Goal: Information Seeking & Learning: Learn about a topic

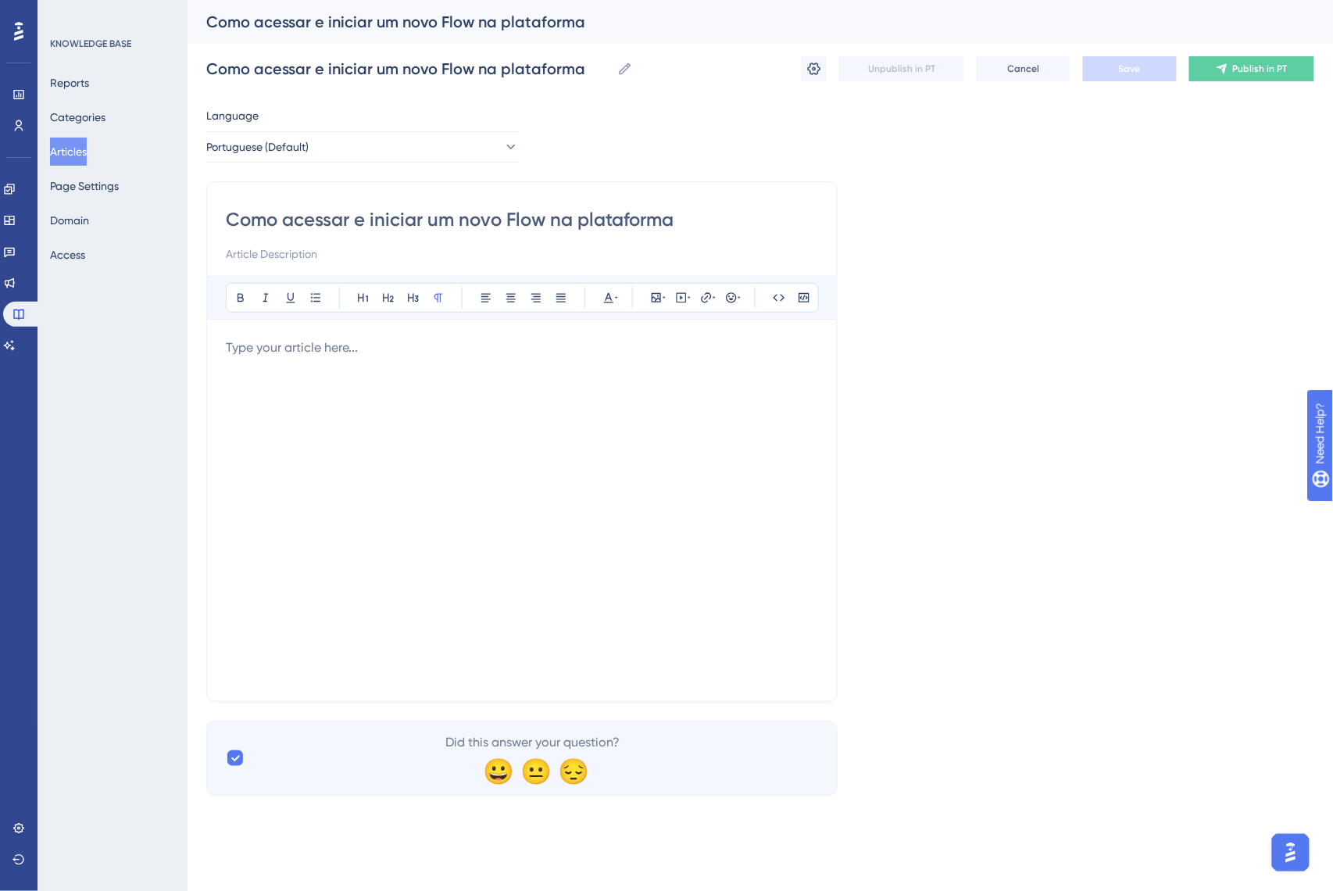
drag, startPoint x: 467, startPoint y: 352, endPoint x: 455, endPoint y: 369, distance: 20.8
click at [466, 352] on p at bounding box center [522, 347] width 592 height 19
click at [442, 375] on div at bounding box center [522, 510] width 592 height 344
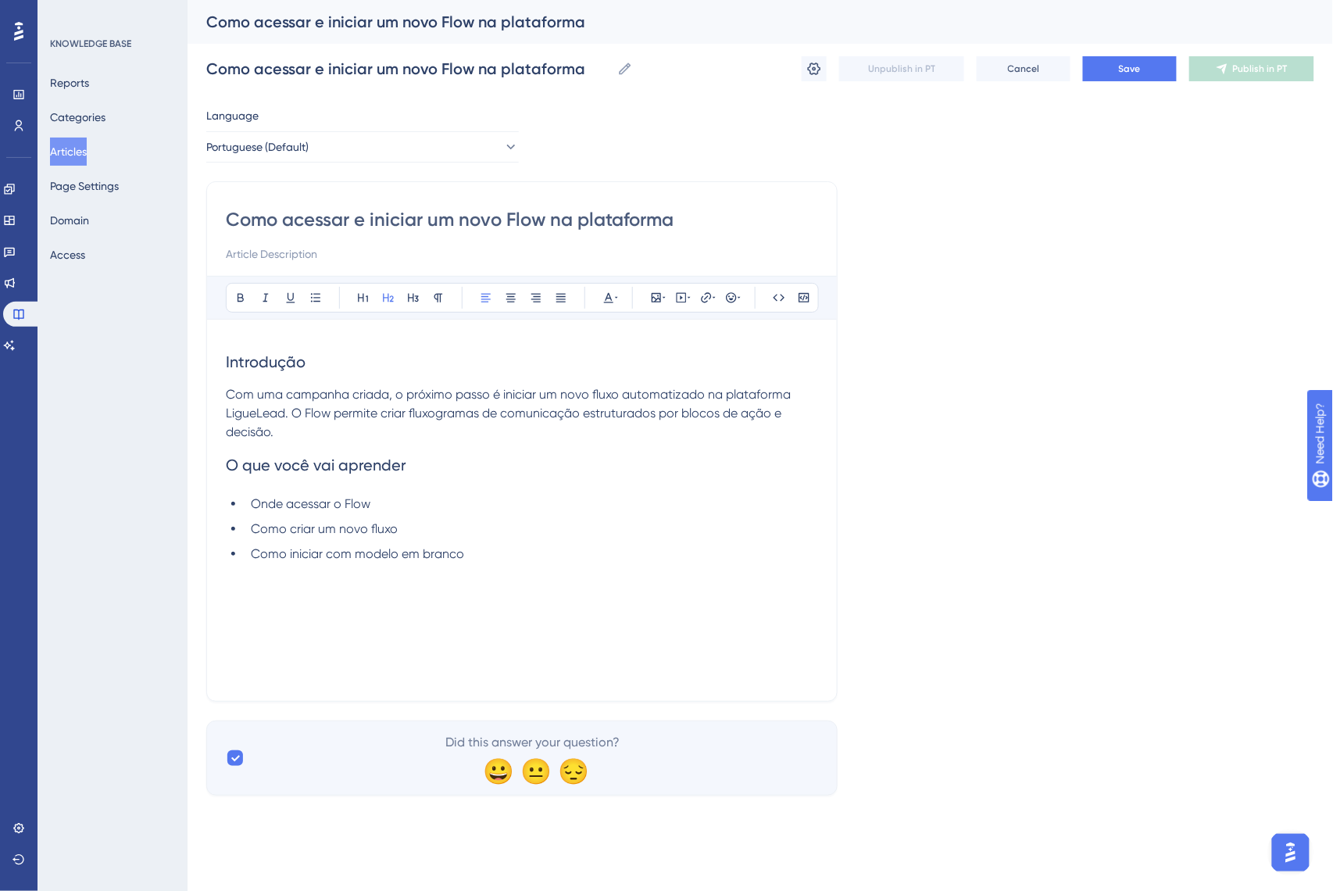
click at [267, 367] on span "Introdução" at bounding box center [266, 361] width 80 height 19
click at [233, 303] on button at bounding box center [241, 298] width 22 height 22
click at [310, 472] on span "O que você vai aprender" at bounding box center [316, 465] width 181 height 19
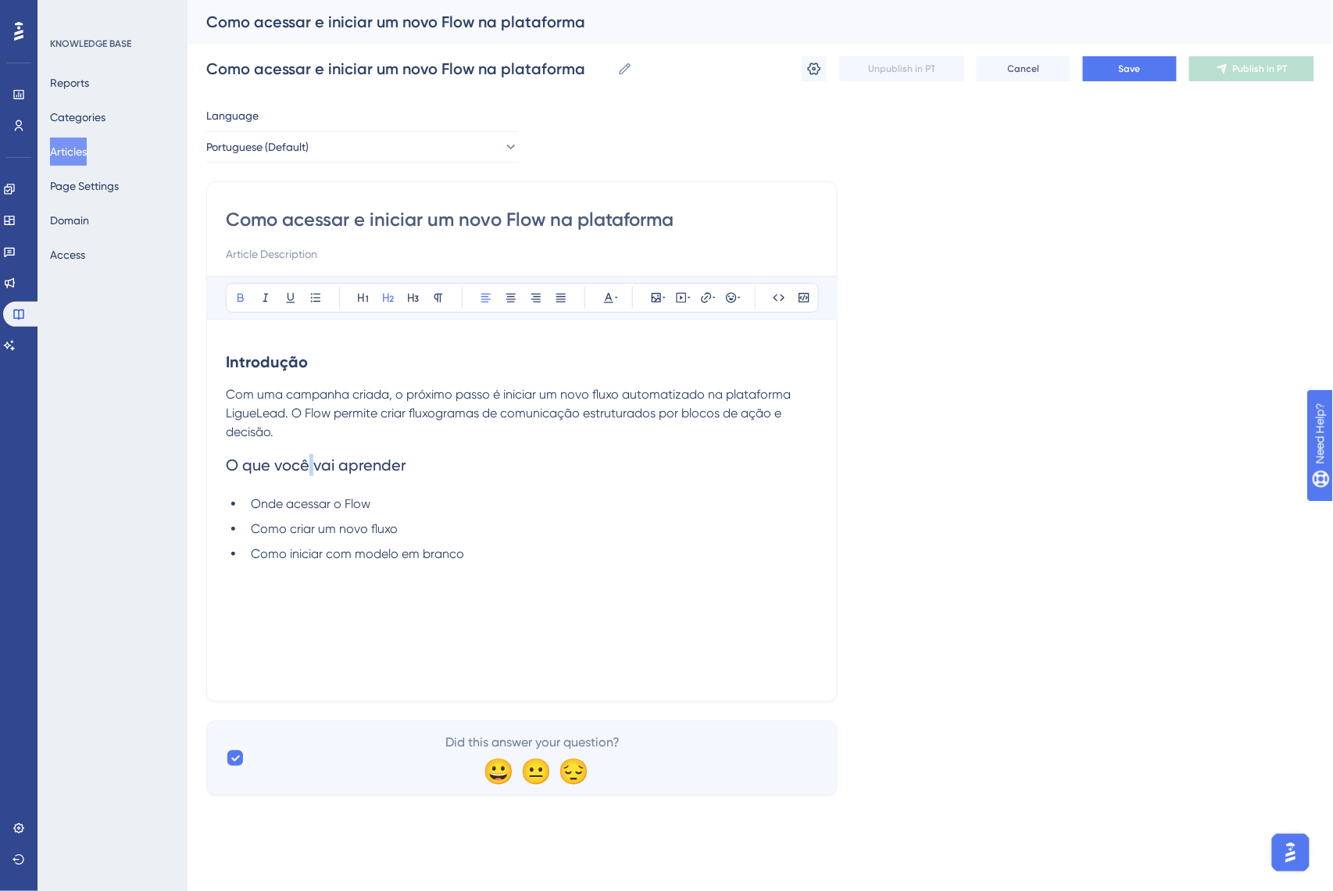
click at [310, 472] on span "O que você vai aprender" at bounding box center [316, 465] width 181 height 19
click at [242, 305] on button at bounding box center [241, 298] width 22 height 22
click at [448, 571] on div "Introdução Com uma campanha criada, o próximo passo é iniciar um novo fluxo aut…" at bounding box center [522, 510] width 592 height 344
click at [526, 560] on li "Como iniciar com modelo em branco" at bounding box center [532, 554] width 574 height 19
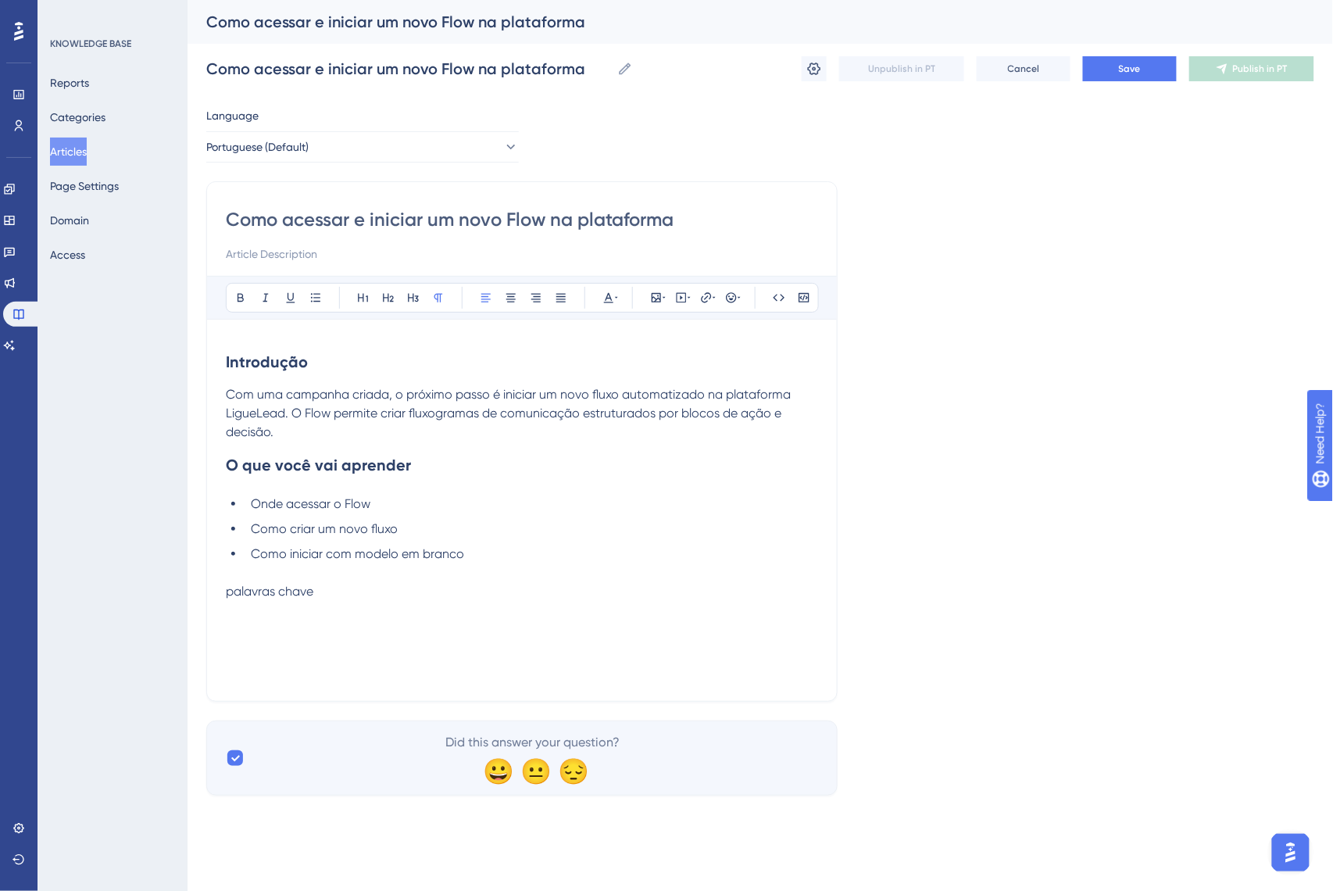
click at [238, 594] on span "palavras chave" at bounding box center [270, 591] width 88 height 15
click at [245, 597] on span "palavras chave" at bounding box center [270, 591] width 88 height 15
click at [438, 294] on icon at bounding box center [438, 298] width 13 height 13
click at [438, 297] on icon at bounding box center [439, 298] width 9 height 9
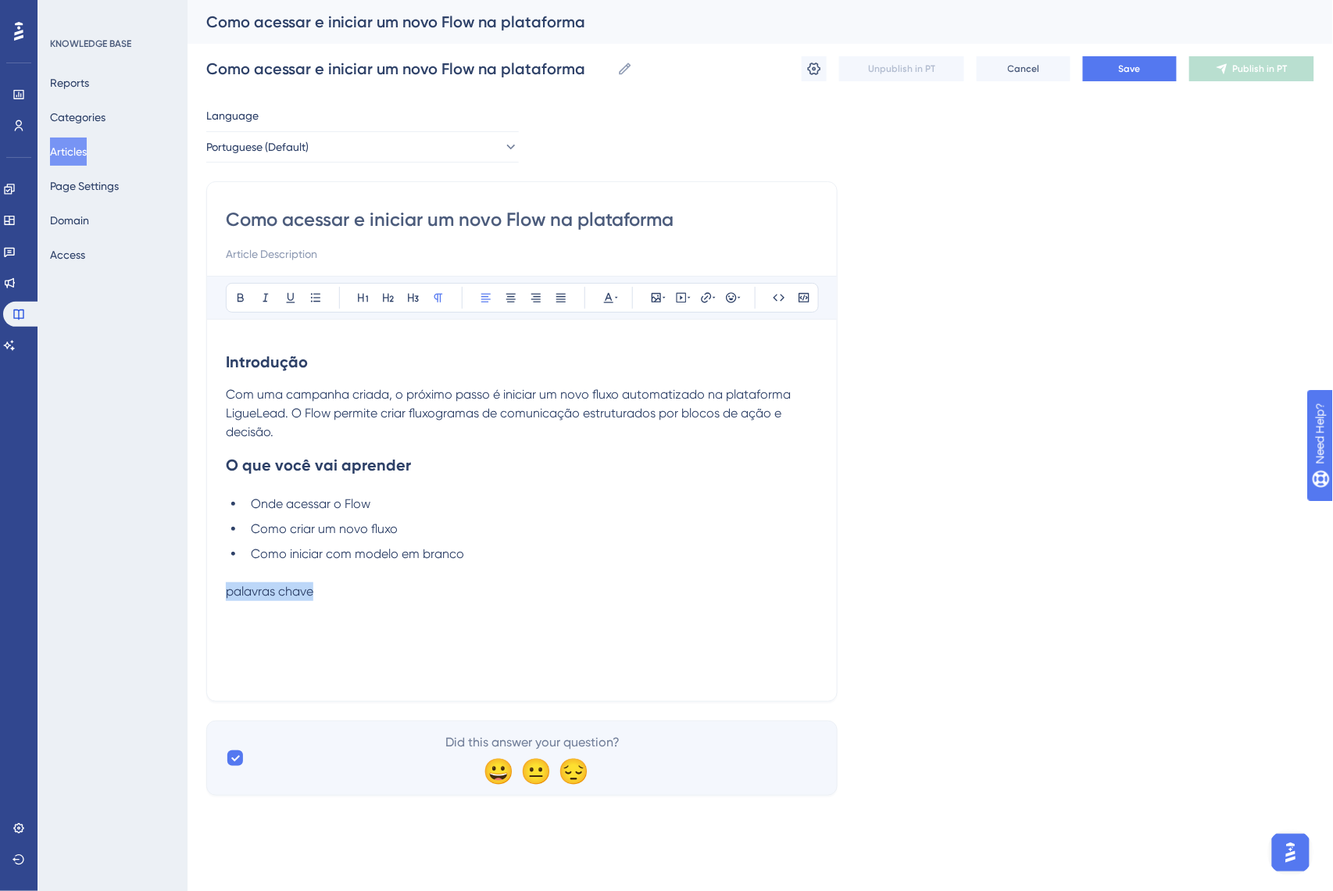
click at [326, 594] on p "palavras chave" at bounding box center [522, 591] width 592 height 19
click at [773, 295] on icon at bounding box center [779, 298] width 13 height 13
click at [429, 592] on p at bounding box center [522, 591] width 592 height 19
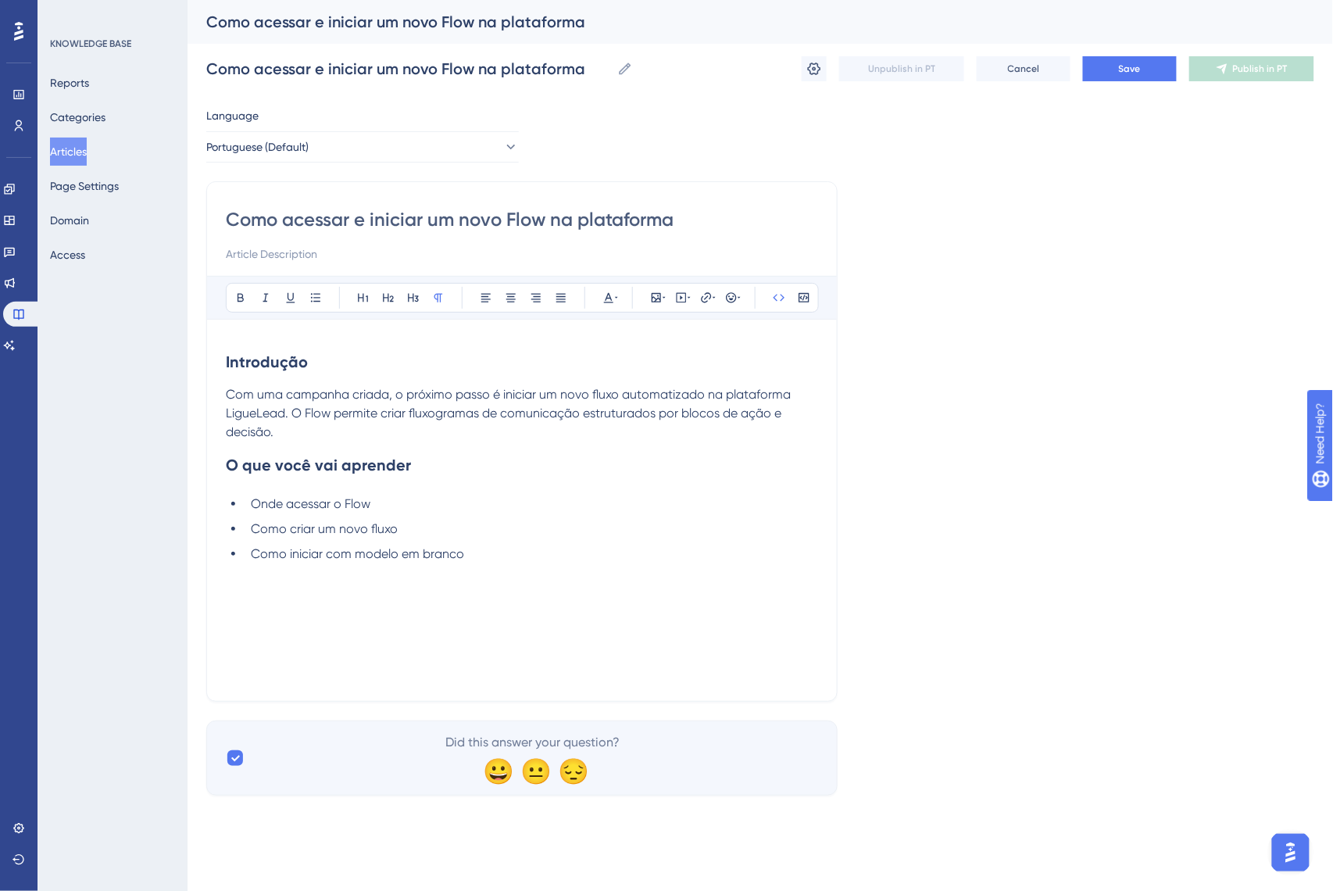
click at [441, 602] on div "Introdução Com uma campanha criada, o próximo passo é iniciar um novo fluxo aut…" at bounding box center [522, 510] width 592 height 344
click at [778, 292] on icon at bounding box center [779, 298] width 13 height 13
drag, startPoint x: 380, startPoint y: 599, endPoint x: 184, endPoint y: 601, distance: 195.4
click at [188, 601] on div "Performance Users Engagement Widgets Feedback Product Updates Knowledge Base AI…" at bounding box center [761, 410] width 1146 height 821
click at [311, 601] on p at bounding box center [522, 591] width 592 height 19
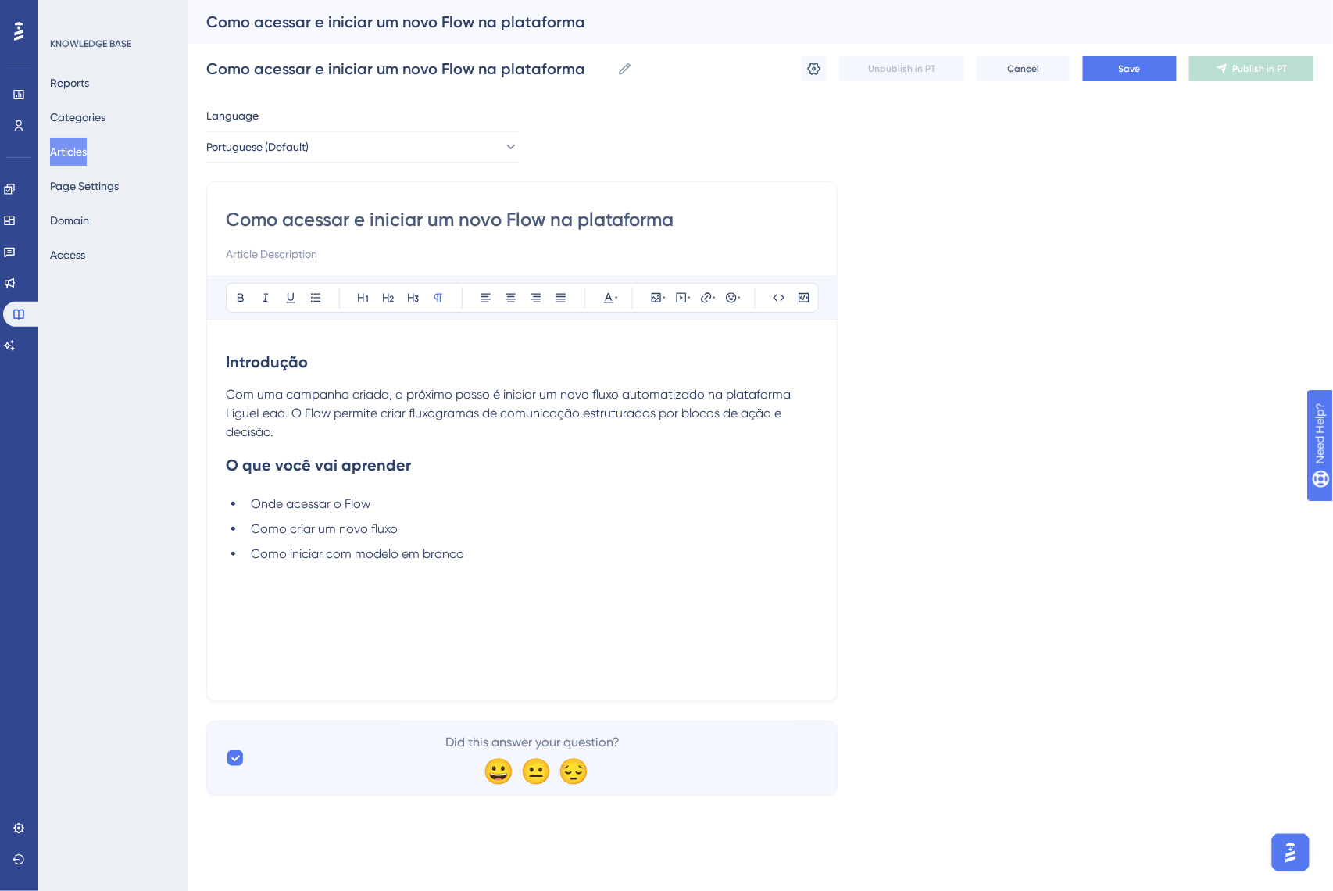
click at [311, 581] on p at bounding box center [522, 573] width 592 height 19
click at [303, 585] on p at bounding box center [522, 591] width 592 height 19
click at [269, 588] on p at bounding box center [522, 591] width 592 height 19
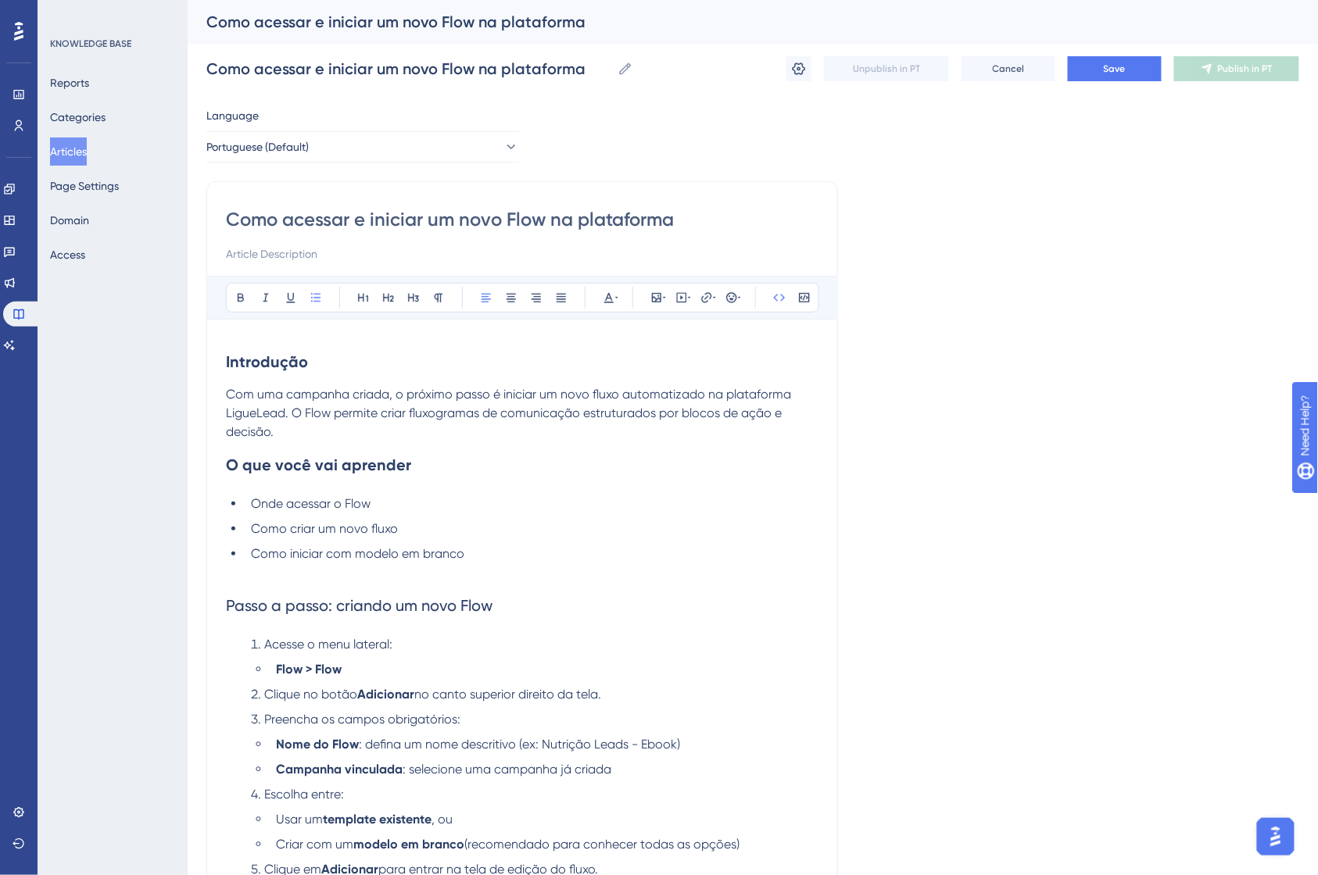
click at [301, 617] on h2 "Passo a passo: criando um novo Flow" at bounding box center [522, 605] width 592 height 47
click at [248, 292] on button at bounding box center [241, 298] width 22 height 22
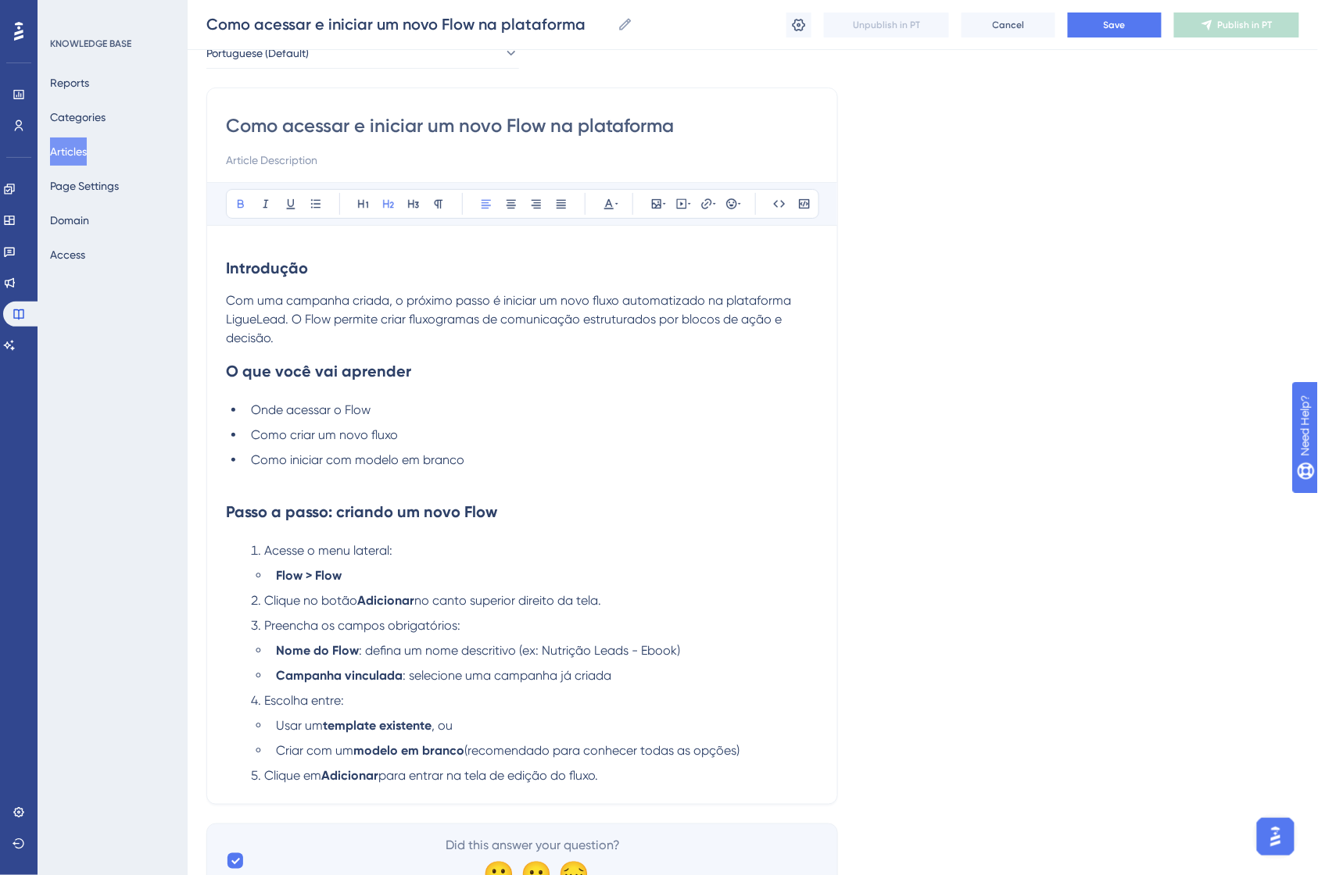
scroll to position [163, 0]
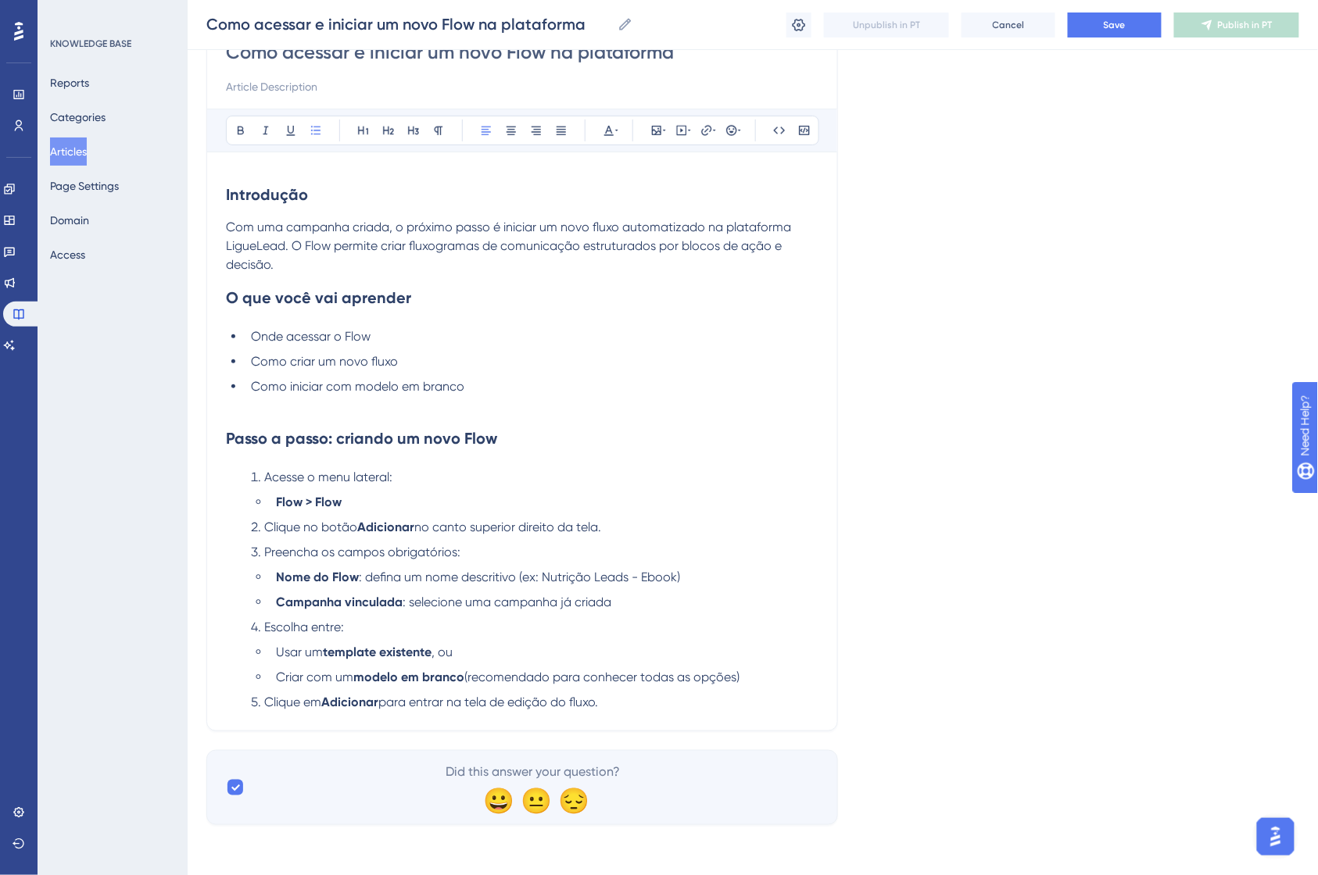
drag, startPoint x: 622, startPoint y: 700, endPoint x: 210, endPoint y: 476, distance: 469.0
click at [210, 476] on div "Como acessar e iniciar um novo Flow na plataforma Bold Italic Underline Bullet …" at bounding box center [522, 372] width 632 height 717
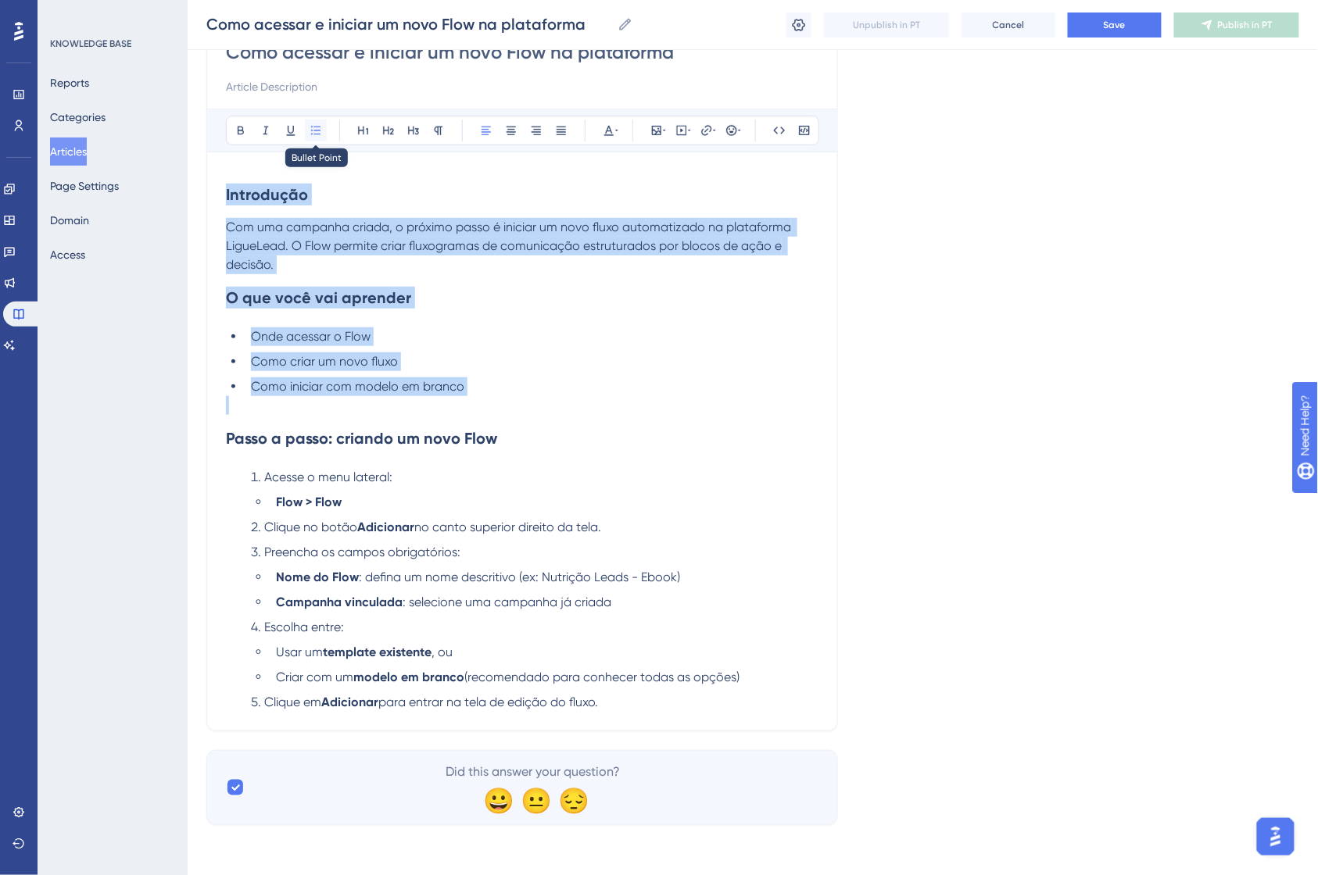
click at [307, 138] on div "Como acessar e iniciar um novo Flow na plataforma Bold Italic Underline Bullet …" at bounding box center [522, 372] width 632 height 717
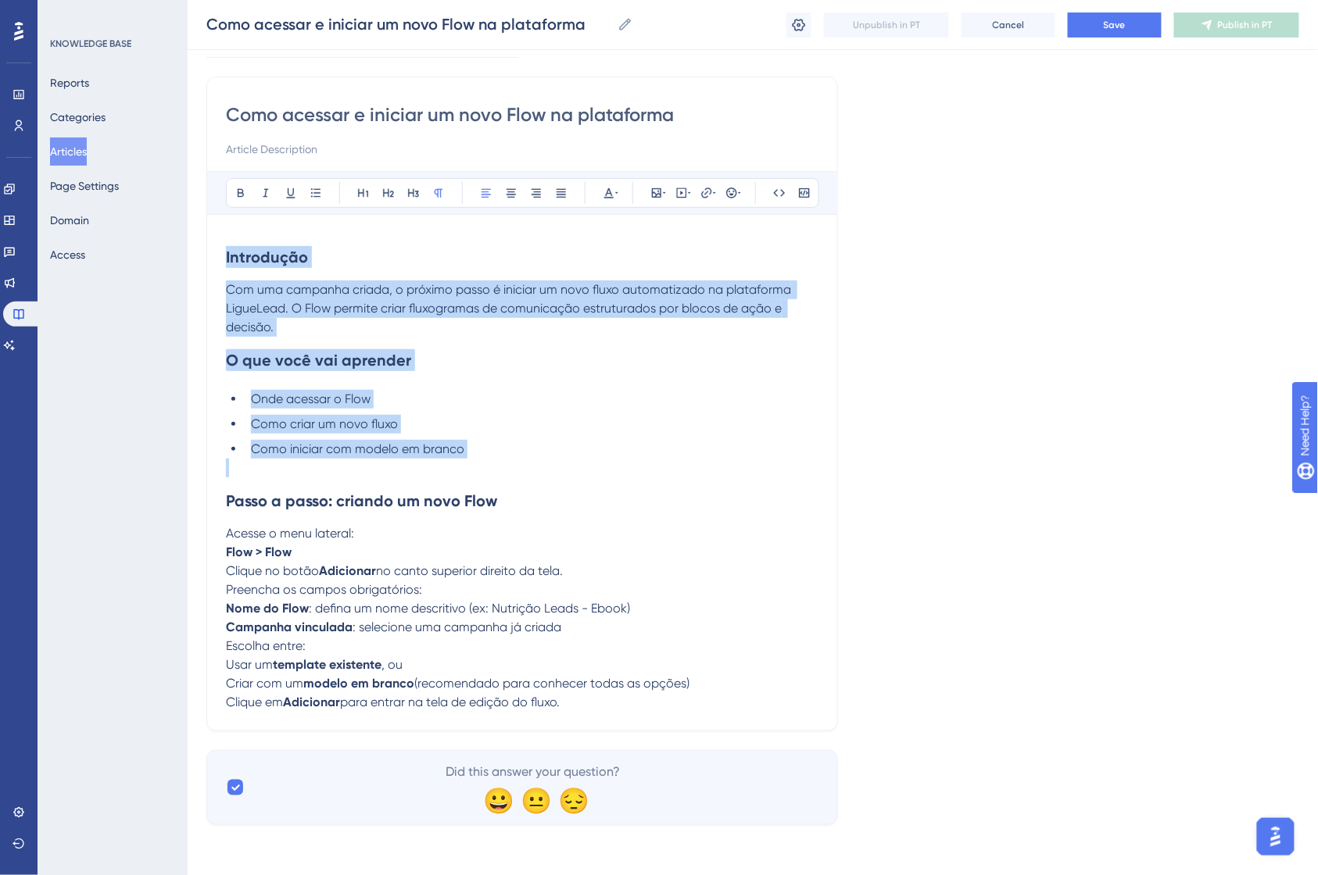
click at [342, 602] on span ": defina um nome descritivo (ex: Nutrição Leads - Ebook)" at bounding box center [469, 608] width 321 height 15
click at [335, 575] on strong "Adicionar" at bounding box center [347, 571] width 57 height 15
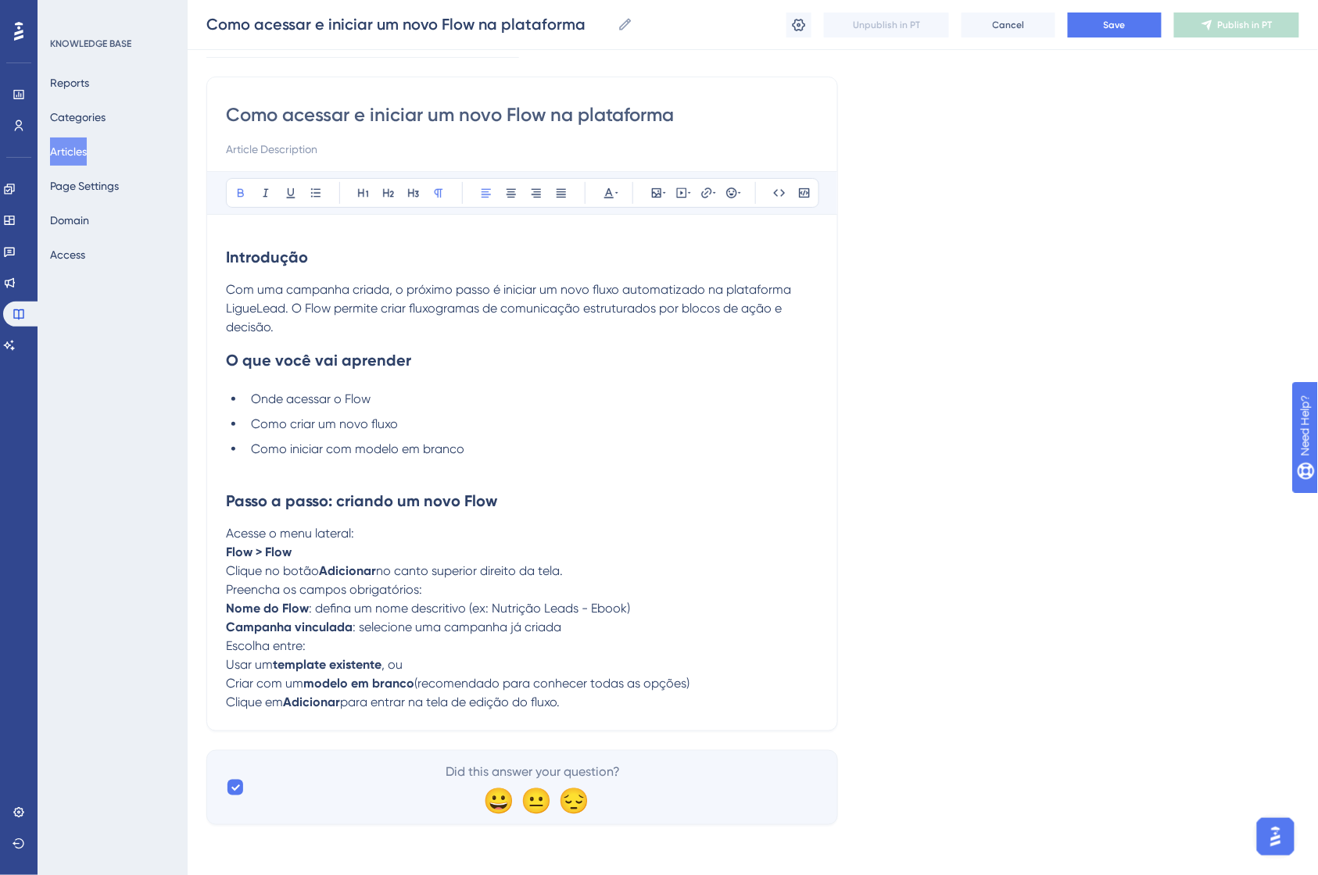
click at [335, 553] on p "Flow > Flow" at bounding box center [522, 552] width 592 height 19
click at [585, 571] on p "Clique no botão Adicionar no canto superior direito da tela." at bounding box center [522, 571] width 592 height 19
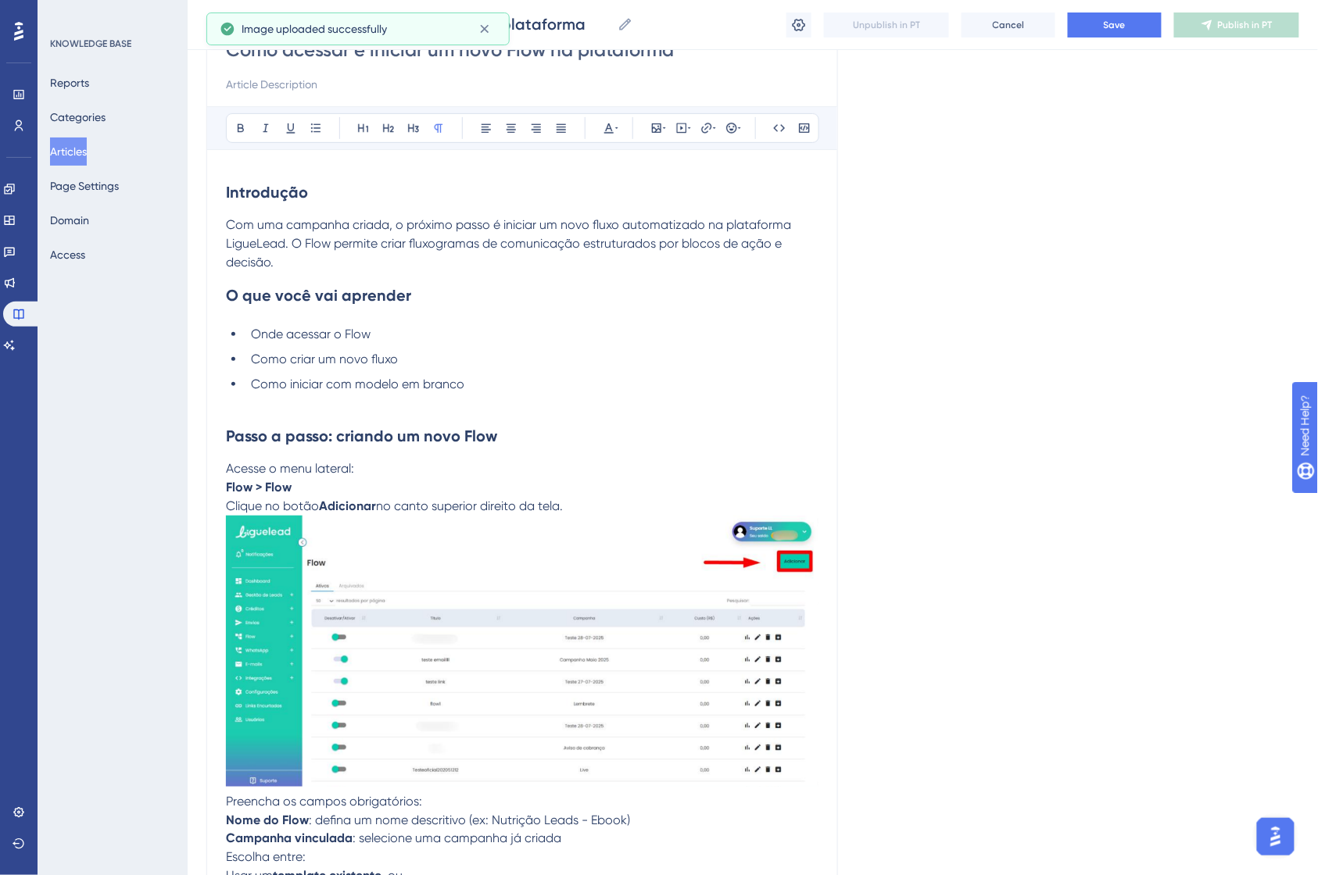
scroll to position [376, 0]
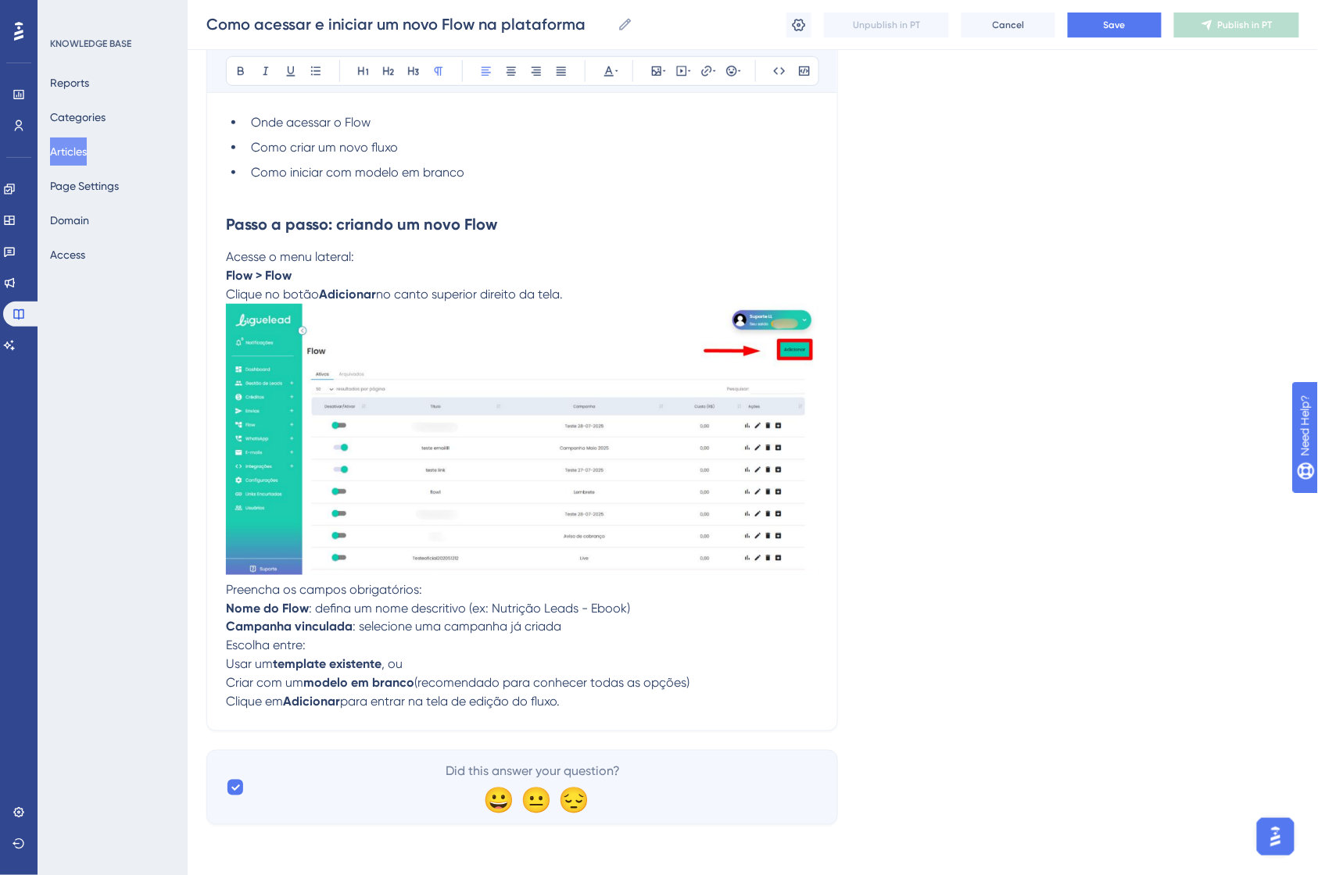
click at [438, 630] on span ": selecione uma campanha já criada" at bounding box center [456, 627] width 209 height 15
click at [582, 642] on p "Escolha entre:" at bounding box center [522, 646] width 592 height 19
click at [628, 632] on p "Campanha vinculada : selecione uma campanha já criada" at bounding box center [522, 627] width 592 height 19
click at [661, 613] on p "Nome do Flow : defina um nome descritivo (ex: Nutrição Leads - Ebook)" at bounding box center [522, 608] width 592 height 19
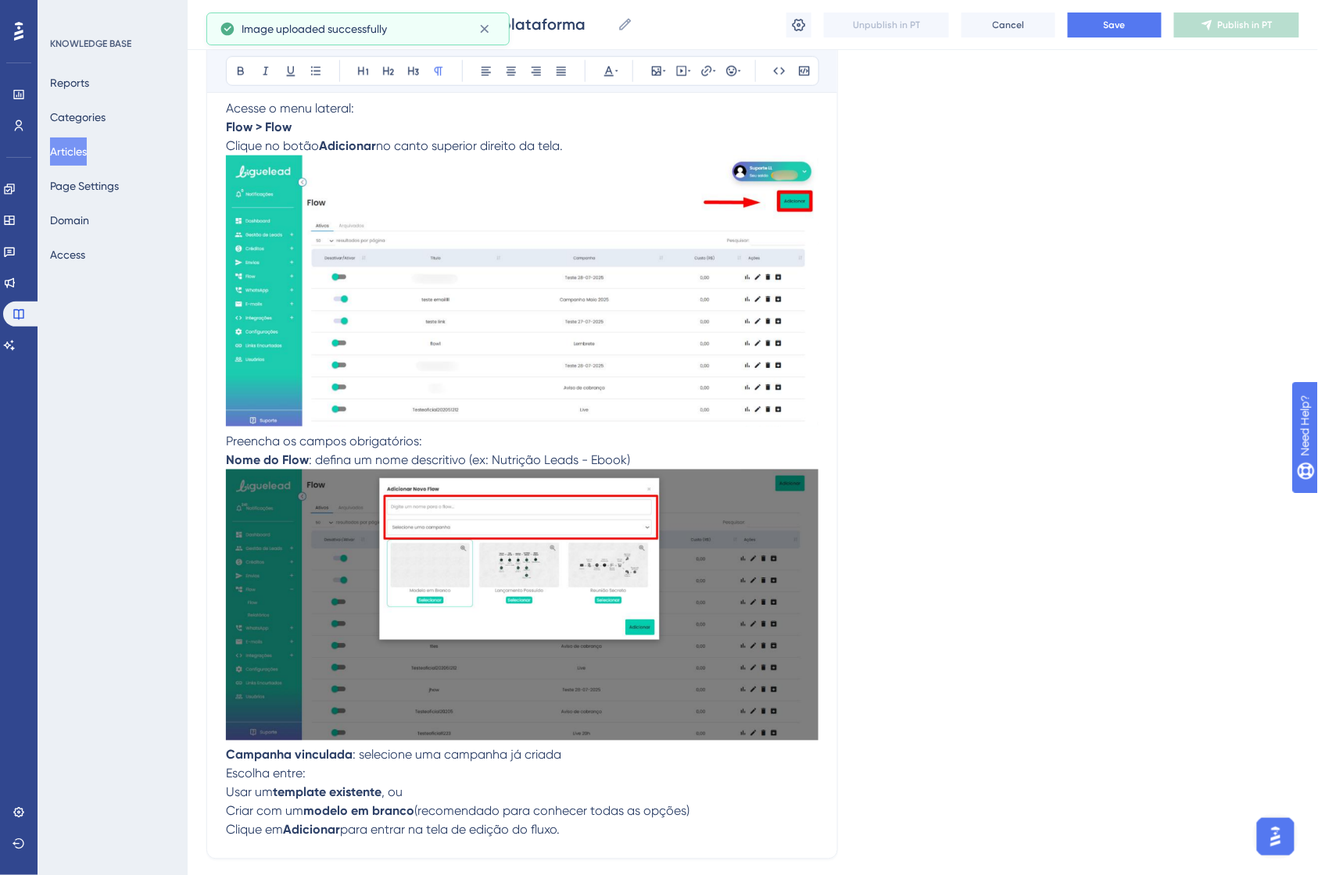
scroll to position [652, 0]
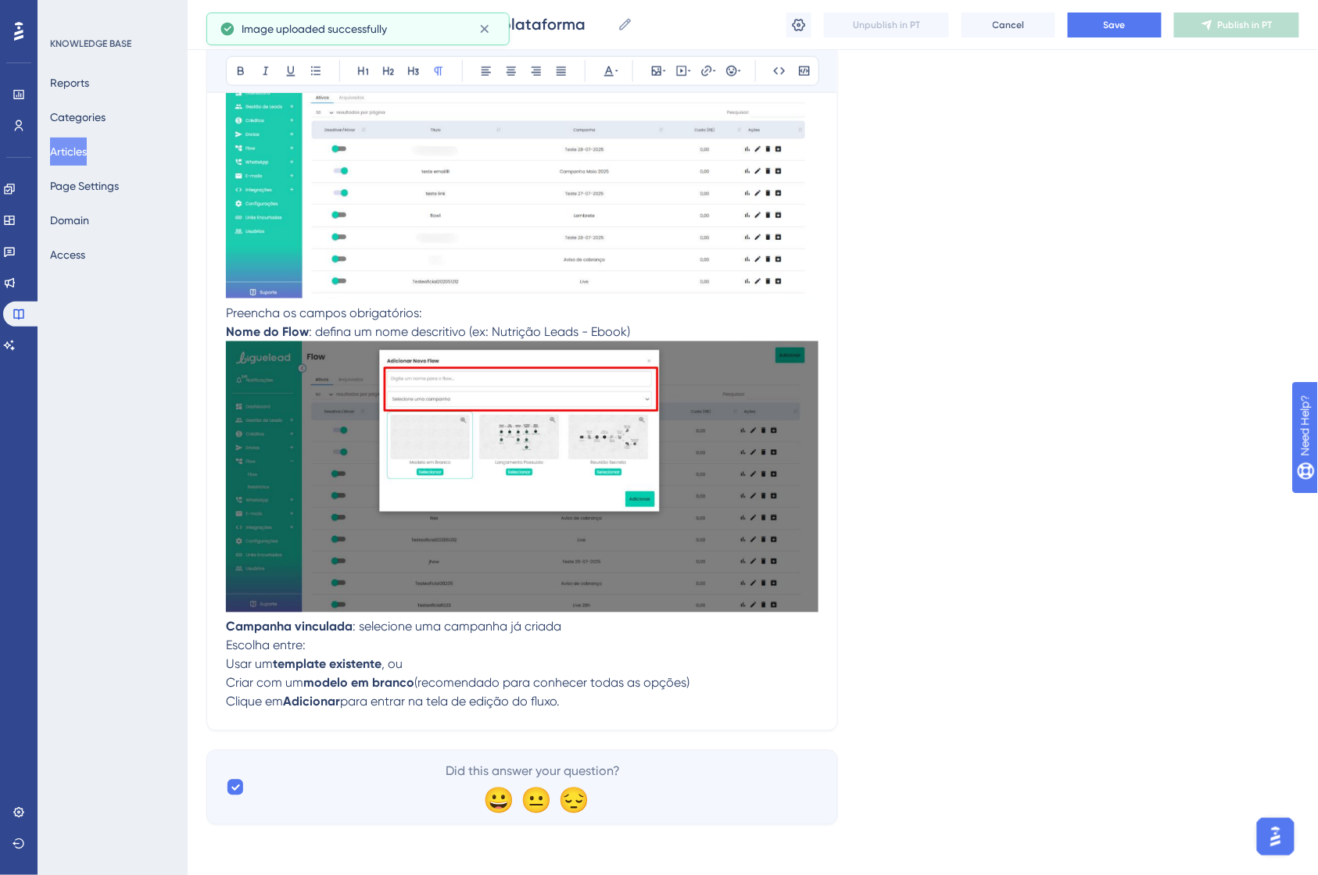
click at [585, 635] on p "Campanha vinculada : selecione uma campanha já criada" at bounding box center [522, 627] width 592 height 19
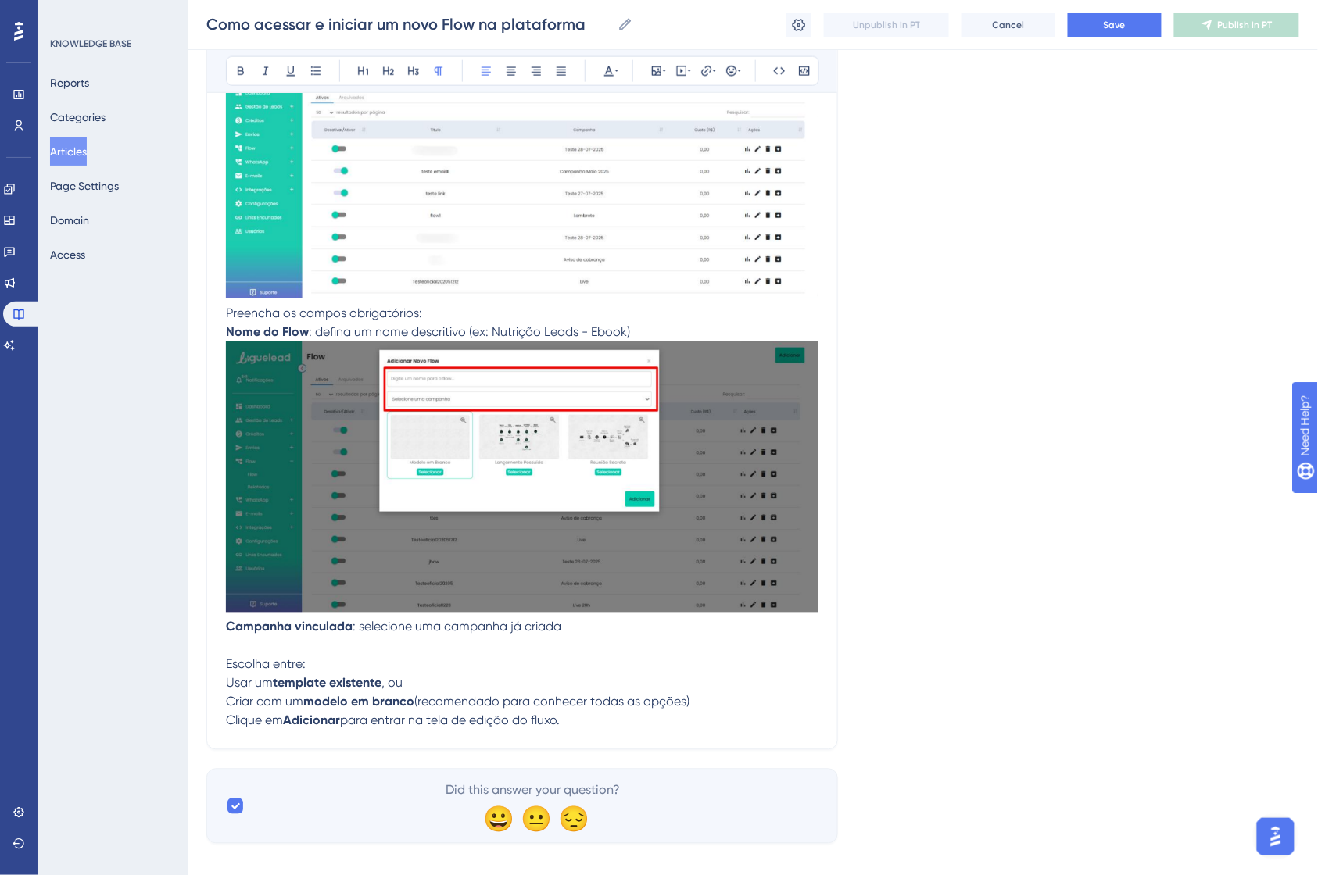
click at [441, 686] on p "Usar um template existente , ou" at bounding box center [522, 684] width 592 height 19
click at [708, 707] on p "Criar com um modelo em branco (recomendado para conhecer todas as opções)" at bounding box center [522, 702] width 592 height 19
click at [660, 676] on p "Usar um template existente , ou" at bounding box center [522, 684] width 592 height 19
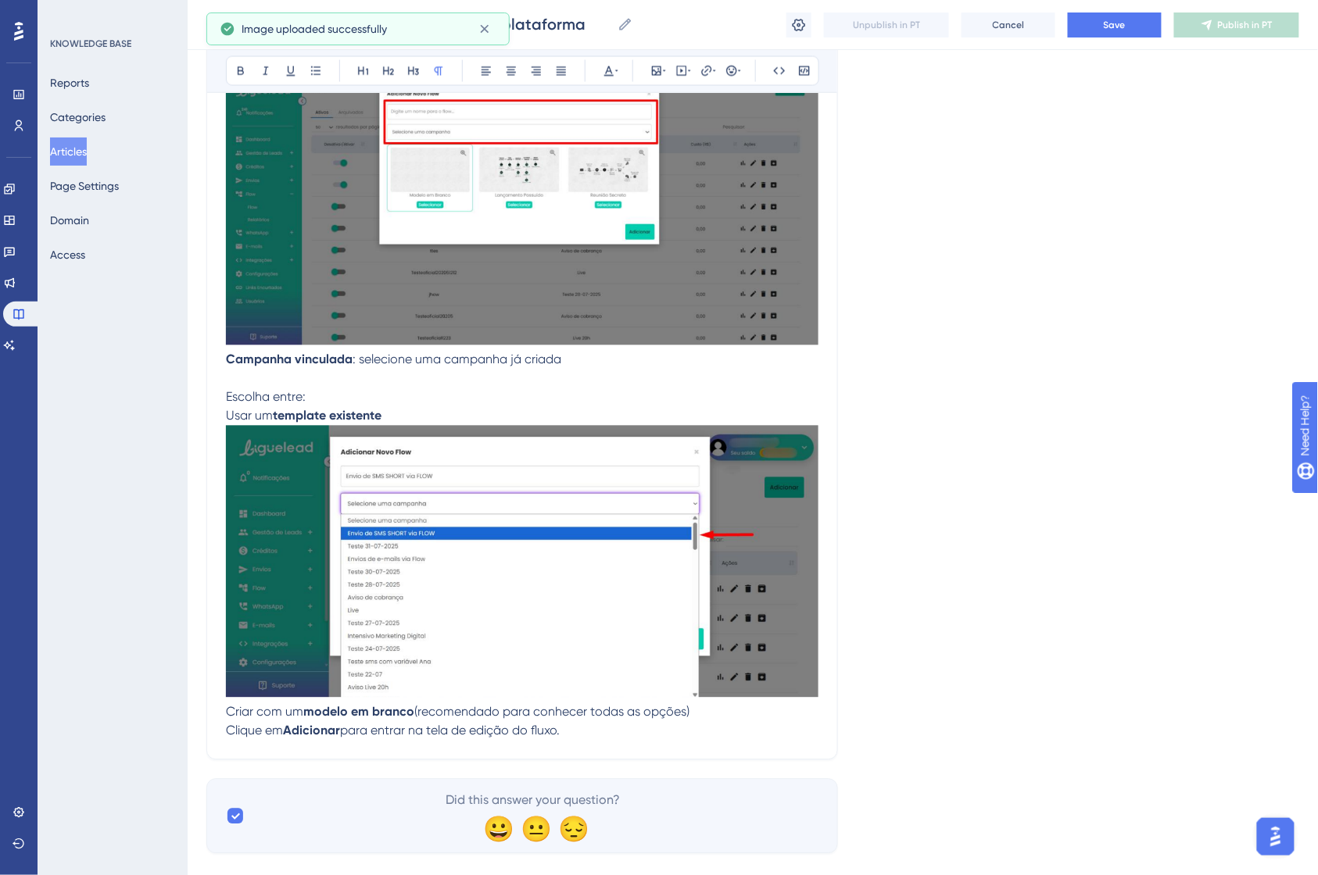
scroll to position [948, 0]
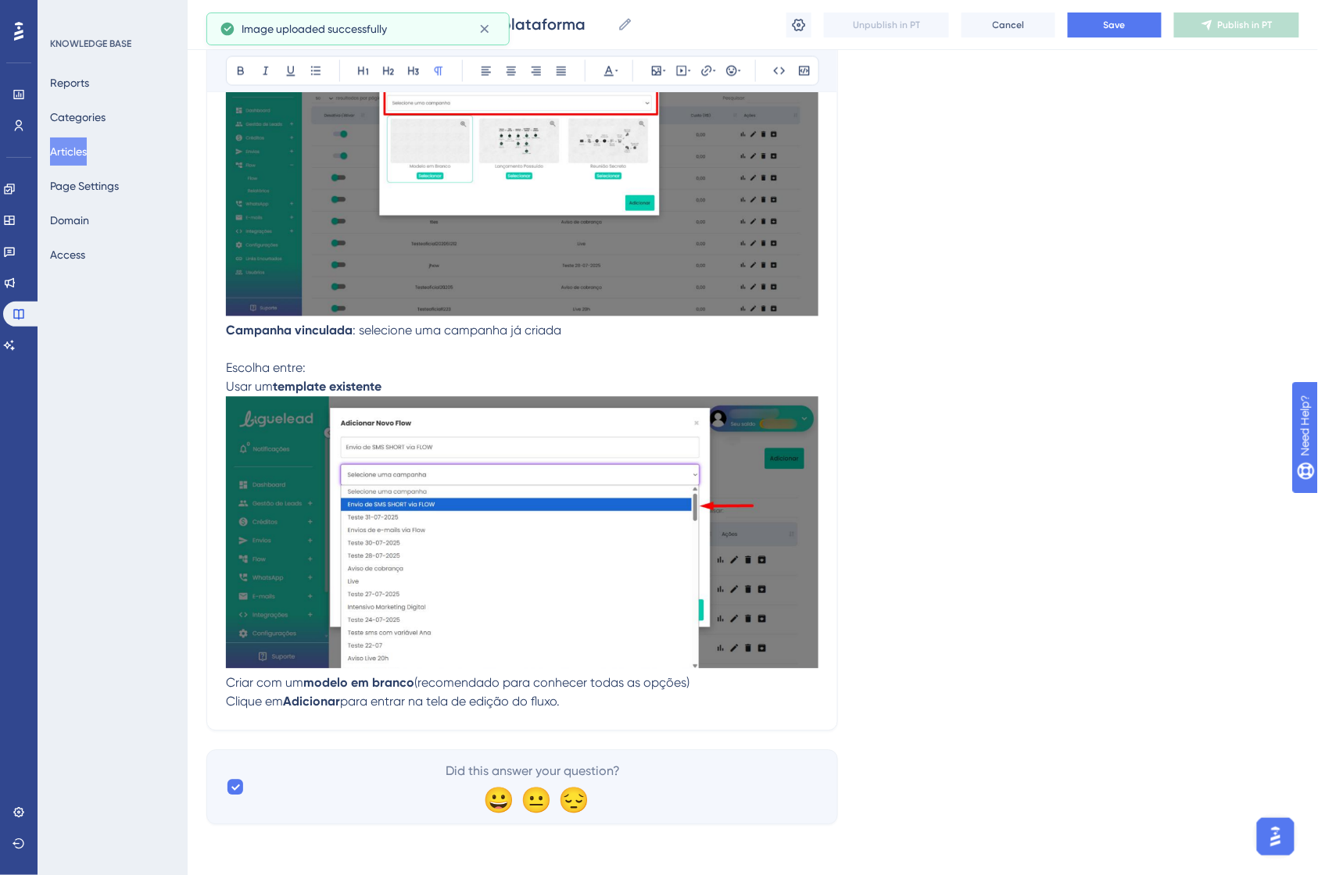
click at [232, 683] on span "Criar com um" at bounding box center [264, 683] width 77 height 15
click at [733, 691] on p "Ou criar com um modelo em branco (recomendado para conhecer todas as opções)" at bounding box center [522, 684] width 592 height 19
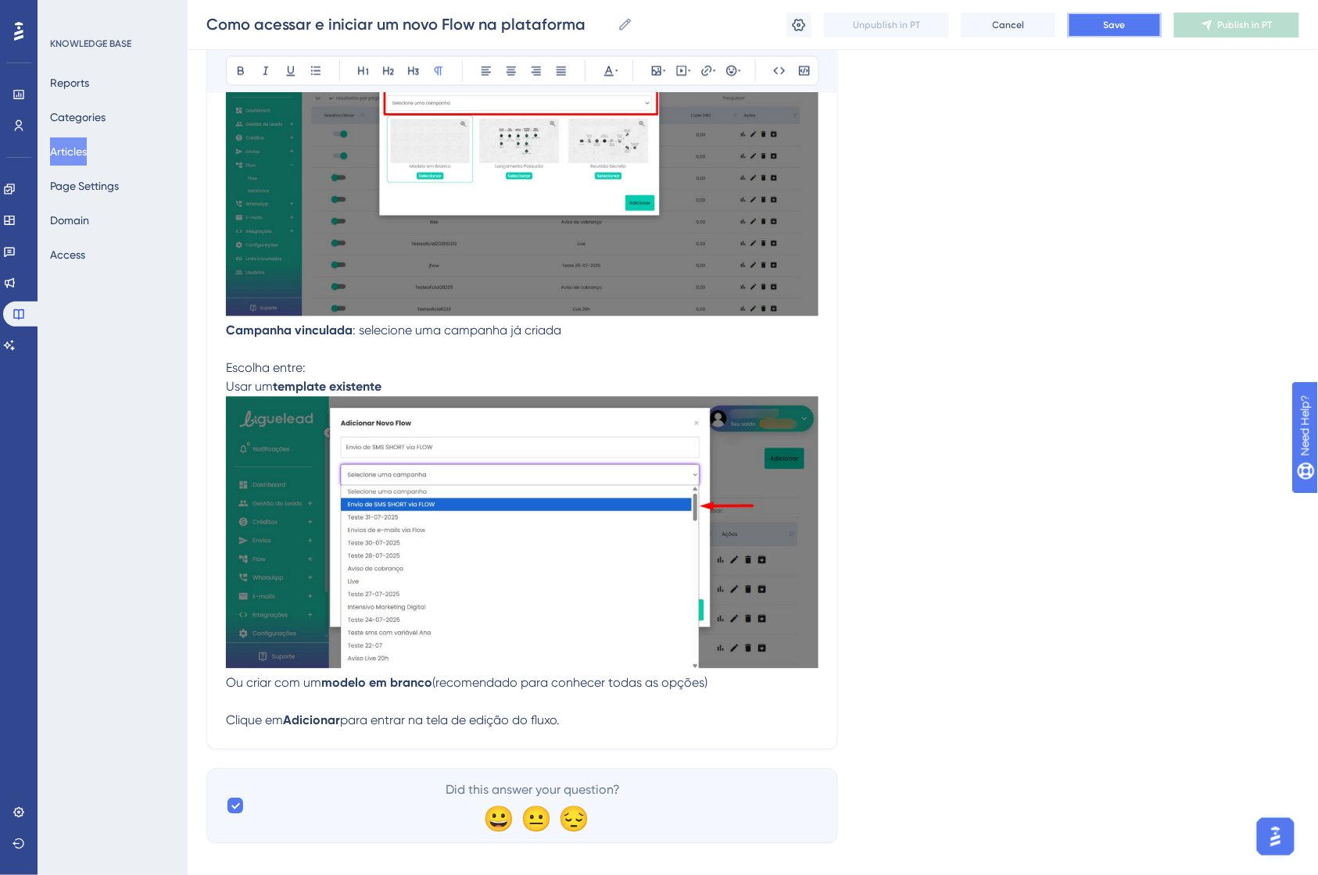
click at [1090, 23] on button "Save" at bounding box center [1115, 25] width 94 height 25
click at [510, 710] on p at bounding box center [522, 702] width 592 height 19
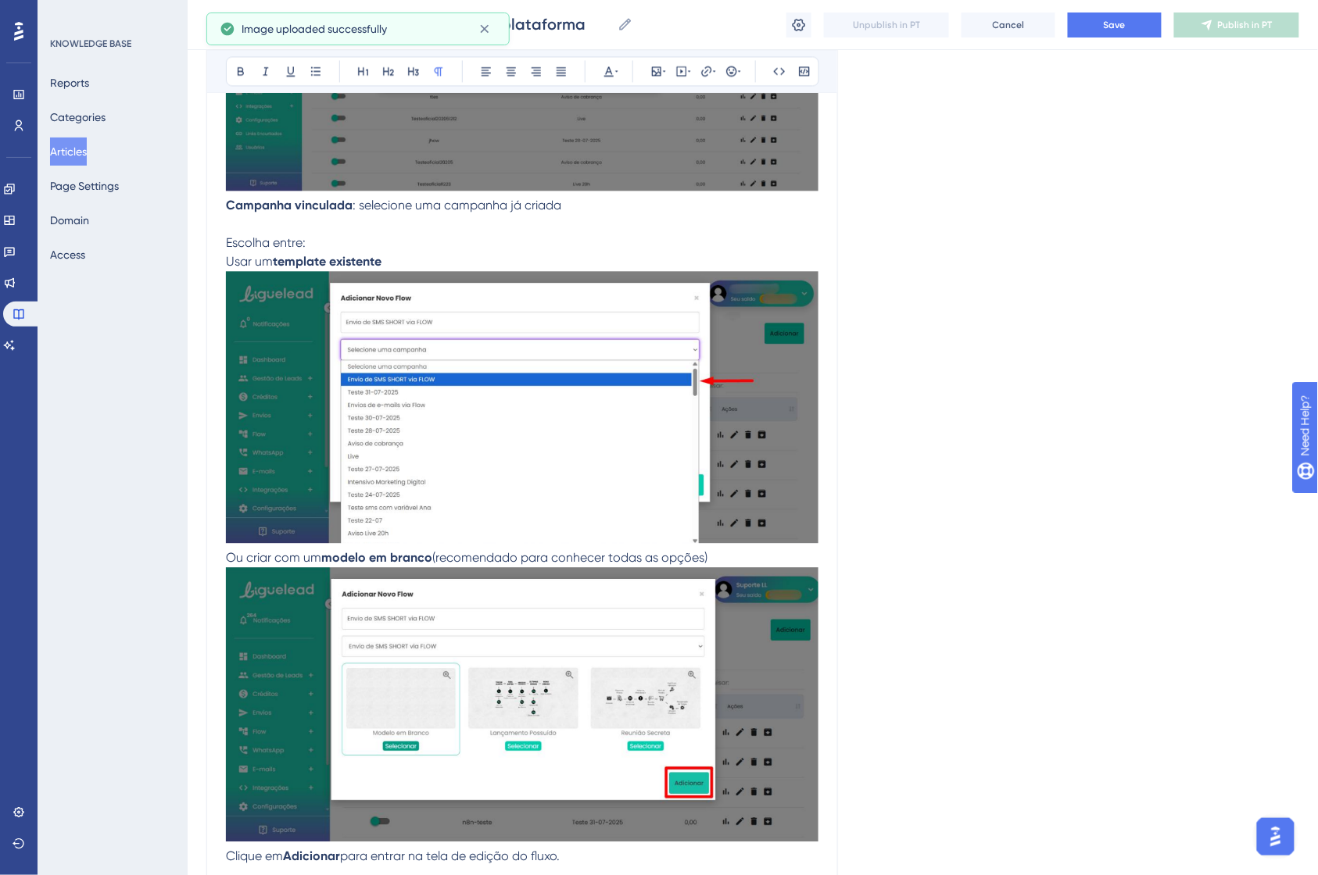
scroll to position [1227, 0]
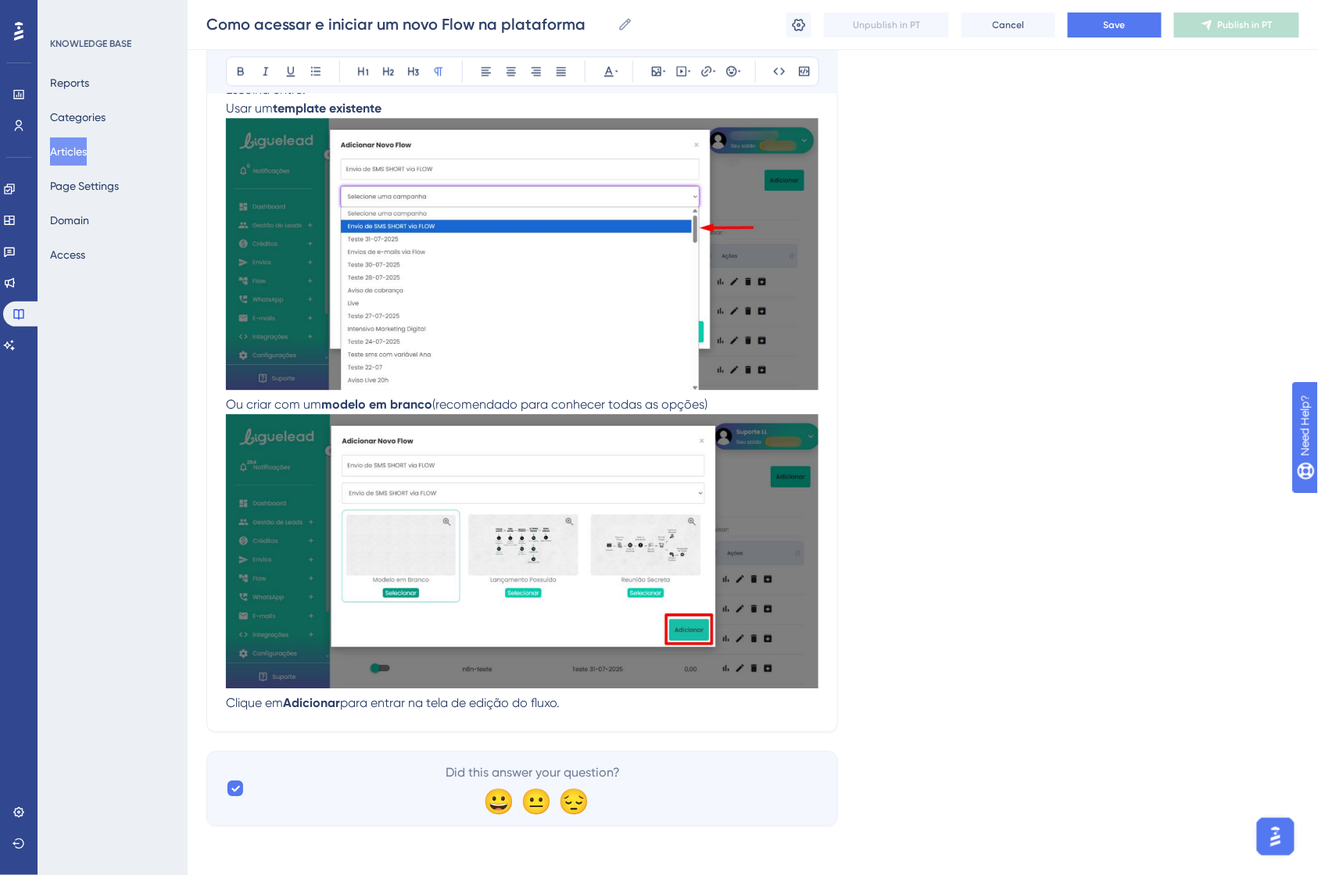
click at [613, 710] on p "Clique em Adicionar para entrar na tela de edição do fluxo." at bounding box center [522, 703] width 592 height 19
click at [1093, 33] on button "Save" at bounding box center [1115, 25] width 94 height 25
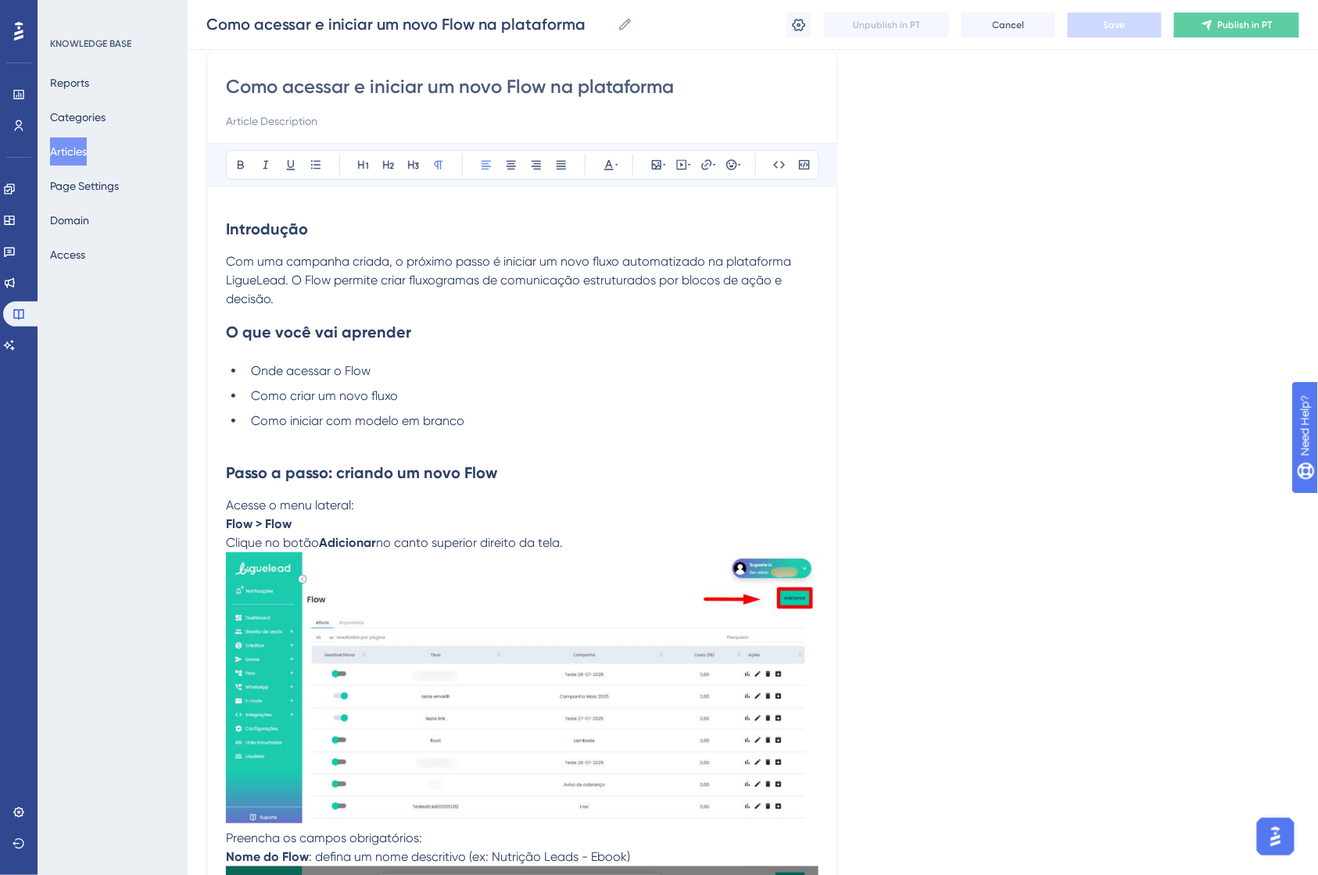
scroll to position [0, 0]
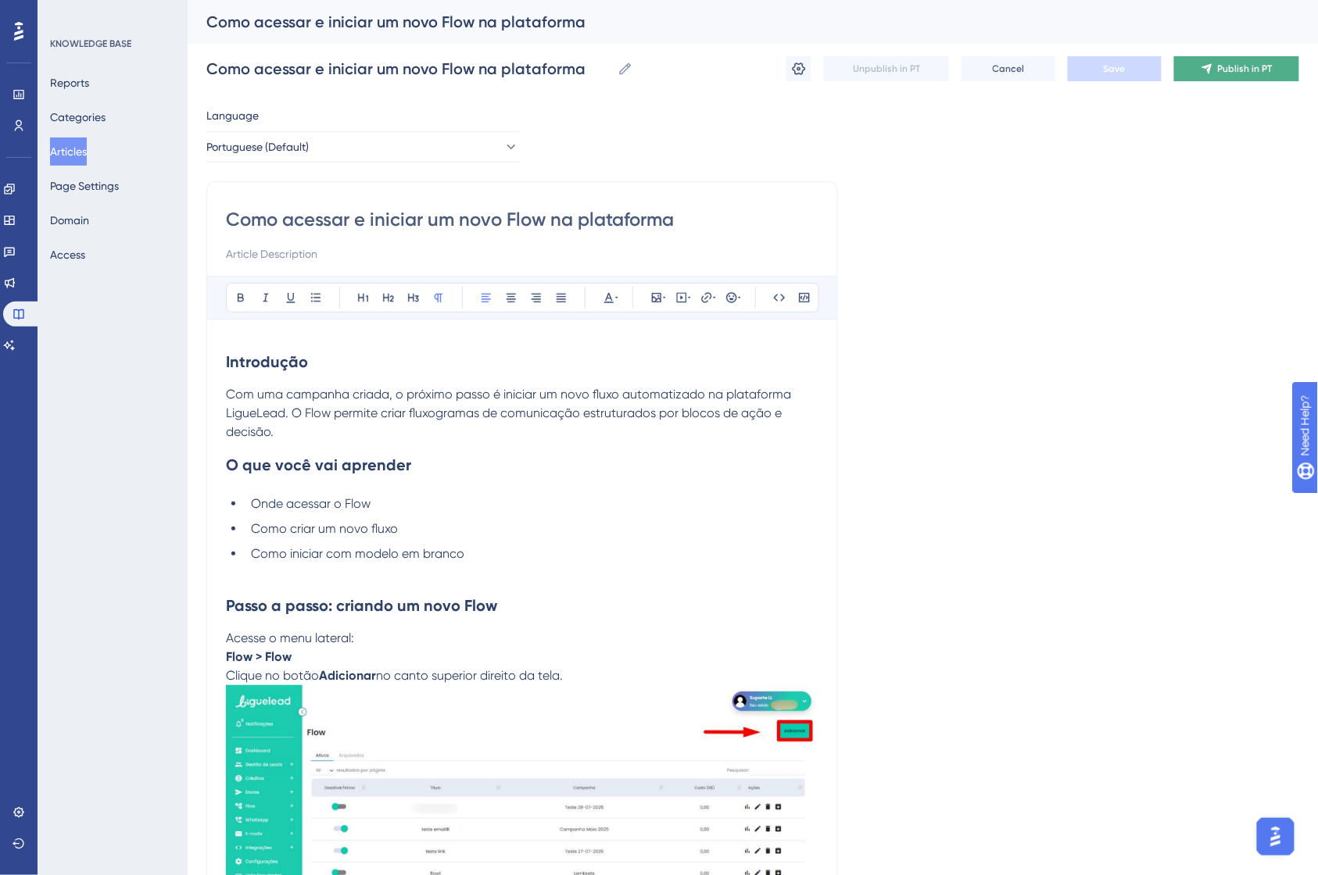
click at [1201, 73] on icon at bounding box center [1207, 69] width 13 height 13
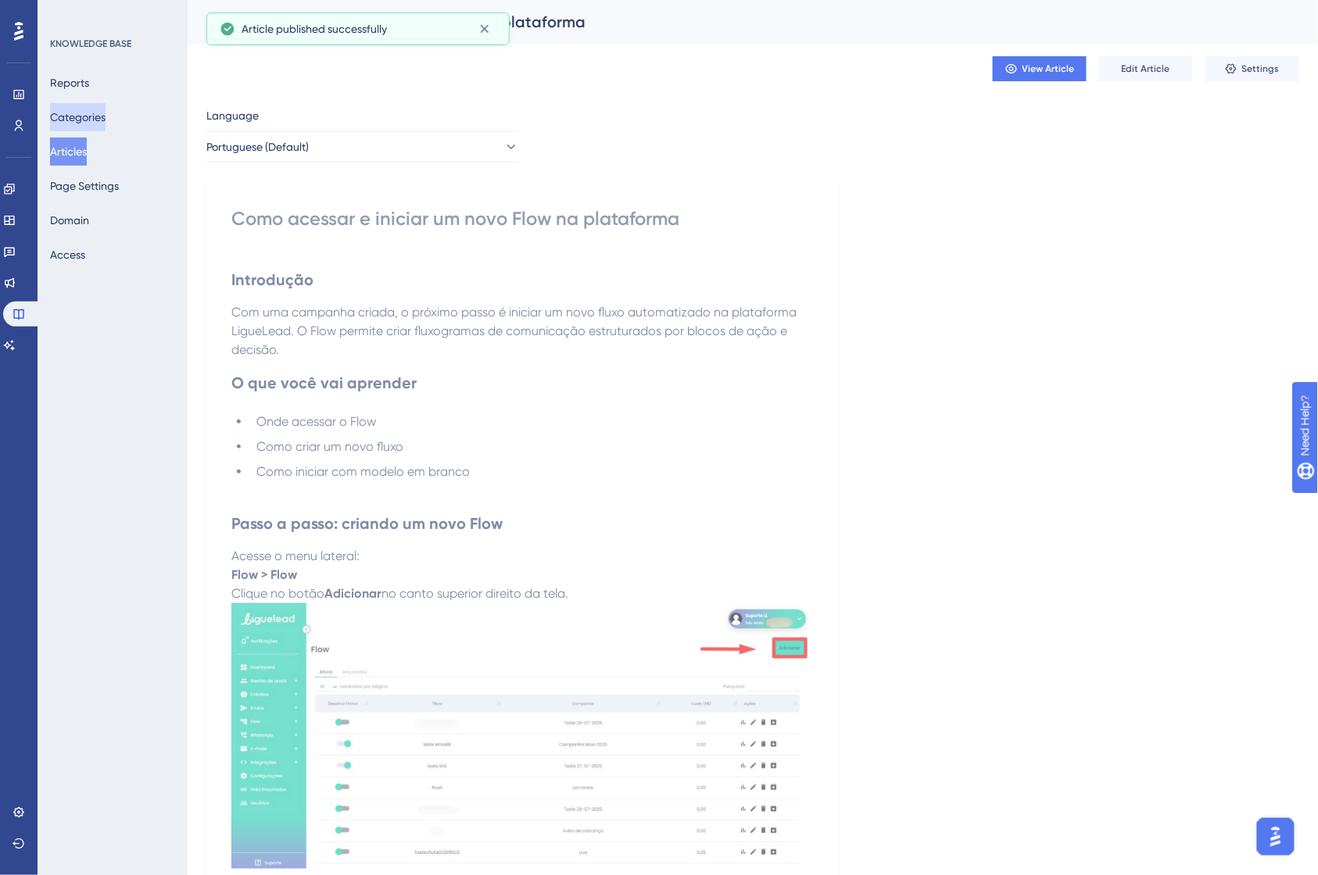
click at [95, 123] on button "Categories" at bounding box center [77, 117] width 55 height 28
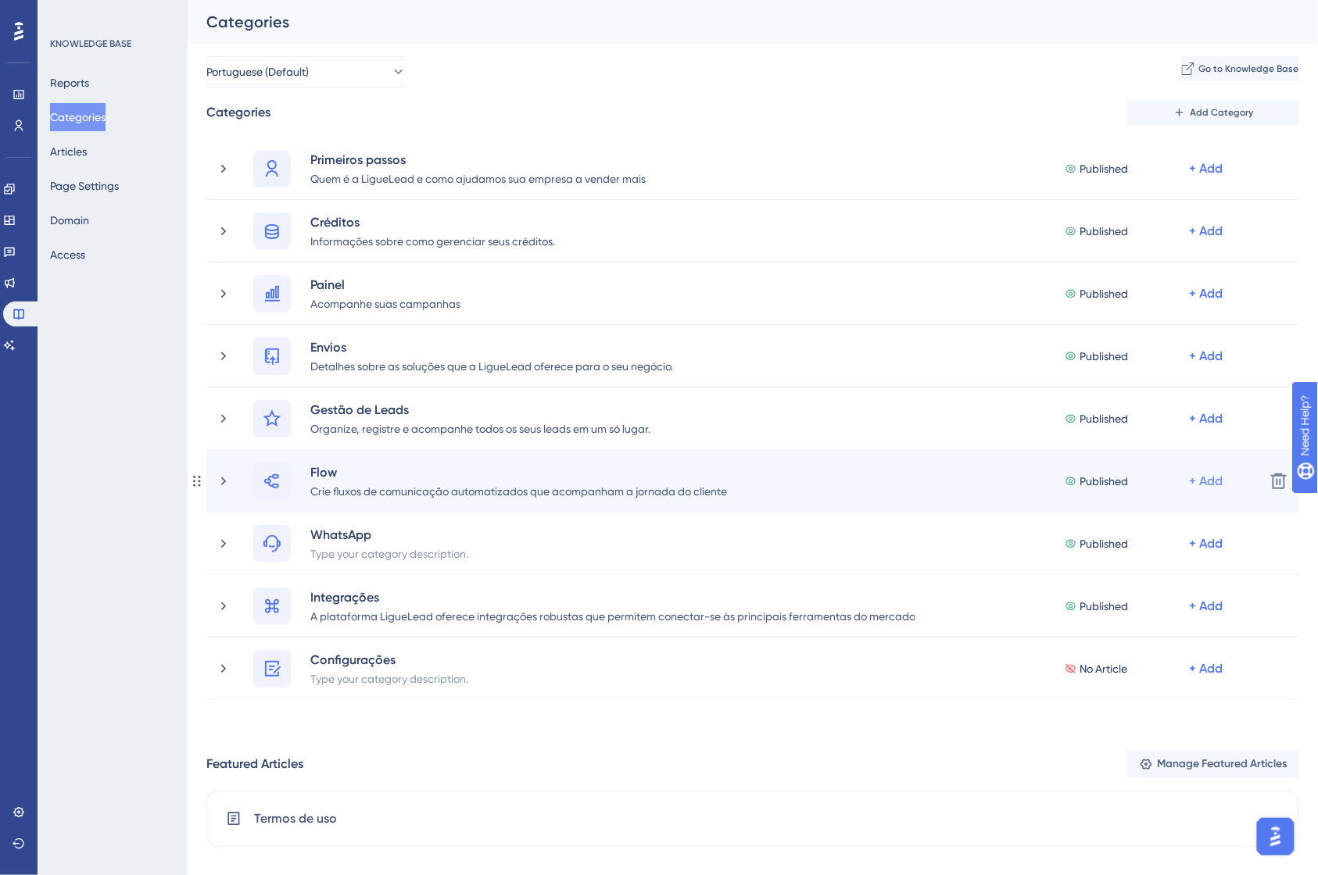
click at [1204, 483] on div "+ Add" at bounding box center [1207, 481] width 34 height 19
click at [1121, 560] on span "Add Articles" at bounding box center [1107, 554] width 60 height 19
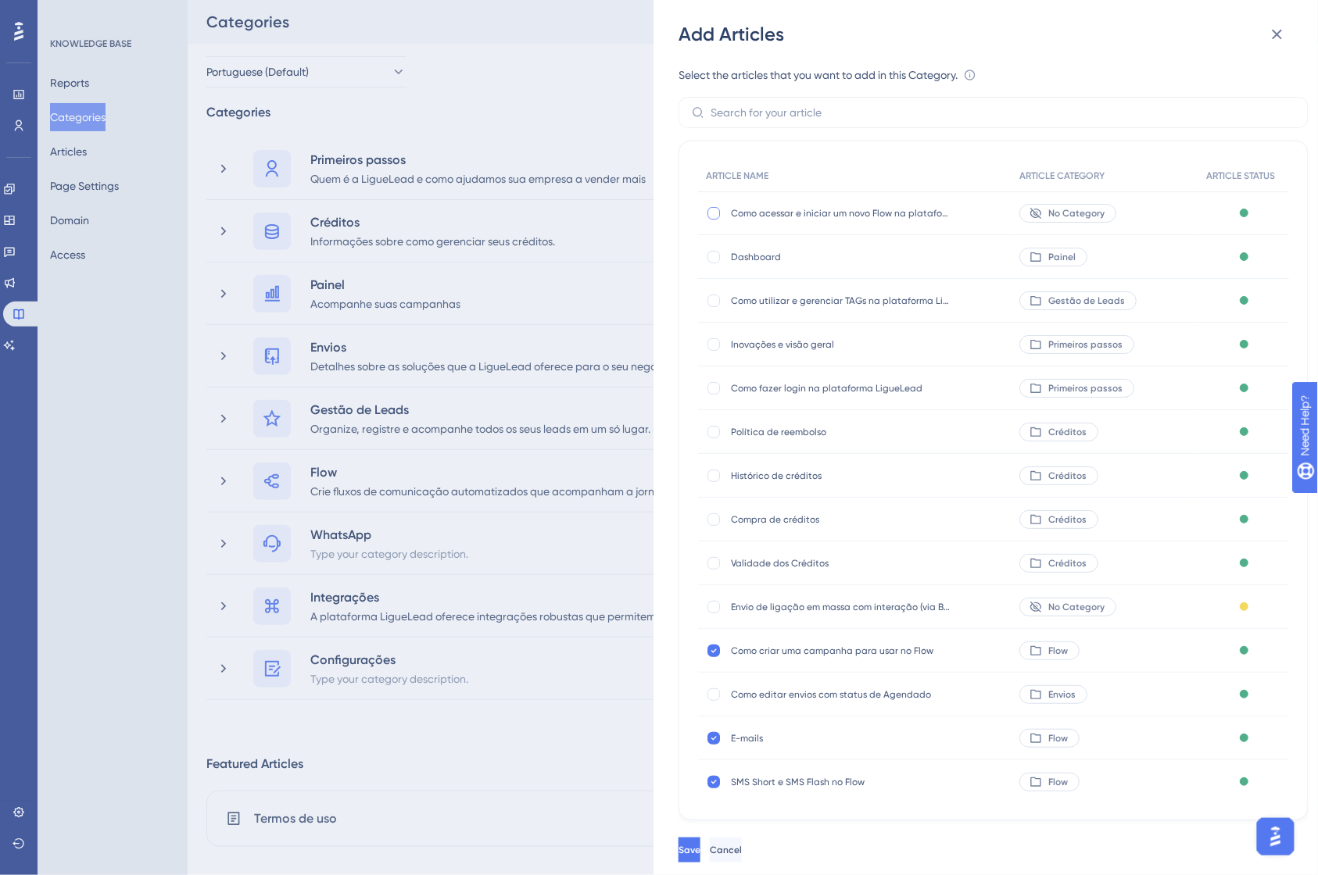
click at [717, 211] on div at bounding box center [713, 213] width 13 height 13
checkbox input "true"
click at [703, 861] on button "Save" at bounding box center [690, 850] width 25 height 25
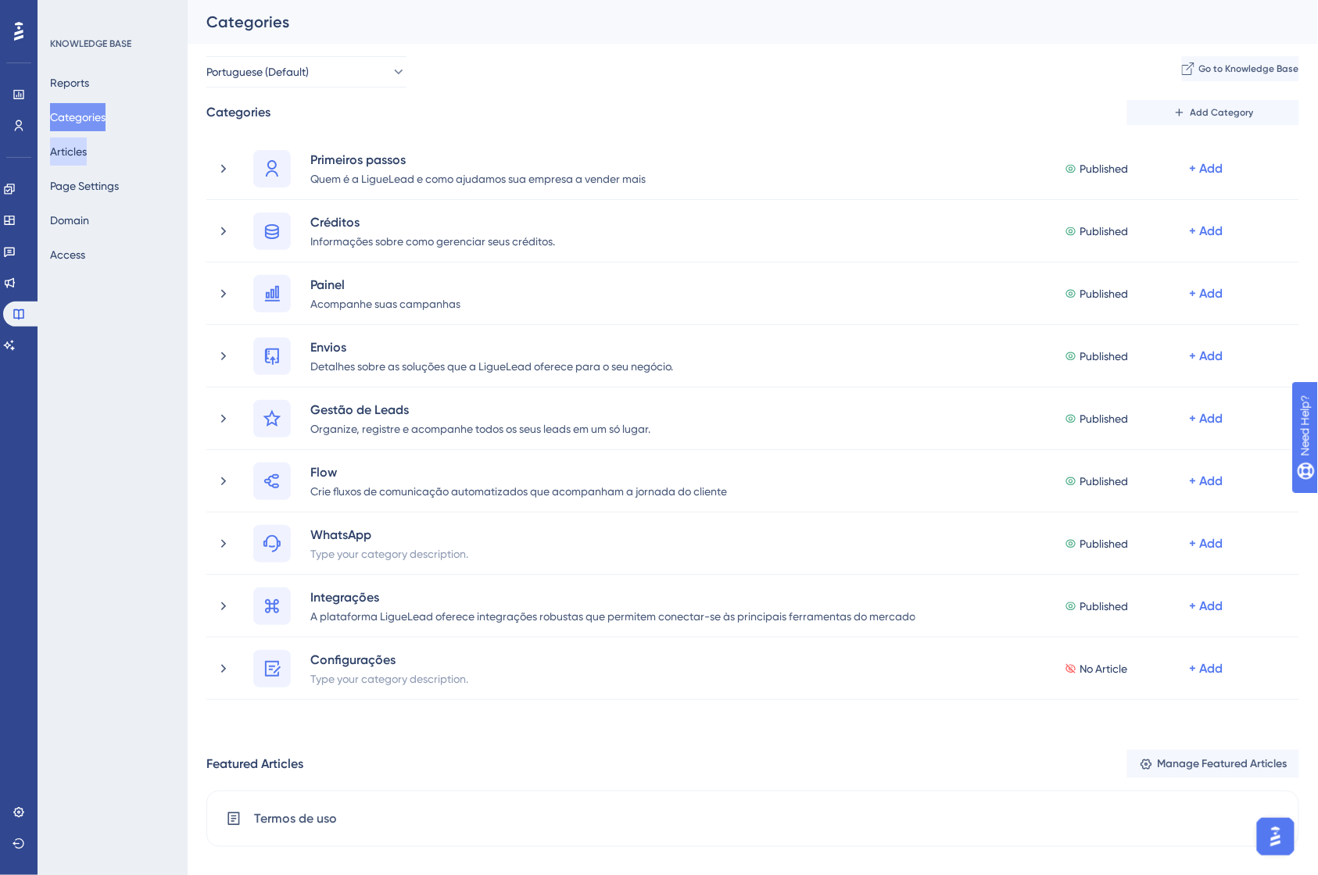
click at [87, 141] on button "Articles" at bounding box center [68, 152] width 37 height 28
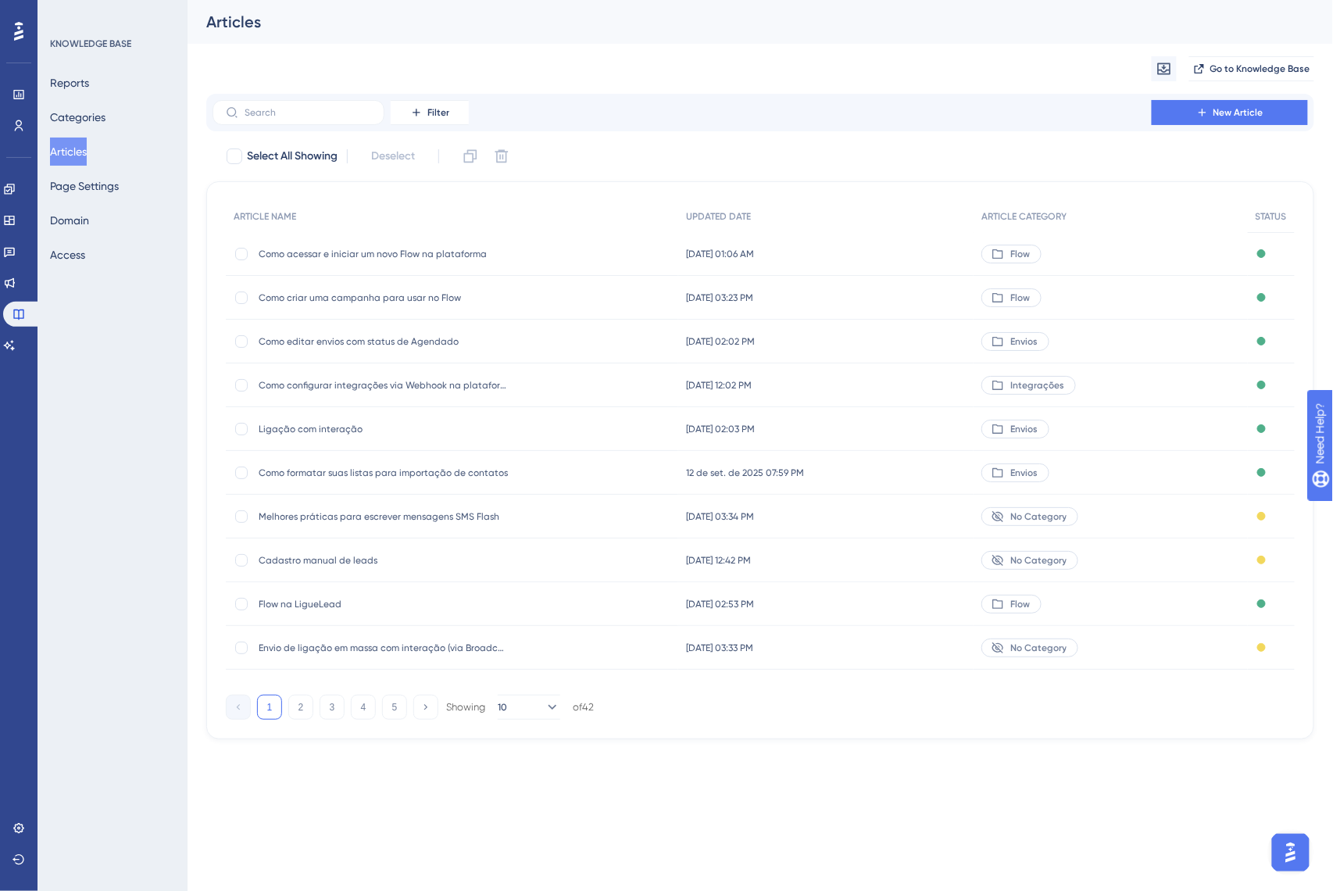
click at [392, 249] on span "Como acessar e iniciar um novo Flow na plataforma" at bounding box center [384, 254] width 250 height 13
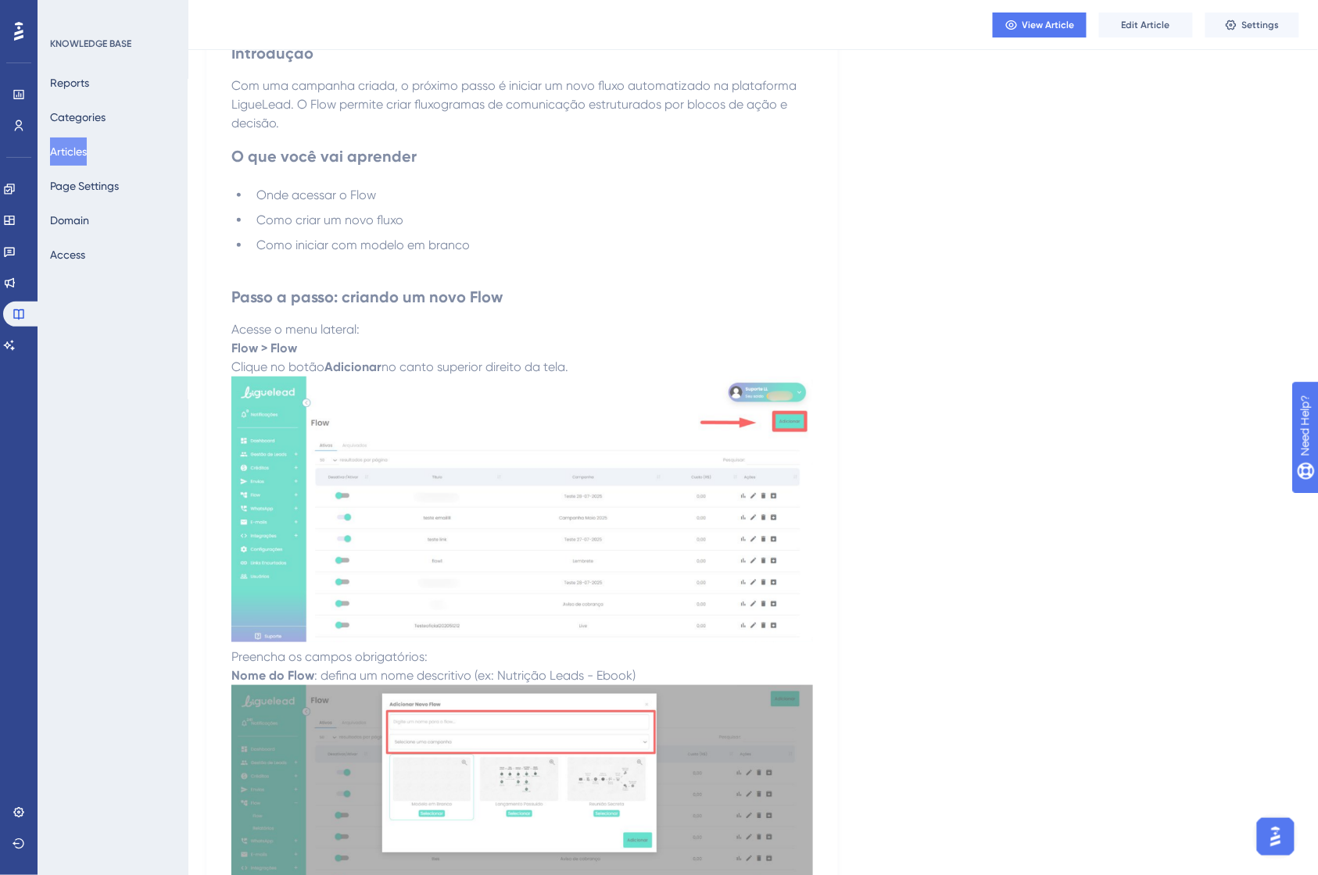
scroll to position [521, 0]
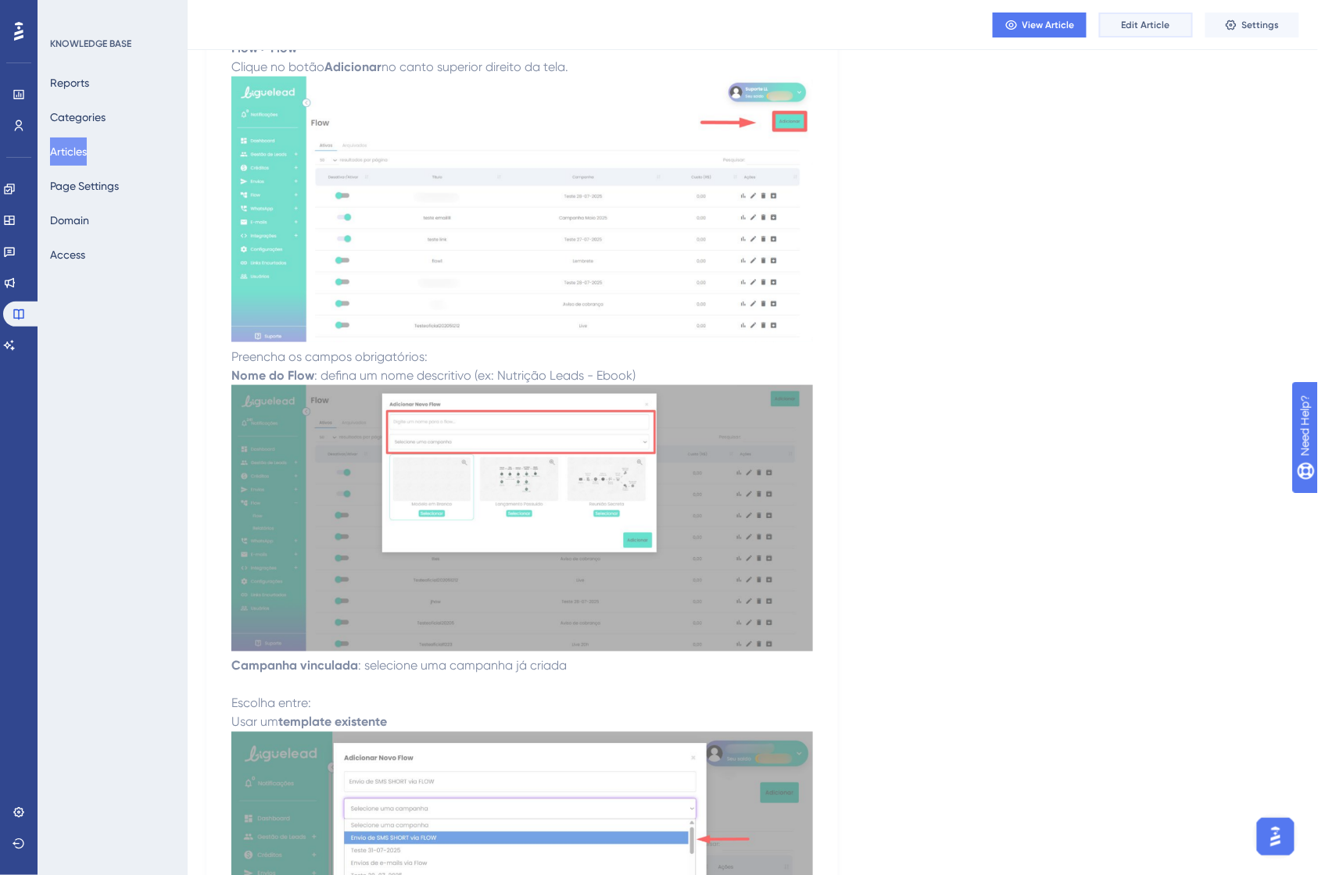
click at [1136, 27] on span "Edit Article" at bounding box center [1146, 25] width 48 height 13
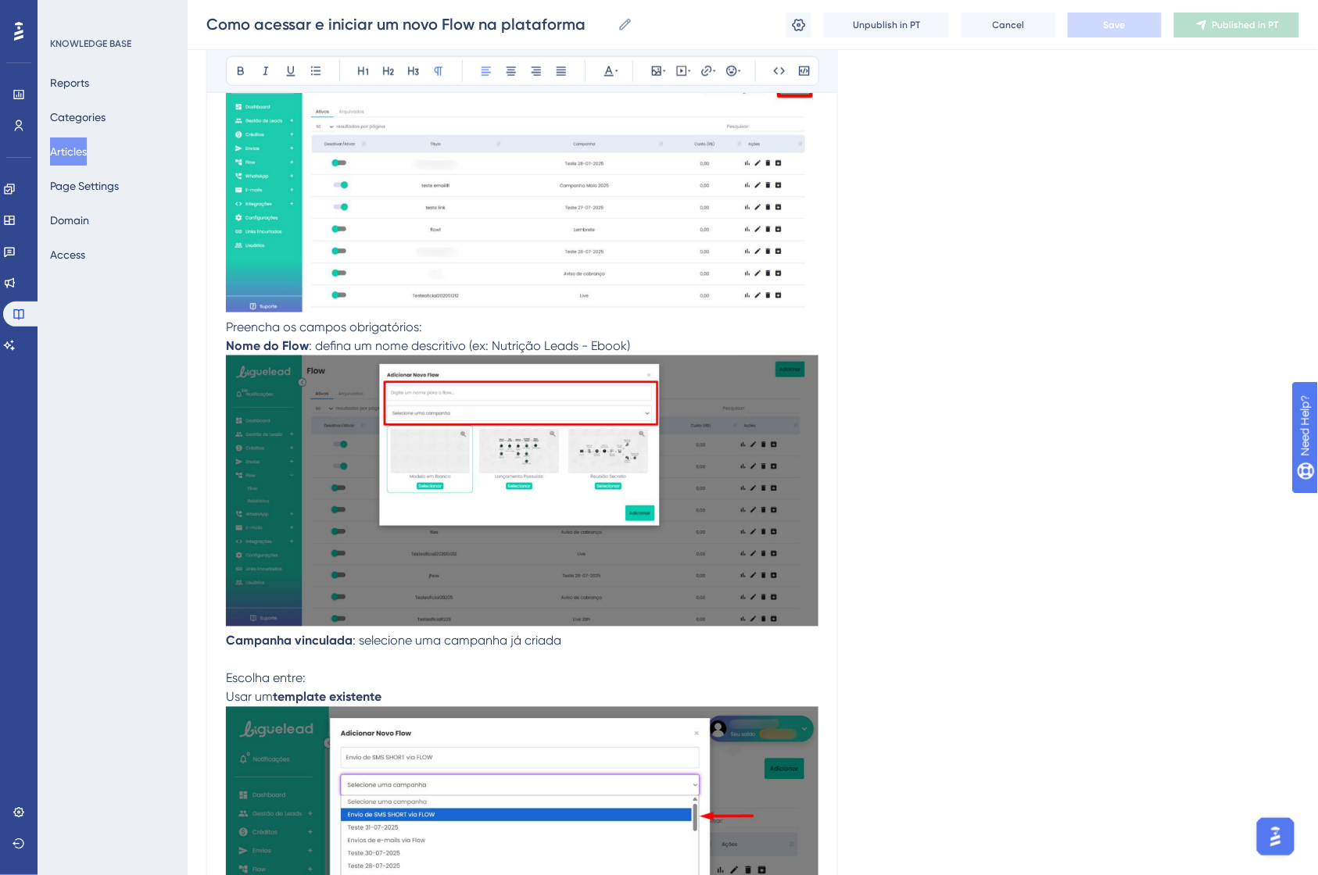
scroll to position [1227, 0]
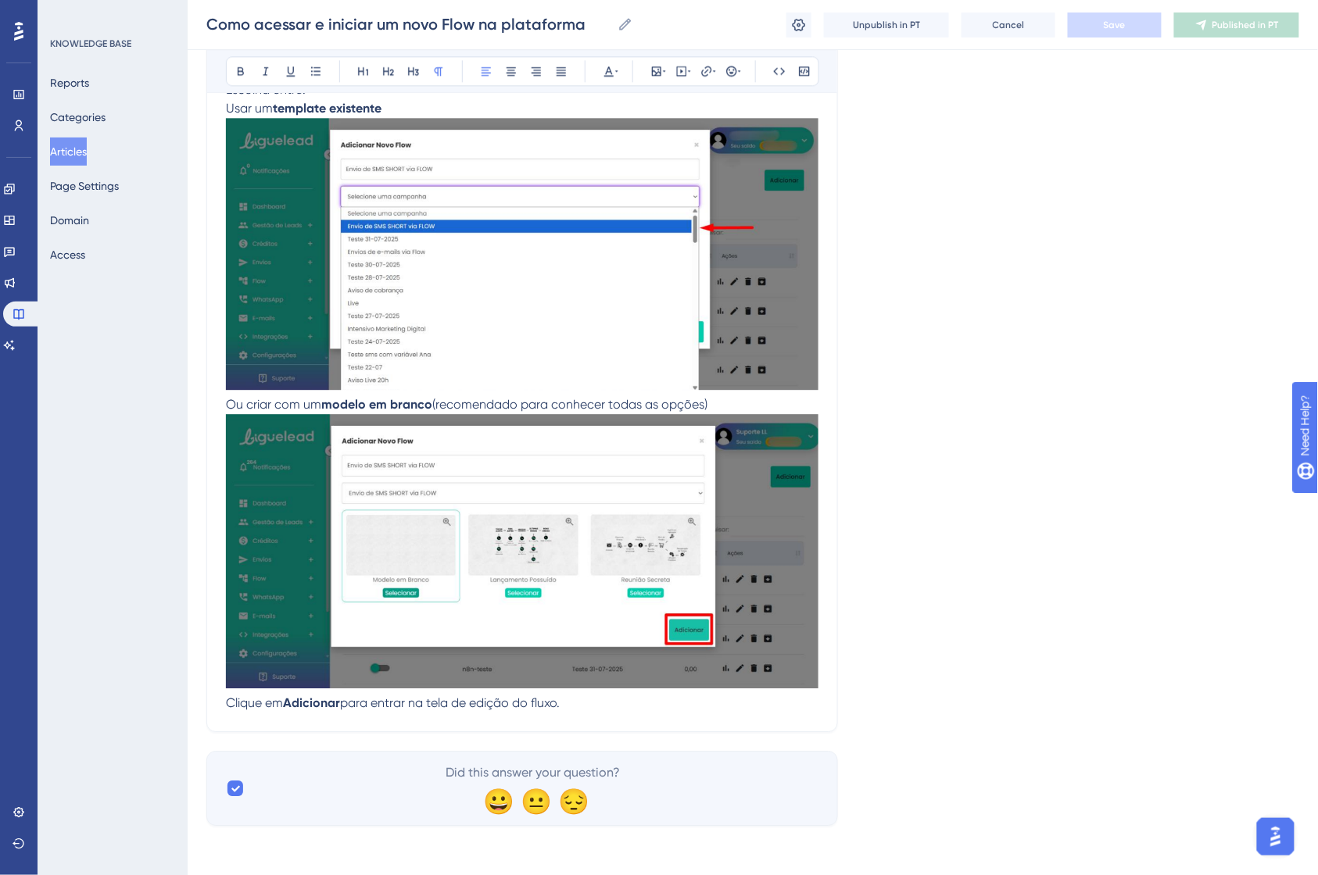
click at [602, 700] on p "Clique em Adicionar para entrar na tela de edição do fluxo." at bounding box center [522, 703] width 592 height 19
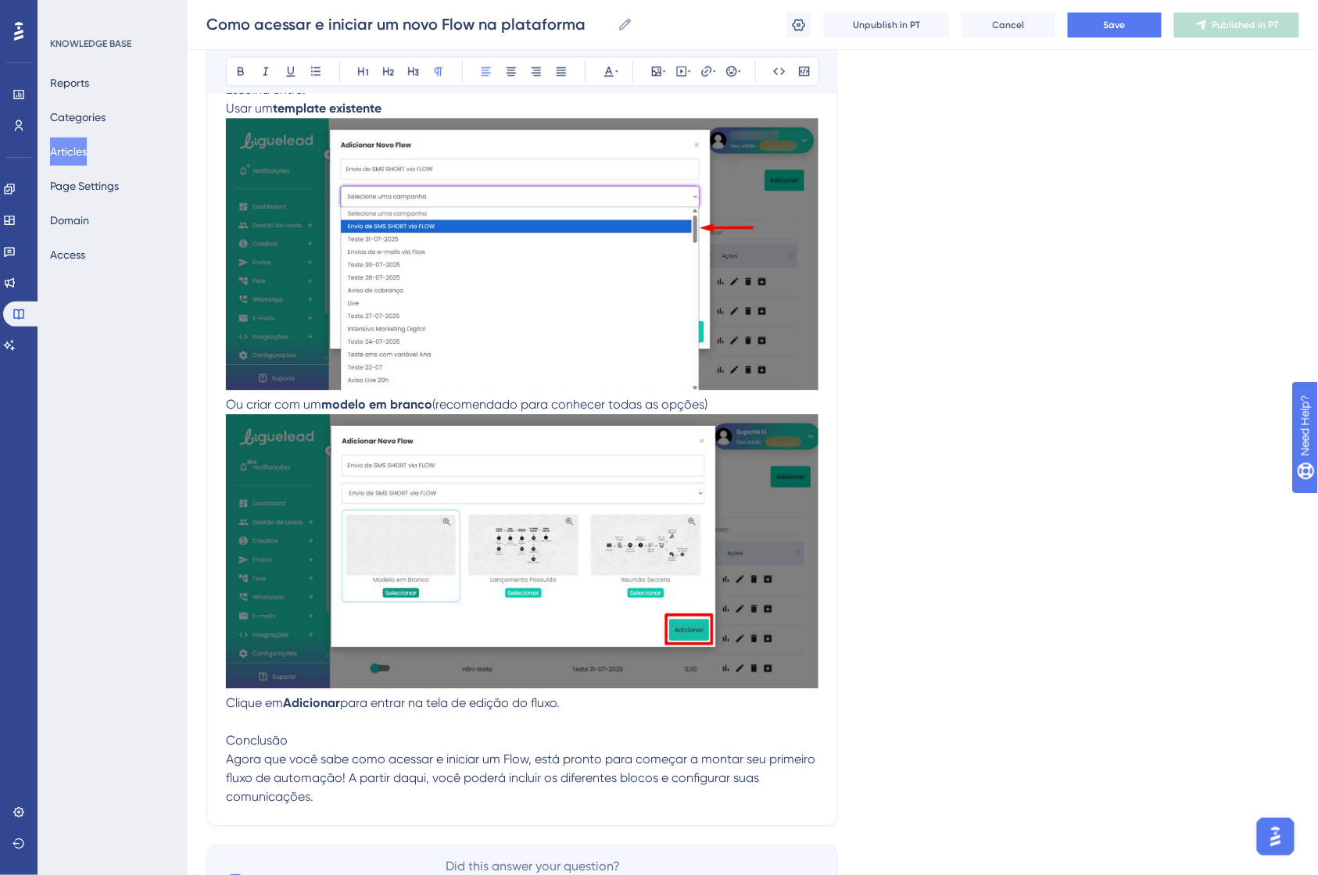
click at [274, 739] on span "Conclusão" at bounding box center [257, 740] width 62 height 15
click at [245, 66] on icon at bounding box center [240, 71] width 13 height 13
click at [389, 63] on button at bounding box center [389, 71] width 22 height 22
click at [407, 752] on span "Agora que você sabe como acessar e iniciar um Flow, está pronto para começar a …" at bounding box center [522, 778] width 592 height 52
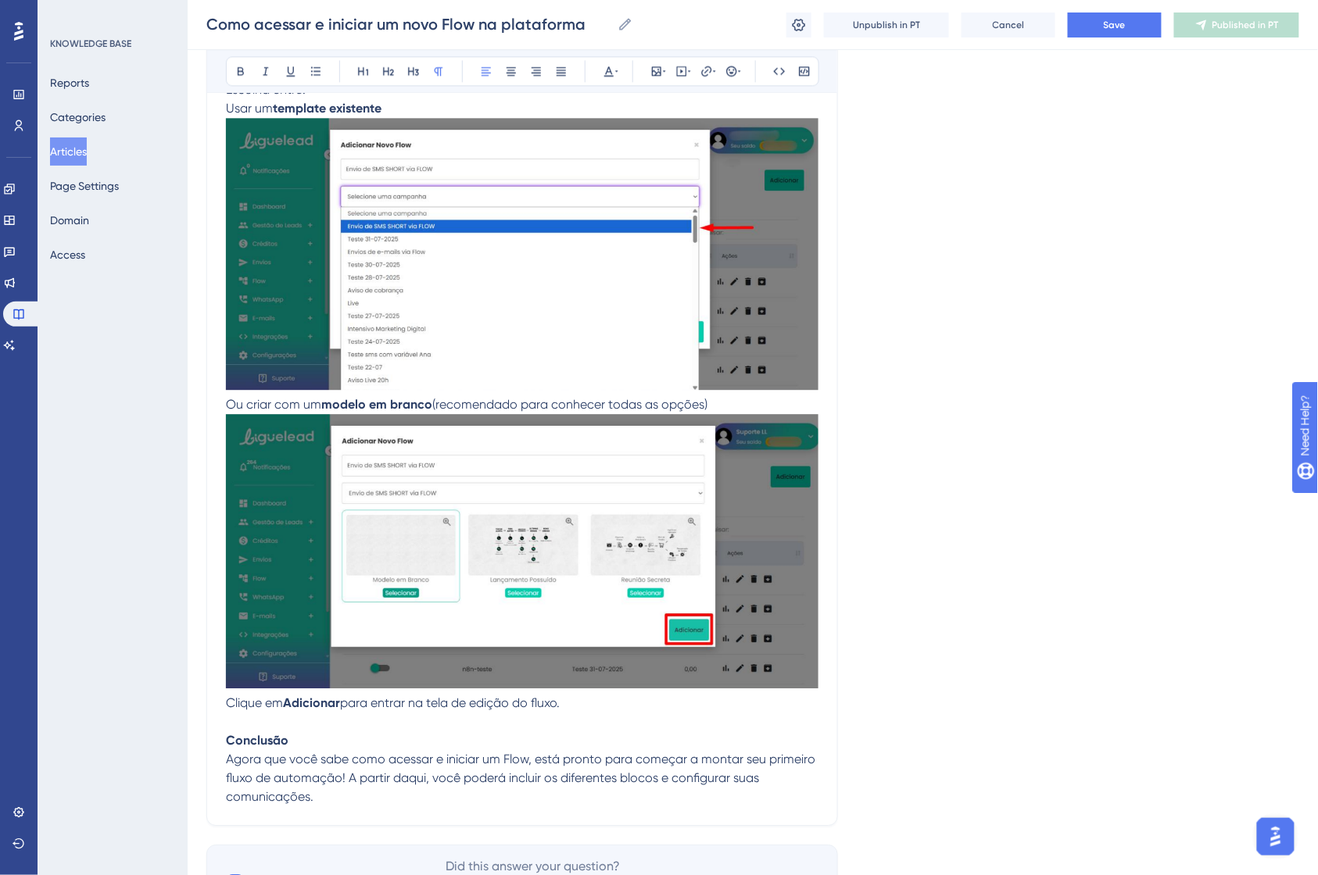
click at [331, 727] on p "Clique em Adicionar para entrar na tela de edição do fluxo. Conclusão" at bounding box center [522, 722] width 592 height 56
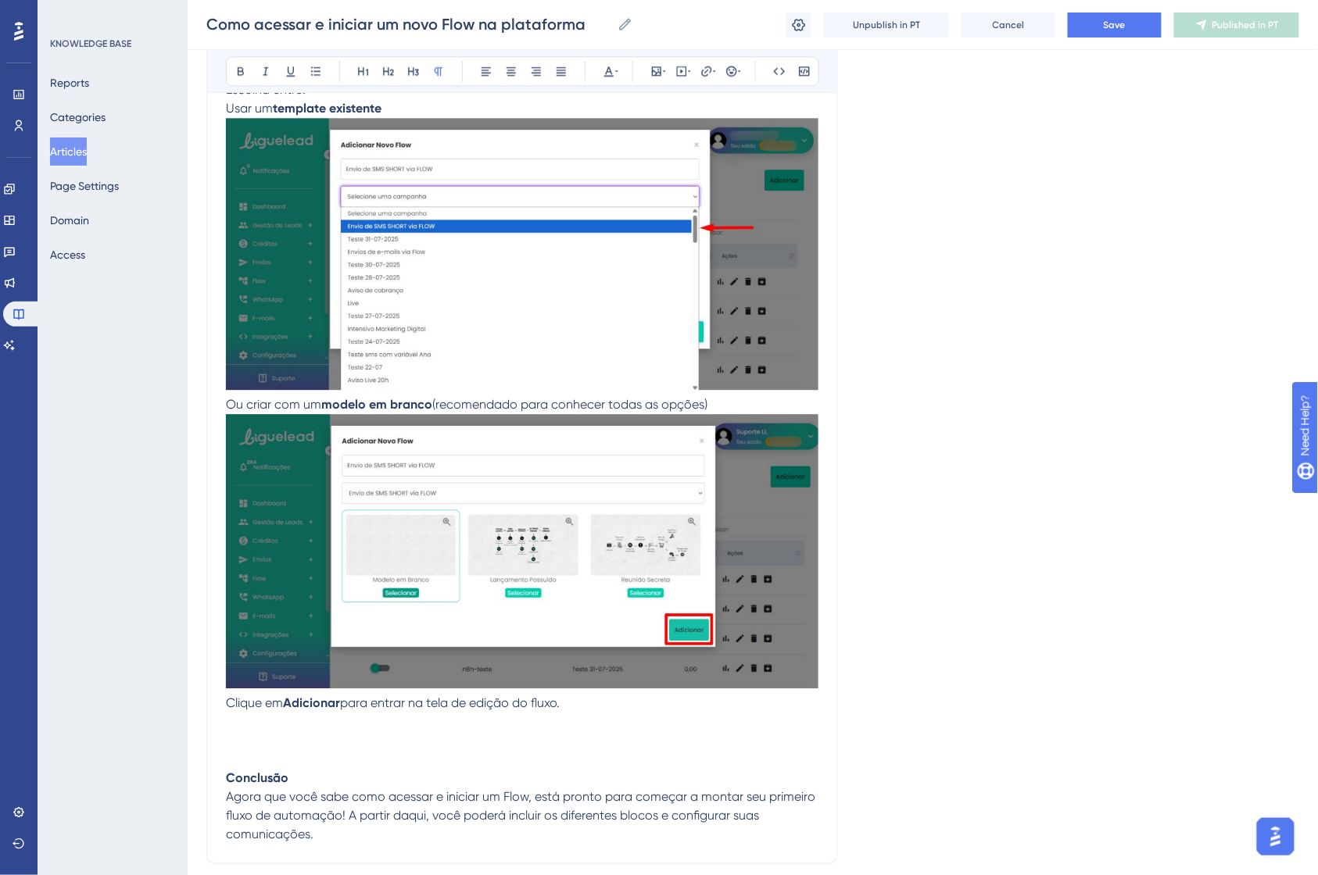
click at [267, 772] on strong "Conclusão" at bounding box center [257, 778] width 63 height 15
click at [267, 773] on strong "Conclusão" at bounding box center [257, 778] width 63 height 15
click at [400, 73] on div "Bold Italic Underline Bullet Point Heading 1 Heading 2 Heading 3 Normal Align L…" at bounding box center [522, 71] width 593 height 30
click at [258, 782] on strong "Conclusão" at bounding box center [257, 778] width 63 height 15
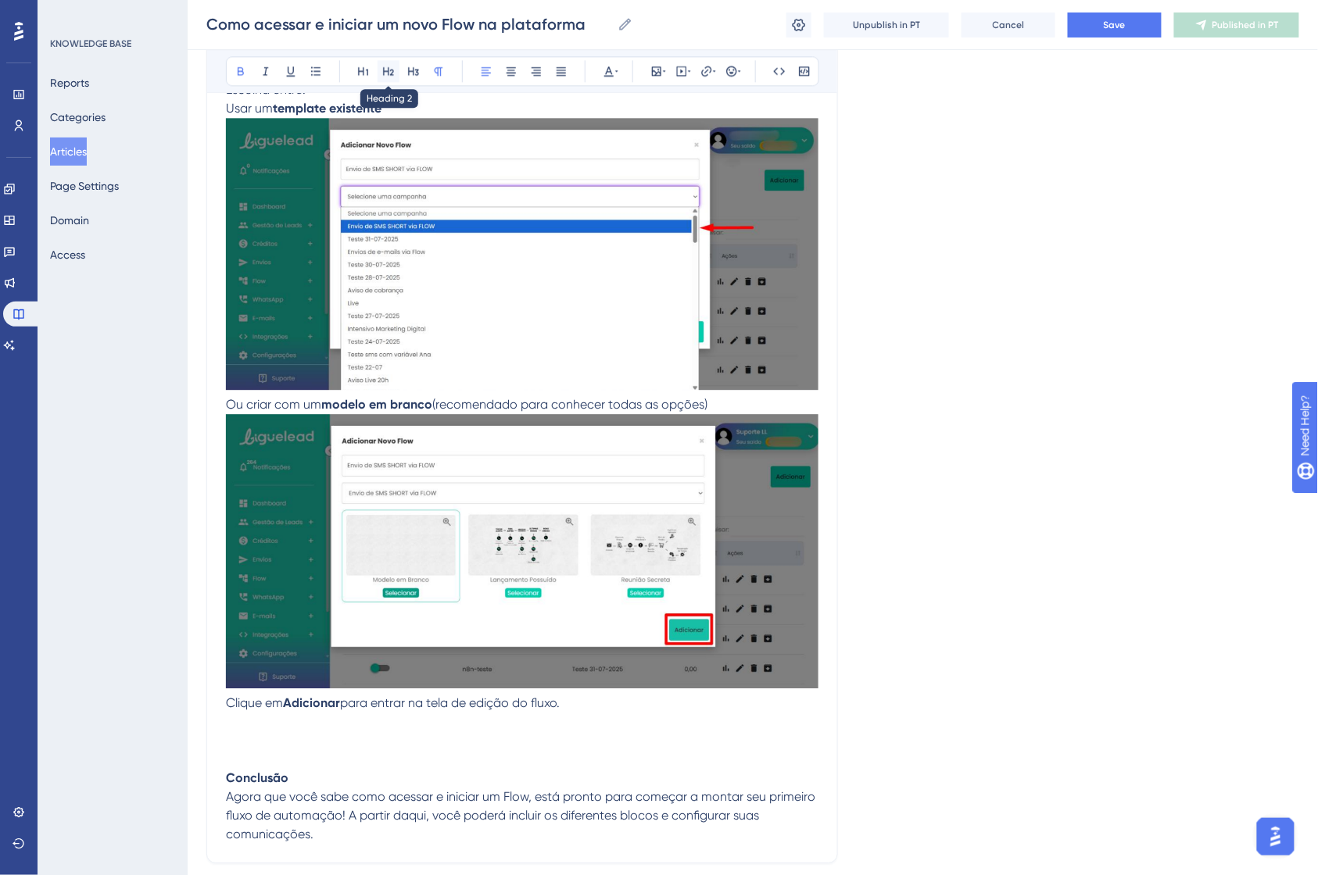
click at [386, 66] on icon at bounding box center [388, 71] width 13 height 13
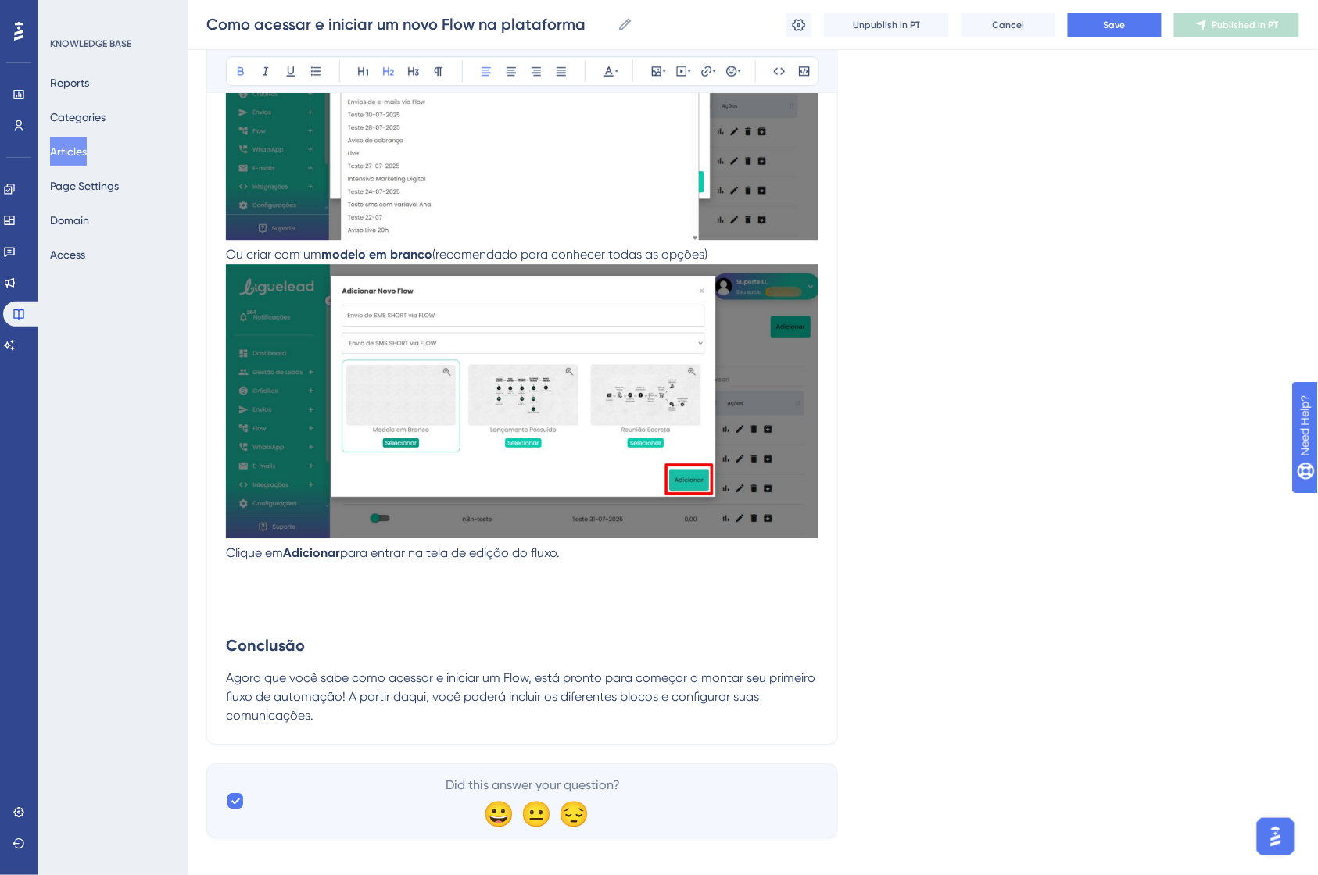
scroll to position [1390, 0]
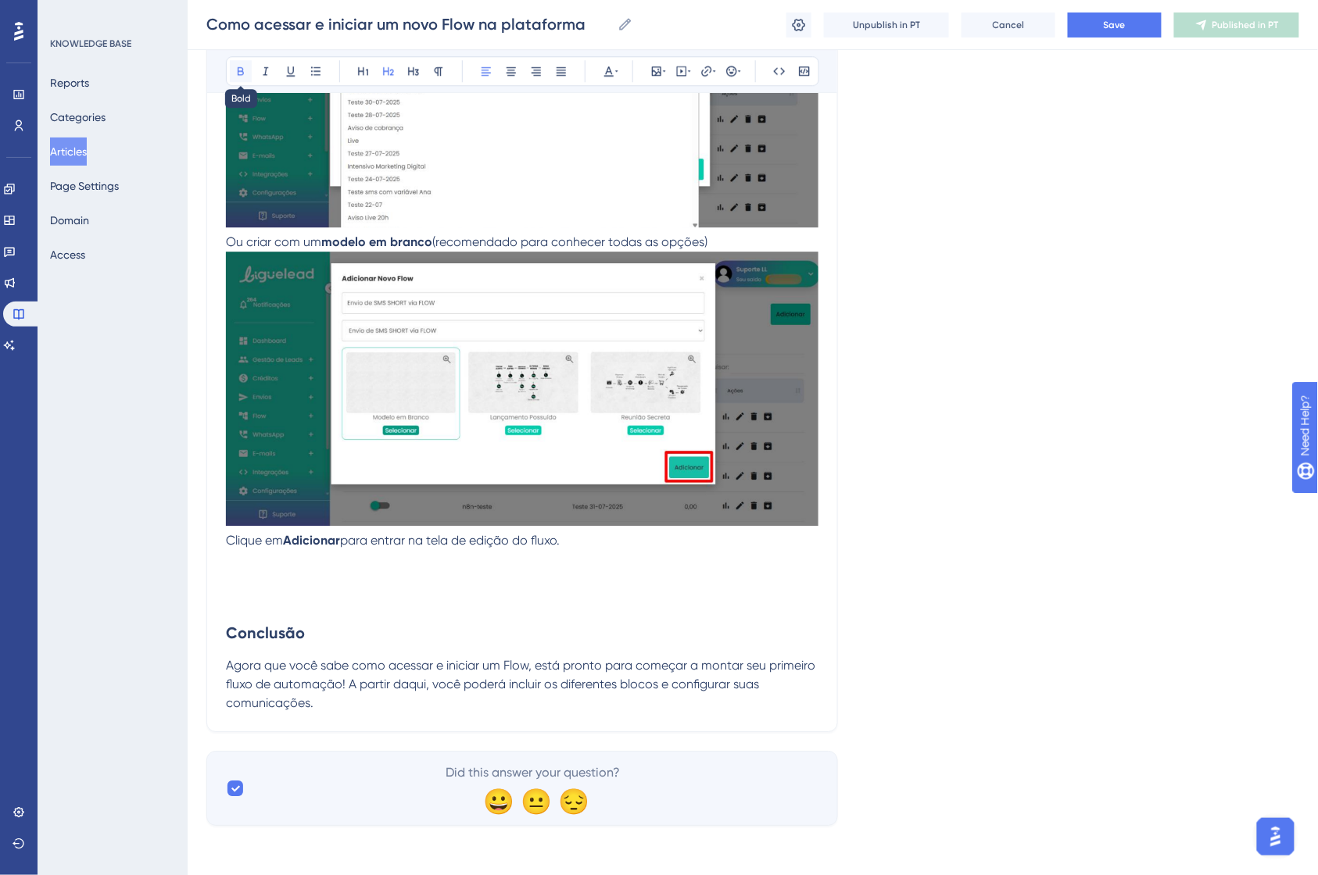
click at [236, 73] on icon at bounding box center [240, 71] width 13 height 13
click at [333, 639] on h2 "Conclusão" at bounding box center [522, 622] width 592 height 69
click at [310, 607] on h2 "Conclusão" at bounding box center [522, 622] width 592 height 69
click at [286, 589] on h2 "Conclusão" at bounding box center [522, 622] width 592 height 69
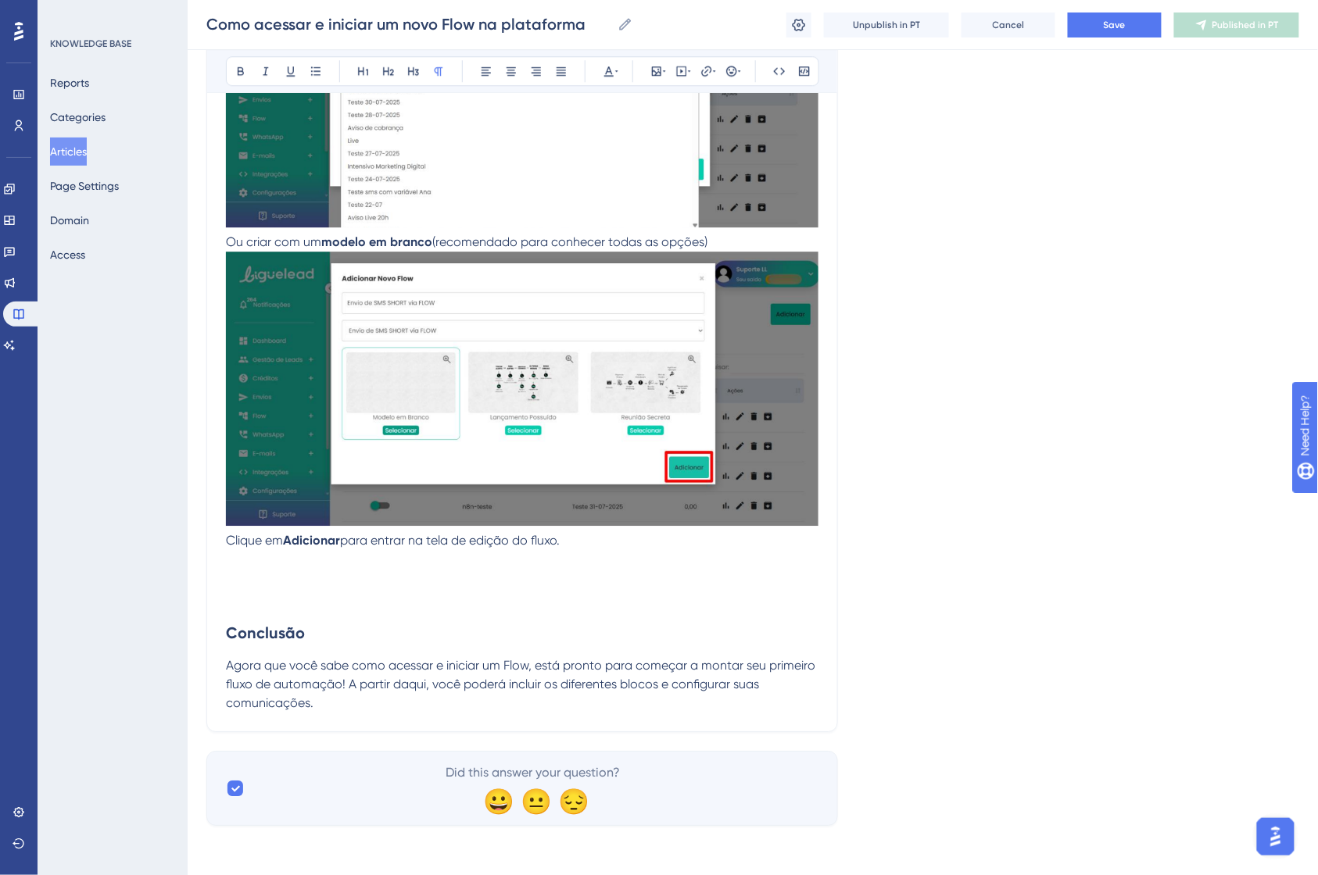
click at [280, 581] on p at bounding box center [522, 578] width 592 height 19
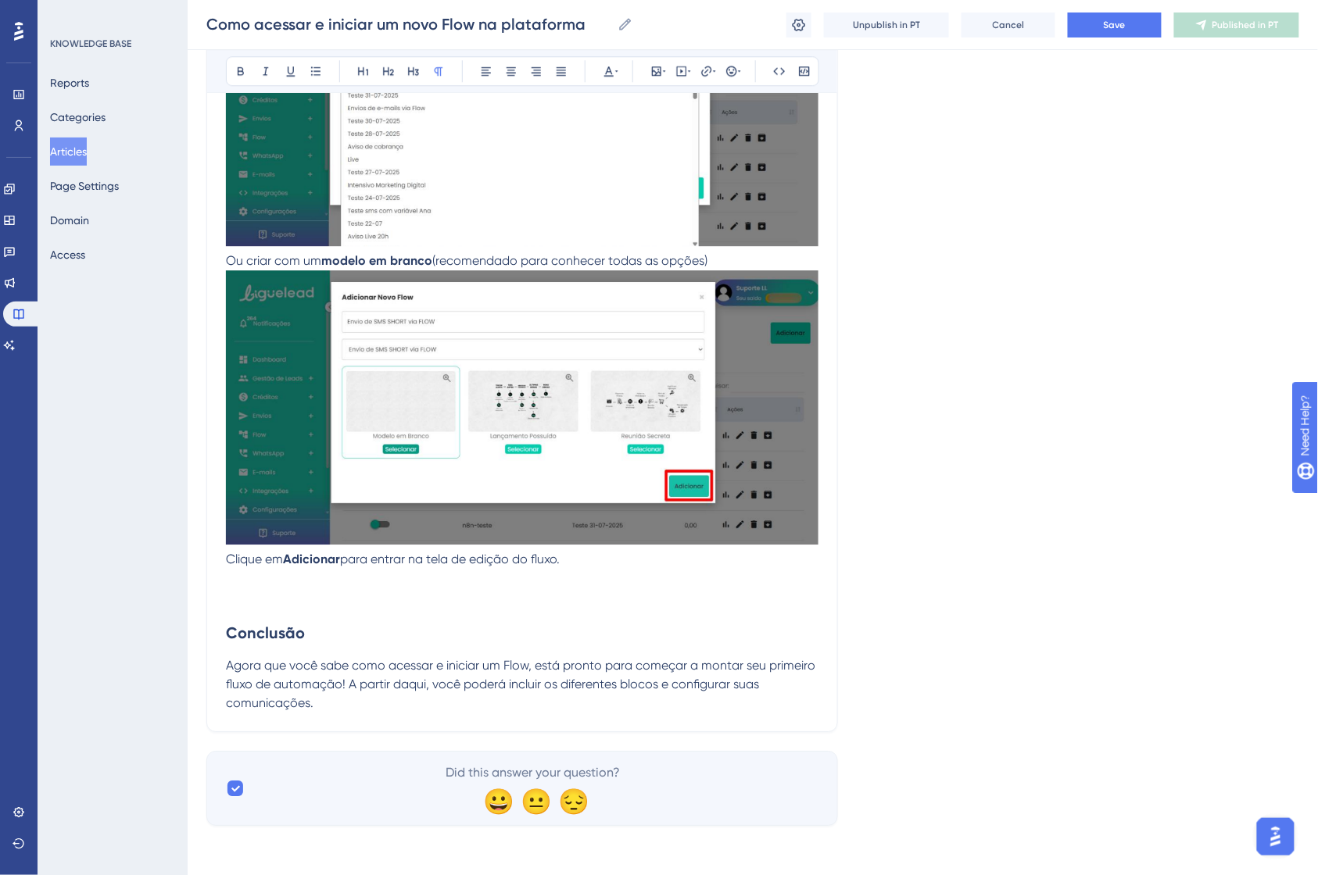
scroll to position [1352, 0]
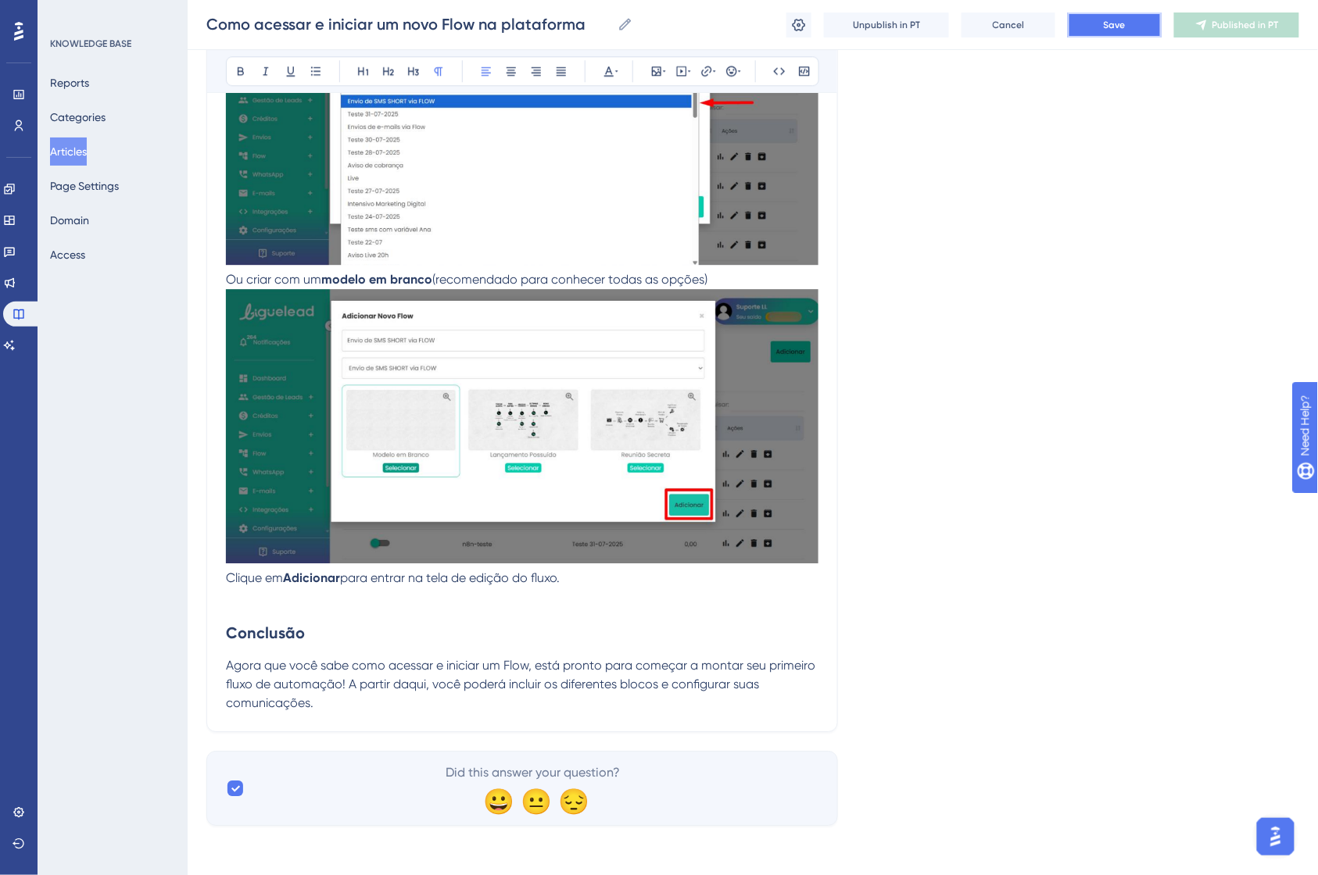
click at [1104, 20] on span "Save" at bounding box center [1115, 25] width 22 height 13
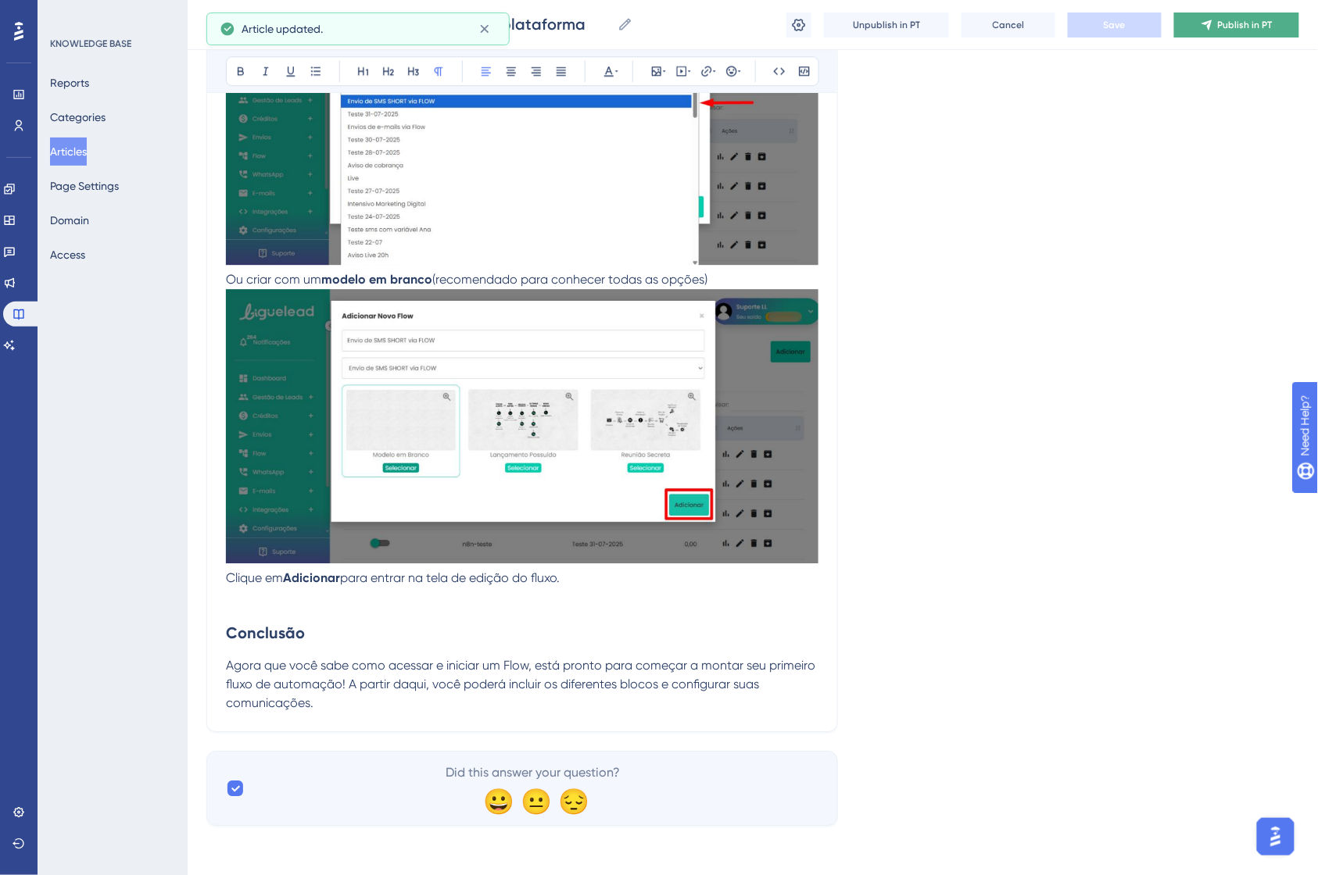
click at [1240, 13] on button "Publish in PT" at bounding box center [1236, 25] width 125 height 25
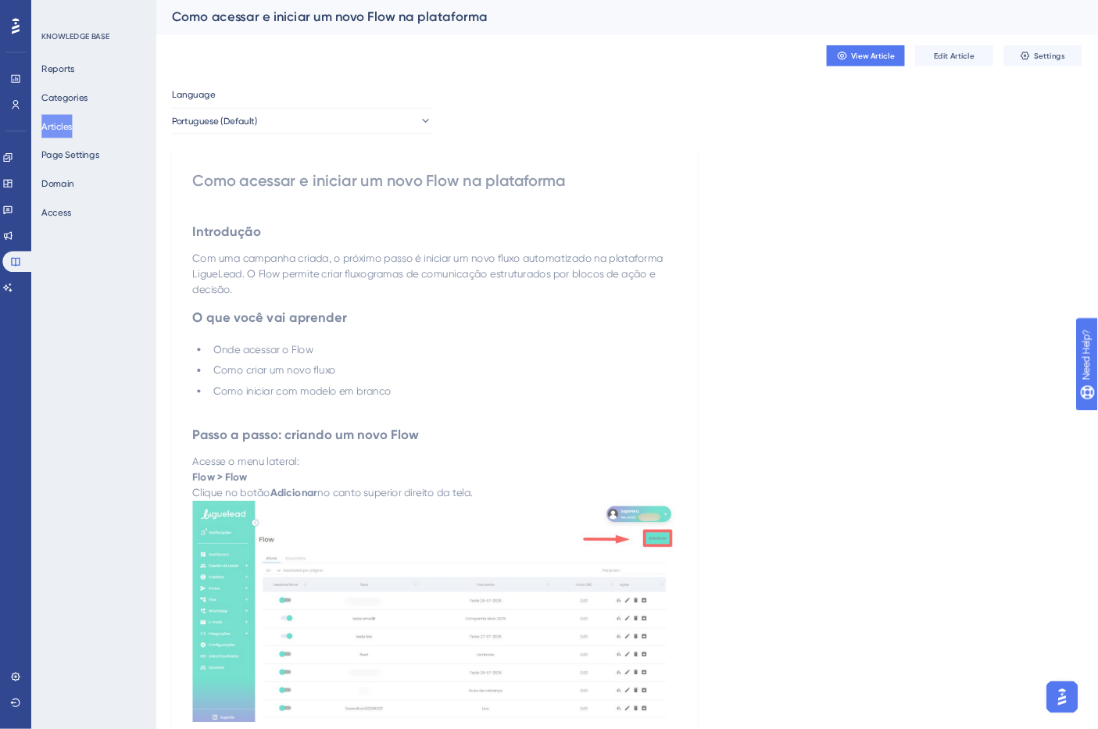
scroll to position [0, 0]
click at [87, 141] on button "Articles" at bounding box center [68, 152] width 37 height 28
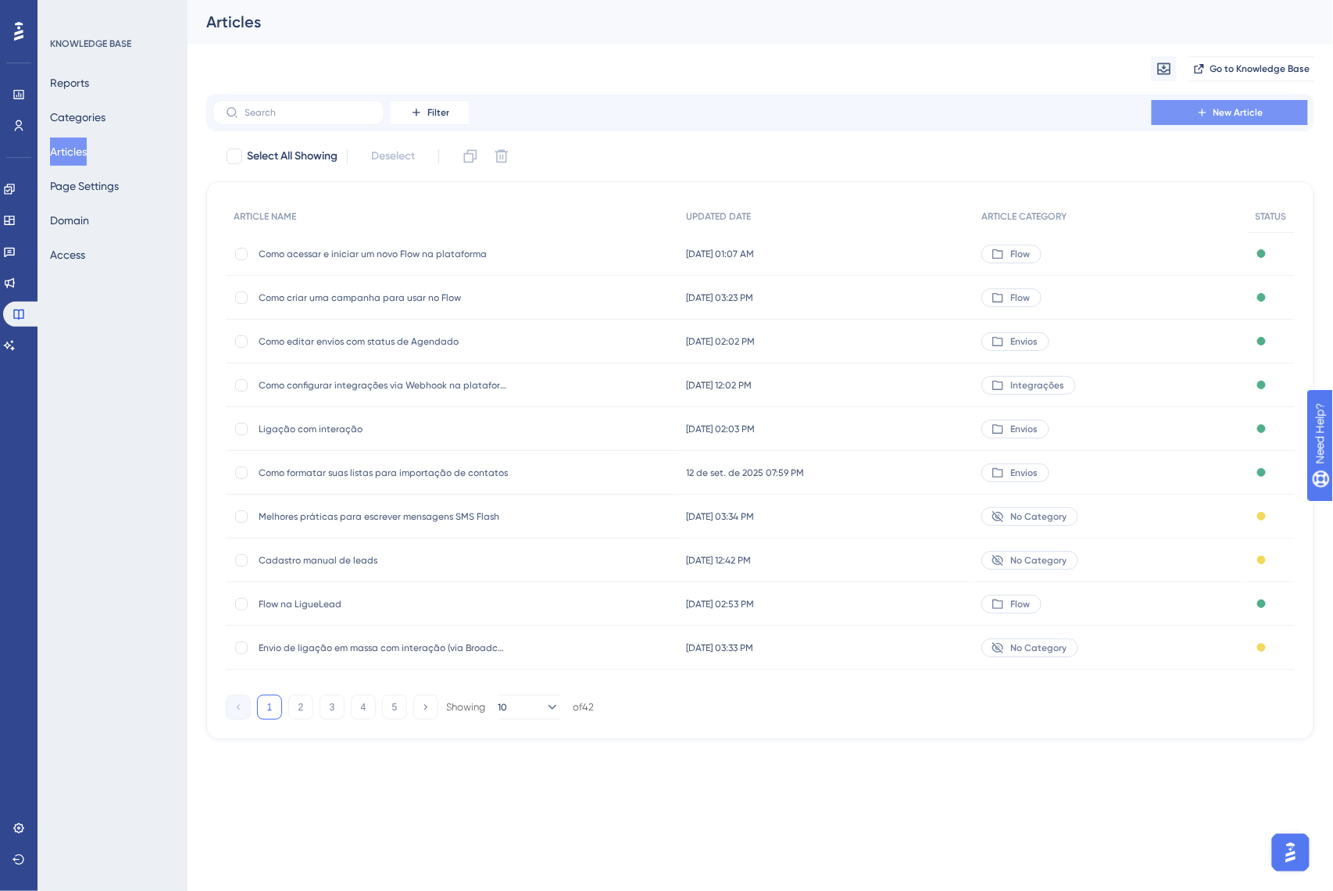
click at [1264, 104] on button "New Article" at bounding box center [1230, 112] width 156 height 25
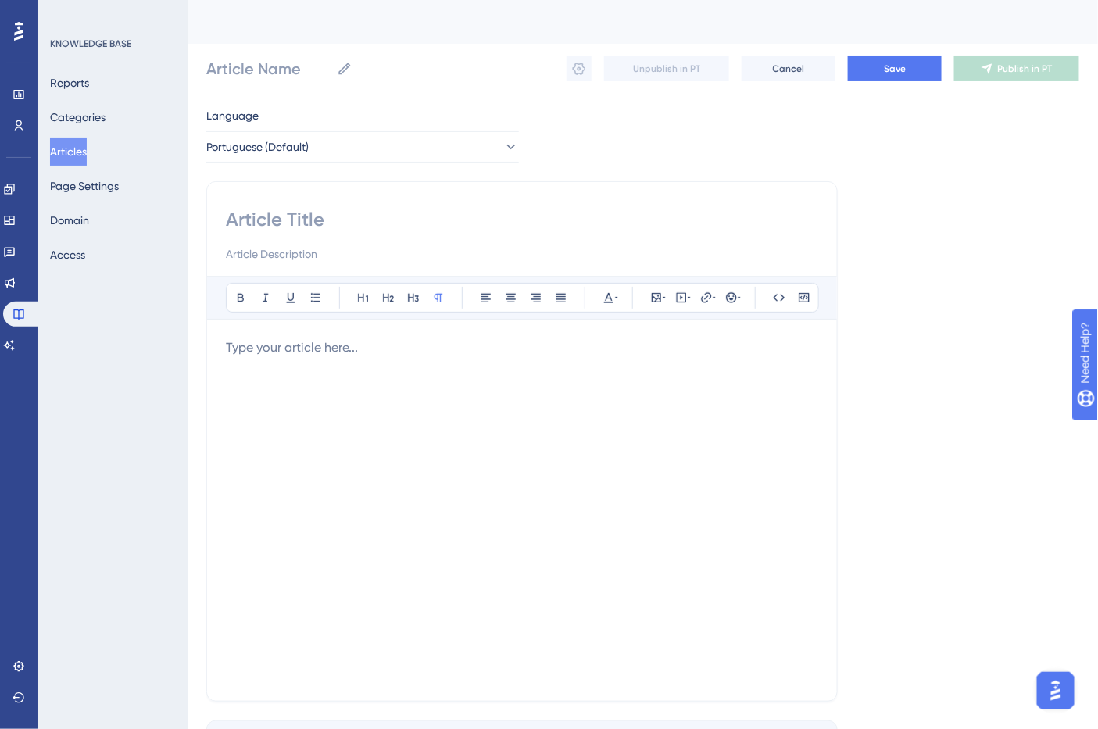
click at [404, 222] on input at bounding box center [522, 219] width 592 height 25
click at [337, 222] on input at bounding box center [522, 219] width 592 height 25
paste input "Bloco Inicial: como definir a entrada do fluxo"
type input "Bloco Inicial: como definir a entrada do fluxo"
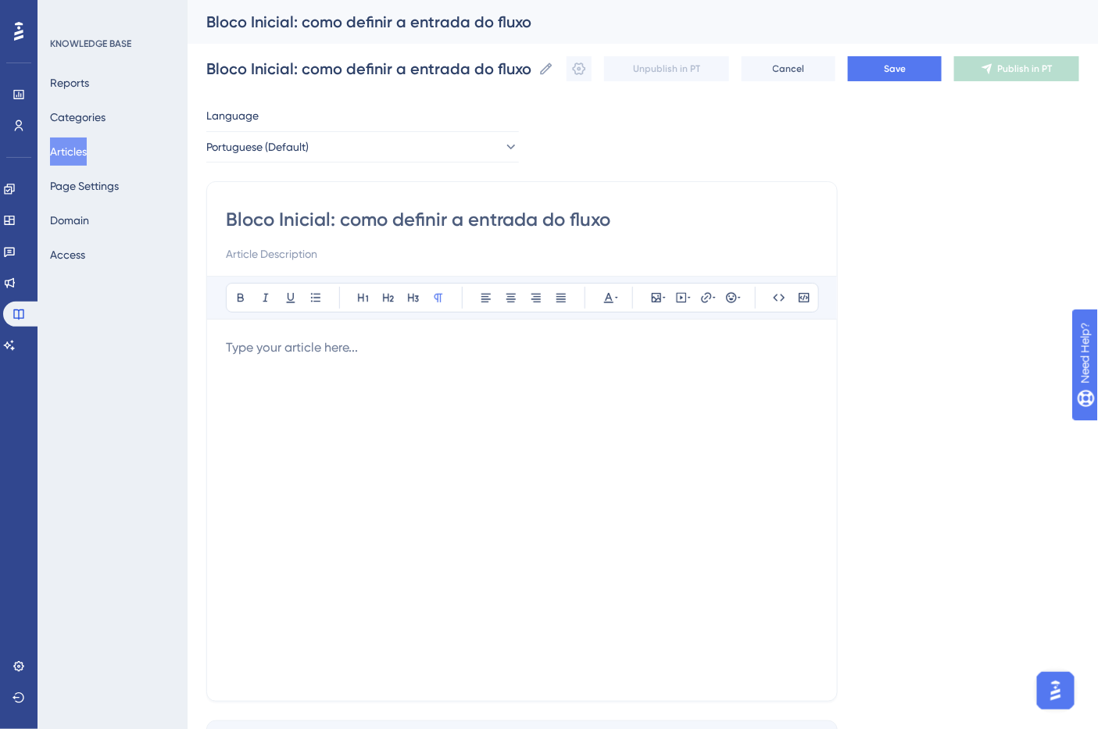
type input "Bloco Inicial: como definir a entrada do fluxo"
click at [435, 474] on div at bounding box center [522, 510] width 592 height 344
click at [405, 435] on div at bounding box center [522, 510] width 592 height 344
click at [385, 391] on div at bounding box center [522, 510] width 592 height 344
click at [906, 72] on span "Save" at bounding box center [895, 69] width 22 height 13
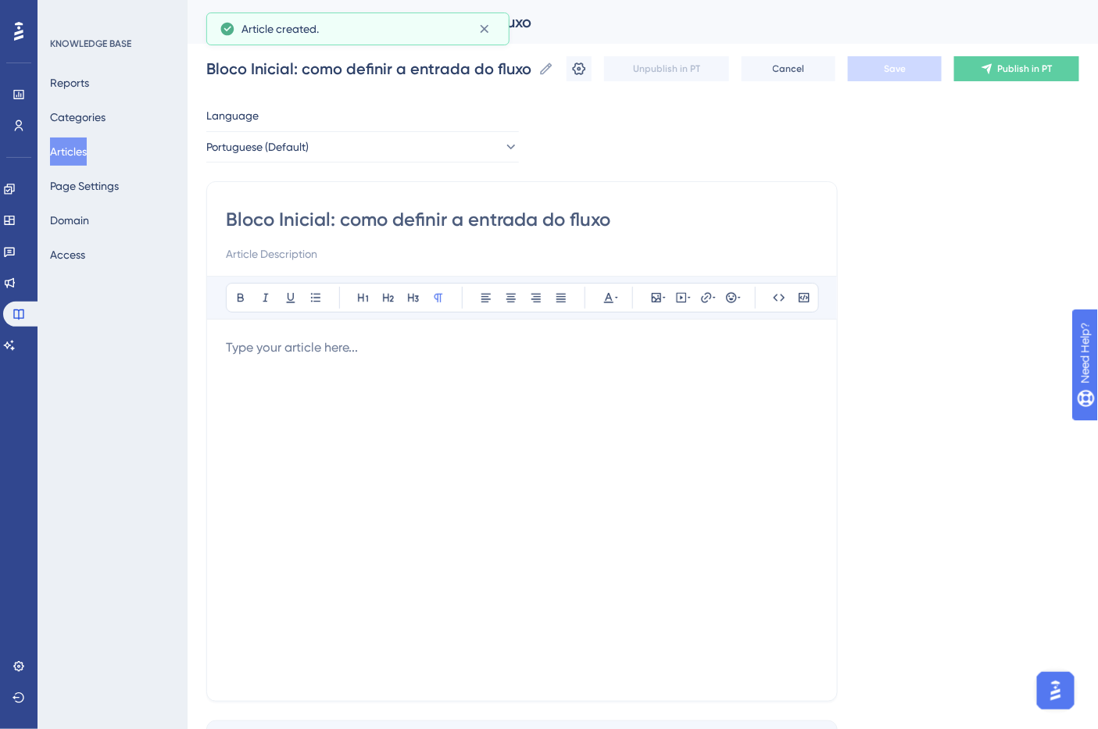
click at [305, 406] on div at bounding box center [522, 510] width 592 height 344
click at [289, 358] on div at bounding box center [522, 510] width 592 height 344
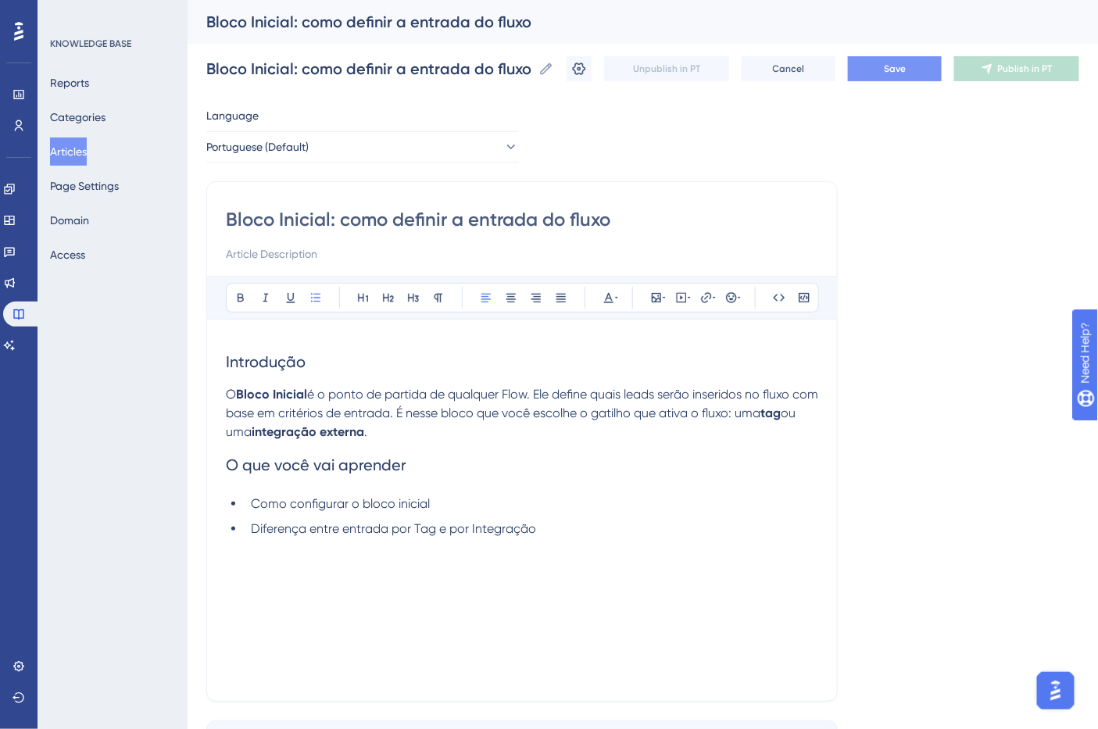
click at [298, 358] on span "Introdução" at bounding box center [266, 361] width 80 height 19
click at [237, 302] on icon at bounding box center [240, 298] width 13 height 13
click at [334, 464] on span "O que você vai aprender" at bounding box center [316, 465] width 181 height 19
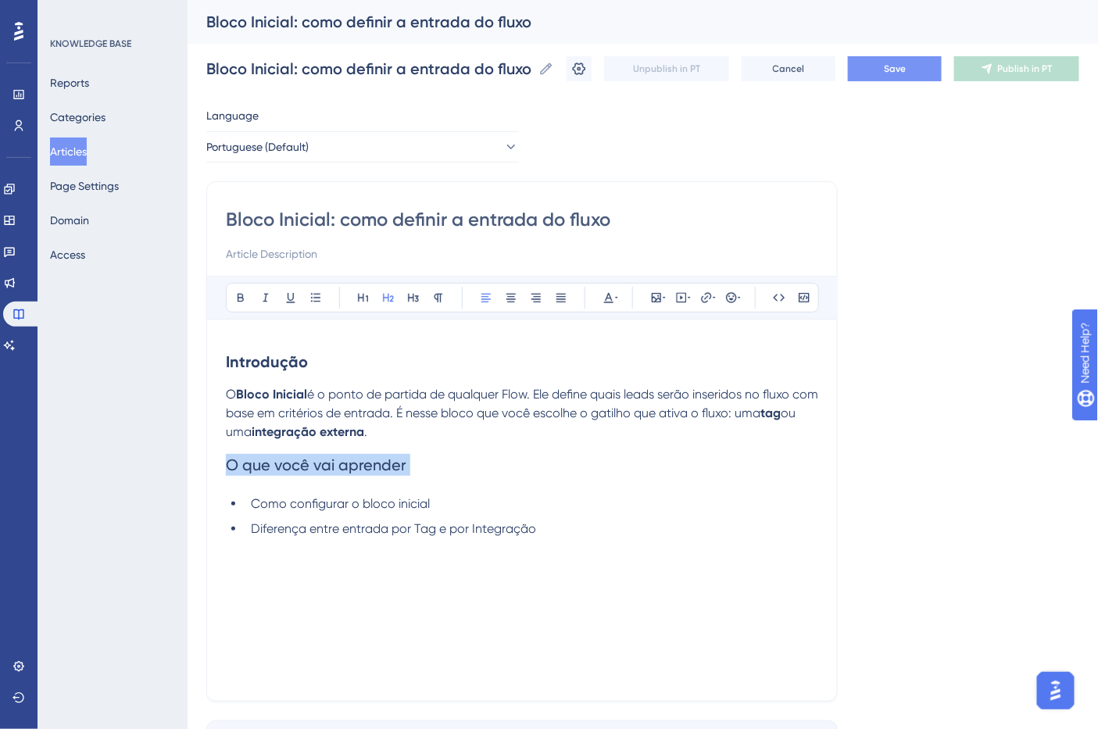
click at [334, 464] on span "O que você vai aprender" at bounding box center [316, 465] width 181 height 19
click at [245, 295] on icon at bounding box center [240, 298] width 13 height 13
click at [491, 547] on div "Introdução O Bloco Inicial é o ponto de partida de qualquer Flow. Ele define qu…" at bounding box center [522, 510] width 592 height 344
click at [577, 528] on li "Diferença entre entrada por Tag e por Integração" at bounding box center [532, 529] width 574 height 19
click at [902, 64] on span "Save" at bounding box center [895, 69] width 22 height 13
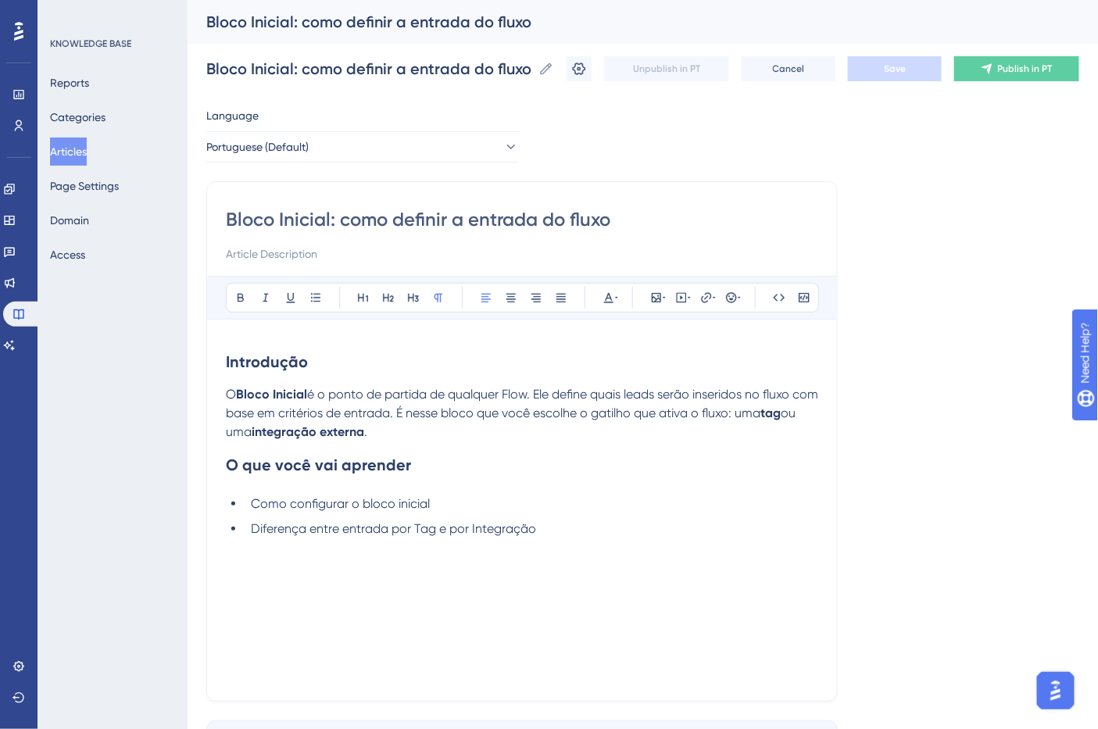
click at [510, 410] on span "é o ponto de partida de qualquer Flow. Ele define quais leads serão inseridos n…" at bounding box center [524, 404] width 596 height 34
click at [455, 513] on li "Como configurar o bloco inicial" at bounding box center [532, 504] width 574 height 19
click at [460, 540] on p at bounding box center [522, 548] width 592 height 19
click at [566, 522] on li "Diferença entre entrada por Tag e por Integração" at bounding box center [532, 529] width 574 height 19
click at [262, 607] on p at bounding box center [522, 604] width 592 height 19
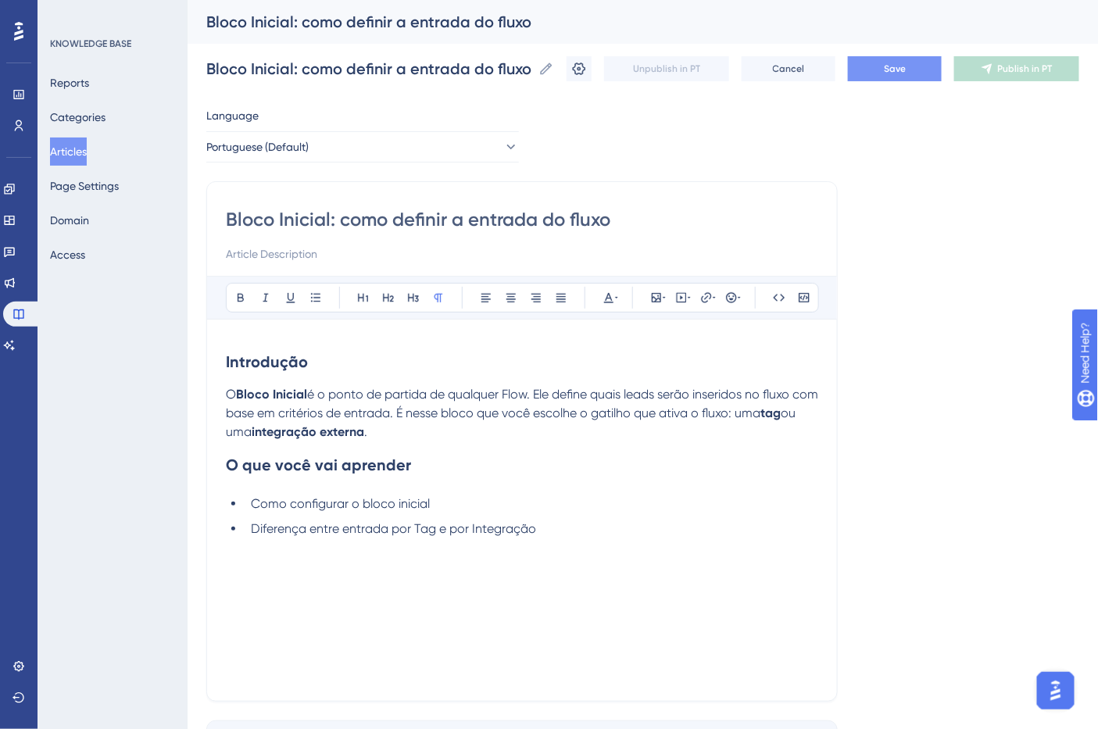
click at [249, 584] on p at bounding box center [522, 585] width 592 height 19
click at [247, 574] on p at bounding box center [522, 566] width 592 height 19
click at [311, 575] on span "Opções de entrada no Flow" at bounding box center [327, 580] width 202 height 19
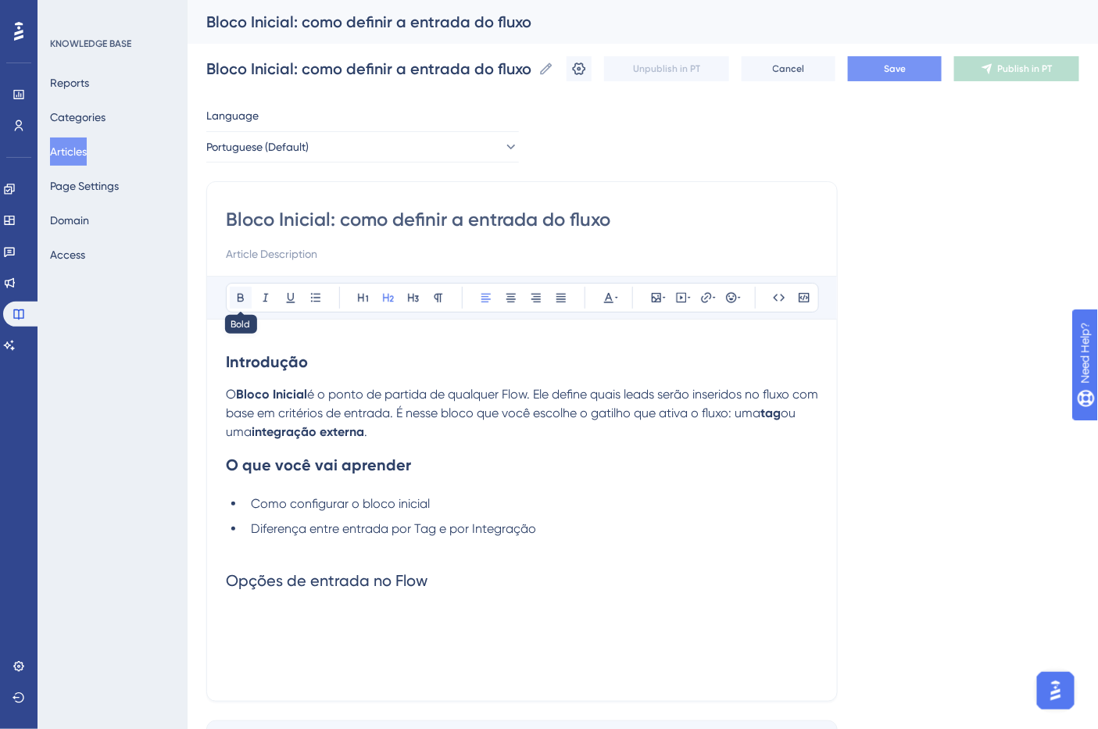
click at [242, 299] on icon at bounding box center [240, 298] width 13 height 13
click at [498, 639] on h3 at bounding box center [522, 624] width 592 height 41
click at [467, 583] on h2 "Opções de entrada no Flow" at bounding box center [522, 580] width 592 height 47
click at [454, 613] on h3 at bounding box center [522, 624] width 592 height 41
click at [271, 628] on h3 at bounding box center [522, 624] width 592 height 41
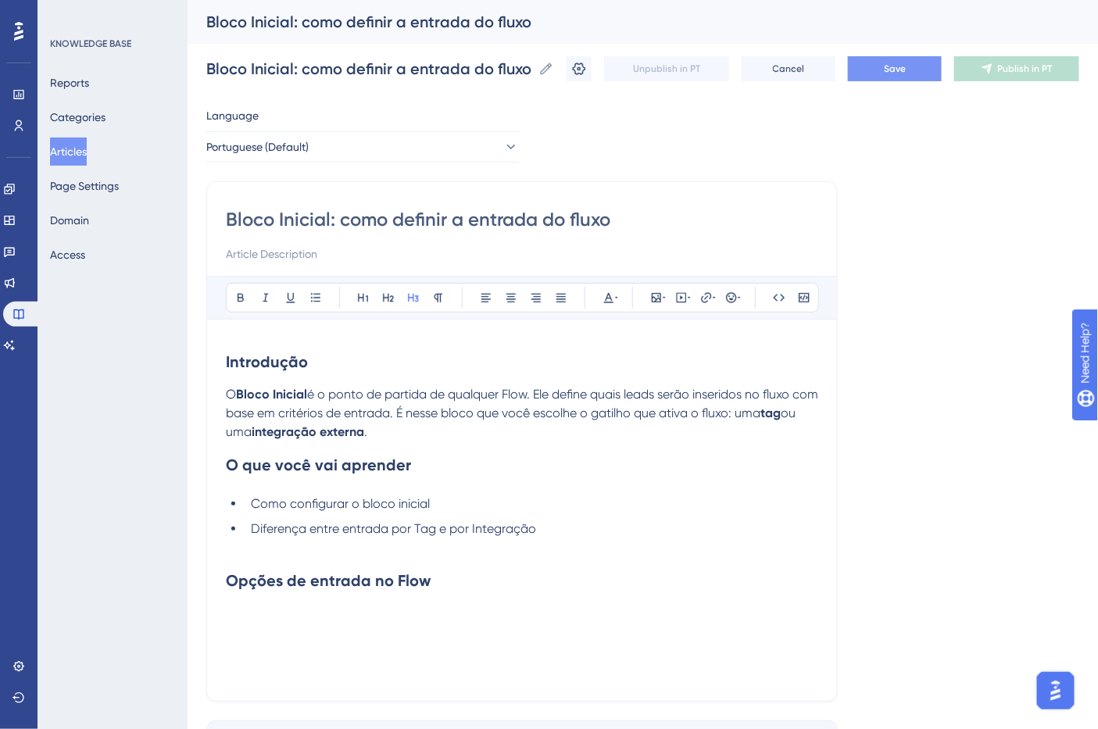
click at [261, 614] on h3 at bounding box center [522, 624] width 592 height 41
click at [255, 610] on h3 at bounding box center [522, 624] width 592 height 41
click at [246, 606] on h3 at bounding box center [522, 624] width 592 height 41
click at [240, 612] on h3 at bounding box center [522, 624] width 592 height 41
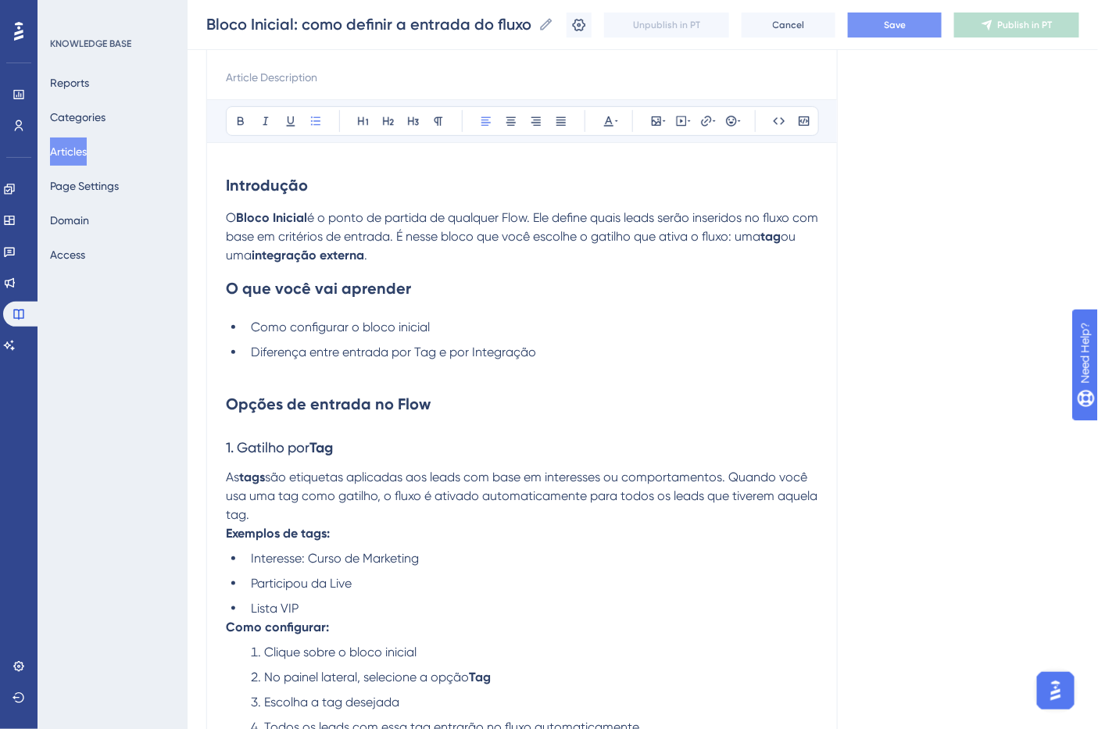
click at [288, 455] on span "1. Gatilho por" at bounding box center [268, 447] width 84 height 16
click at [247, 123] on button at bounding box center [241, 121] width 22 height 22
click at [338, 442] on strong "1. Gatilho por Tag" at bounding box center [282, 447] width 112 height 17
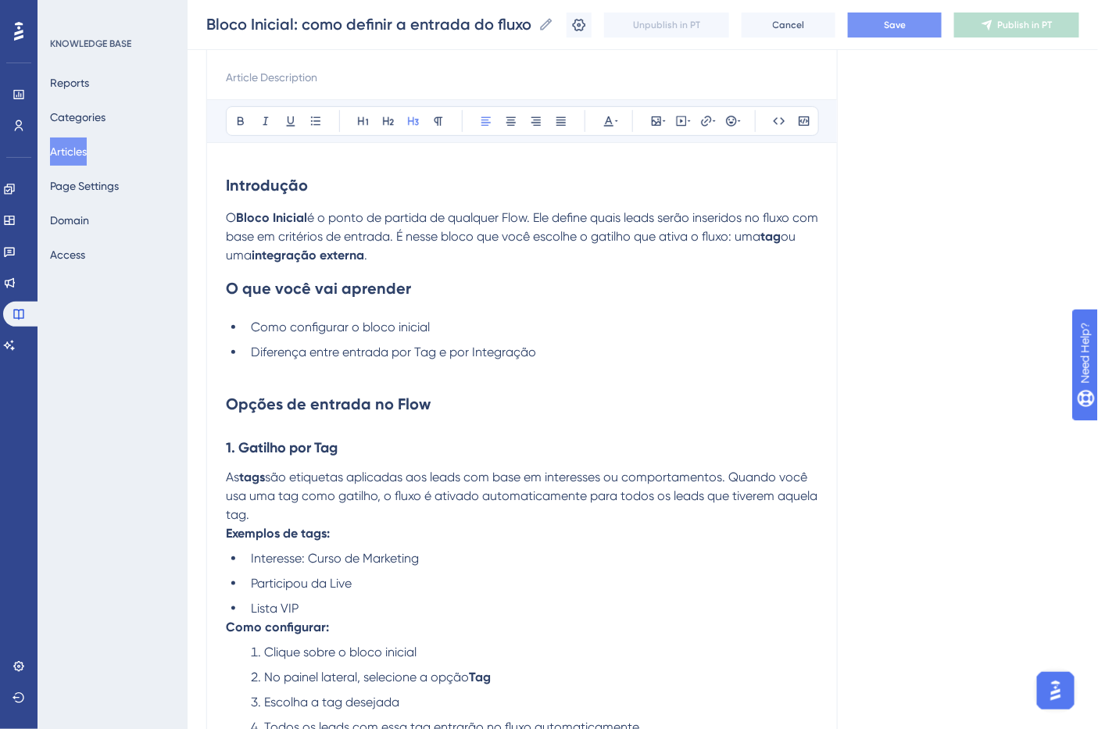
click at [338, 442] on strong "1. Gatilho por Tag" at bounding box center [282, 447] width 112 height 17
click at [333, 453] on strong "1. Gatilho por Tag" at bounding box center [282, 447] width 112 height 17
click at [253, 478] on strong "tags" at bounding box center [252, 477] width 26 height 15
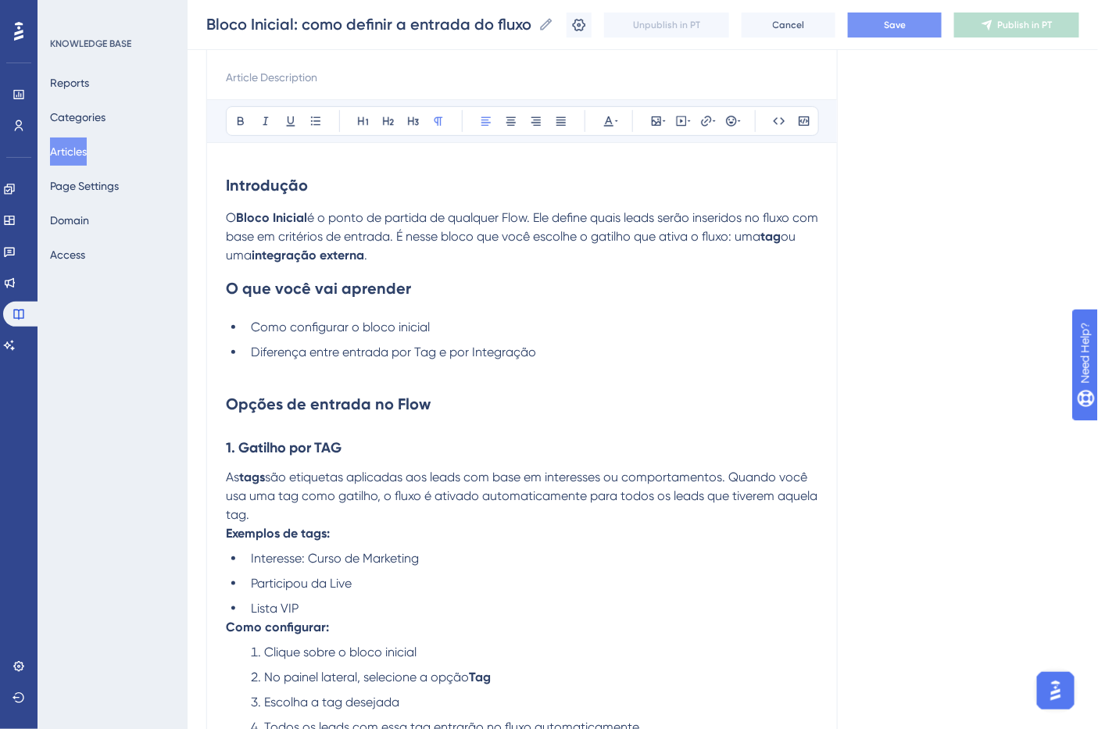
click at [381, 549] on div "Introdução O Bloco Inicial é o ponto de partida de qualquer Flow. Ele define qu…" at bounding box center [522, 468] width 592 height 613
click at [375, 520] on p "As tags são etiquetas aplicadas aos leads com base em interesses ou comportamen…" at bounding box center [522, 496] width 592 height 56
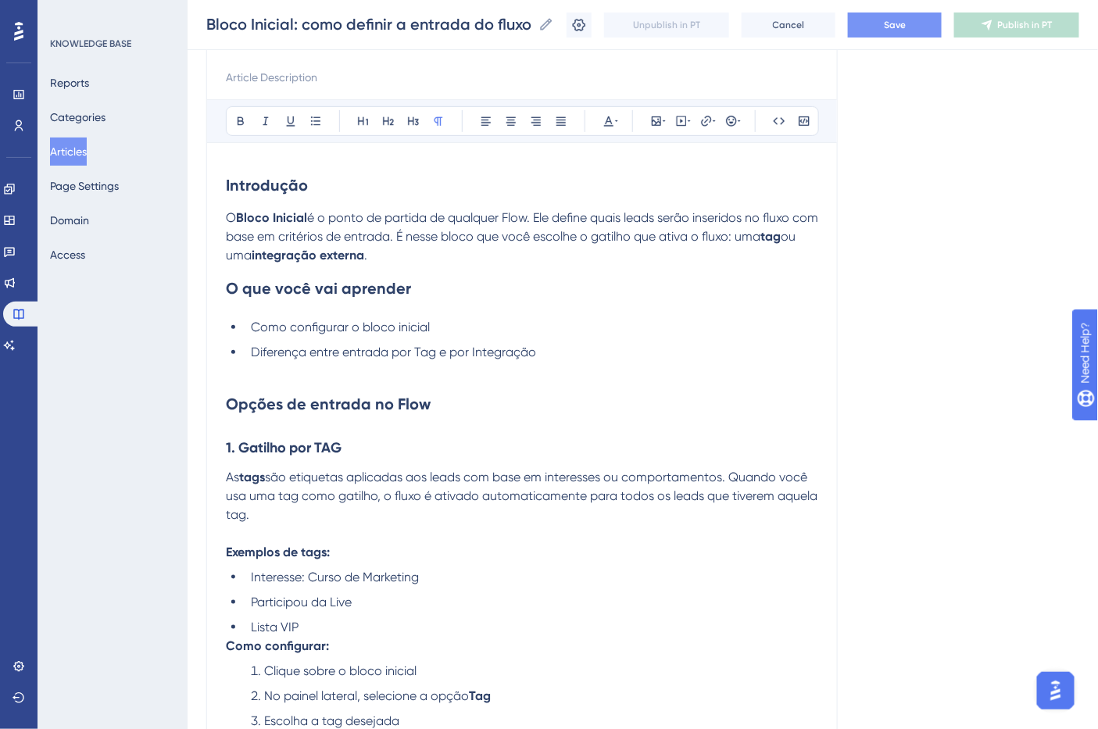
click at [345, 643] on p "Como configurar:" at bounding box center [522, 646] width 592 height 19
click at [379, 642] on p "Como configurar:" at bounding box center [522, 646] width 592 height 19
click at [367, 629] on li "Lista VIP" at bounding box center [532, 627] width 574 height 19
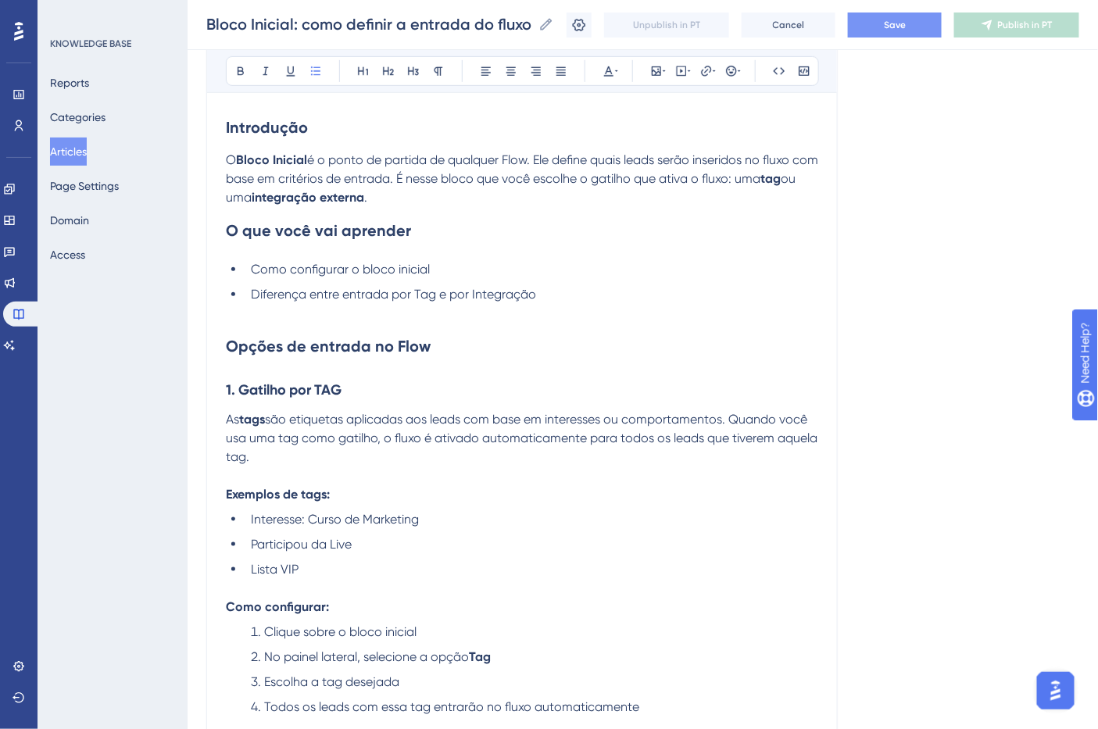
scroll to position [345, 0]
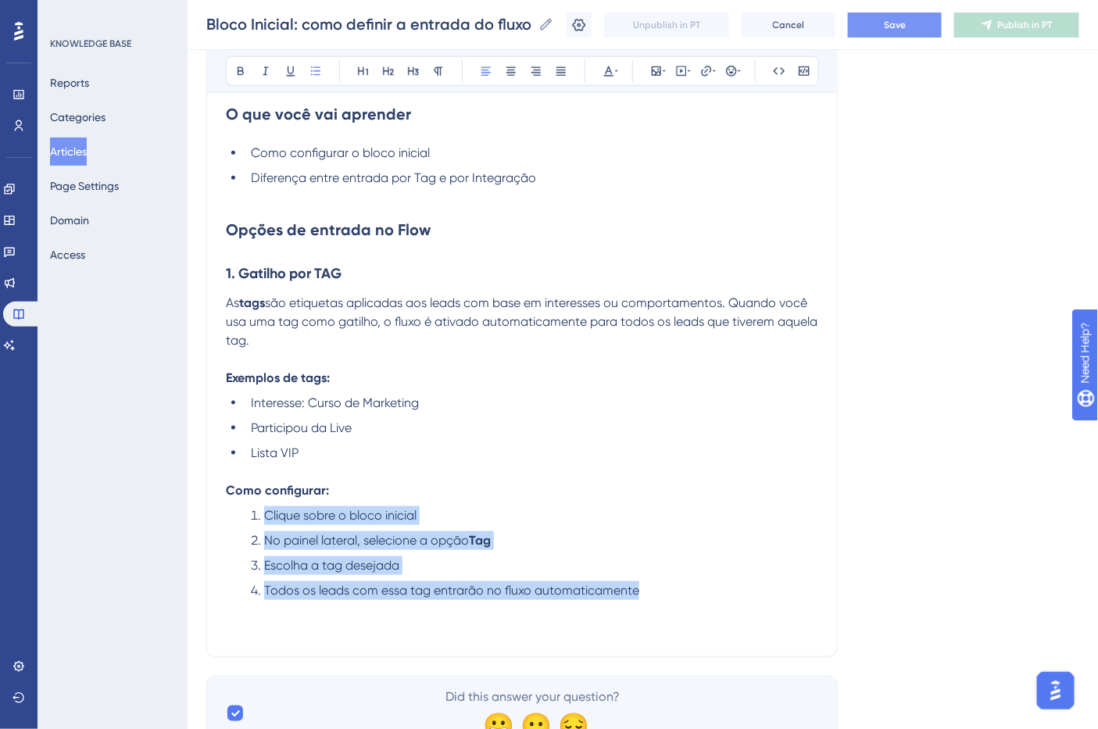
drag, startPoint x: 653, startPoint y: 600, endPoint x: 207, endPoint y: 522, distance: 453.1
click at [207, 522] on div "Bloco Inicial: como definir a entrada do fluxo Bold Italic Underline Bullet Poi…" at bounding box center [522, 243] width 632 height 827
click at [313, 78] on button at bounding box center [316, 71] width 22 height 22
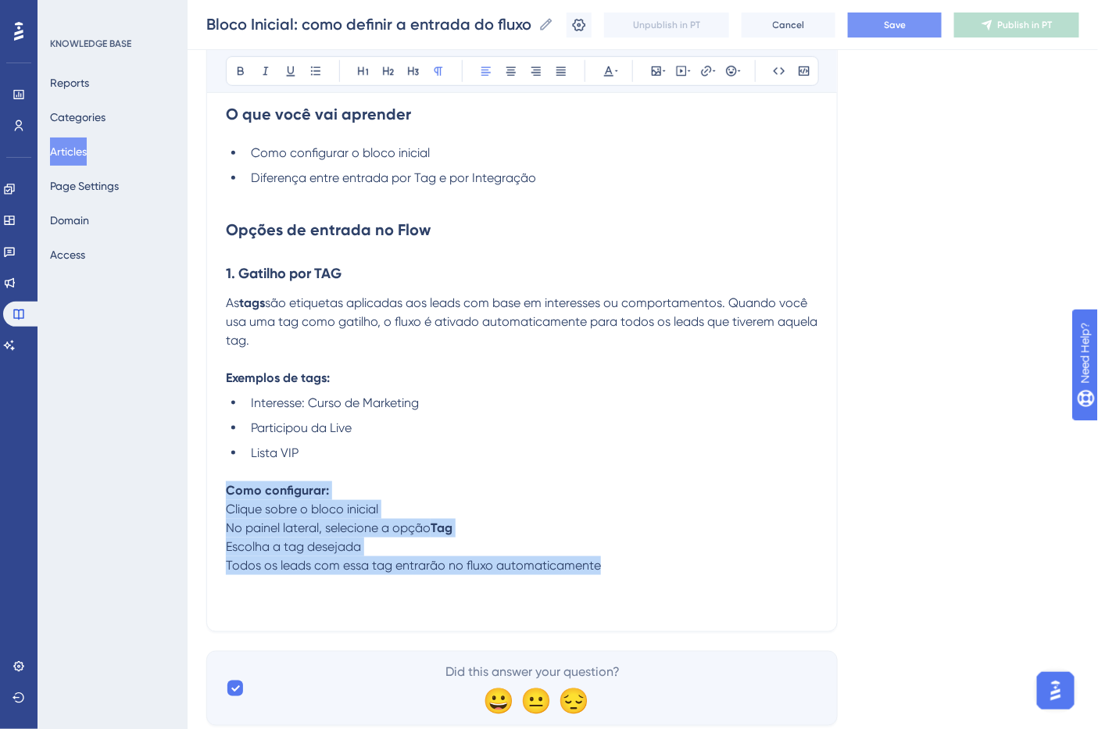
click at [317, 573] on span "Todos os leads com essa tag entrarão no fluxo automaticamente" at bounding box center [413, 565] width 375 height 15
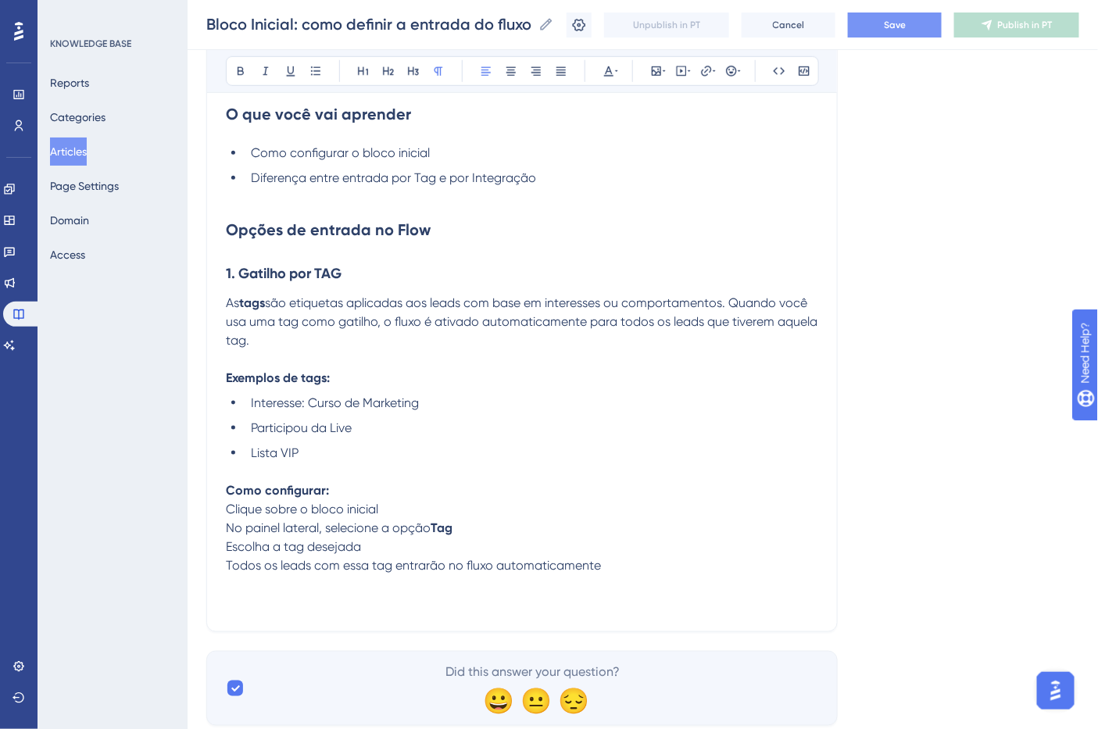
click at [392, 500] on p "Como configurar:" at bounding box center [522, 490] width 592 height 19
click at [408, 511] on p "Clique sobre o bloco inicial" at bounding box center [522, 509] width 592 height 19
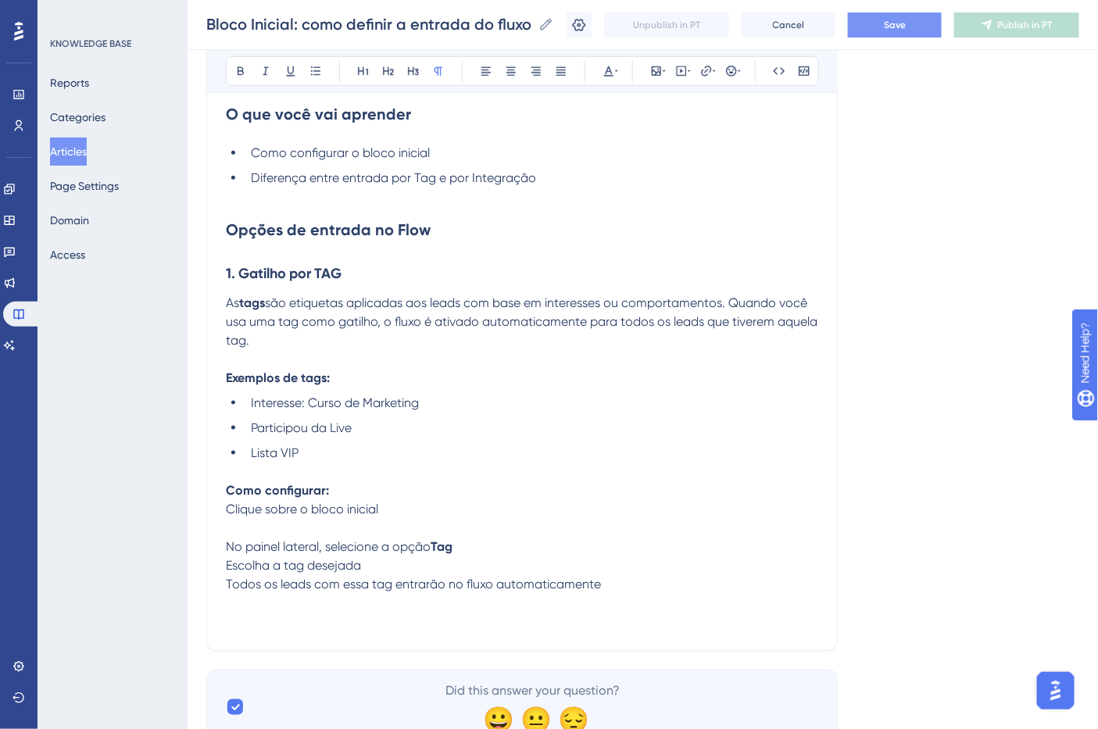
click at [283, 531] on p "Clique sobre o bloco inicial" at bounding box center [522, 519] width 592 height 38
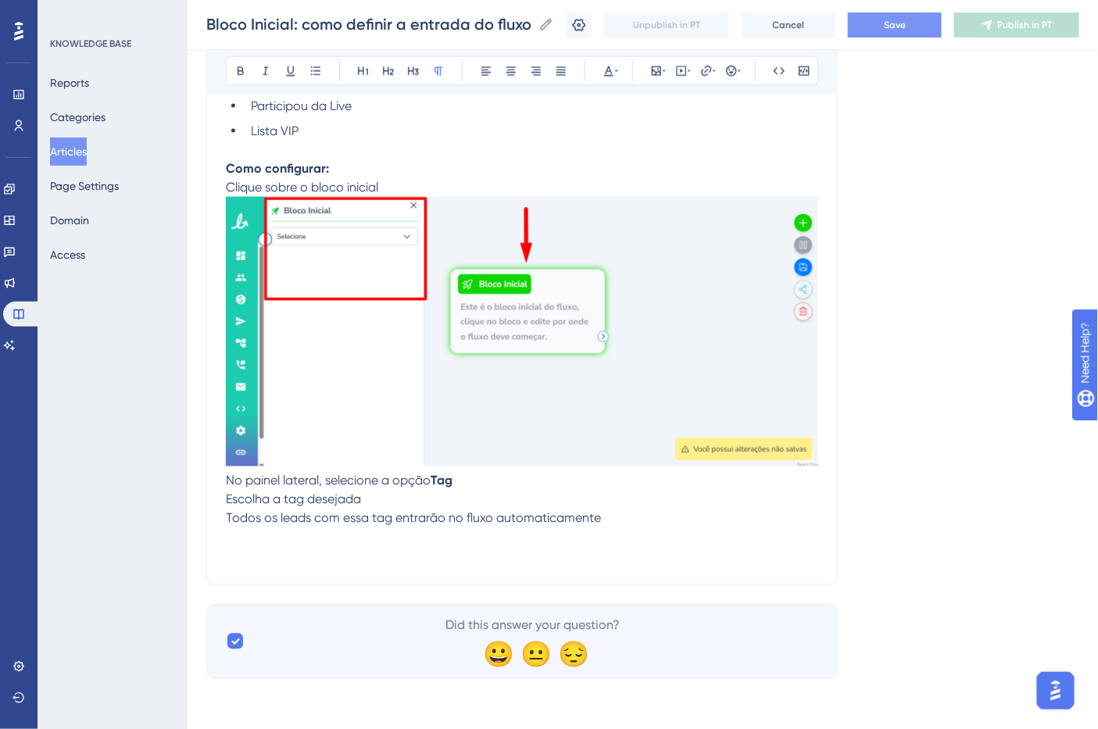
scroll to position [669, 0]
click at [560, 482] on p "No painel lateral, selecione a opção Tag" at bounding box center [522, 481] width 592 height 19
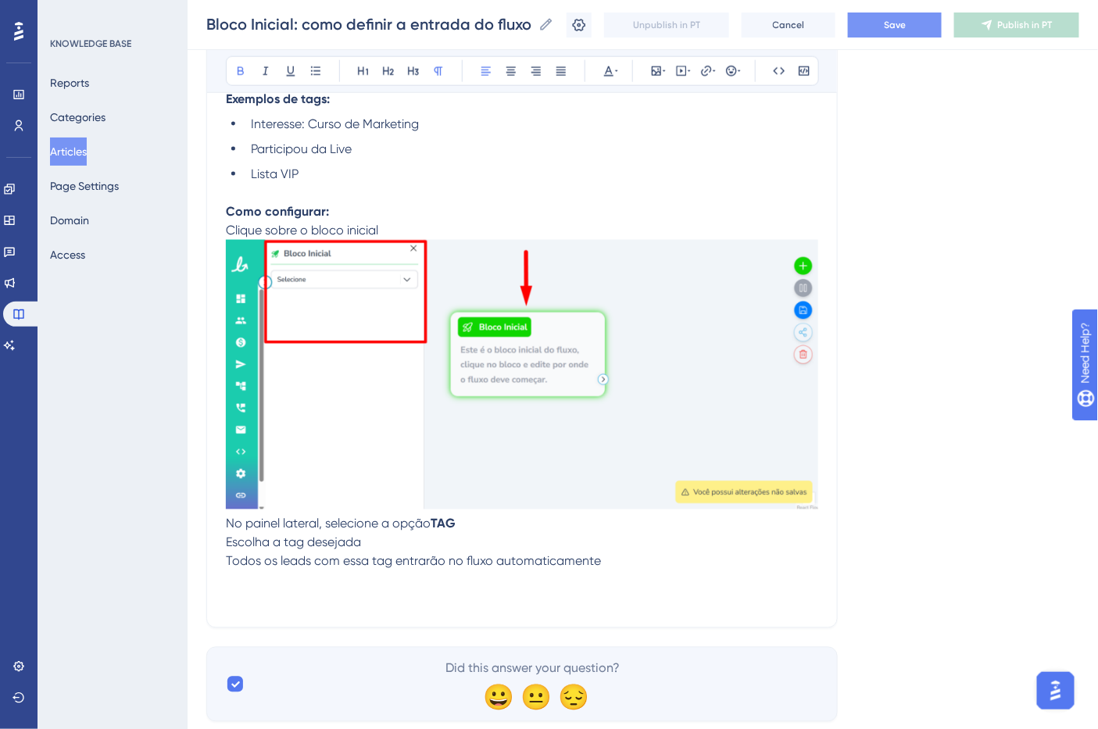
scroll to position [582, 0]
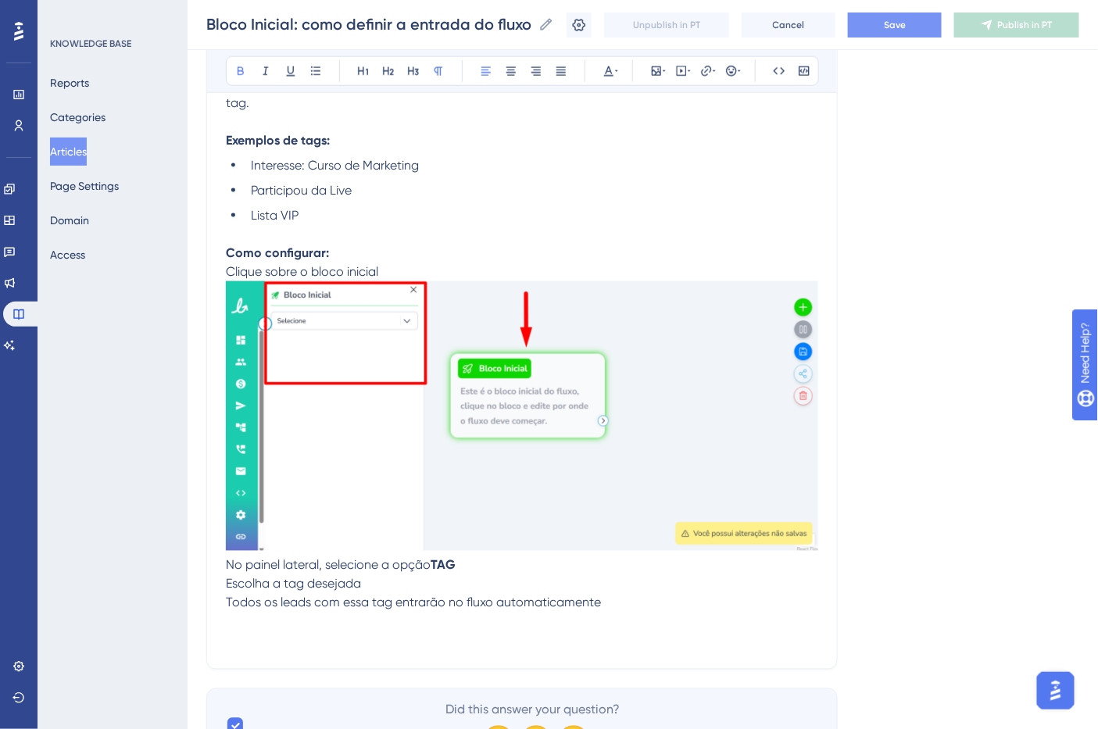
click at [308, 143] on strong "Exemplos de tags:" at bounding box center [278, 140] width 104 height 15
click at [488, 573] on p "No painel lateral, selecione a opção TAG" at bounding box center [522, 565] width 592 height 19
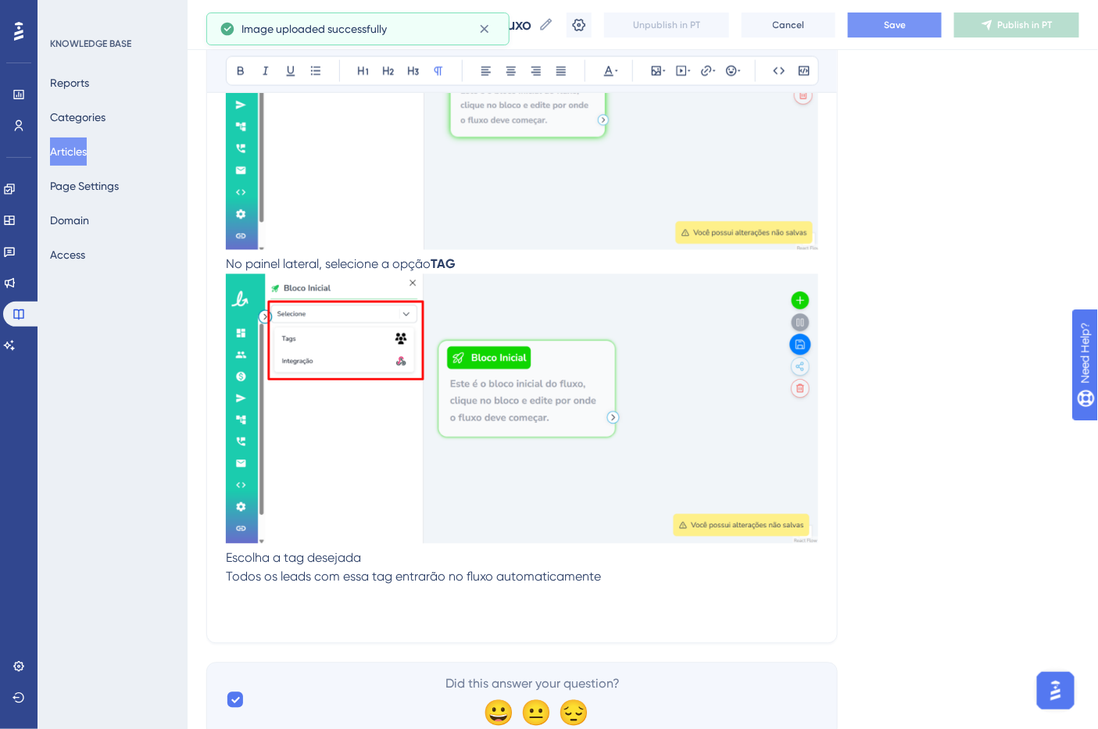
scroll to position [944, 0]
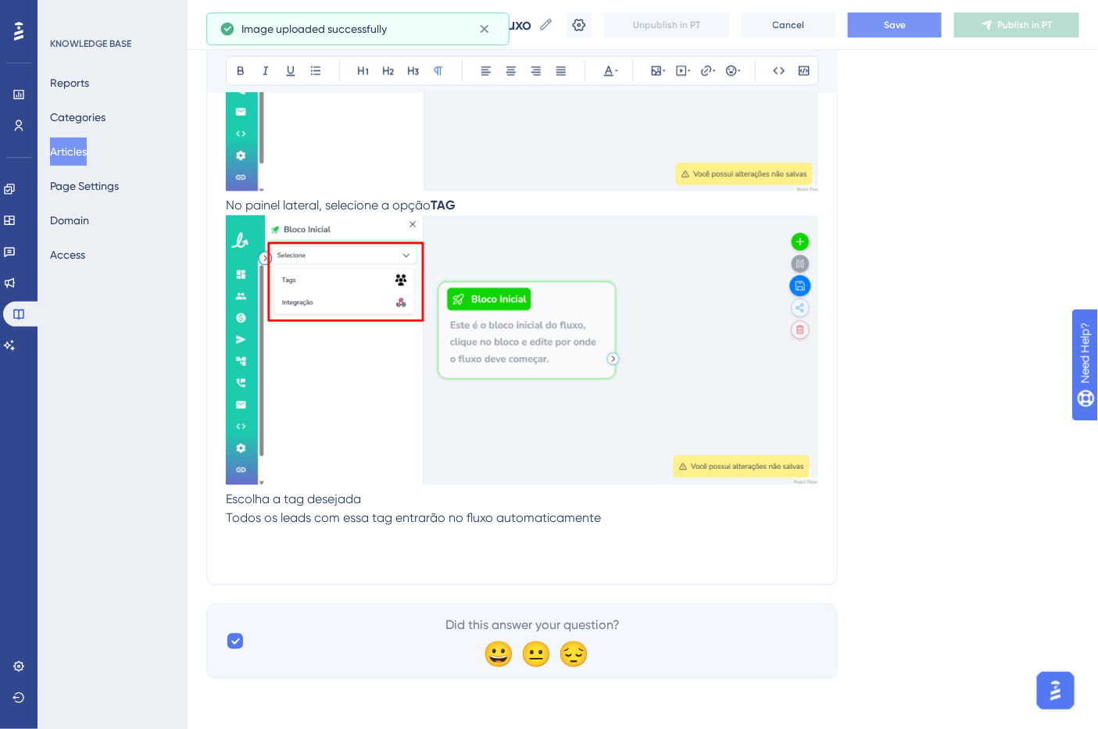
click at [291, 503] on span "Escolha a tag desejada" at bounding box center [293, 499] width 135 height 15
click at [368, 499] on p "Escolha a TAG desejada" at bounding box center [522, 500] width 592 height 19
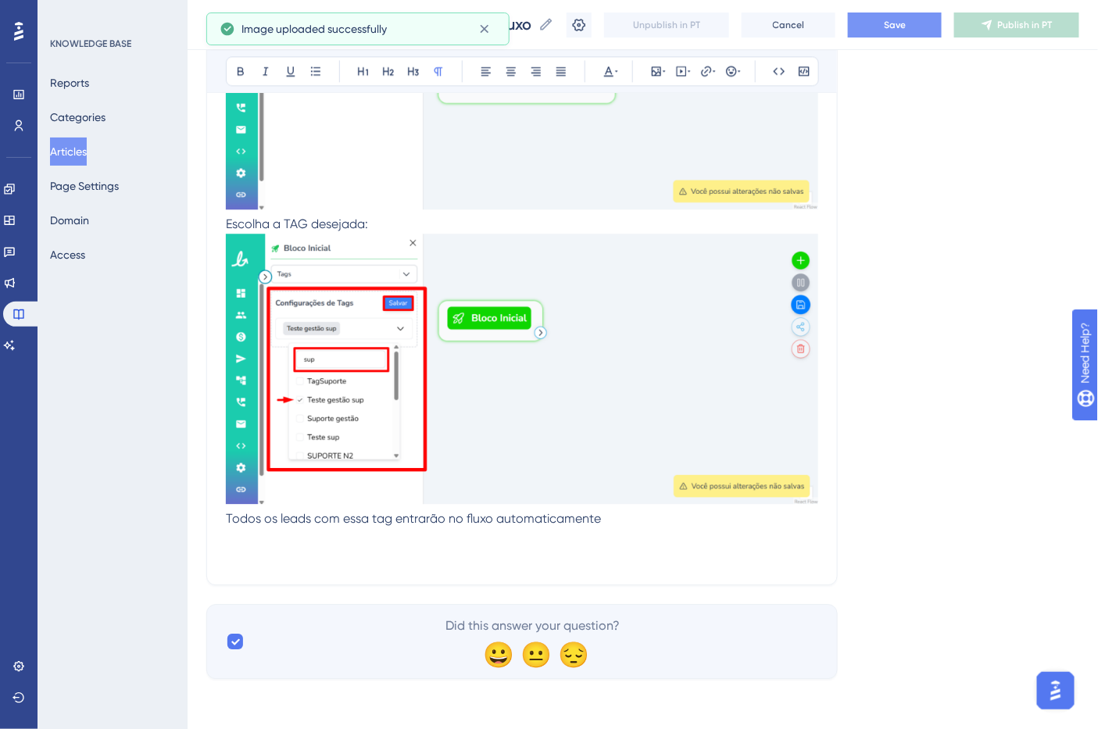
scroll to position [1221, 0]
click at [795, 196] on img at bounding box center [522, 75] width 592 height 270
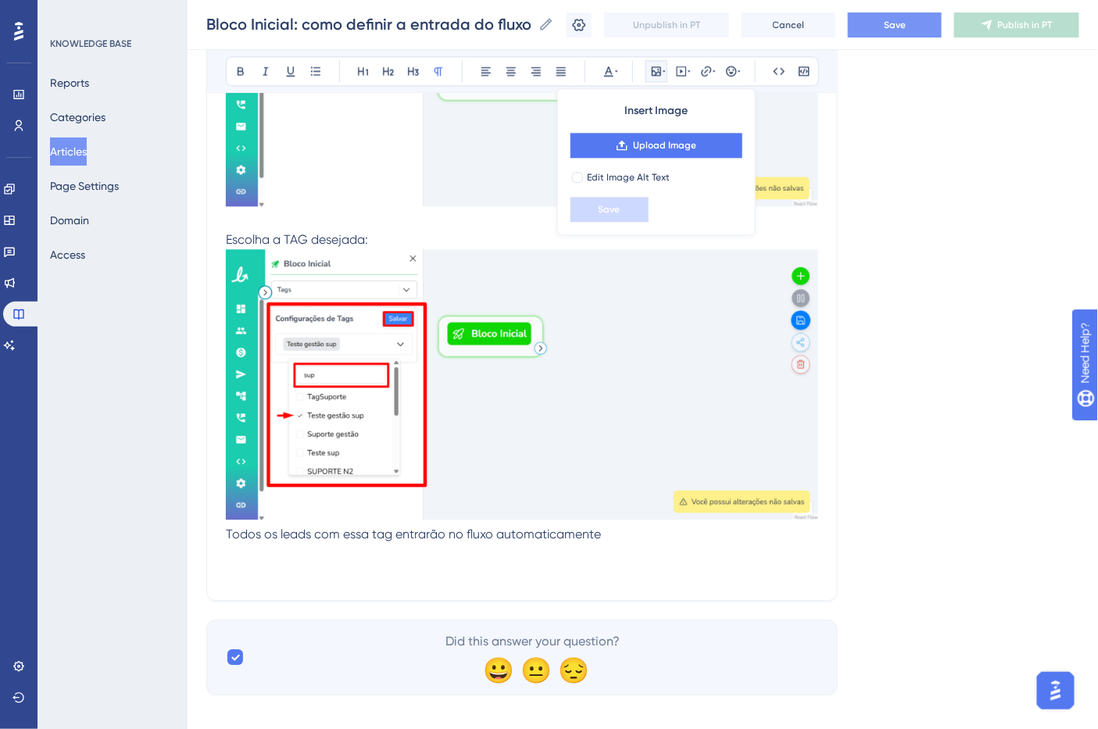
click at [739, 424] on img at bounding box center [522, 384] width 592 height 270
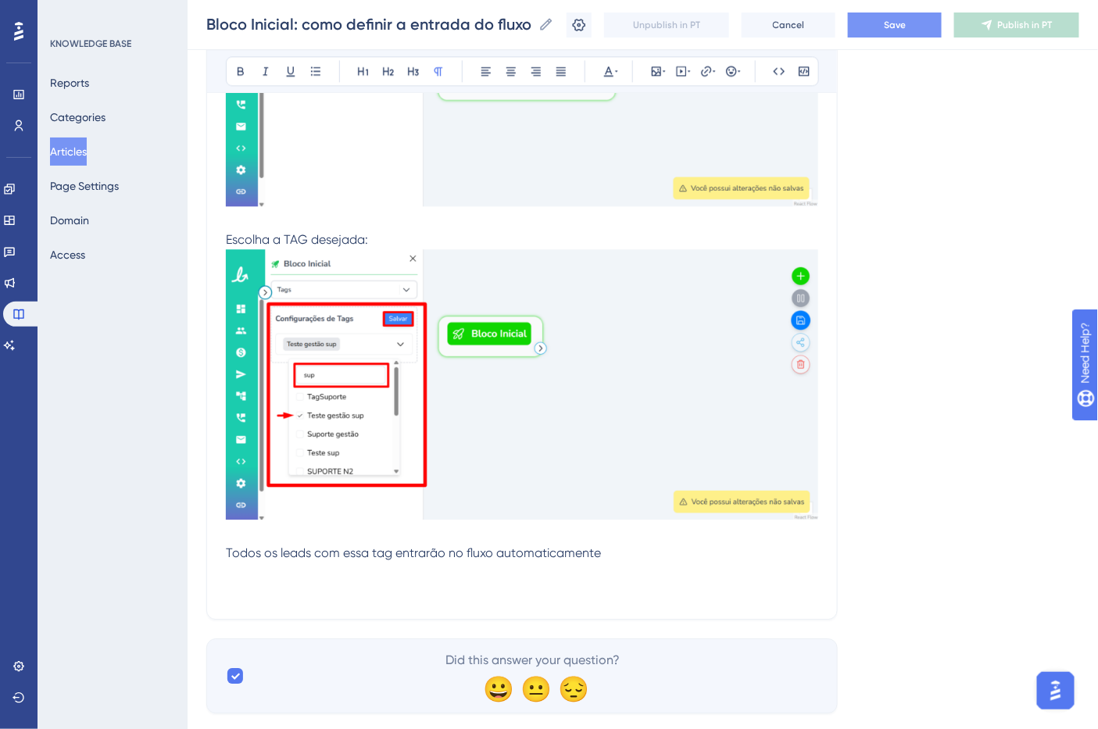
click at [376, 553] on span "Todos os leads com essa tag entrarão no fluxo automaticamente" at bounding box center [413, 553] width 375 height 15
click at [638, 557] on p "Todos os leads com essa TAG entrarão no fluxo automaticamente" at bounding box center [522, 553] width 592 height 19
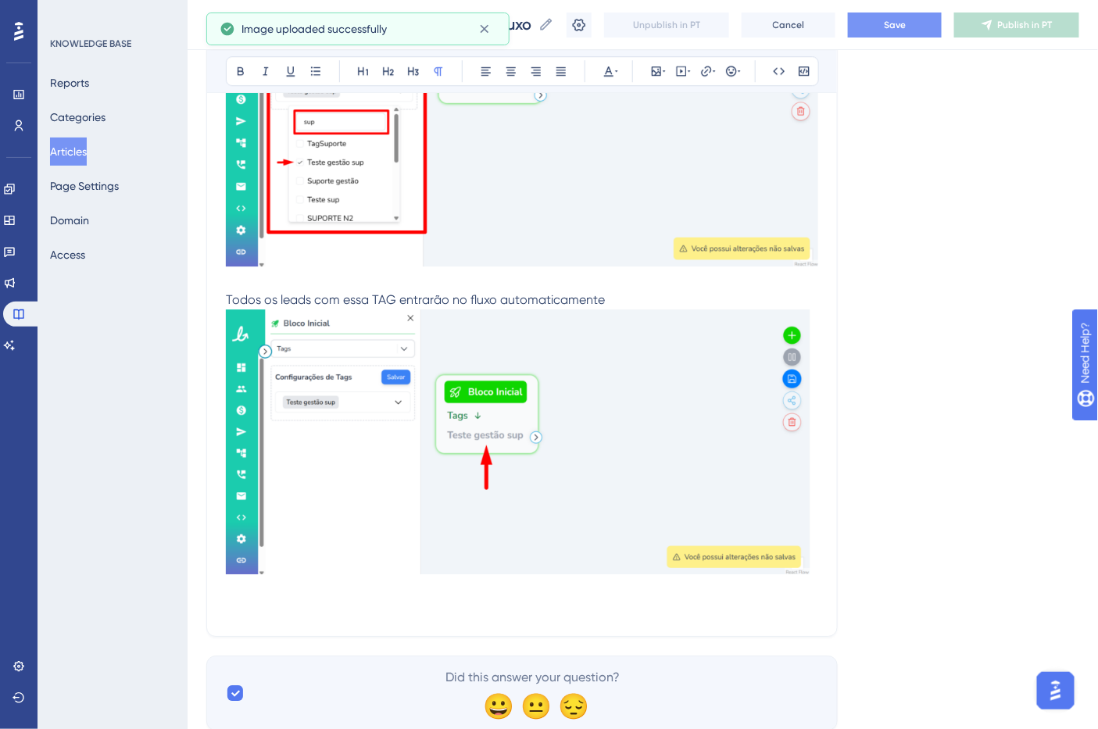
scroll to position [1481, 0]
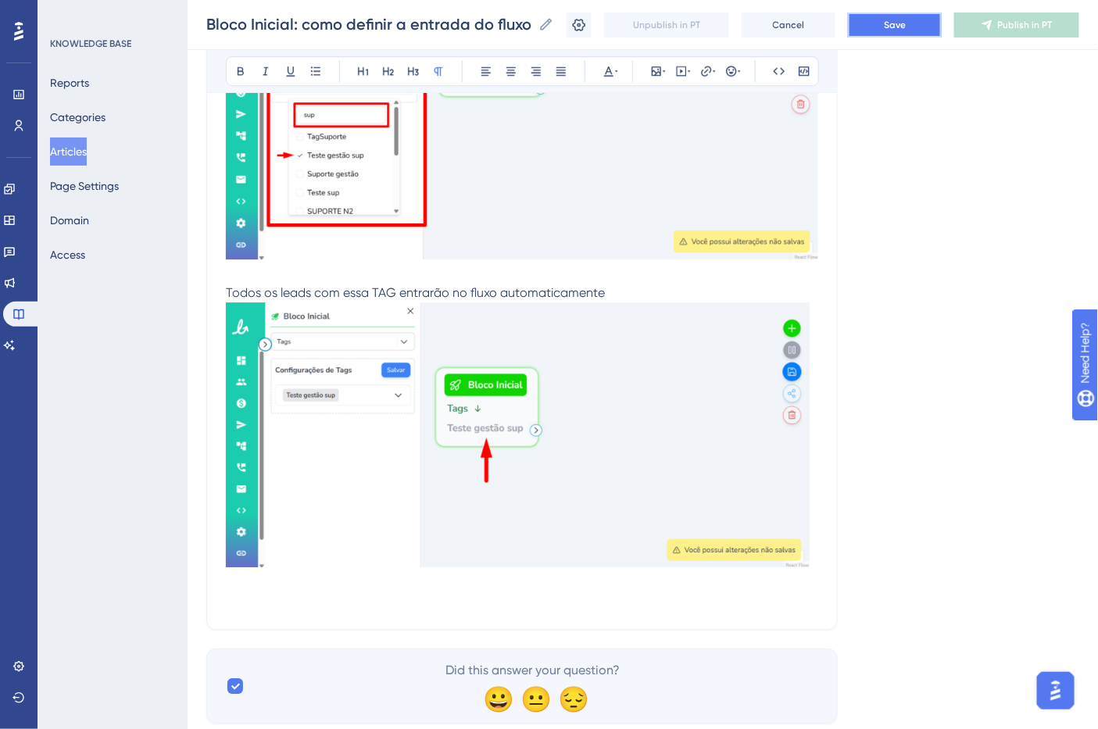
click at [883, 23] on button "Save" at bounding box center [895, 25] width 94 height 25
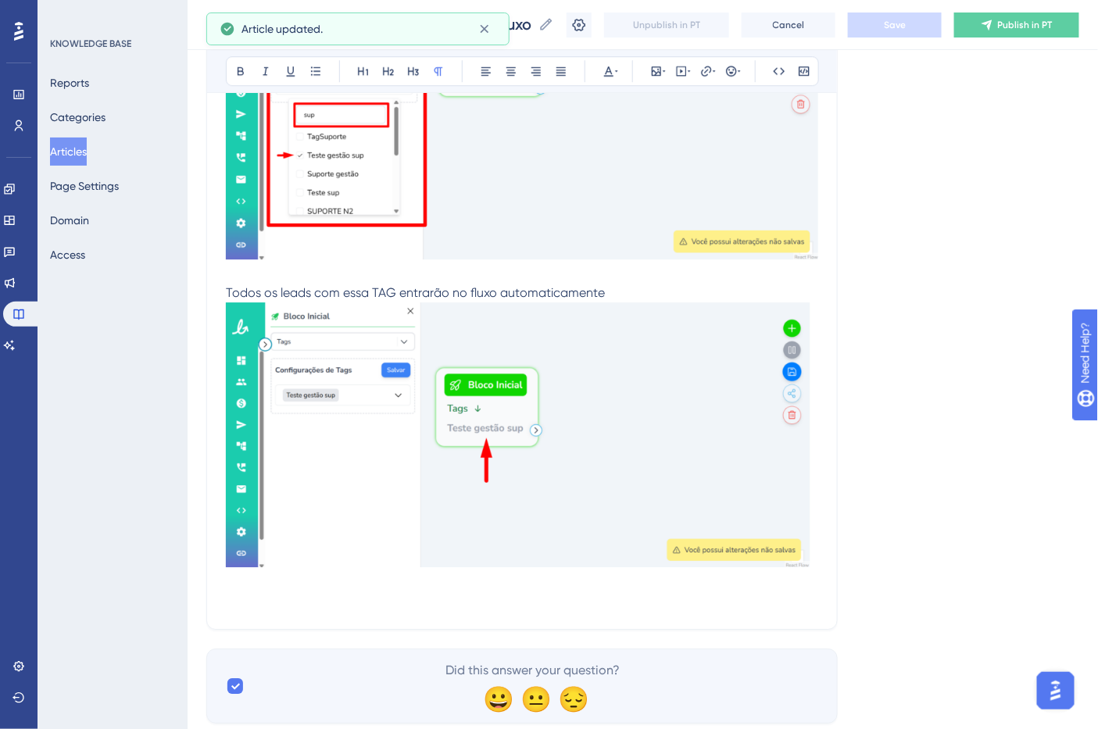
scroll to position [1528, 0]
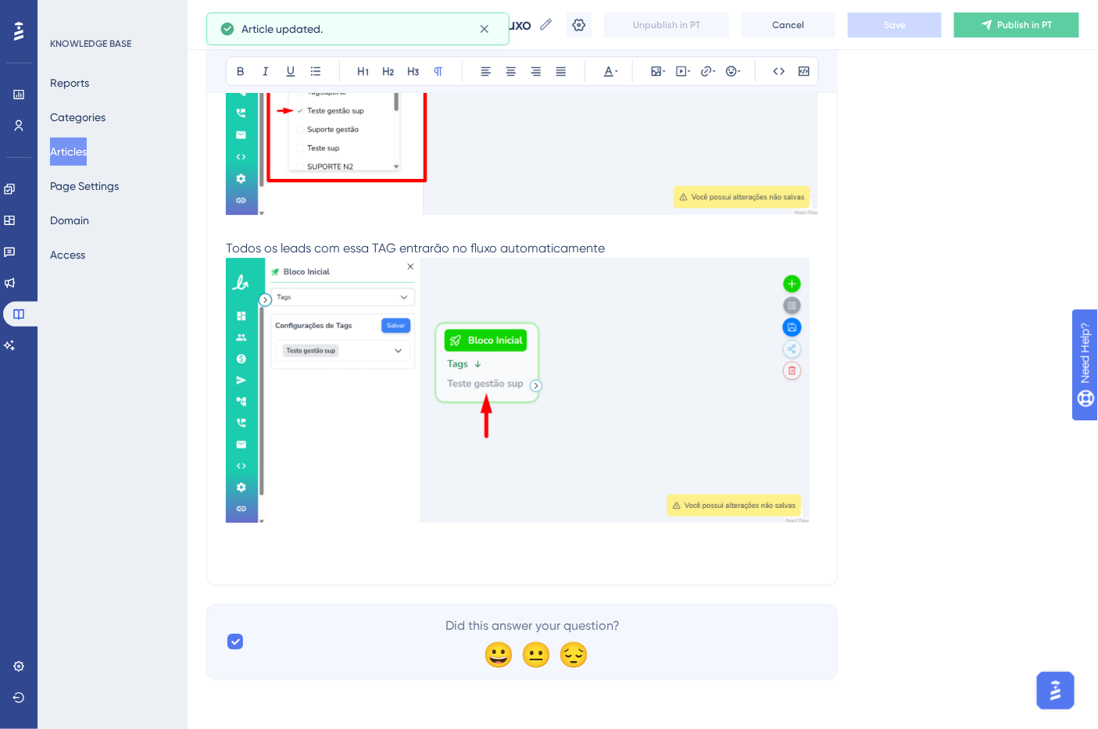
click at [792, 503] on img at bounding box center [522, 390] width 592 height 265
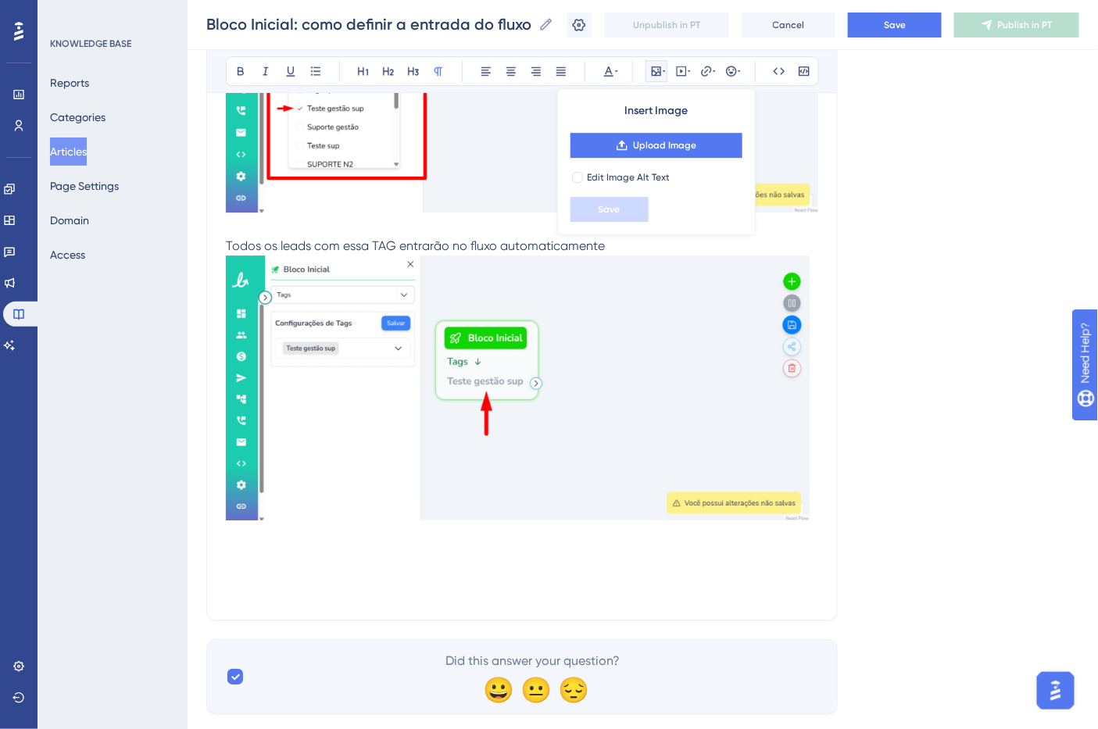
click at [236, 564] on p at bounding box center [522, 554] width 592 height 19
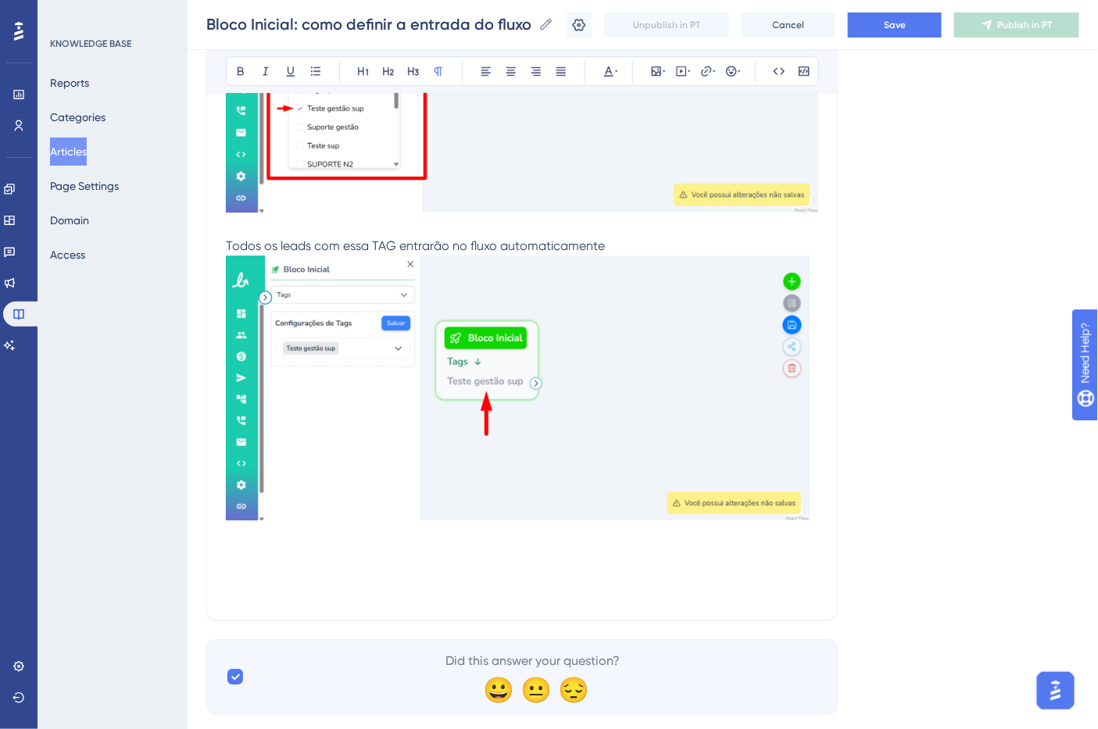
scroll to position [1540, 0]
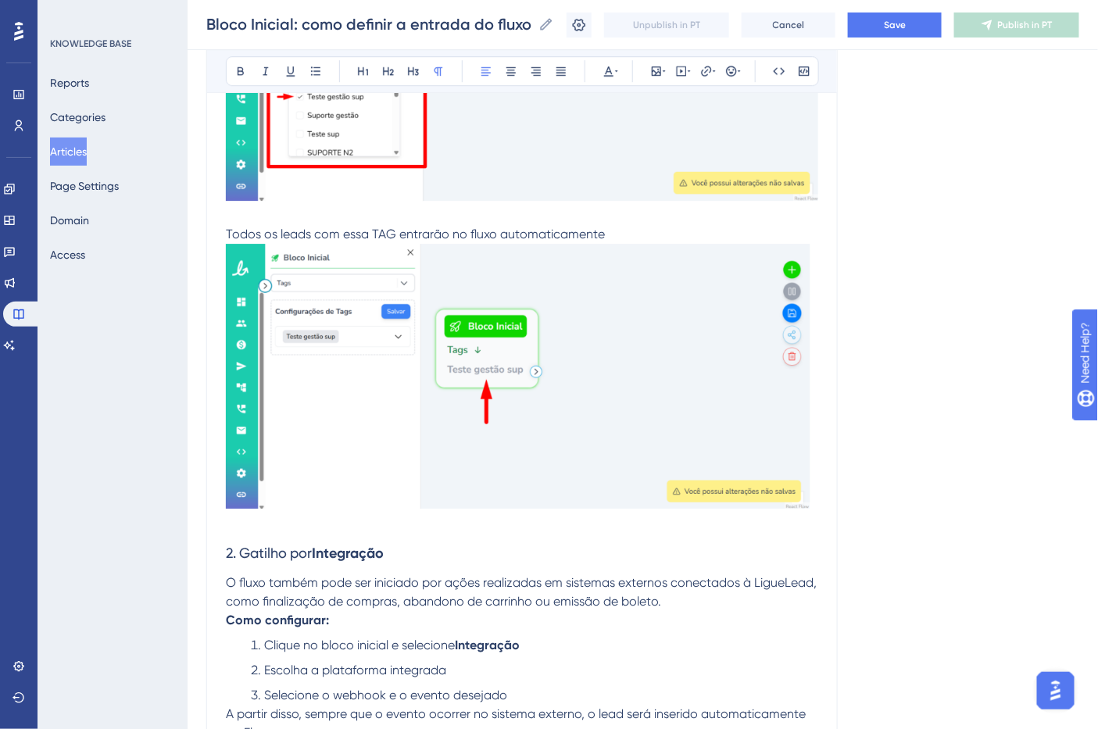
click at [294, 558] on span "2. Gatilho por" at bounding box center [269, 553] width 86 height 16
click at [239, 67] on icon at bounding box center [241, 71] width 6 height 9
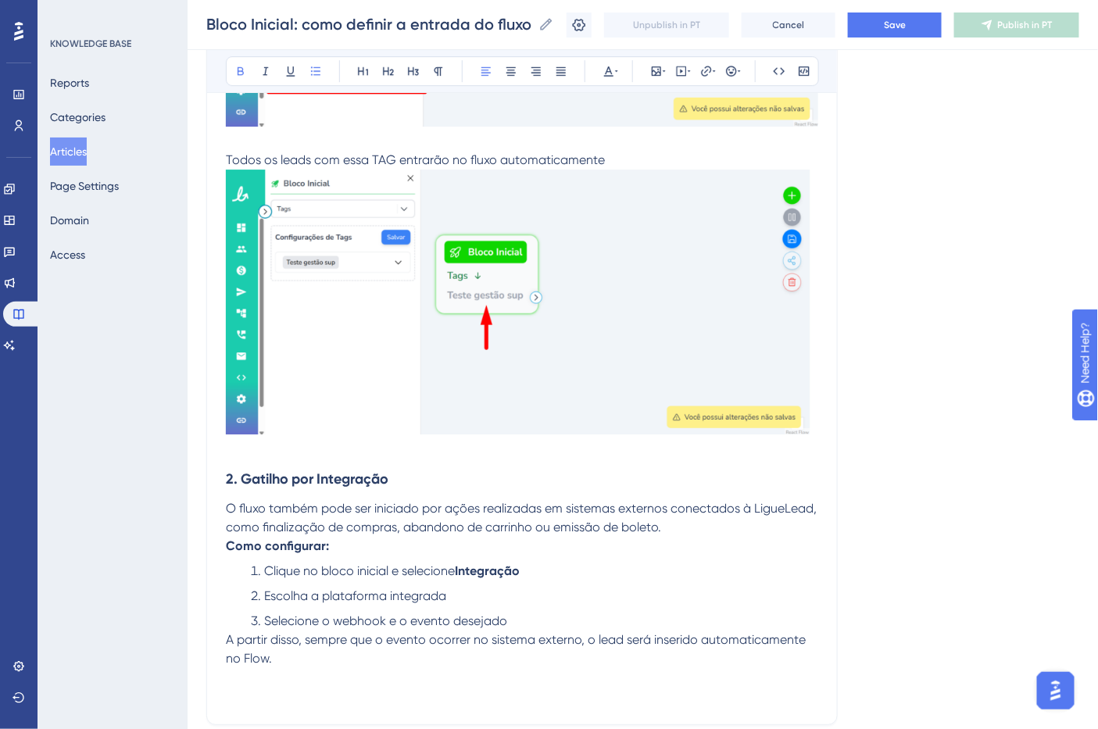
scroll to position [1713, 0]
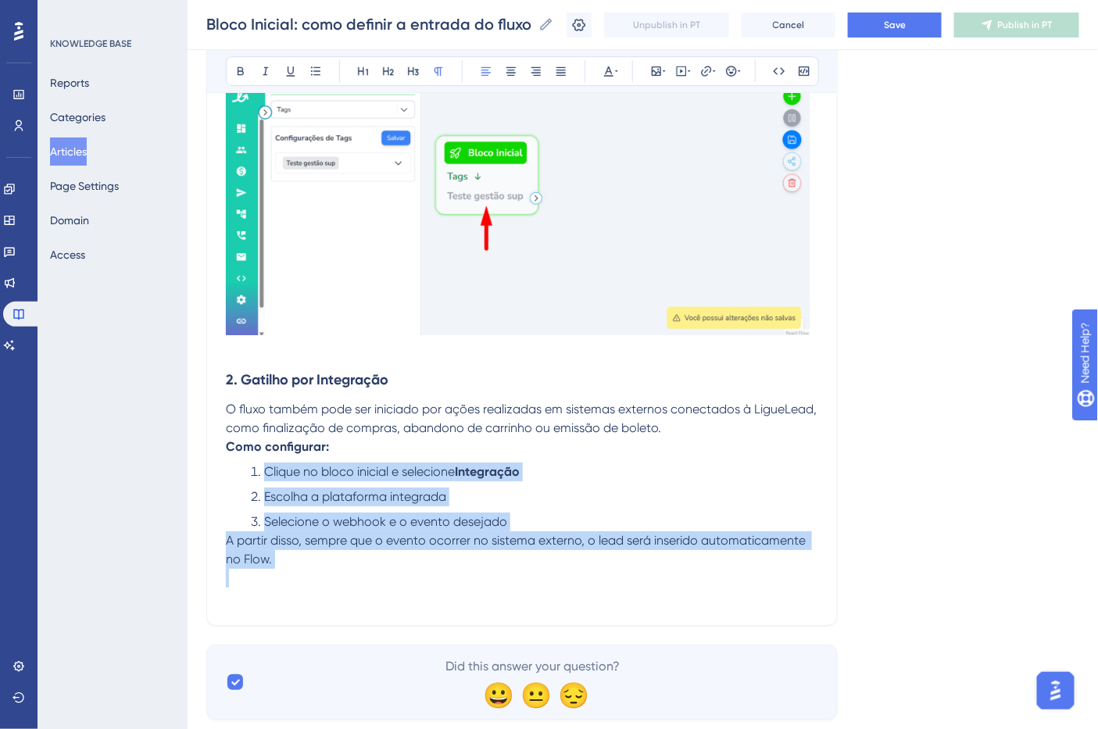
drag, startPoint x: 288, startPoint y: 574, endPoint x: 238, endPoint y: 466, distance: 119.3
click at [314, 68] on icon at bounding box center [316, 71] width 13 height 13
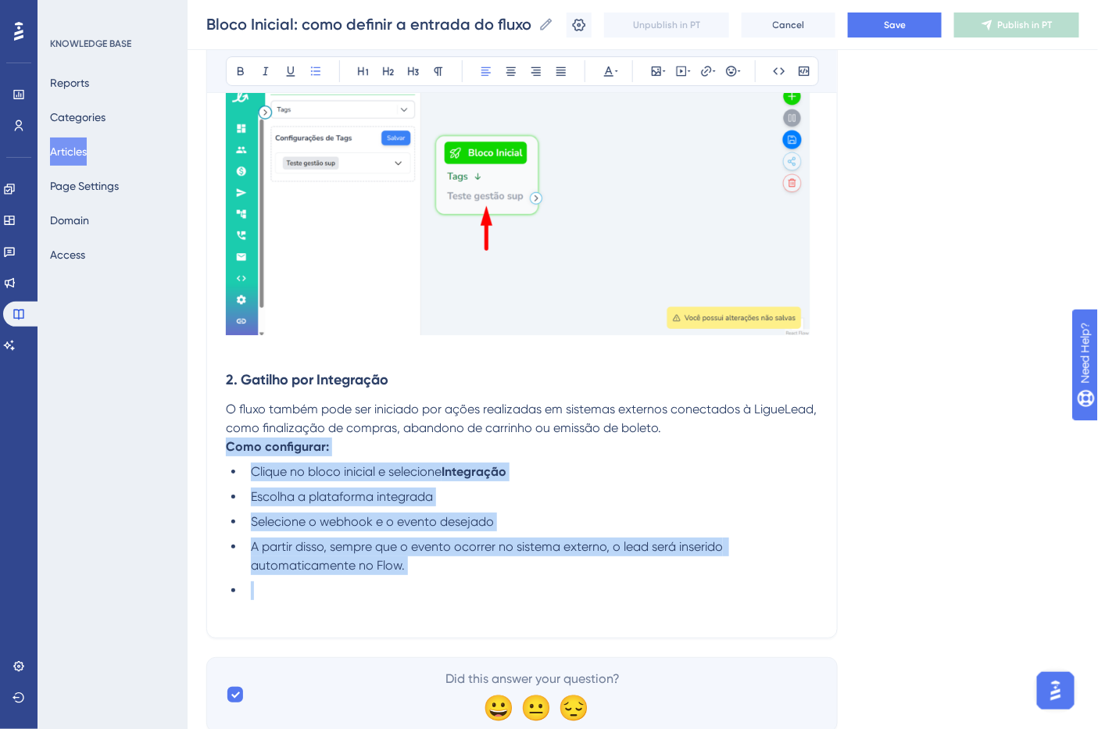
click at [299, 587] on li at bounding box center [532, 590] width 574 height 19
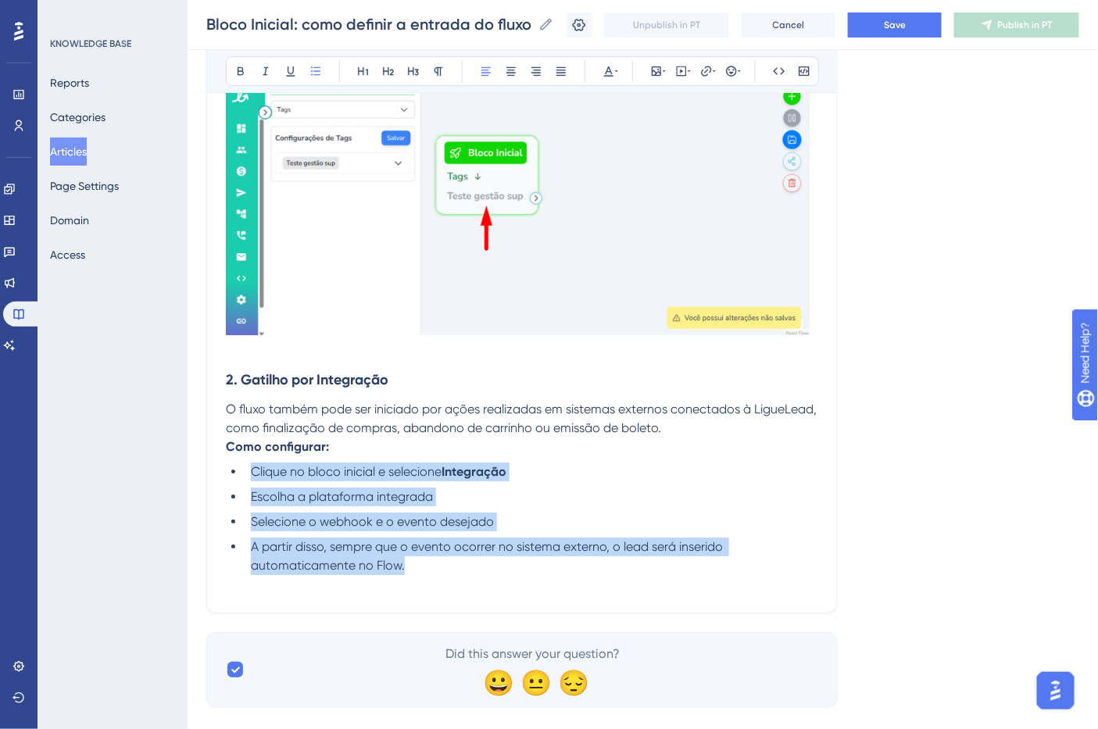
drag, startPoint x: 424, startPoint y: 564, endPoint x: 200, endPoint y: 461, distance: 246.2
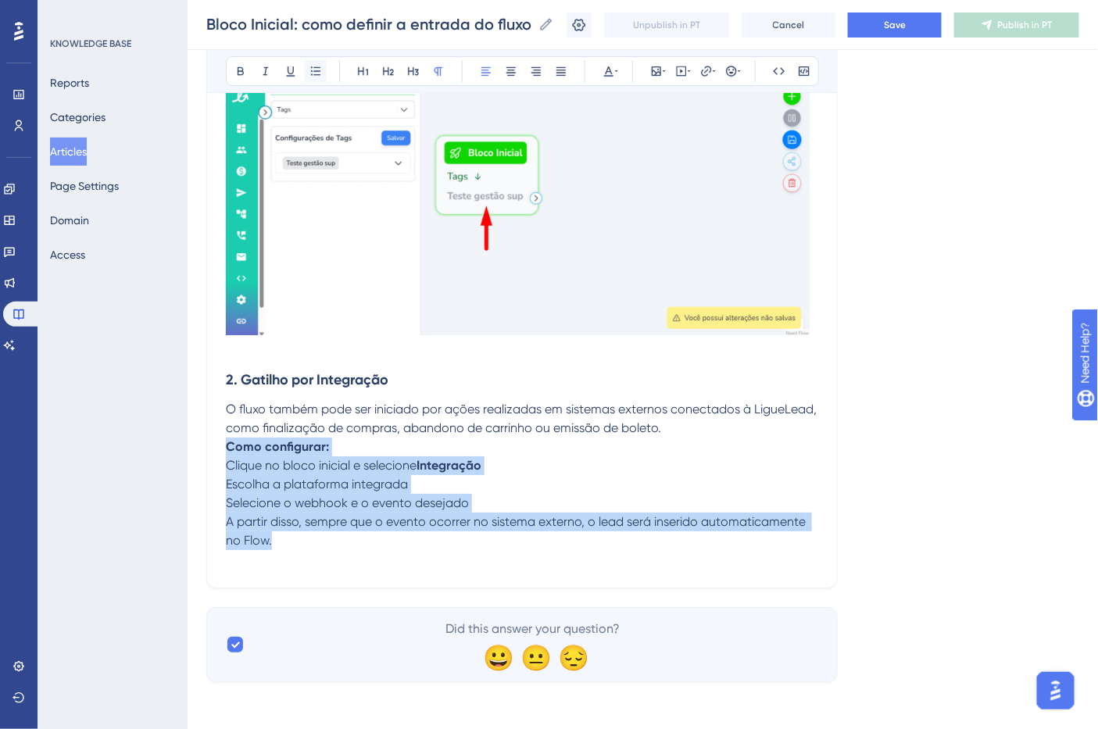
click at [317, 74] on icon at bounding box center [315, 70] width 9 height 9
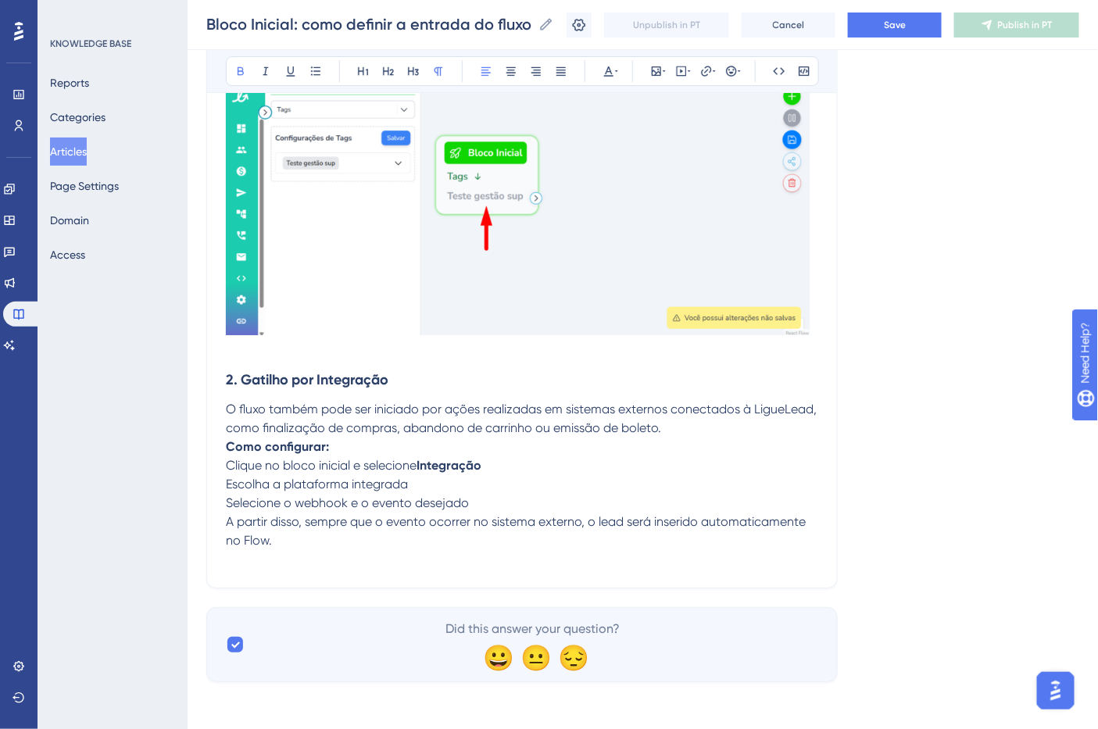
click at [336, 449] on p "Como configurar:" at bounding box center [522, 447] width 592 height 19
click at [690, 430] on p "O fluxo também pode ser iniciado por ações realizadas em sistemas externos cone…" at bounding box center [522, 419] width 592 height 38
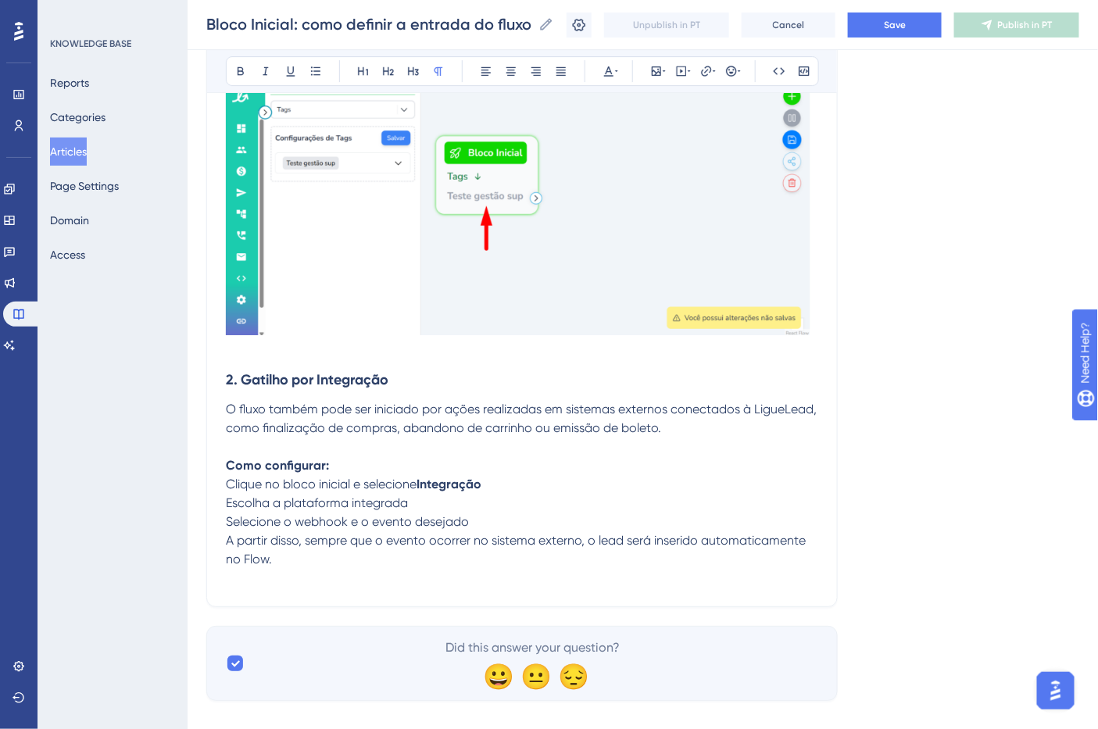
click at [547, 469] on p "Como configurar:" at bounding box center [522, 465] width 592 height 19
click at [548, 494] on p "Clique no bloco inicial e selecione Integração" at bounding box center [522, 484] width 592 height 19
click at [506, 491] on p "Clique no bloco inicial e selecione Integração" at bounding box center [522, 484] width 592 height 19
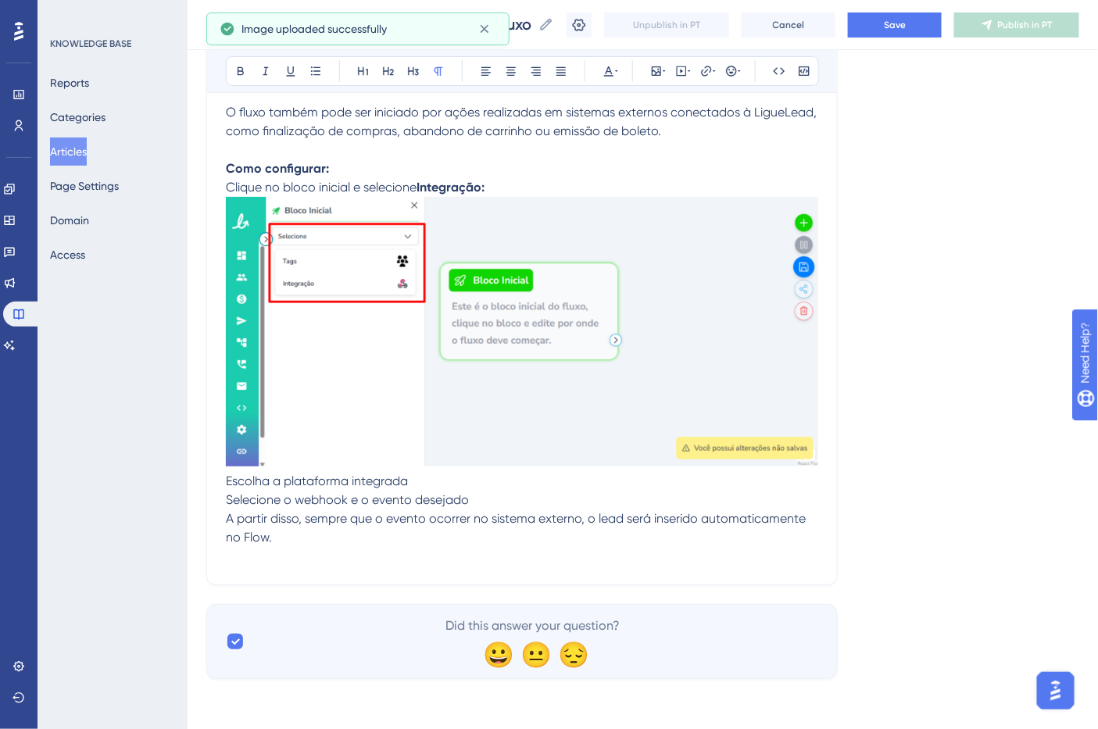
scroll to position [2013, 0]
click at [449, 477] on p "Escolha a plataforma integrada" at bounding box center [522, 481] width 592 height 19
click at [803, 452] on img at bounding box center [522, 332] width 592 height 270
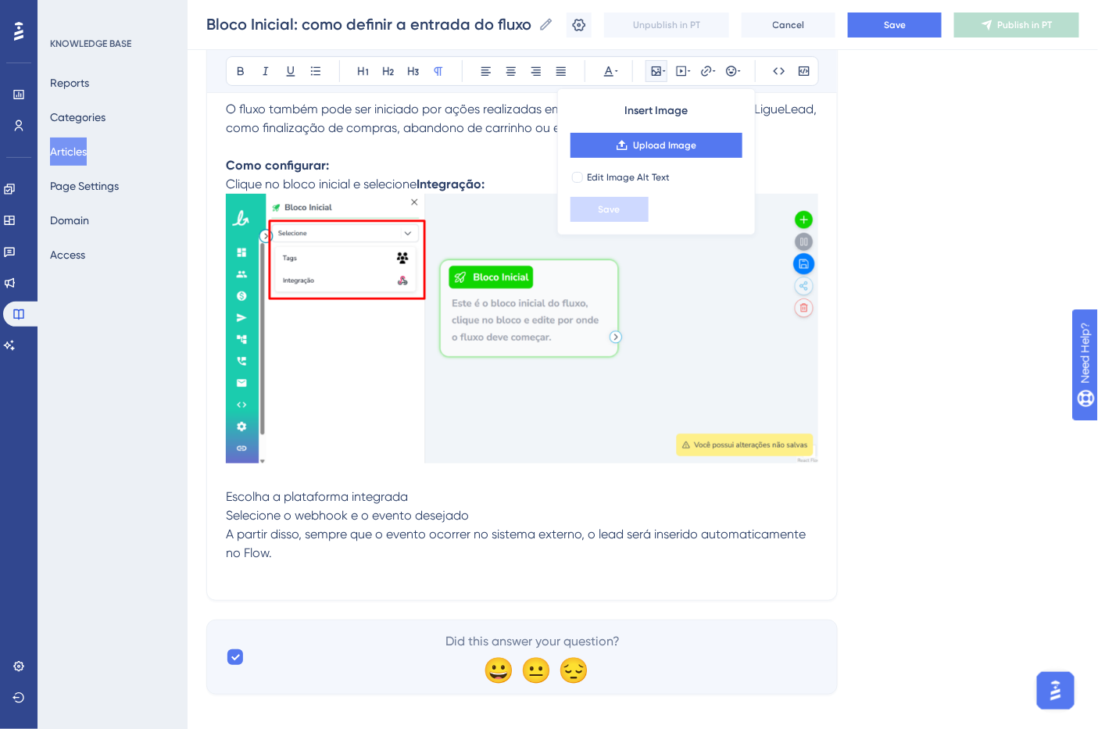
click at [442, 496] on p "Escolha a plataforma integrada" at bounding box center [522, 497] width 592 height 19
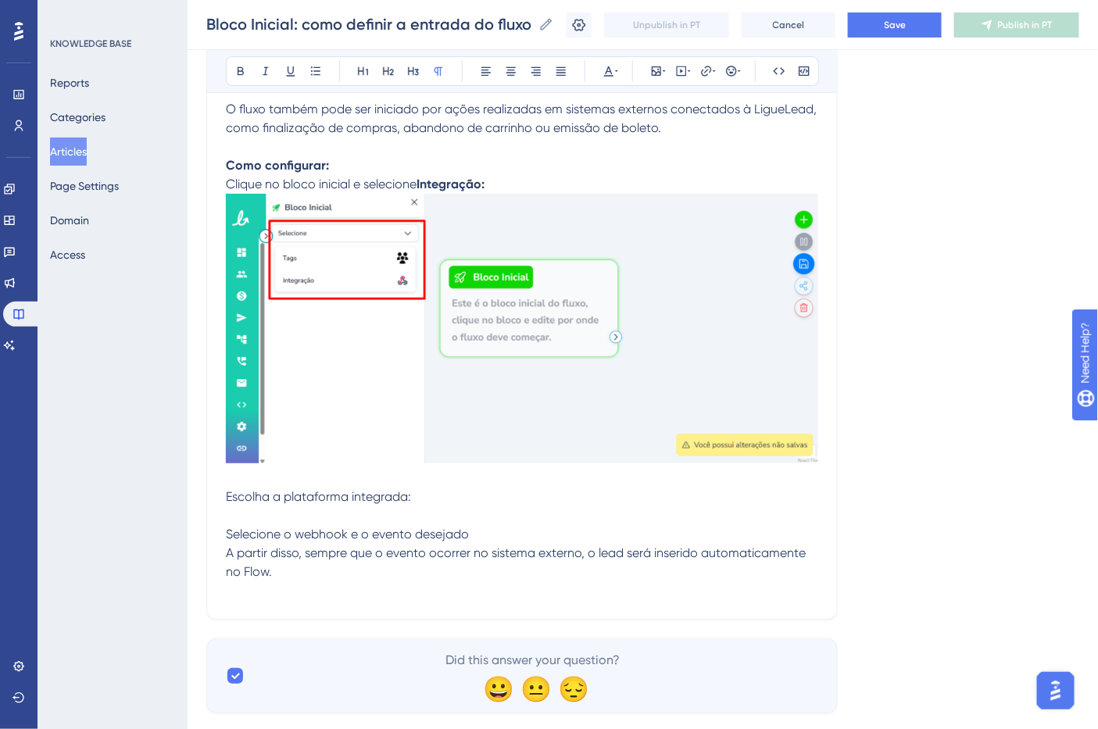
click at [346, 516] on p at bounding box center [522, 515] width 592 height 19
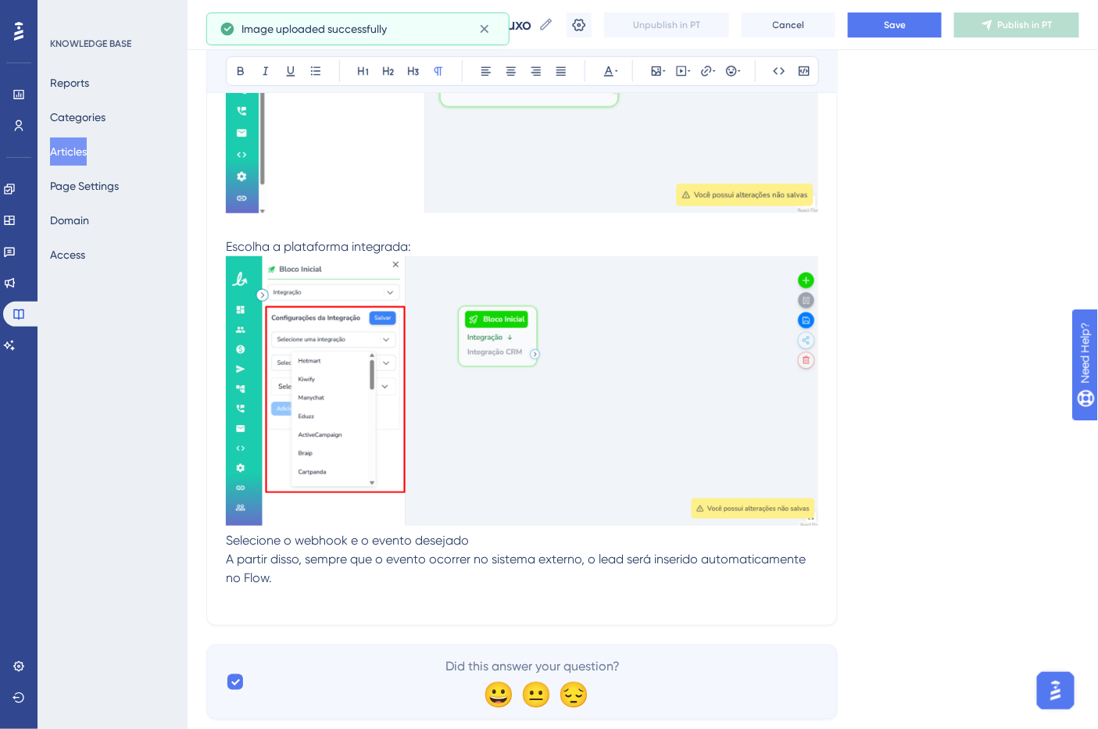
scroll to position [2274, 0]
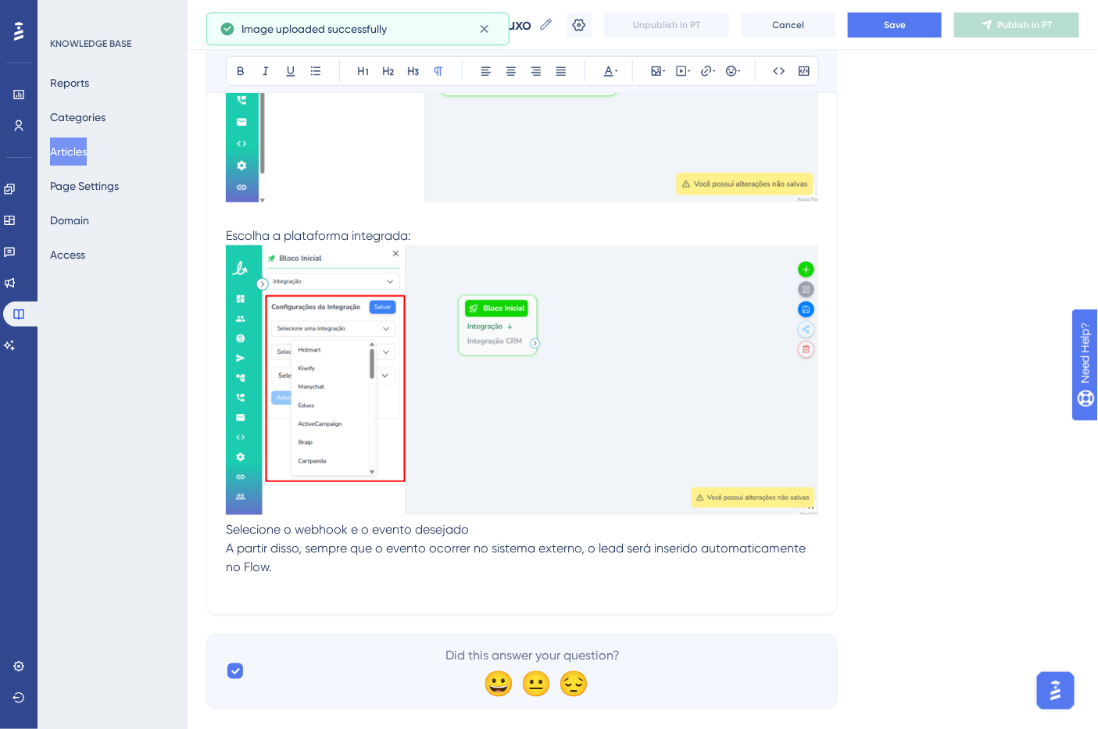
click at [614, 495] on img at bounding box center [522, 379] width 592 height 269
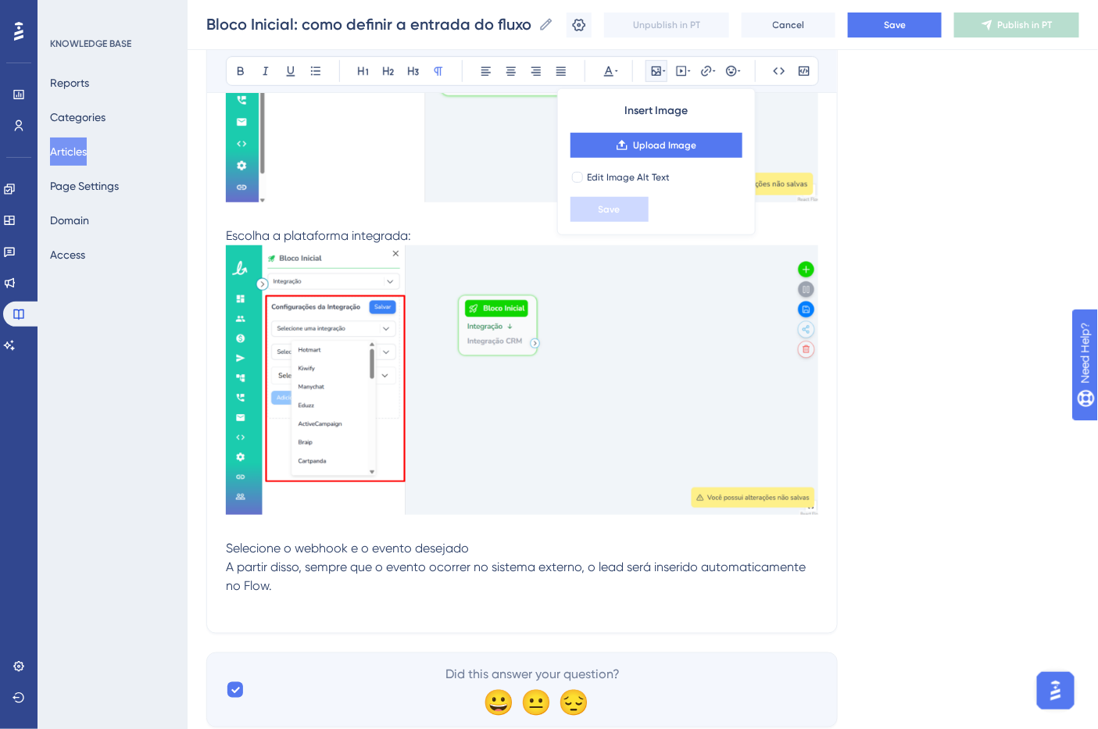
click at [496, 553] on p "Selecione o webhook e o evento desejado" at bounding box center [522, 548] width 592 height 19
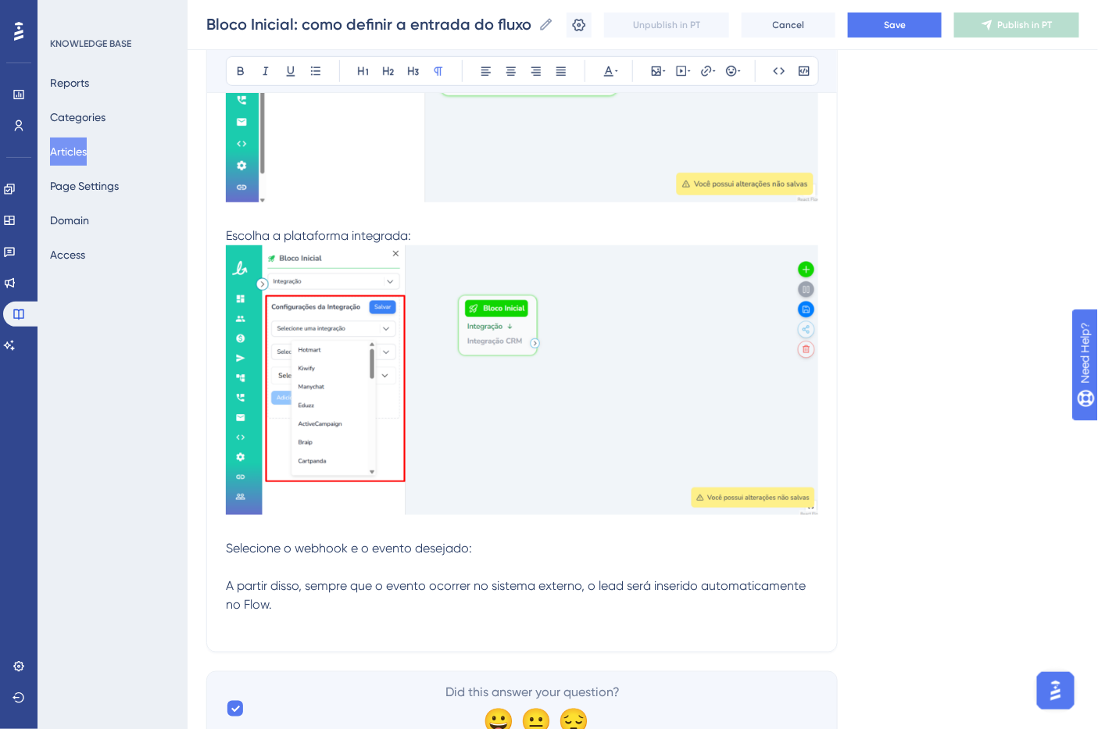
click at [292, 569] on p at bounding box center [522, 567] width 592 height 19
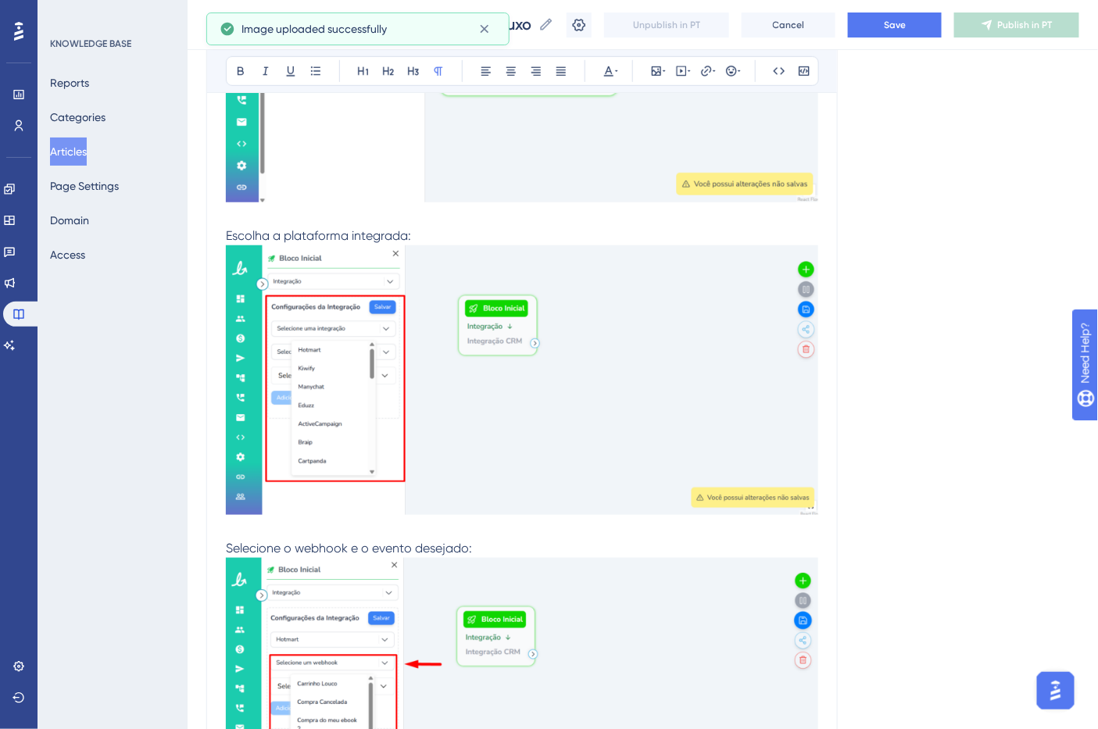
scroll to position [2535, 0]
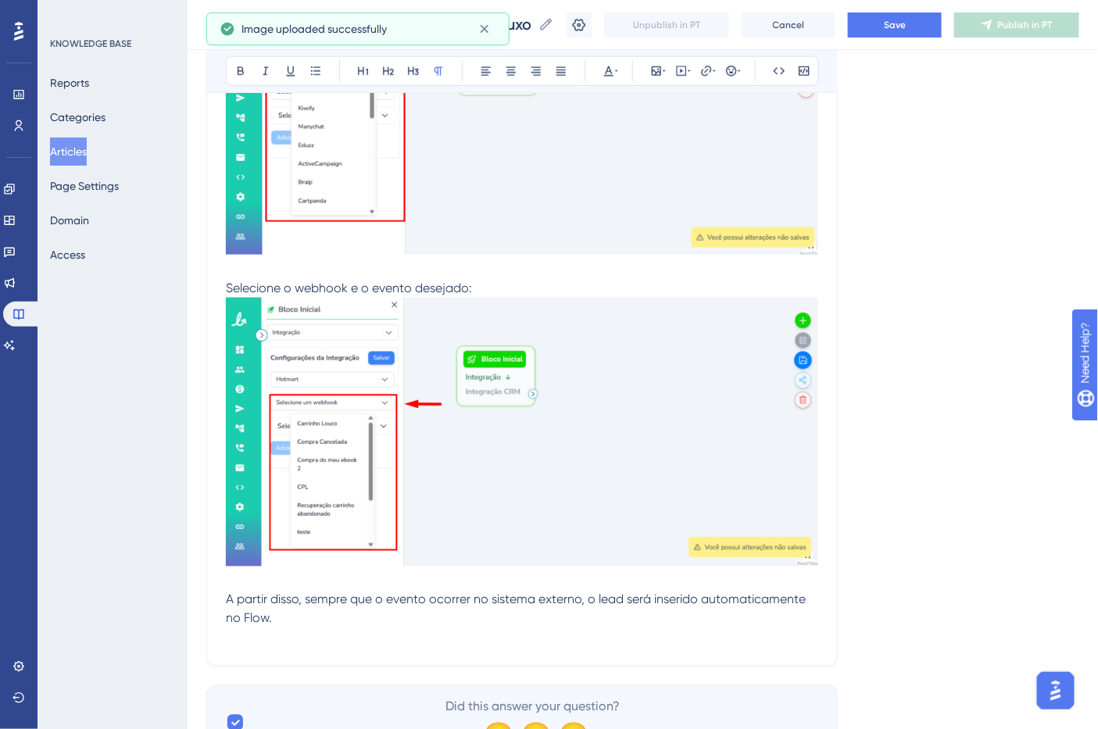
click at [454, 627] on p "A partir disso, sempre que o evento ocorrer no sistema externo, o lead será ins…" at bounding box center [522, 610] width 592 height 38
click at [438, 572] on div at bounding box center [522, 435] width 592 height 275
click at [440, 586] on p at bounding box center [522, 581] width 592 height 19
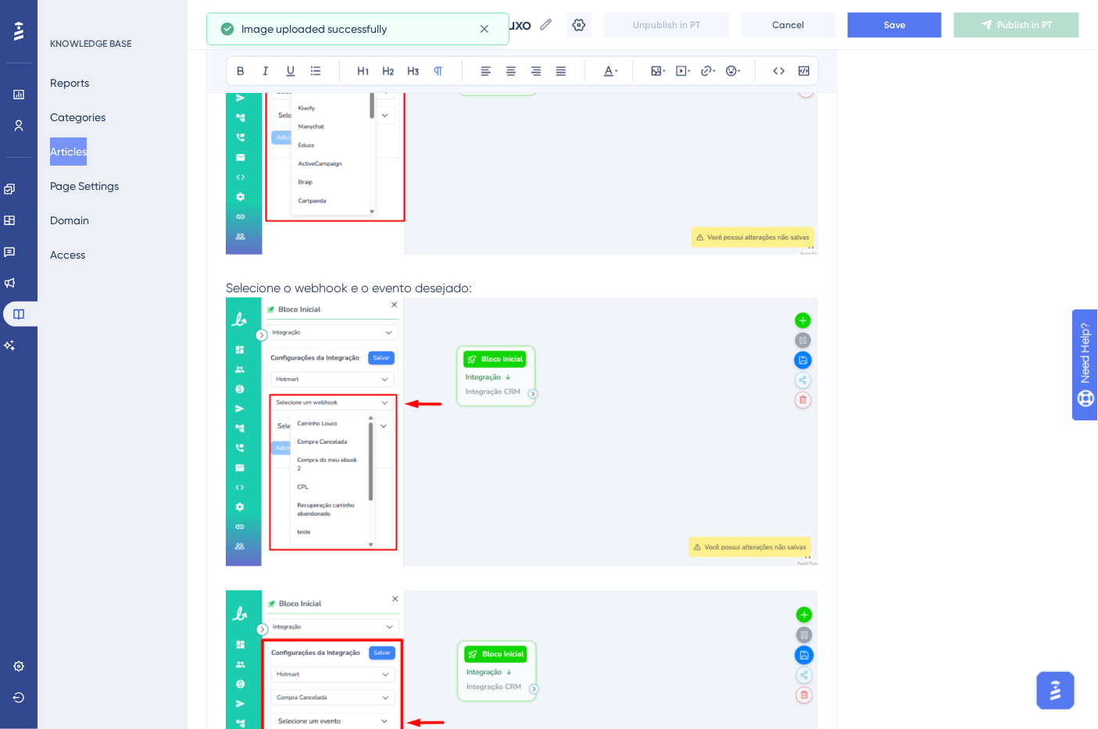
scroll to position [2795, 0]
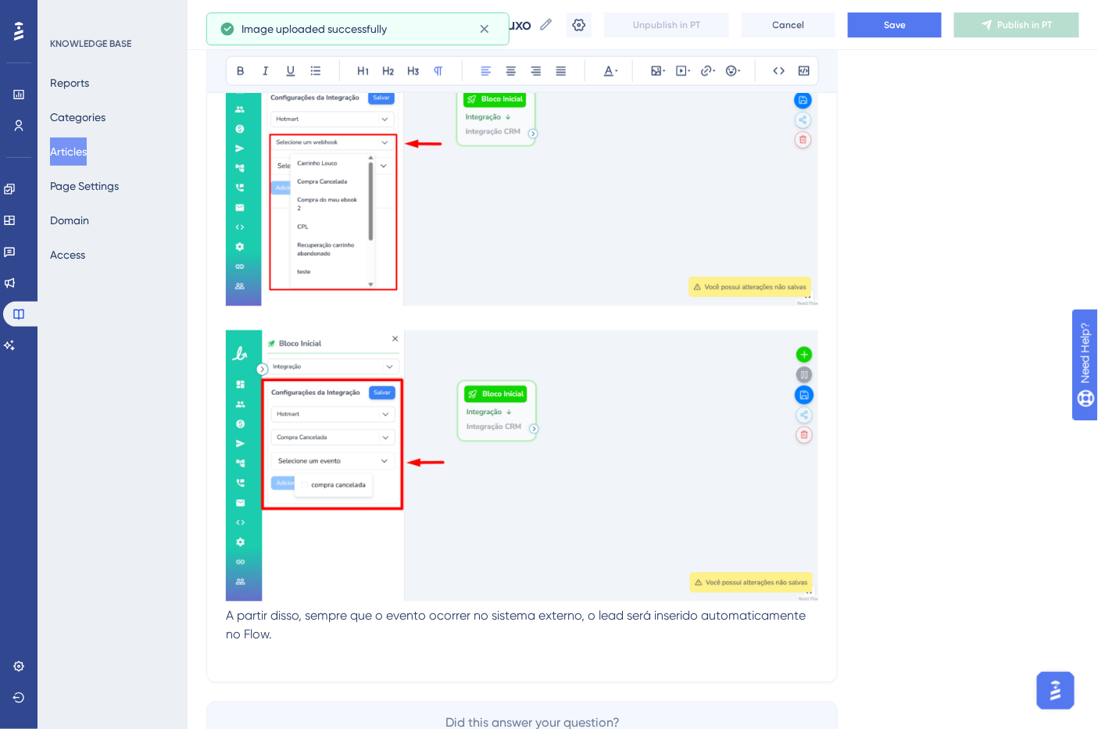
click at [375, 627] on p "A partir disso, sempre que o evento ocorrer no sistema externo, o lead será ins…" at bounding box center [522, 626] width 592 height 38
click at [376, 641] on p "A partir disso, sempre que o evento ocorrer no sistema externo, o lead será ins…" at bounding box center [522, 626] width 592 height 38
click at [295, 661] on p at bounding box center [522, 654] width 592 height 19
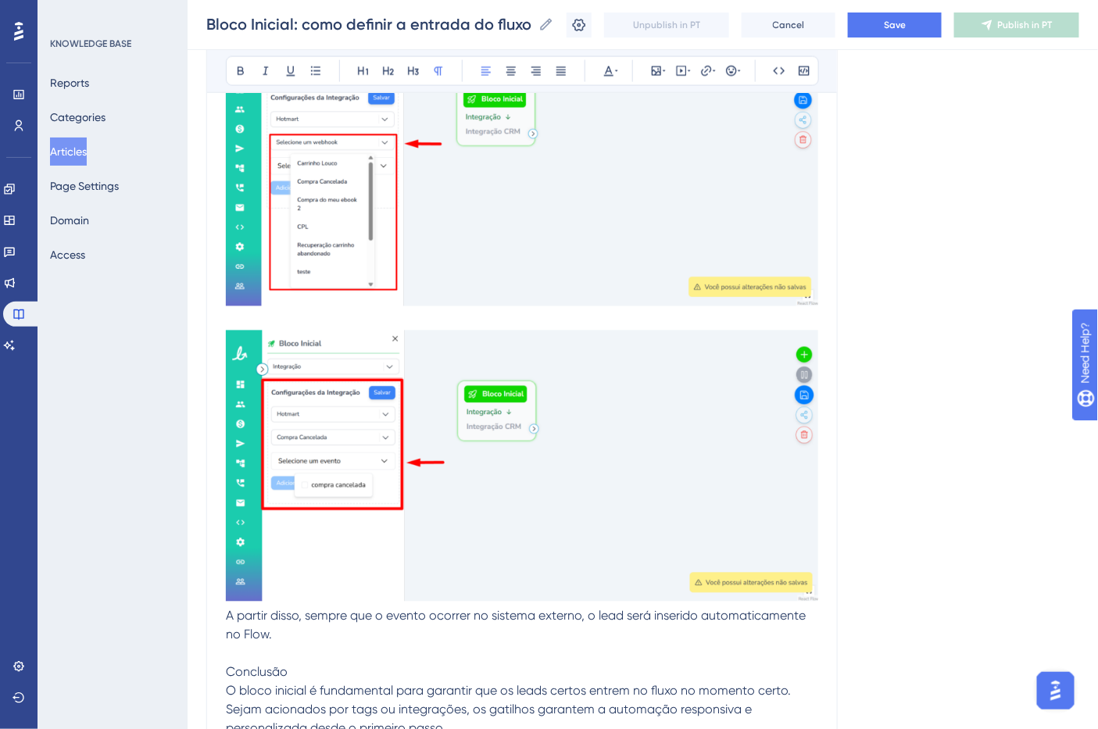
click at [263, 670] on span "Conclusão" at bounding box center [257, 672] width 62 height 15
click at [238, 75] on icon at bounding box center [240, 71] width 13 height 13
click at [342, 663] on p "Conclusão" at bounding box center [522, 664] width 592 height 38
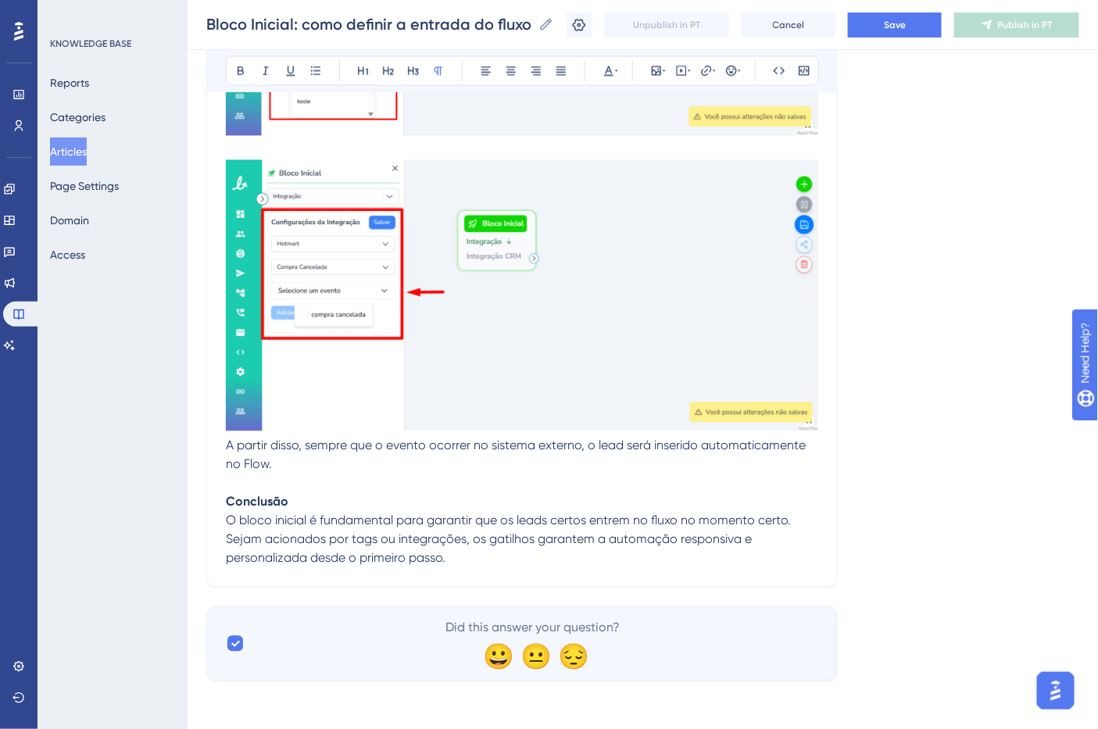
scroll to position [2972, 0]
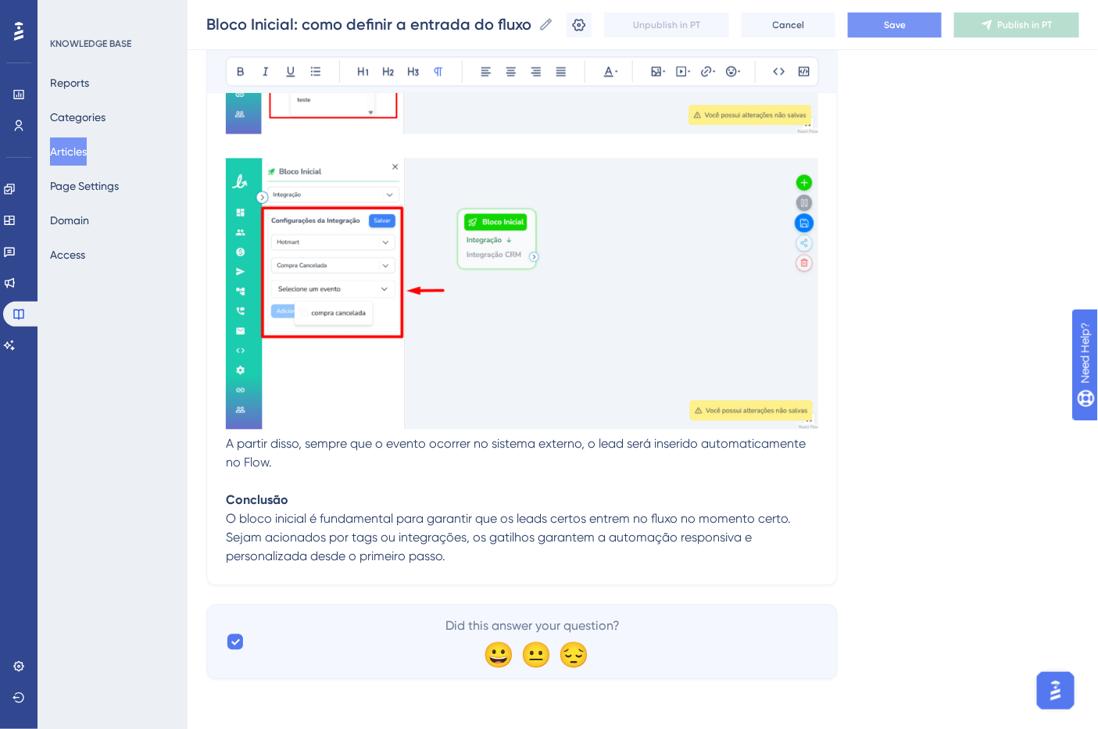
click at [911, 34] on button "Save" at bounding box center [895, 25] width 94 height 25
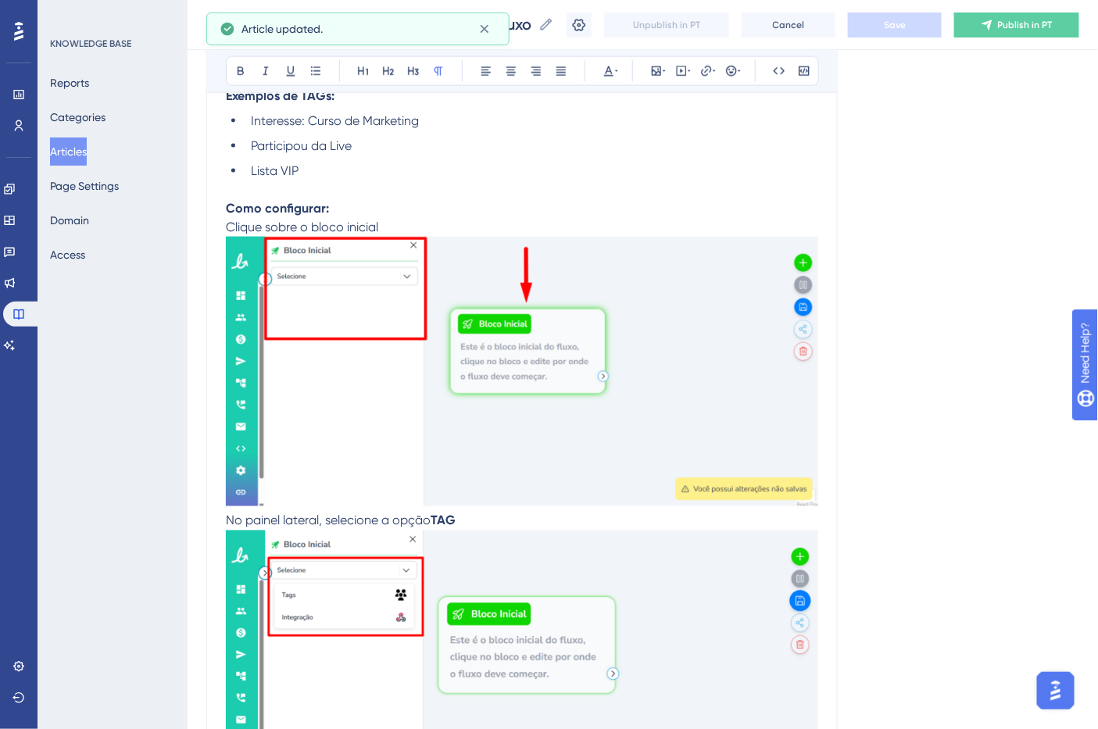
scroll to position [106, 0]
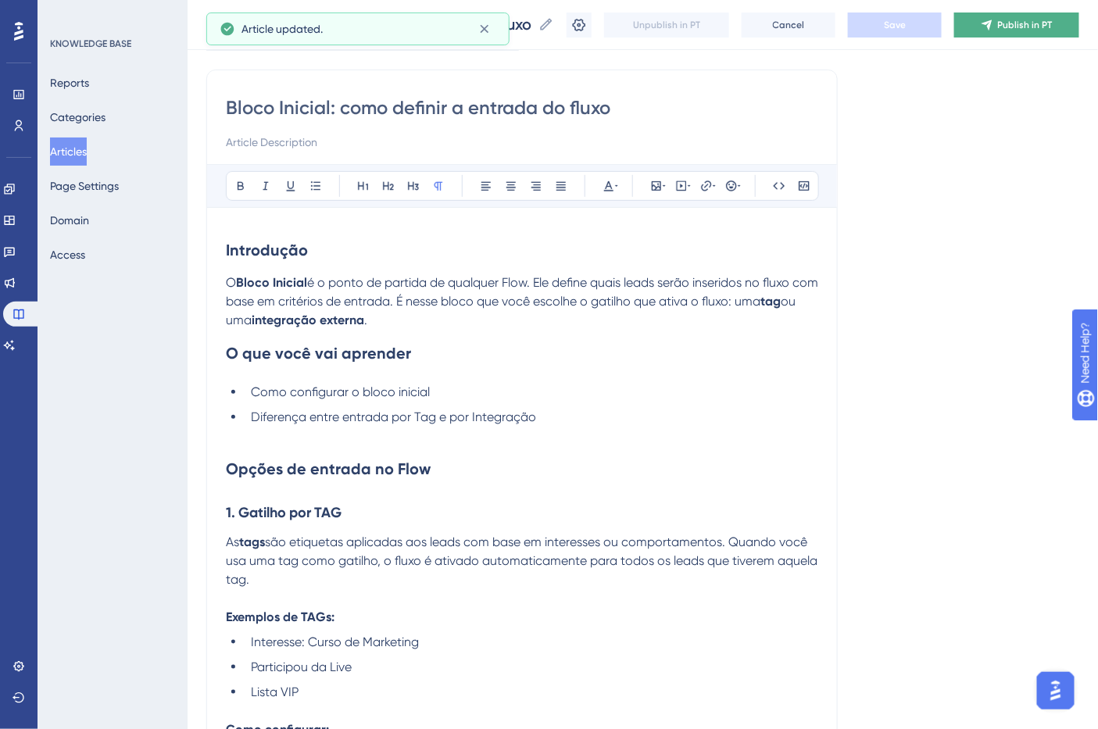
click at [1014, 23] on span "Publish in PT" at bounding box center [1025, 25] width 55 height 13
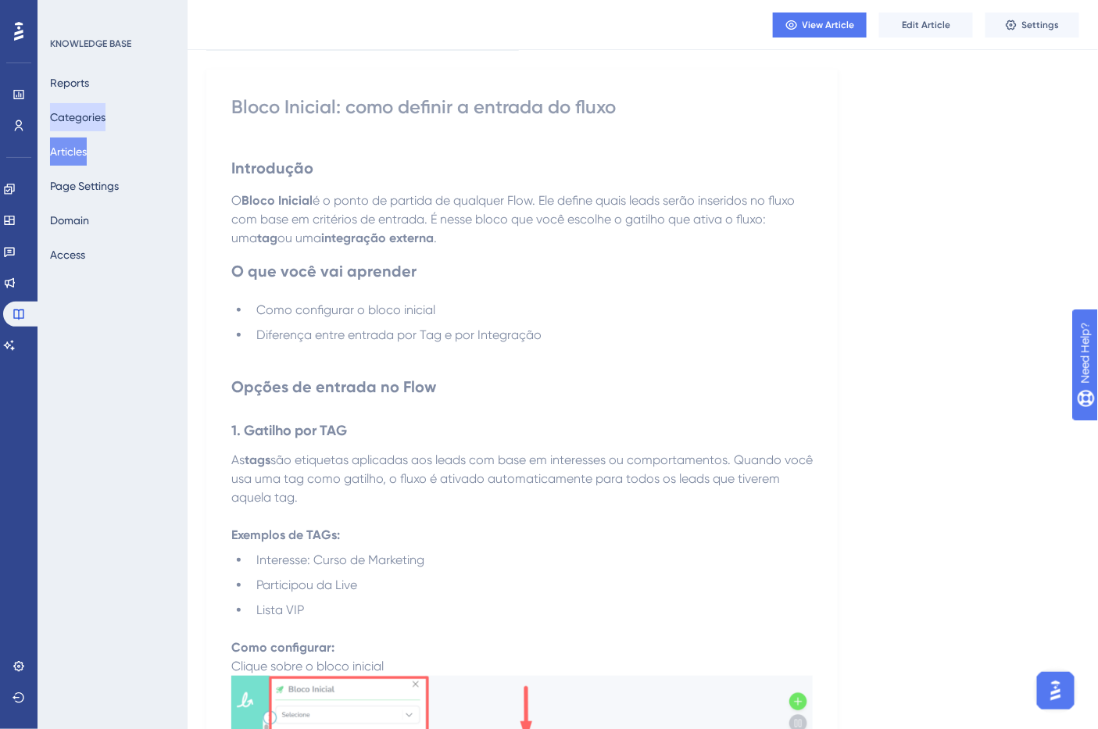
click at [92, 117] on button "Categories" at bounding box center [77, 117] width 55 height 28
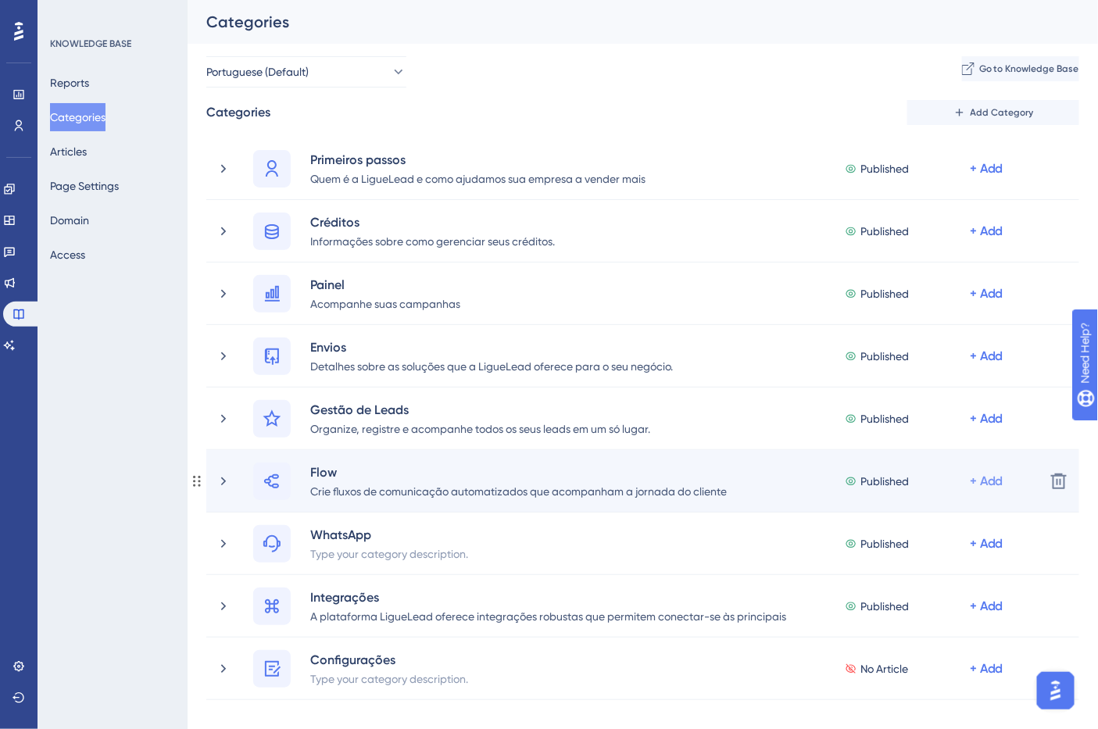
click at [983, 478] on div "+ Add" at bounding box center [987, 481] width 34 height 19
click at [908, 552] on span "Add Articles" at bounding box center [887, 554] width 60 height 19
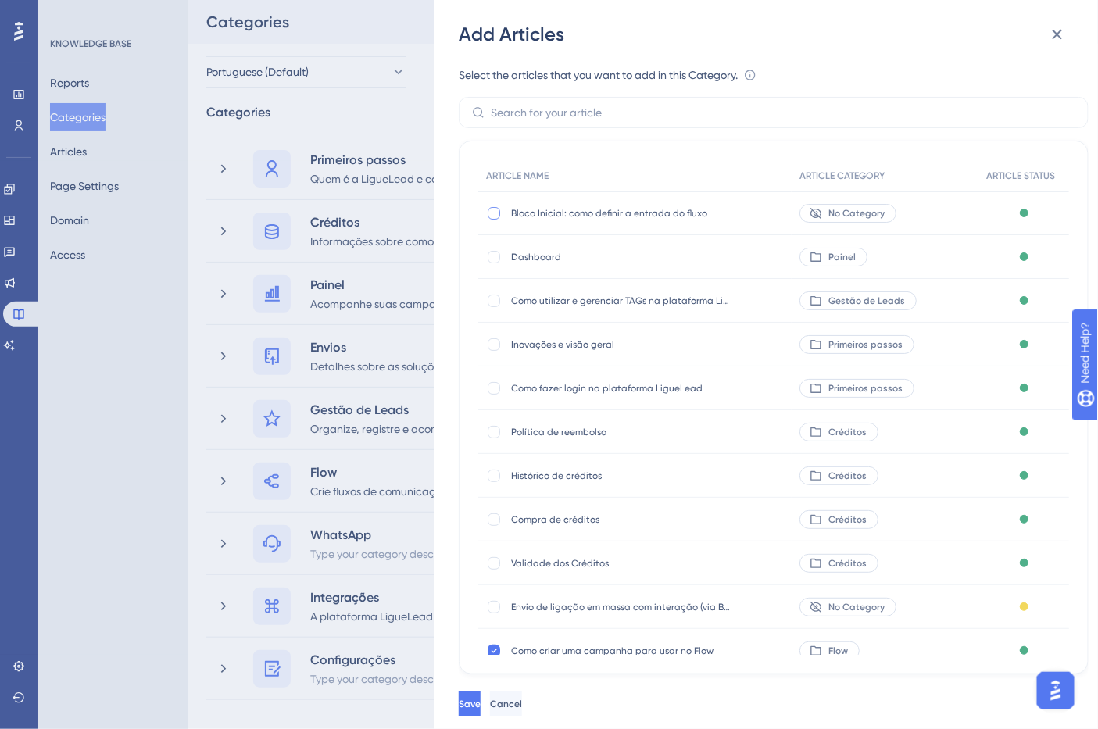
click at [496, 213] on div at bounding box center [494, 213] width 13 height 13
checkbox input "true"
click at [482, 710] on span "Save" at bounding box center [471, 704] width 22 height 13
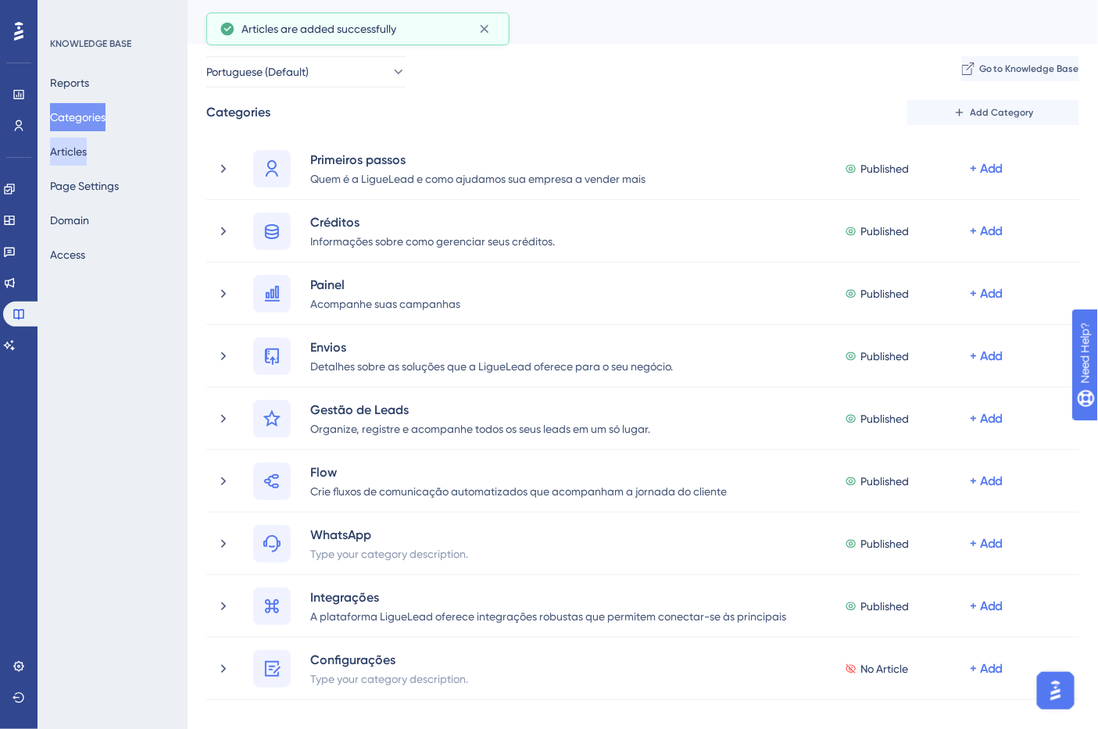
click at [87, 157] on button "Articles" at bounding box center [68, 152] width 37 height 28
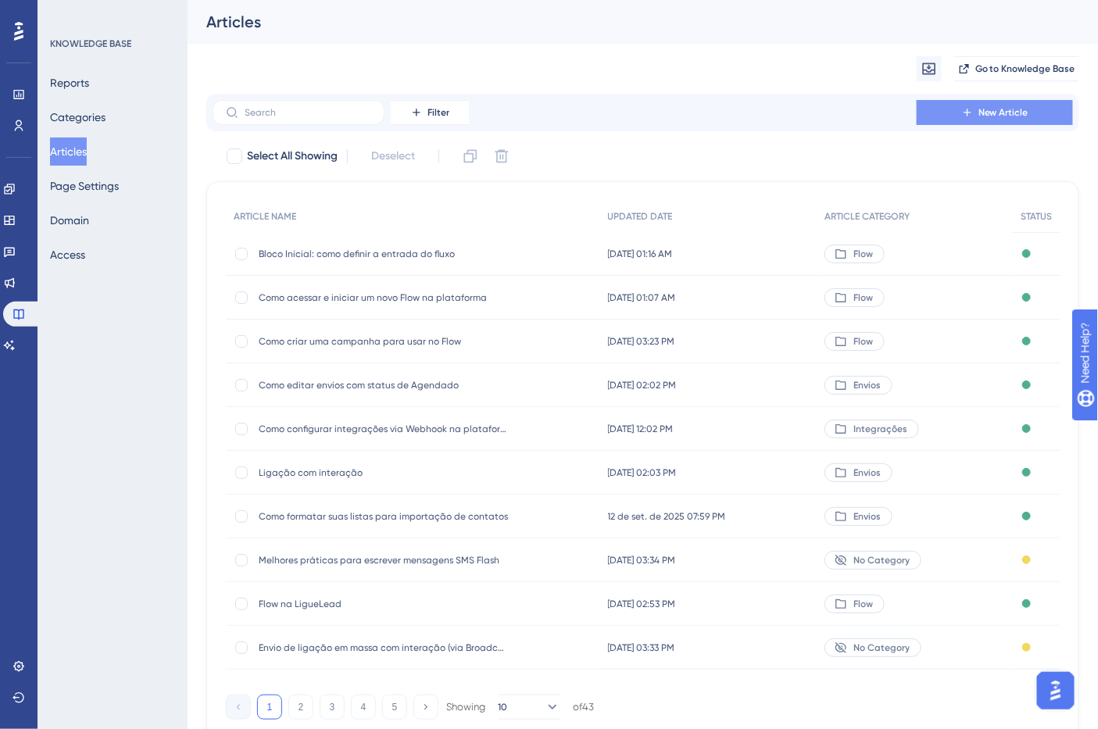
click at [1012, 112] on span "New Article" at bounding box center [1004, 112] width 50 height 13
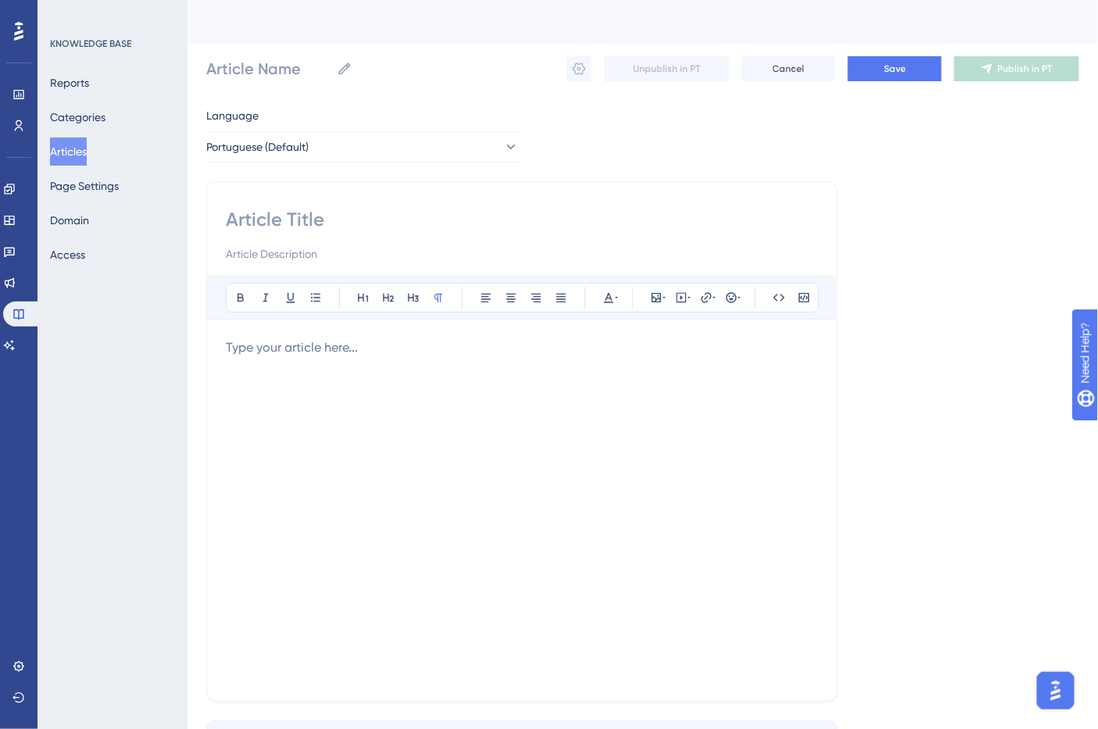
drag, startPoint x: 255, startPoint y: 232, endPoint x: 256, endPoint y: 217, distance: 14.9
click at [255, 232] on div at bounding box center [522, 235] width 592 height 56
click at [259, 211] on input at bounding box center [522, 219] width 592 height 25
paste input "Bloco Ações: como configurar envios e interações automatizadas"
type input "Bloco Ações: como configurar envios e interações automatizadas"
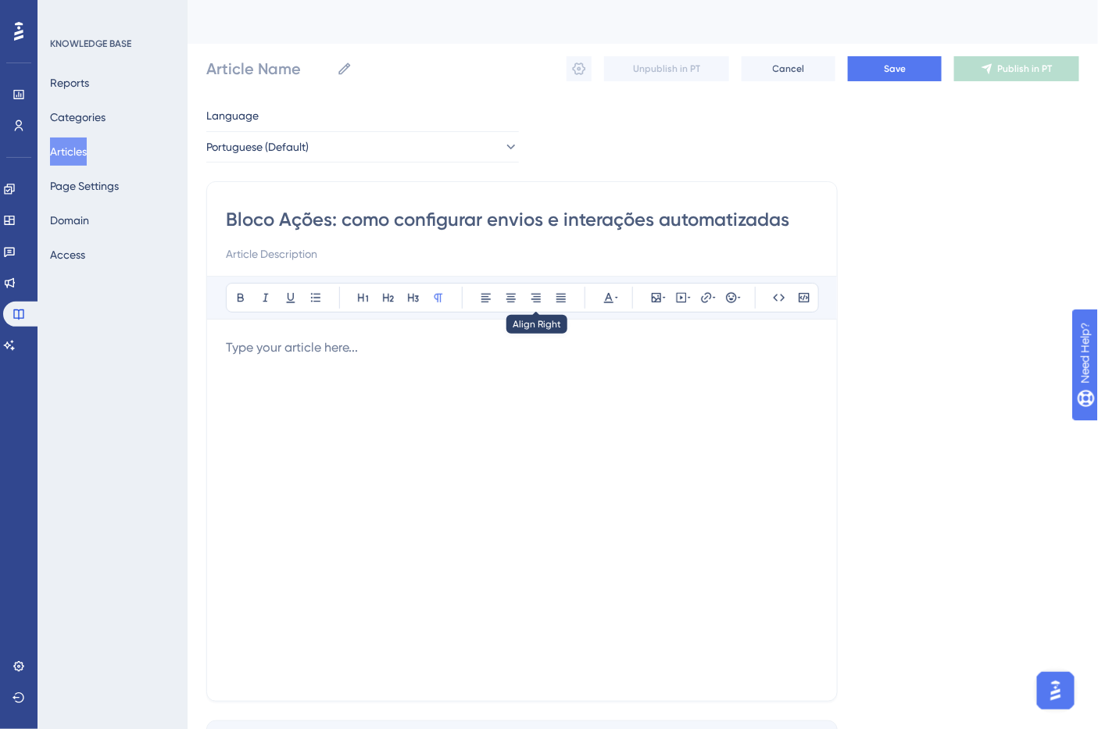
type input "Bloco Ações: como configurar envios e interações automatizadas"
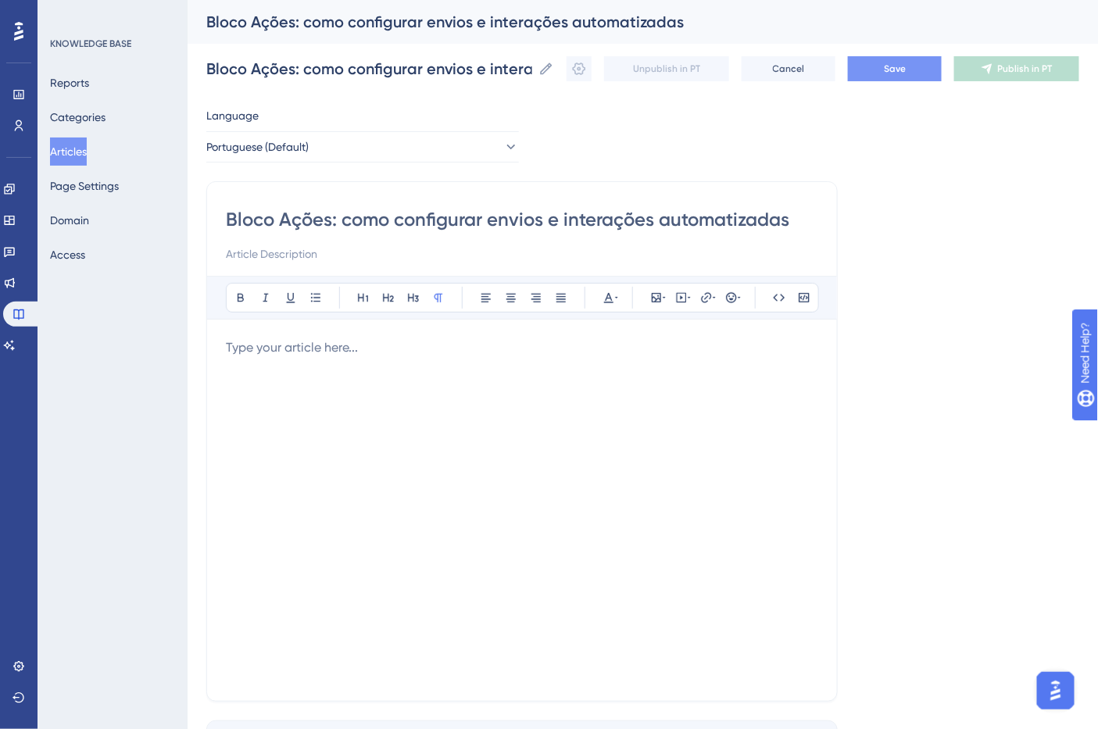
type input "Bloco Ações: como configurar envios e interações automatizadas"
click at [893, 79] on button "Save" at bounding box center [895, 68] width 94 height 25
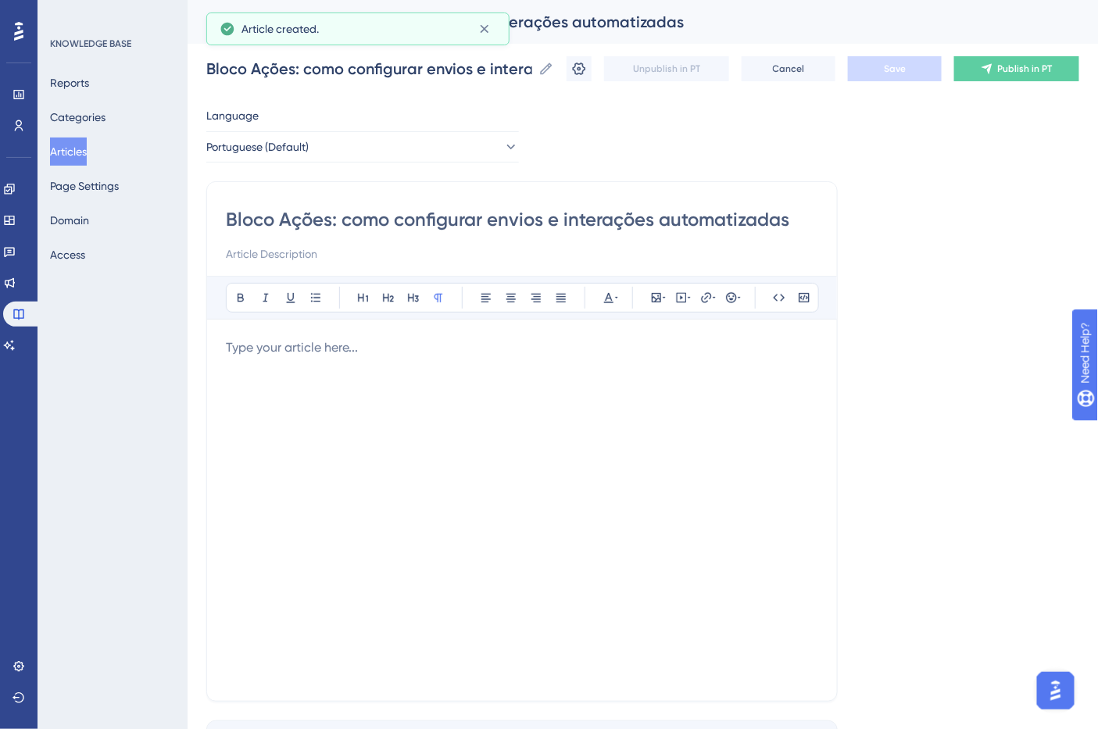
click at [435, 402] on div at bounding box center [522, 510] width 592 height 344
click at [360, 370] on div at bounding box center [522, 510] width 592 height 344
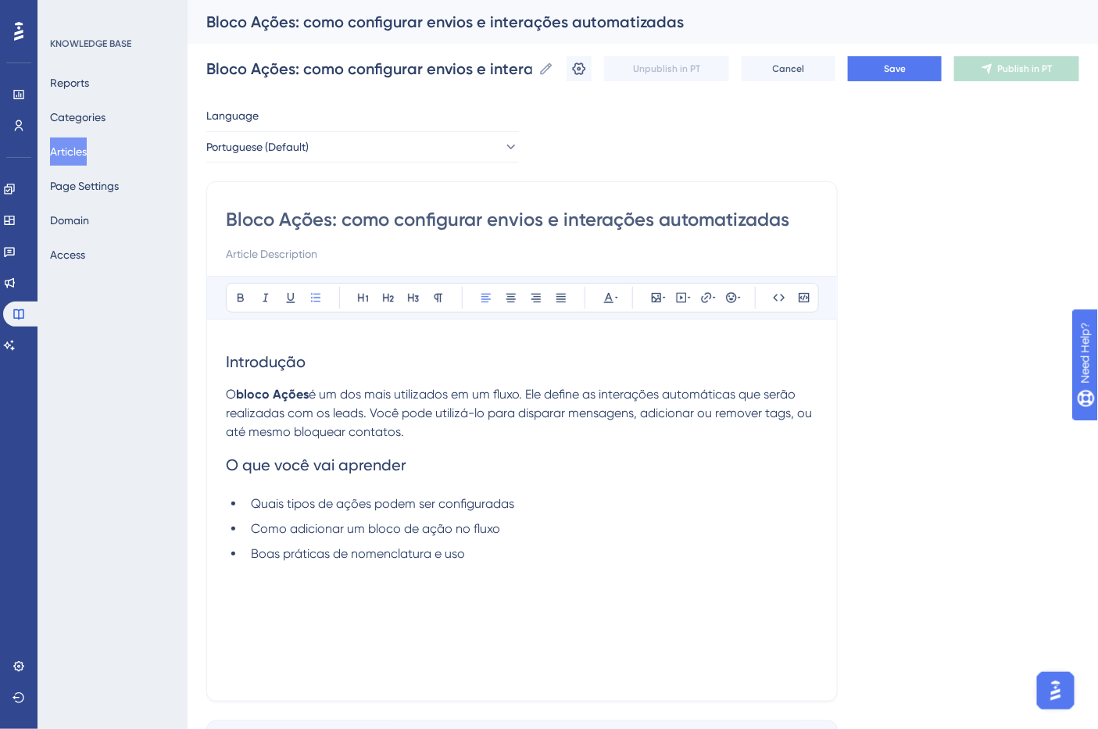
click at [238, 363] on span "Introdução" at bounding box center [266, 361] width 80 height 19
click at [234, 292] on icon at bounding box center [240, 298] width 13 height 13
click at [238, 331] on div "Bold Italic Underline Bullet Point Heading 1 Heading 2 Heading 3 Normal Align L…" at bounding box center [522, 479] width 592 height 406
click at [242, 338] on div "Bold Italic Underline Bullet Point Heading 1 Heading 2 Heading 3 Normal Align L…" at bounding box center [522, 479] width 592 height 406
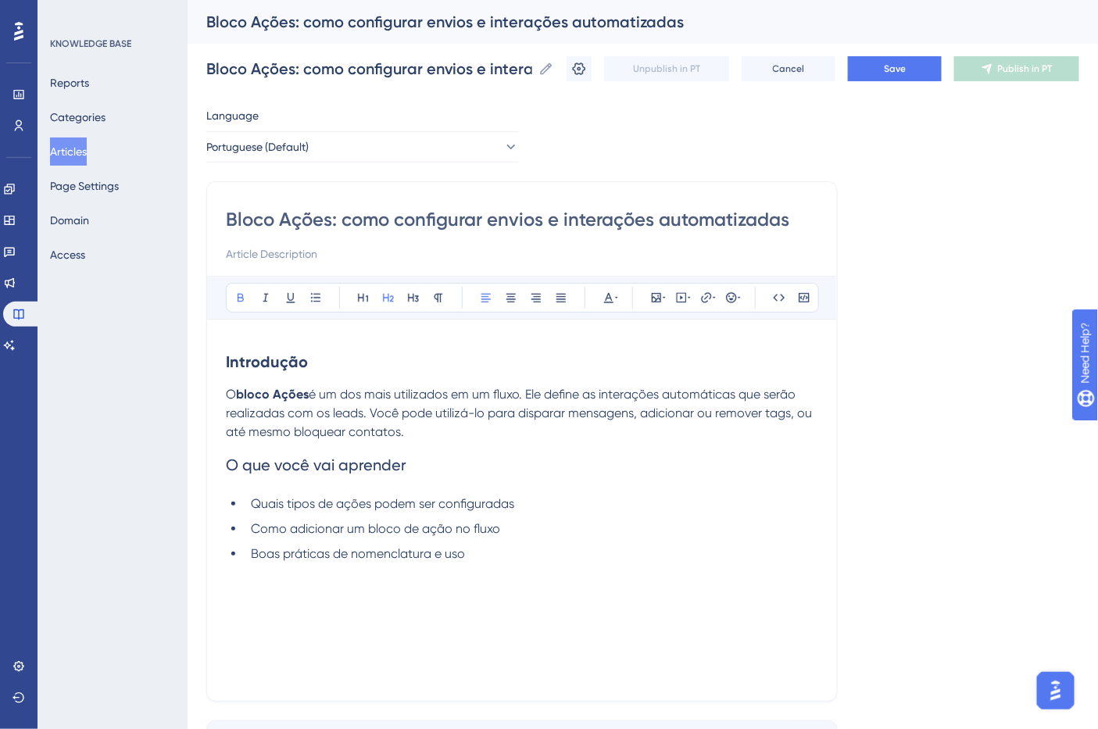
click at [344, 478] on h2 "O que você vai aprender" at bounding box center [522, 465] width 592 height 47
click at [243, 287] on button at bounding box center [241, 298] width 22 height 22
click at [512, 549] on li "Boas práticas de nomenclatura e uso" at bounding box center [532, 554] width 574 height 19
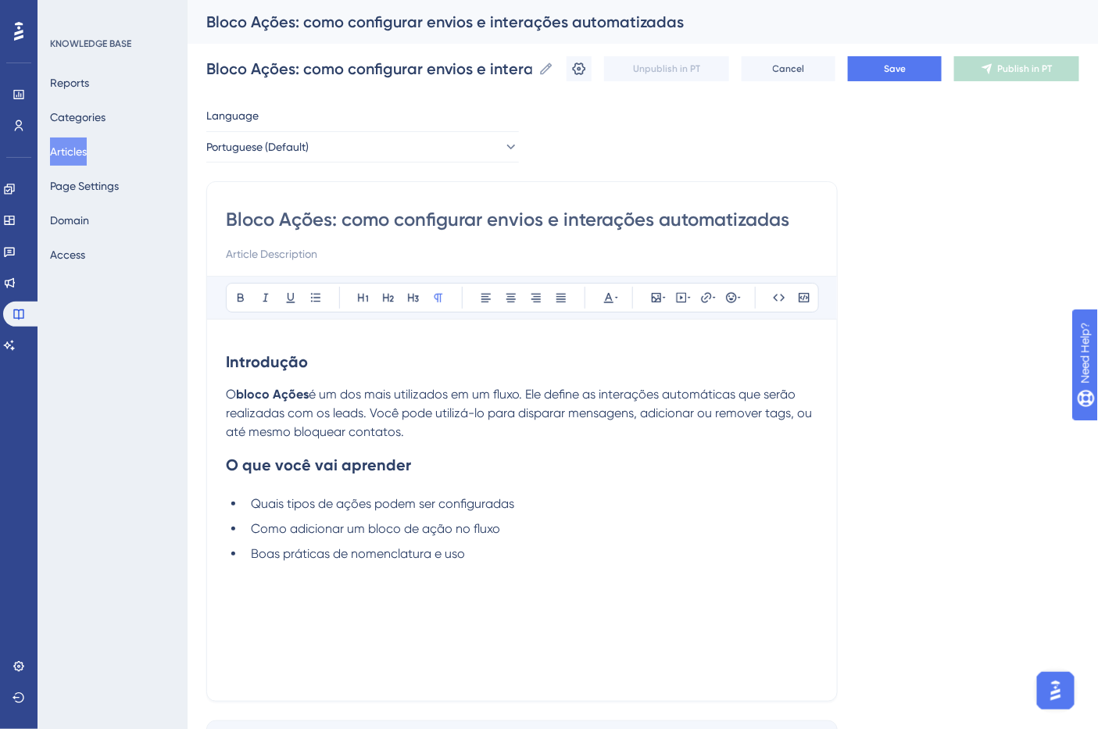
click at [277, 608] on div "Introdução O bloco Ações é um dos mais utilizados em um fluxo. Ele define as in…" at bounding box center [522, 510] width 592 height 344
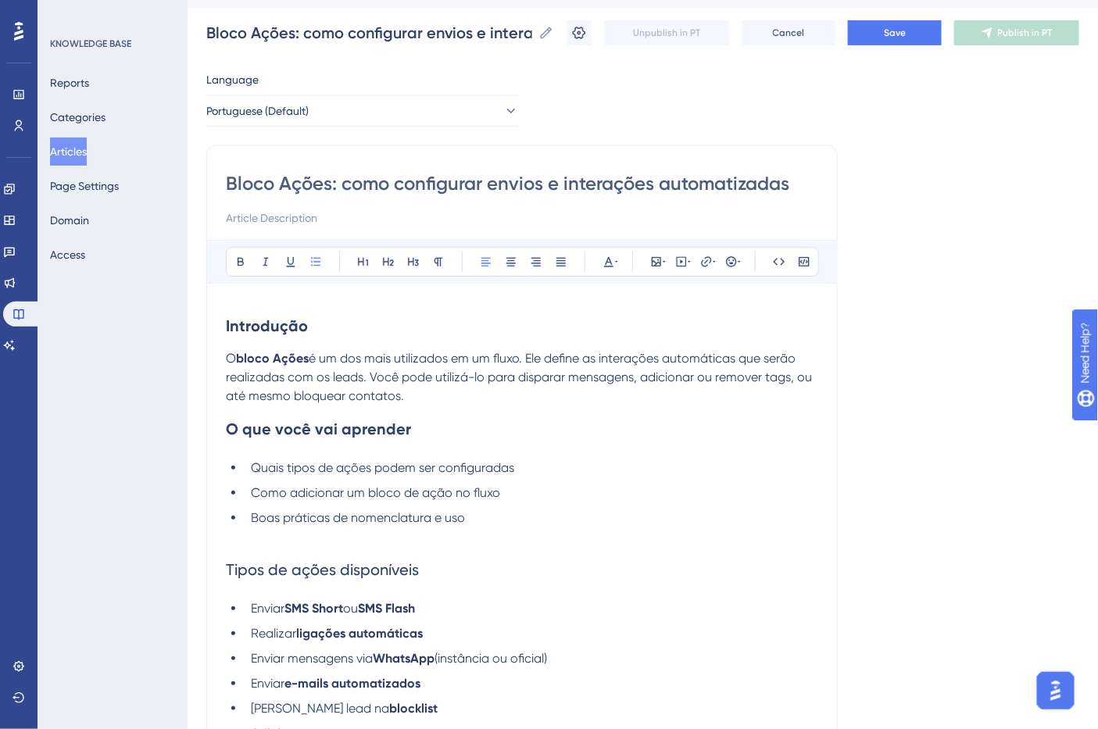
click at [306, 576] on span "Tipos de ações disponíveis" at bounding box center [322, 569] width 193 height 19
click at [232, 267] on button at bounding box center [241, 262] width 22 height 22
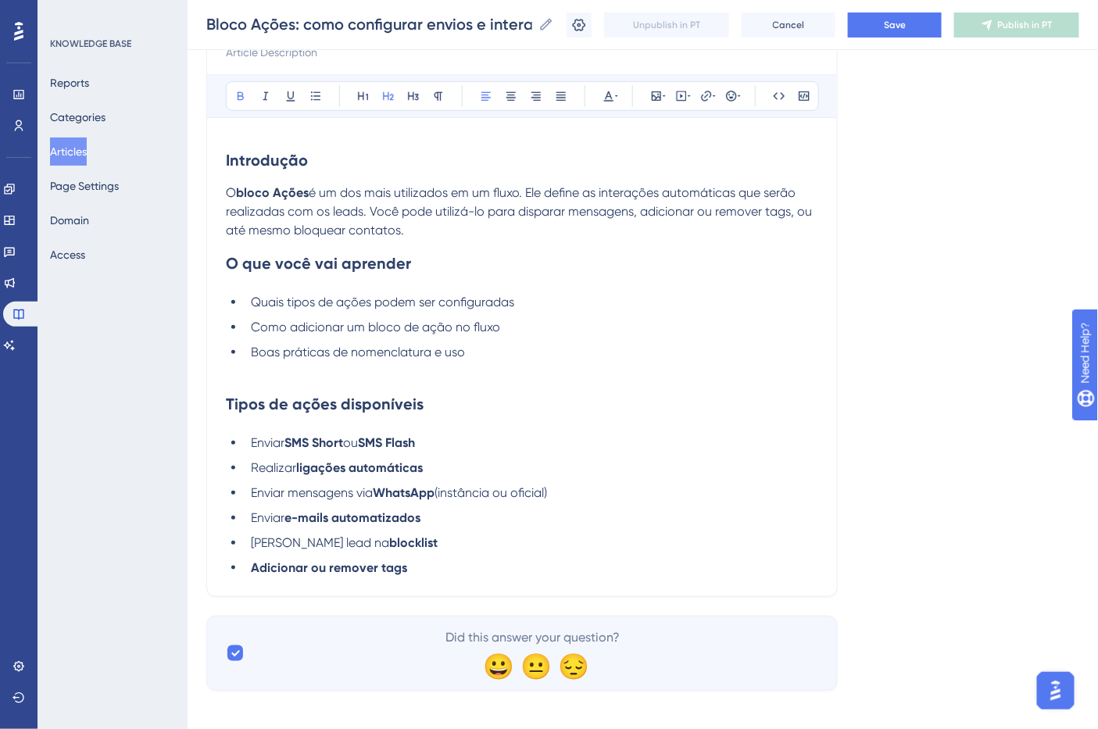
scroll to position [209, 0]
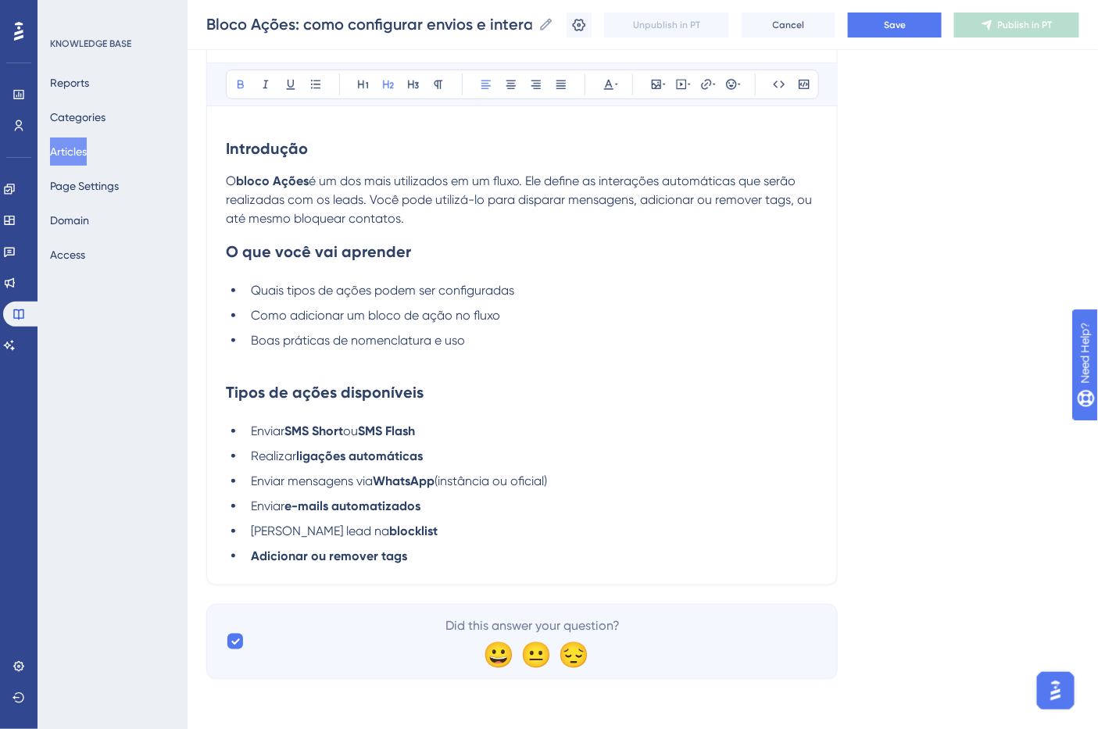
click at [467, 556] on li "Adicionar ou remover tags" at bounding box center [532, 556] width 574 height 19
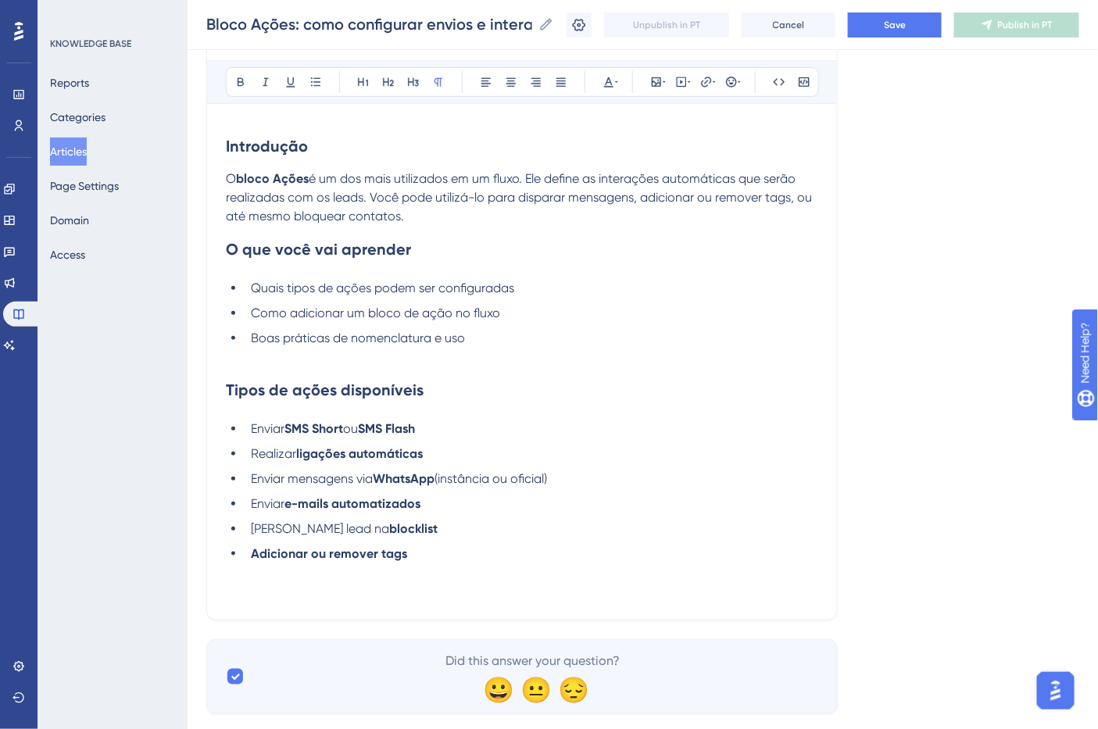
click at [407, 556] on li "Adicionar ou remover tags" at bounding box center [532, 554] width 574 height 19
click at [399, 556] on strong "Adicionar ou remover tags" at bounding box center [329, 553] width 156 height 15
click at [431, 589] on p at bounding box center [522, 591] width 592 height 19
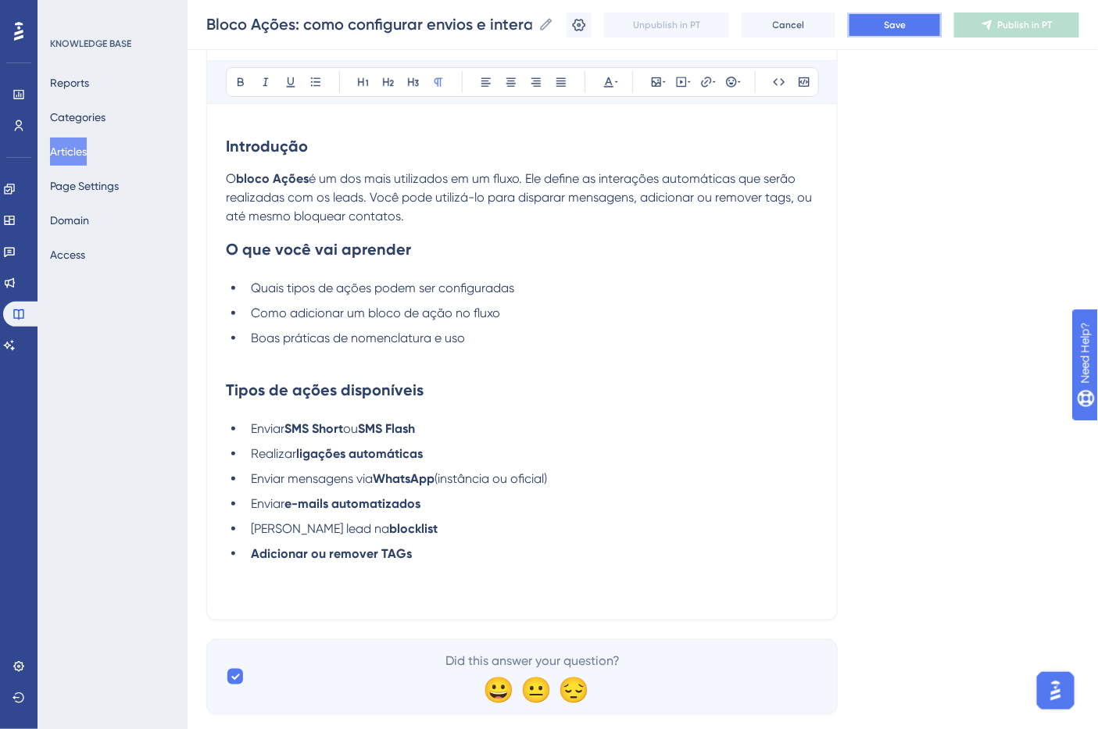
click at [874, 23] on button "Save" at bounding box center [895, 25] width 94 height 25
click at [281, 595] on p at bounding box center [522, 591] width 592 height 19
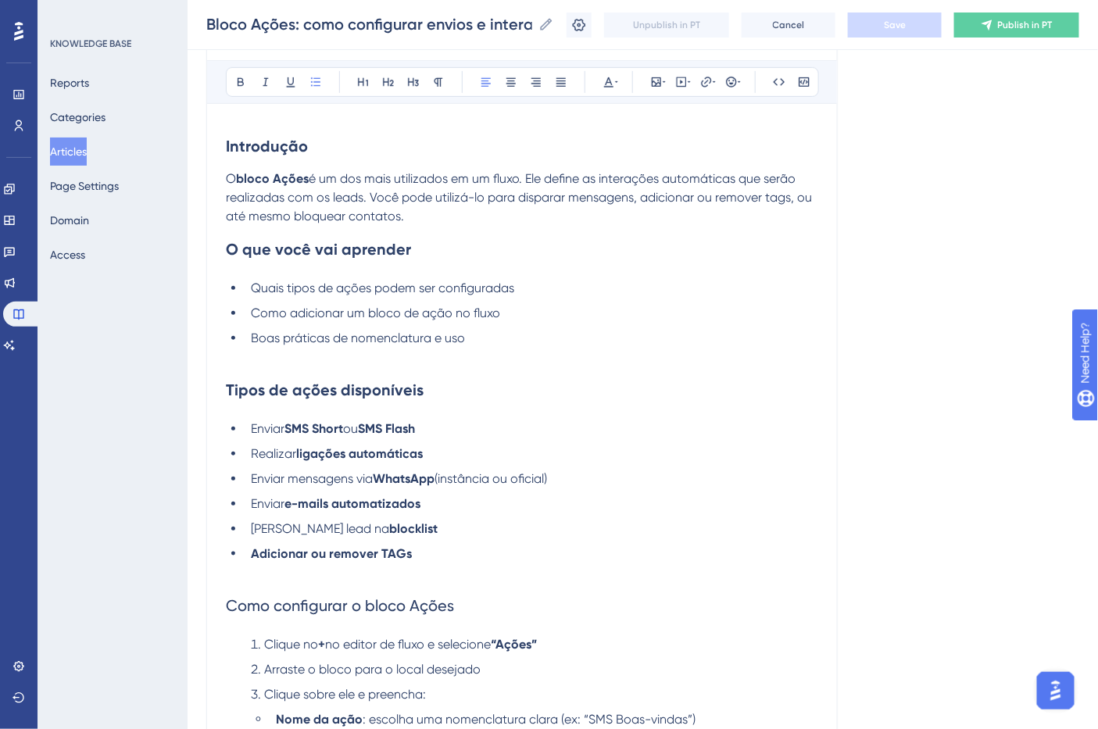
scroll to position [264, 0]
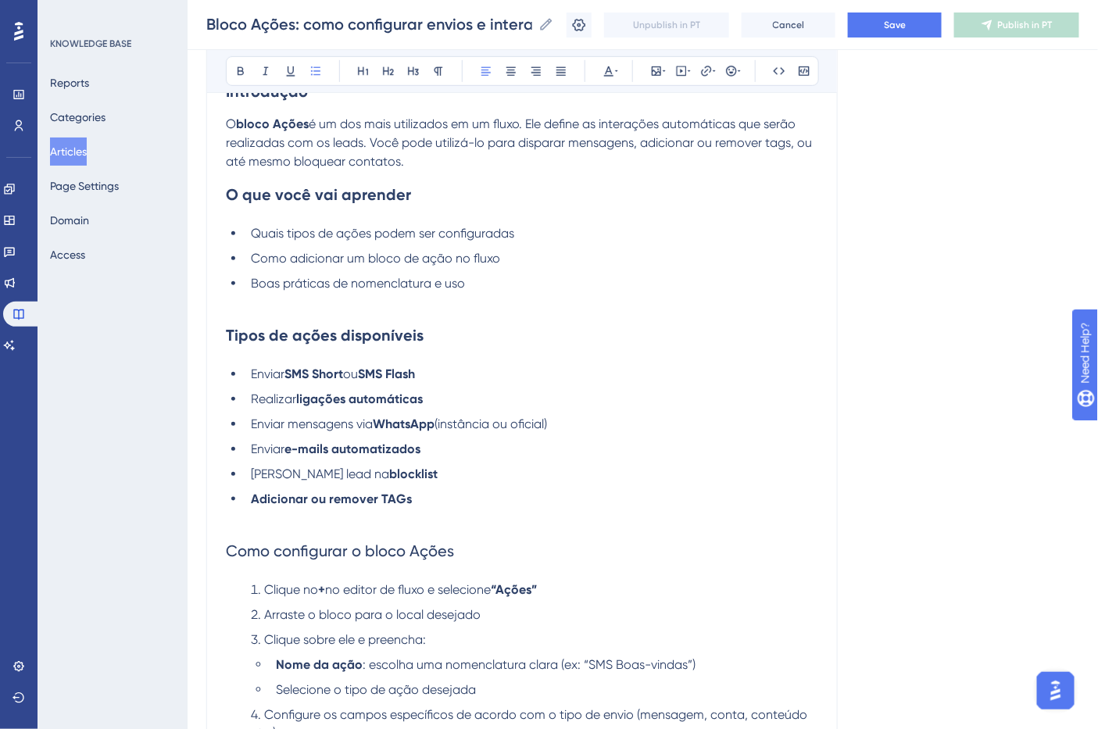
click at [365, 551] on span "Como configurar o bloco Ações" at bounding box center [340, 551] width 228 height 19
click at [234, 69] on icon at bounding box center [240, 71] width 13 height 13
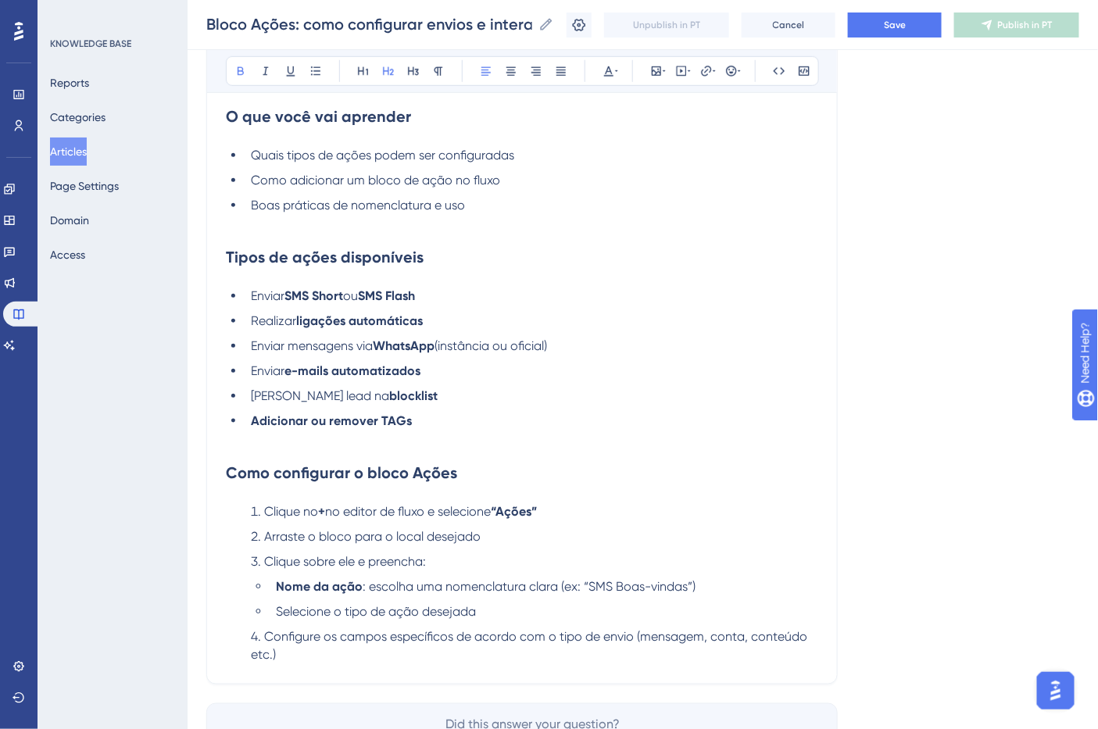
scroll to position [446, 0]
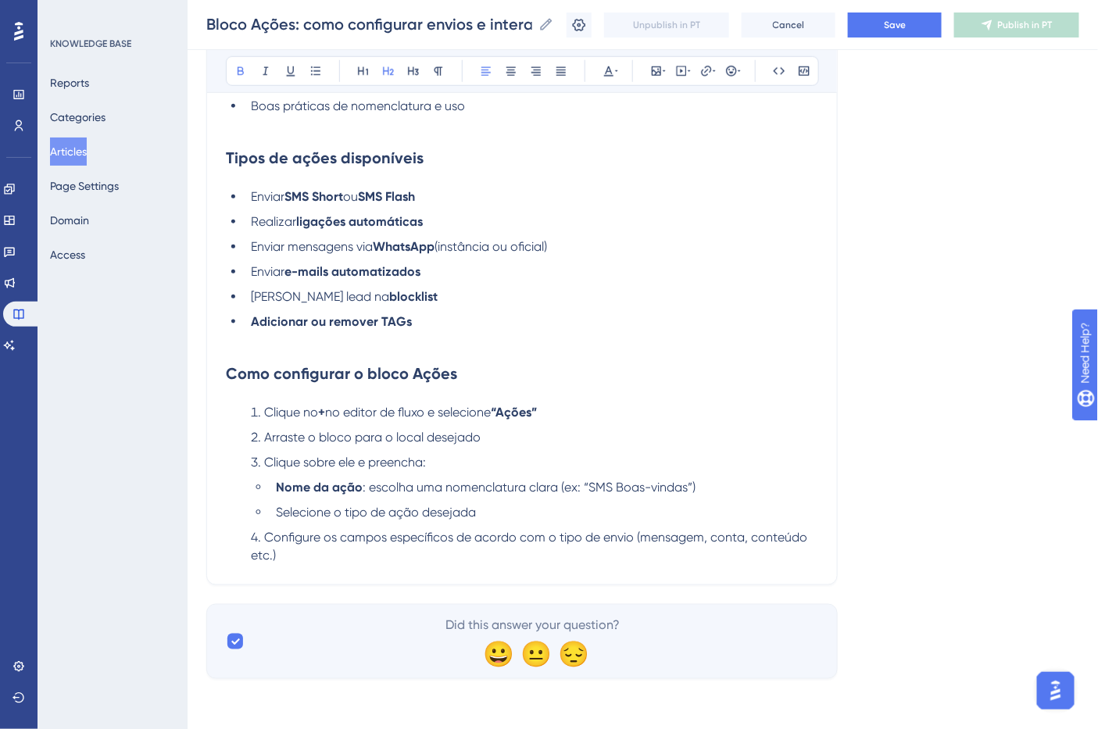
drag, startPoint x: 313, startPoint y: 571, endPoint x: 219, endPoint y: 419, distance: 178.7
click at [199, 395] on div "Performance Users Engagement Widgets Feedback Product Updates Knowledge Base AI…" at bounding box center [643, 131] width 911 height 1146
click at [286, 547] on li "Configure os campos específicos de acordo com o tipo de envio (mensagem, conta,…" at bounding box center [532, 547] width 574 height 38
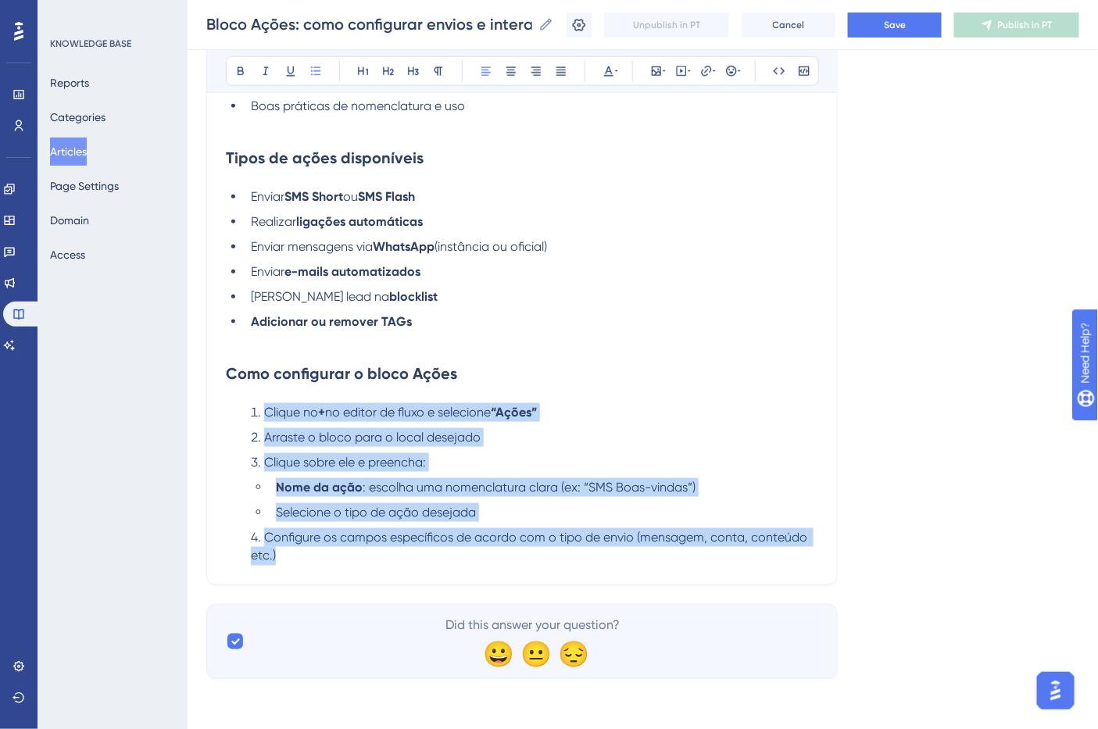
drag, startPoint x: 290, startPoint y: 556, endPoint x: 240, endPoint y: 413, distance: 152.3
click at [240, 413] on ol "Clique no + no editor de fluxo e selecione “Ações” Arraste o bloco para o local…" at bounding box center [522, 484] width 592 height 163
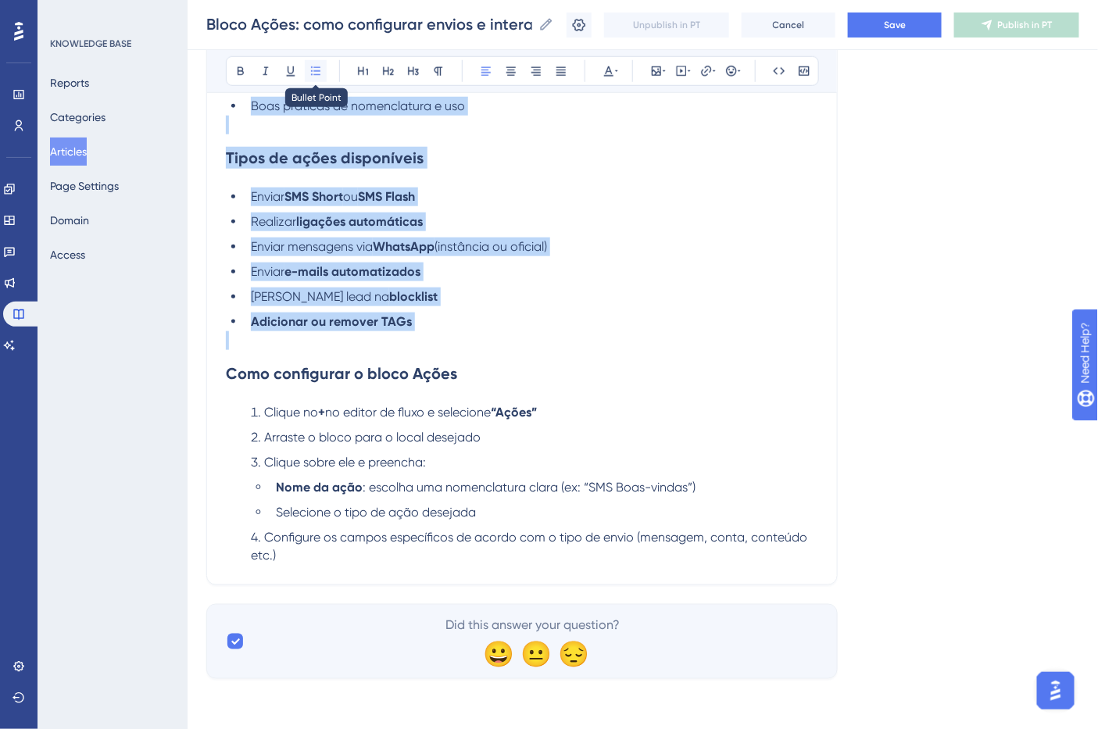
click at [308, 76] on button at bounding box center [316, 71] width 22 height 22
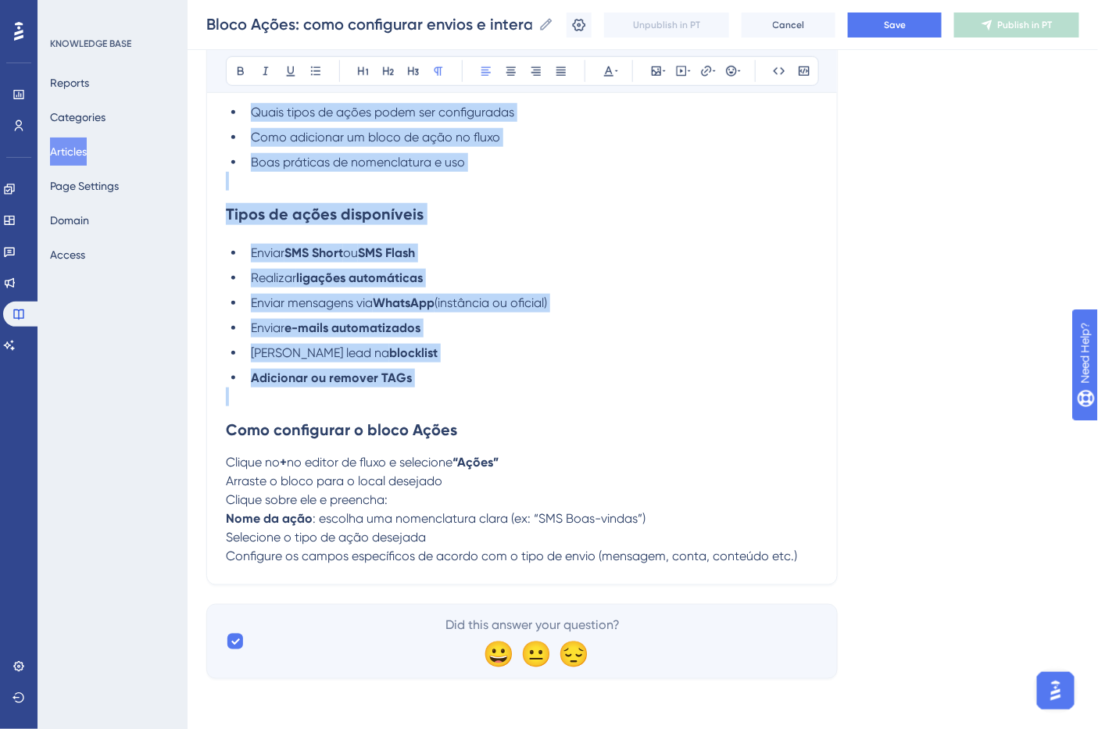
click at [528, 464] on p "Clique no + no editor de fluxo e selecione “Ações”" at bounding box center [522, 462] width 592 height 19
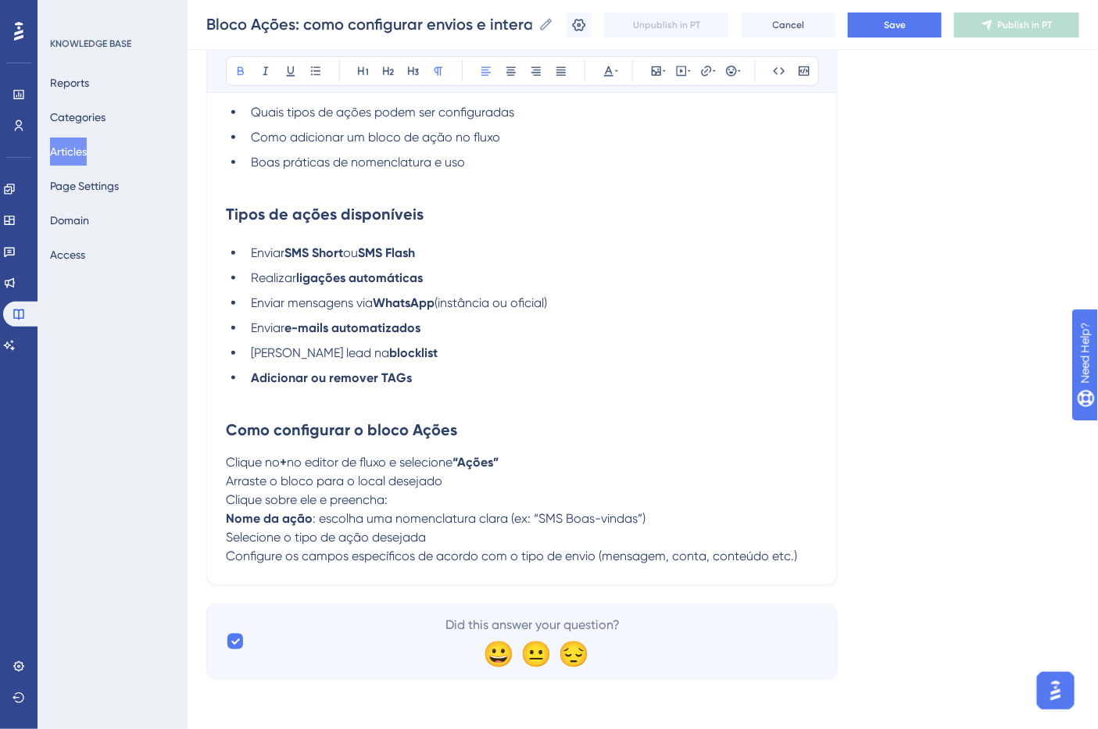
click at [531, 462] on p "Clique no + no editor de fluxo e selecione “Ações”" at bounding box center [522, 462] width 592 height 19
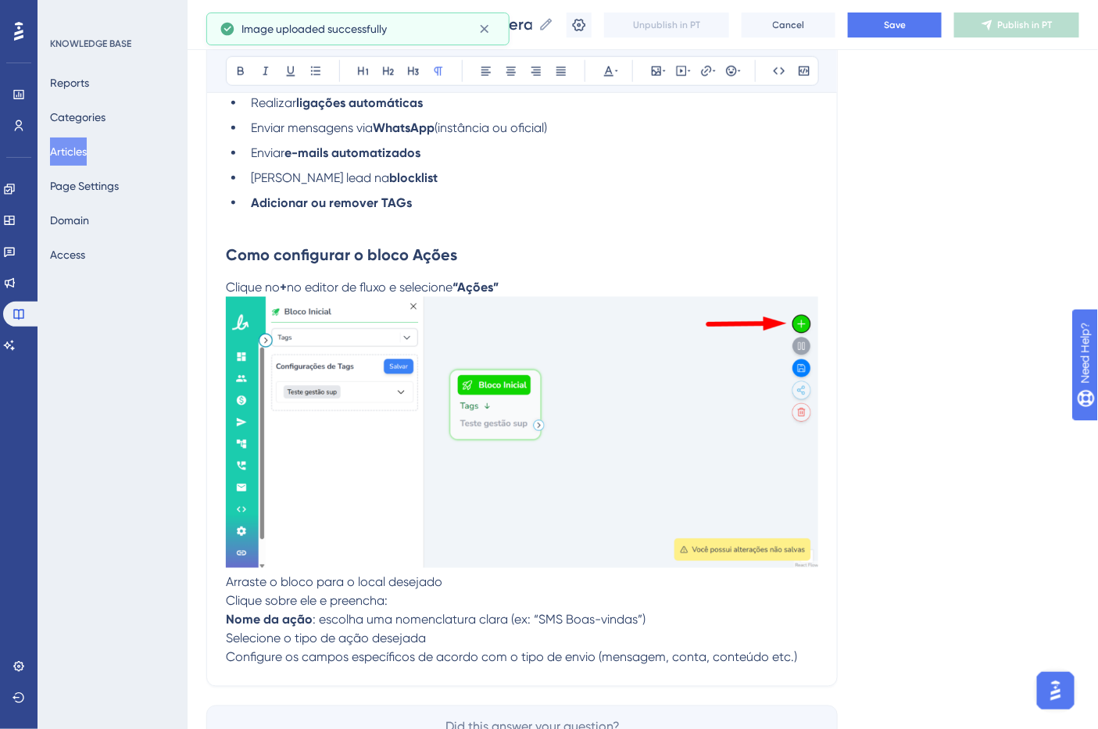
scroll to position [563, 0]
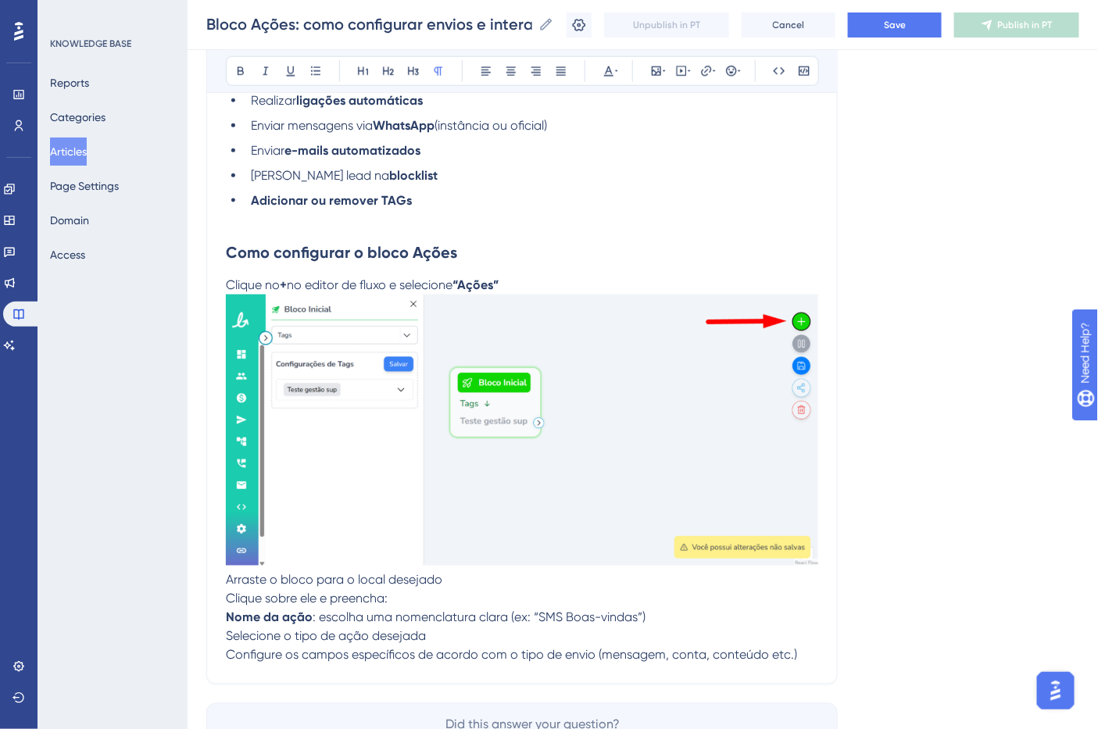
click at [464, 587] on p "Arraste o bloco para o local desejado" at bounding box center [522, 580] width 592 height 19
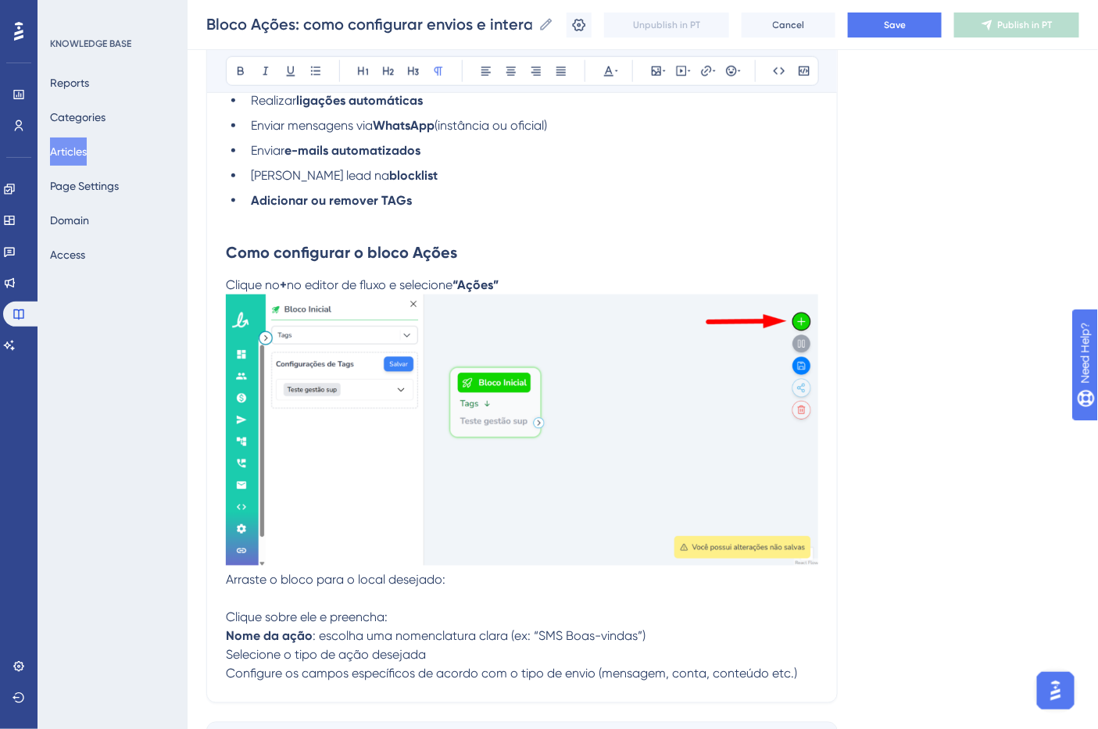
click at [808, 541] on img at bounding box center [522, 430] width 592 height 271
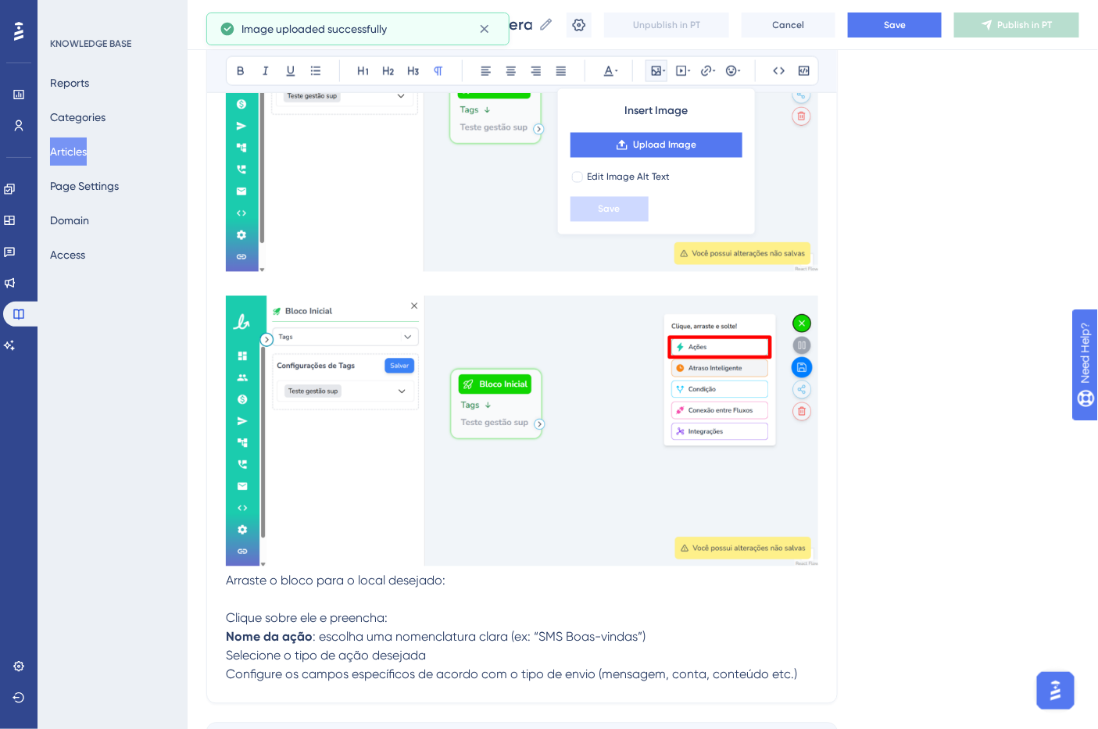
scroll to position [857, 0]
click at [424, 602] on p at bounding box center [522, 599] width 592 height 19
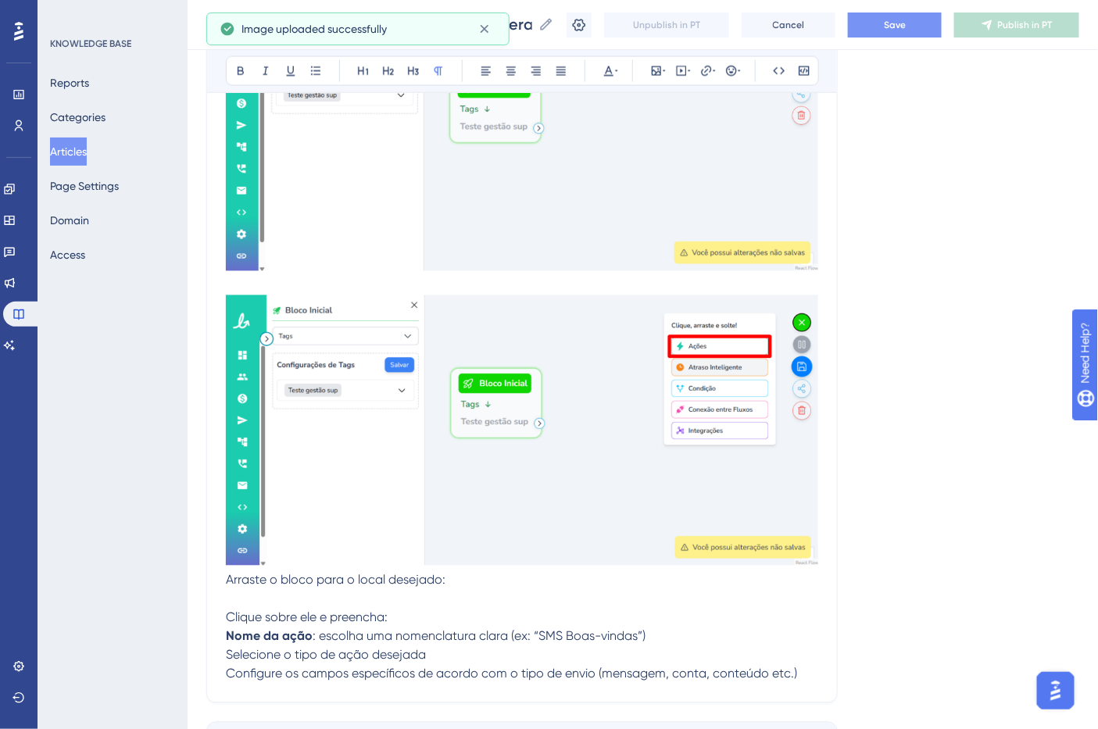
click at [878, 31] on button "Save" at bounding box center [895, 25] width 94 height 25
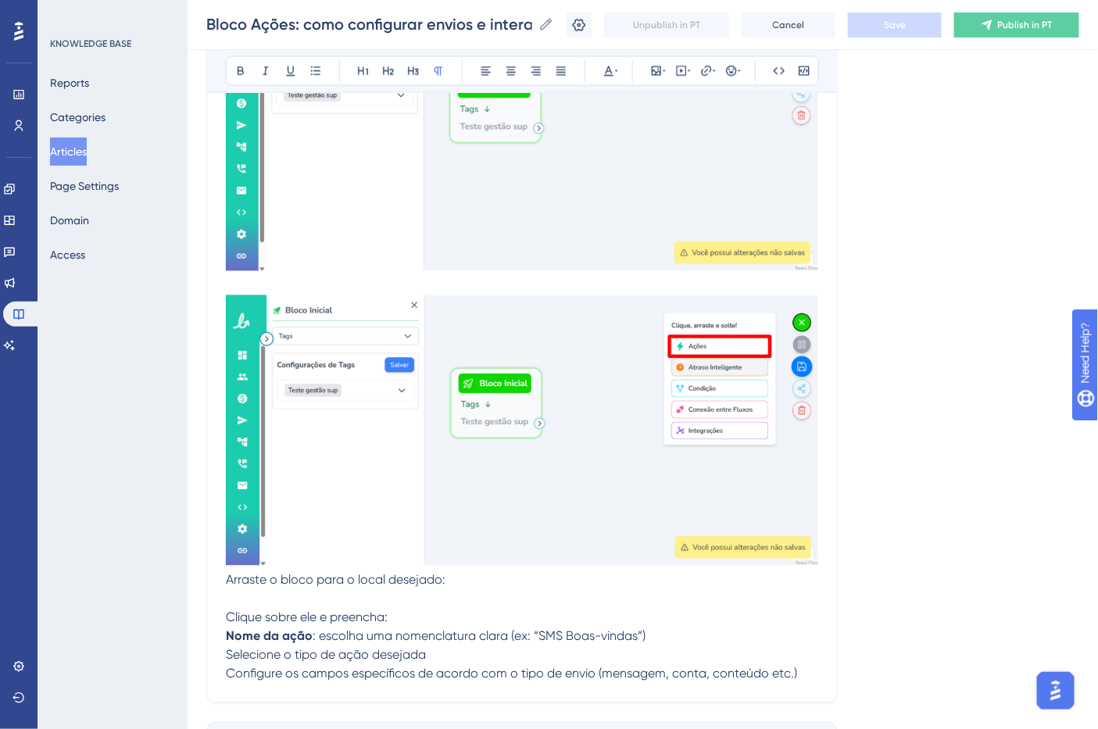
click at [403, 596] on p at bounding box center [522, 599] width 592 height 19
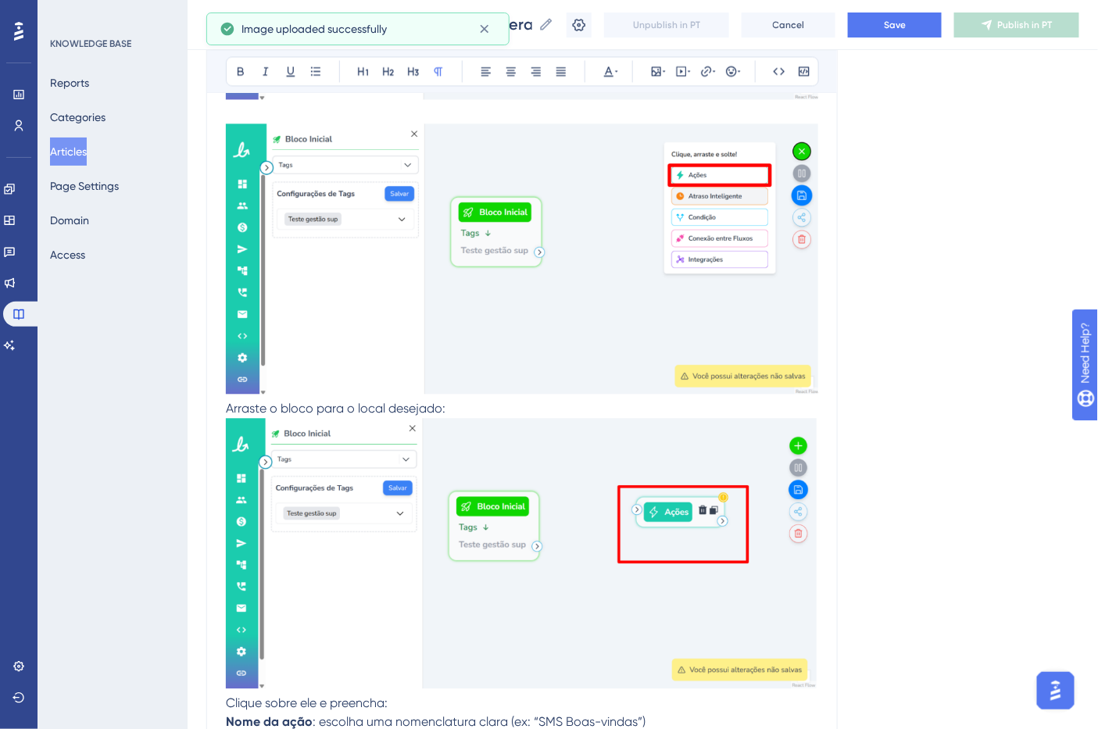
scroll to position [1032, 0]
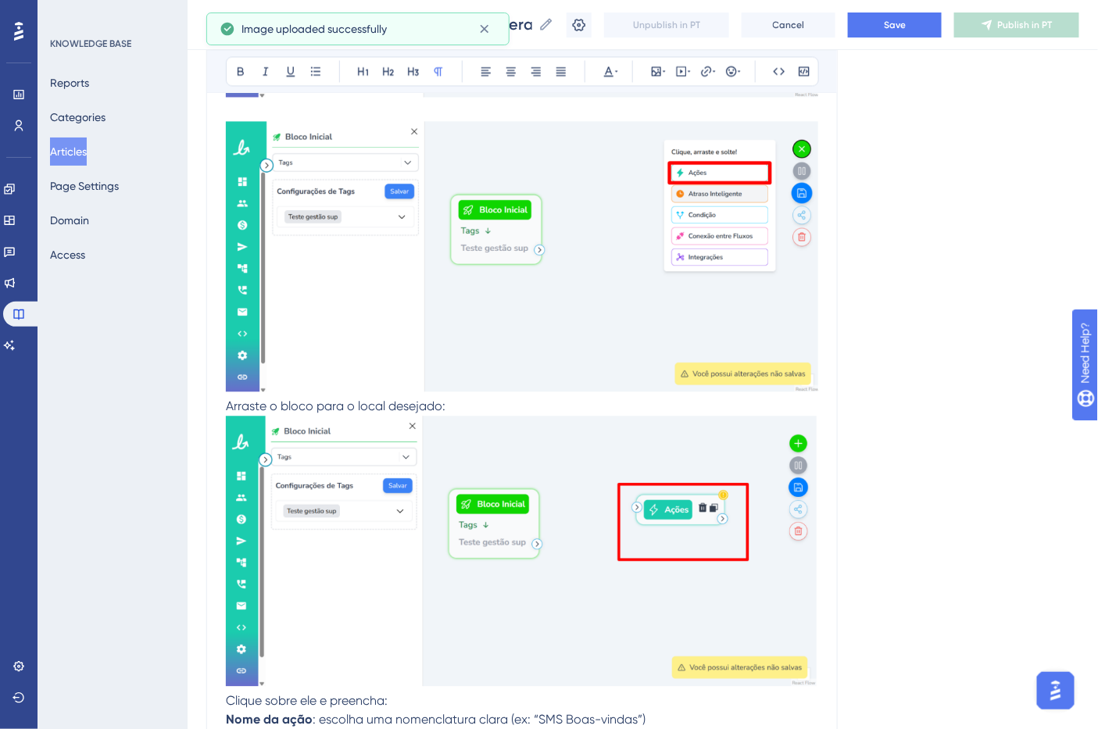
click at [806, 339] on img at bounding box center [522, 256] width 592 height 270
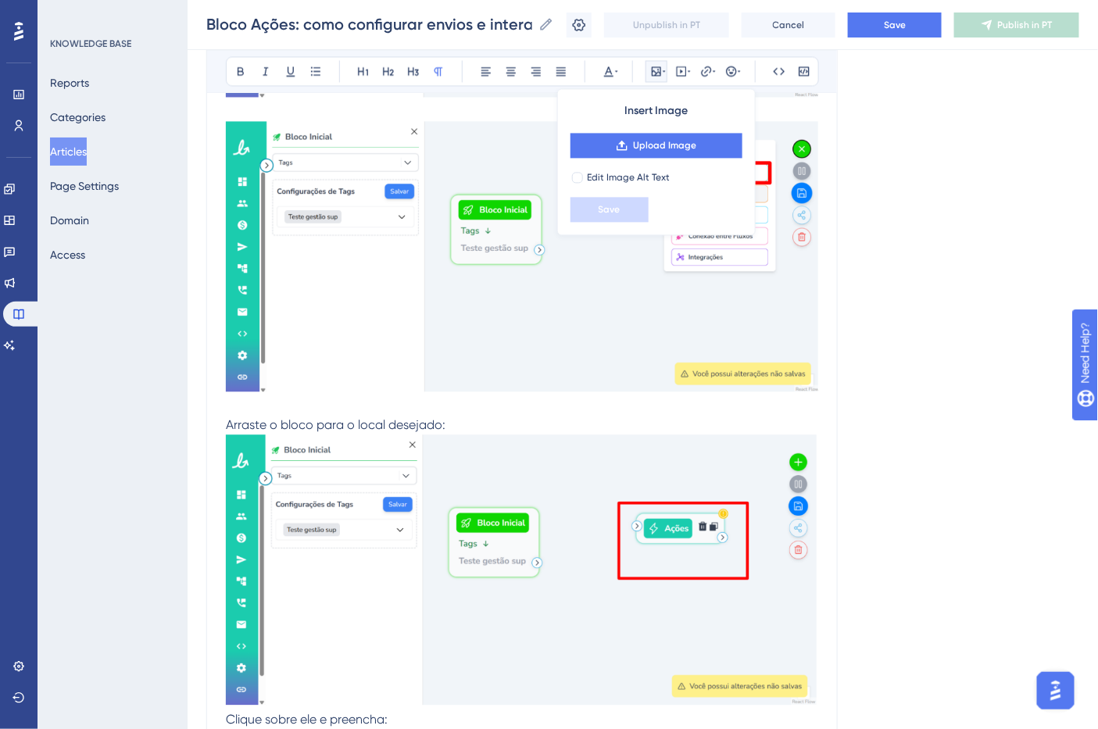
click at [751, 521] on img at bounding box center [522, 570] width 592 height 270
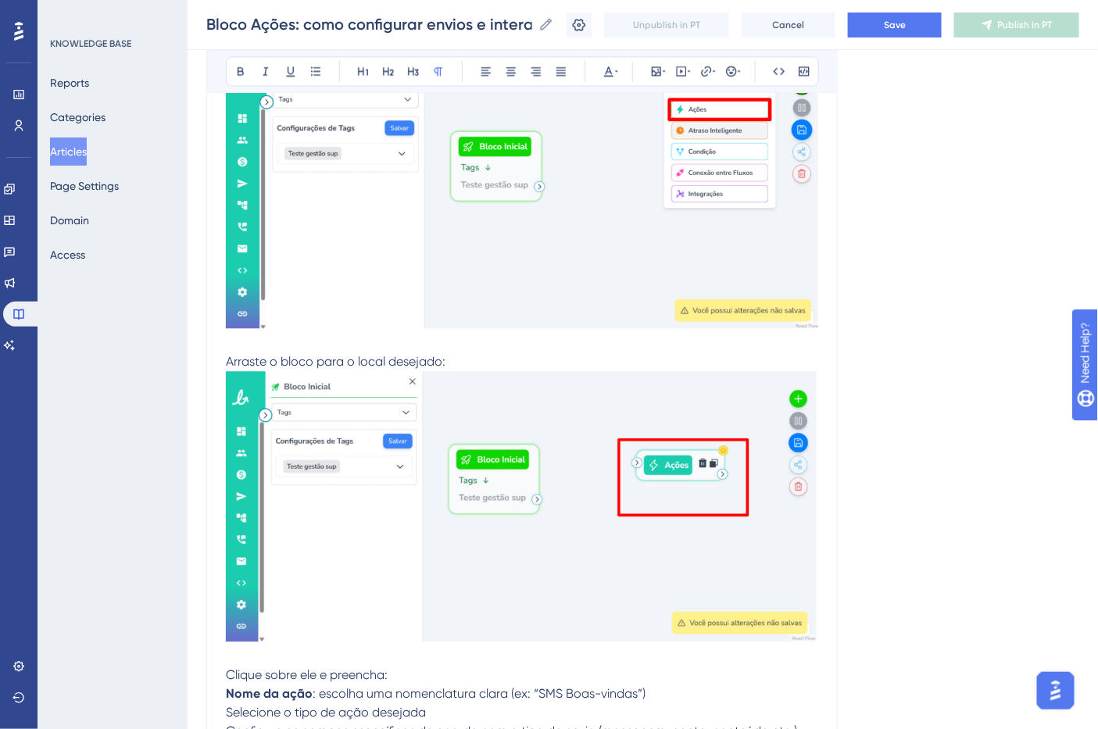
scroll to position [1274, 0]
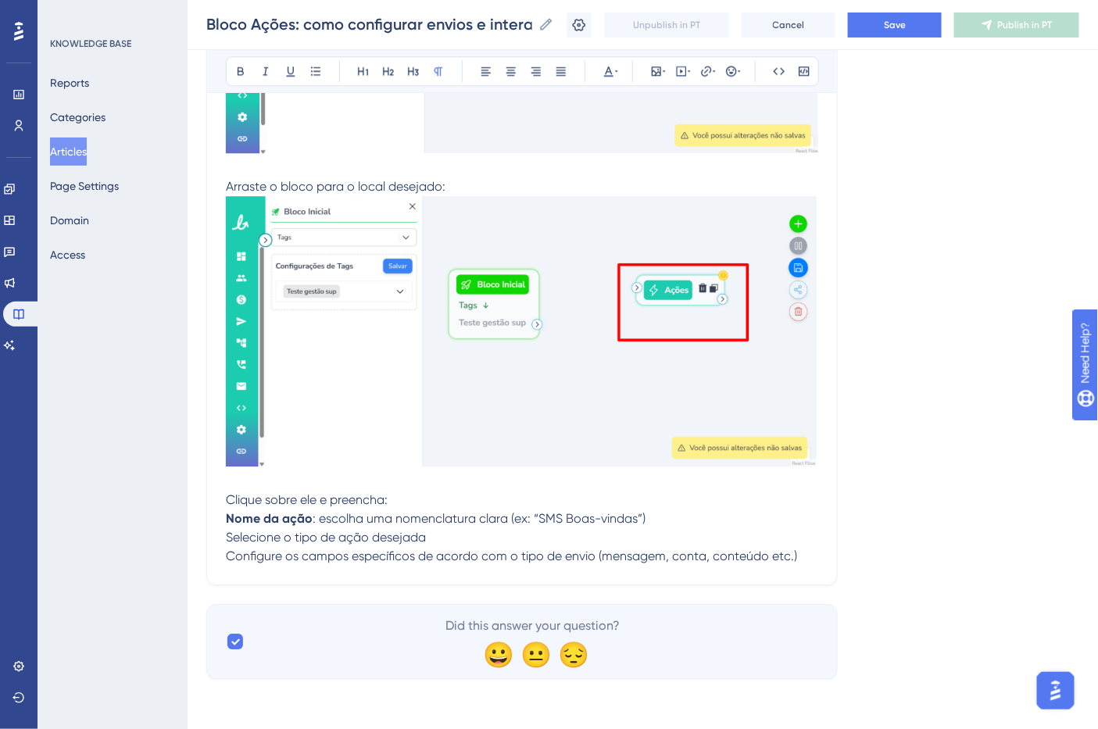
click at [420, 494] on p "Clique sobre ele e preencha:" at bounding box center [522, 500] width 592 height 19
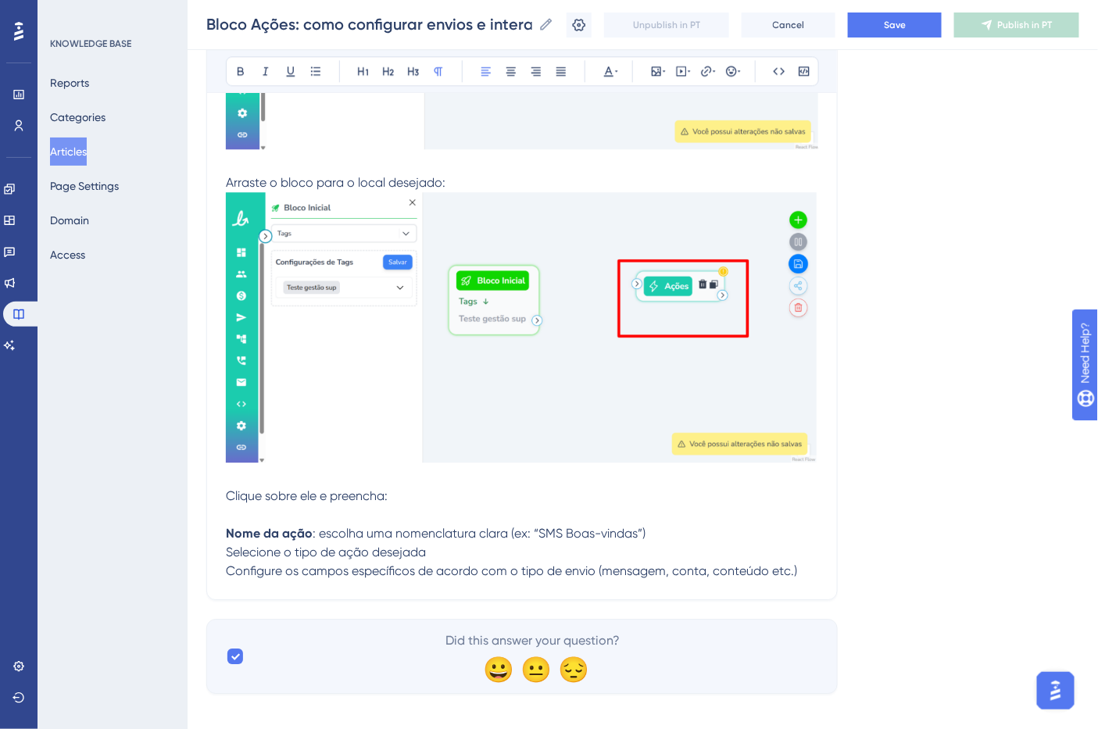
click at [663, 541] on p "Nome da ação : escolha uma nomenclatura clara (ex: “SMS Boas-vindas”)" at bounding box center [522, 533] width 592 height 19
click at [667, 549] on p "Selecione o tipo de ação desejada" at bounding box center [522, 552] width 592 height 19
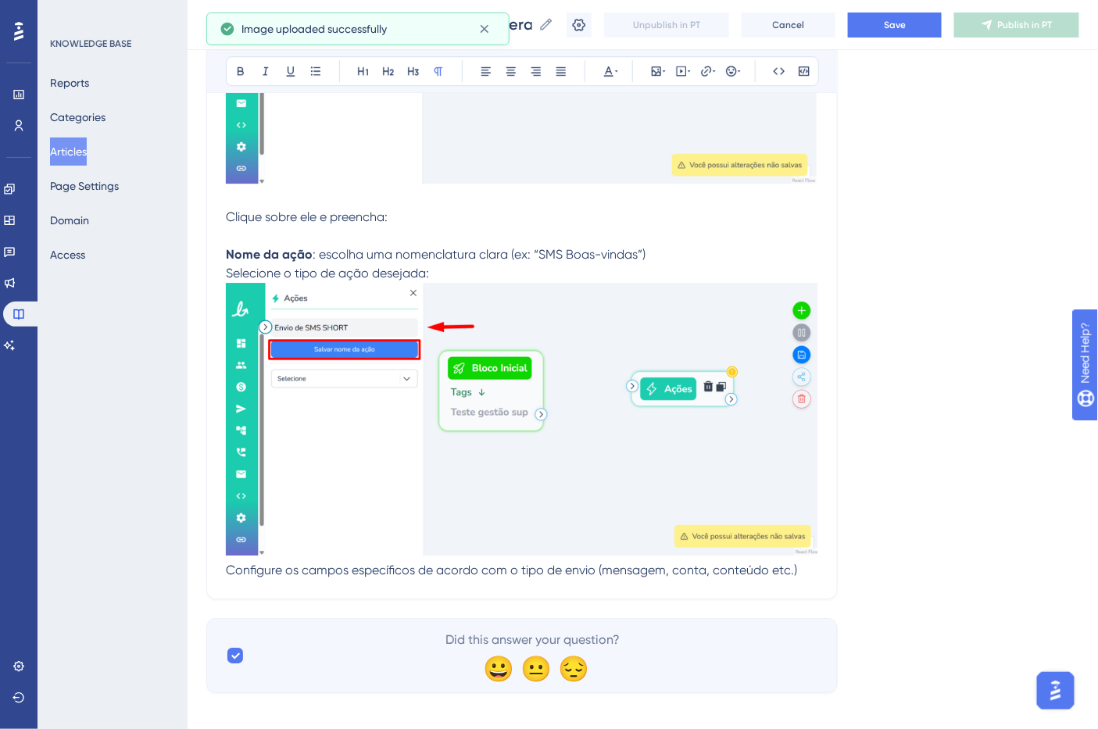
scroll to position [1571, 0]
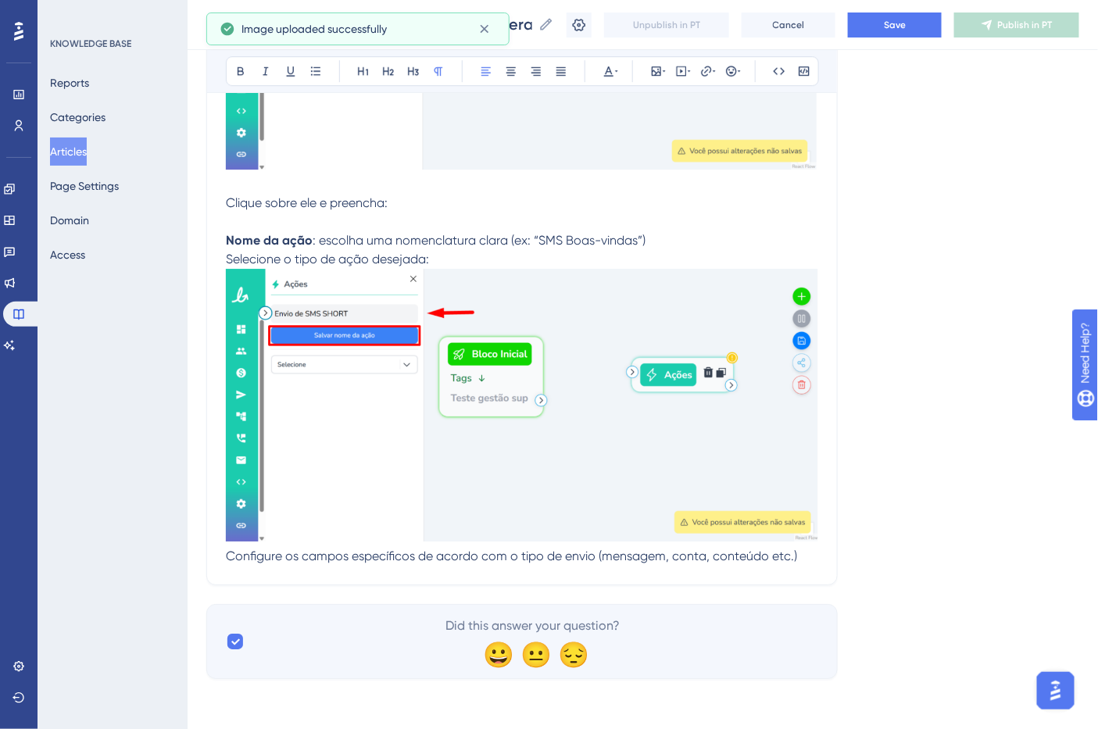
click at [807, 556] on p "Configure os campos específicos de acordo com o tipo de envio (mensagem, conta,…" at bounding box center [522, 556] width 592 height 19
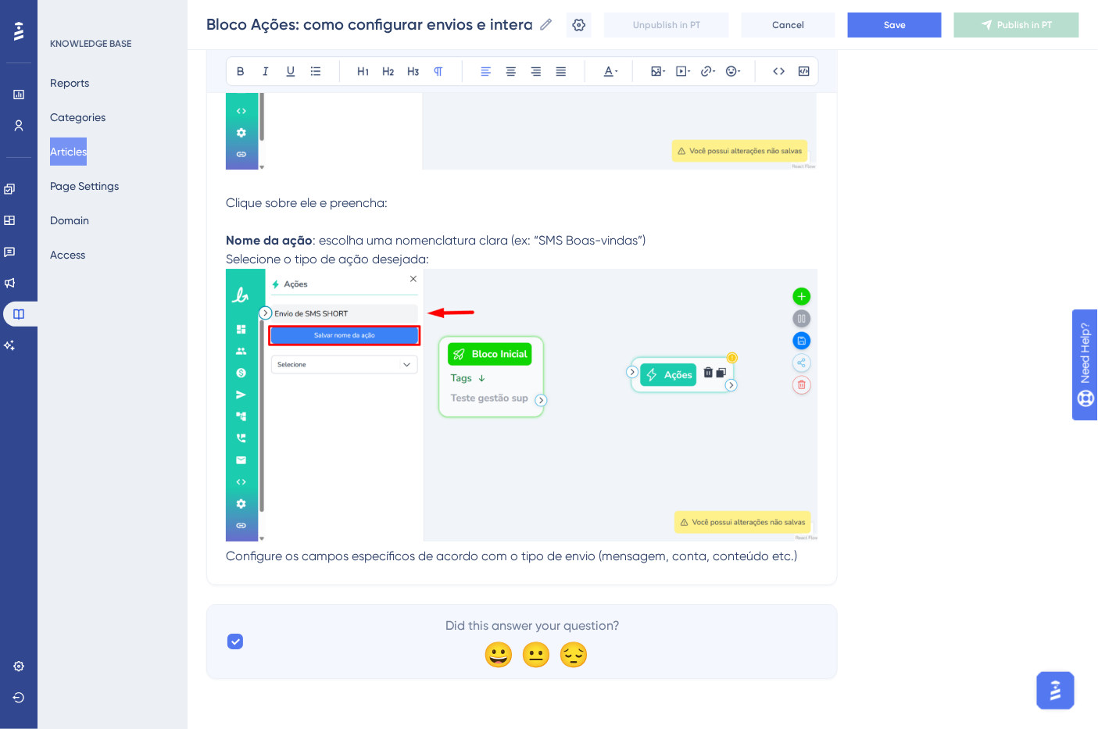
click at [782, 506] on img at bounding box center [522, 405] width 592 height 273
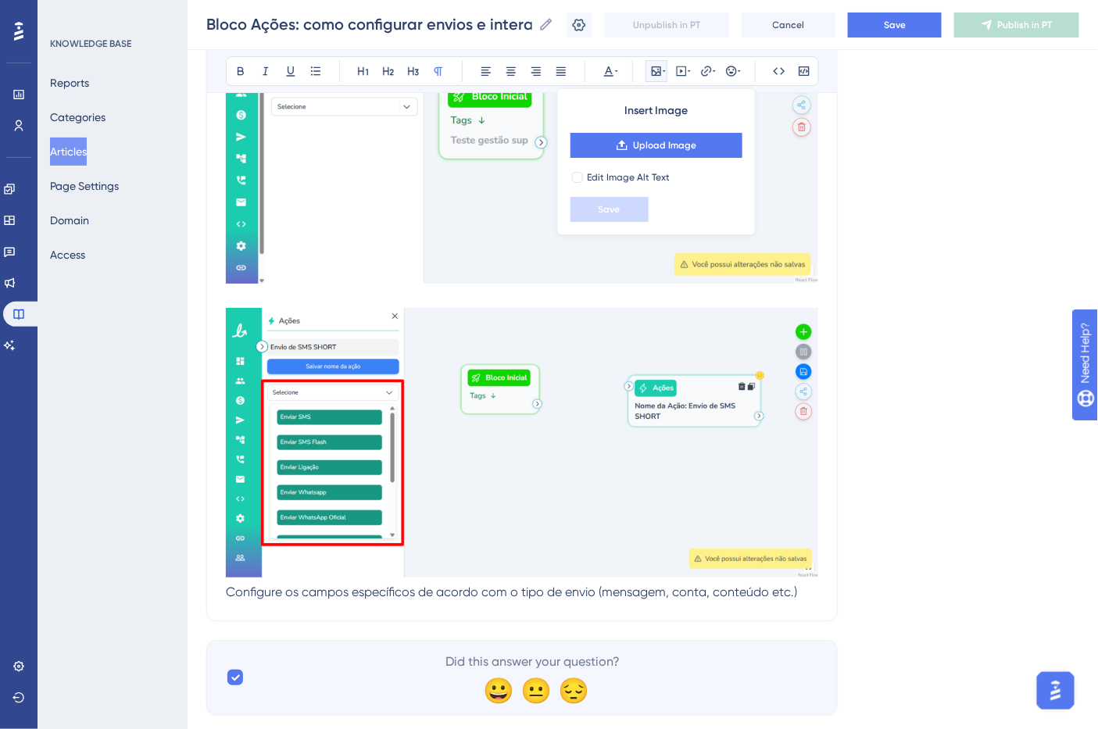
scroll to position [1865, 0]
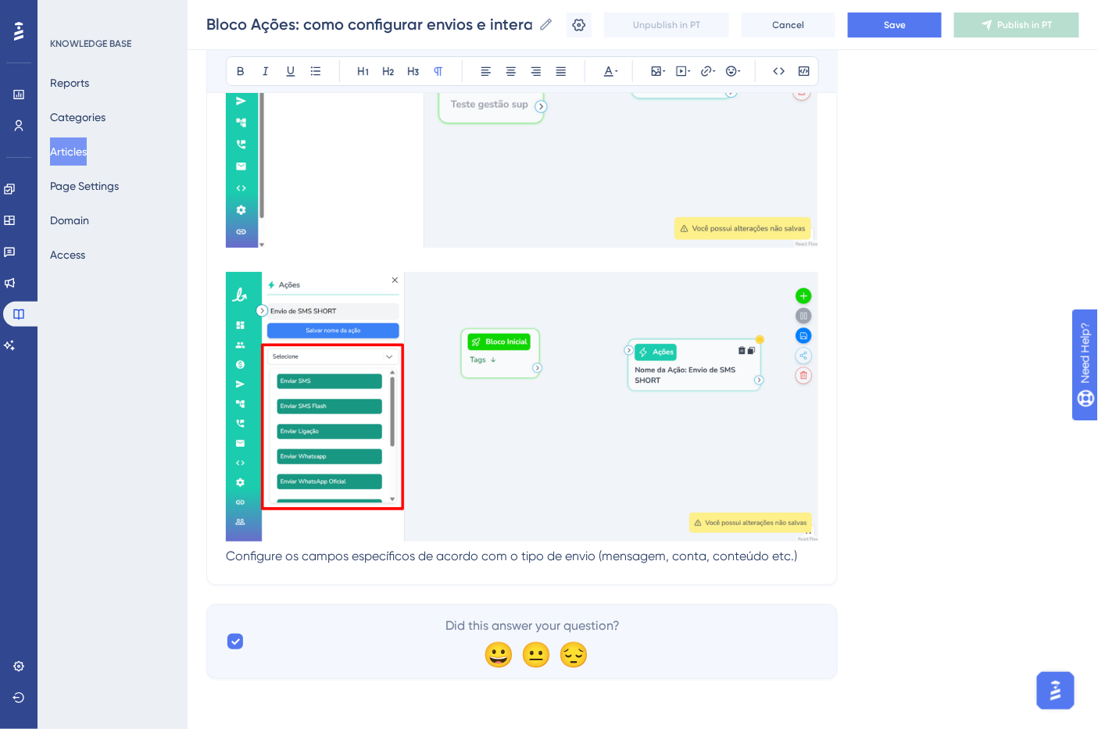
click at [653, 550] on span "Configure os campos específicos de acordo com o tipo de envio (mensagem, conta,…" at bounding box center [511, 556] width 571 height 15
click at [799, 558] on p "Configure os campos específicos de acordo com o tipo de envio (mensagem, conta,…" at bounding box center [522, 556] width 592 height 19
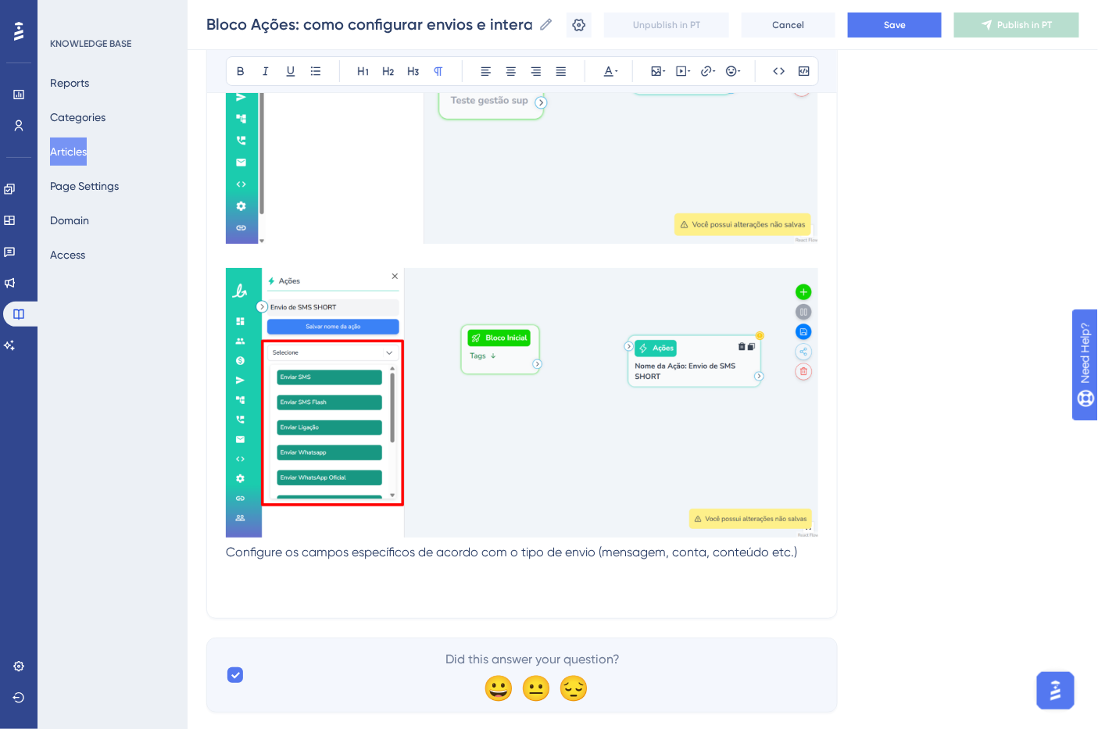
scroll to position [1902, 0]
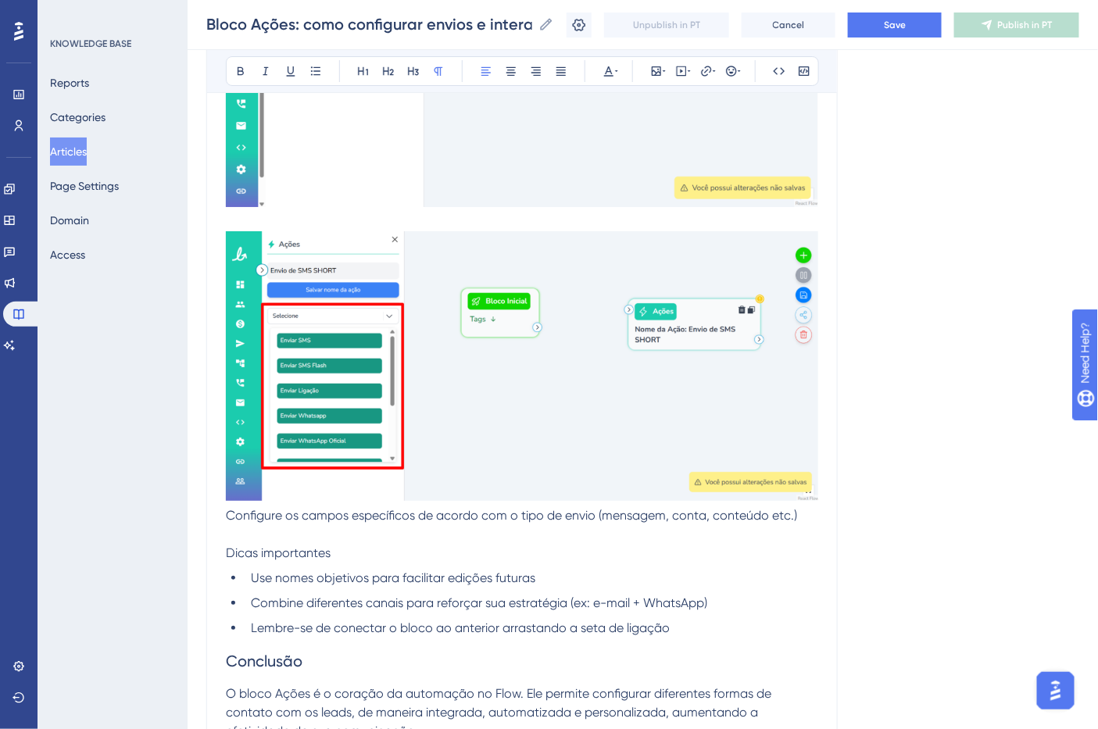
click at [256, 553] on span "Dicas importantes" at bounding box center [278, 553] width 105 height 15
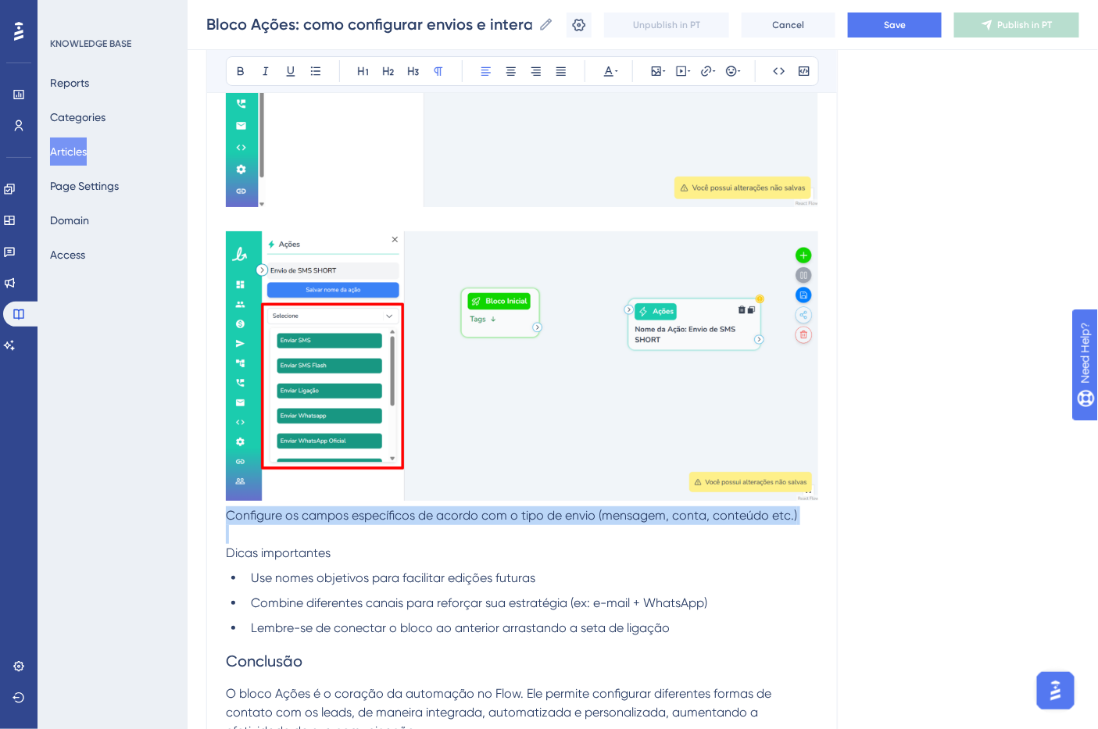
click at [317, 552] on span "Dicas importantes" at bounding box center [278, 553] width 105 height 15
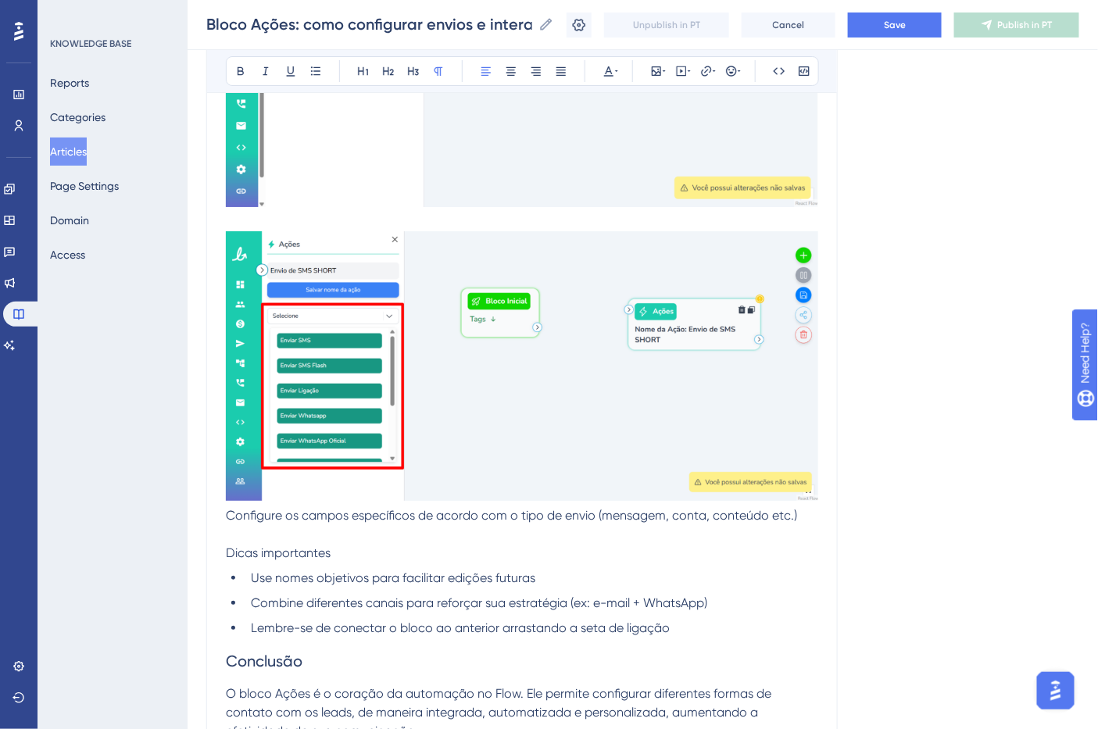
click at [299, 534] on p "Configure os campos específicos de acordo com o tipo de envio (mensagem, conta,…" at bounding box center [522, 534] width 592 height 56
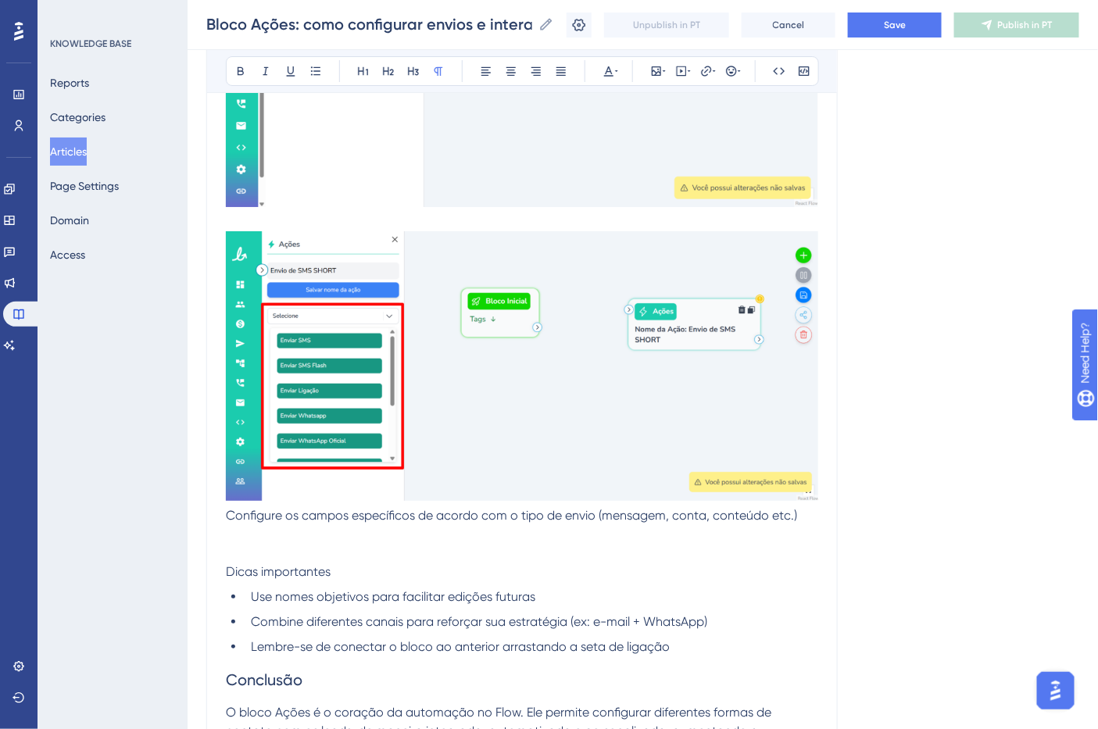
click at [269, 577] on span "Dicas importantes" at bounding box center [278, 571] width 105 height 15
click at [270, 577] on span "Dicas importantes" at bounding box center [278, 571] width 105 height 15
click at [286, 578] on span "Dicas importantes" at bounding box center [278, 571] width 105 height 15
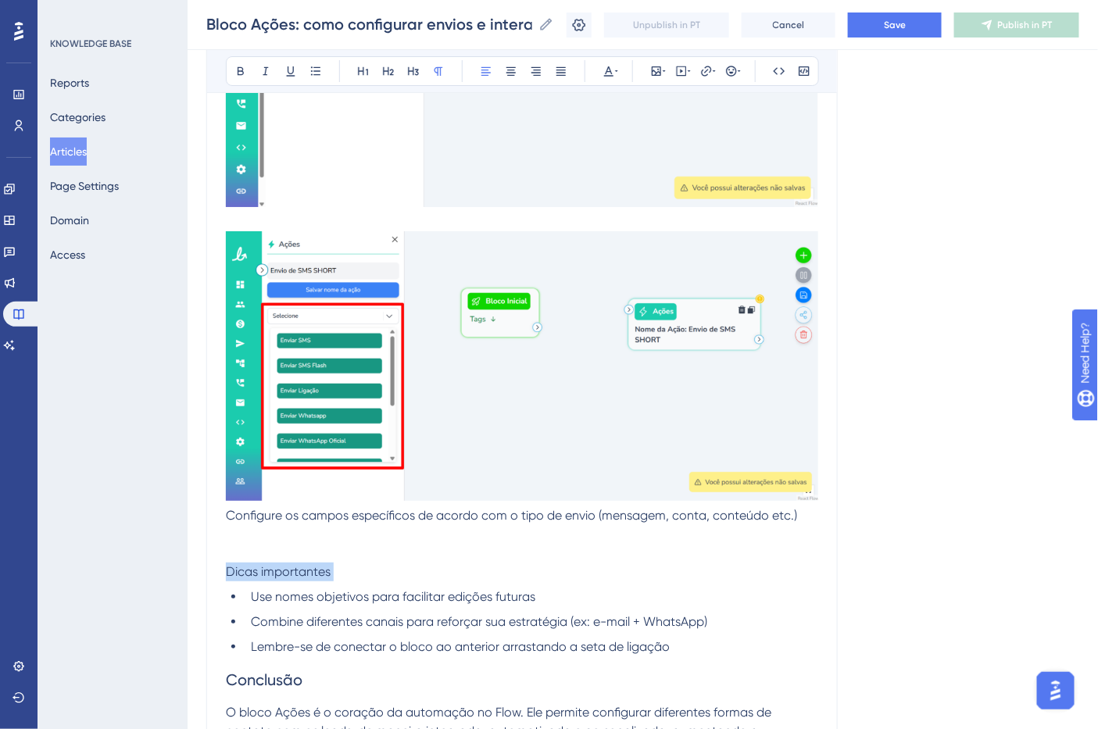
click at [286, 578] on span "Dicas importantes" at bounding box center [278, 571] width 105 height 15
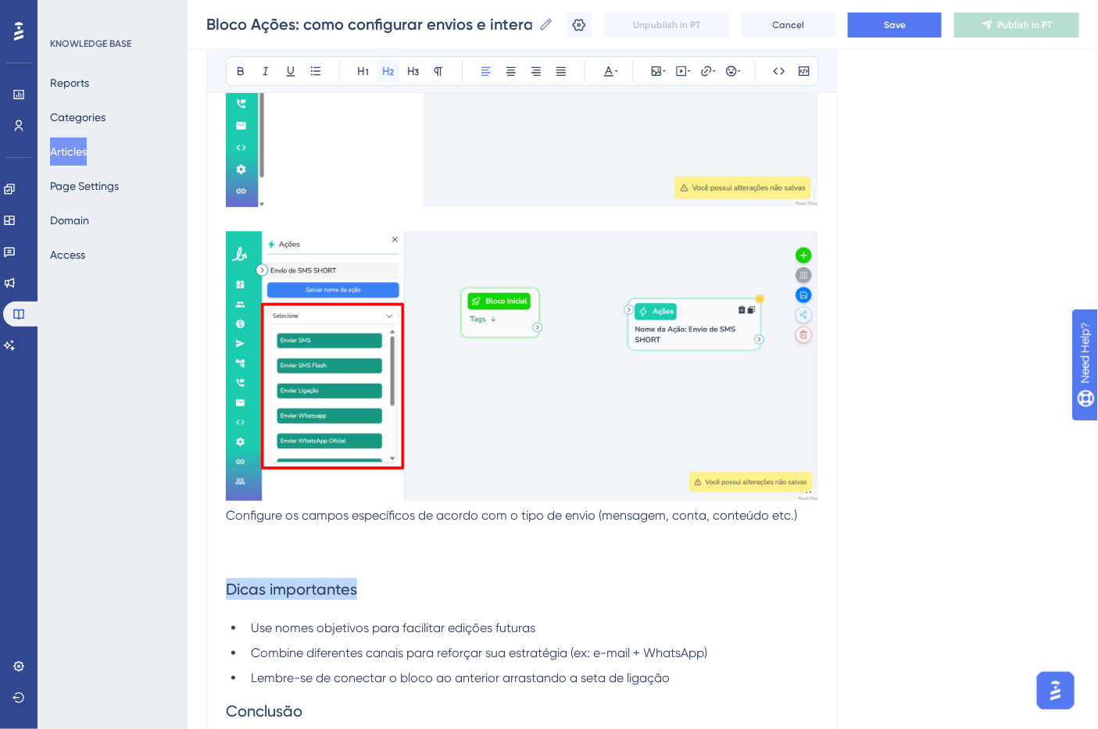
click at [392, 73] on icon at bounding box center [388, 71] width 11 height 9
click at [248, 66] on button at bounding box center [241, 71] width 22 height 22
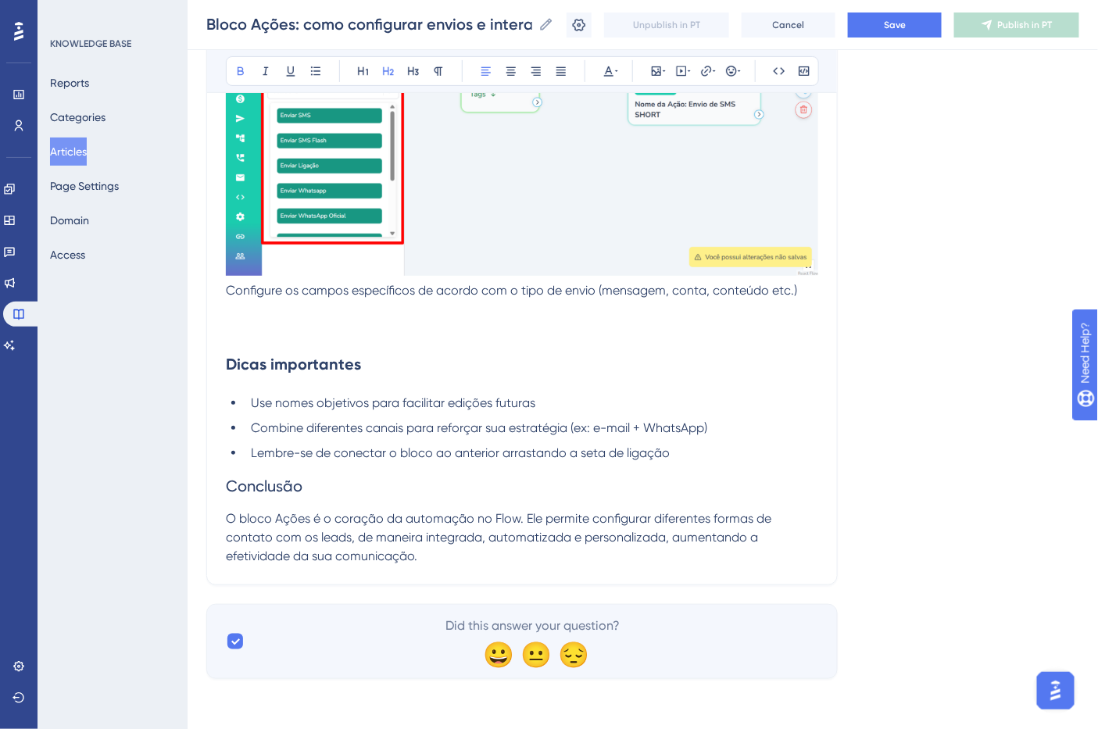
click at [277, 488] on span "Conclusão" at bounding box center [264, 486] width 77 height 19
click at [247, 76] on button at bounding box center [241, 71] width 22 height 22
click at [314, 308] on p "Configure os campos específicos de acordo com o tipo de envio (mensagem, conta,…" at bounding box center [522, 300] width 592 height 38
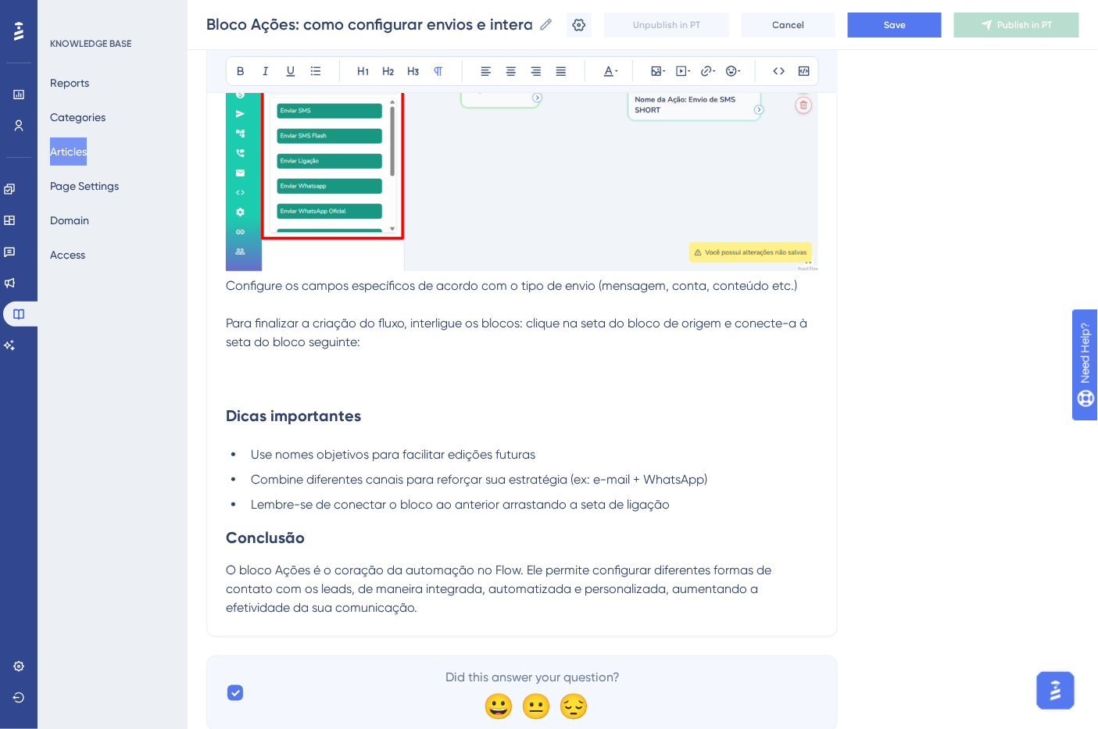
click at [245, 370] on p "Configure os campos específicos de acordo com o tipo de envio (mensagem, conta,…" at bounding box center [522, 324] width 592 height 94
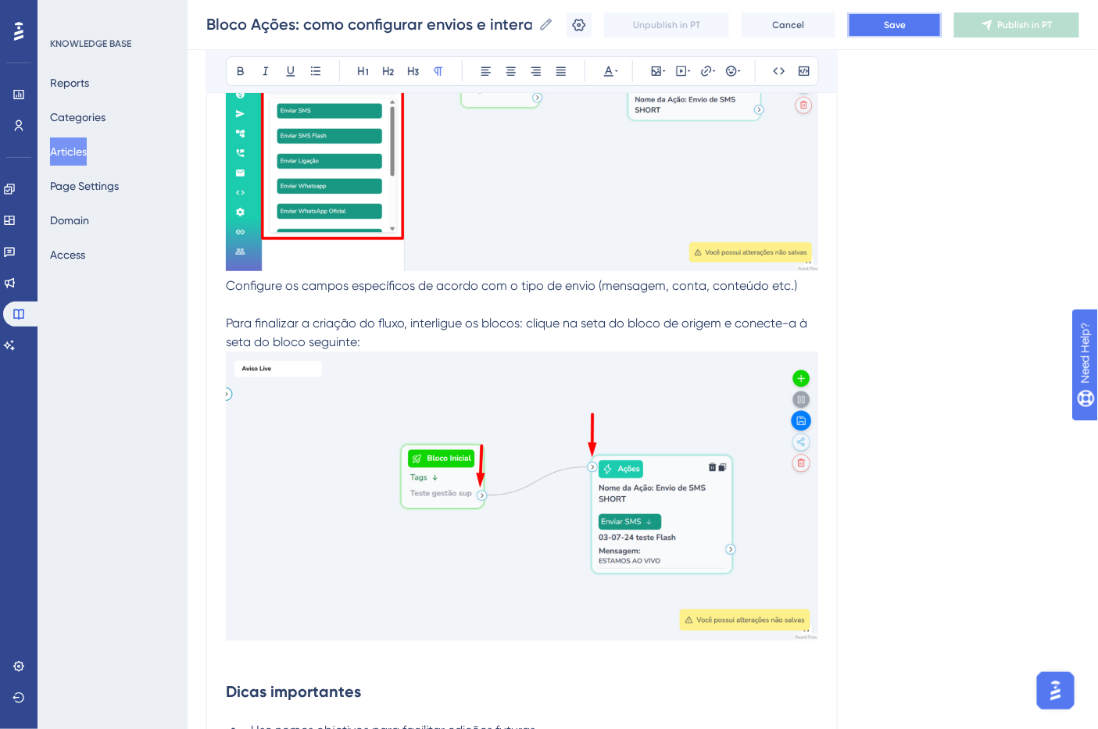
click at [889, 19] on button "Save" at bounding box center [895, 25] width 94 height 25
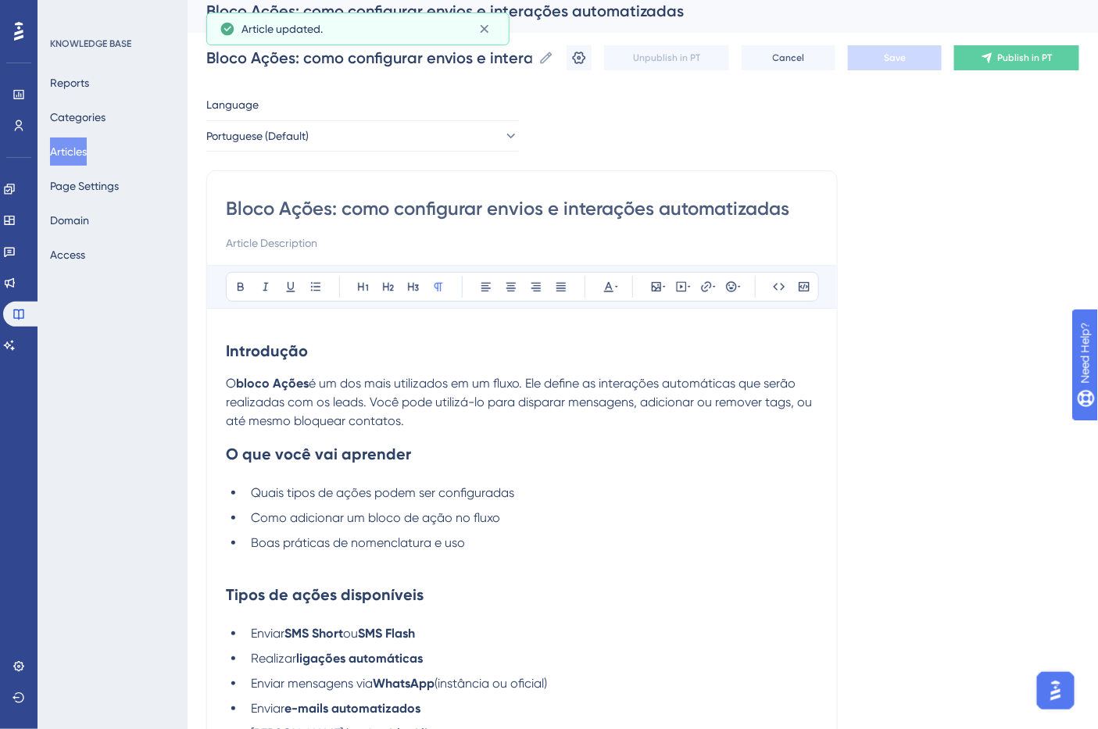
scroll to position [0, 0]
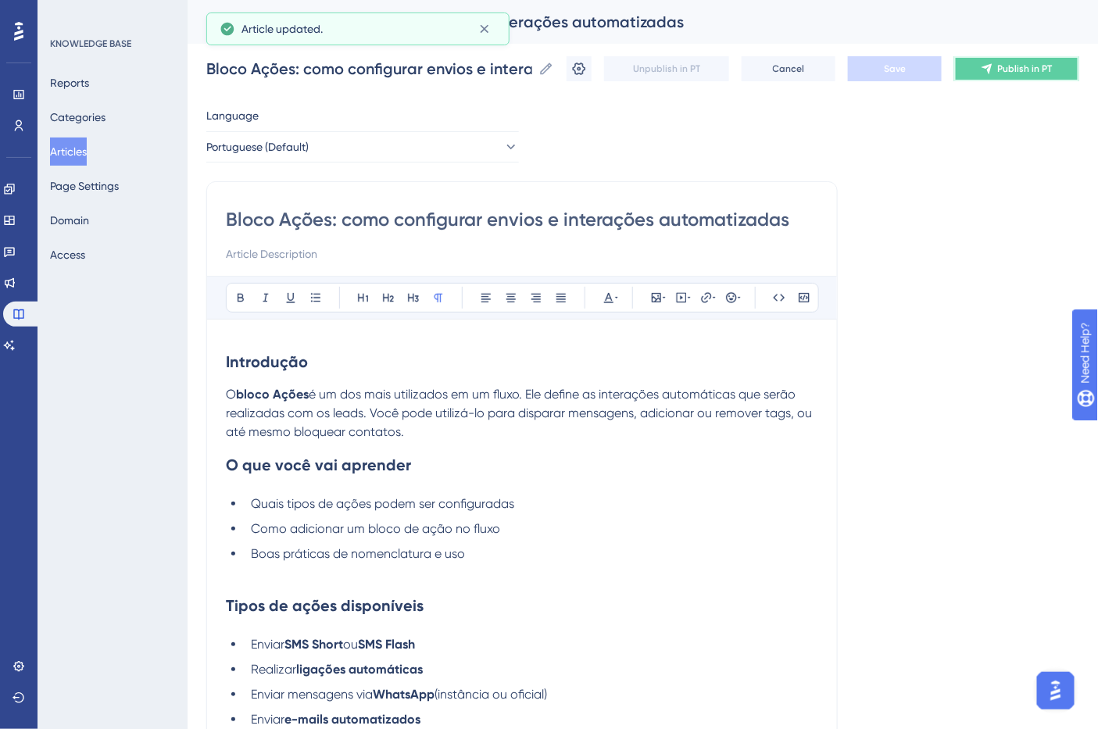
click at [1016, 59] on button "Publish in PT" at bounding box center [1016, 68] width 125 height 25
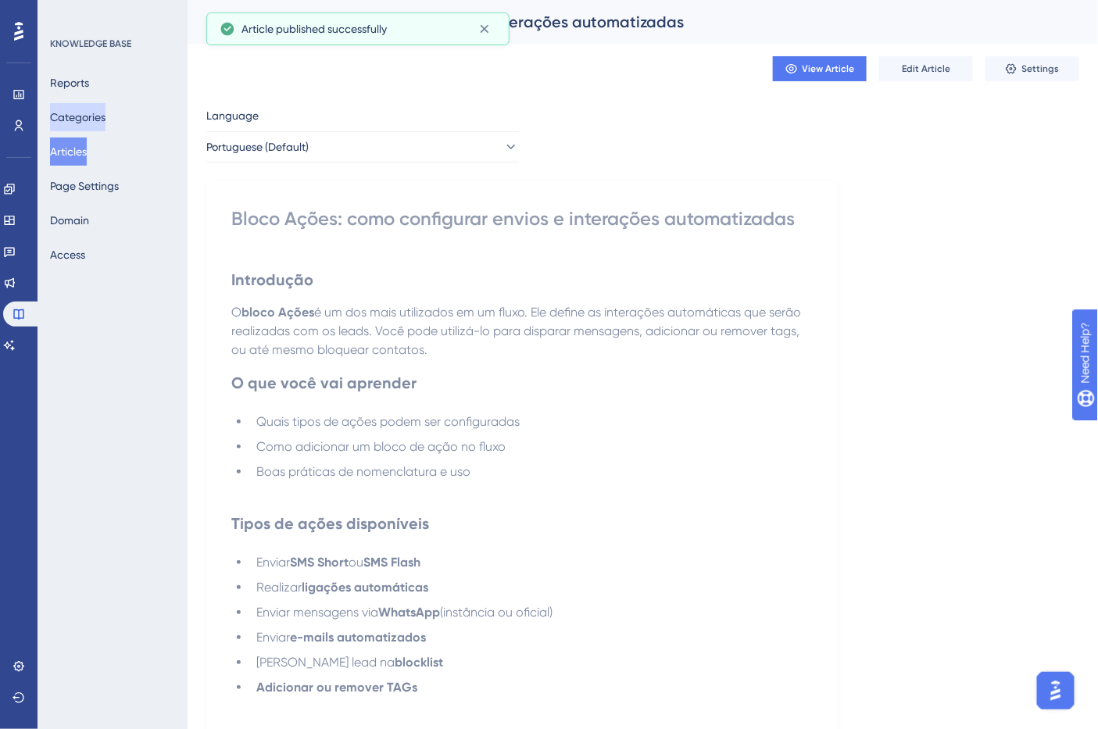
click at [87, 117] on button "Categories" at bounding box center [77, 117] width 55 height 28
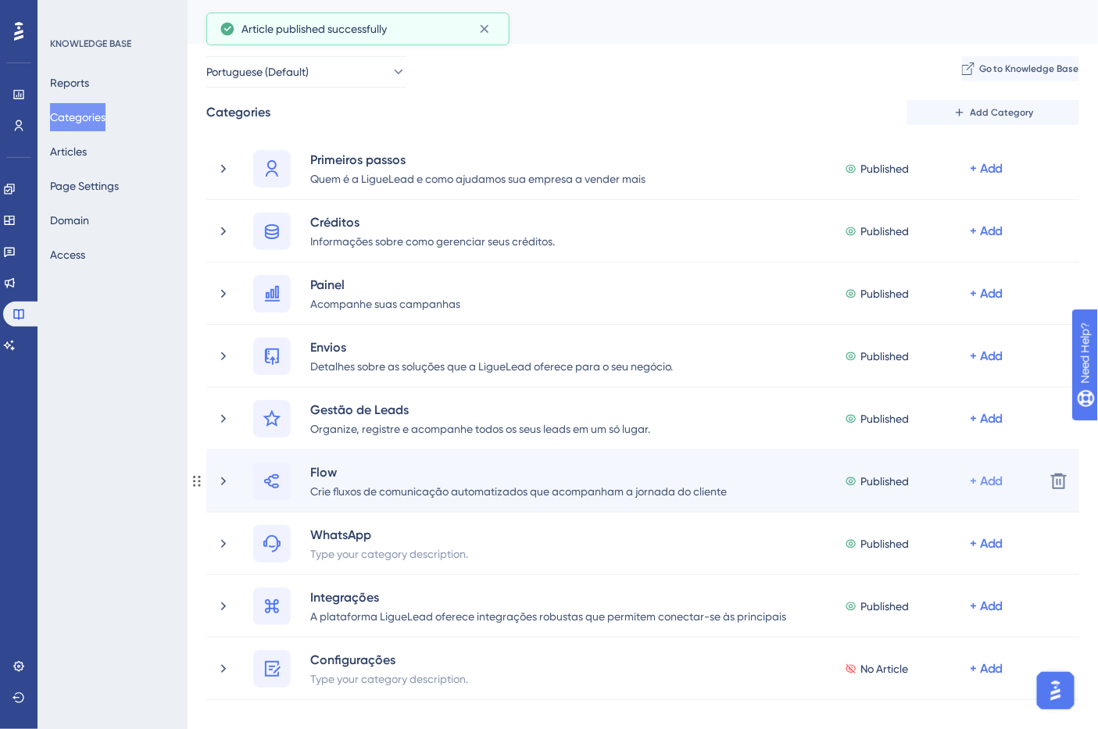
click at [972, 481] on div "+ Add" at bounding box center [987, 481] width 34 height 19
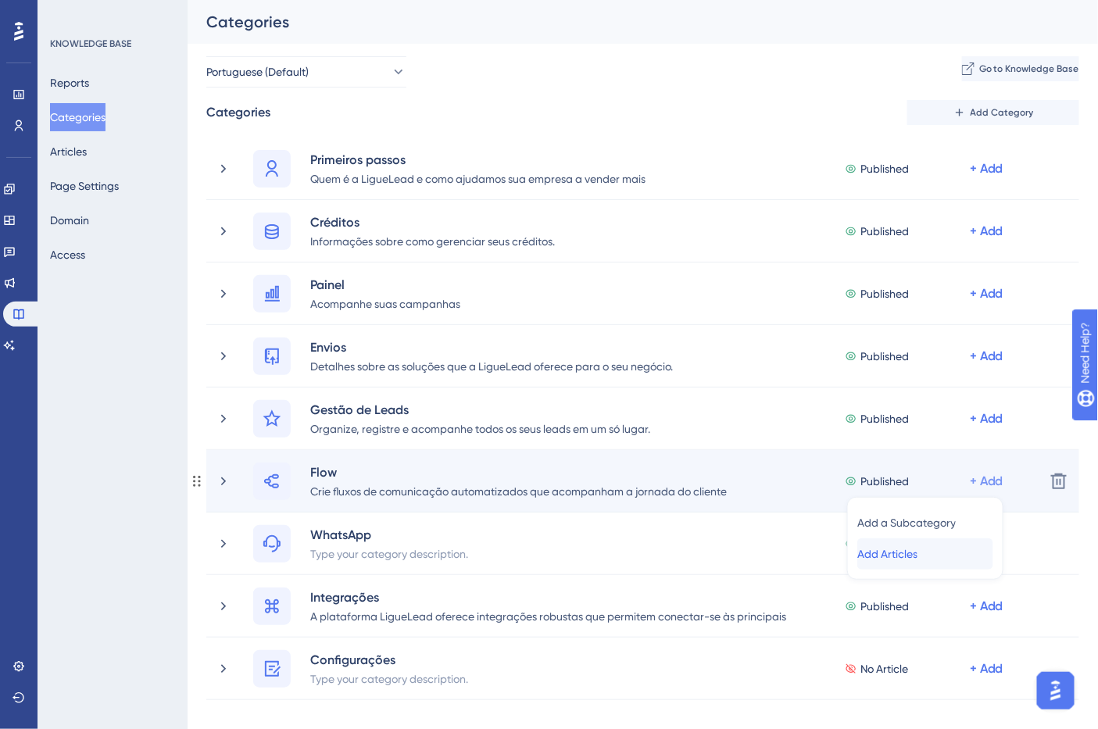
click at [918, 561] on span "Add Articles" at bounding box center [887, 554] width 60 height 19
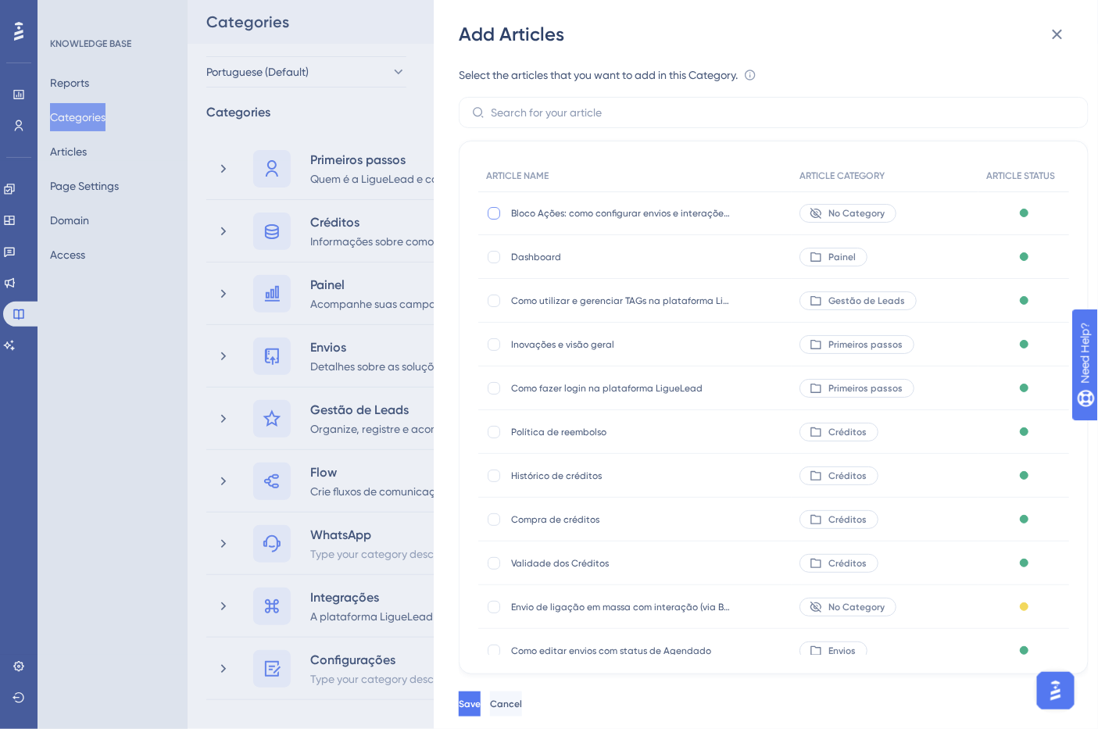
click at [493, 216] on div at bounding box center [494, 213] width 13 height 13
checkbox input "true"
click at [484, 714] on button "Save" at bounding box center [471, 704] width 25 height 25
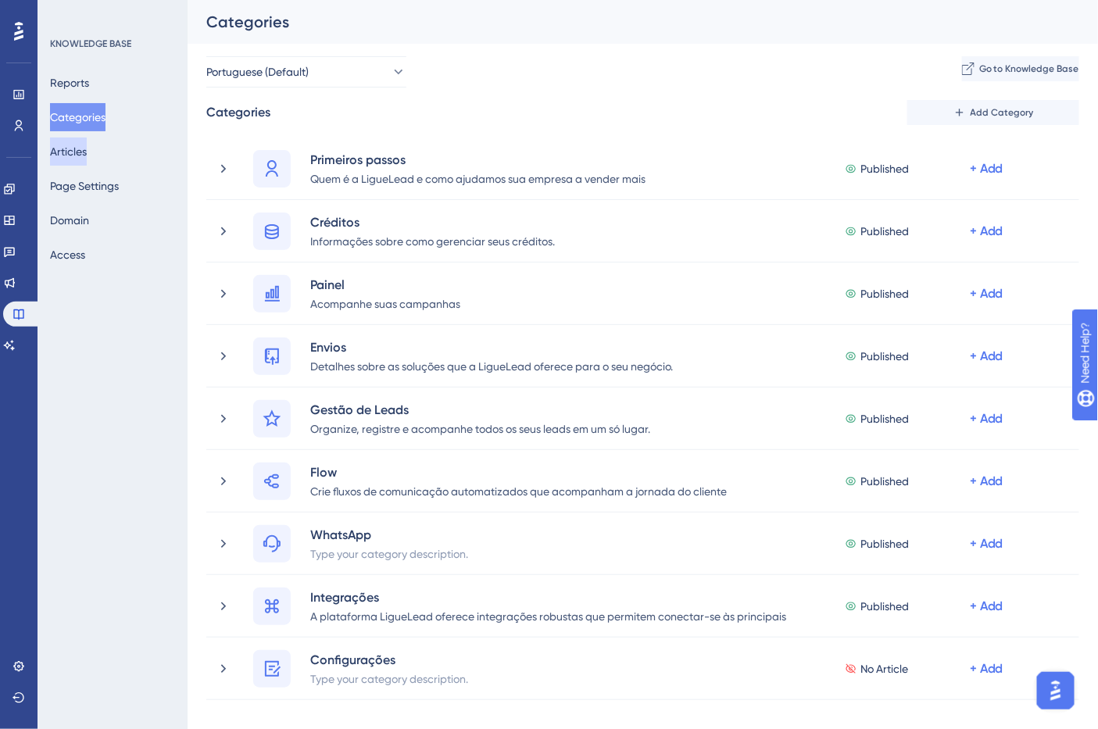
click at [87, 153] on button "Articles" at bounding box center [68, 152] width 37 height 28
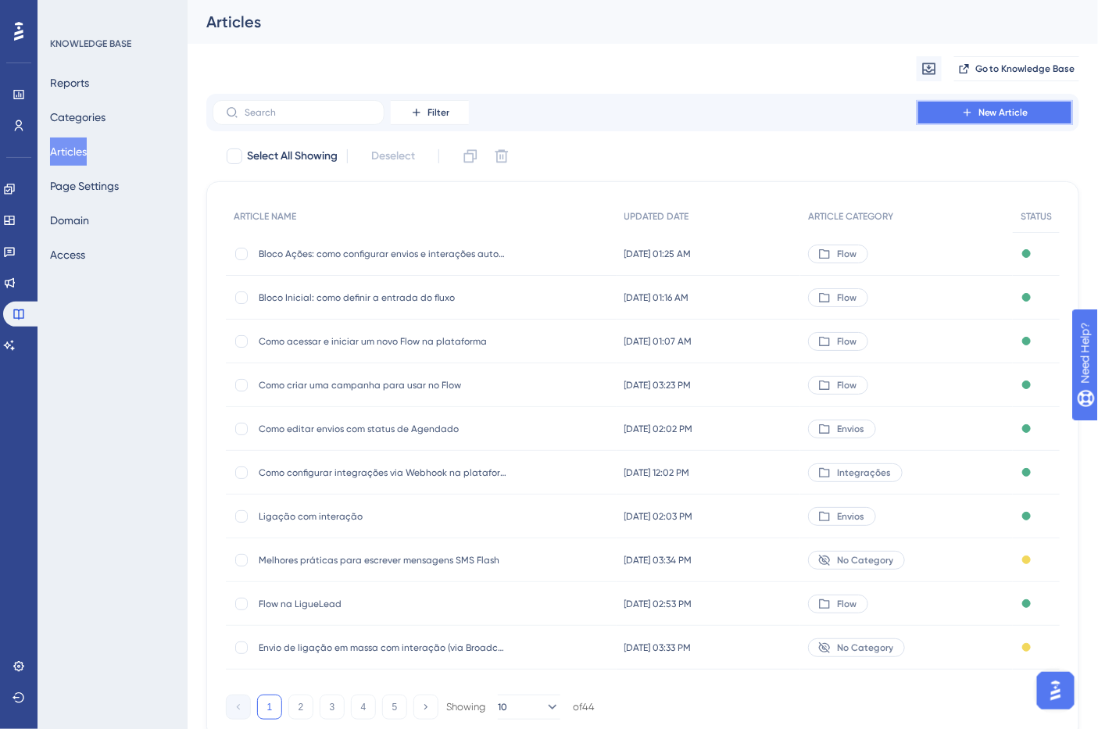
click at [955, 113] on button "New Article" at bounding box center [995, 112] width 156 height 25
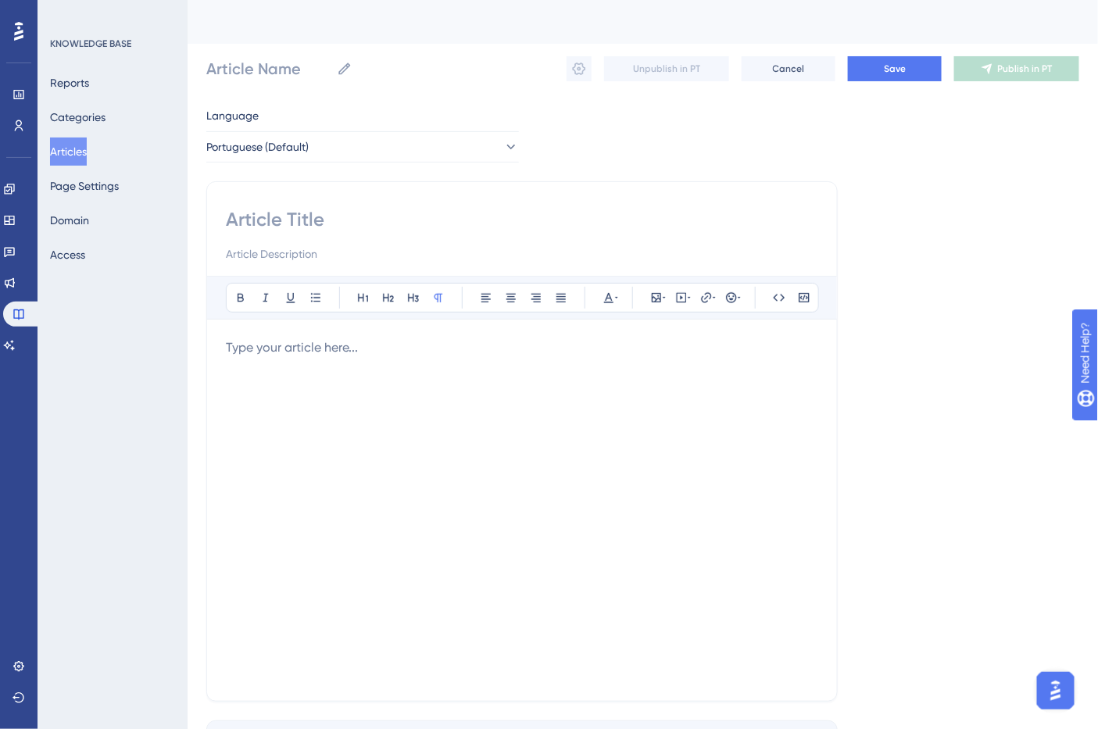
click at [325, 225] on input at bounding box center [522, 219] width 592 height 25
click at [319, 213] on input at bounding box center [522, 219] width 592 height 25
paste input "Bloco Atraso Inteligente: como programar tempo ou datas específicas"
type input "Bloco Atraso Inteligente: como programar tempo ou datas específicas"
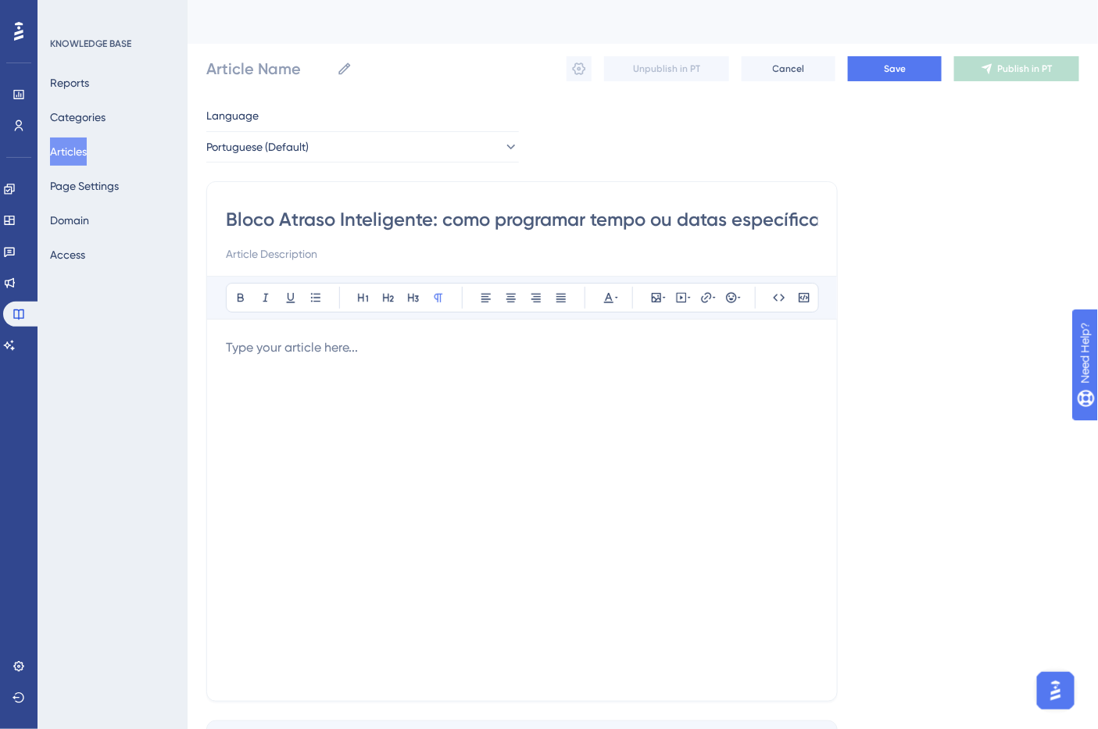
scroll to position [0, 14]
type input "Bloco Atraso Inteligente: como programar tempo ou datas específicas"
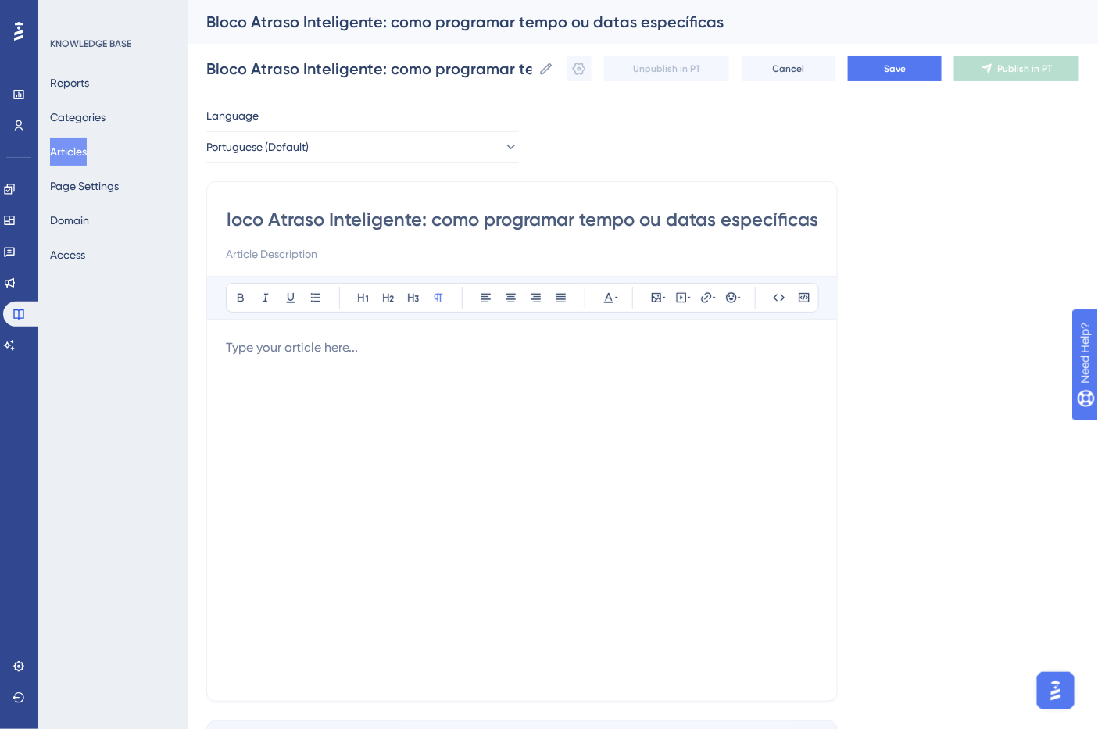
drag, startPoint x: 248, startPoint y: 213, endPoint x: 149, endPoint y: 213, distance: 99.3
click at [188, 213] on div "Performance Users Engagement Widgets Feedback Product Updates Knowledge Base AI…" at bounding box center [643, 410] width 911 height 821
click at [318, 229] on input "Bloco Atraso Inteligente: como programar tempo ou datas específicas" at bounding box center [522, 219] width 592 height 25
type input "Bloco Atraso Inteligente: como programar tempo ou datas específicas"
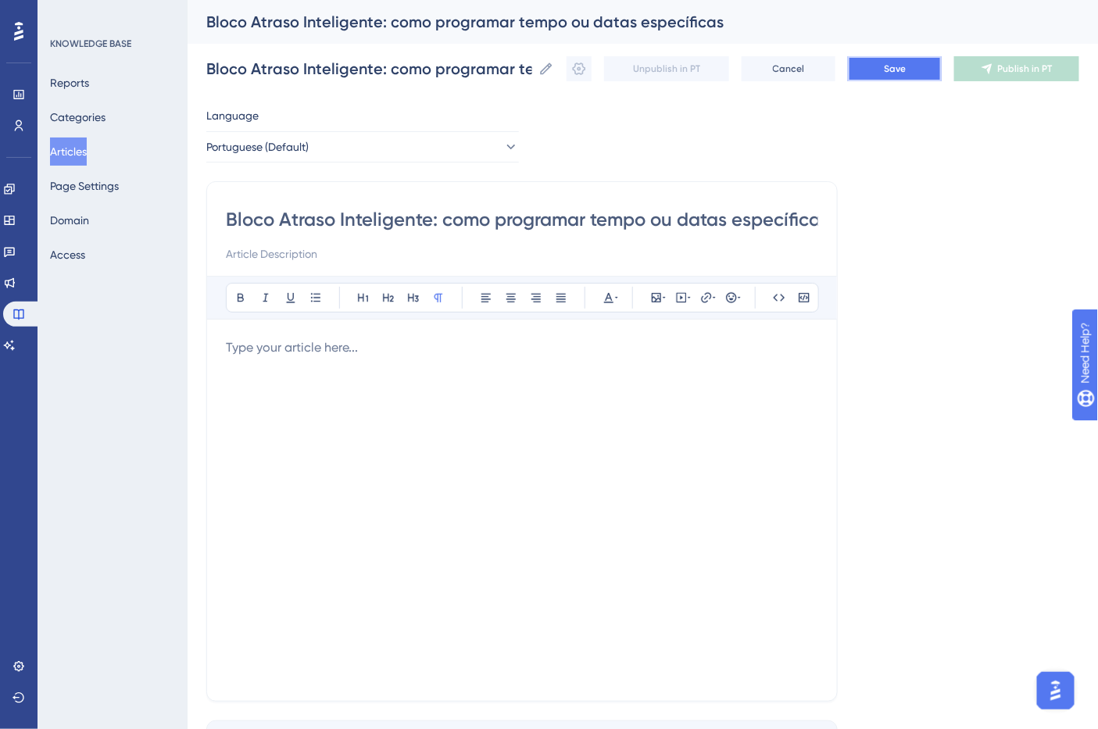
click at [906, 70] on span "Save" at bounding box center [895, 69] width 22 height 13
click at [472, 426] on div at bounding box center [522, 510] width 592 height 344
click at [403, 420] on div at bounding box center [522, 510] width 592 height 344
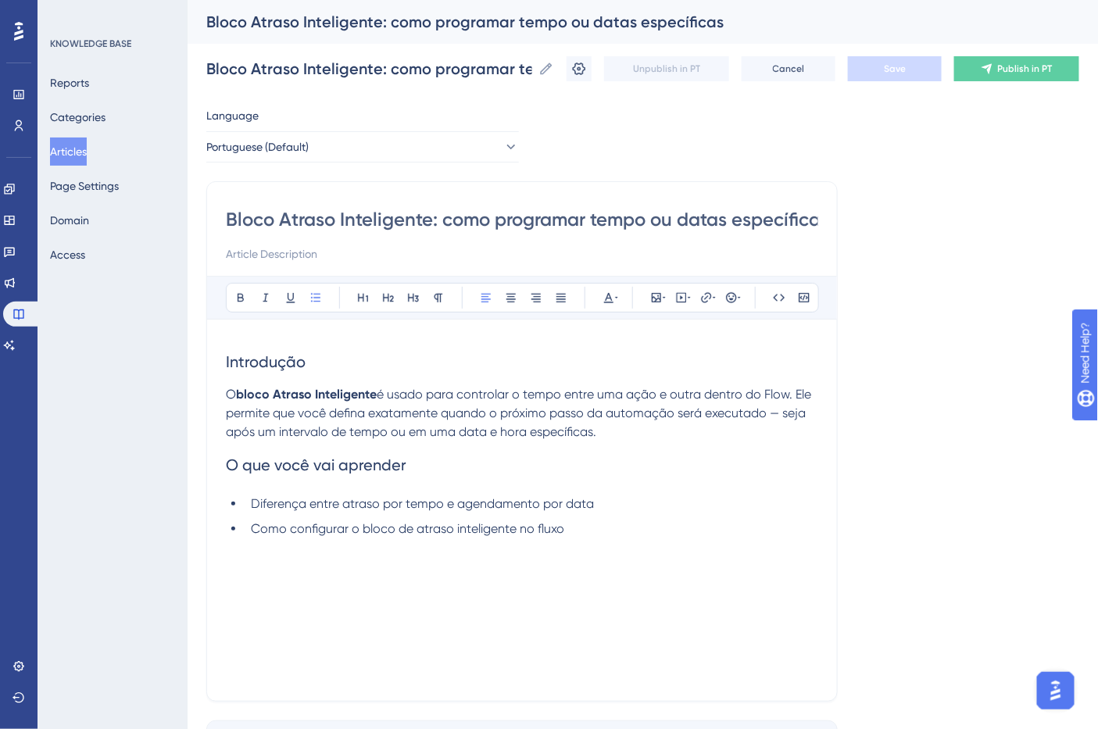
click at [267, 363] on span "Introdução" at bounding box center [266, 361] width 80 height 19
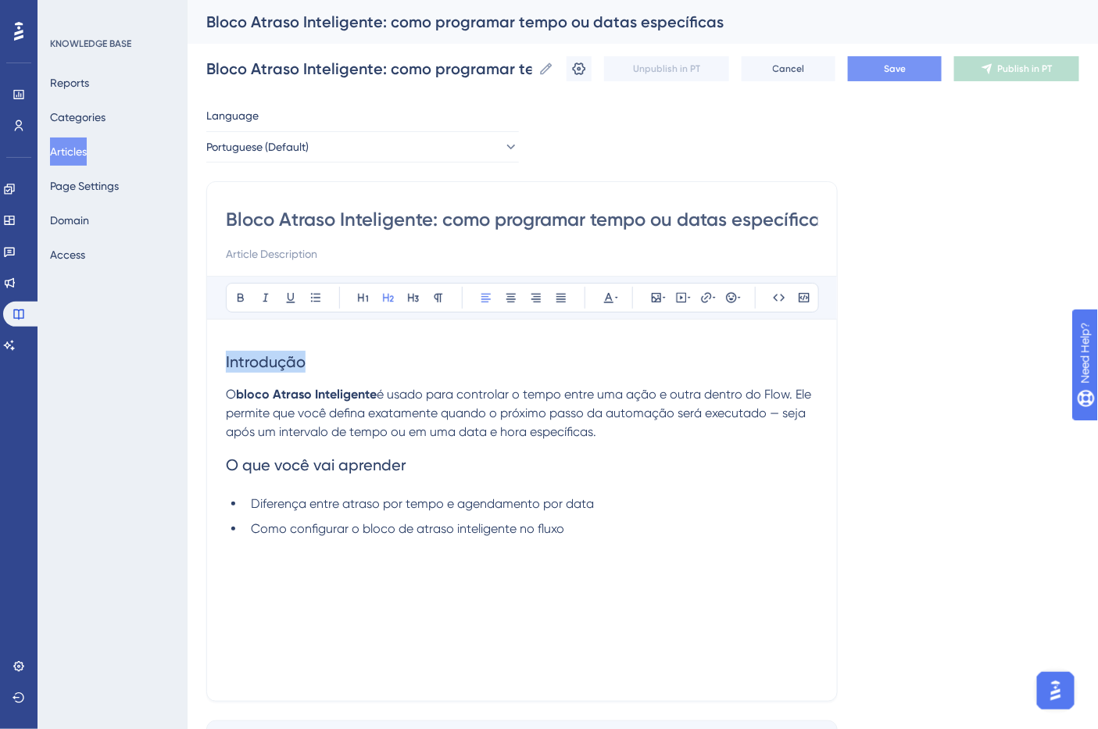
click at [267, 363] on span "Introdução" at bounding box center [266, 361] width 80 height 19
click at [241, 288] on button at bounding box center [241, 298] width 22 height 22
click at [325, 464] on span "O que você vai aprender" at bounding box center [316, 465] width 181 height 19
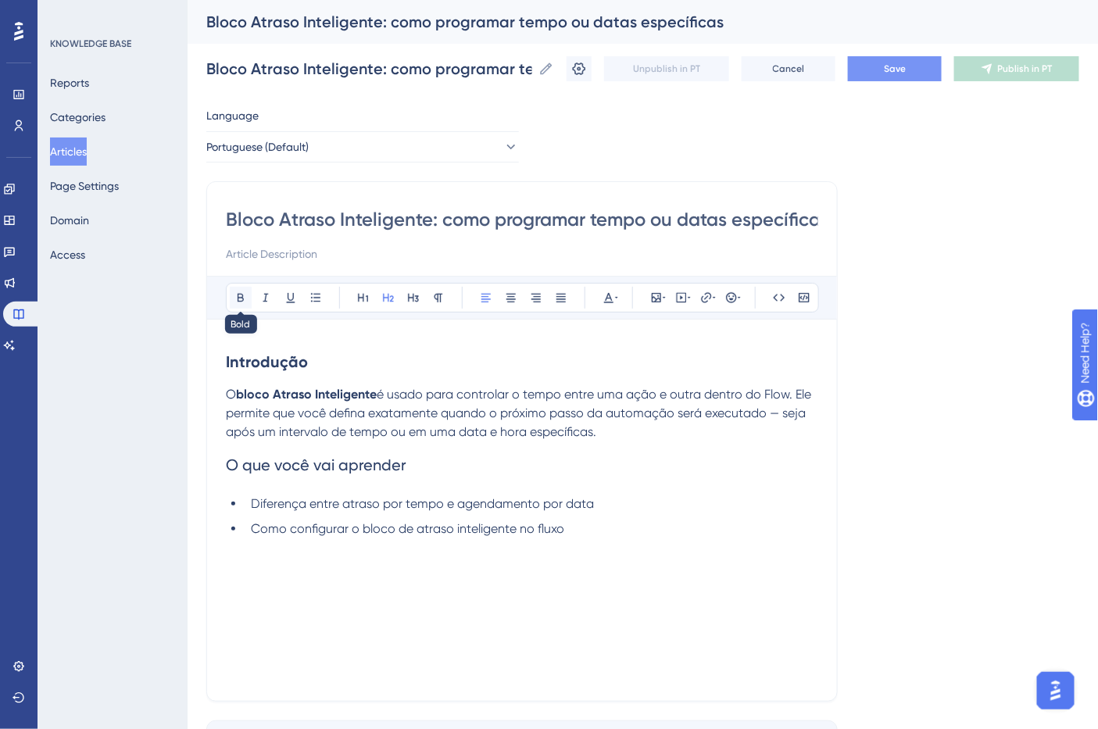
click at [237, 305] on button at bounding box center [241, 298] width 22 height 22
click at [896, 65] on button "Save" at bounding box center [895, 68] width 94 height 25
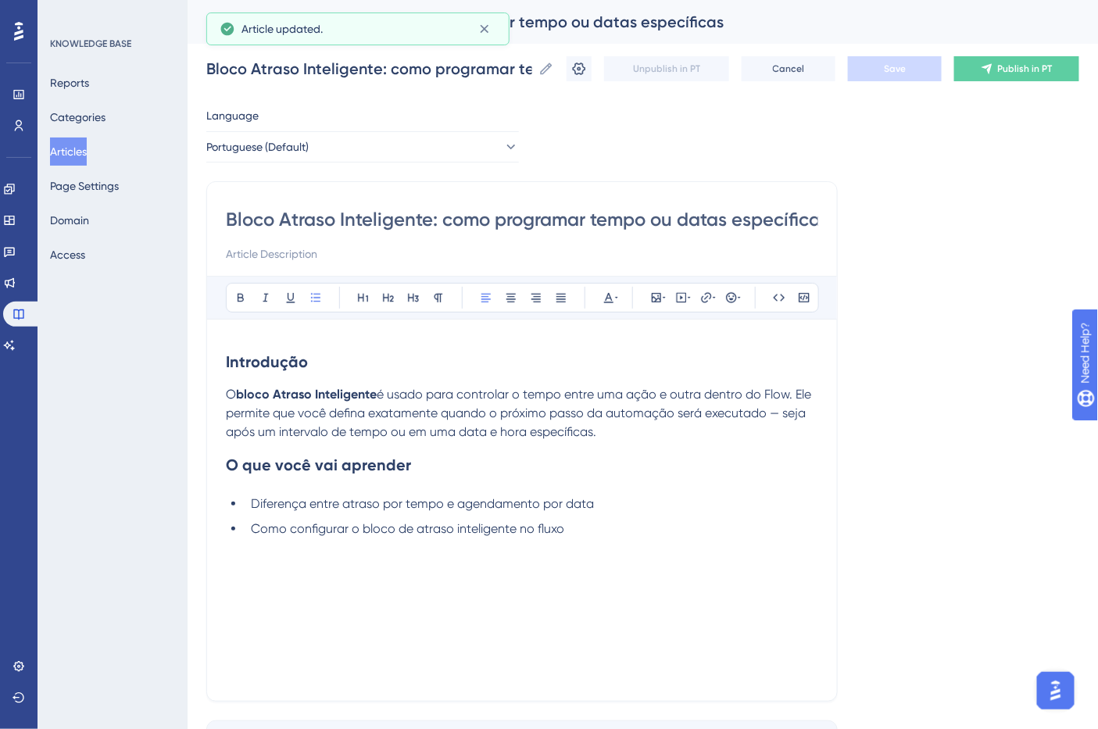
click at [604, 542] on div "Introdução O bloco Atraso Inteligente é usado para controlar o tempo entre uma …" at bounding box center [522, 510] width 592 height 344
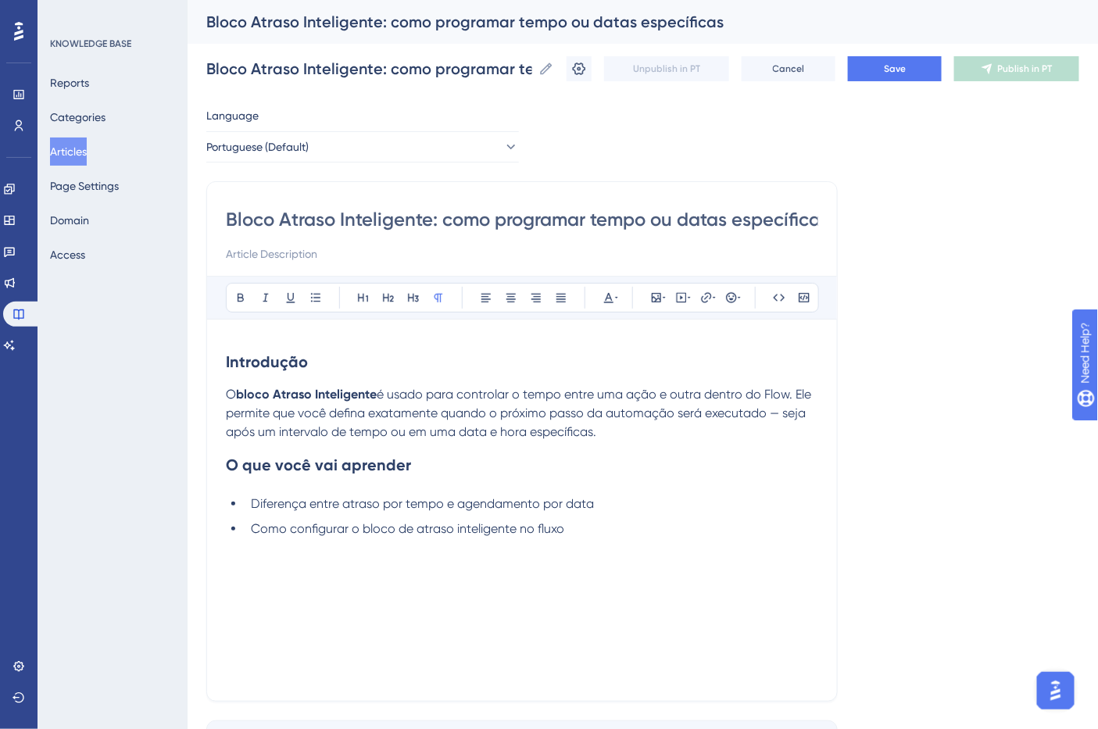
drag, startPoint x: 328, startPoint y: 627, endPoint x: 314, endPoint y: 611, distance: 21.0
click at [328, 627] on div "Introdução O bloco Atraso Inteligente é usado para controlar o tempo entre uma …" at bounding box center [522, 510] width 592 height 344
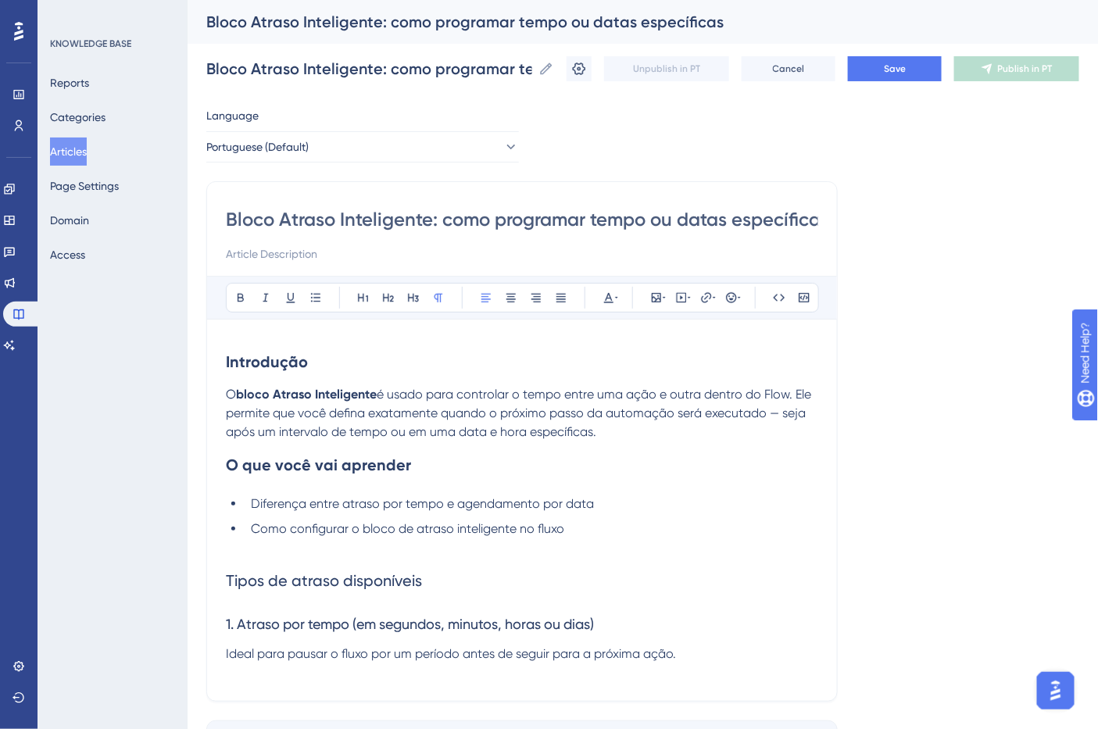
click at [286, 585] on span "Tipos de atraso disponíveis" at bounding box center [324, 580] width 196 height 19
click at [239, 292] on icon at bounding box center [240, 298] width 13 height 13
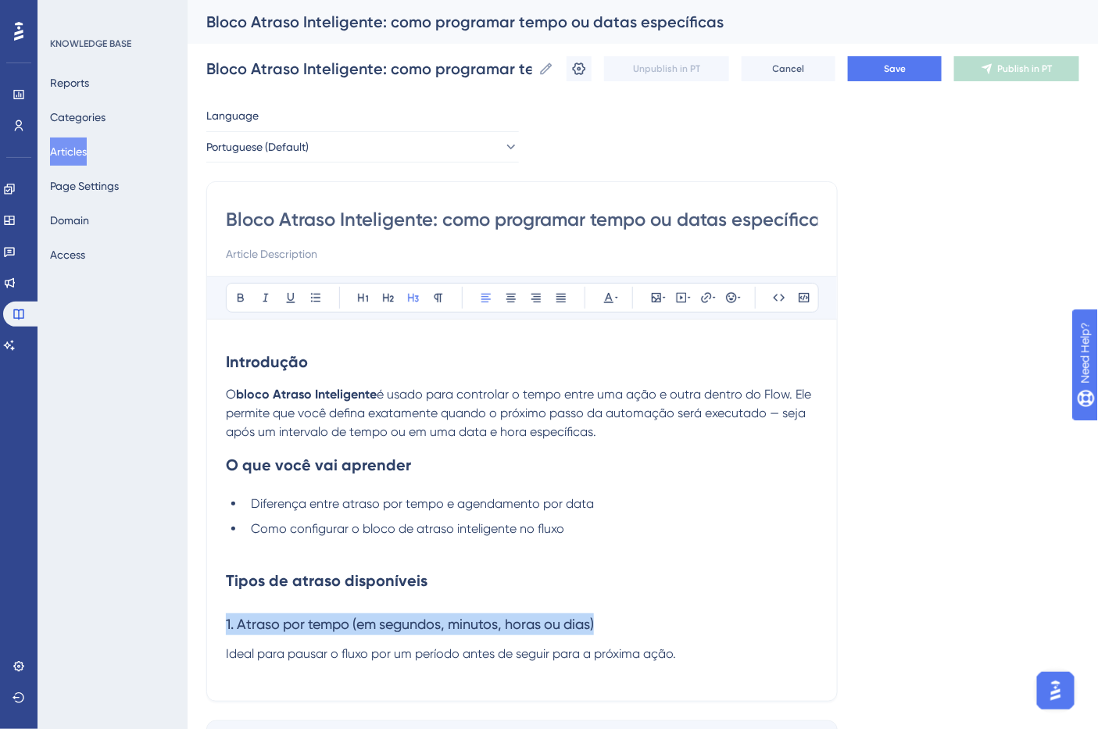
drag, startPoint x: 621, startPoint y: 630, endPoint x: 215, endPoint y: 630, distance: 406.4
click at [215, 630] on div "Bloco Atraso Inteligente: como programar tempo ou datas específicas Bold Italic…" at bounding box center [522, 441] width 632 height 521
click at [237, 293] on icon at bounding box center [240, 298] width 13 height 13
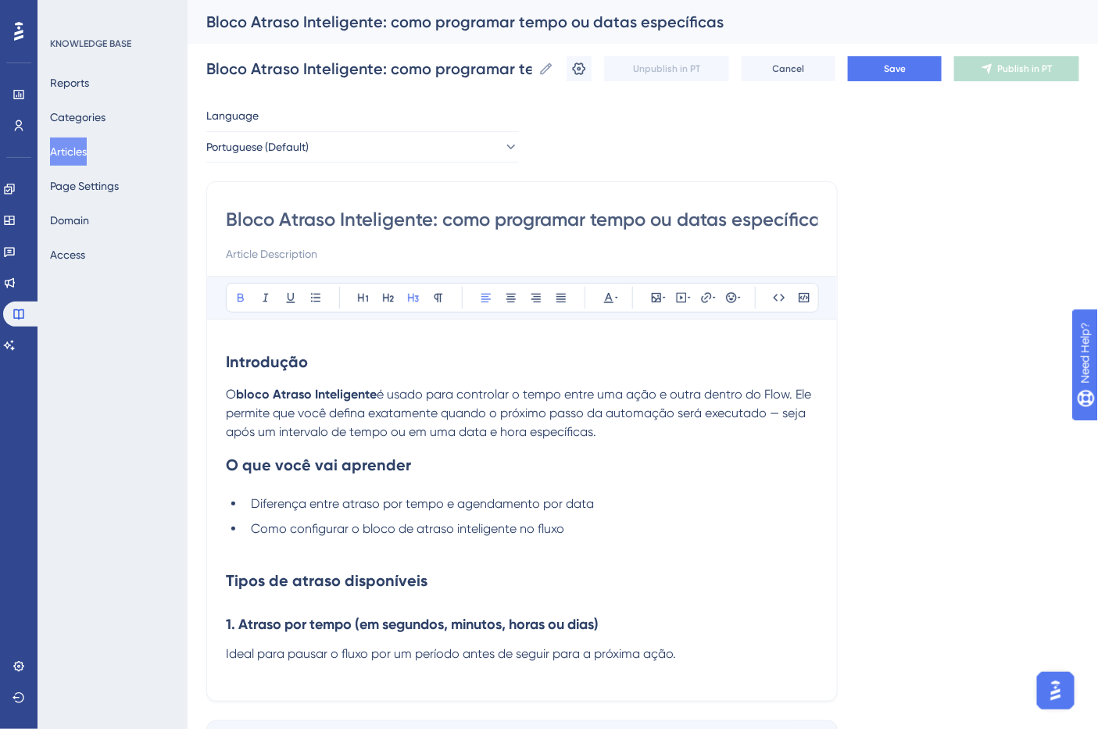
click at [700, 649] on p "Ideal para pausar o fluxo por um período antes de seguir para a próxima ação." at bounding box center [522, 654] width 592 height 19
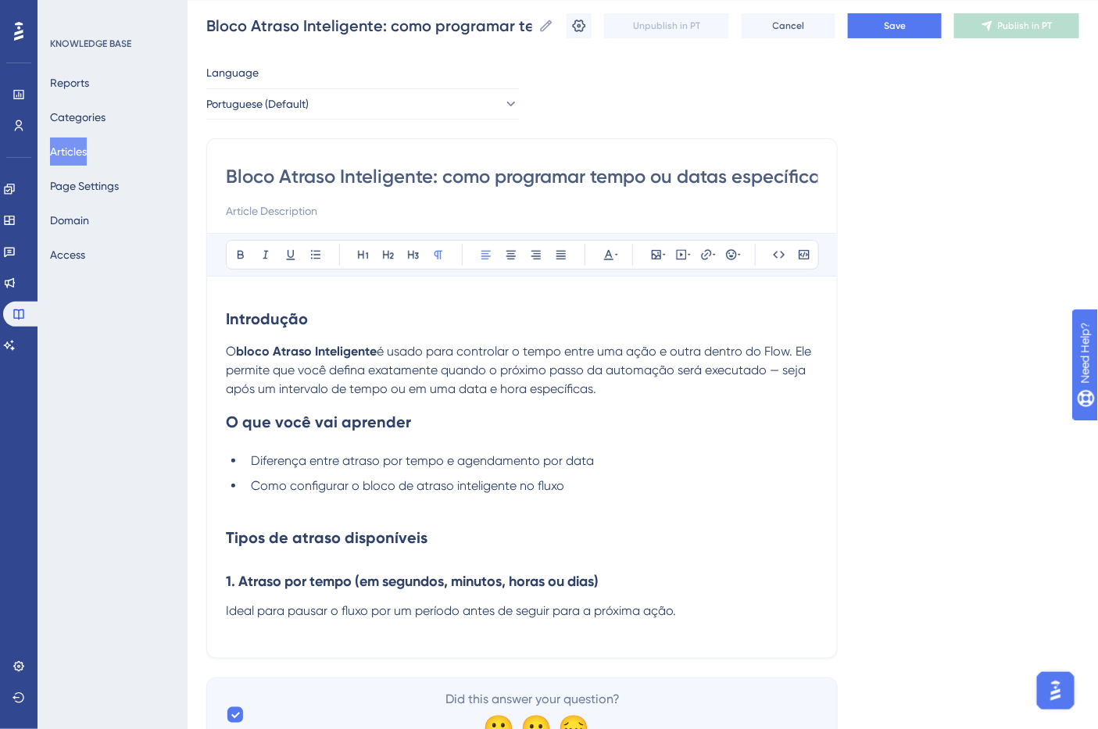
scroll to position [110, 0]
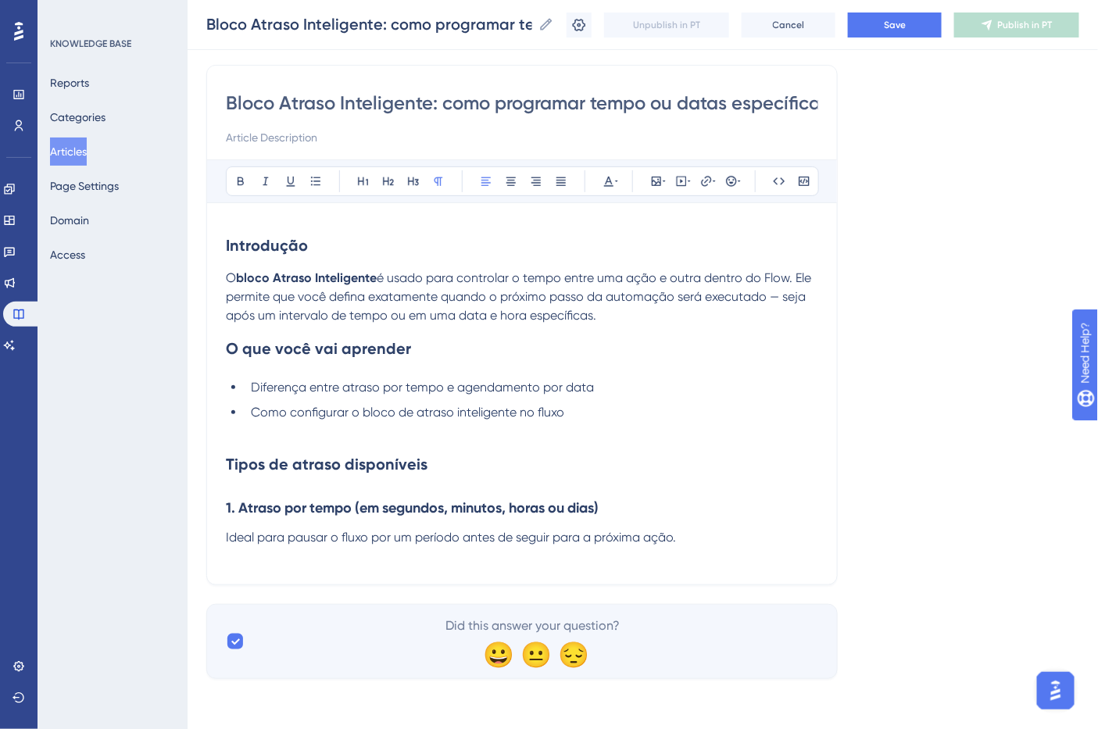
click at [618, 556] on div "Introdução O bloco Atraso Inteligente é usado para controlar o tempo entre uma …" at bounding box center [522, 394] width 592 height 344
click at [692, 547] on p "Ideal para pausar o fluxo por um período antes de seguir para a próxima ação." at bounding box center [522, 537] width 592 height 19
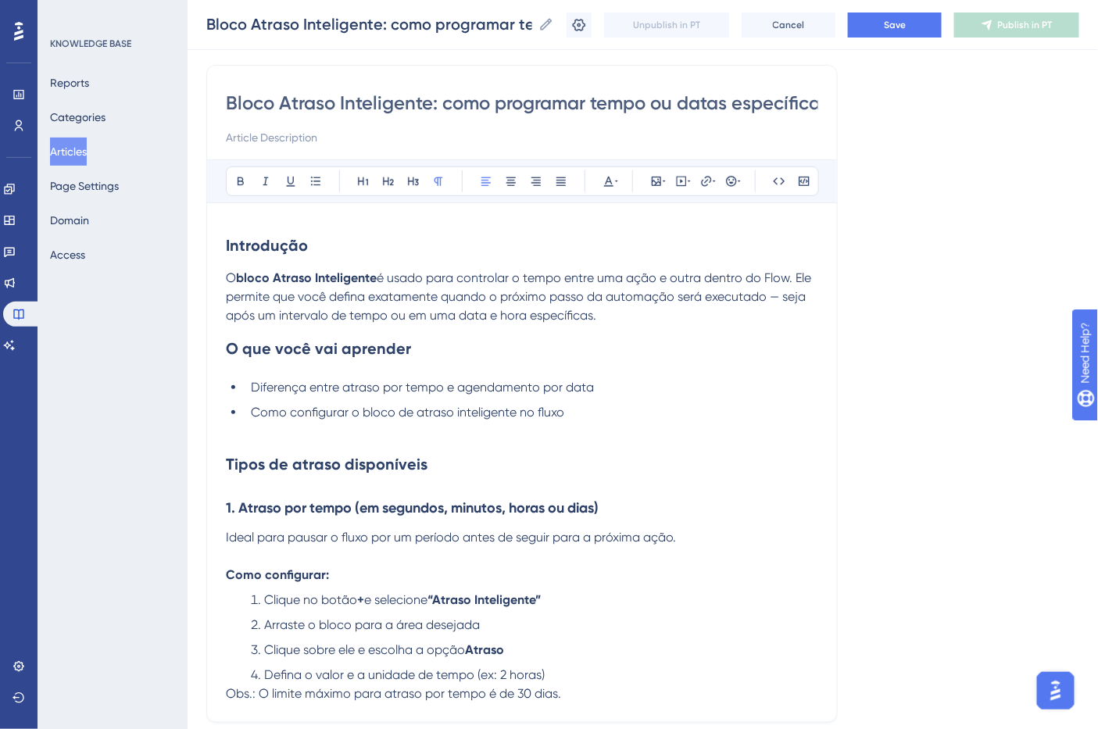
click at [571, 604] on li "Clique no botão + e selecione “Atraso Inteligente”" at bounding box center [532, 600] width 574 height 19
click at [594, 483] on h2 "Tipos de atraso disponíveis" at bounding box center [522, 464] width 592 height 47
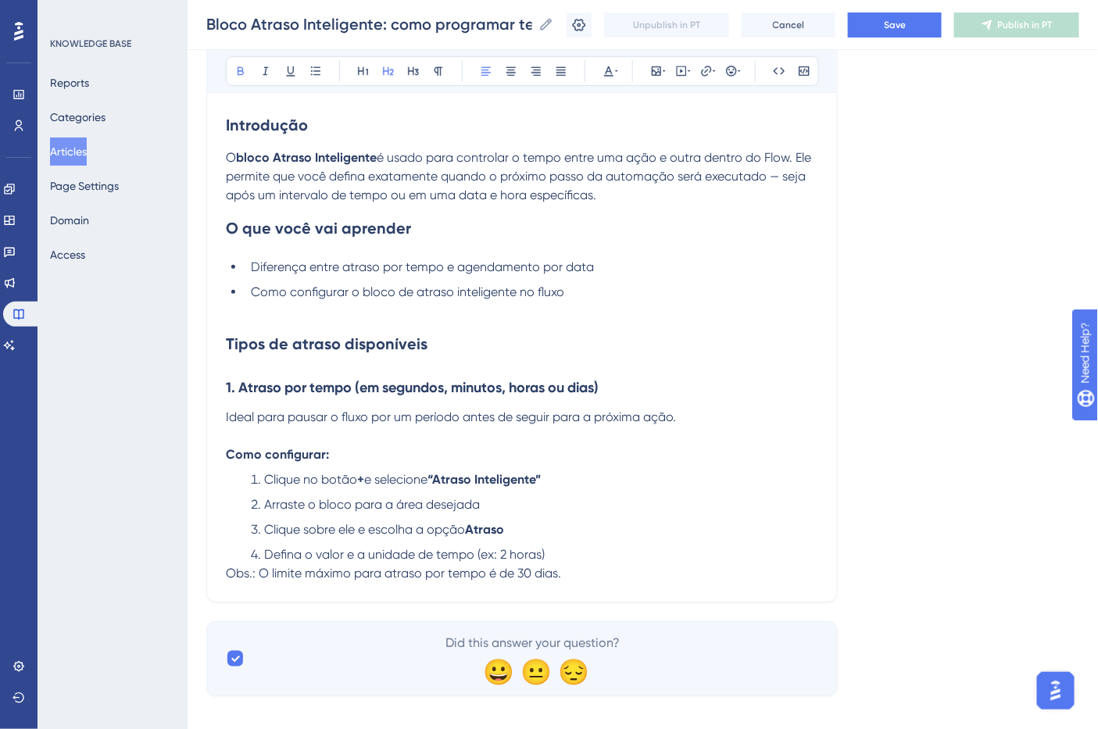
scroll to position [250, 0]
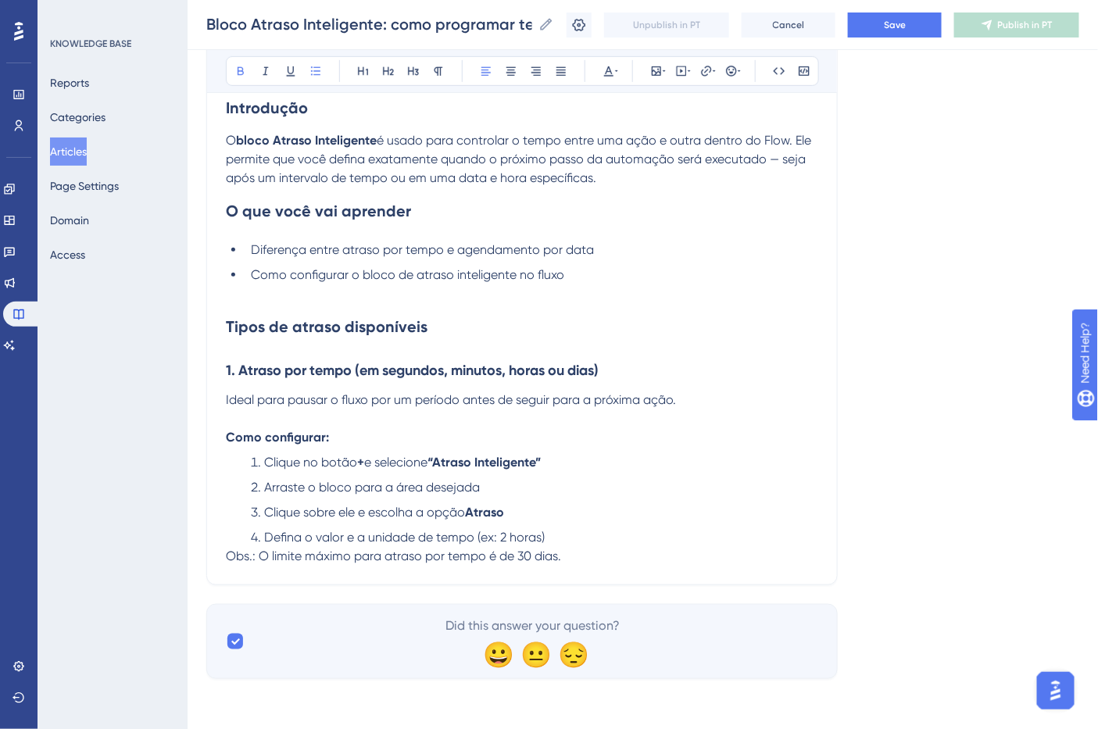
click at [610, 456] on li "Clique no botão + e selecione “Atraso Inteligente”" at bounding box center [532, 462] width 574 height 19
drag, startPoint x: 571, startPoint y: 571, endPoint x: 205, endPoint y: 463, distance: 381.9
click at [205, 463] on div "Performance Users Engagement Widgets Feedback Product Updates Knowledge Base AI…" at bounding box center [643, 228] width 911 height 952
click at [259, 456] on li "Clique no botão + e selecione “Atraso Inteligente”" at bounding box center [532, 462] width 574 height 19
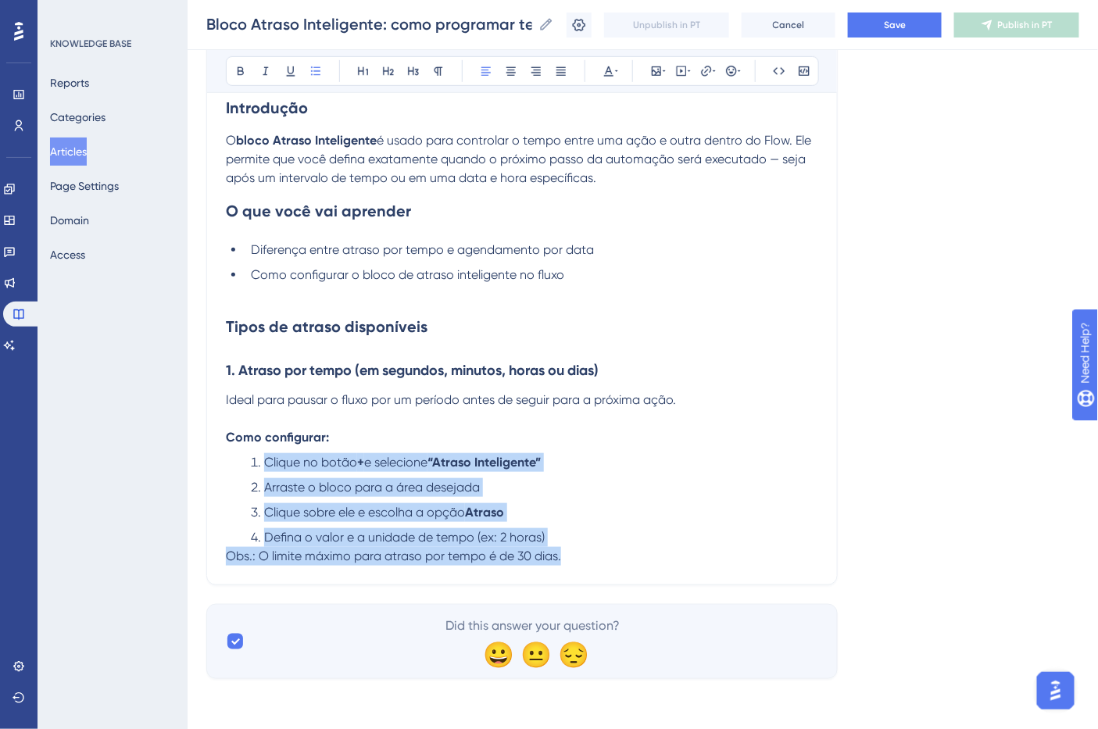
drag, startPoint x: 249, startPoint y: 460, endPoint x: 588, endPoint y: 574, distance: 357.9
click at [588, 574] on div "Bloco Atraso Inteligente: como programar tempo ou datas específicas Bold Italic…" at bounding box center [522, 256] width 632 height 658
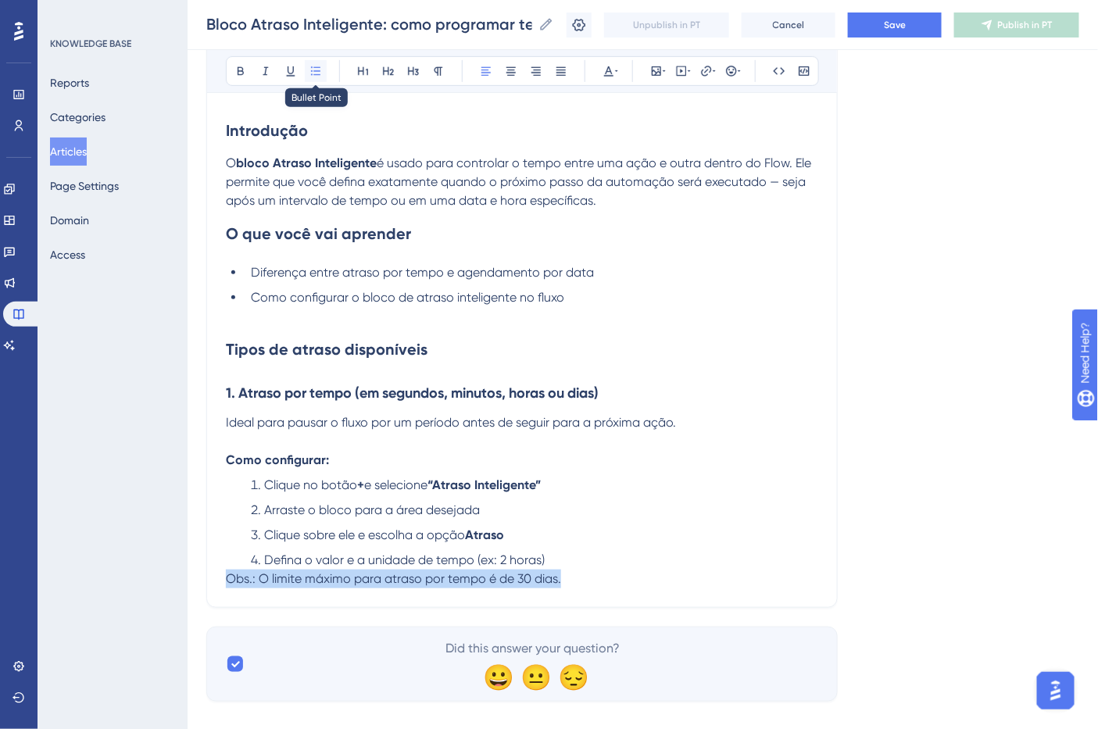
click at [313, 75] on icon at bounding box center [316, 71] width 13 height 13
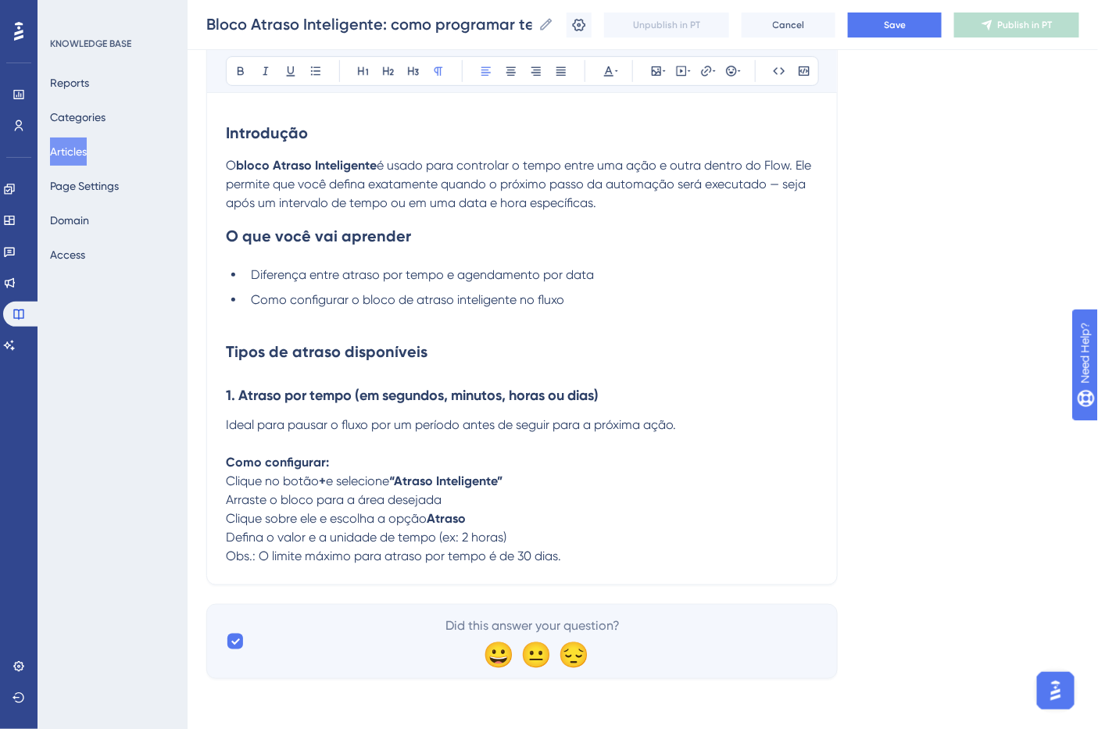
click at [535, 460] on p "Como configurar:" at bounding box center [522, 462] width 592 height 19
click at [546, 474] on p "Clique no botão + e selecione “Atraso Inteligente”" at bounding box center [522, 481] width 592 height 19
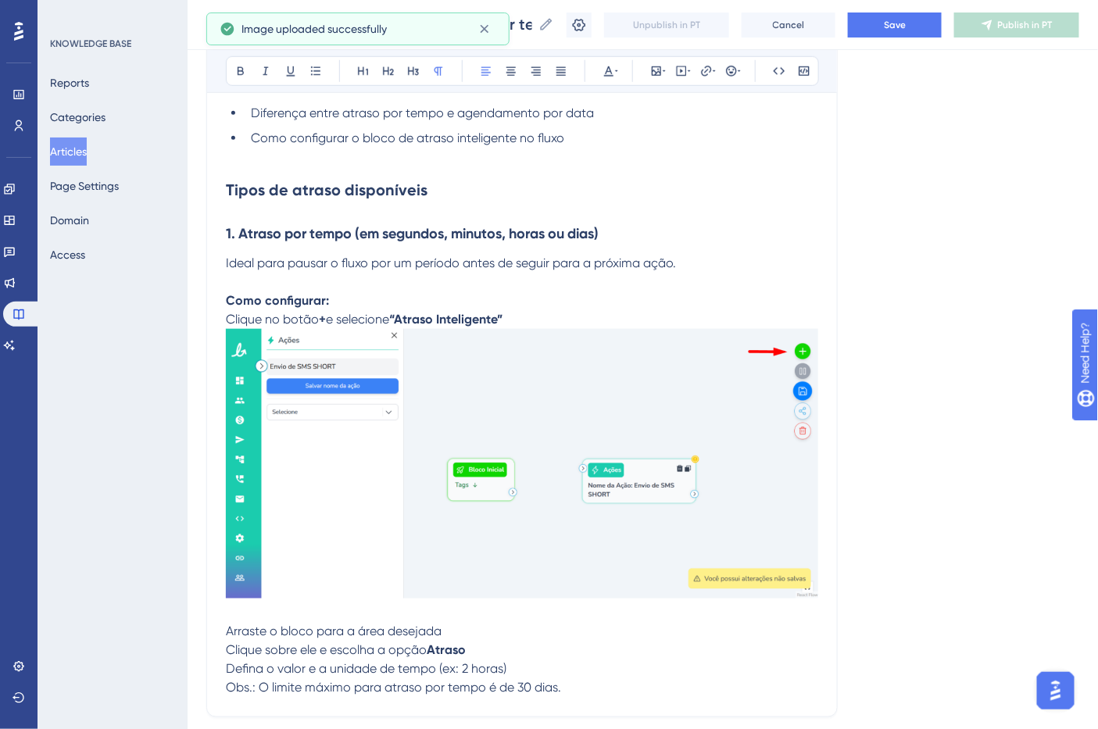
scroll to position [519, 0]
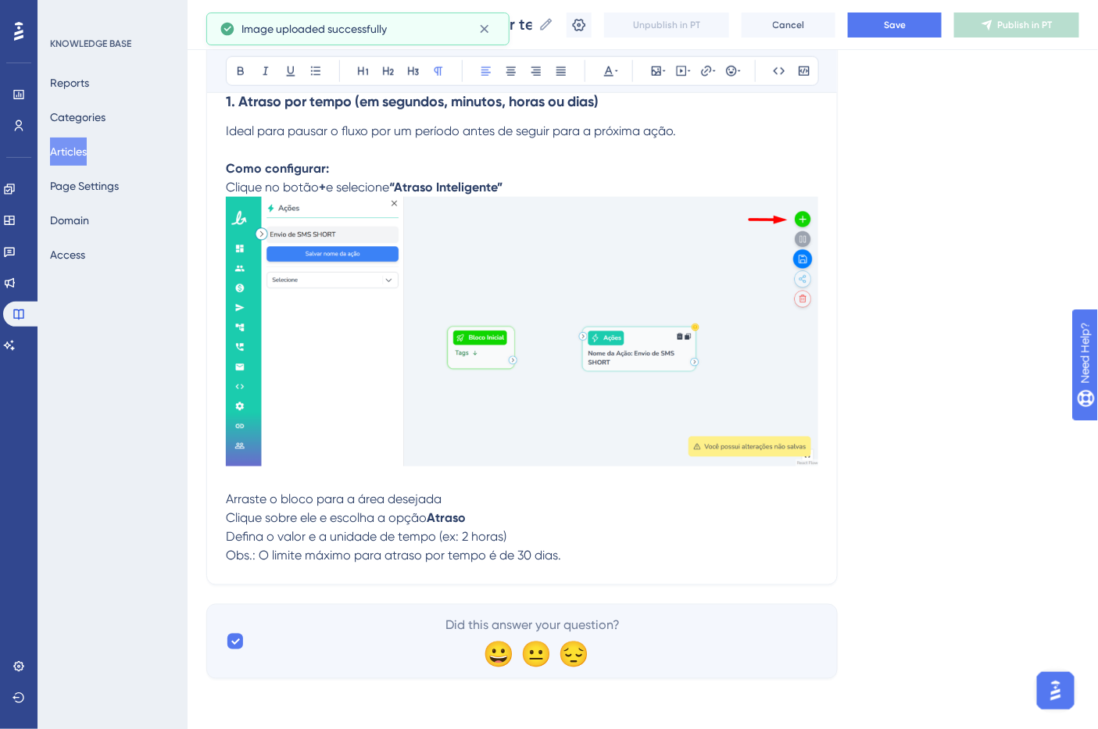
click at [502, 488] on p at bounding box center [522, 481] width 592 height 19
click at [502, 501] on p "Arraste o bloco para a área desejada" at bounding box center [522, 500] width 592 height 19
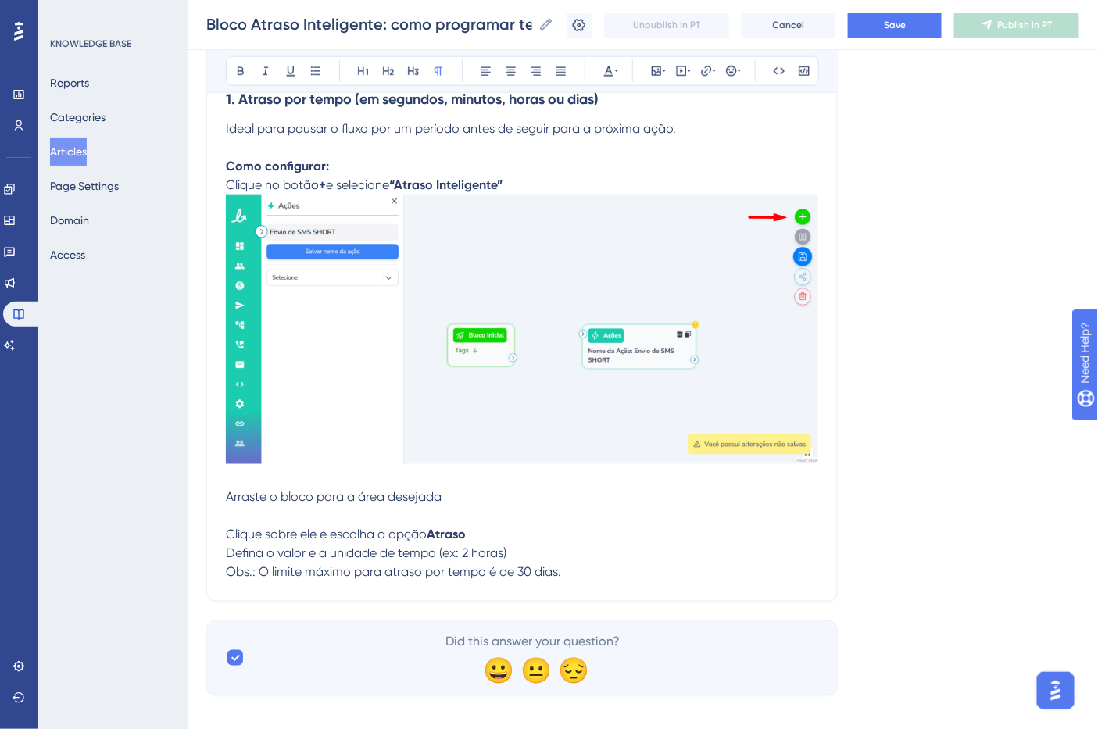
click at [303, 472] on p at bounding box center [522, 479] width 592 height 19
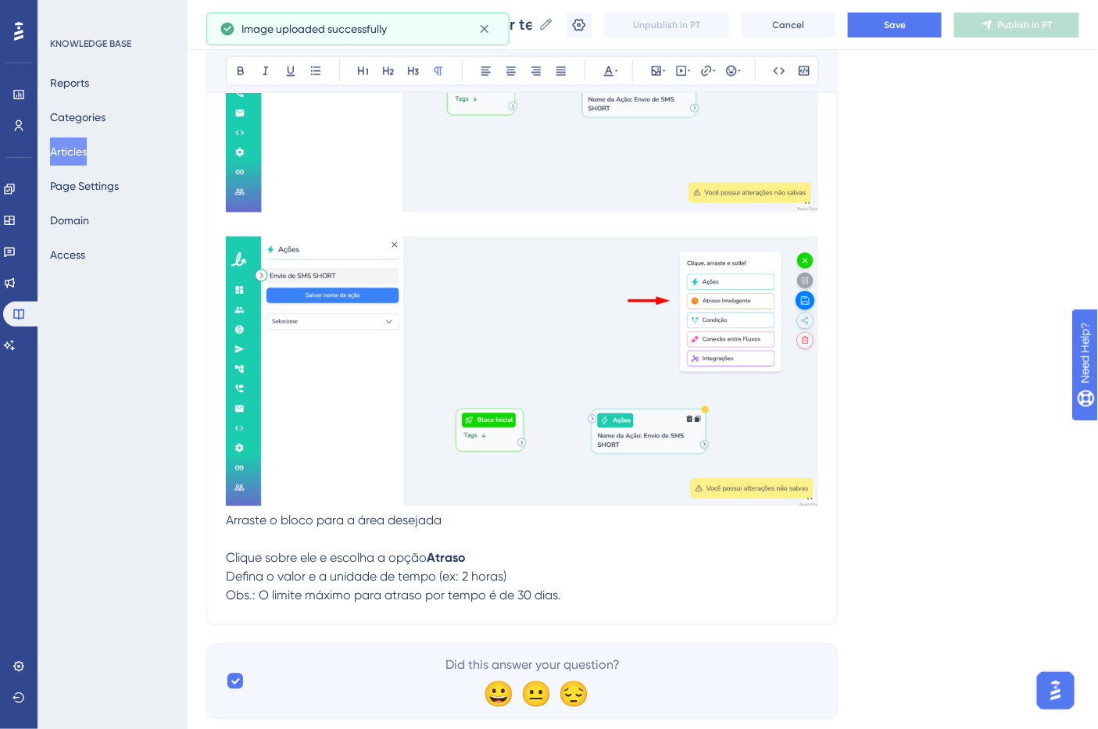
scroll to position [779, 0]
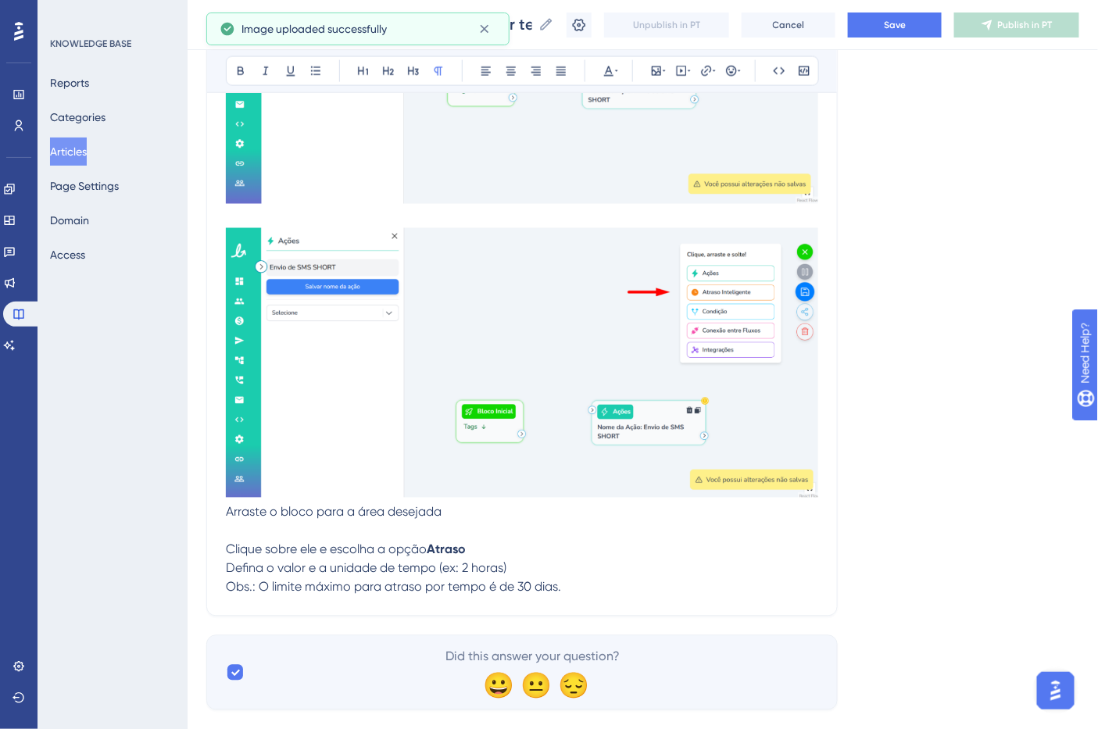
click at [331, 534] on p at bounding box center [522, 531] width 592 height 19
click at [800, 447] on img at bounding box center [522, 363] width 592 height 270
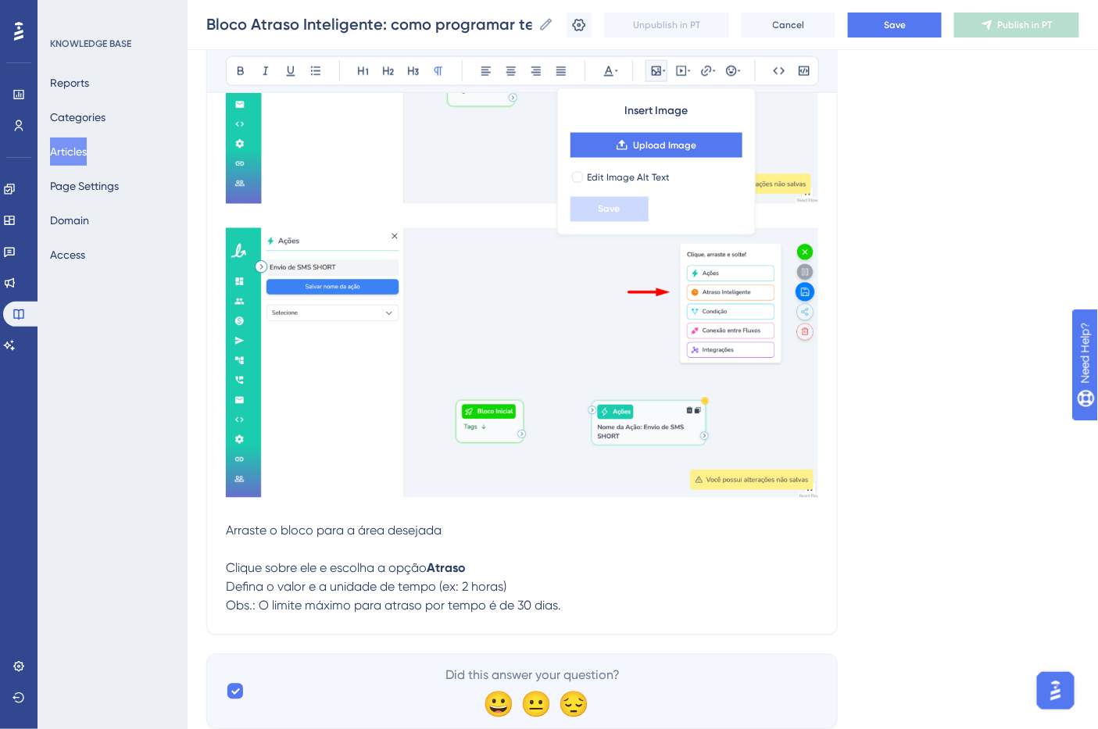
click at [452, 541] on p "Arraste o bloco para a área desejada" at bounding box center [522, 531] width 592 height 19
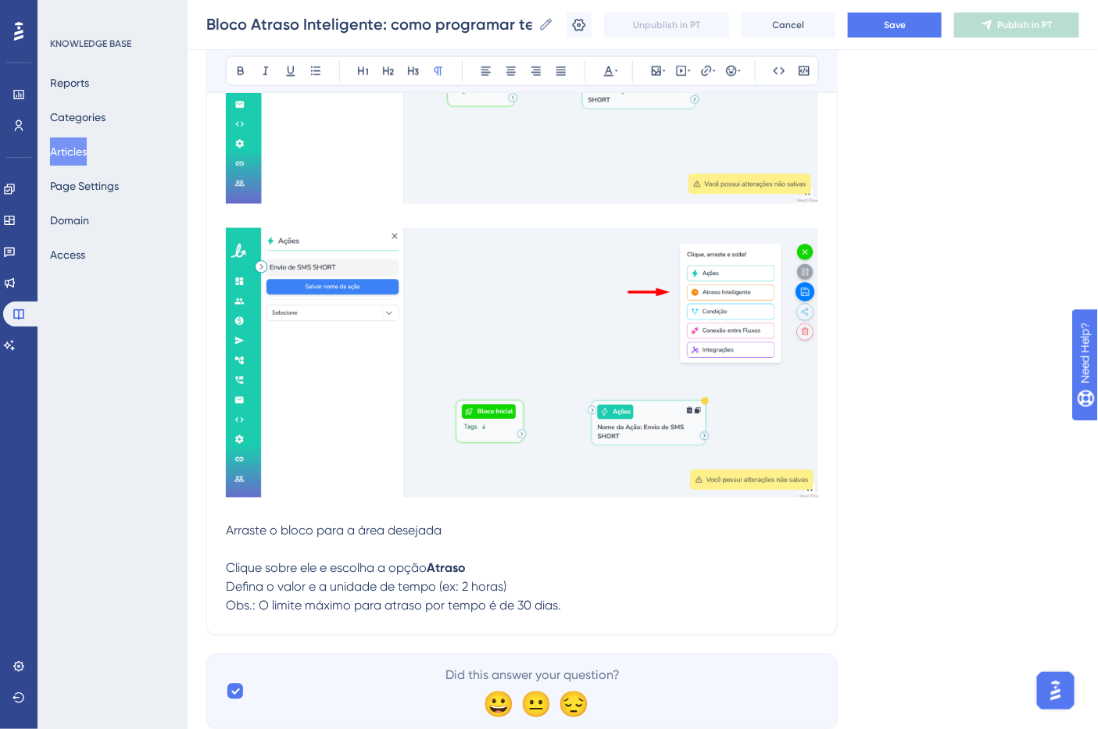
click at [373, 548] on p at bounding box center [522, 550] width 592 height 19
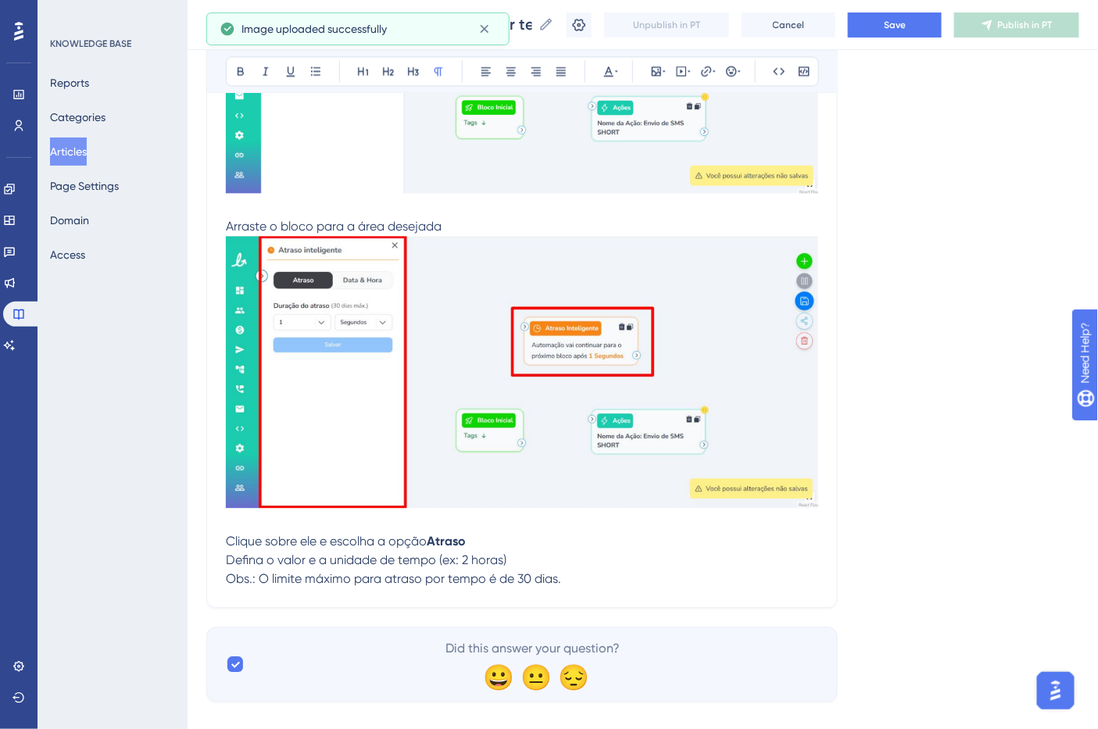
scroll to position [1110, 0]
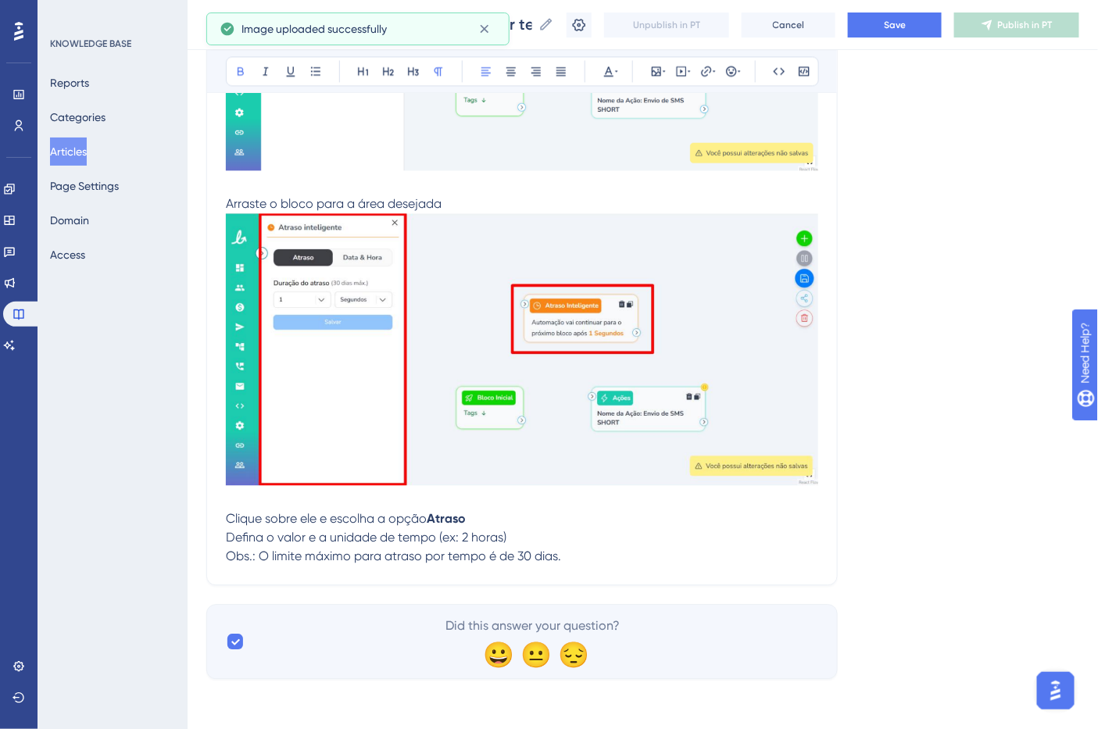
click at [485, 517] on p "Clique sobre ele e escolha a opção Atraso" at bounding box center [522, 519] width 592 height 19
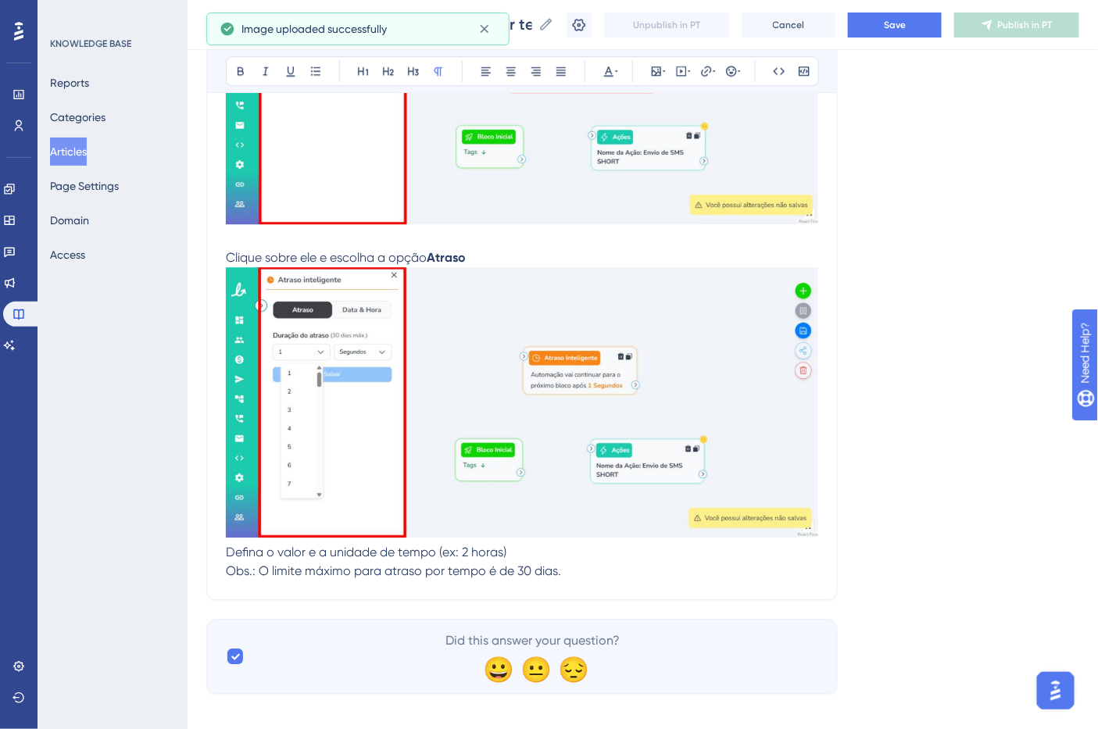
scroll to position [1370, 0]
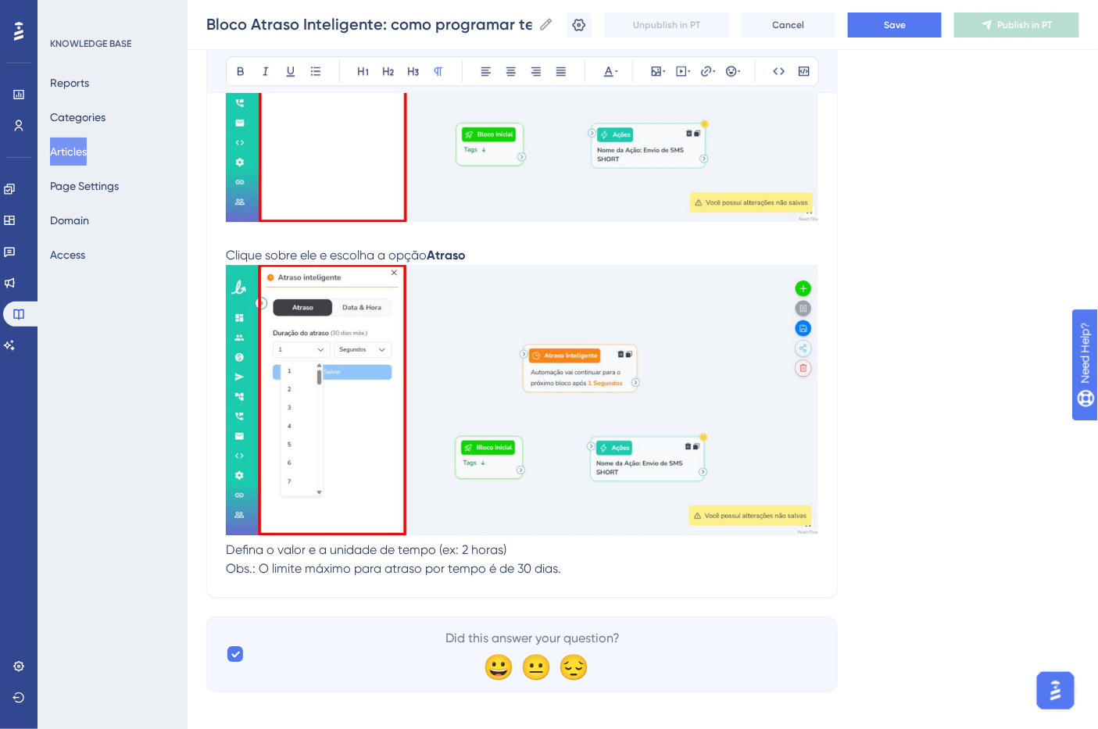
click at [535, 553] on p "Defina o valor e a unidade de tempo (ex: 2 horas)" at bounding box center [522, 550] width 592 height 19
click at [583, 506] on img at bounding box center [522, 400] width 592 height 270
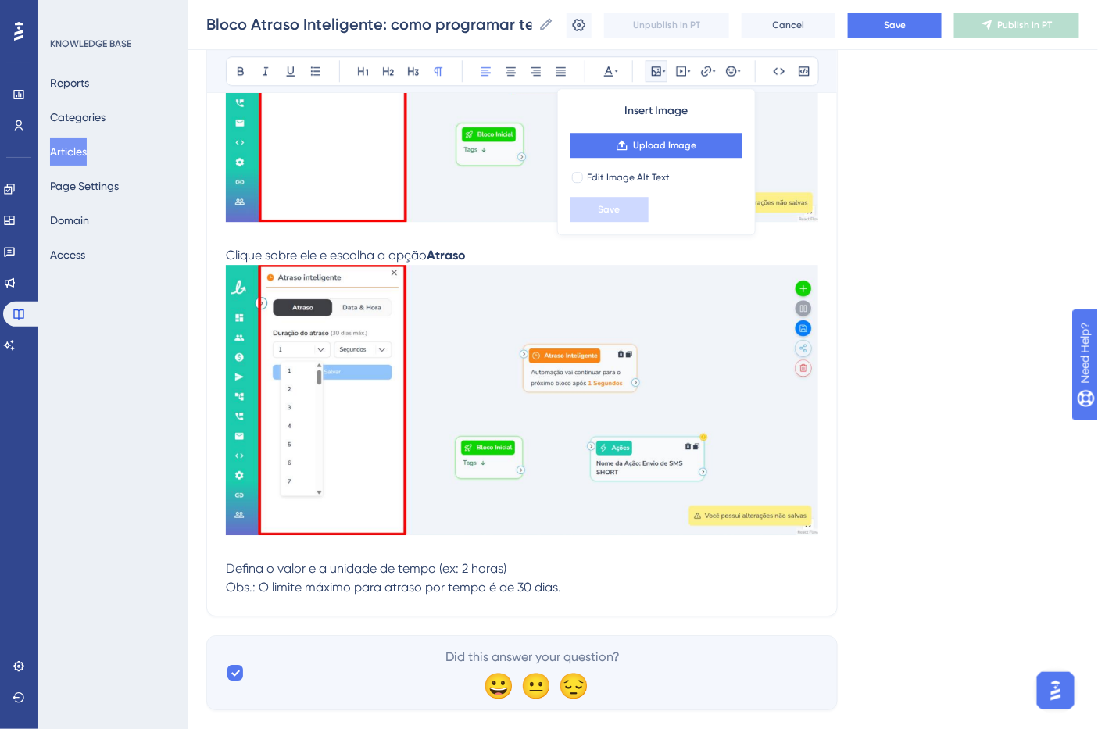
click at [535, 571] on p "Defina o valor e a unidade de tempo (ex: 2 horas)" at bounding box center [522, 569] width 592 height 19
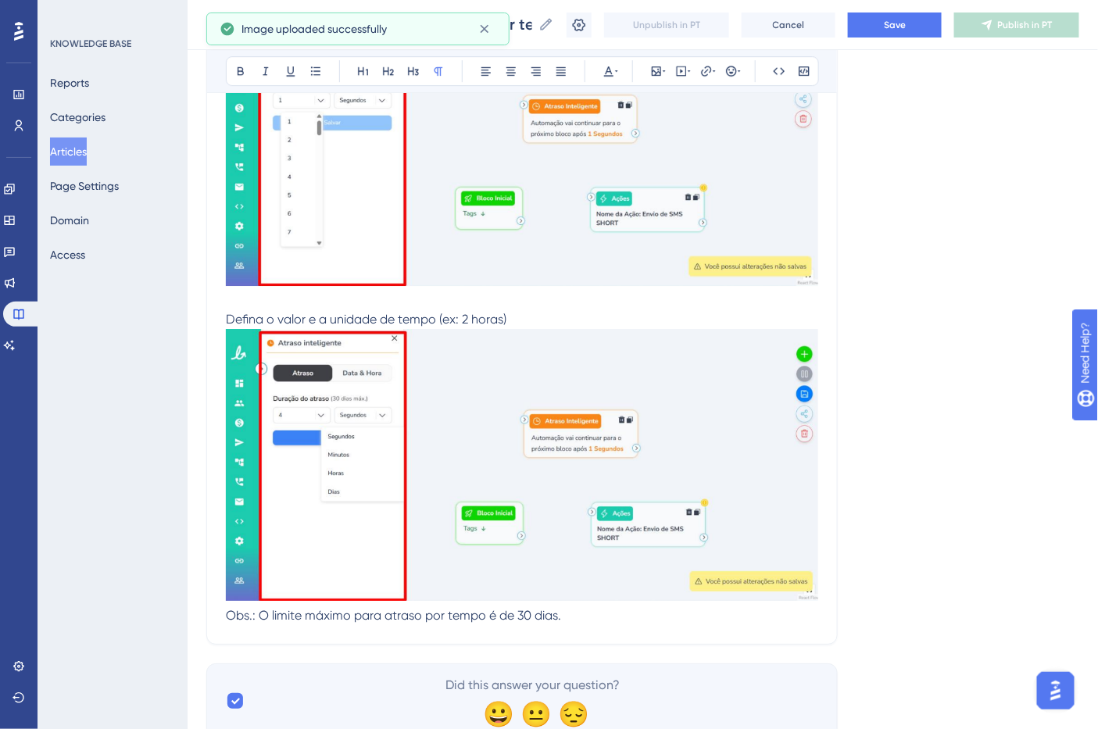
scroll to position [1630, 0]
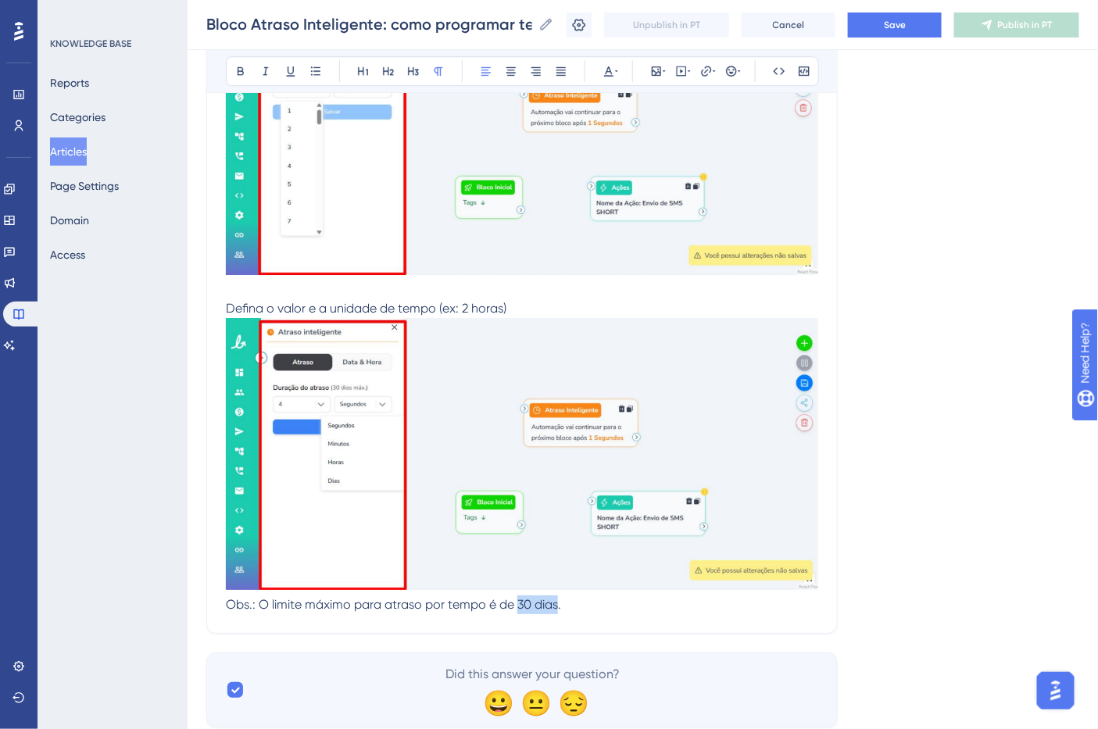
drag, startPoint x: 558, startPoint y: 610, endPoint x: 517, endPoint y: 605, distance: 41.7
click at [517, 605] on span "Obs.: O limite máximo para atraso por tempo é de 30 dias." at bounding box center [393, 604] width 335 height 15
click at [237, 71] on icon at bounding box center [240, 71] width 13 height 13
click at [595, 607] on p "Obs.: O limite máximo para atraso por tempo é de 30 dias ." at bounding box center [522, 605] width 592 height 19
click at [596, 607] on p "Obs.: O limite máximo para atraso por tempo é de 30 dias ." at bounding box center [522, 605] width 592 height 19
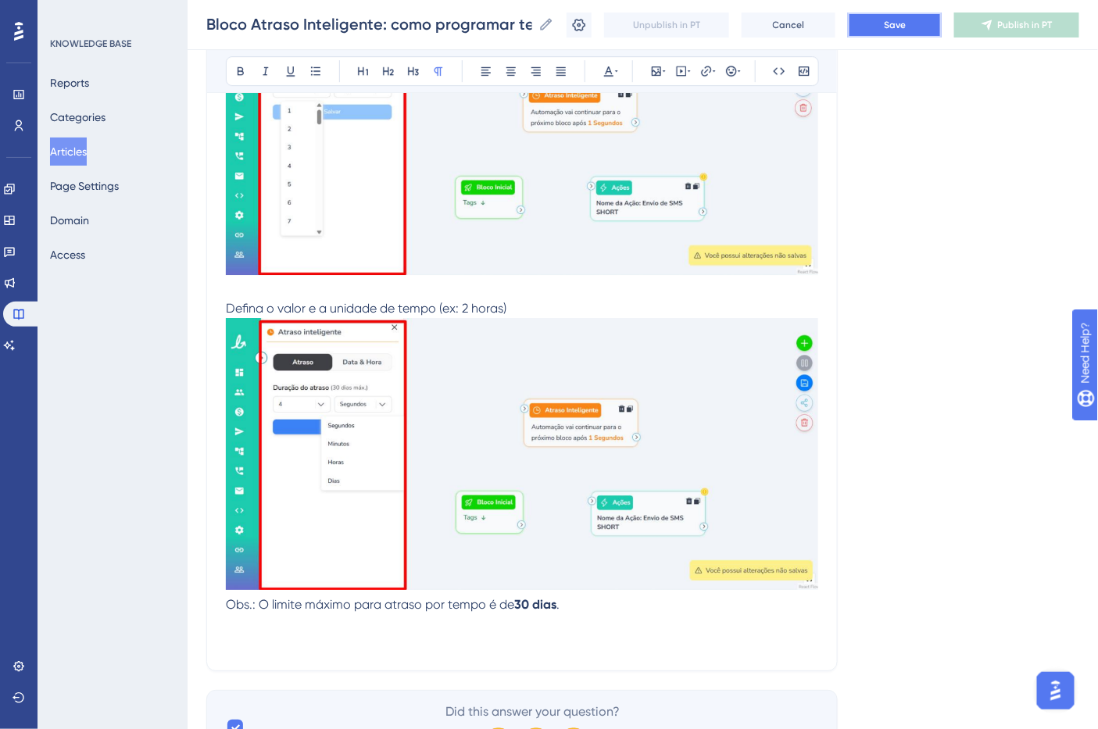
click at [900, 31] on button "Save" at bounding box center [895, 25] width 94 height 25
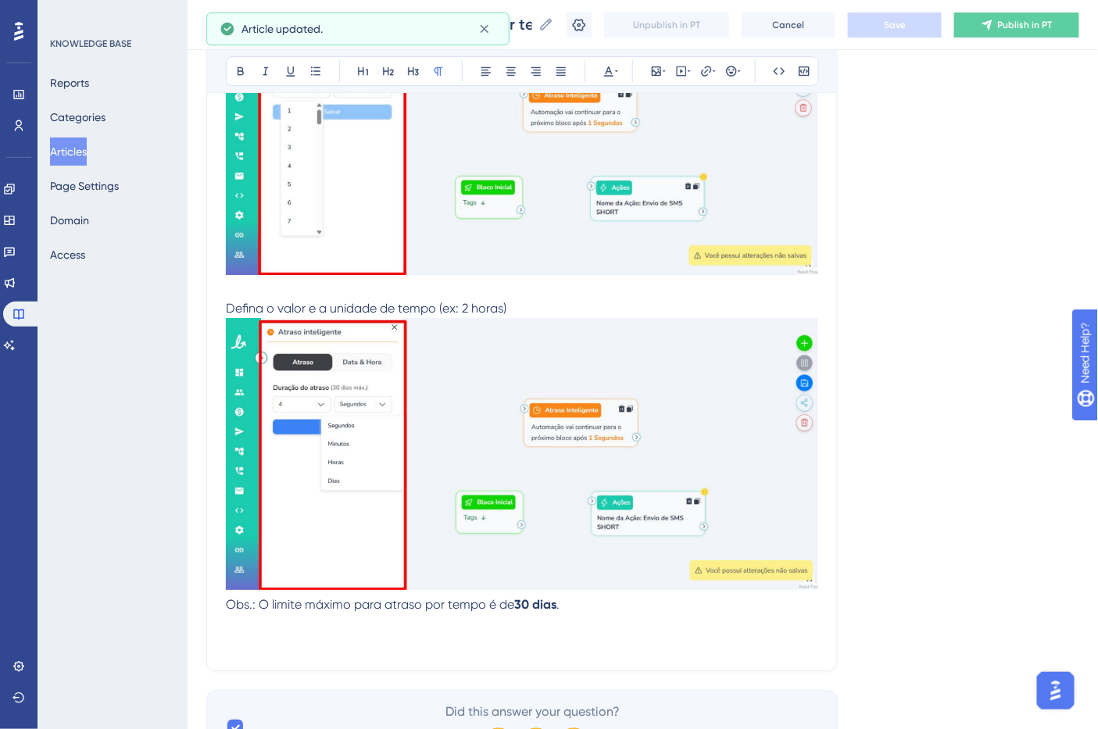
click at [560, 624] on p at bounding box center [522, 623] width 592 height 19
click at [560, 637] on p at bounding box center [522, 642] width 592 height 19
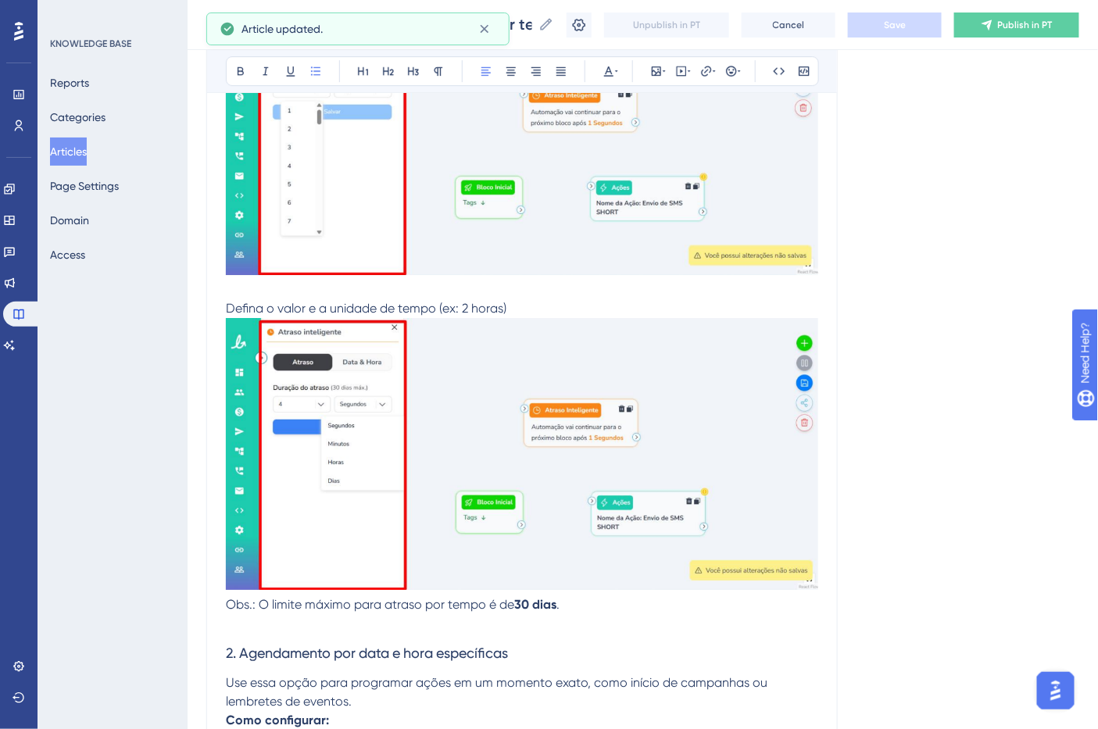
scroll to position [1744, 0]
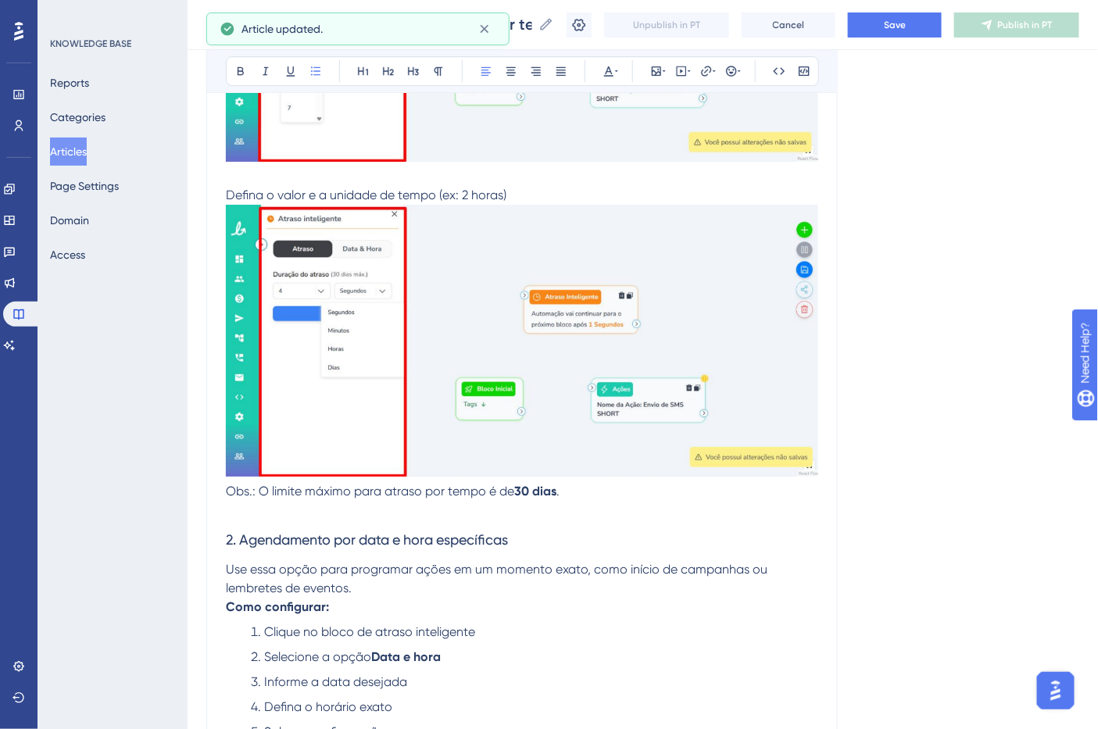
click at [341, 547] on span "2. Agendamento por data e hora específicas" at bounding box center [367, 539] width 282 height 16
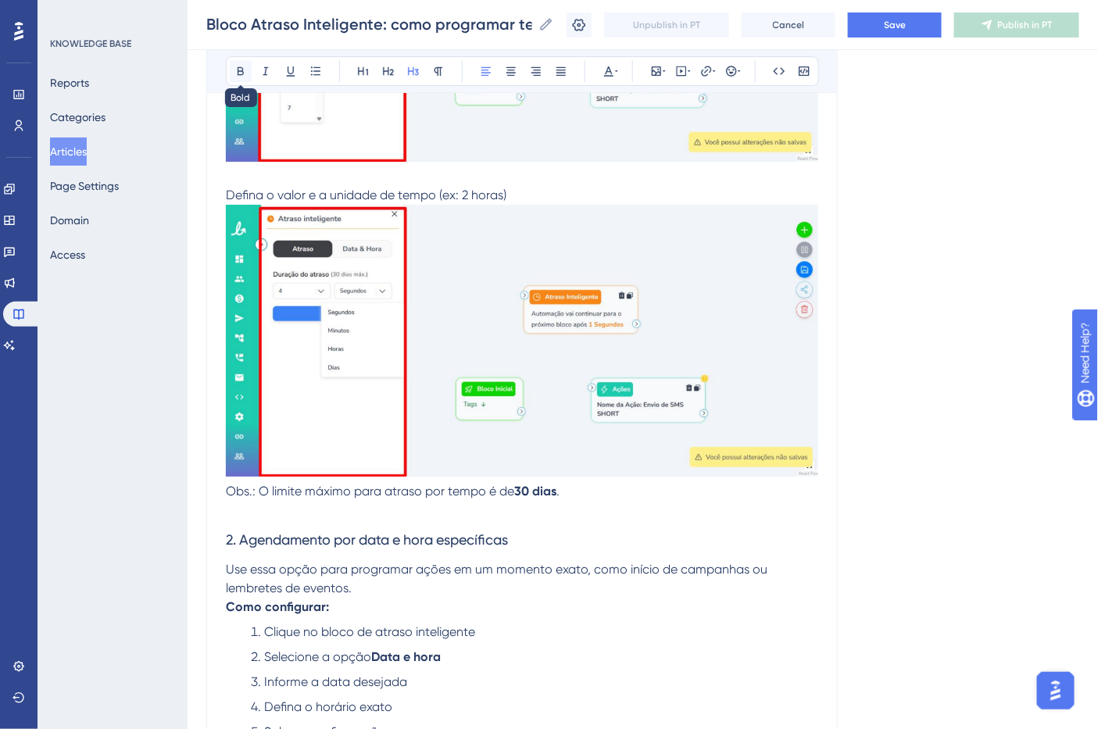
click at [244, 73] on icon at bounding box center [240, 71] width 13 height 13
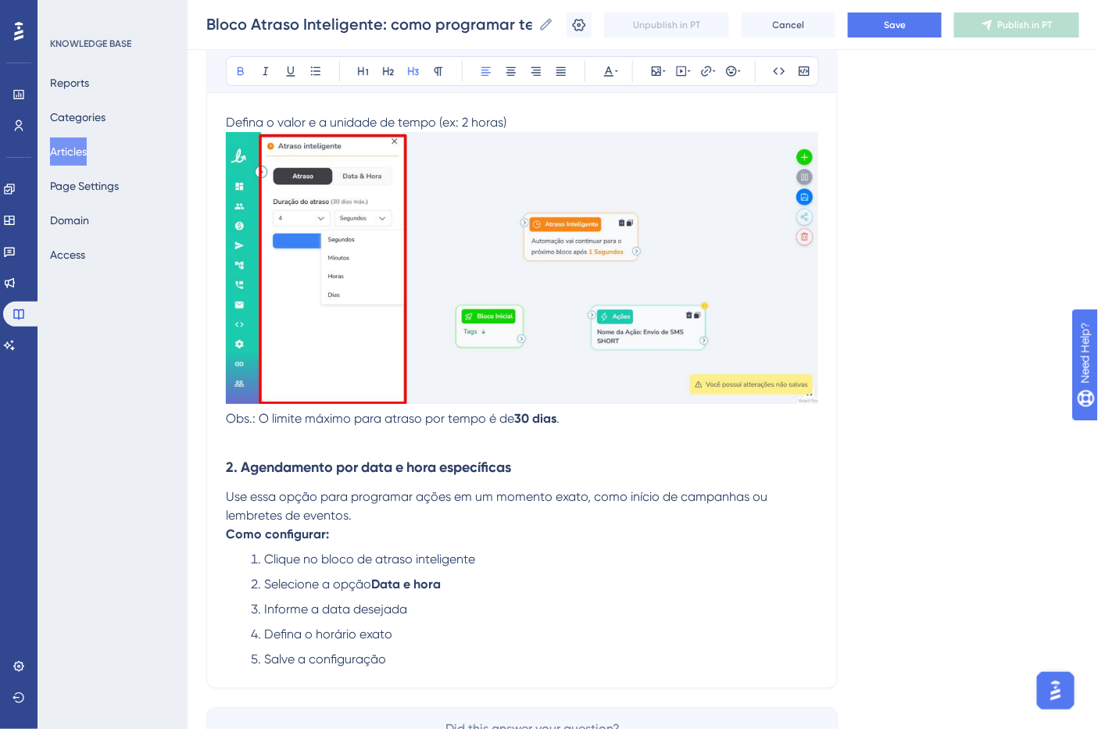
scroll to position [1917, 0]
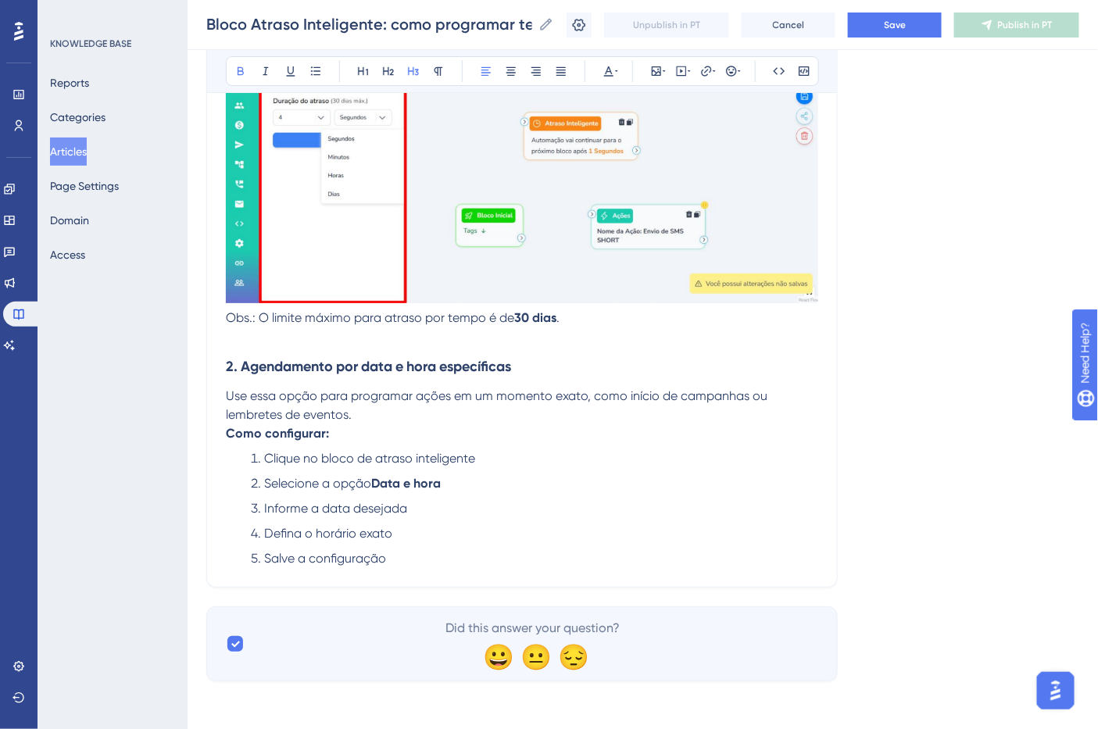
click at [350, 422] on span "Use essa opção para programar ações em um momento exato, como início de campanh…" at bounding box center [498, 405] width 545 height 34
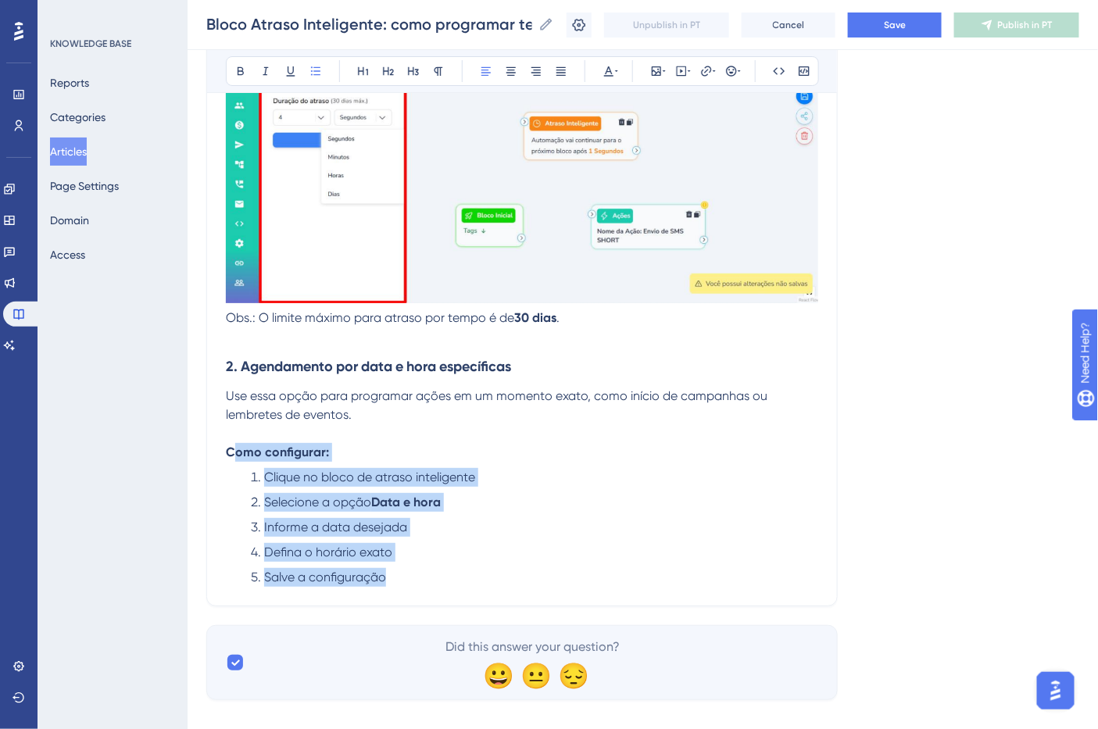
drag, startPoint x: 403, startPoint y: 583, endPoint x: 232, endPoint y: 463, distance: 208.2
click at [330, 520] on ol "Clique no bloco de atraso inteligente Selecione a opção Data e hora Informe a d…" at bounding box center [522, 527] width 592 height 119
drag, startPoint x: 400, startPoint y: 578, endPoint x: 262, endPoint y: 478, distance: 170.7
click at [262, 478] on ol "Clique no bloco de atraso inteligente Selecione a opção Data e hora Informe a d…" at bounding box center [522, 527] width 592 height 119
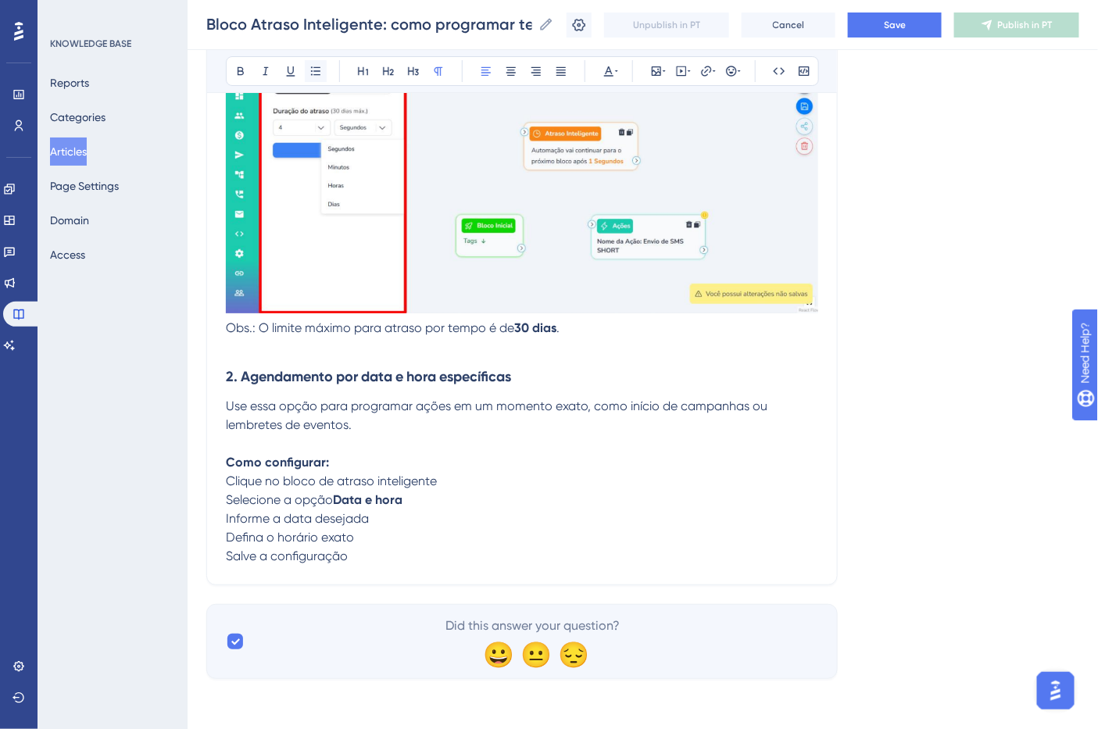
scroll to position [1910, 0]
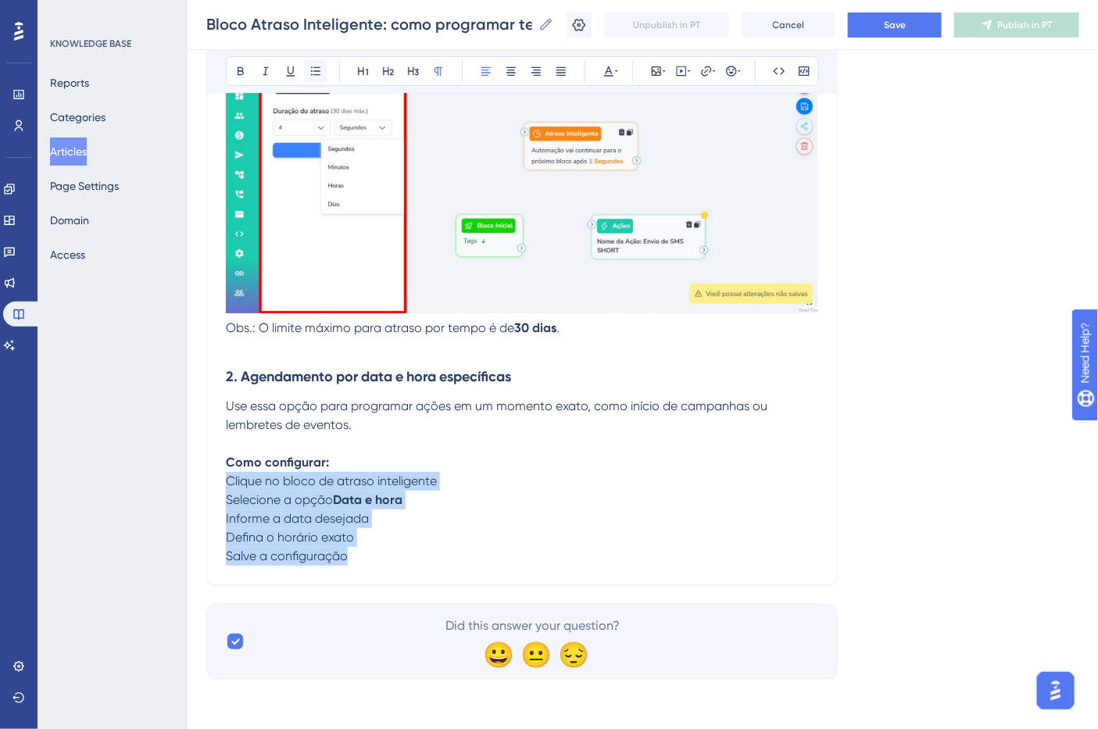
click at [310, 73] on icon at bounding box center [316, 71] width 13 height 13
click at [385, 483] on span "Clique no bloco de atraso inteligente" at bounding box center [331, 481] width 211 height 15
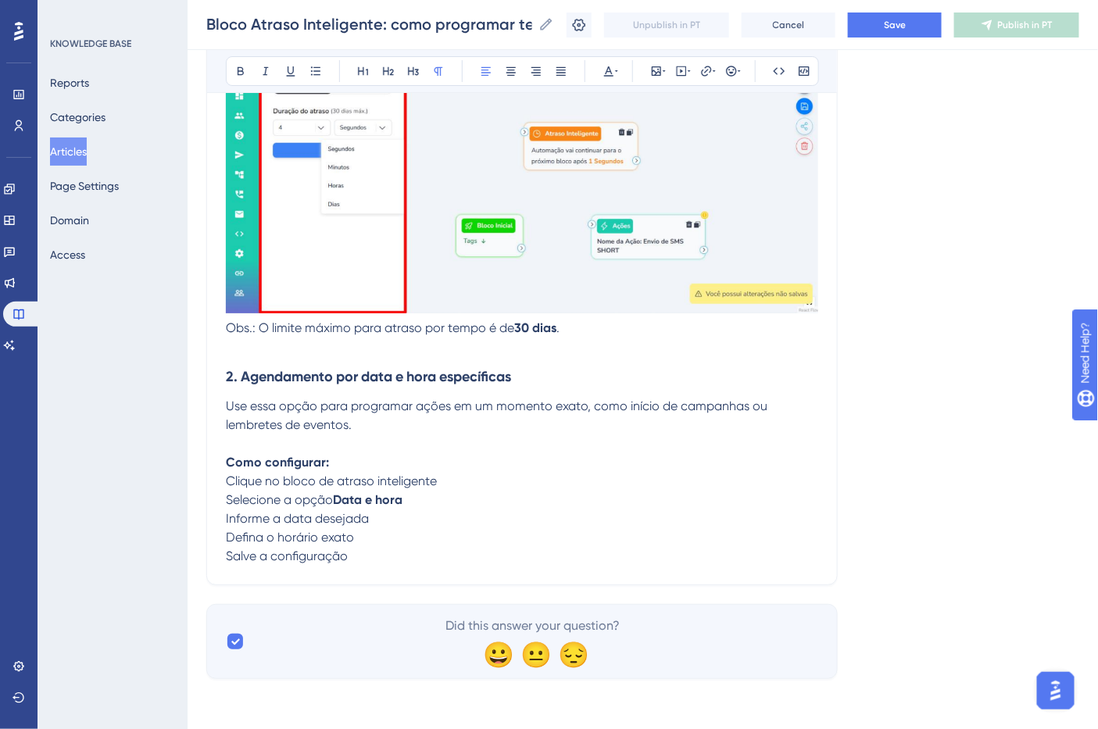
click at [458, 480] on p "Clique no bloco de atraso inteligente" at bounding box center [522, 481] width 592 height 19
click at [453, 471] on p "Como configurar:" at bounding box center [522, 462] width 592 height 19
click at [459, 485] on p "Clique no bloco de atraso inteligente" at bounding box center [522, 481] width 592 height 19
click at [416, 534] on p "Defina o horário exato" at bounding box center [522, 537] width 592 height 19
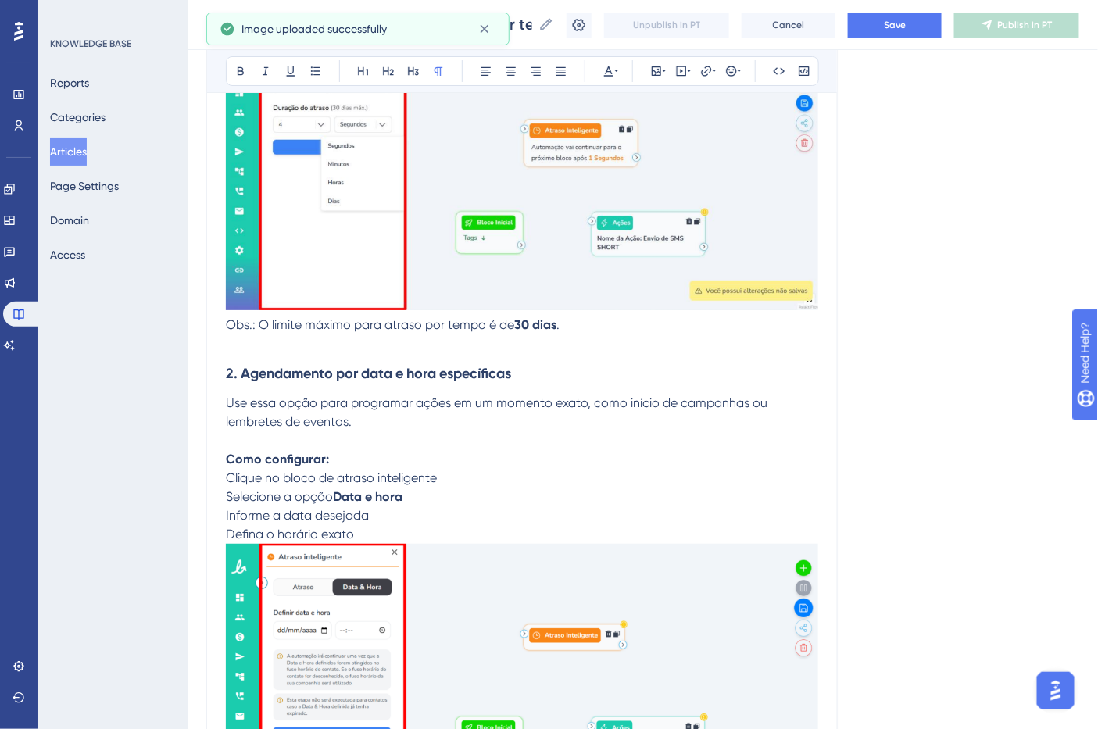
scroll to position [1997, 0]
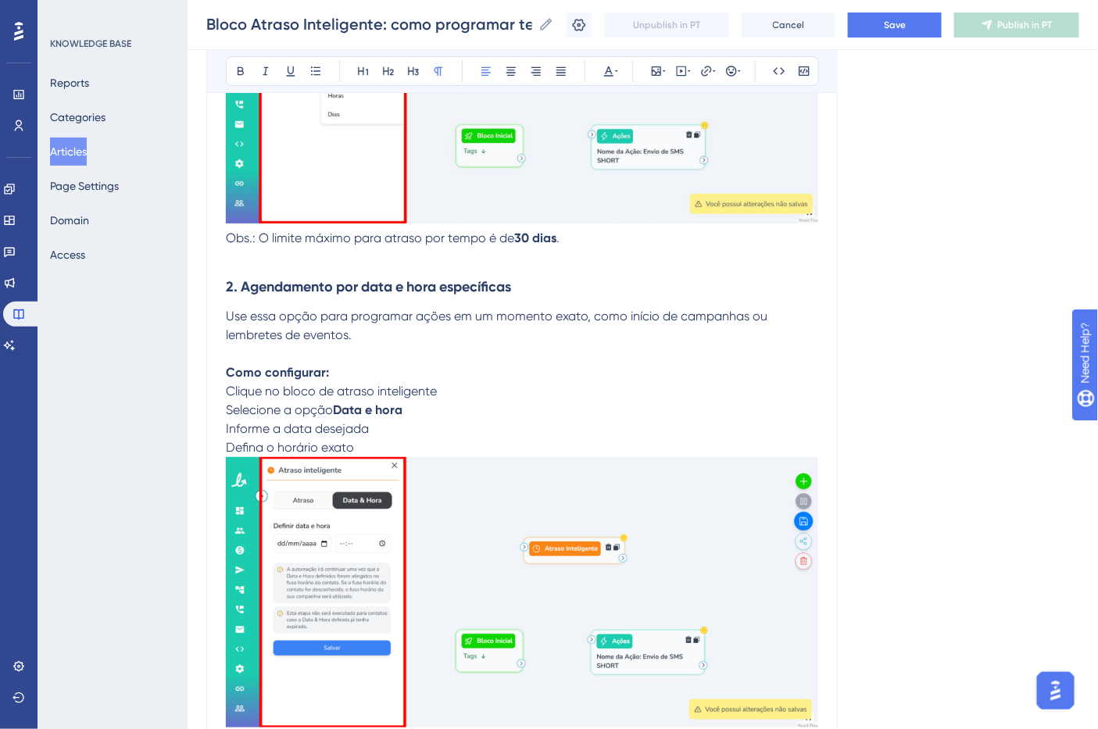
click at [482, 397] on p "Clique no bloco de atraso inteligente" at bounding box center [522, 391] width 592 height 19
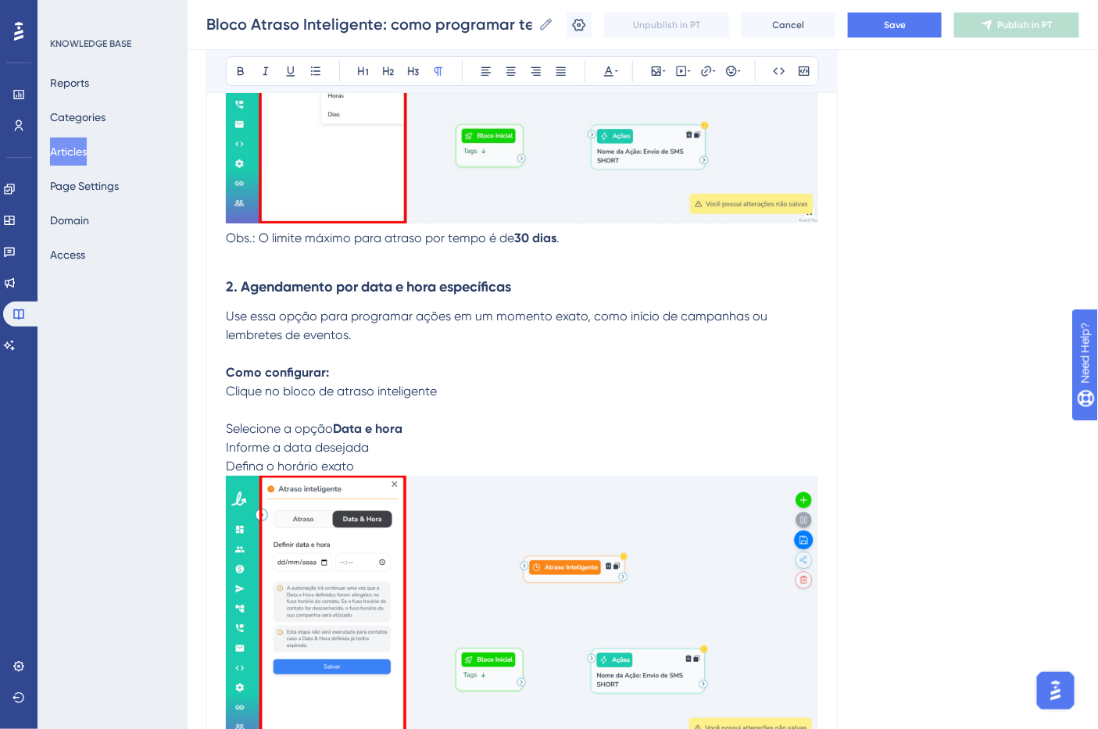
click at [474, 427] on p "Selecione a opção Data e hora" at bounding box center [522, 429] width 592 height 19
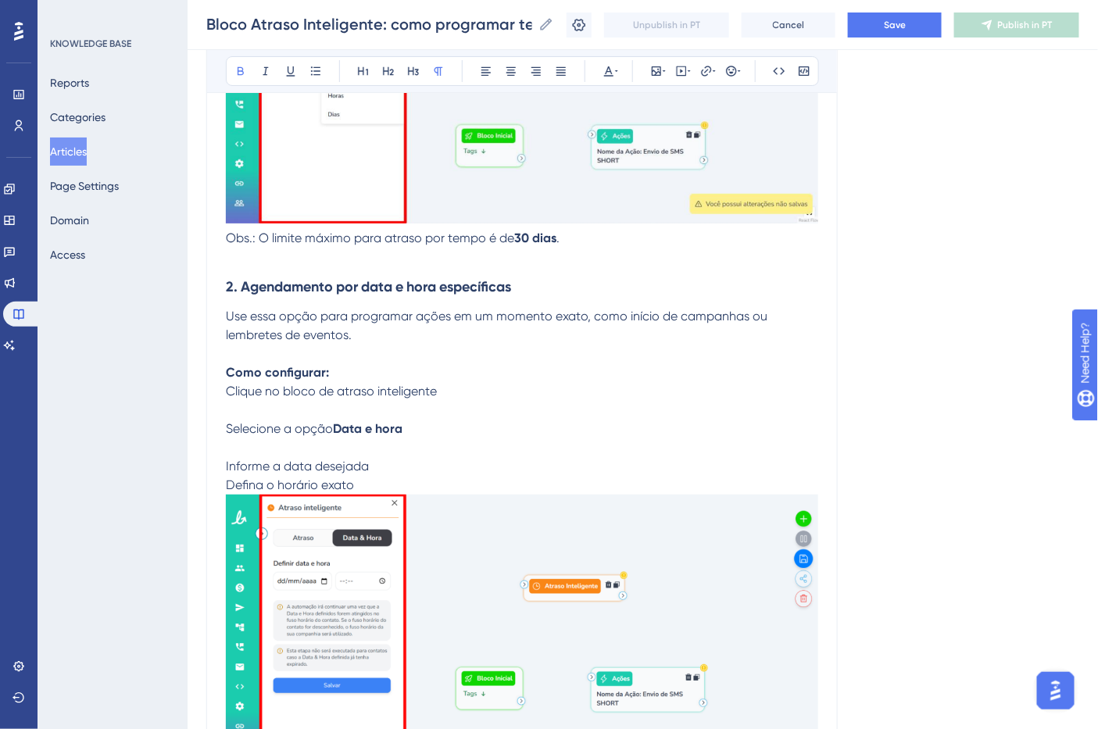
click at [460, 467] on p "Informe a data desejada" at bounding box center [522, 466] width 592 height 19
click at [420, 450] on p "Selecione a opção Data e hora" at bounding box center [522, 439] width 592 height 38
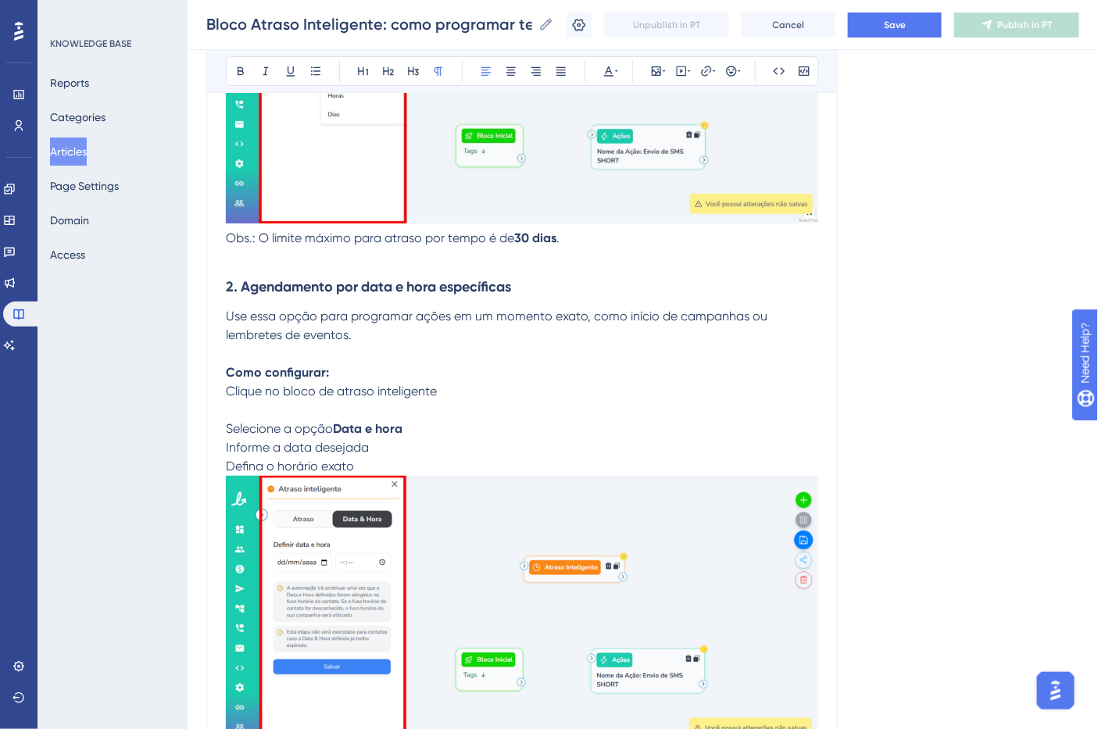
click at [444, 409] on p "Clique no bloco de atraso inteligente" at bounding box center [522, 401] width 592 height 38
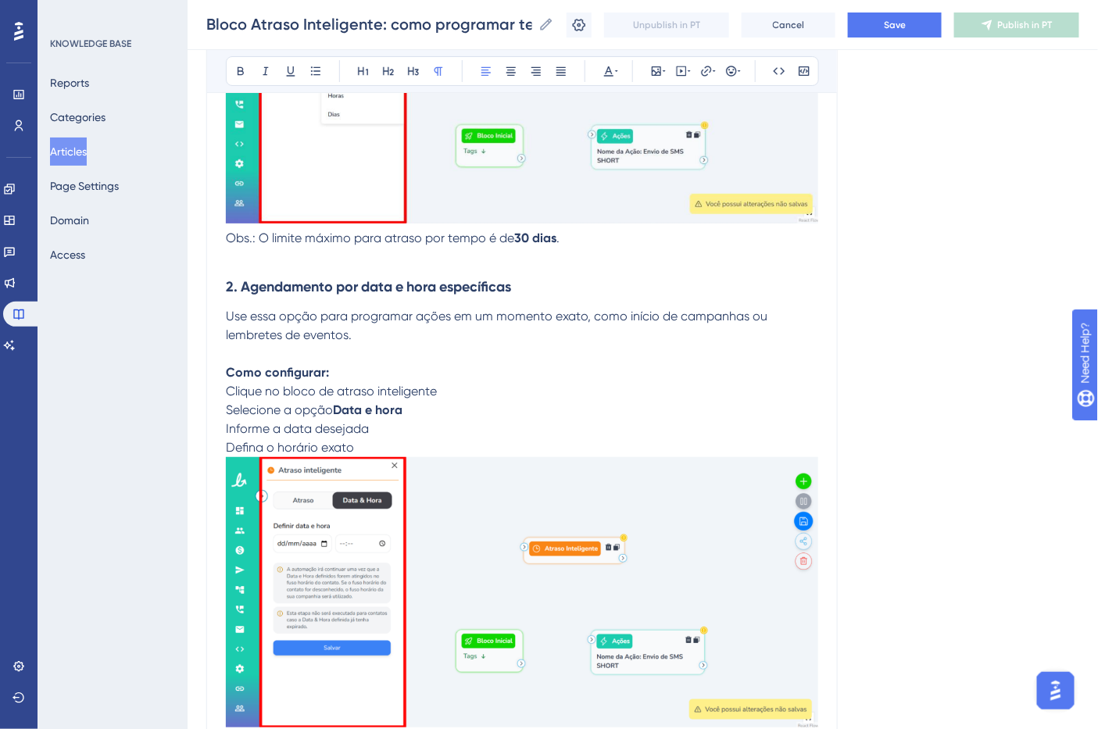
click at [488, 423] on p "Informe a data desejada" at bounding box center [522, 429] width 592 height 19
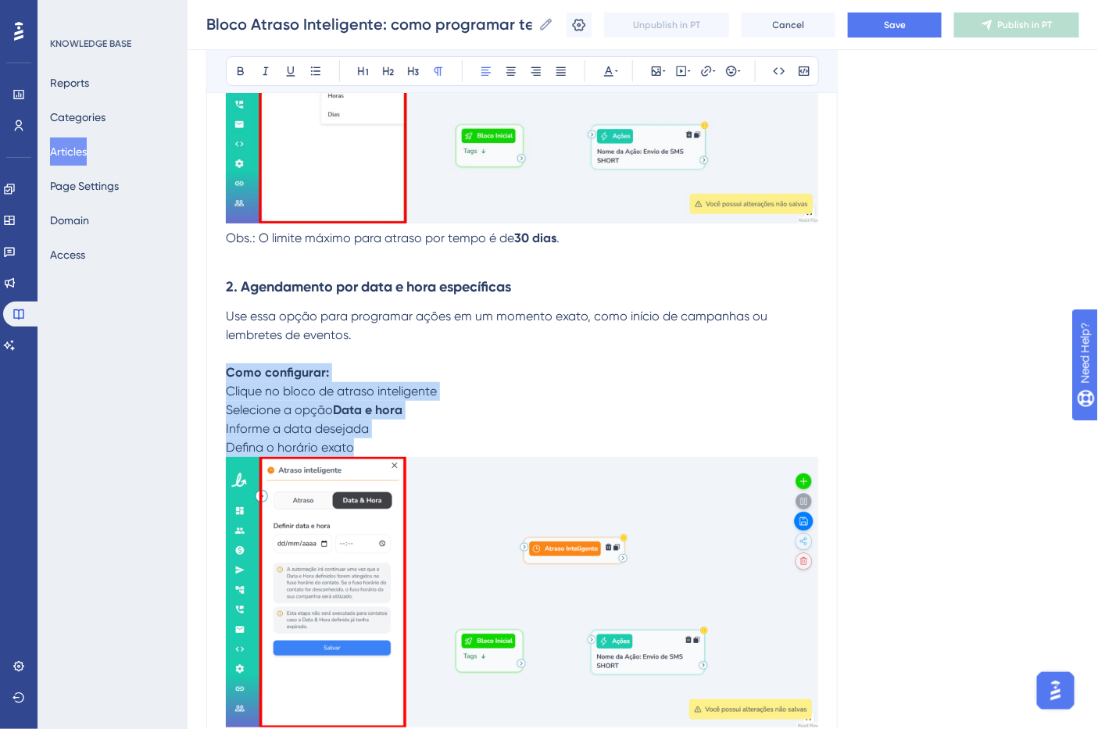
drag, startPoint x: 360, startPoint y: 446, endPoint x: 213, endPoint y: 381, distance: 160.6
click at [267, 405] on span "Selecione a opção" at bounding box center [279, 410] width 107 height 15
drag, startPoint x: 360, startPoint y: 454, endPoint x: 212, endPoint y: 403, distance: 157.2
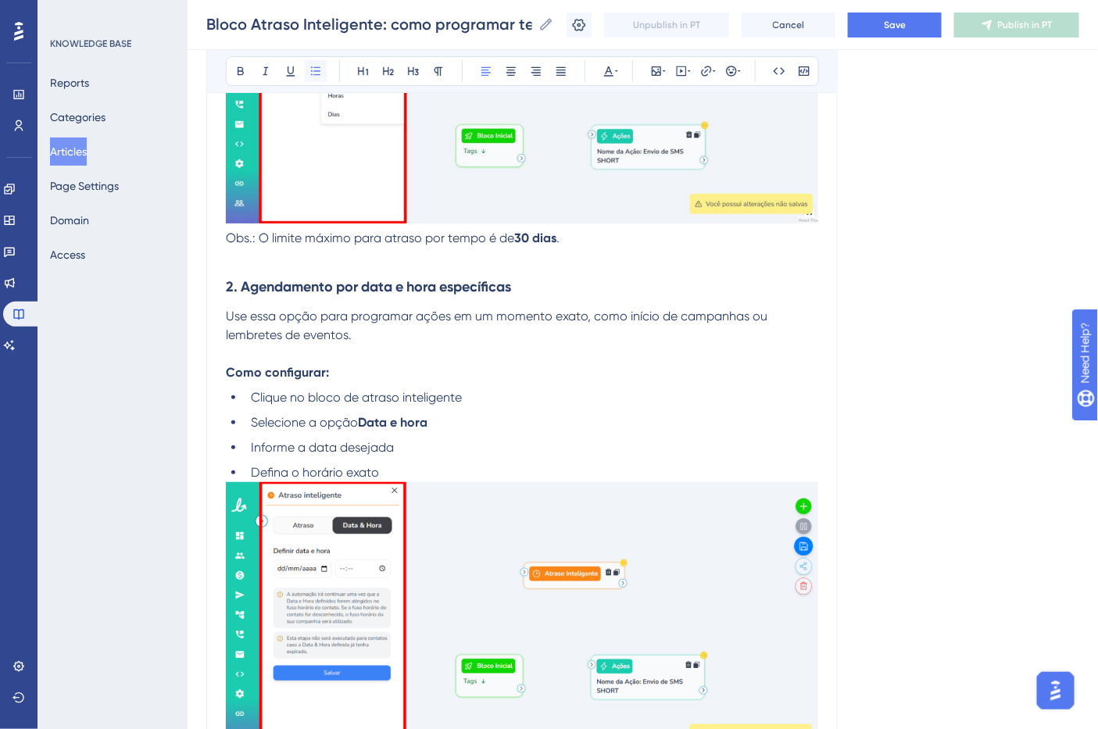
click at [315, 70] on icon at bounding box center [316, 71] width 13 height 13
click at [474, 361] on p at bounding box center [522, 354] width 592 height 19
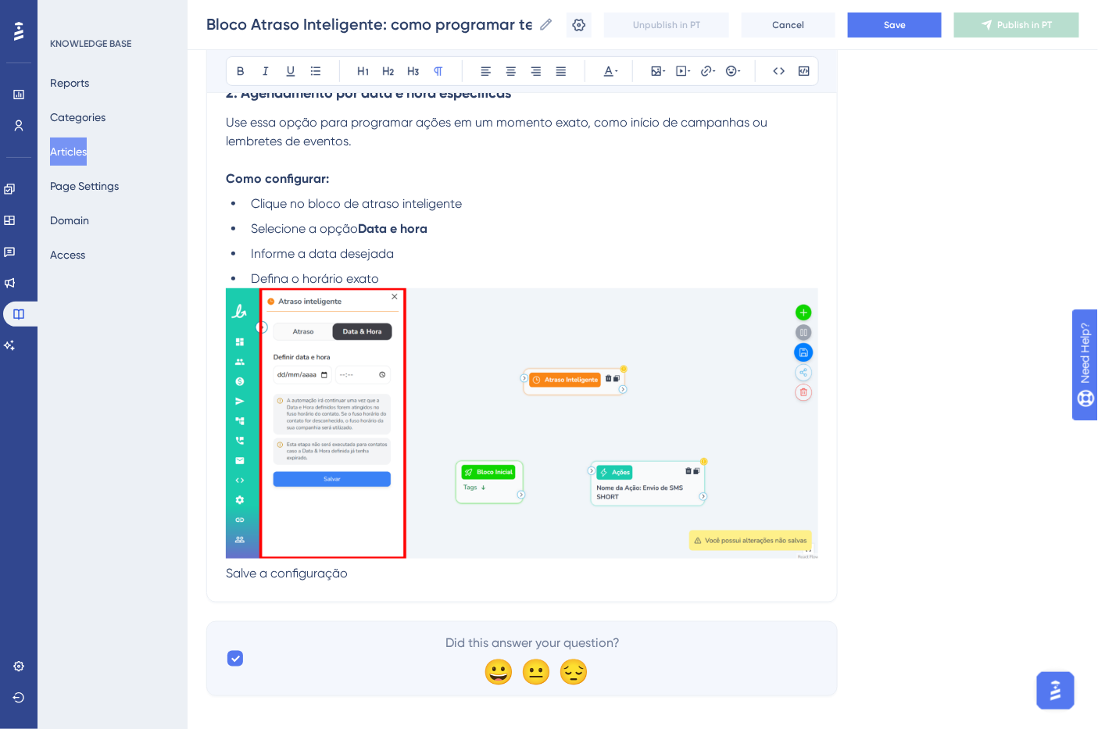
scroll to position [2210, 0]
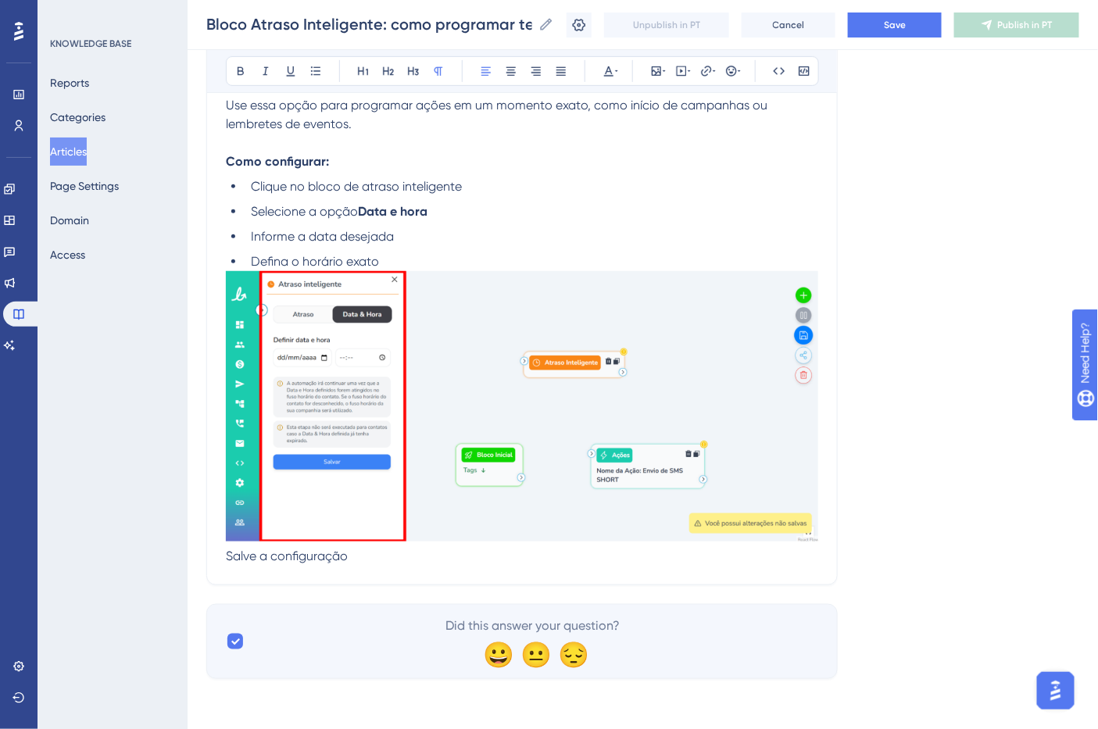
click at [311, 564] on p "Salve a configuração" at bounding box center [522, 556] width 592 height 19
click at [318, 71] on icon at bounding box center [315, 70] width 9 height 9
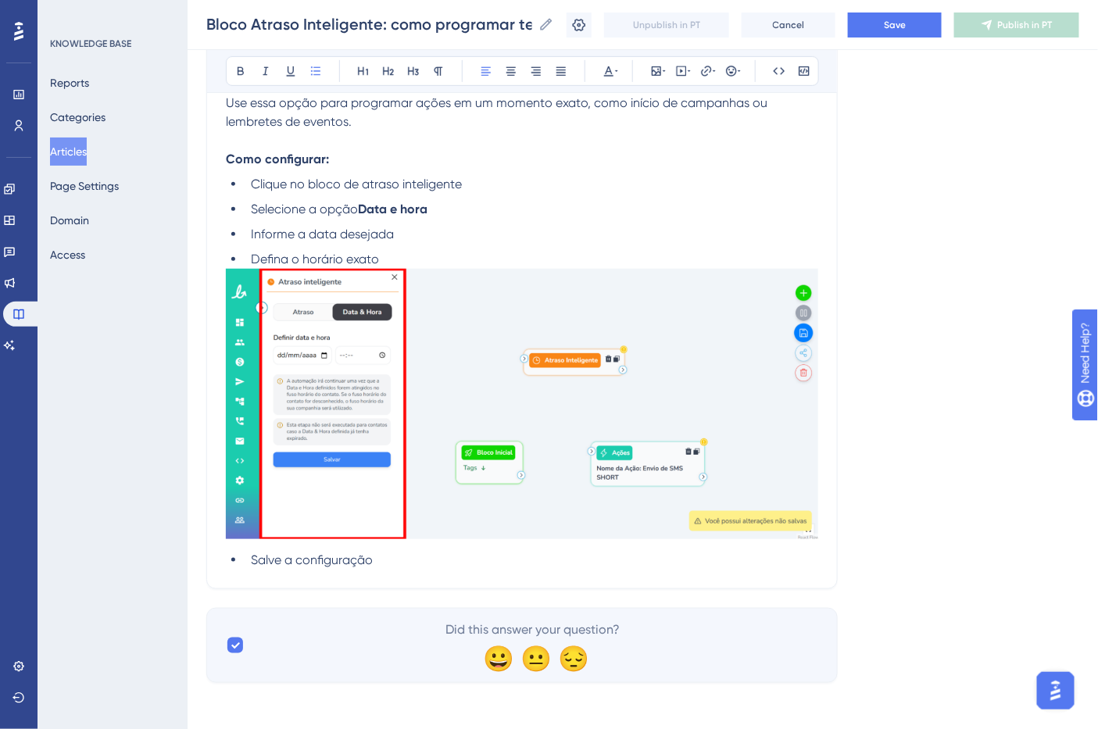
click at [424, 570] on li "Salve a configuração" at bounding box center [532, 560] width 574 height 19
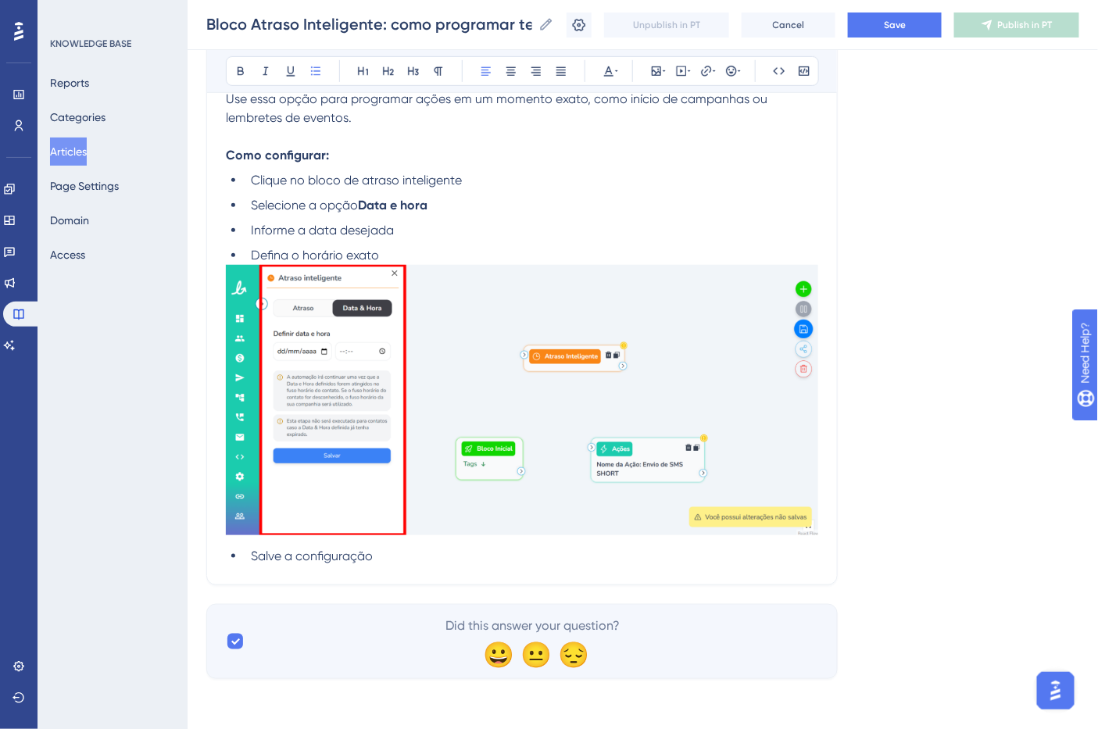
click at [426, 529] on img at bounding box center [522, 400] width 592 height 270
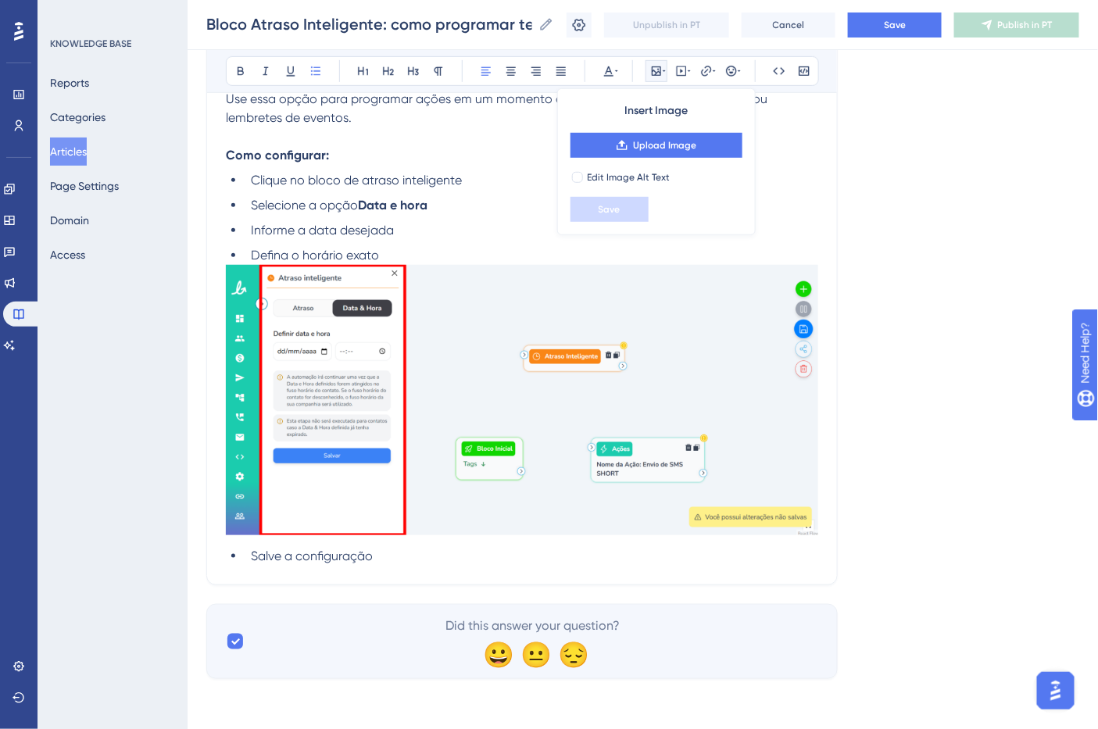
click at [400, 553] on li "Salve a configuração" at bounding box center [532, 556] width 574 height 19
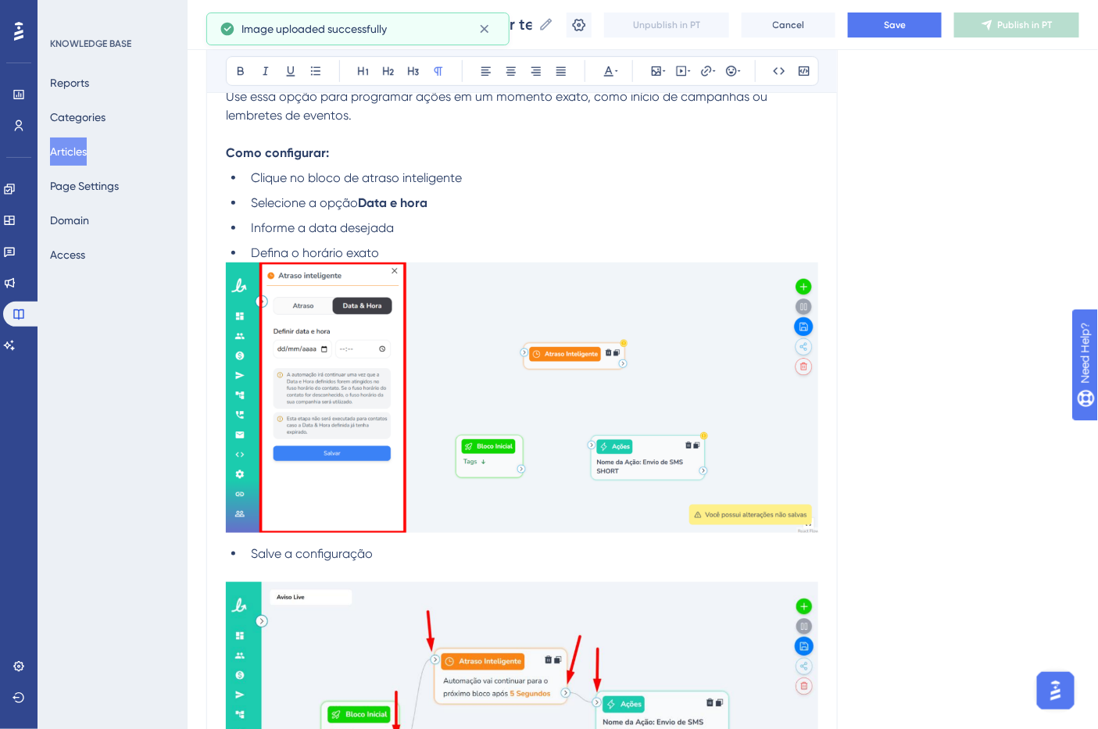
click at [303, 574] on p at bounding box center [522, 573] width 592 height 19
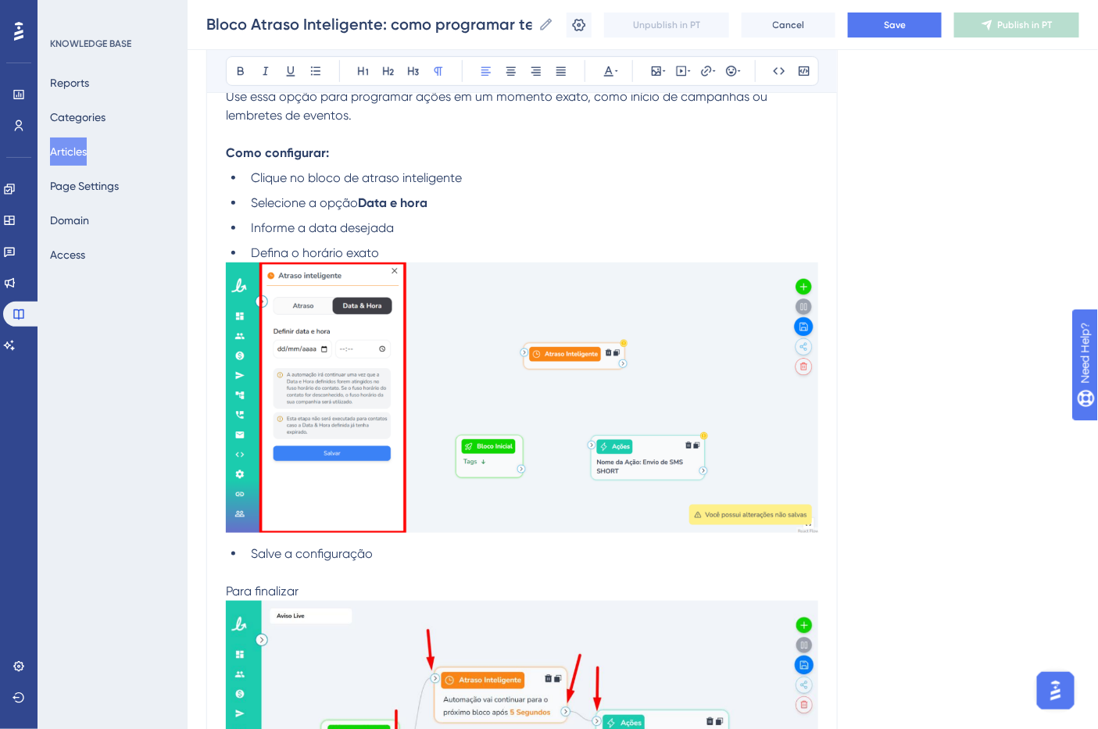
click at [298, 592] on span "Para finalizar" at bounding box center [262, 591] width 73 height 15
click at [240, 574] on span "5. Para Finalizar a criação do fluxo, interligue os blocos: clique na seta do b…" at bounding box center [520, 582] width 589 height 34
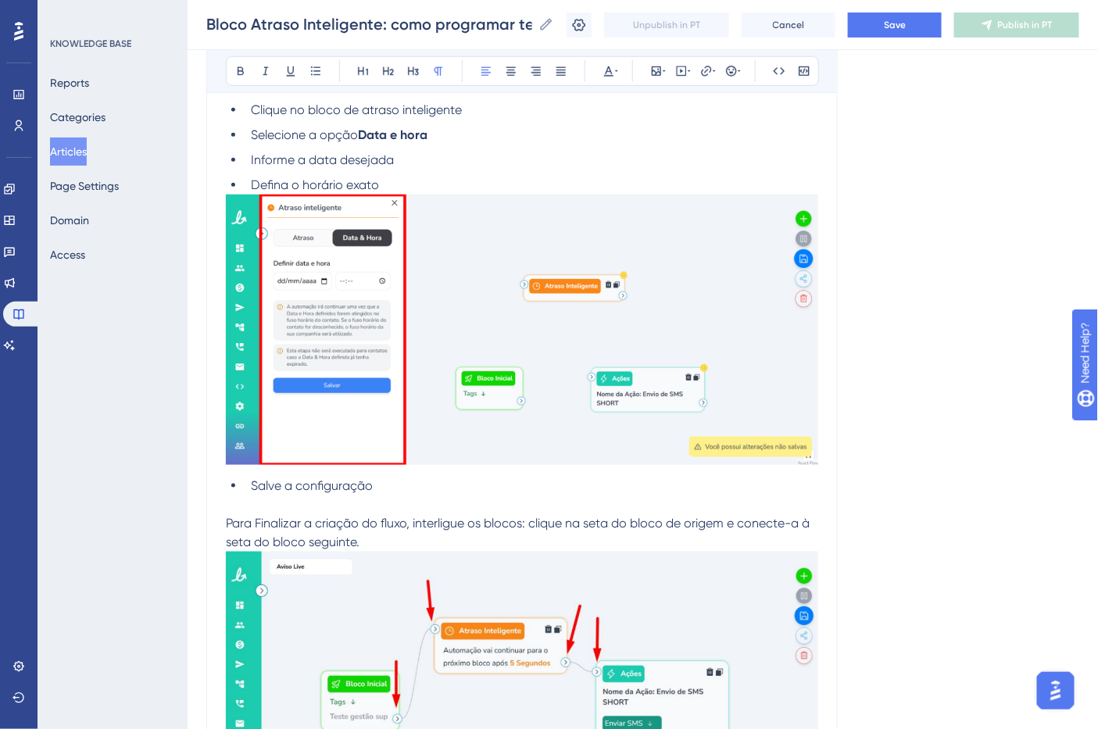
scroll to position [2390, 0]
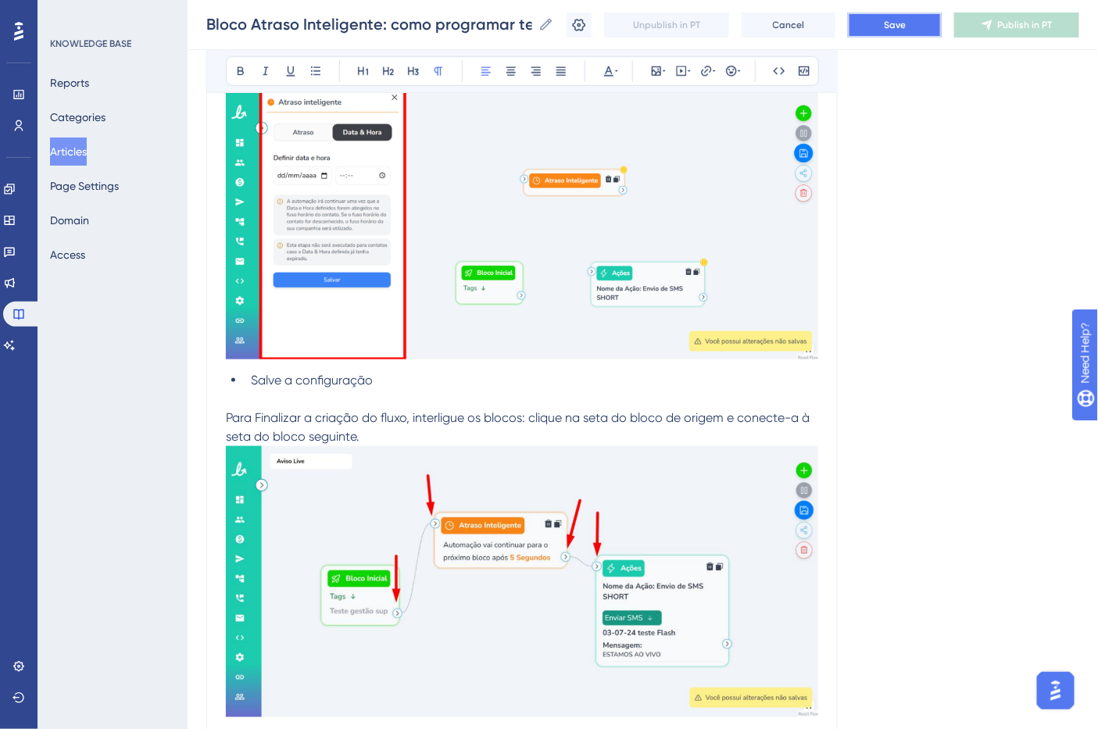
click at [930, 21] on button "Save" at bounding box center [895, 25] width 94 height 25
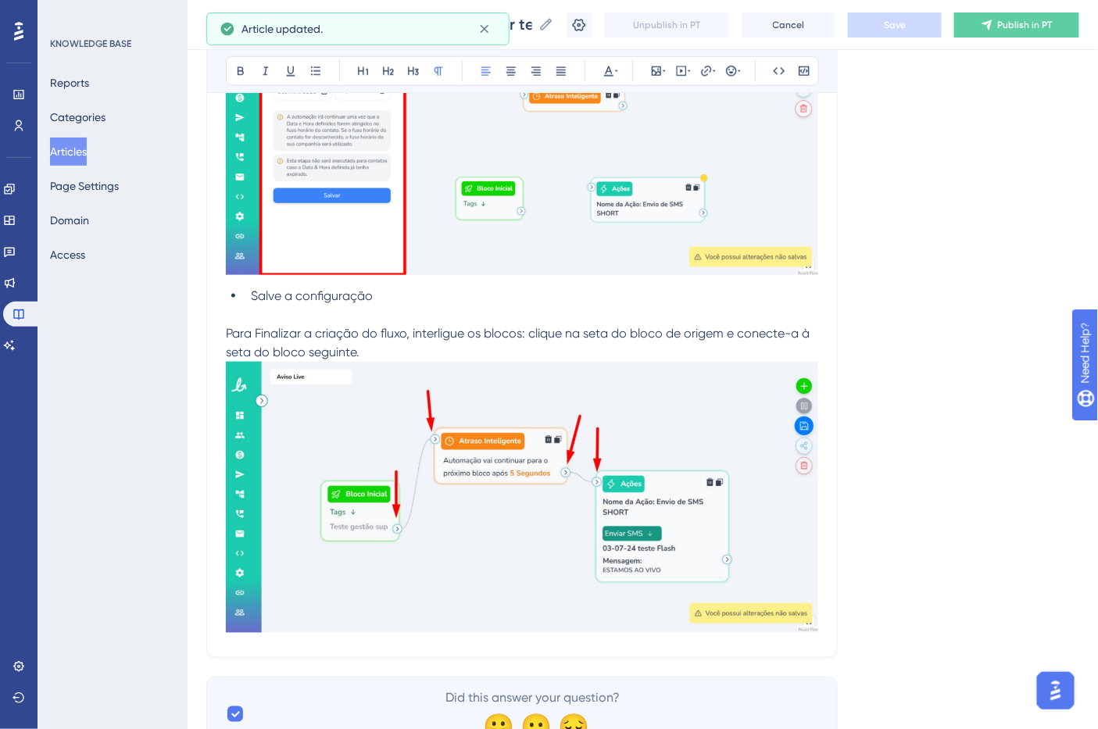
scroll to position [2550, 0]
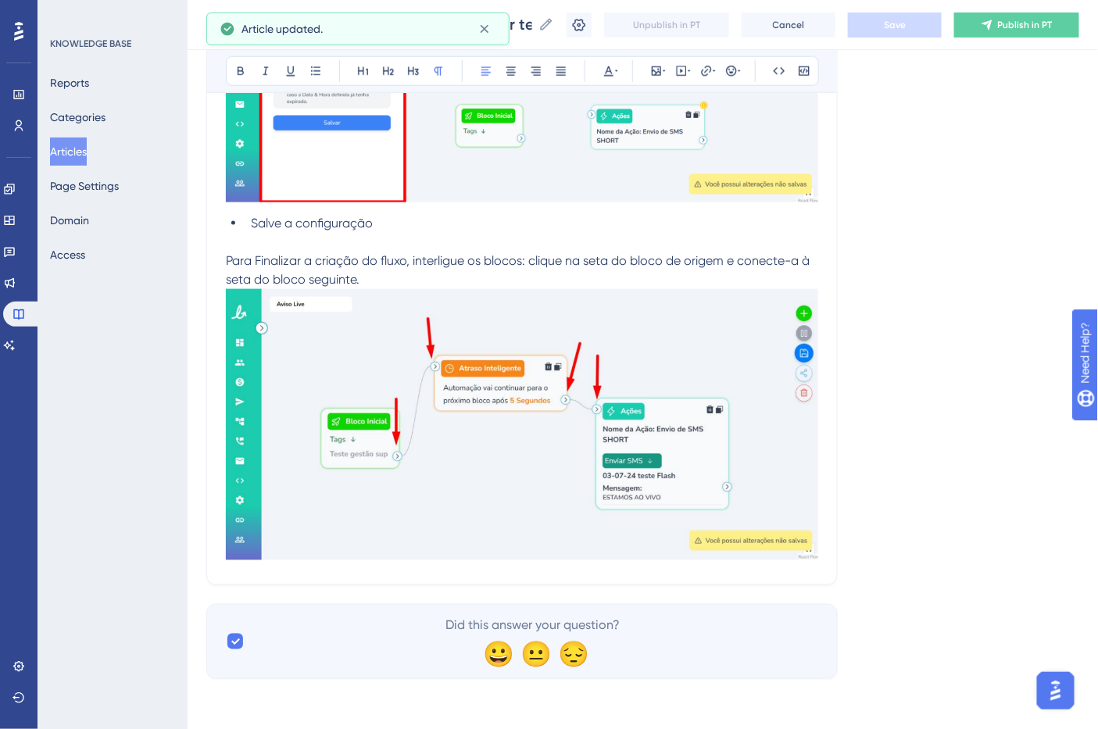
click at [479, 508] on img at bounding box center [522, 424] width 592 height 271
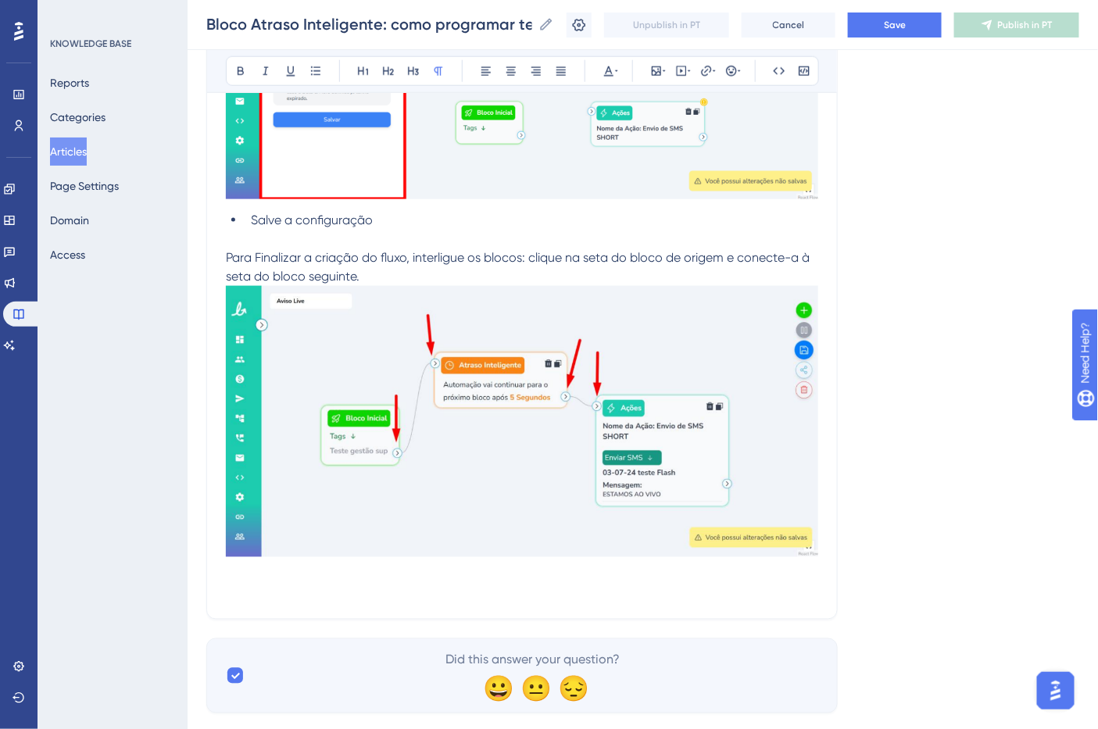
click at [286, 532] on img at bounding box center [522, 421] width 592 height 271
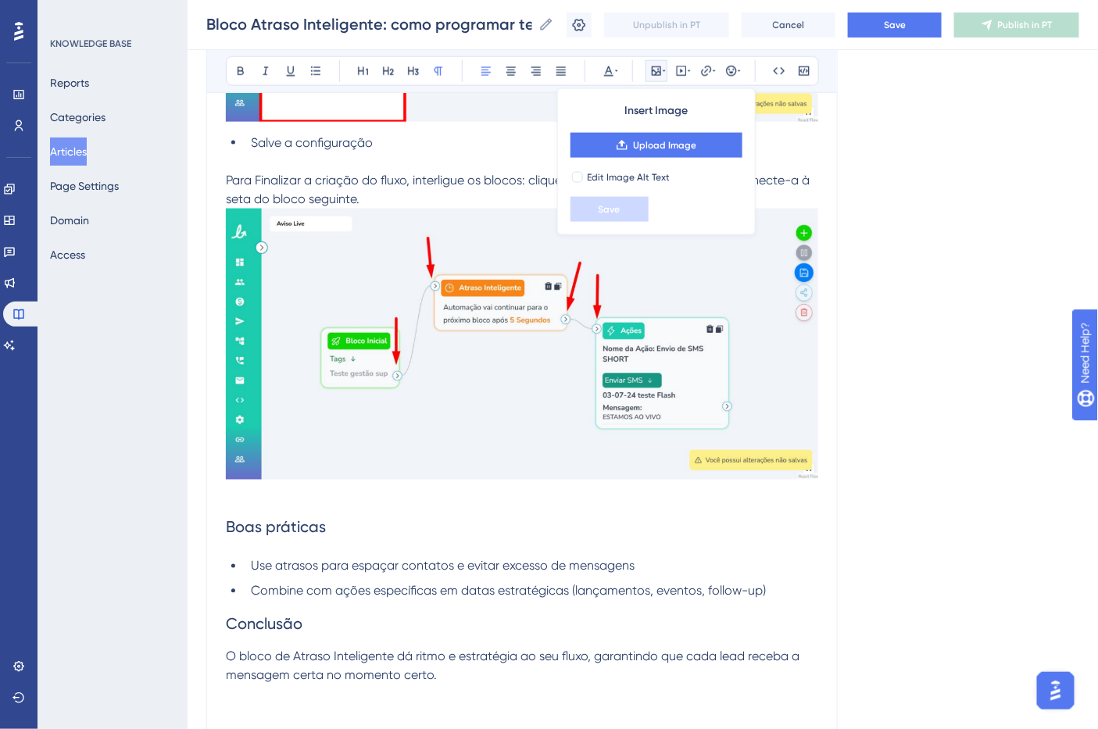
scroll to position [2658, 0]
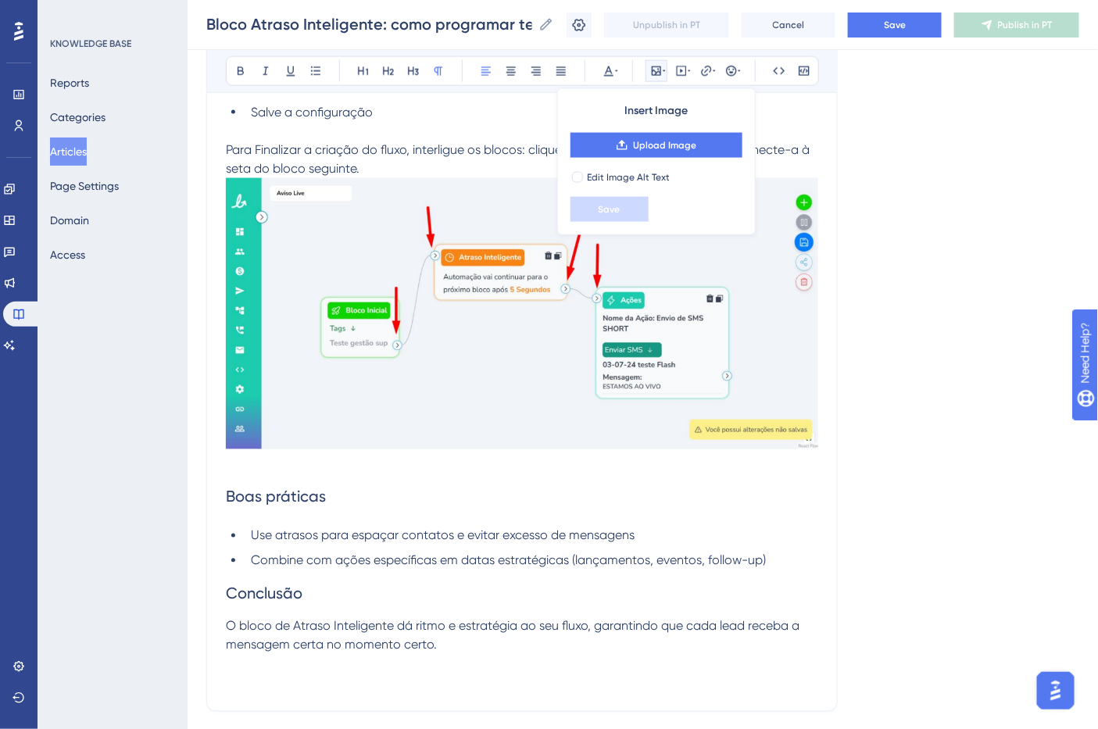
click at [277, 505] on span "Boas práticas" at bounding box center [276, 497] width 100 height 19
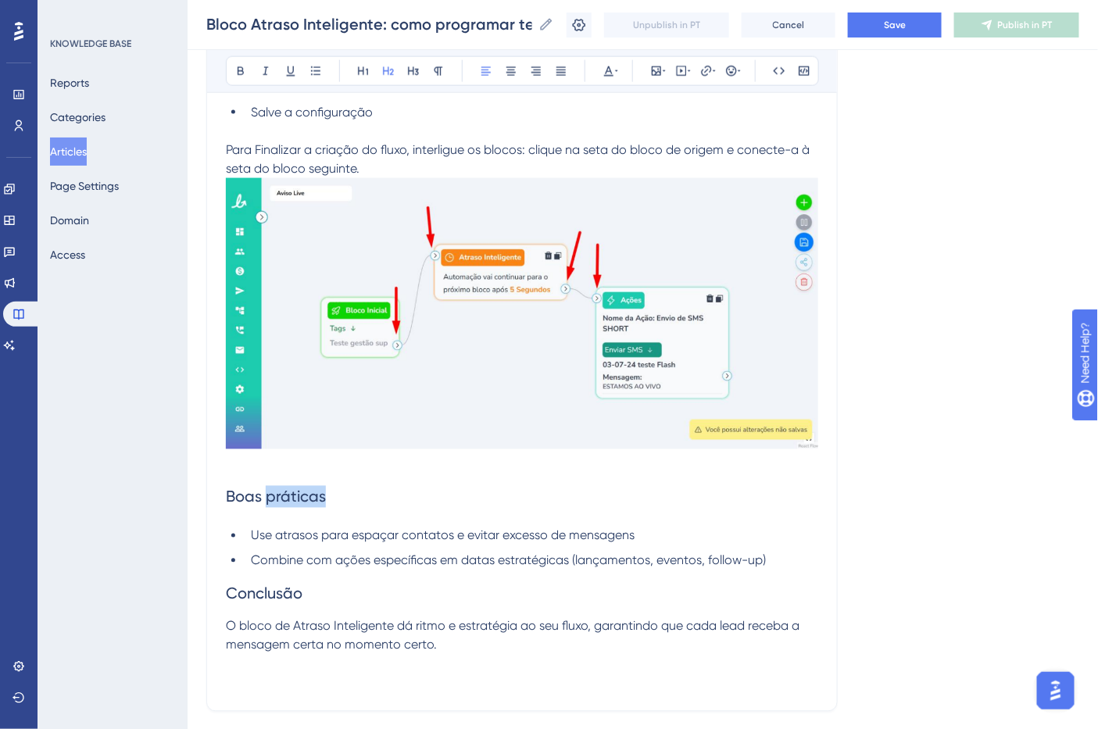
click at [277, 505] on span "Boas práticas" at bounding box center [276, 497] width 100 height 19
click at [281, 506] on span "Boas práticas" at bounding box center [276, 497] width 100 height 19
click at [236, 73] on icon at bounding box center [240, 71] width 13 height 13
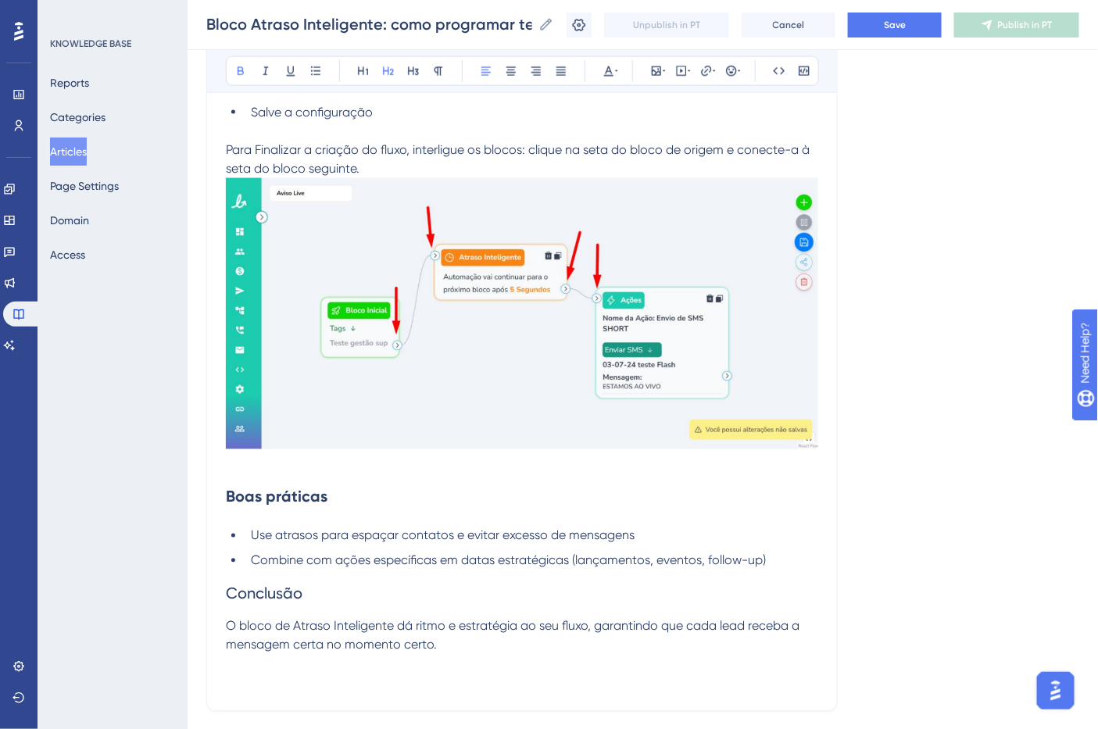
click at [263, 589] on span "Conclusão" at bounding box center [264, 594] width 77 height 19
click at [239, 66] on icon at bounding box center [240, 71] width 13 height 13
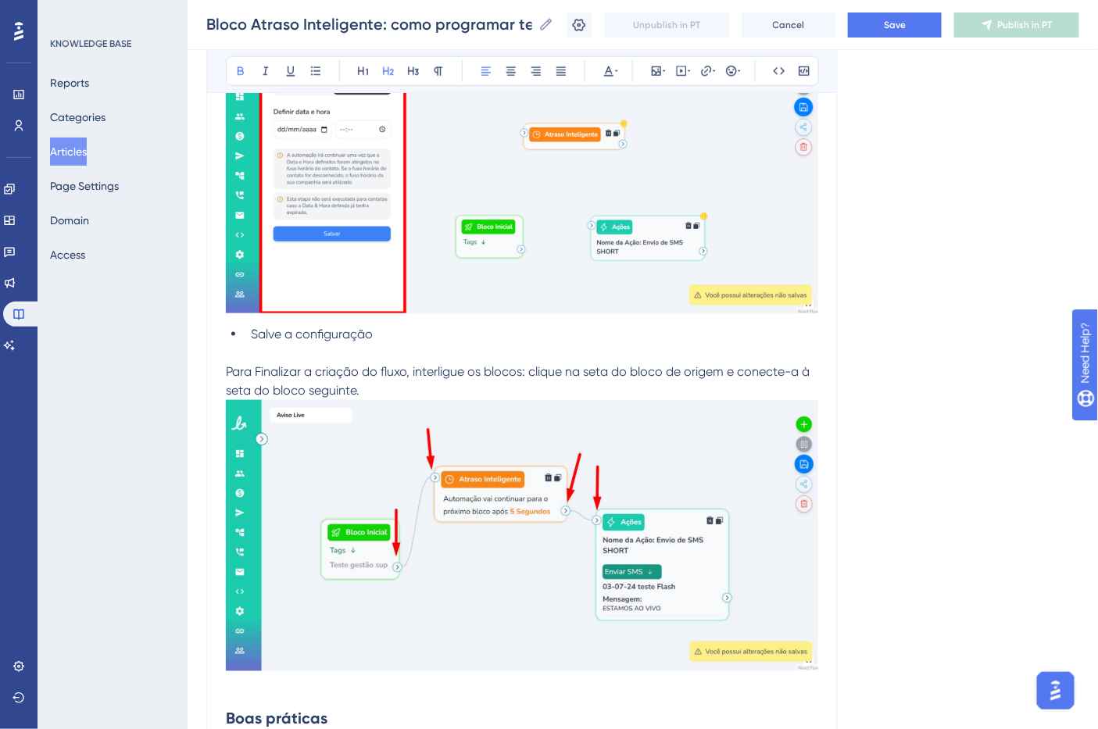
scroll to position [2397, 0]
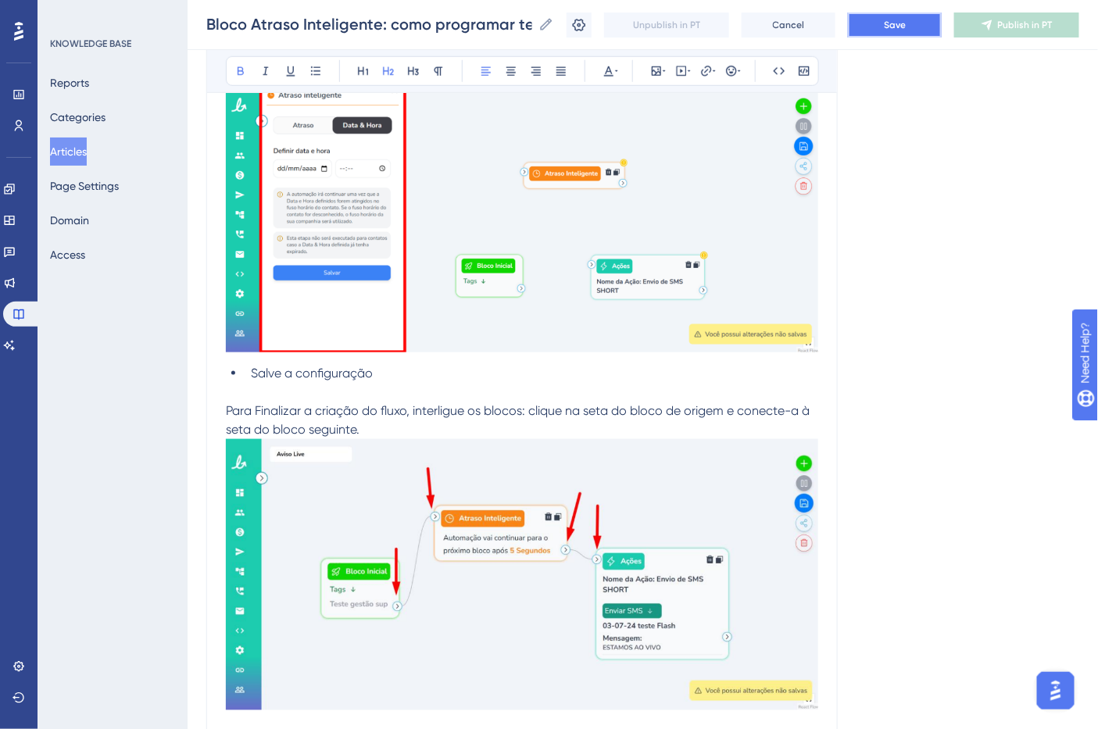
click at [873, 27] on button "Save" at bounding box center [895, 25] width 94 height 25
click at [1042, 13] on button "Publish in PT" at bounding box center [1016, 25] width 125 height 25
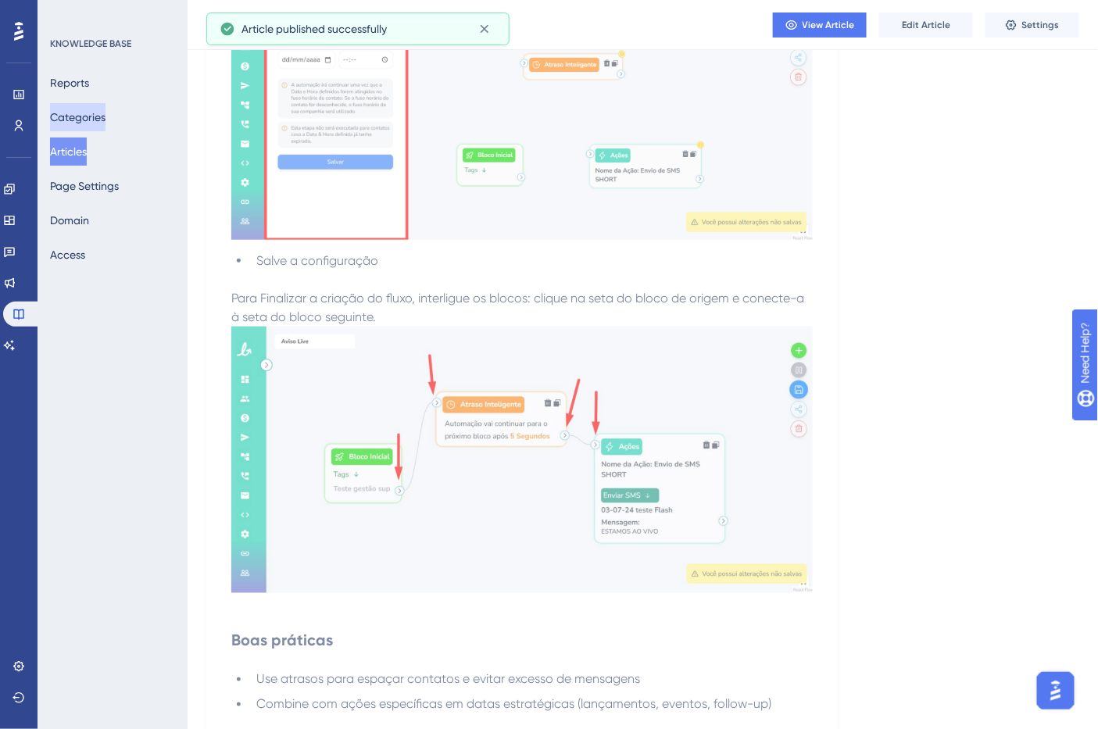
click at [91, 115] on button "Categories" at bounding box center [77, 117] width 55 height 28
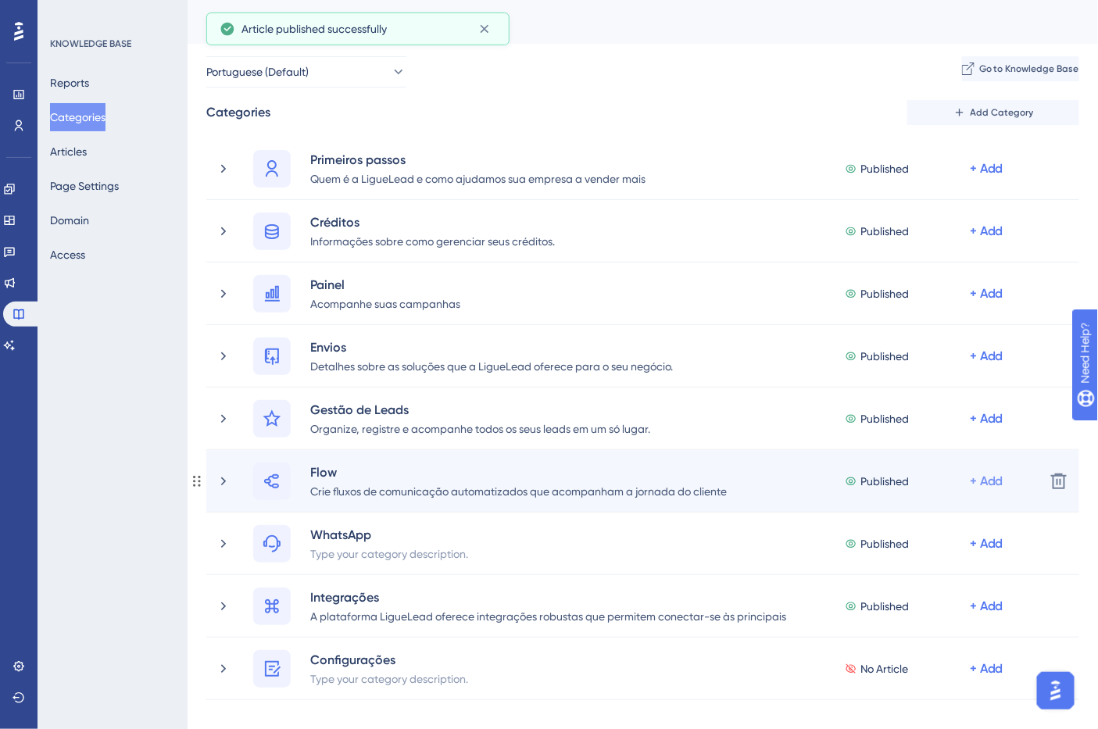
click at [989, 482] on div "+ Add" at bounding box center [987, 481] width 34 height 19
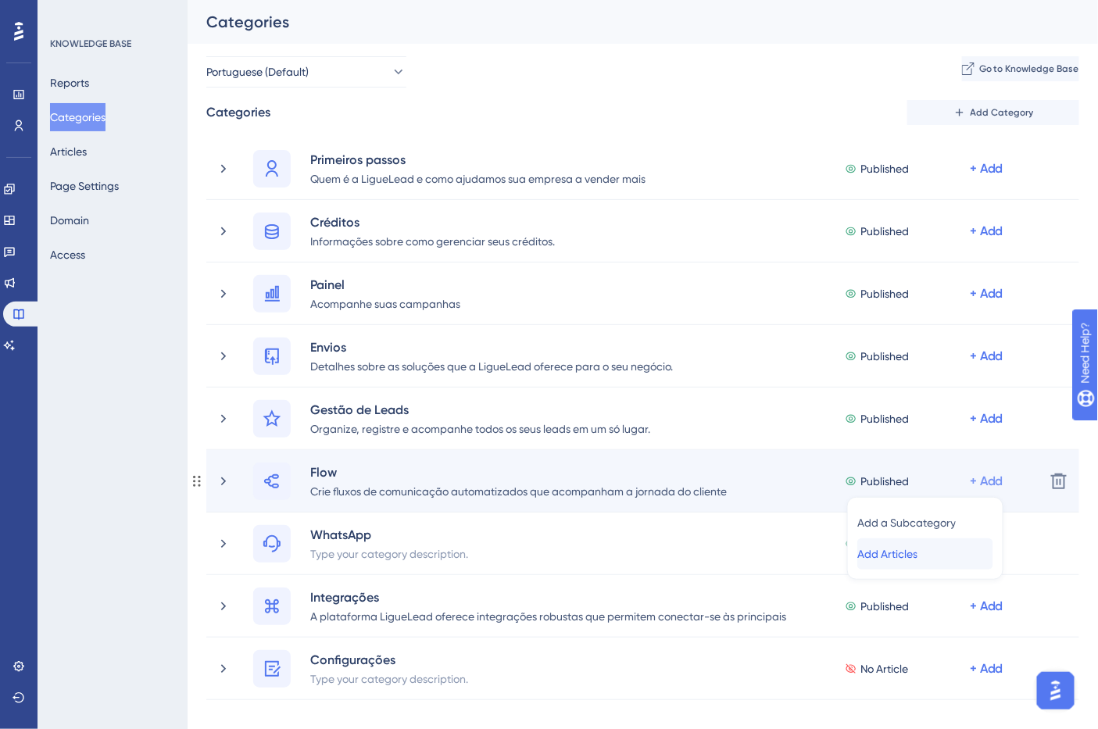
click at [940, 549] on div "Add Articles Add Articles" at bounding box center [925, 554] width 136 height 31
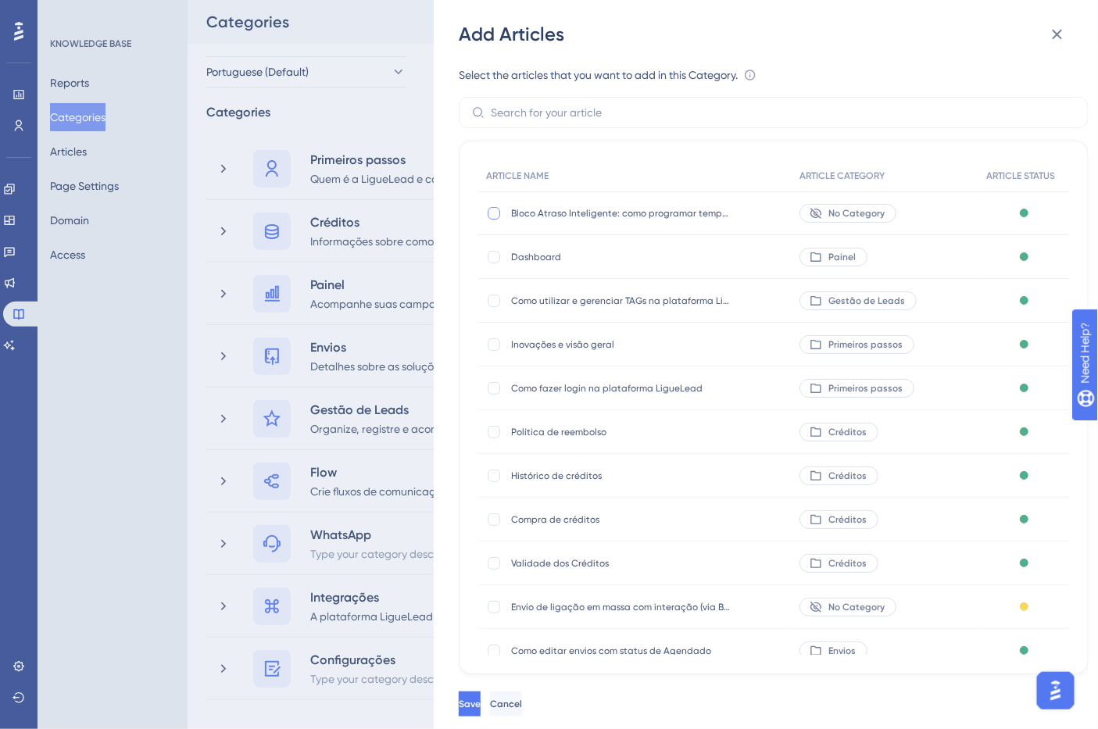
click at [493, 213] on div at bounding box center [494, 213] width 13 height 13
checkbox input "true"
click at [484, 713] on button "Save" at bounding box center [471, 704] width 25 height 25
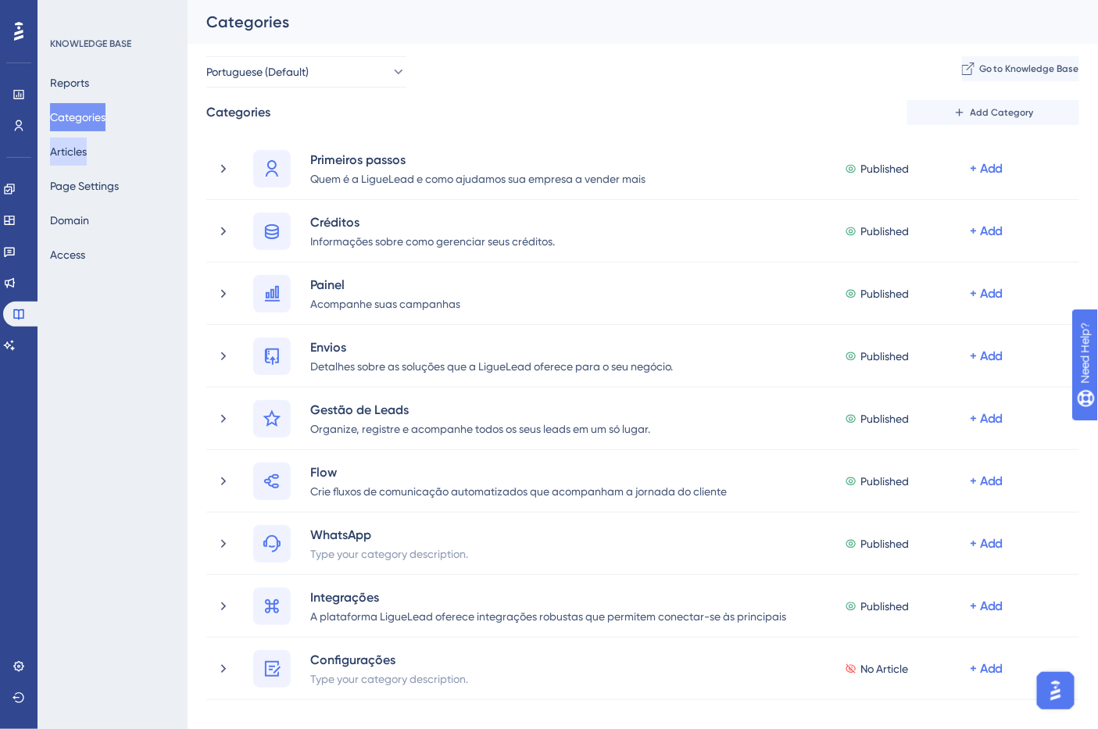
click at [87, 147] on button "Articles" at bounding box center [68, 152] width 37 height 28
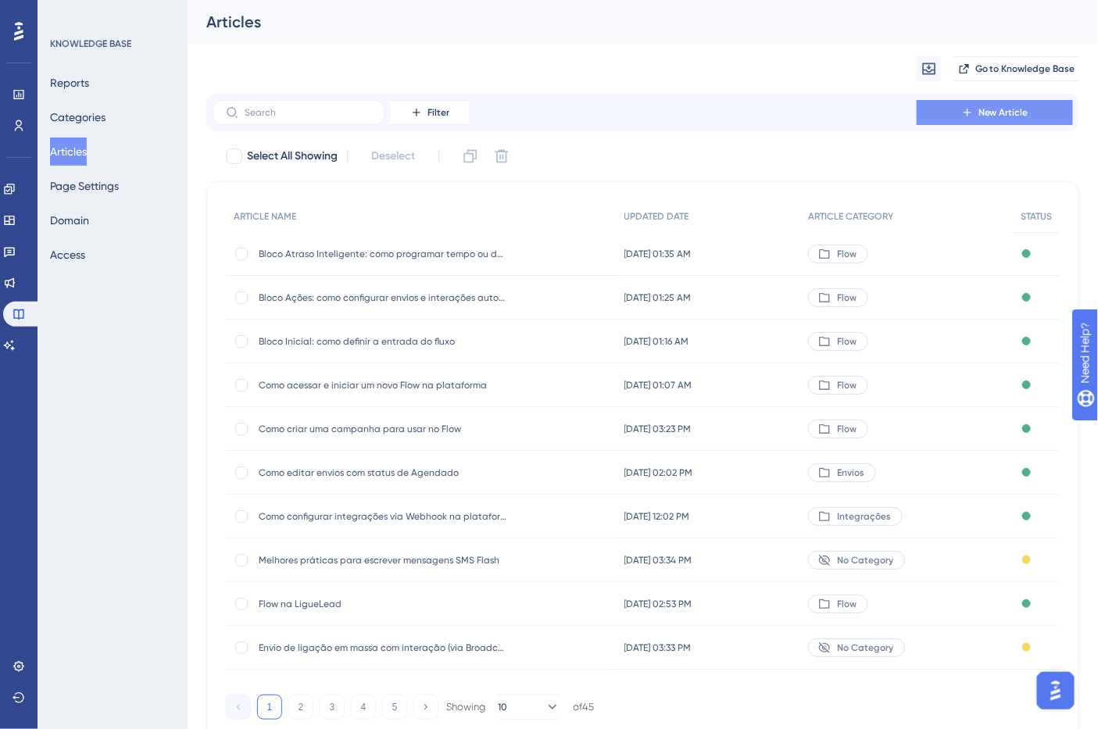
click at [979, 119] on button "New Article" at bounding box center [995, 112] width 156 height 25
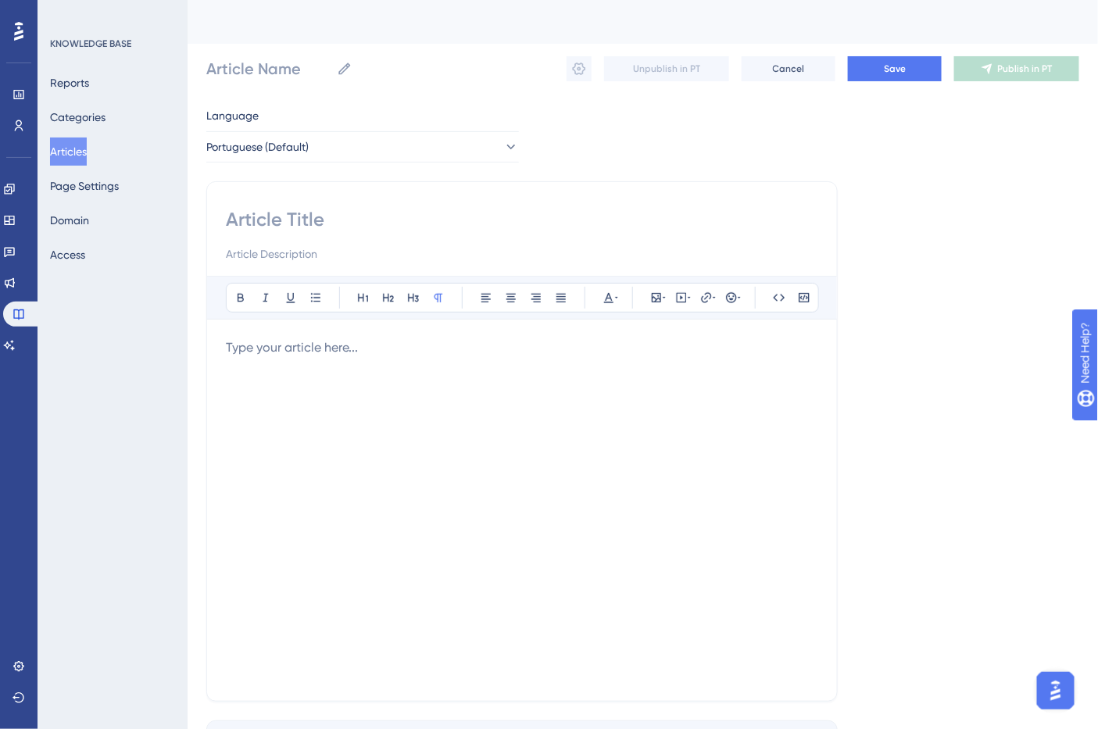
click at [310, 224] on input at bounding box center [522, 219] width 592 height 25
click at [309, 222] on input at bounding box center [522, 219] width 592 height 25
paste input "Bloco Condição: como criar ramificações no fluxo com base em regras"
type input "Bloco Condição: como criar ramificações no fluxo com base em regras"
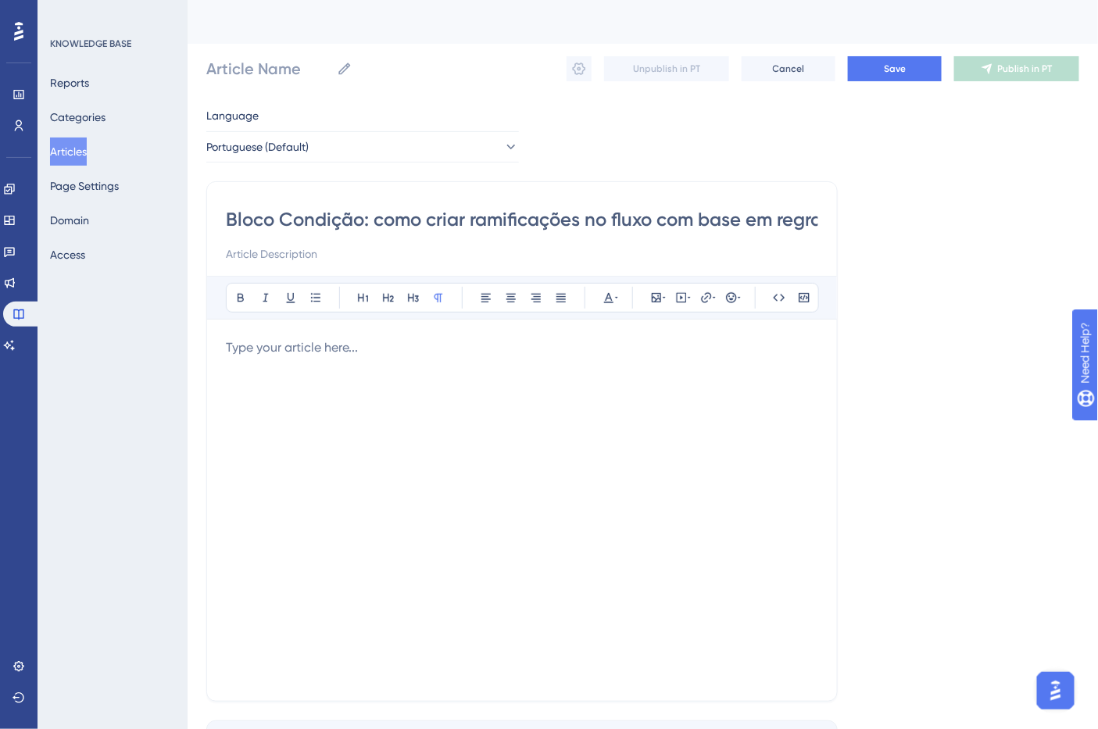
scroll to position [0, 14]
type input "Bloco Condição: como criar ramificações no fluxo com base em regras"
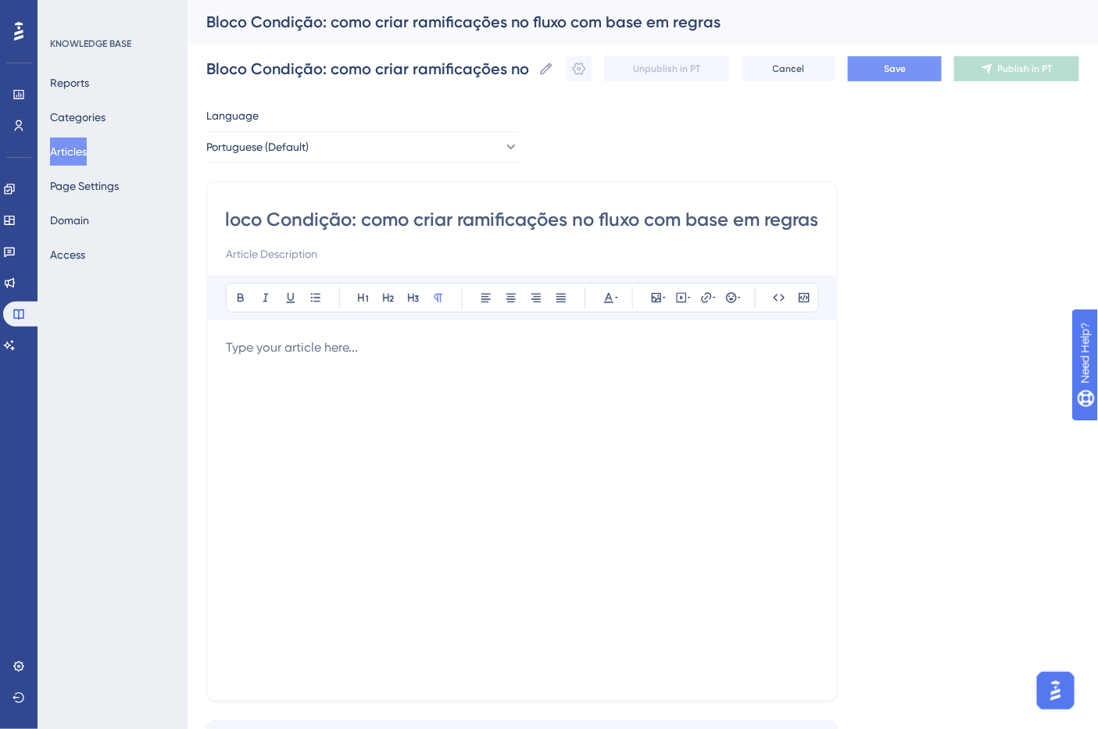
type input "Bloco Condição: como criar ramificações no fluxo com base em regras"
click at [925, 61] on button "Save" at bounding box center [895, 68] width 94 height 25
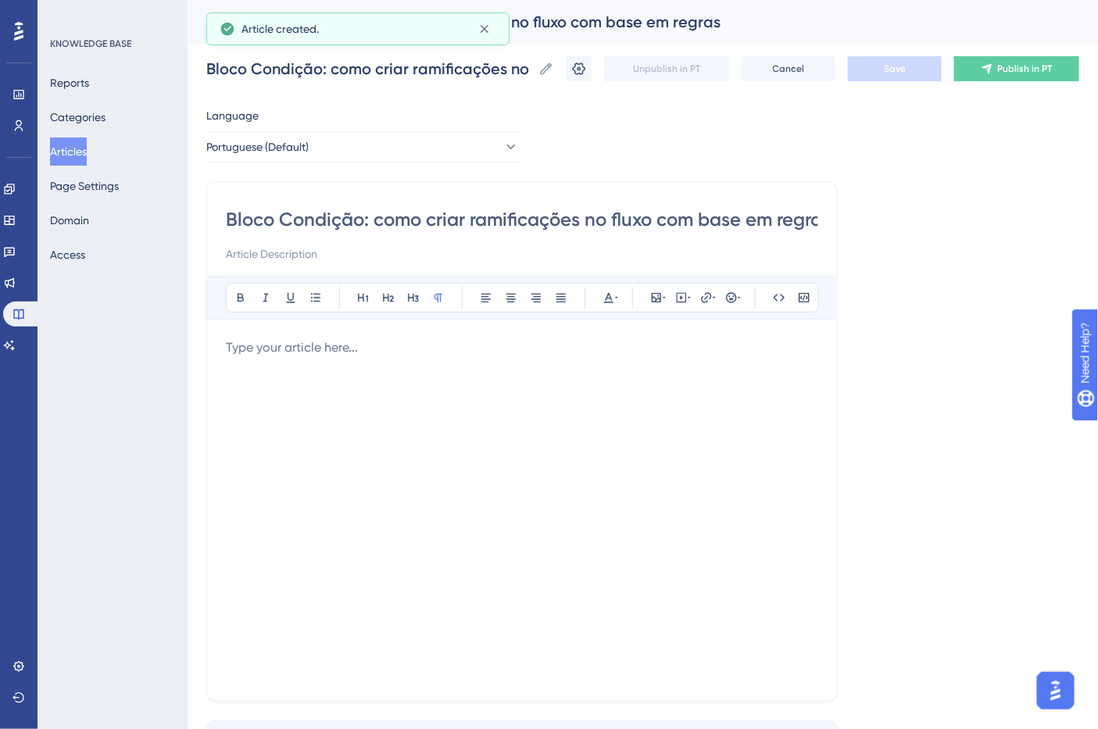
click at [365, 372] on div at bounding box center [522, 510] width 592 height 344
click at [399, 337] on div "Bold Italic Underline Bullet Point Heading 1 Heading 2 Heading 3 Normal Align L…" at bounding box center [522, 479] width 592 height 406
click at [328, 369] on div at bounding box center [522, 510] width 592 height 344
click at [322, 354] on p at bounding box center [522, 347] width 592 height 19
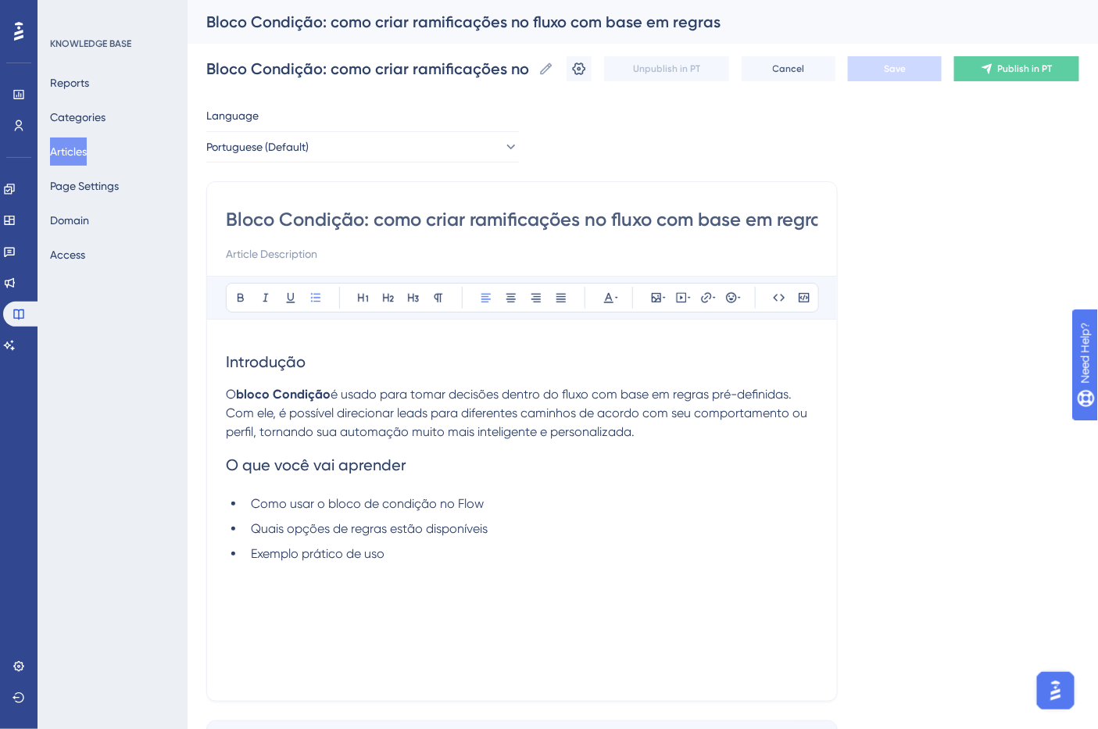
click at [279, 369] on span "Introdução" at bounding box center [266, 361] width 80 height 19
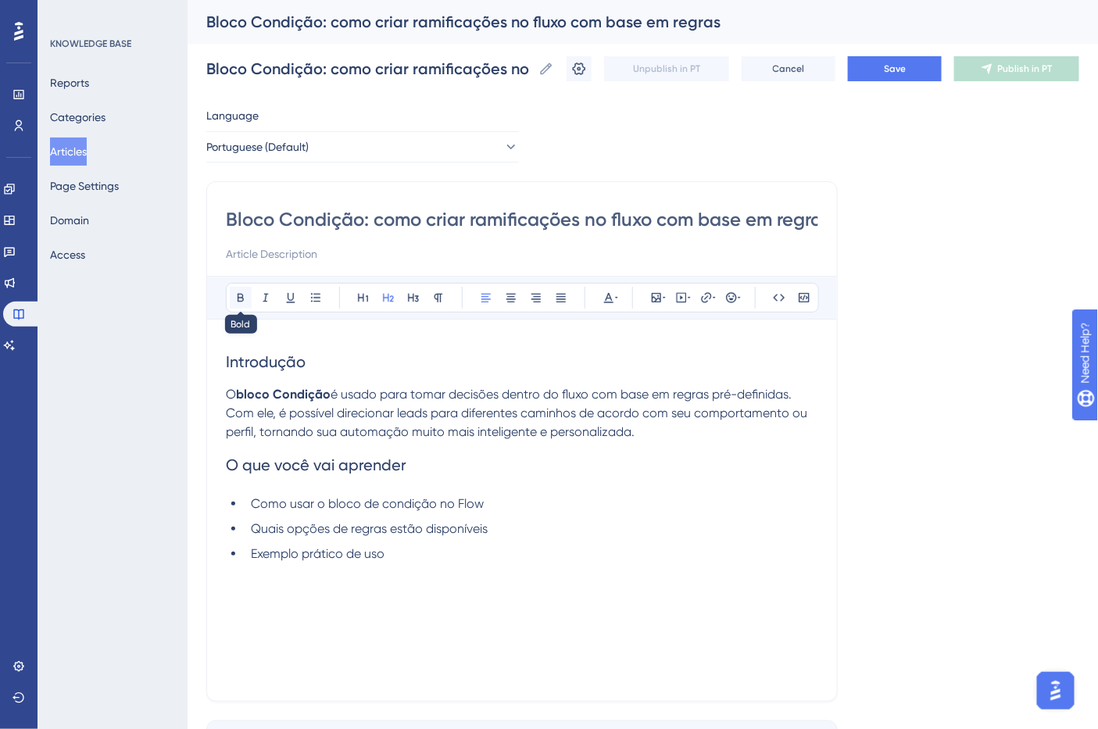
click at [231, 300] on button at bounding box center [241, 298] width 22 height 22
click at [340, 472] on span "O que você vai aprender" at bounding box center [316, 465] width 181 height 19
click at [239, 298] on icon at bounding box center [241, 298] width 6 height 9
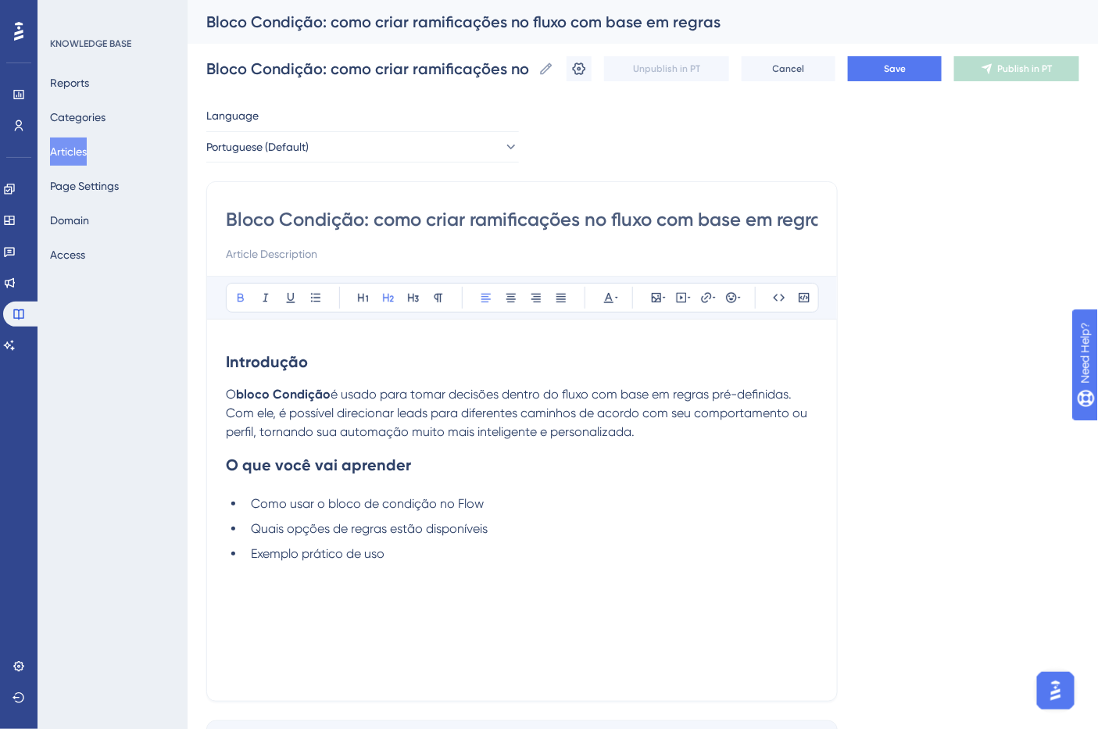
click at [422, 563] on li "Exemplo prático de uso" at bounding box center [532, 554] width 574 height 19
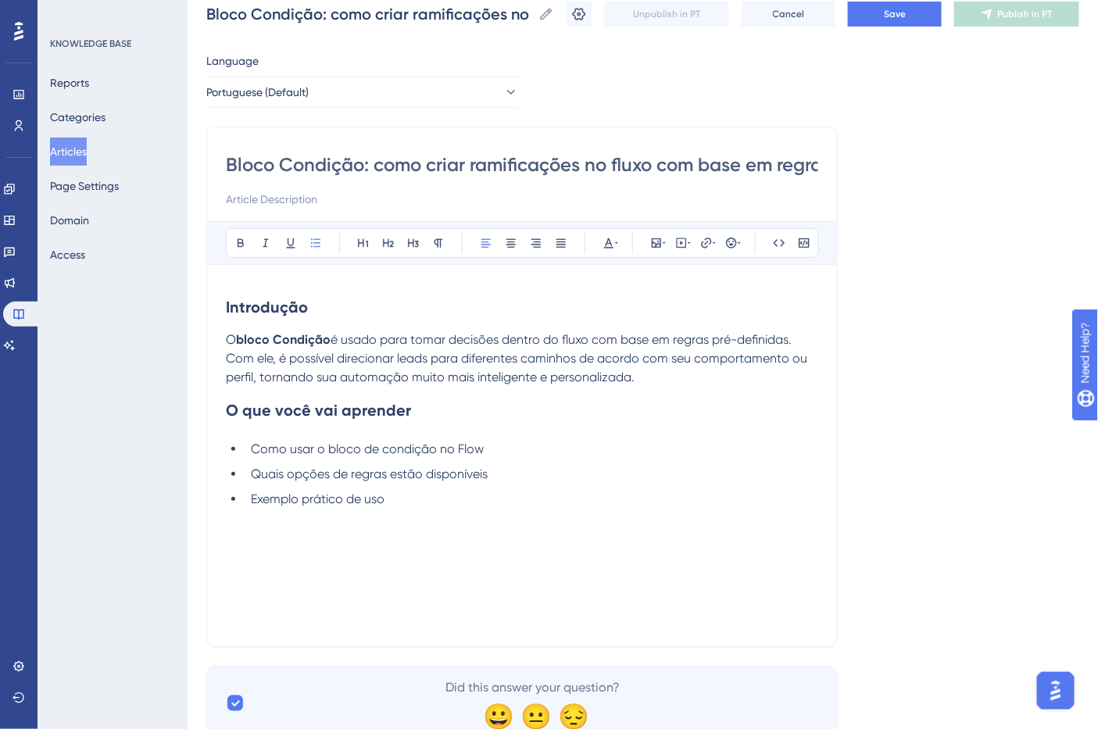
scroll to position [110, 0]
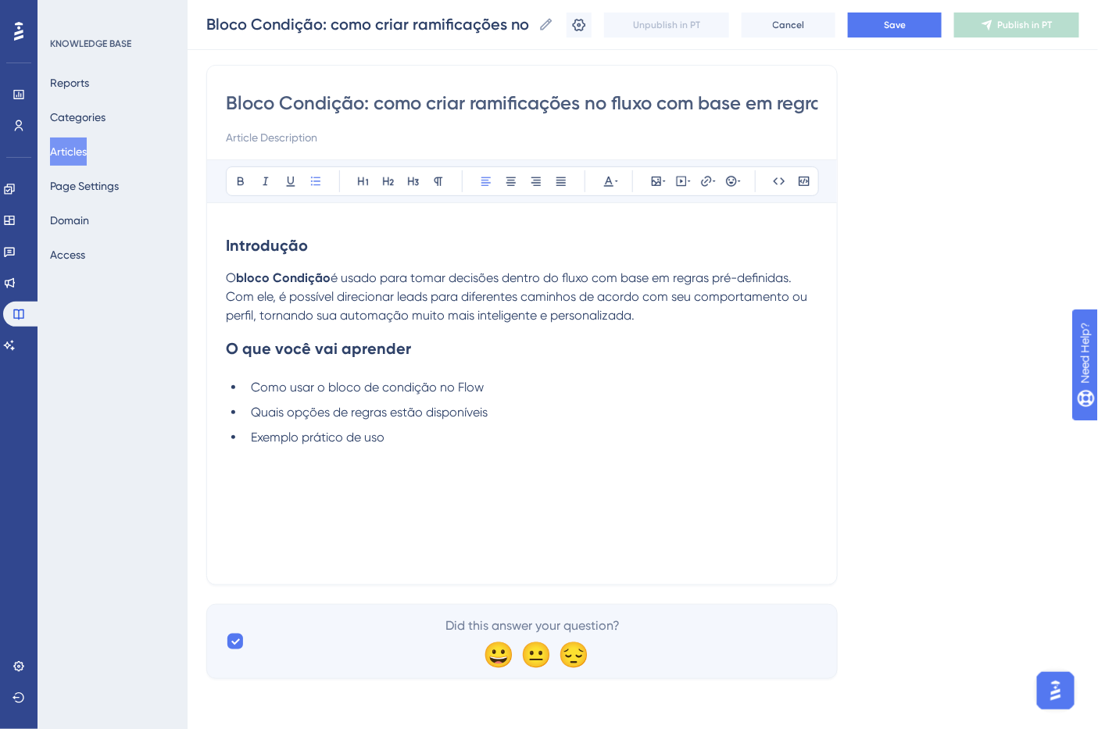
drag, startPoint x: 263, startPoint y: 514, endPoint x: 254, endPoint y: 501, distance: 16.3
click at [262, 514] on div "Introdução O bloco Condição é usado para tomar decisões dentro do fluxo com bas…" at bounding box center [522, 394] width 592 height 344
click at [249, 488] on div "Introdução O bloco Condição é usado para tomar decisões dentro do fluxo com bas…" at bounding box center [522, 394] width 592 height 344
click at [399, 470] on div "Introdução O bloco Condição é usado para tomar decisões dentro do fluxo com bas…" at bounding box center [522, 394] width 592 height 344
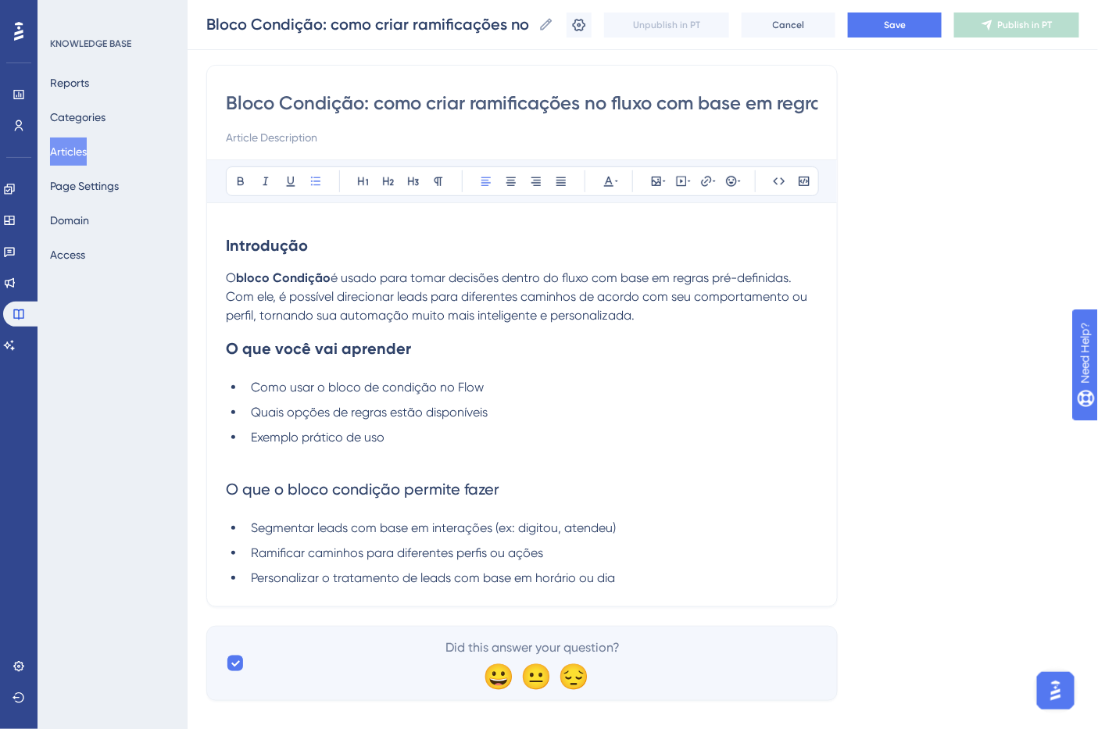
click at [358, 498] on span "O que o bloco condição permite fazer" at bounding box center [363, 489] width 274 height 19
click at [357, 498] on span "O que o bloco condição permite fazer" at bounding box center [363, 489] width 274 height 19
click at [244, 188] on button at bounding box center [241, 181] width 22 height 22
click at [675, 581] on li "Personalizar o tratamento de leads com base em horário ou dia" at bounding box center [532, 578] width 574 height 19
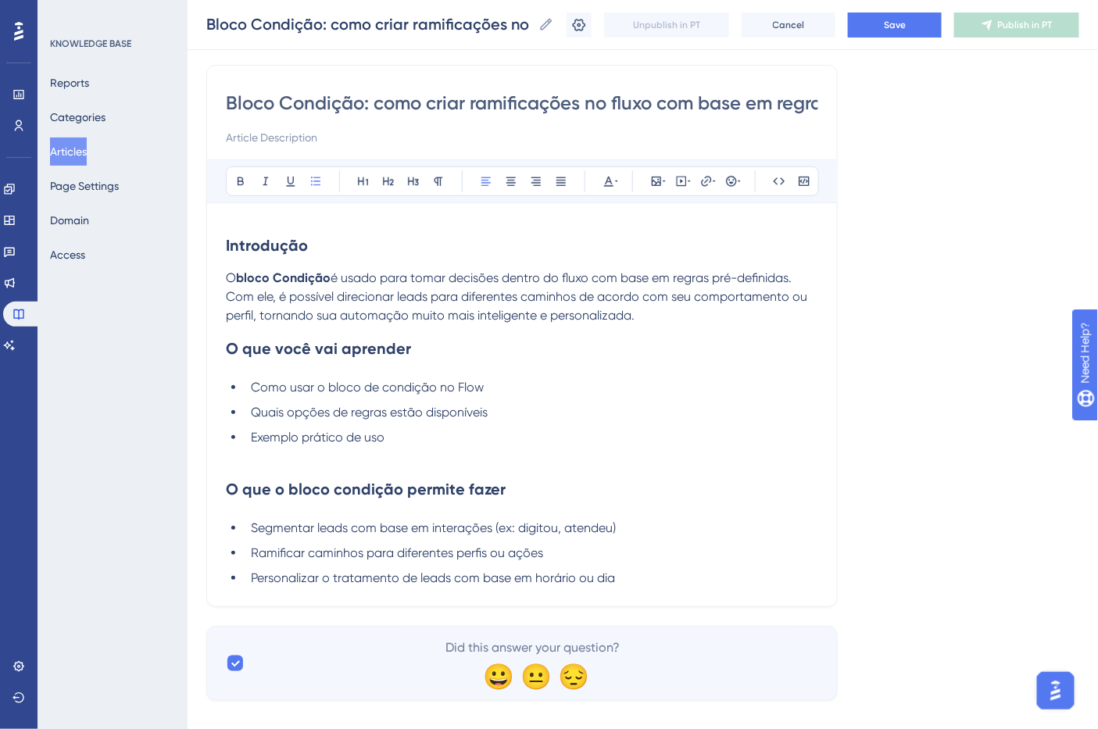
click at [649, 586] on li "Personalizar o tratamento de leads com base em horário ou dia" at bounding box center [532, 578] width 574 height 19
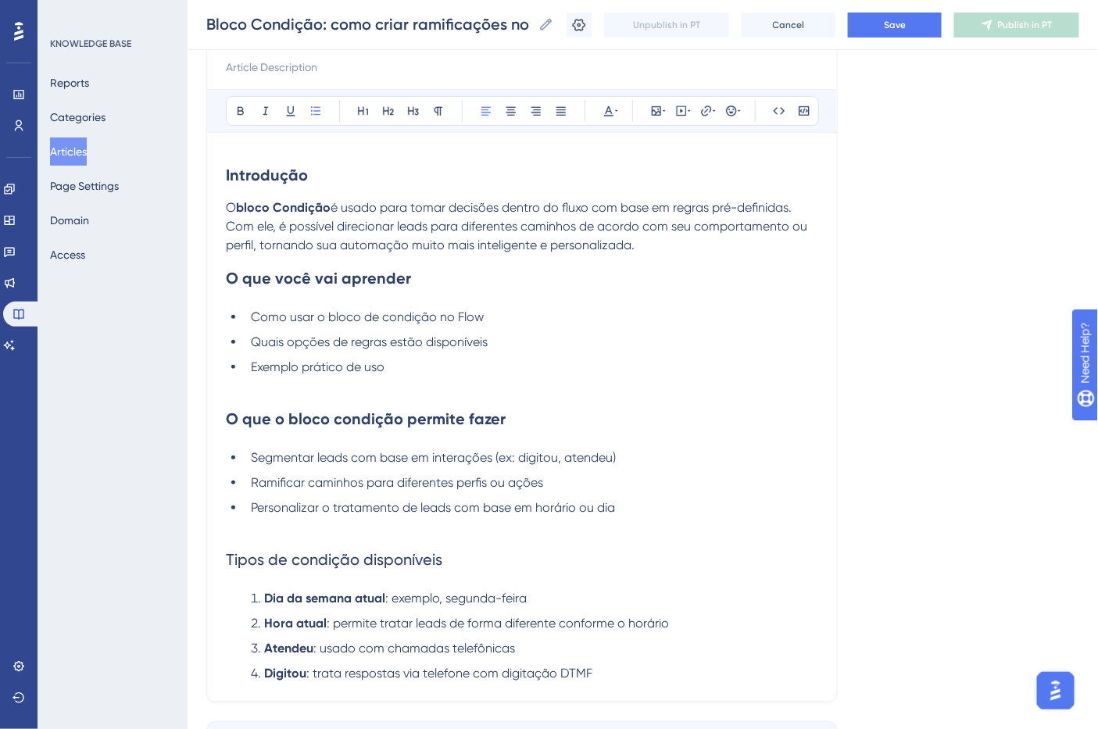
scroll to position [207, 0]
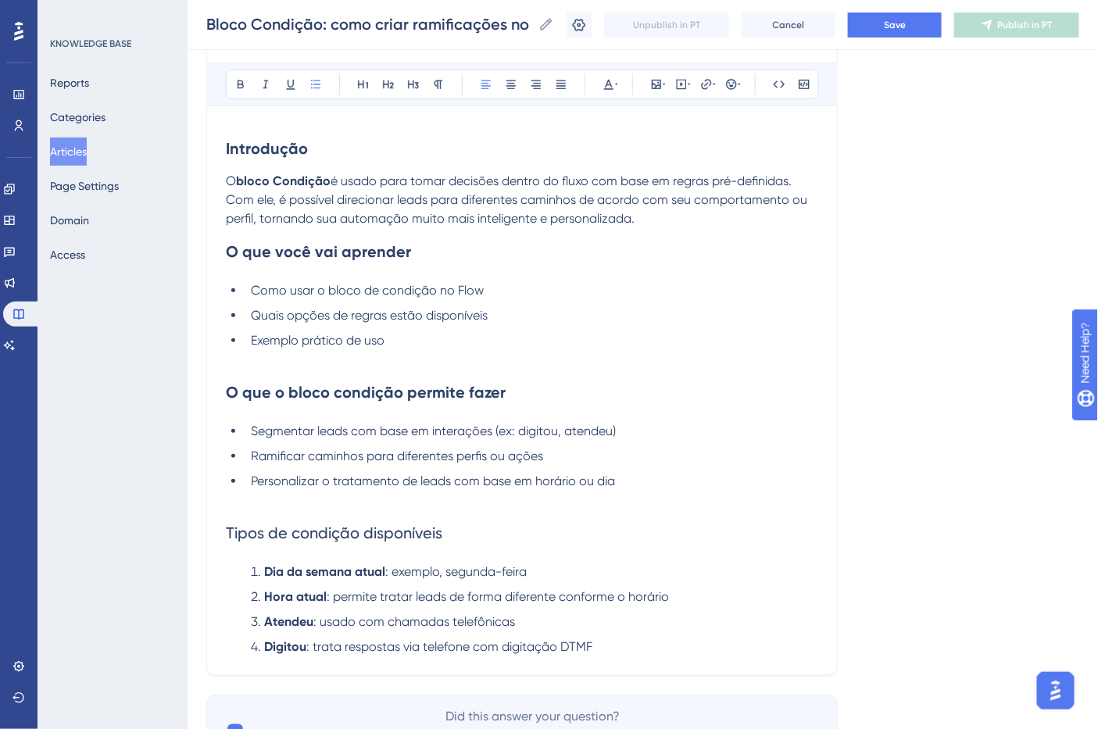
click at [332, 536] on span "Tipos de condição disponíveis" at bounding box center [334, 533] width 216 height 19
click at [242, 81] on icon at bounding box center [241, 85] width 6 height 9
click at [680, 646] on li "Digitou : trata respostas via telefone com digitação DTMF" at bounding box center [532, 647] width 574 height 19
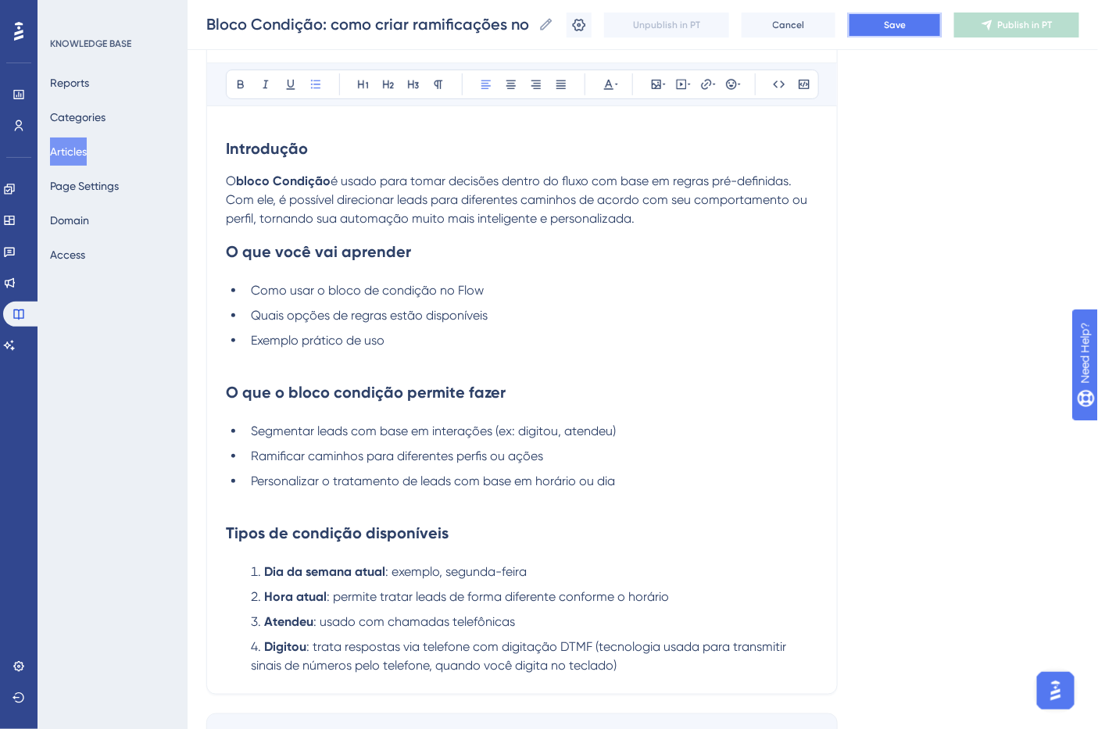
click at [900, 20] on span "Save" at bounding box center [895, 25] width 22 height 13
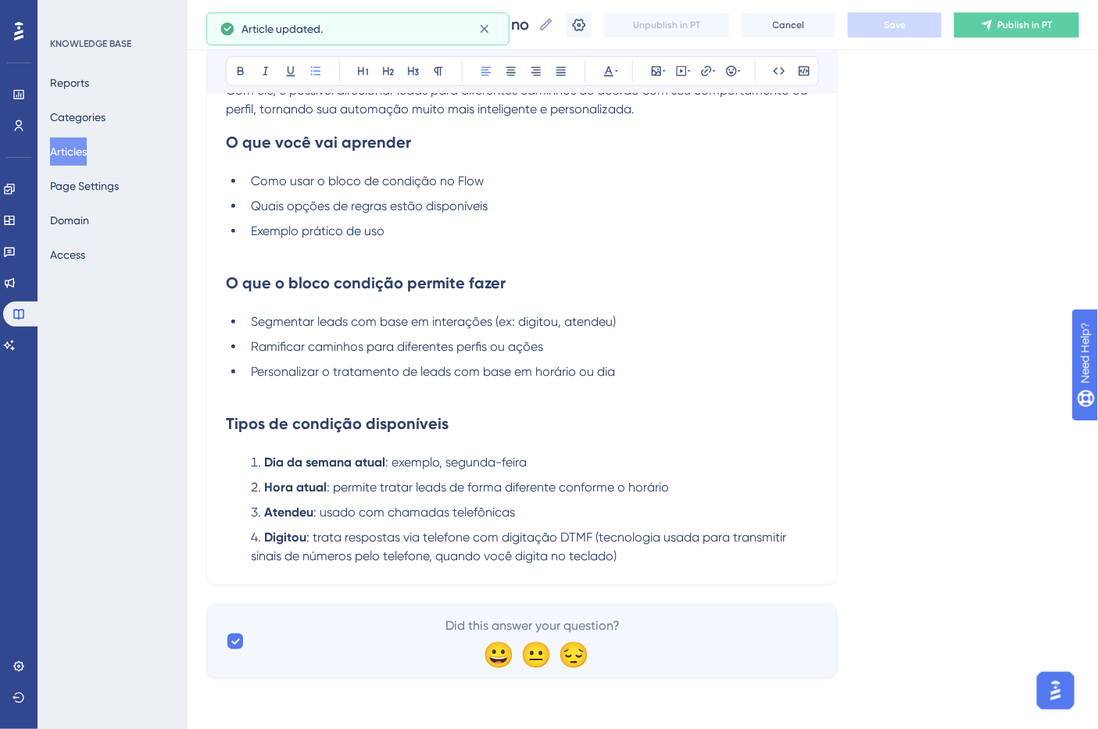
scroll to position [320, 0]
click at [660, 559] on li "Digitou : trata respostas via telefone com digitação DTMF (tecnologia usada par…" at bounding box center [532, 547] width 574 height 38
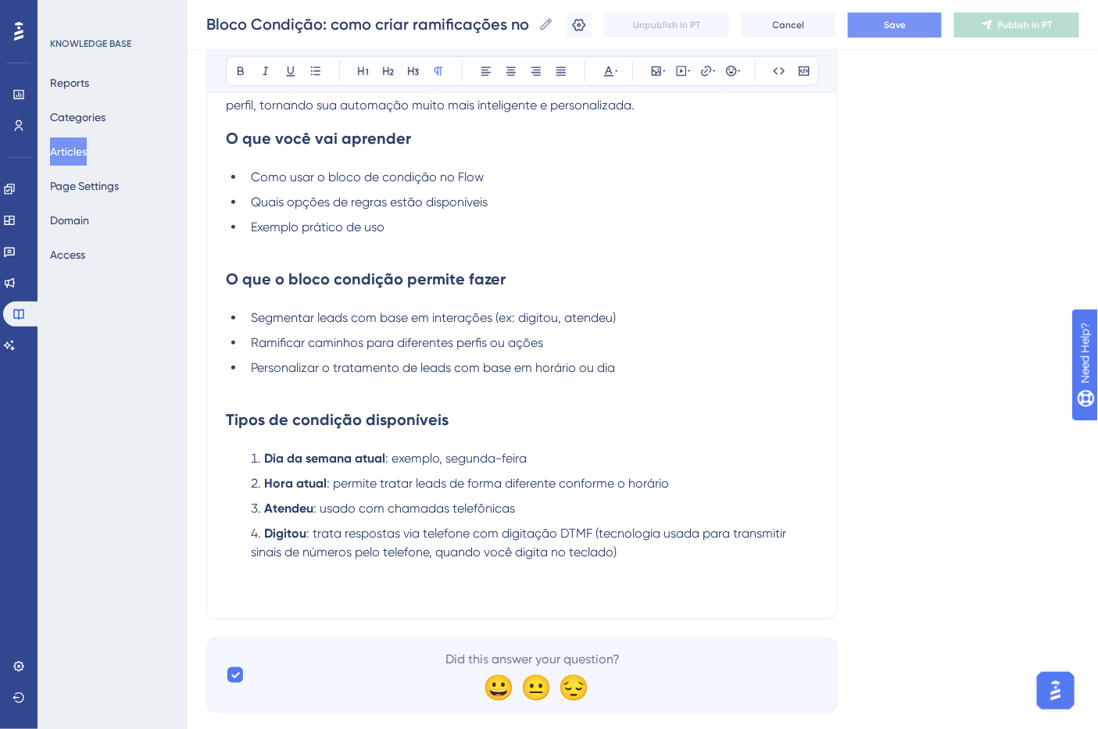
click at [332, 596] on p at bounding box center [522, 590] width 592 height 19
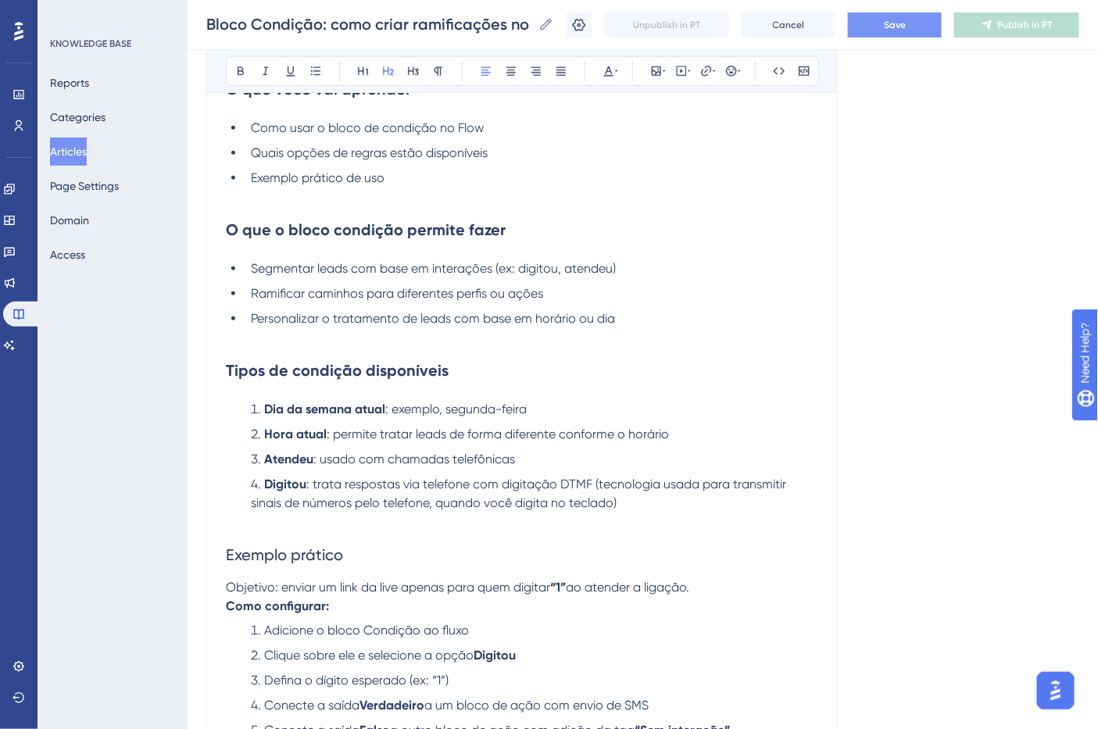
click at [313, 563] on span "Exemplo prático" at bounding box center [284, 555] width 117 height 19
click at [247, 71] on button at bounding box center [241, 71] width 22 height 22
click at [342, 597] on p "Objetivo: enviar um link da live apenas para quem digitar “1” ao atender a liga…" at bounding box center [522, 587] width 592 height 19
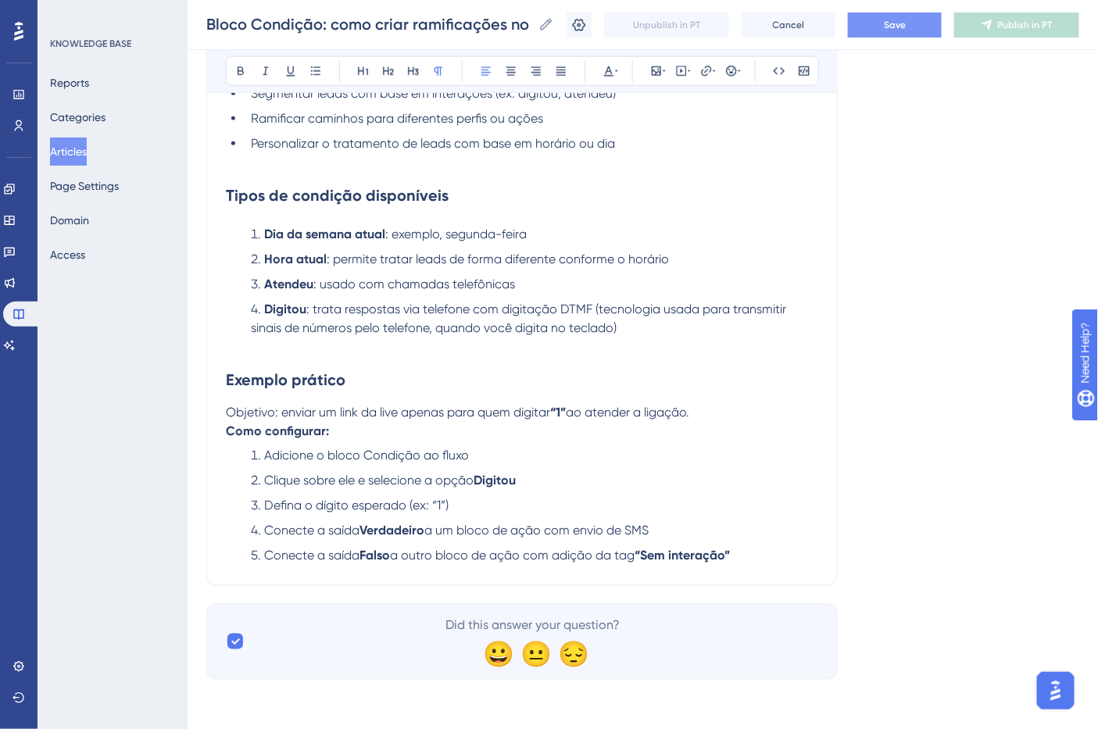
scroll to position [549, 0]
click at [633, 561] on span "a outro bloco de ação com adição da tag" at bounding box center [512, 556] width 245 height 15
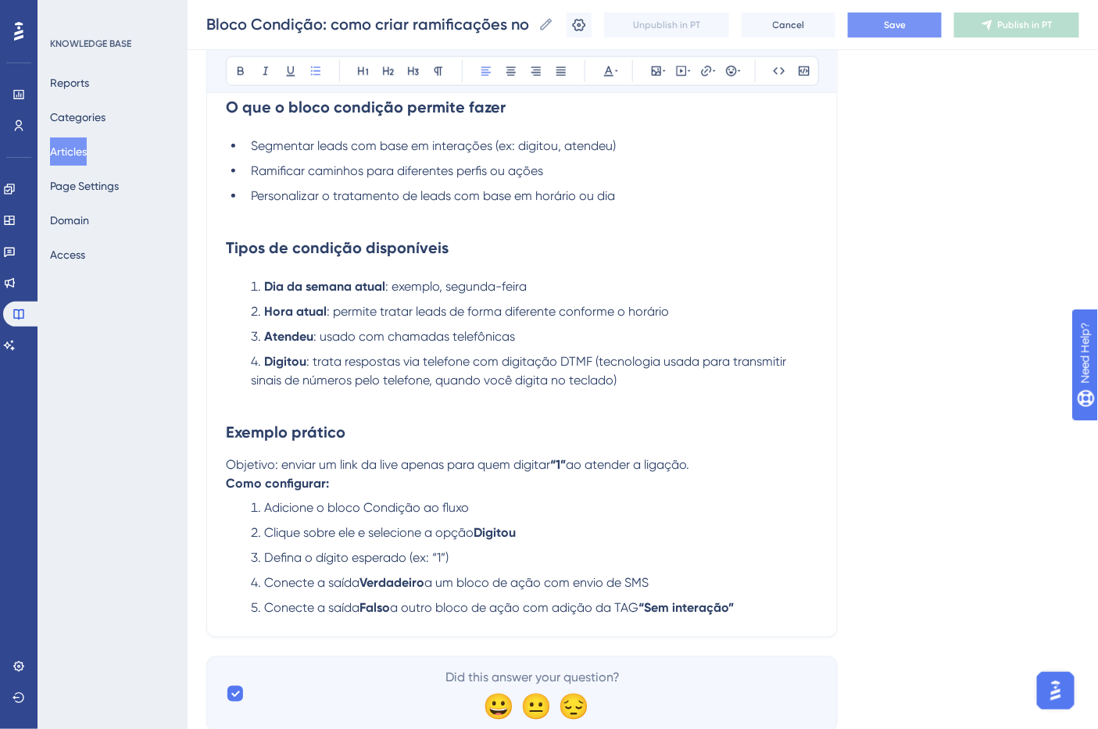
scroll to position [462, 0]
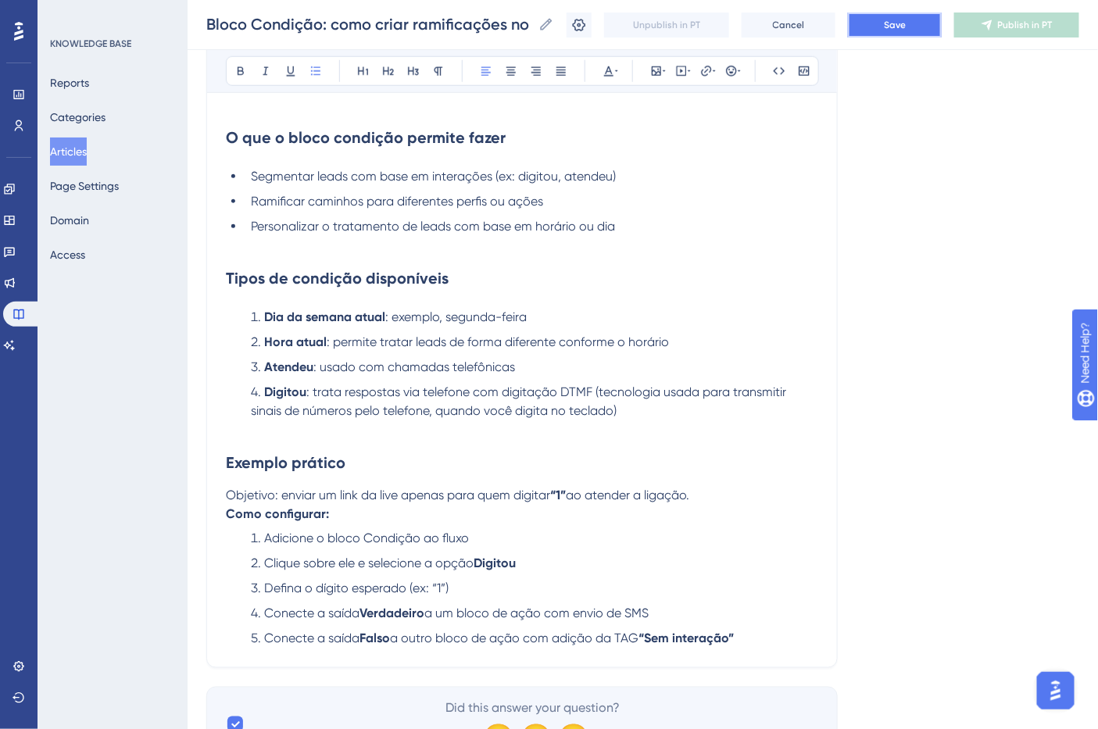
click at [900, 27] on span "Save" at bounding box center [895, 25] width 22 height 13
click at [529, 539] on li "Adicione o bloco Condição ao fluxo" at bounding box center [532, 539] width 574 height 19
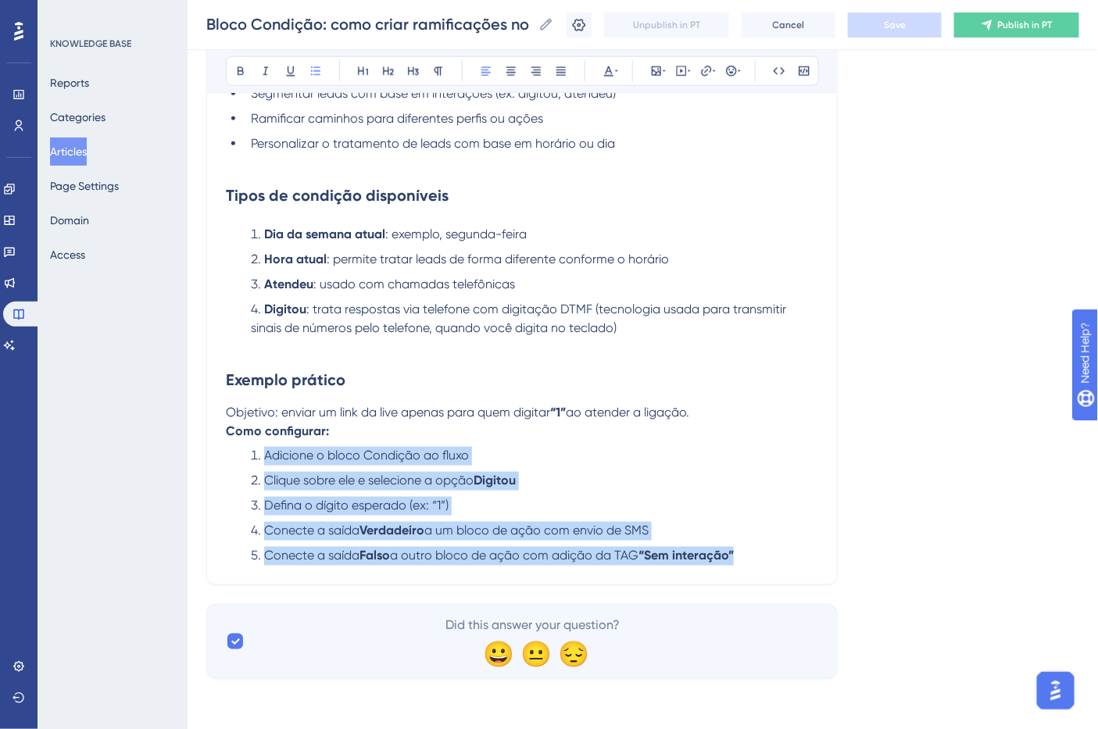
drag, startPoint x: 747, startPoint y: 560, endPoint x: 249, endPoint y: 450, distance: 510.7
click at [249, 450] on ol "Adicione o bloco Condição ao fluxo Clique sobre ele e selecione a opção Digitou…" at bounding box center [522, 506] width 592 height 119
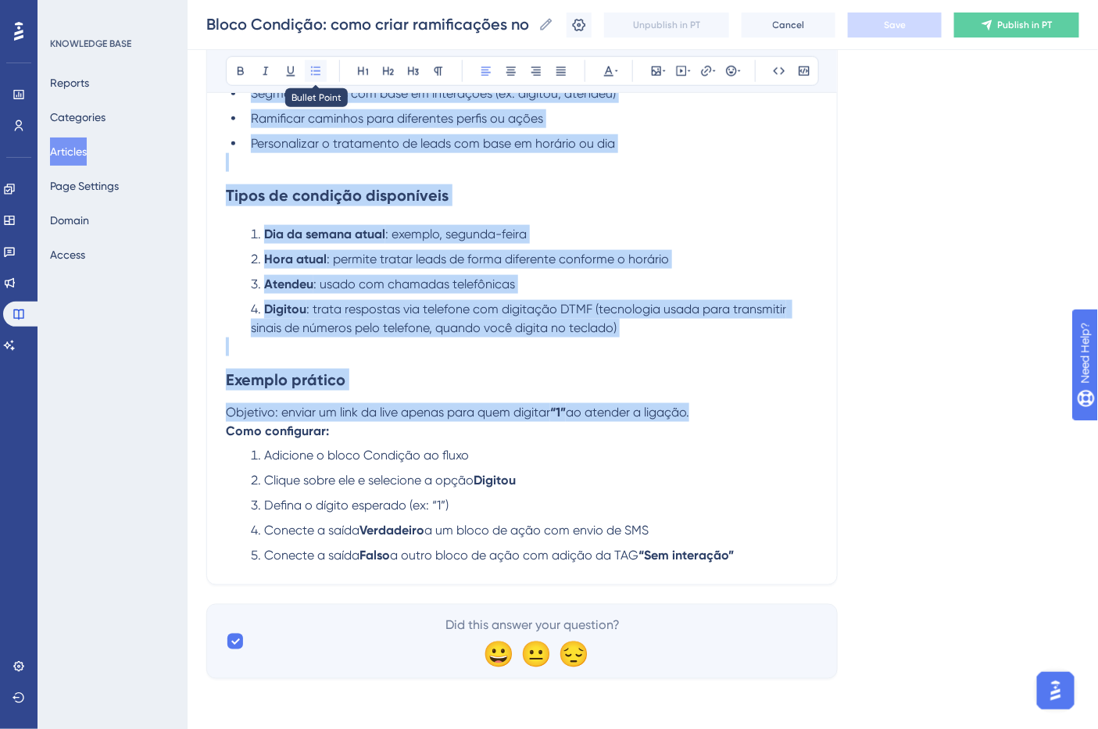
click at [319, 75] on icon at bounding box center [316, 71] width 13 height 13
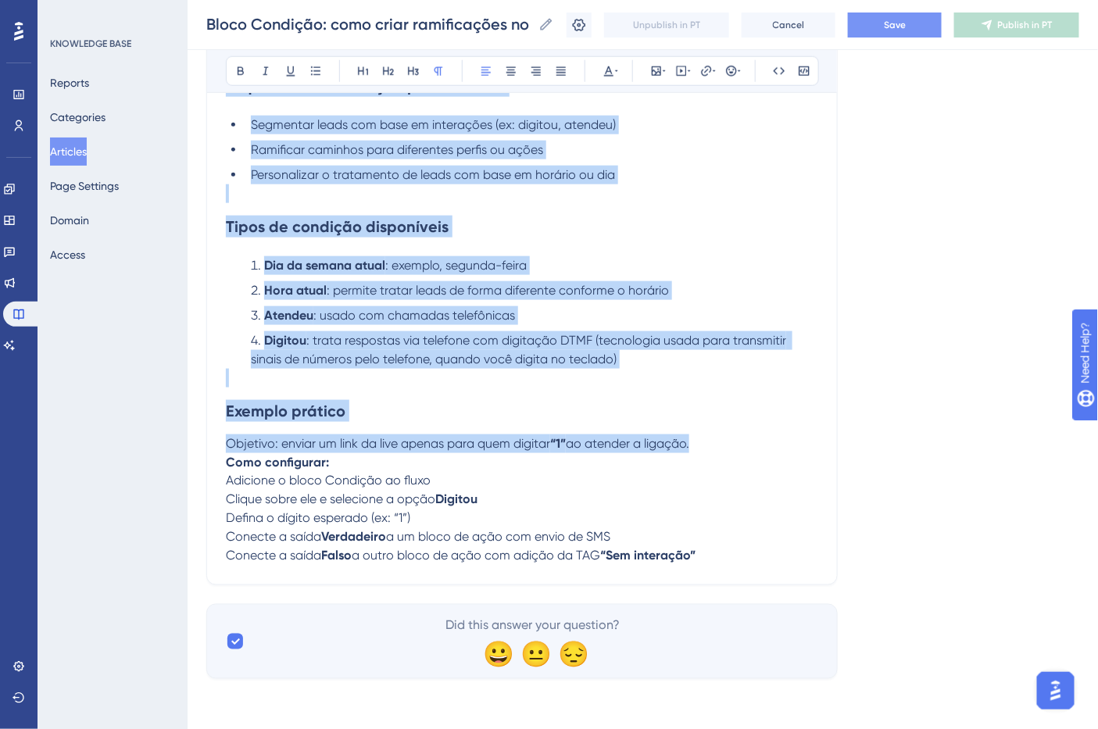
click at [465, 485] on p "Adicione o bloco Condição ao fluxo" at bounding box center [522, 481] width 592 height 19
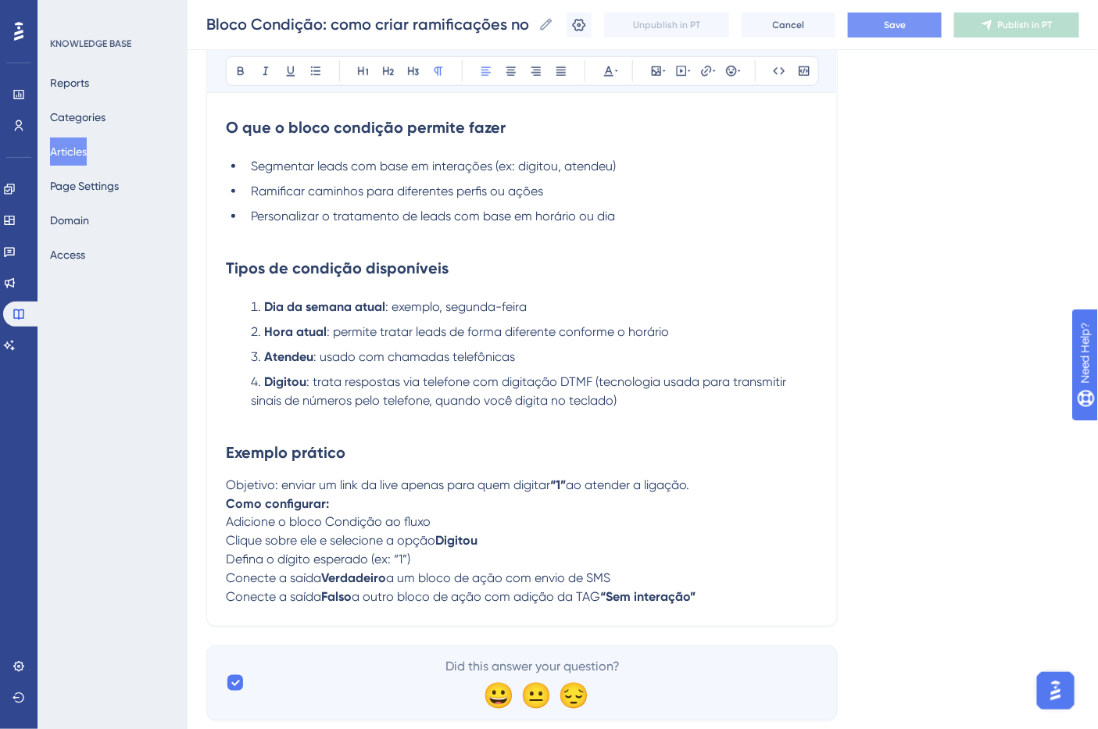
scroll to position [431, 0]
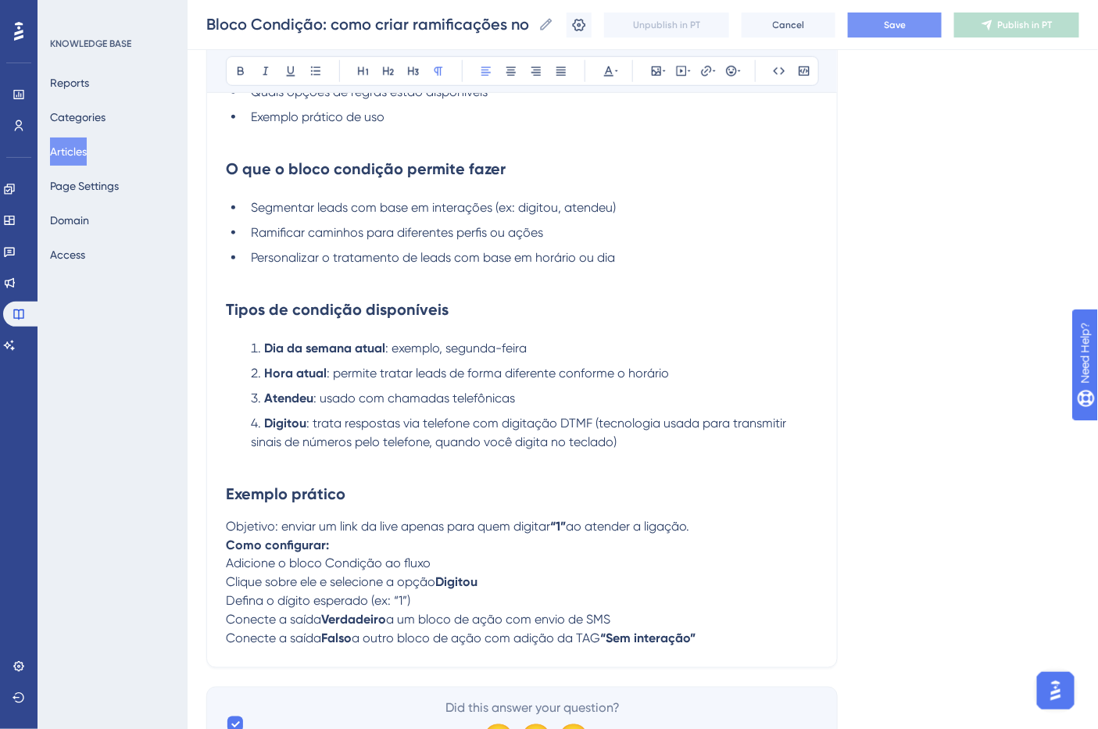
click at [713, 517] on h2 "Exemplo prático" at bounding box center [522, 494] width 592 height 47
click at [714, 529] on p "Objetivo: enviar um link da live apenas para quem digitar “1” ao atender a liga…" at bounding box center [522, 526] width 592 height 19
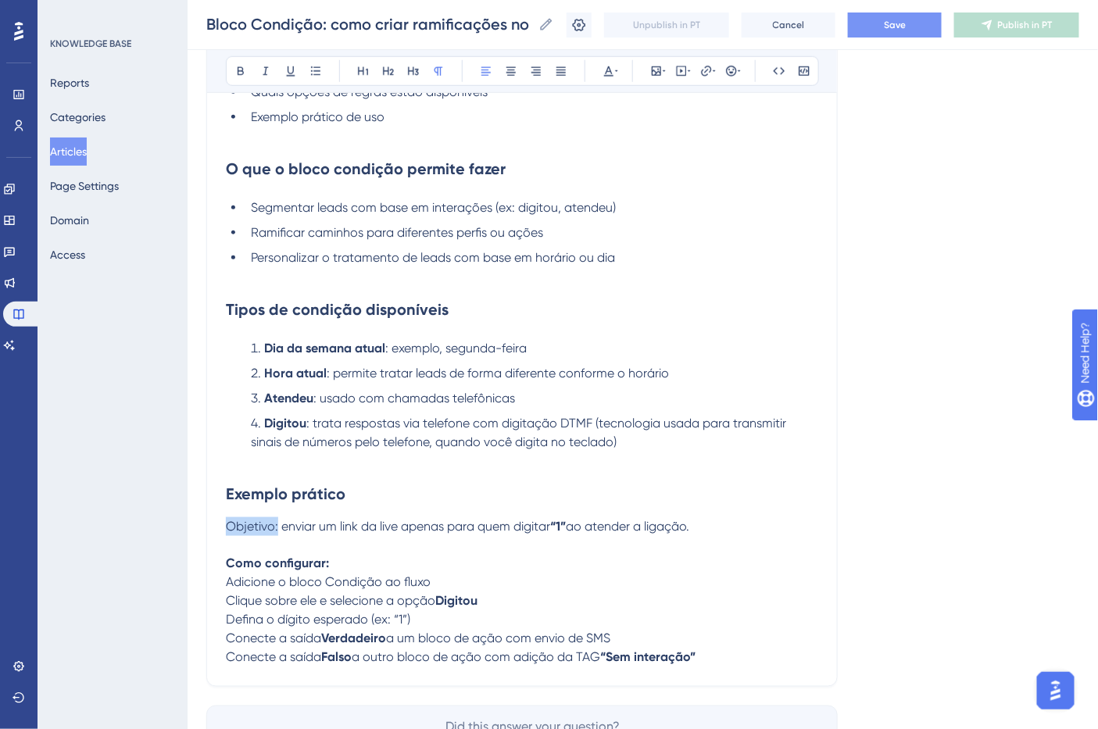
drag, startPoint x: 277, startPoint y: 532, endPoint x: 220, endPoint y: 534, distance: 56.3
click at [220, 534] on div "Bloco Condição: como criar ramificações no fluxo com base em regras Bold Italic…" at bounding box center [522, 215] width 632 height 943
click at [285, 74] on icon at bounding box center [290, 71] width 13 height 13
click at [339, 583] on span "Adicione o bloco Condição ao fluxo" at bounding box center [328, 582] width 205 height 15
click at [353, 567] on p "Como configurar:" at bounding box center [522, 564] width 592 height 19
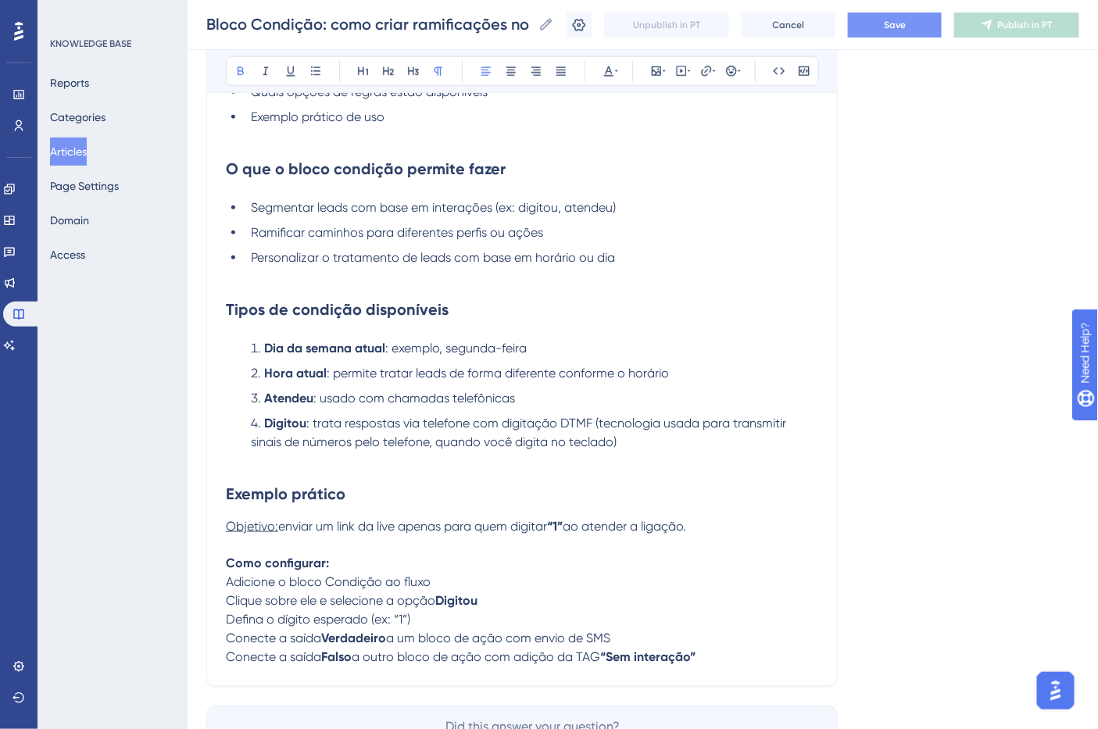
click at [422, 587] on span "Adicione o bloco Condição ao fluxo" at bounding box center [328, 582] width 205 height 15
click at [467, 590] on p "Adicione o bloco Condição ao fluxo" at bounding box center [522, 583] width 592 height 19
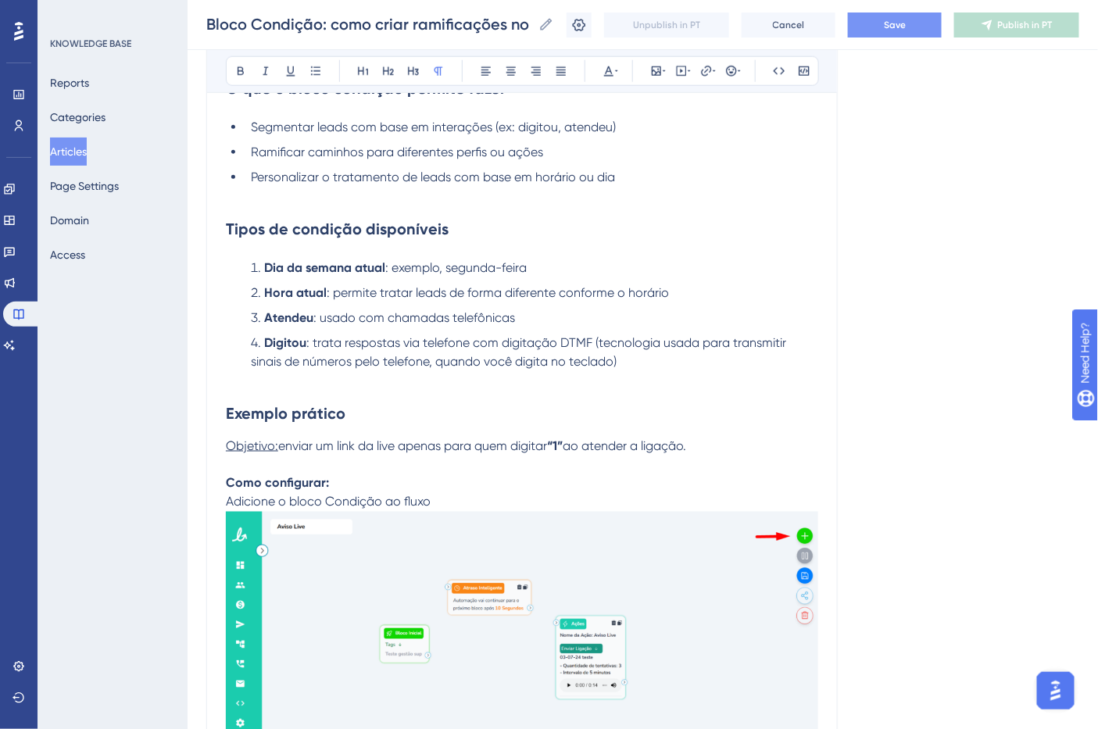
scroll to position [691, 0]
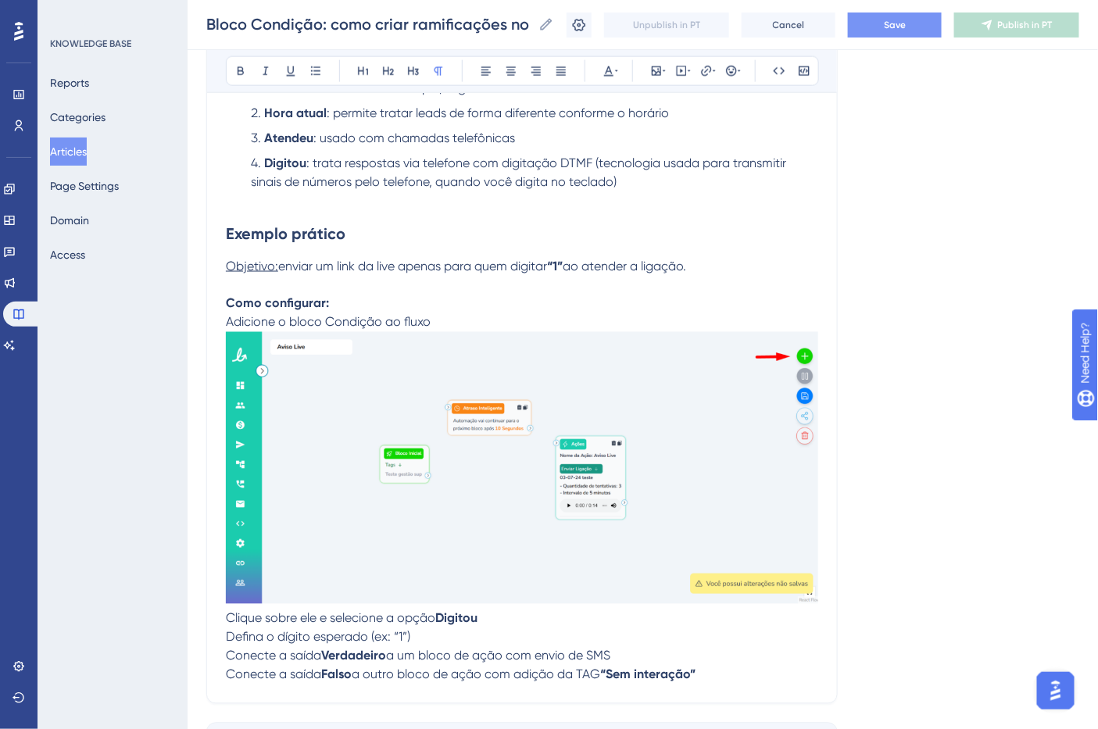
click at [444, 560] on img at bounding box center [522, 468] width 592 height 272
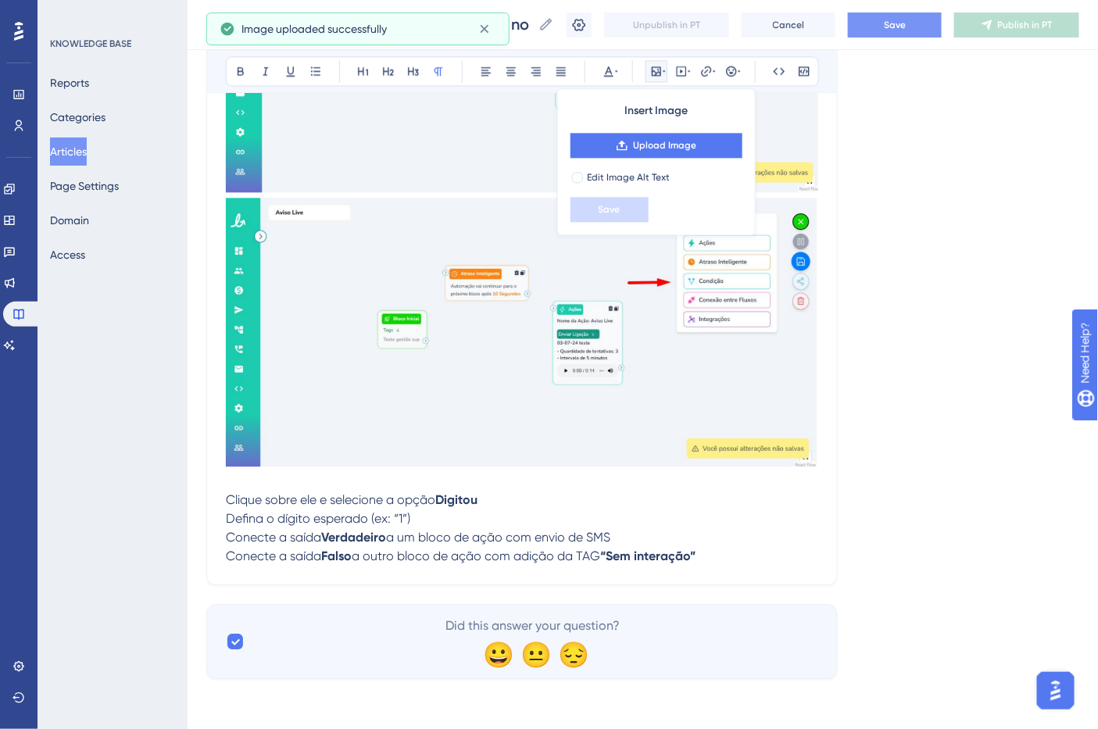
scroll to position [1107, 0]
click at [490, 503] on p "Clique sobre ele e selecione a opção Digitou" at bounding box center [522, 500] width 592 height 19
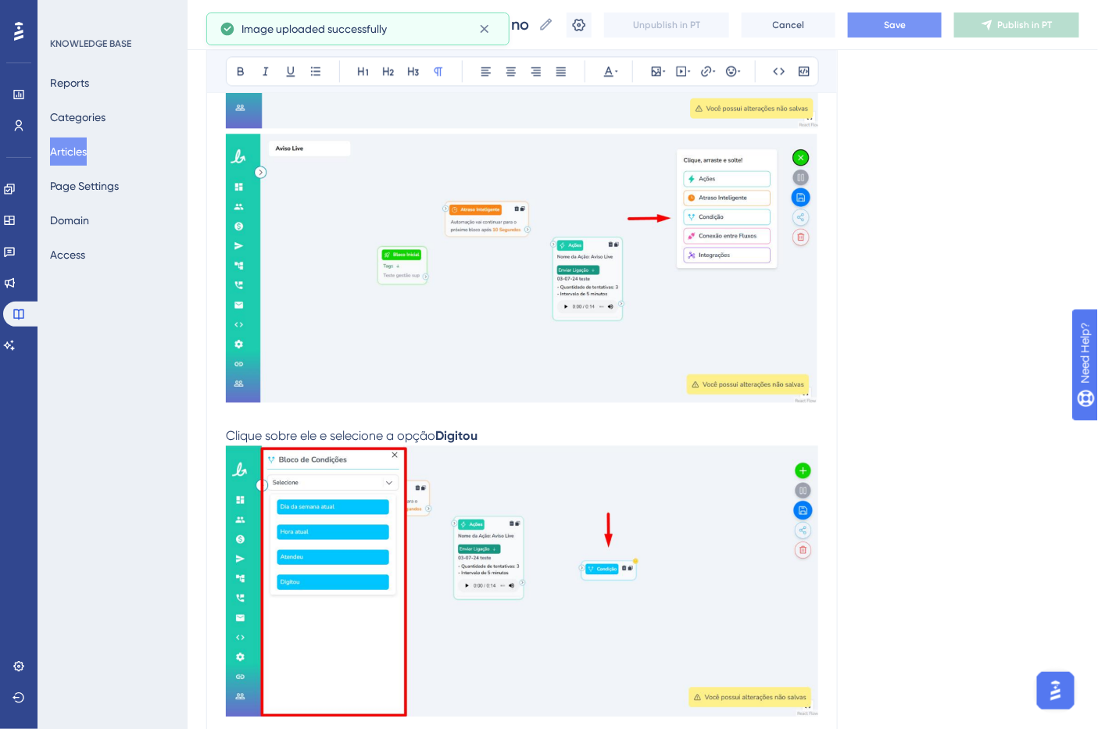
scroll to position [1403, 0]
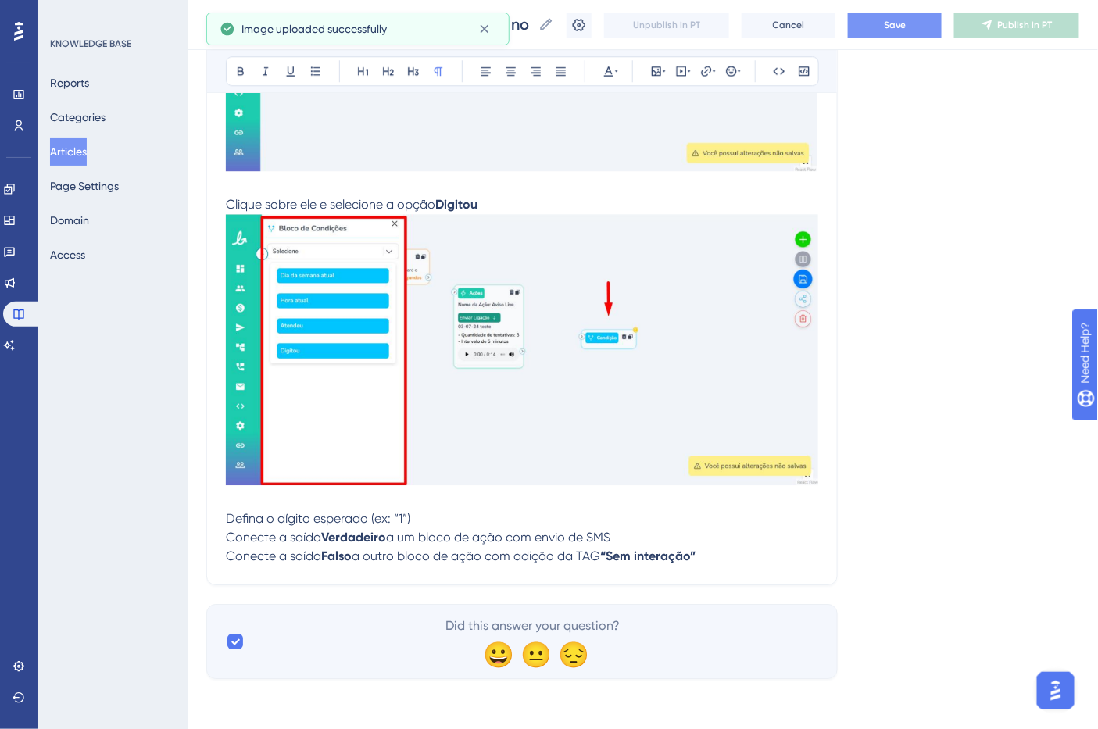
click at [509, 511] on p "Defina o dígito esperado (ex: “1”)" at bounding box center [522, 519] width 592 height 19
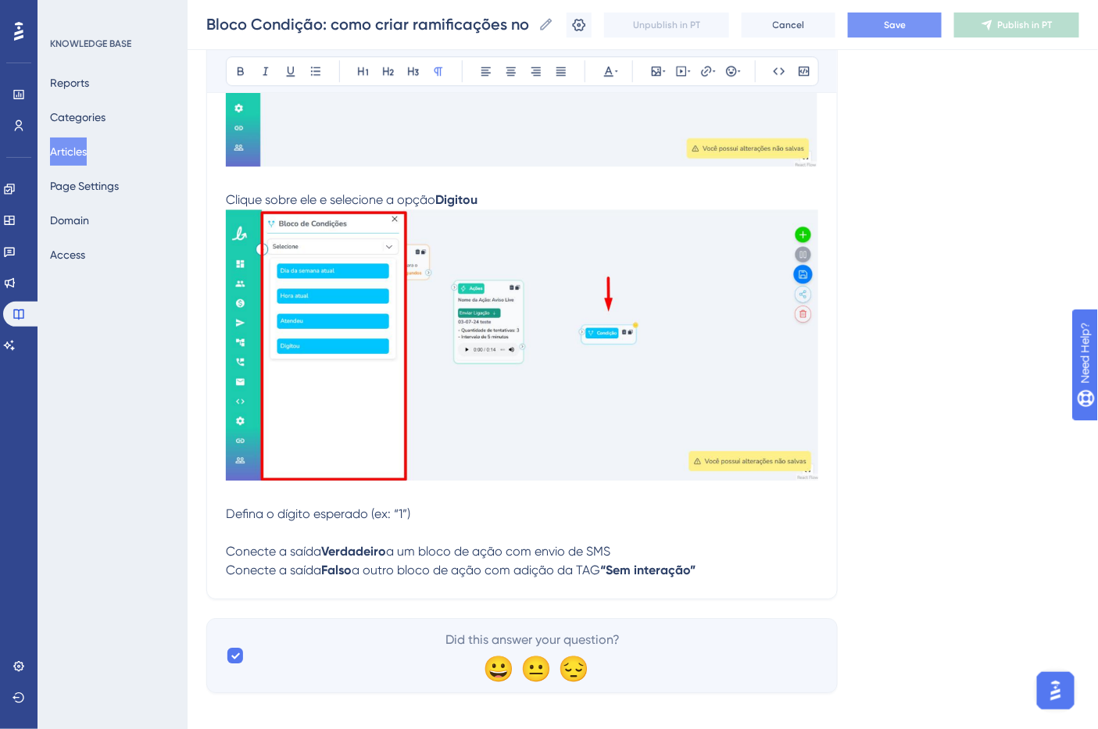
click at [406, 536] on p at bounding box center [522, 533] width 592 height 19
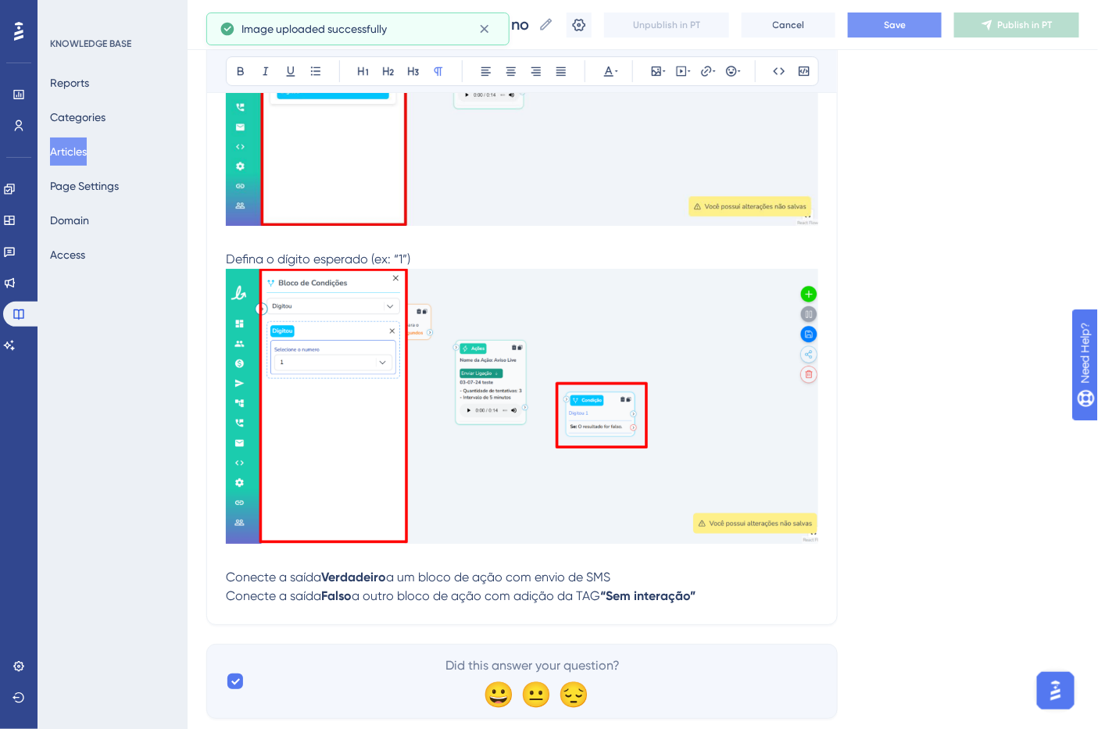
scroll to position [1659, 0]
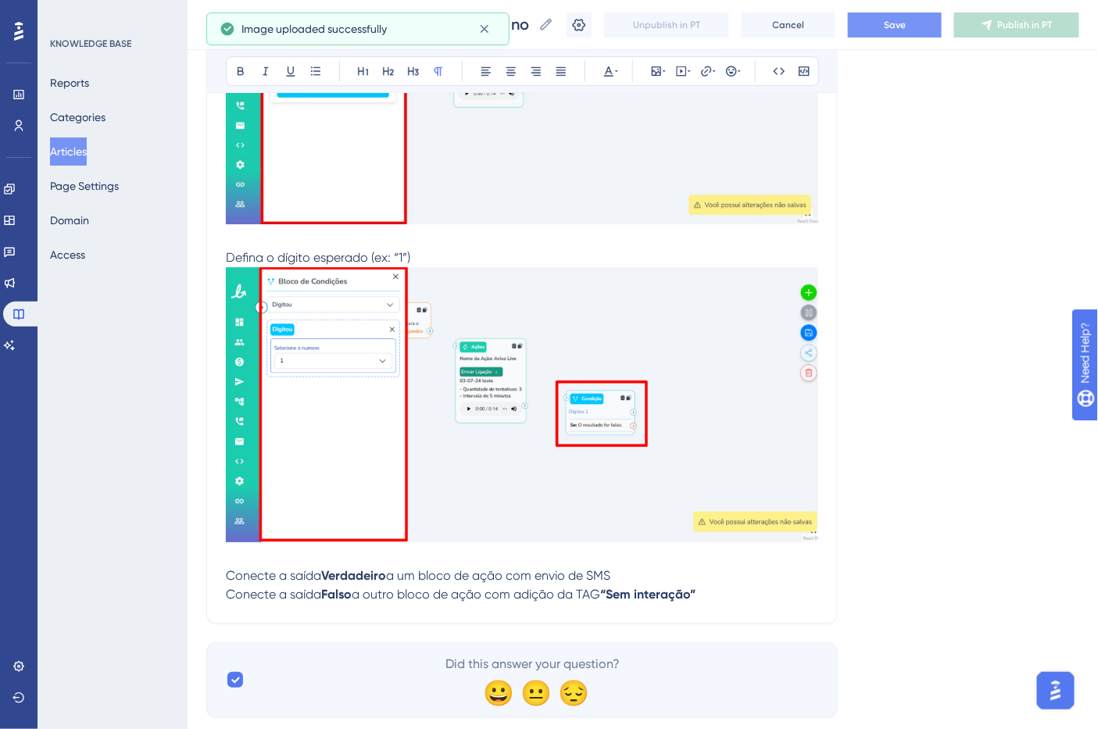
click at [642, 574] on p "Conecte a saída Verdadeiro a um bloco de ação com envio de SMS" at bounding box center [522, 576] width 592 height 19
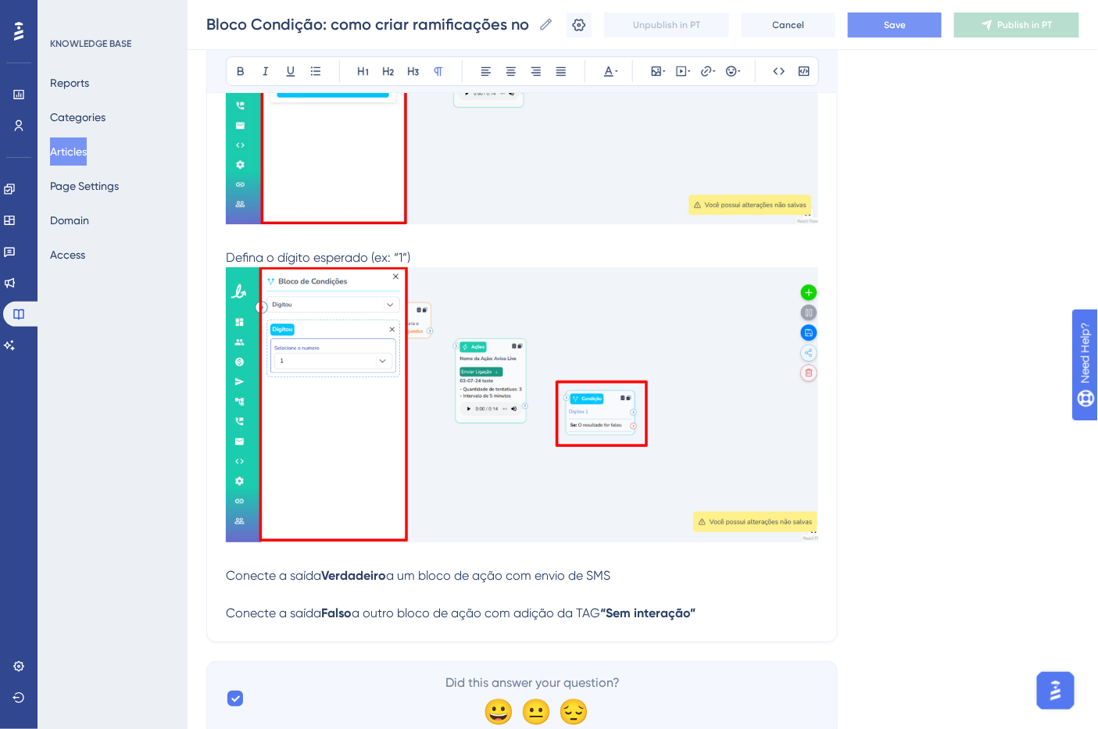
click at [410, 597] on p at bounding box center [522, 594] width 592 height 19
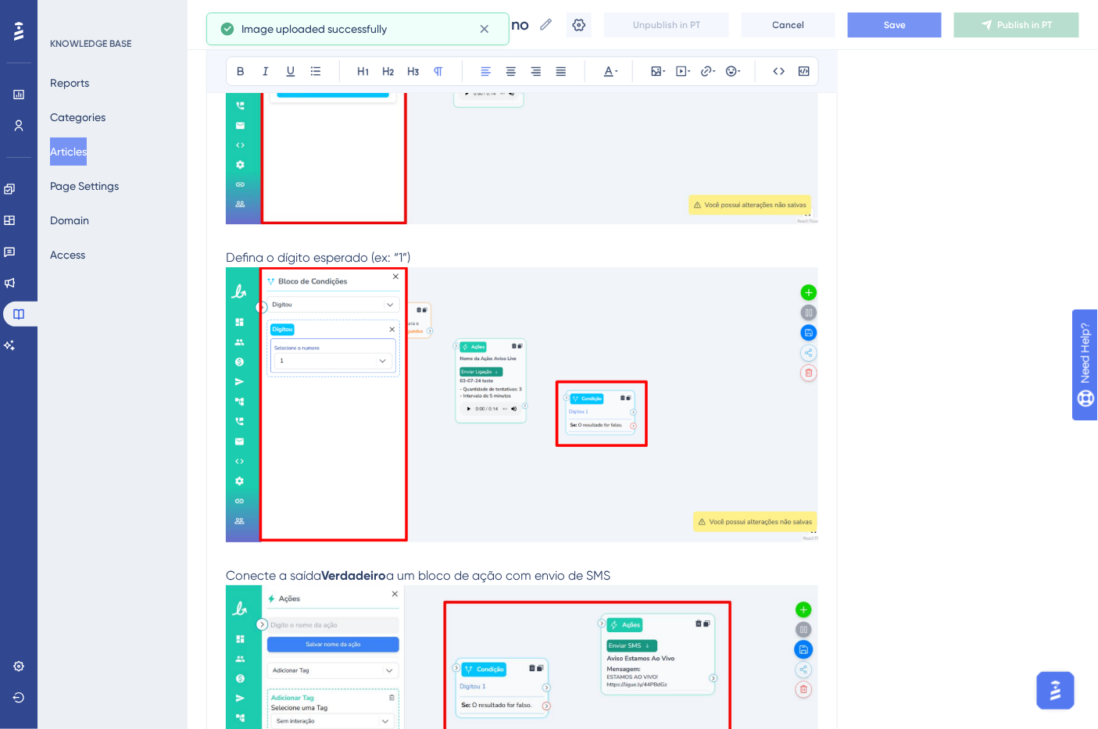
click at [653, 583] on p "Conecte a saída Verdadeiro a um bloco de ação com envio de SMS" at bounding box center [522, 576] width 592 height 19
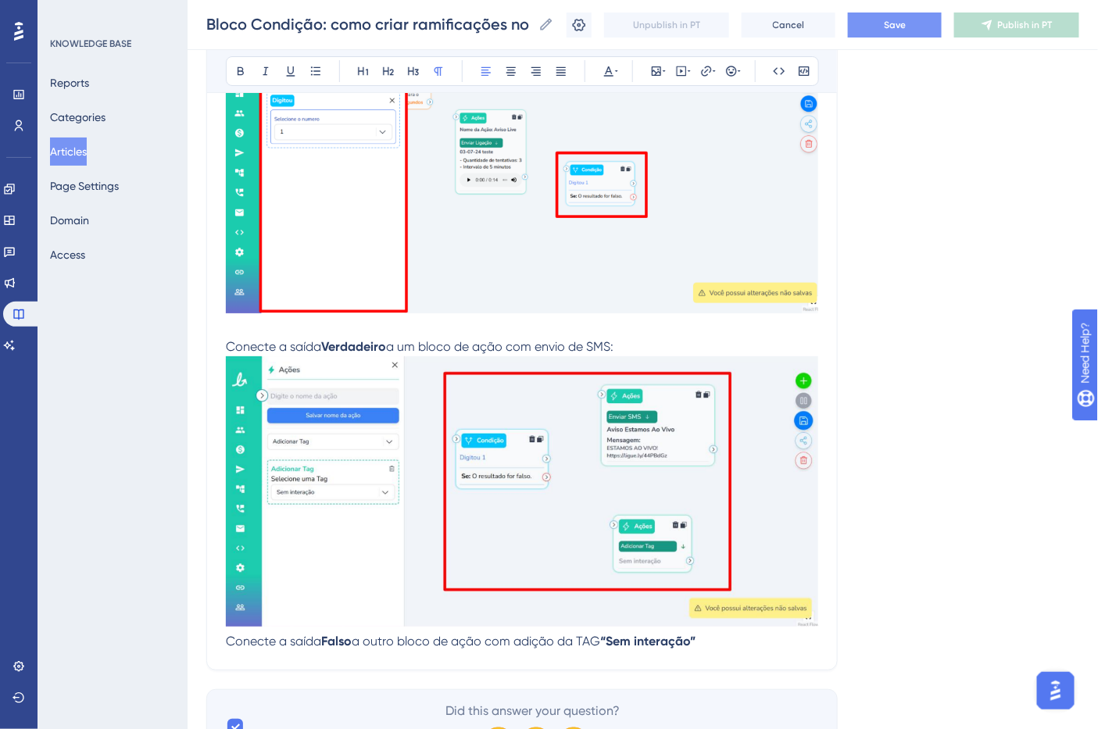
scroll to position [1920, 0]
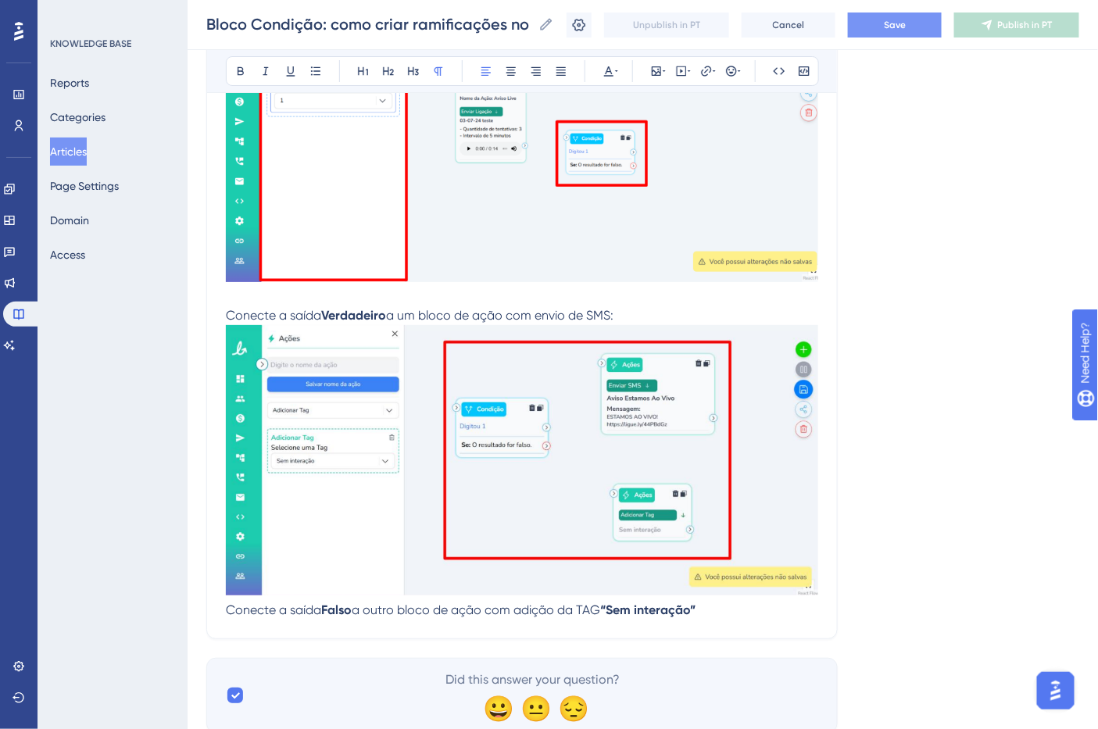
click at [641, 564] on img at bounding box center [522, 460] width 592 height 270
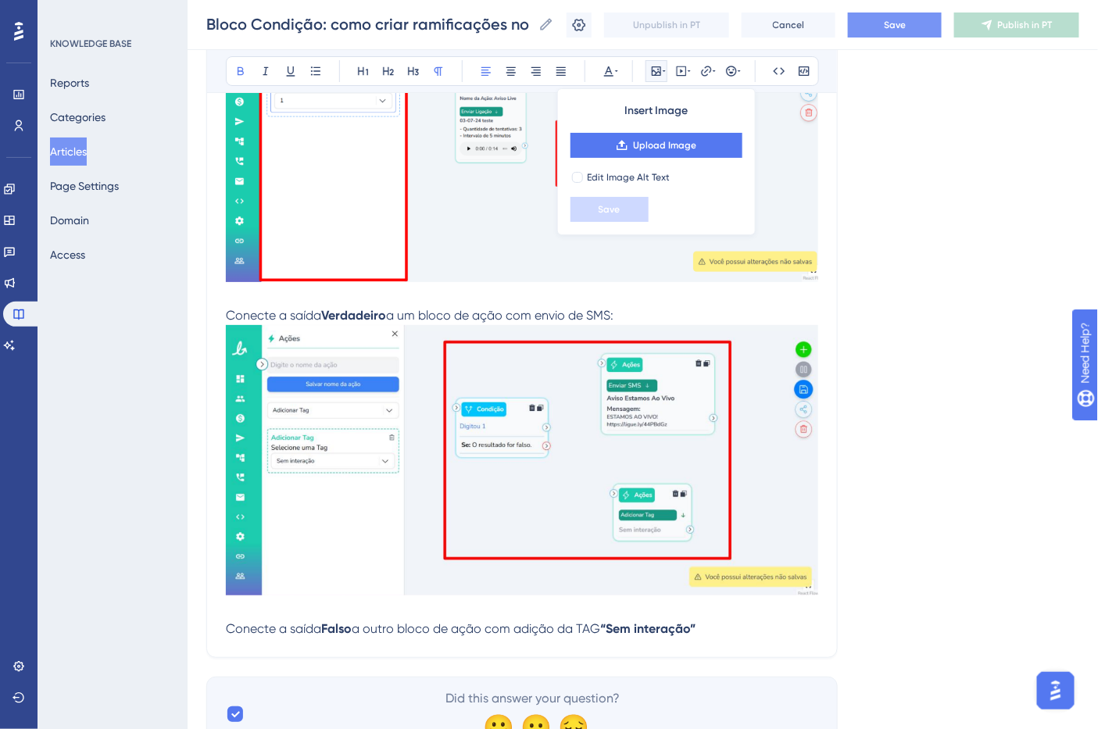
click at [753, 624] on p "Conecte a saída Falso a outro bloco de ação com adição da TAG “Sem interação”" at bounding box center [522, 629] width 592 height 19
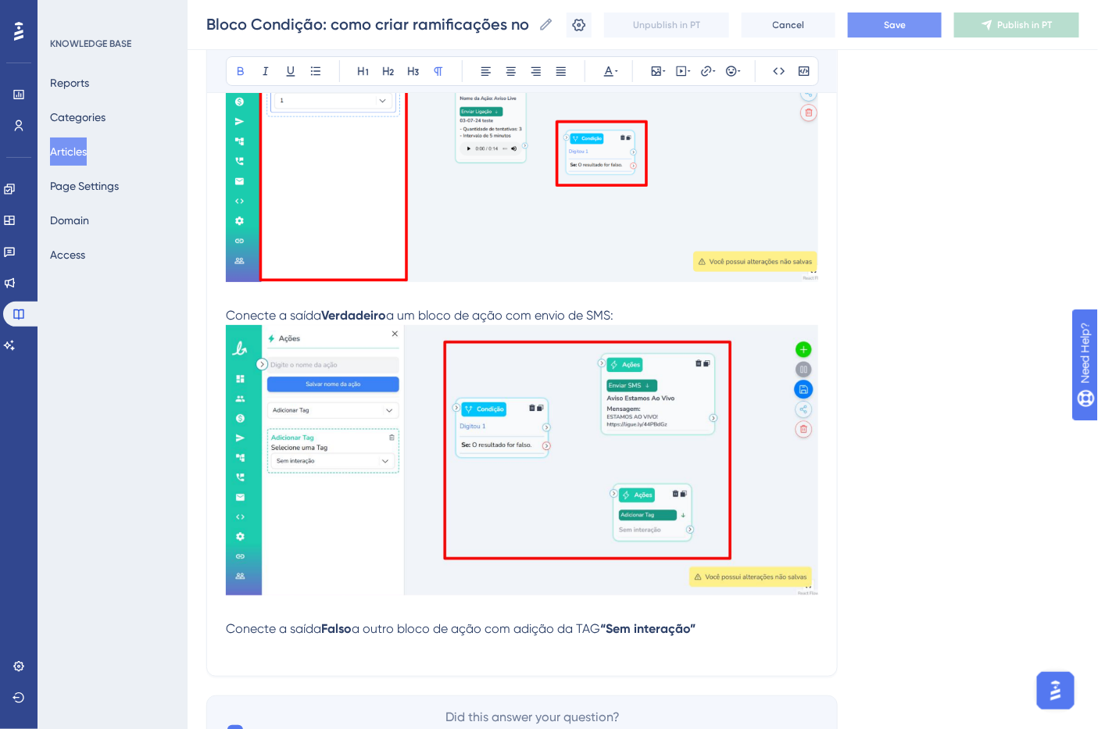
click at [314, 651] on p at bounding box center [522, 648] width 592 height 19
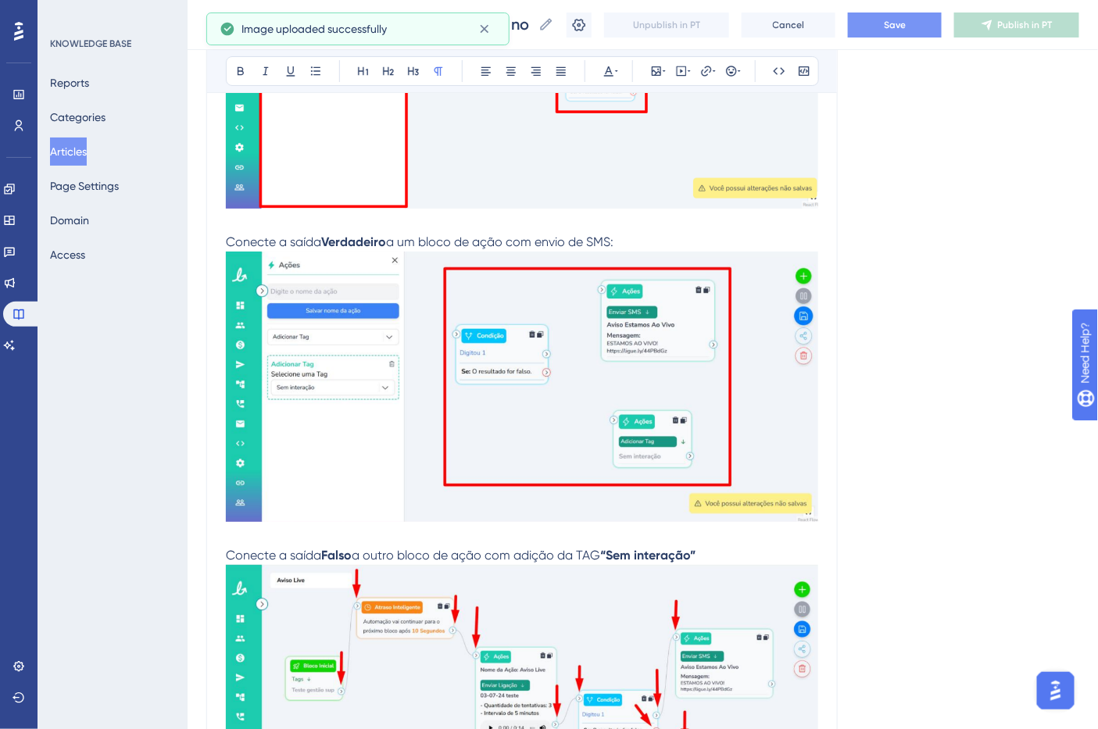
scroll to position [2093, 0]
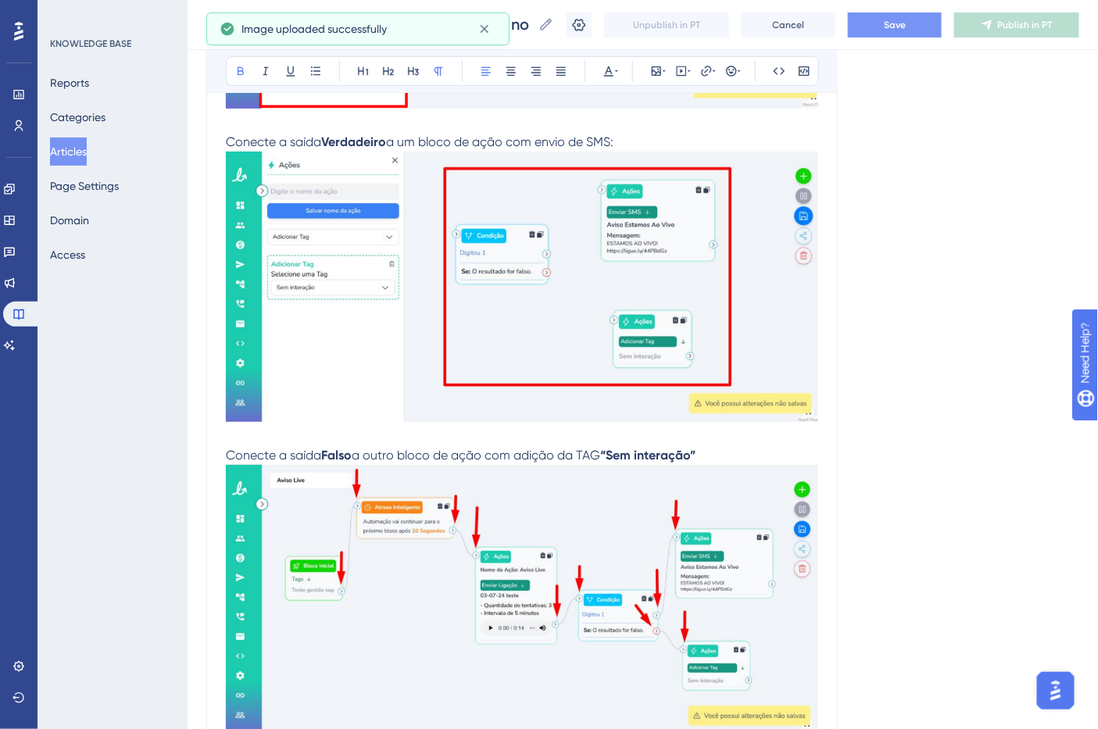
click at [739, 456] on p "Conecte a saída Falso a outro bloco de ação com adição da TAG “Sem interação”" at bounding box center [522, 455] width 592 height 19
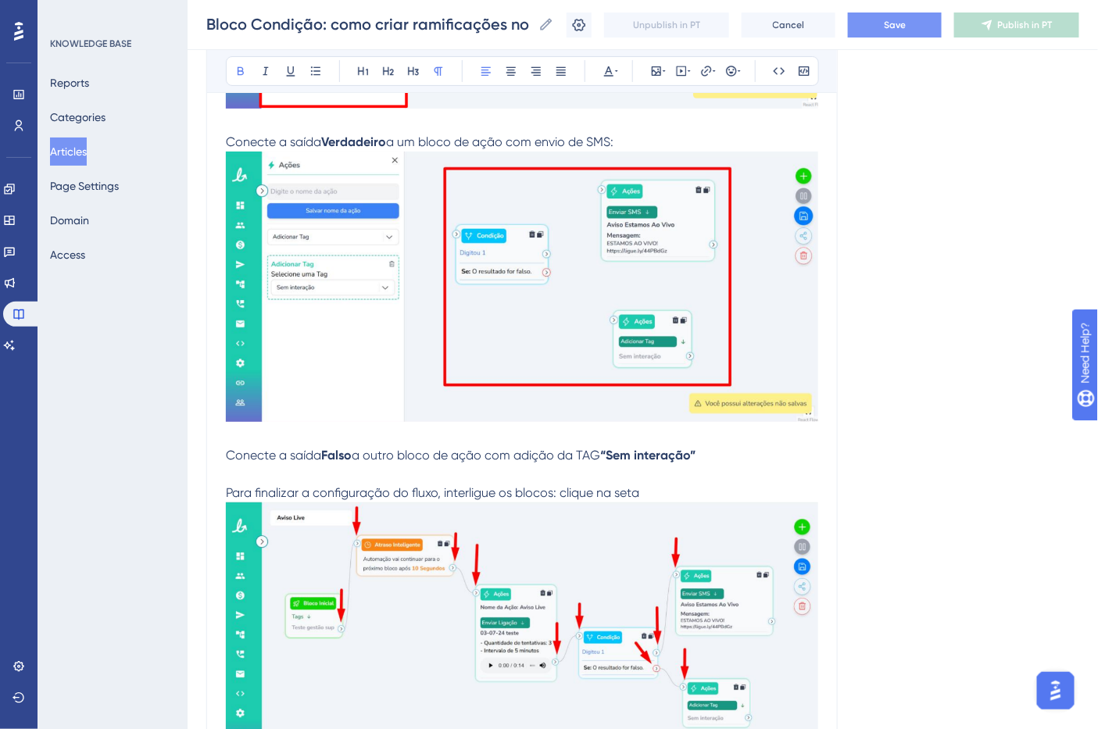
click at [670, 457] on strong "“Sem interação”" at bounding box center [647, 455] width 95 height 15
click at [639, 499] on span "Para finalizar a configuração do fluxo, interligue os blocos: clique na seta" at bounding box center [432, 492] width 413 height 15
click at [692, 460] on strong "“Sem interdo ação”" at bounding box center [657, 455] width 114 height 15
click at [688, 459] on strong "“Sem interdo ação”" at bounding box center [657, 455] width 114 height 15
click at [764, 502] on p "Conecte a saída Falso a outro bloco de ação com adição da TAG “Sem interação” P…" at bounding box center [522, 474] width 592 height 56
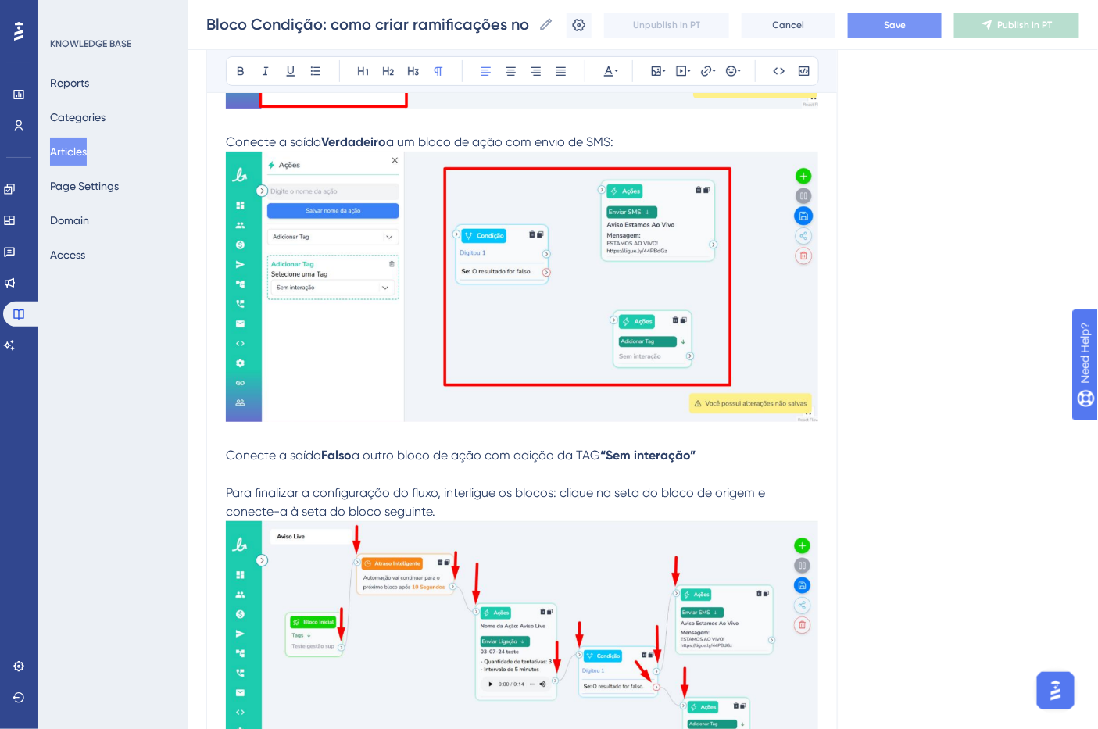
scroll to position [2330, 0]
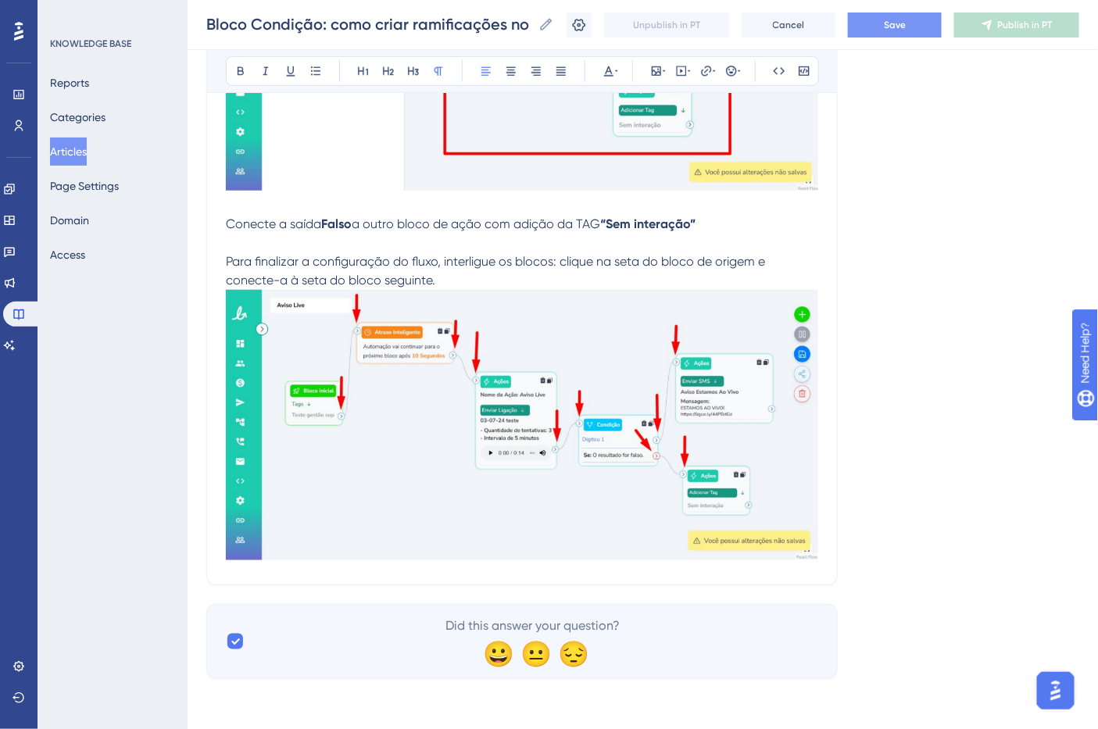
click at [667, 555] on img at bounding box center [522, 425] width 592 height 271
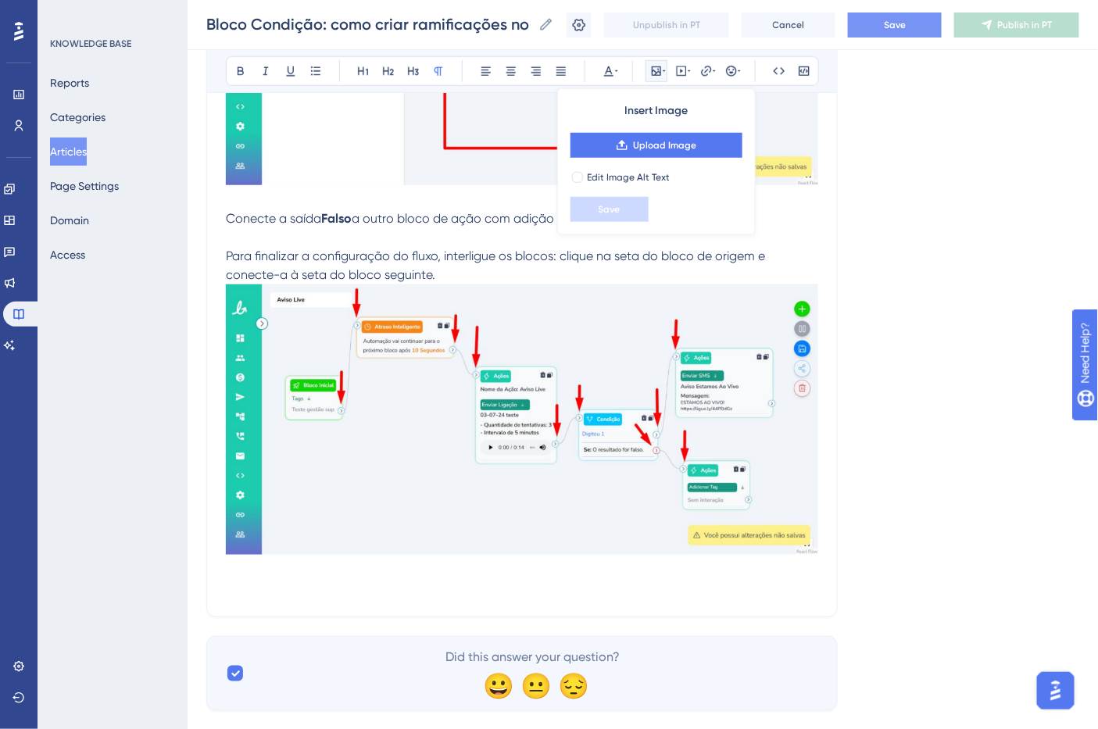
click at [298, 592] on p at bounding box center [522, 588] width 592 height 19
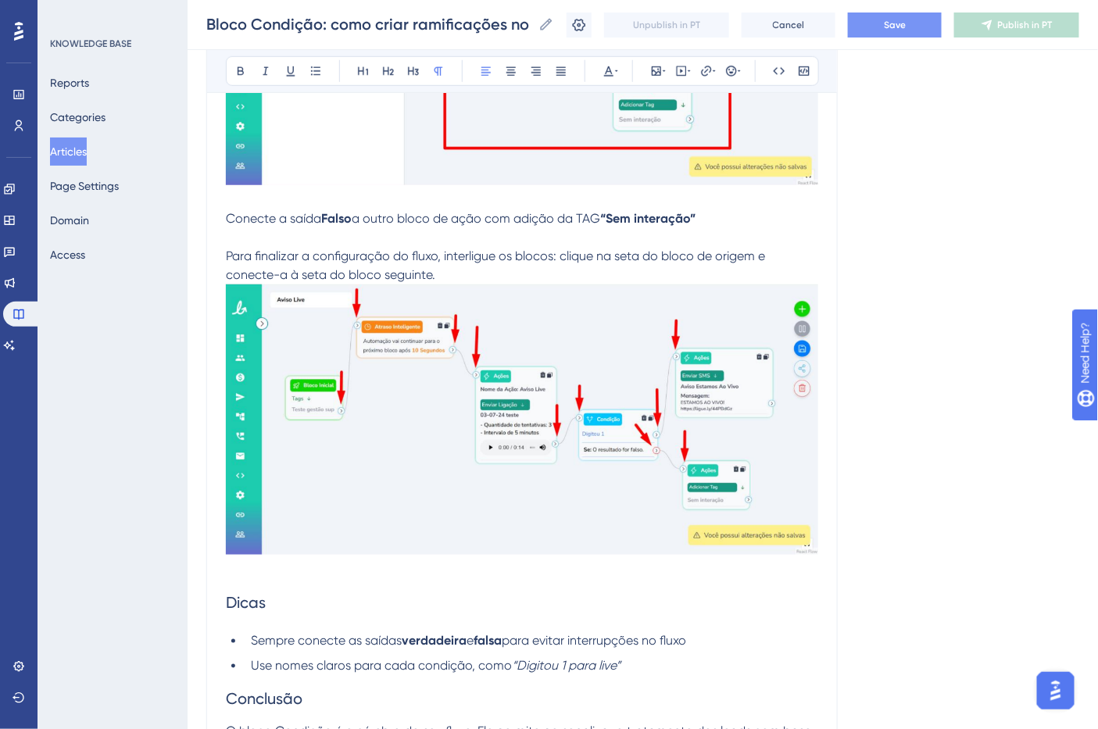
scroll to position [2350, 0]
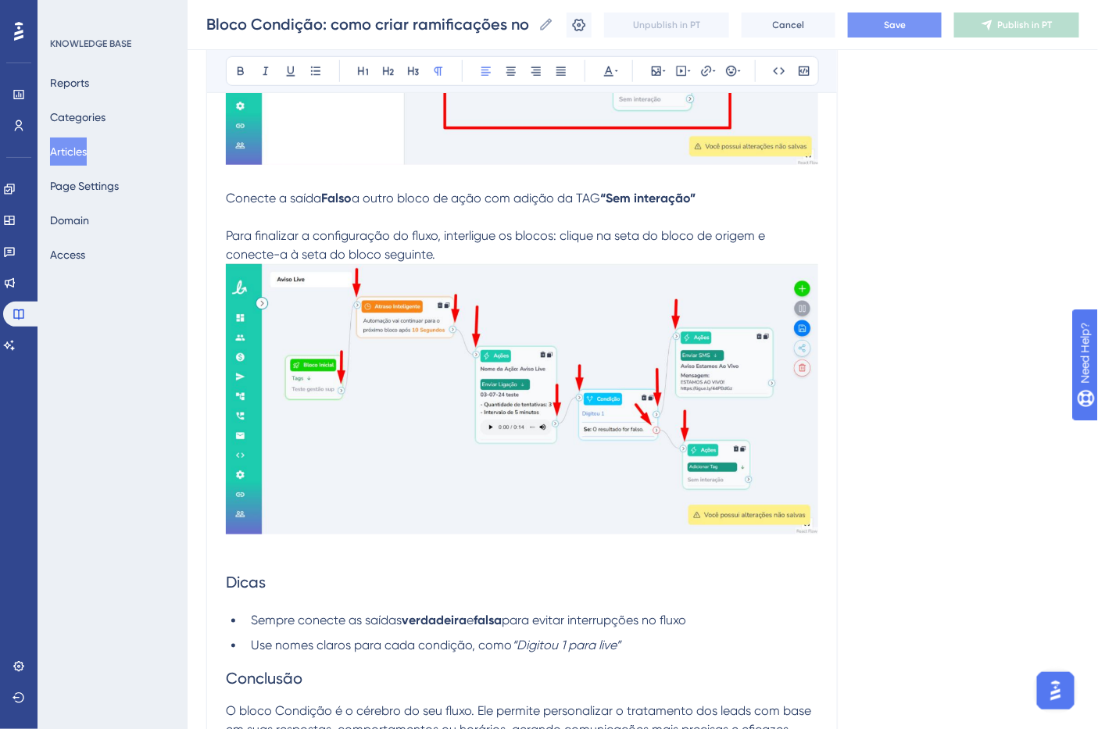
click at [248, 589] on span "Dicas" at bounding box center [246, 582] width 40 height 19
click at [238, 74] on icon at bounding box center [241, 71] width 6 height 9
click at [275, 682] on span "Conclusão" at bounding box center [264, 679] width 77 height 19
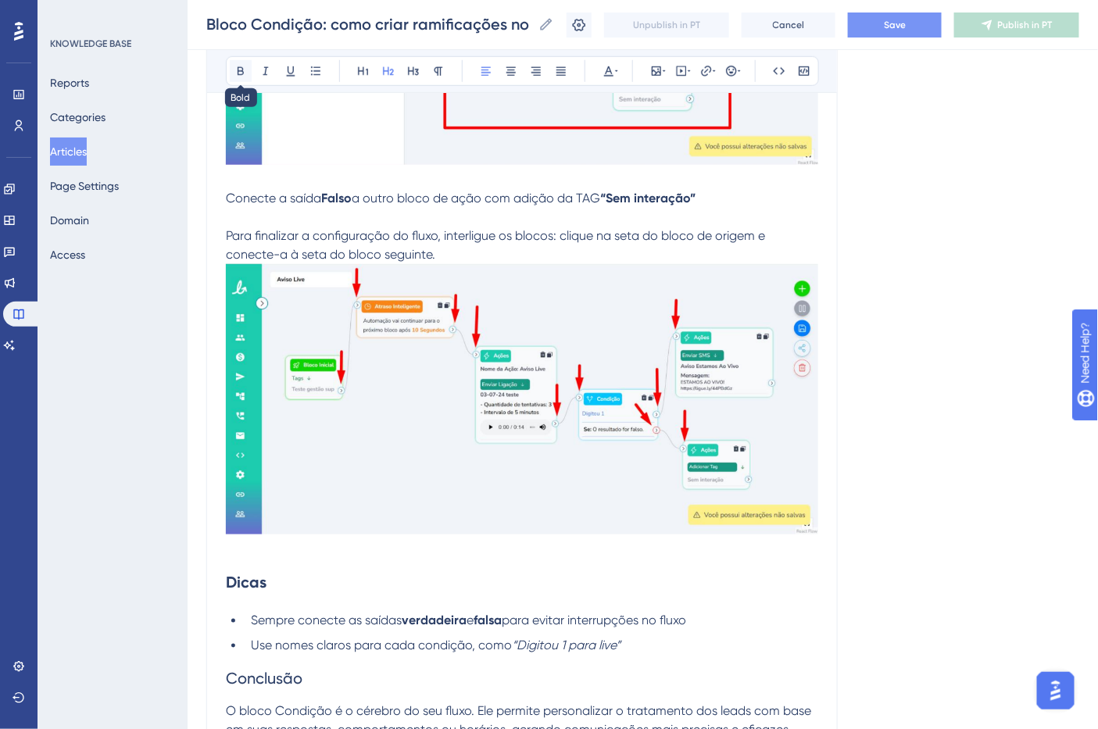
click at [238, 79] on button at bounding box center [241, 71] width 22 height 22
click at [900, 34] on button "Save" at bounding box center [895, 25] width 94 height 25
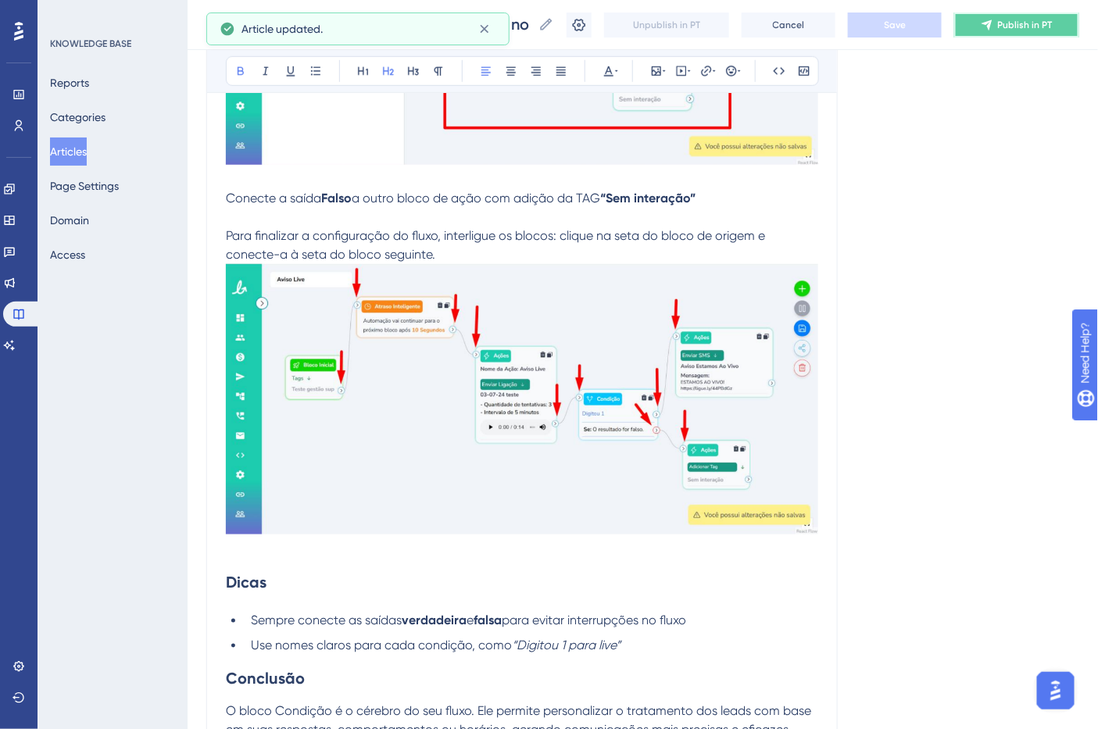
click at [993, 29] on icon at bounding box center [987, 25] width 13 height 13
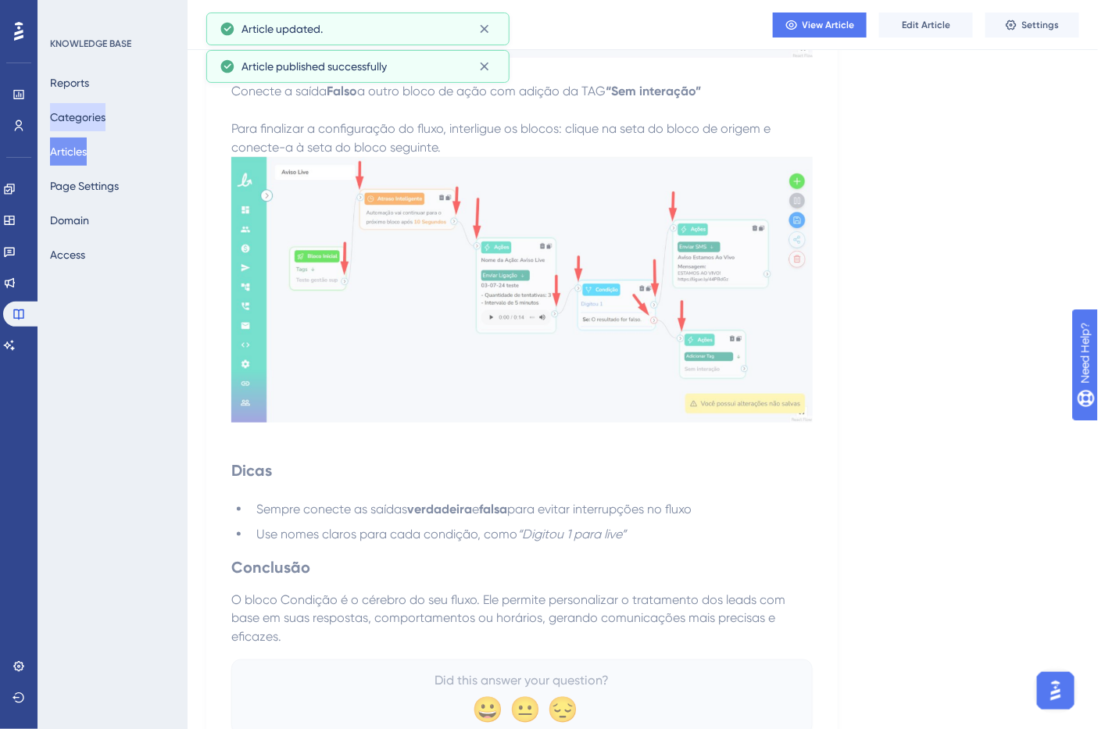
click at [106, 120] on button "Categories" at bounding box center [77, 117] width 55 height 28
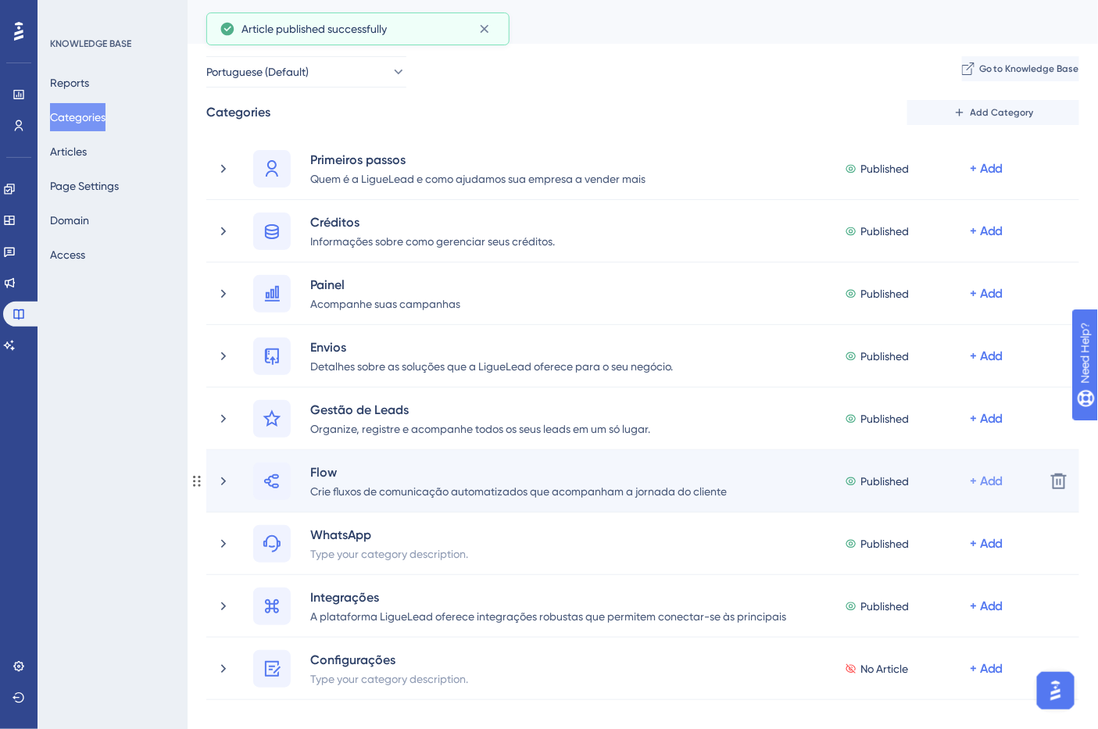
click at [980, 474] on div "+ Add" at bounding box center [987, 481] width 34 height 19
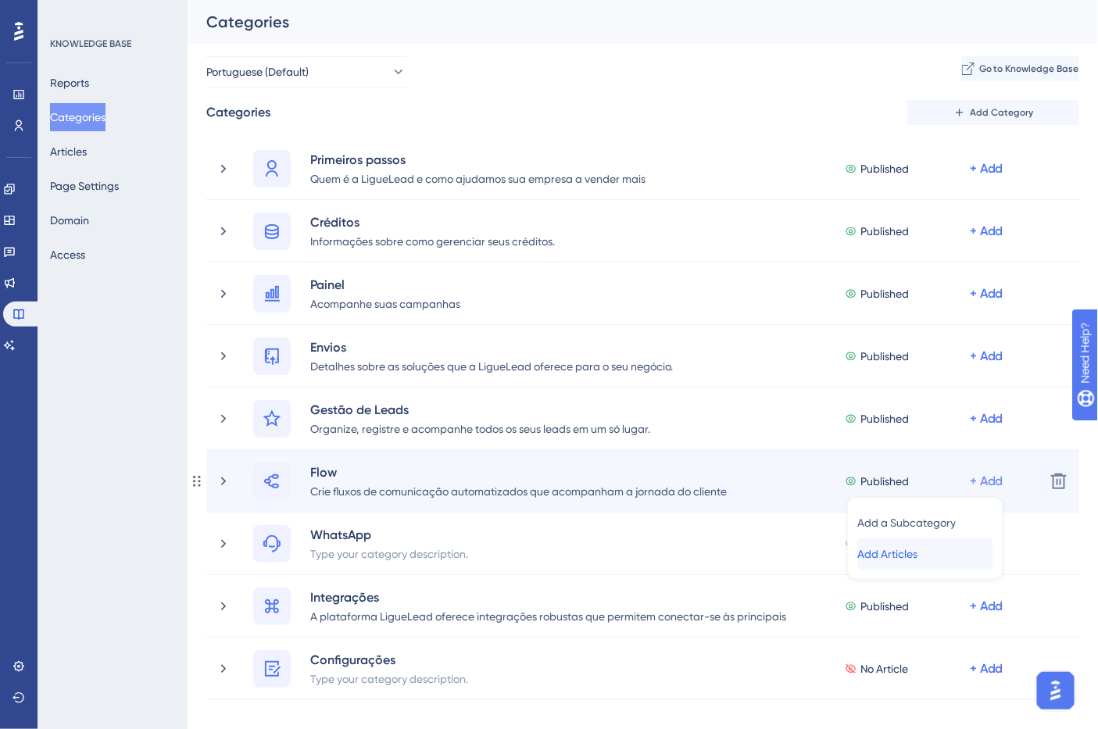
click at [883, 553] on span "Add Articles" at bounding box center [887, 554] width 60 height 19
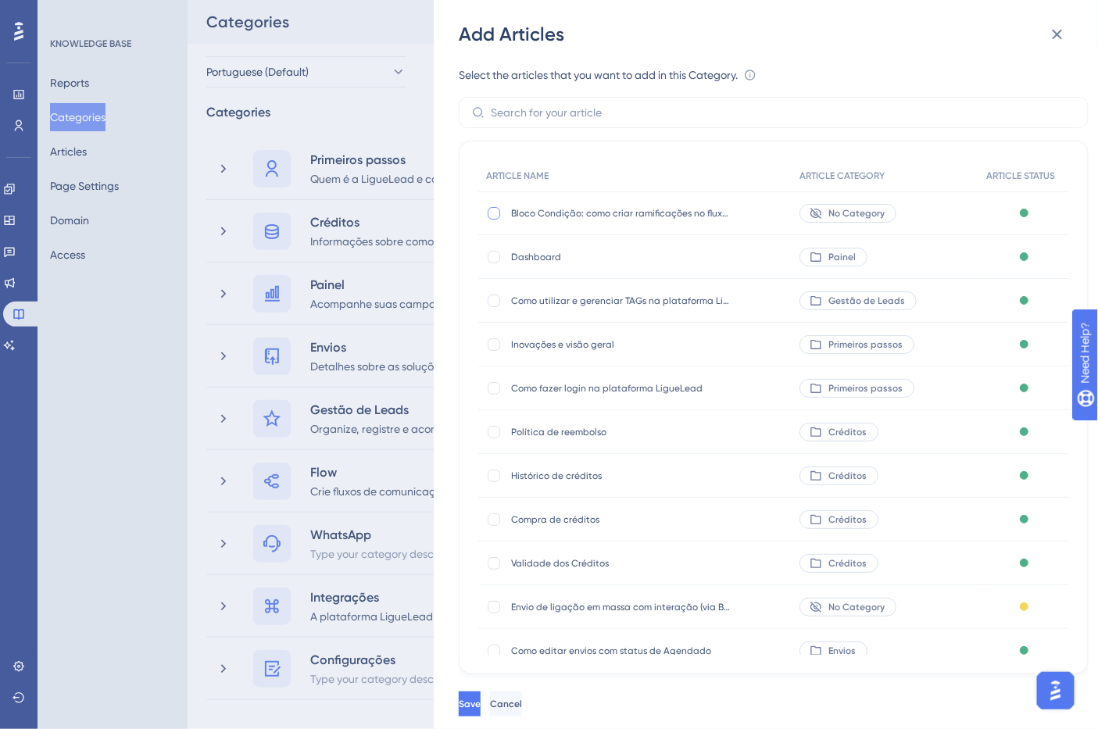
click at [498, 214] on div at bounding box center [494, 213] width 13 height 13
checkbox input "true"
click at [481, 710] on span "Save" at bounding box center [470, 704] width 22 height 13
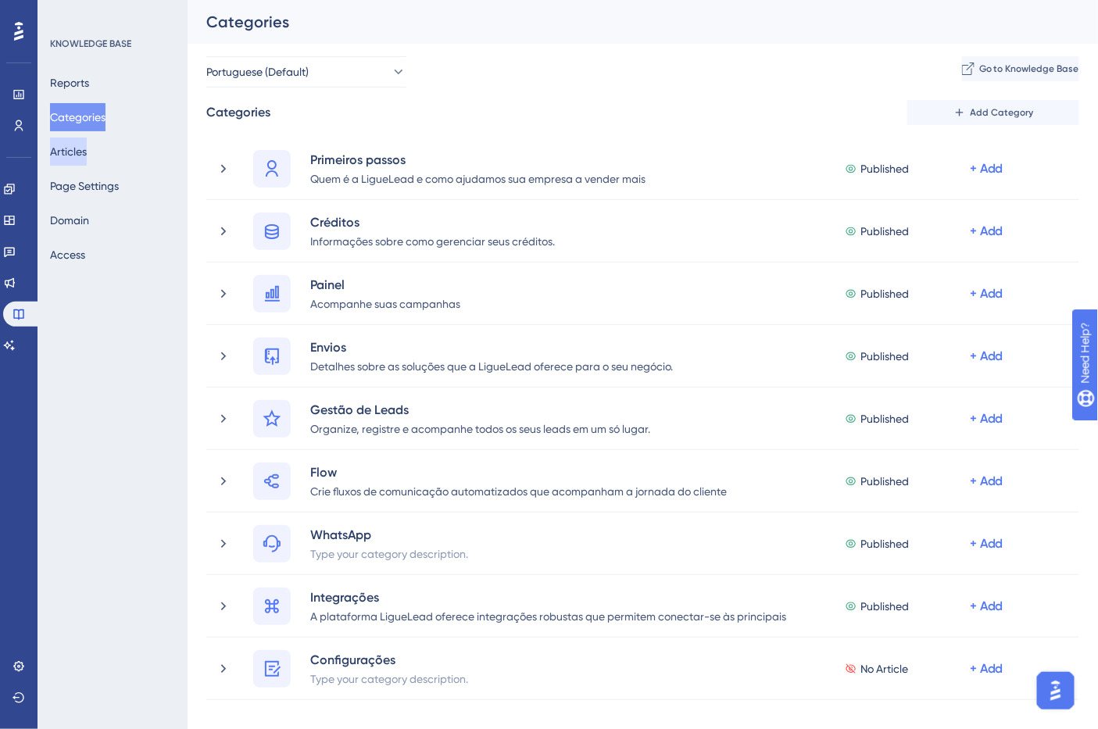
click at [87, 152] on button "Articles" at bounding box center [68, 152] width 37 height 28
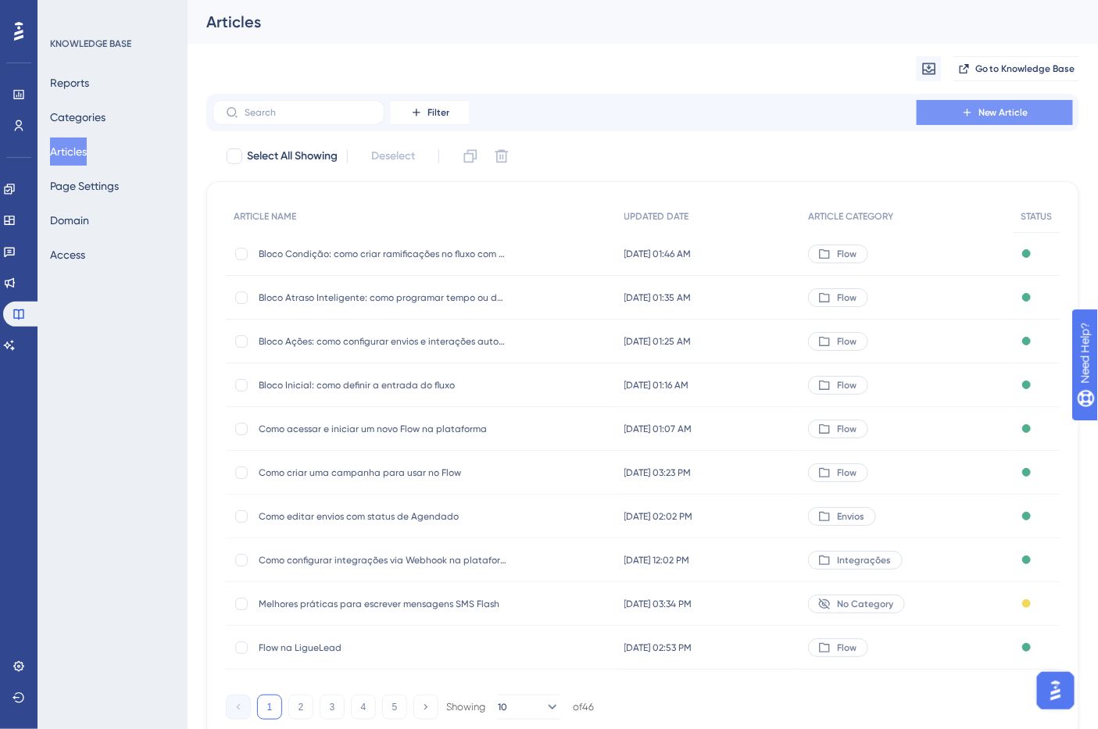
click at [957, 116] on button "New Article" at bounding box center [995, 112] width 156 height 25
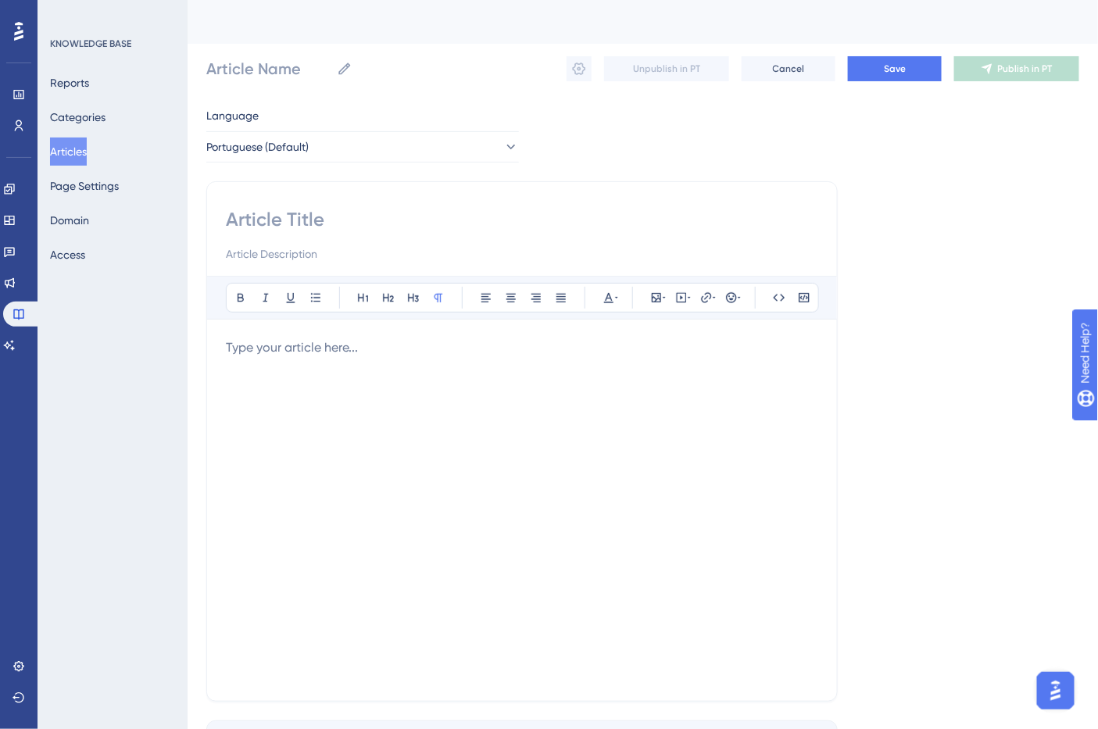
click at [315, 209] on input at bounding box center [522, 219] width 592 height 25
paste input "Bloco Conexão entre Fluxos: como conectar dois fluxos distintos"
type input "Bloco Conexão entre Fluxos: como conectar dois fluxos distintos"
click at [452, 425] on div at bounding box center [522, 510] width 592 height 344
type input "Bloco Conexão entre Fluxos: como conectar dois fluxos distintos"
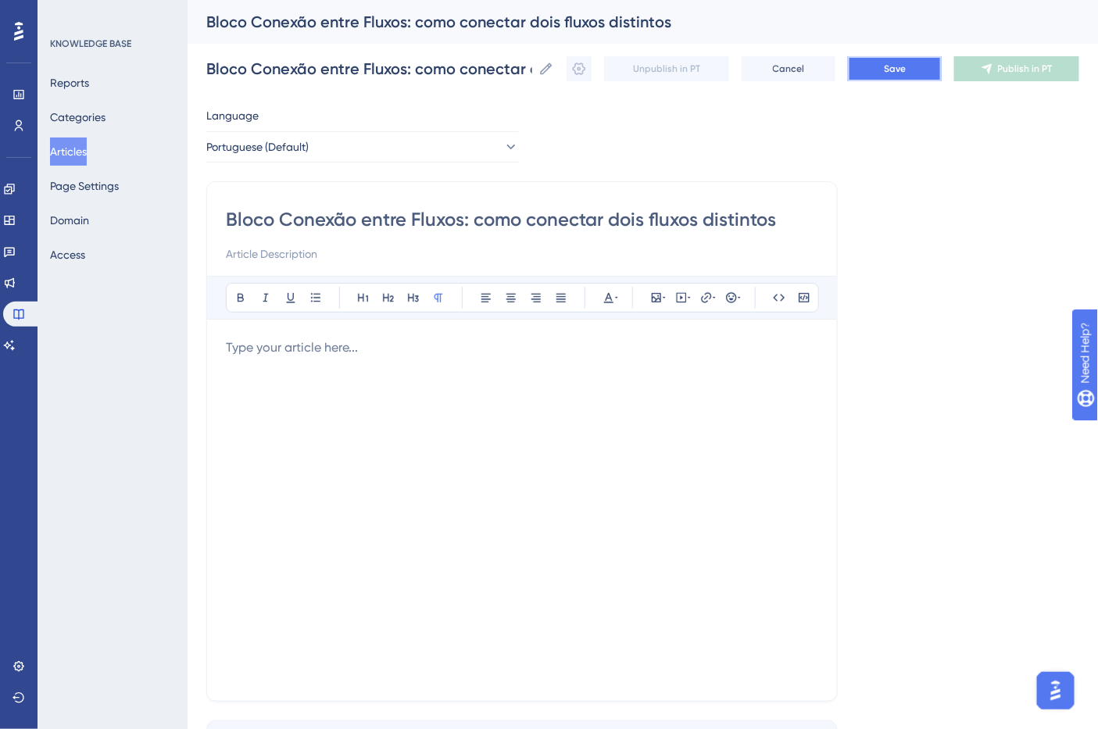
click at [940, 71] on button "Save" at bounding box center [895, 68] width 94 height 25
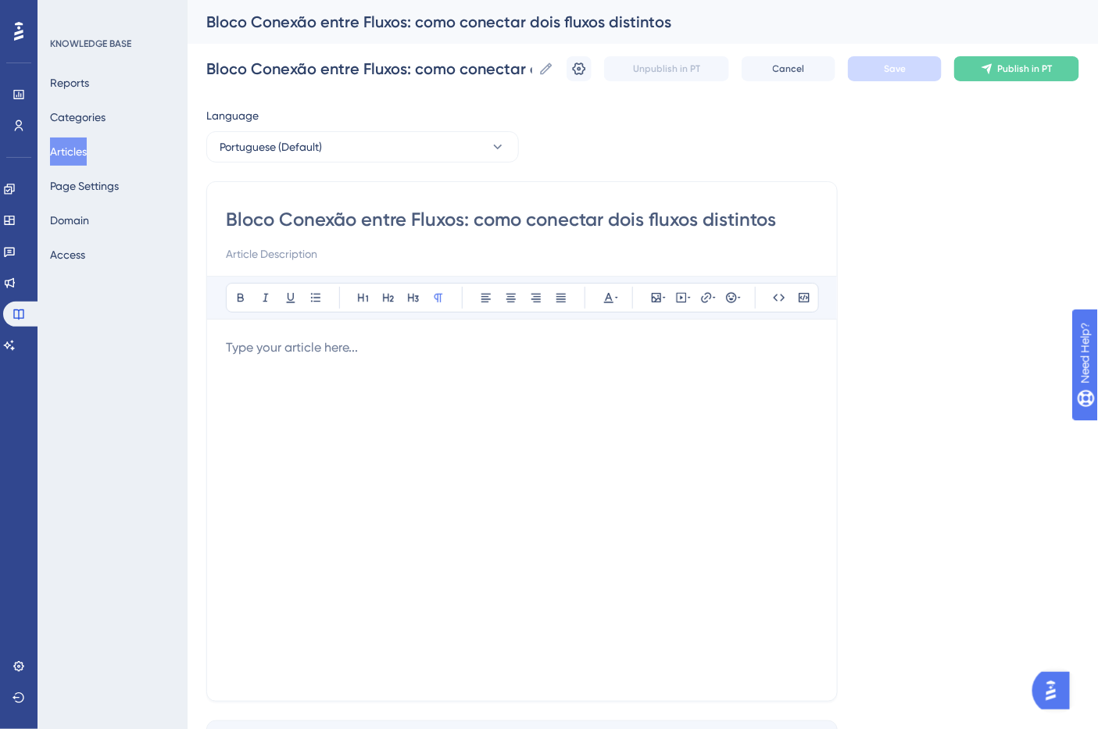
click at [325, 404] on div at bounding box center [522, 510] width 592 height 344
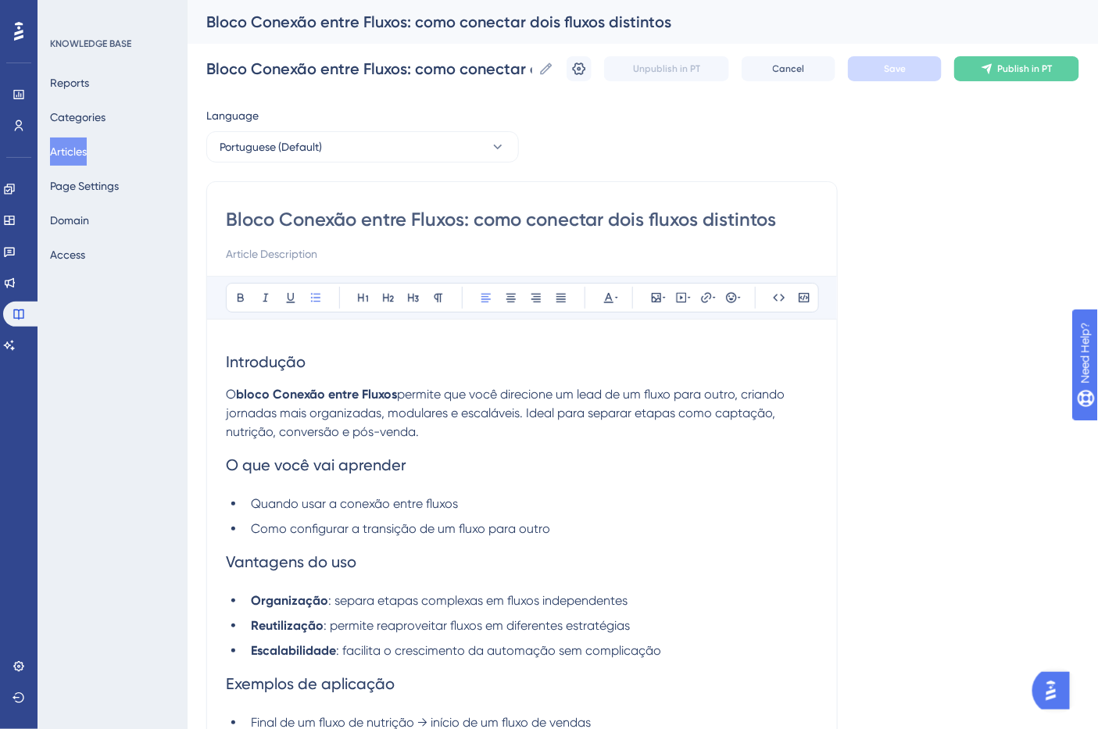
scroll to position [12, 0]
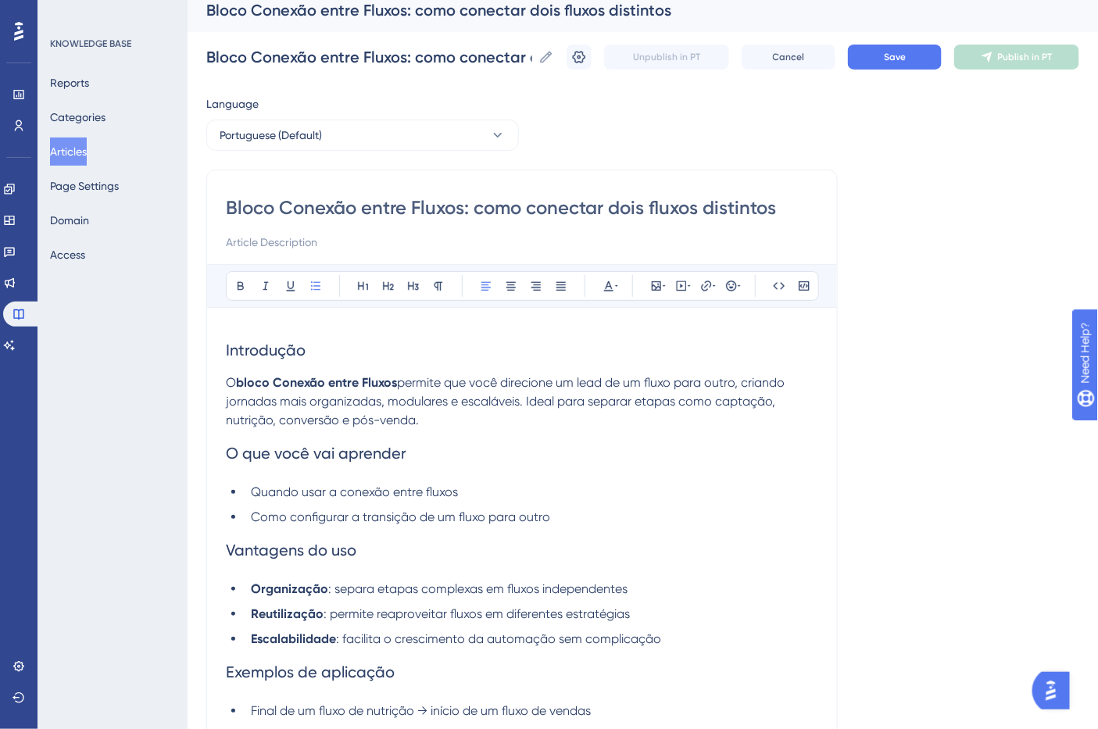
click at [287, 353] on span "Introdução" at bounding box center [266, 350] width 80 height 19
click at [236, 292] on button at bounding box center [241, 286] width 22 height 22
click at [277, 456] on span "O que você vai aprender" at bounding box center [316, 453] width 181 height 19
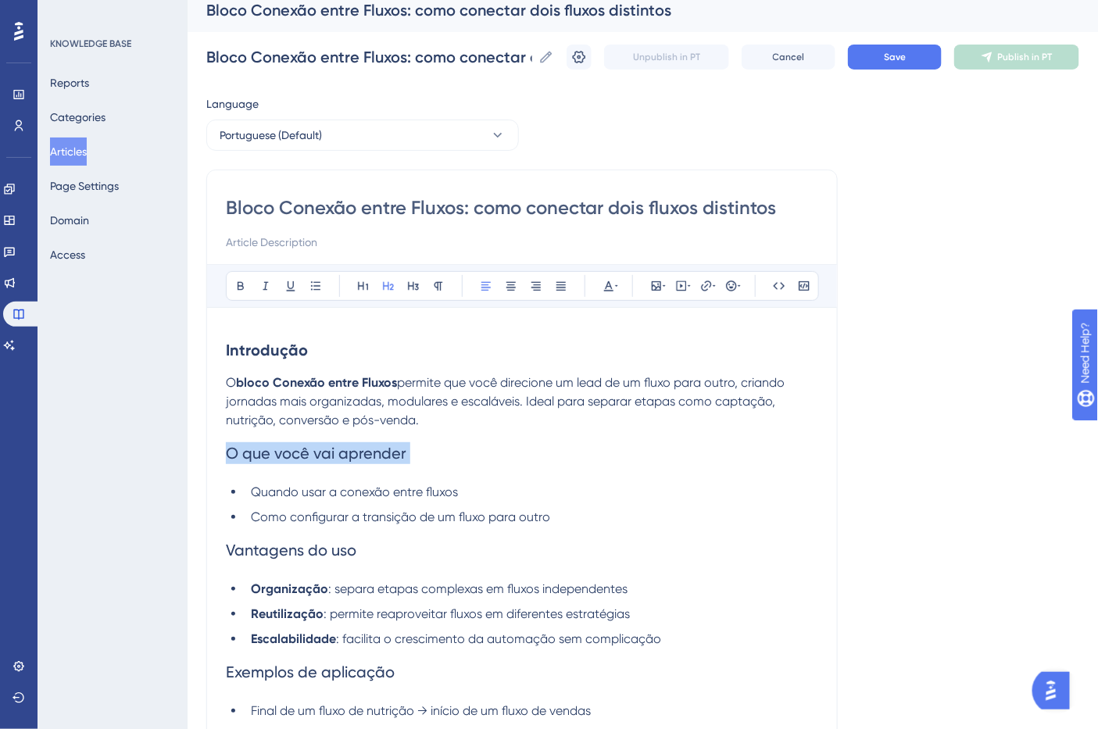
click at [277, 456] on span "O que você vai aprender" at bounding box center [316, 453] width 181 height 19
click at [247, 290] on button at bounding box center [241, 286] width 22 height 22
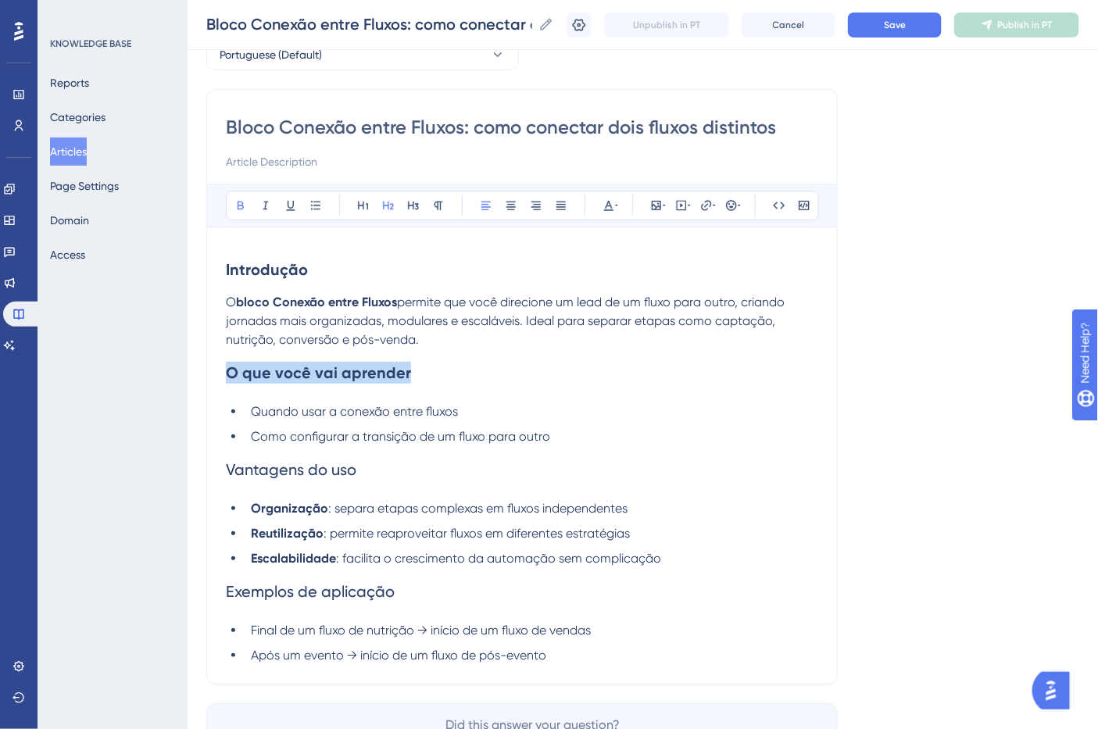
scroll to position [185, 0]
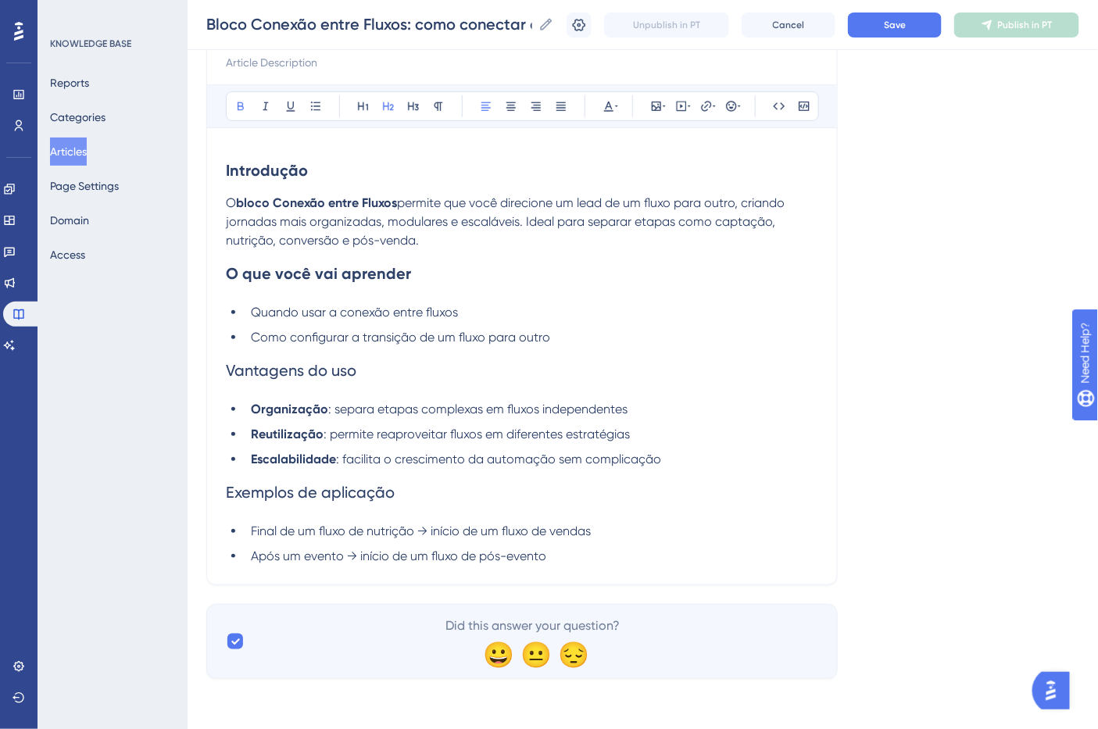
click at [293, 370] on span "Vantagens do uso" at bounding box center [291, 370] width 131 height 19
click at [241, 104] on icon at bounding box center [240, 106] width 13 height 13
click at [333, 490] on span "Exemplos de aplicação" at bounding box center [310, 492] width 169 height 19
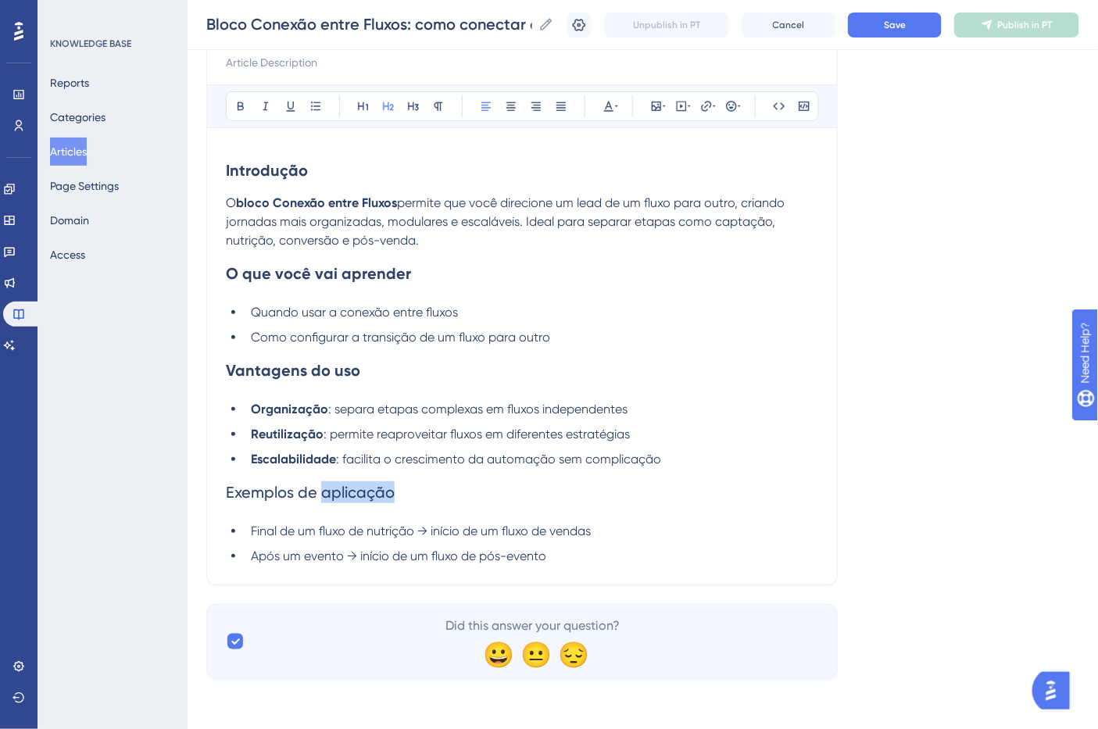
click at [333, 490] on span "Exemplos de aplicação" at bounding box center [310, 492] width 169 height 19
click at [238, 110] on icon at bounding box center [240, 106] width 13 height 13
click at [549, 553] on li "Após um evento → início de um fluxo de pós-evento" at bounding box center [532, 556] width 574 height 19
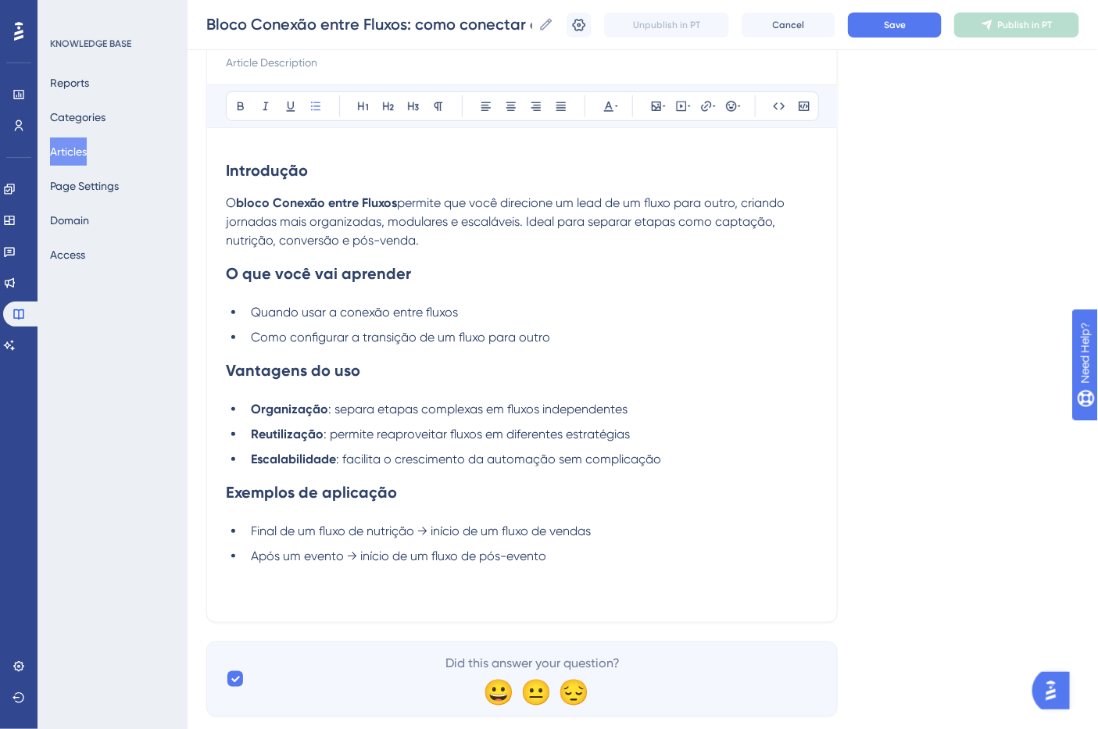
click at [423, 473] on h2 "Exemplos de aplicação" at bounding box center [522, 492] width 592 height 47
click at [385, 572] on li "Após um evento → início de um fluxo de pós-evento" at bounding box center [532, 575] width 574 height 56
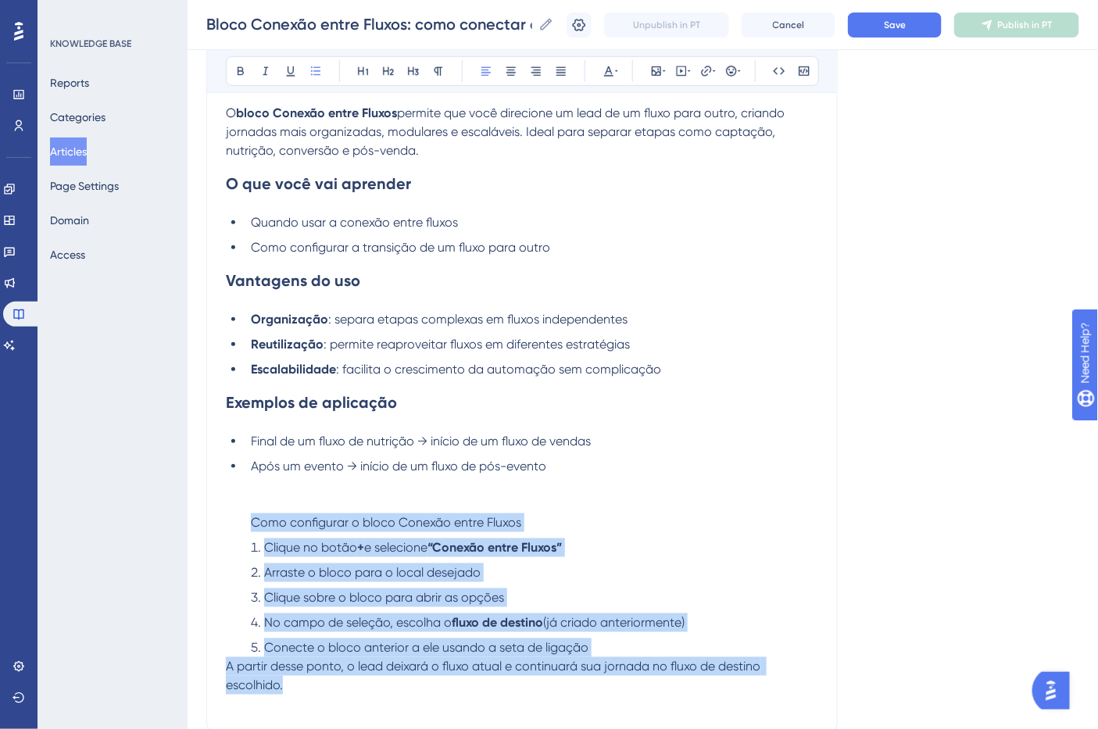
scroll to position [315, 0]
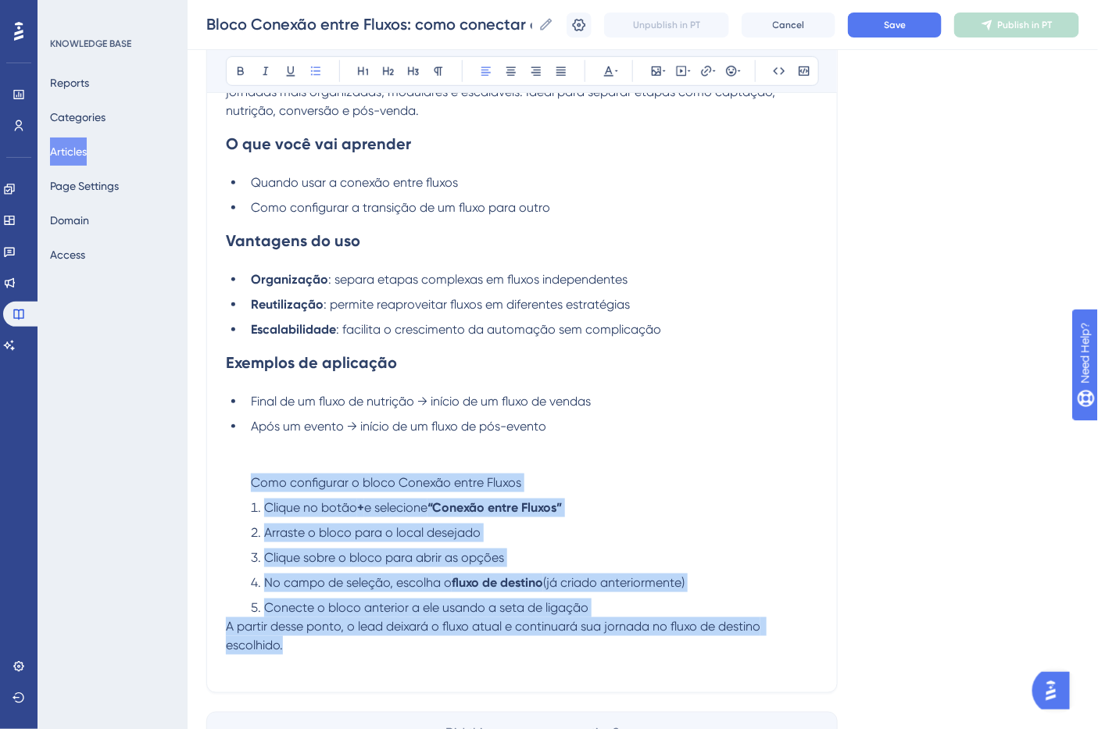
drag, startPoint x: 248, startPoint y: 571, endPoint x: 732, endPoint y: 652, distance: 491.4
click at [732, 652] on div "Introdução O bloco Conexão entre Fluxos permite que você direcione um lead de u…" at bounding box center [522, 345] width 592 height 657
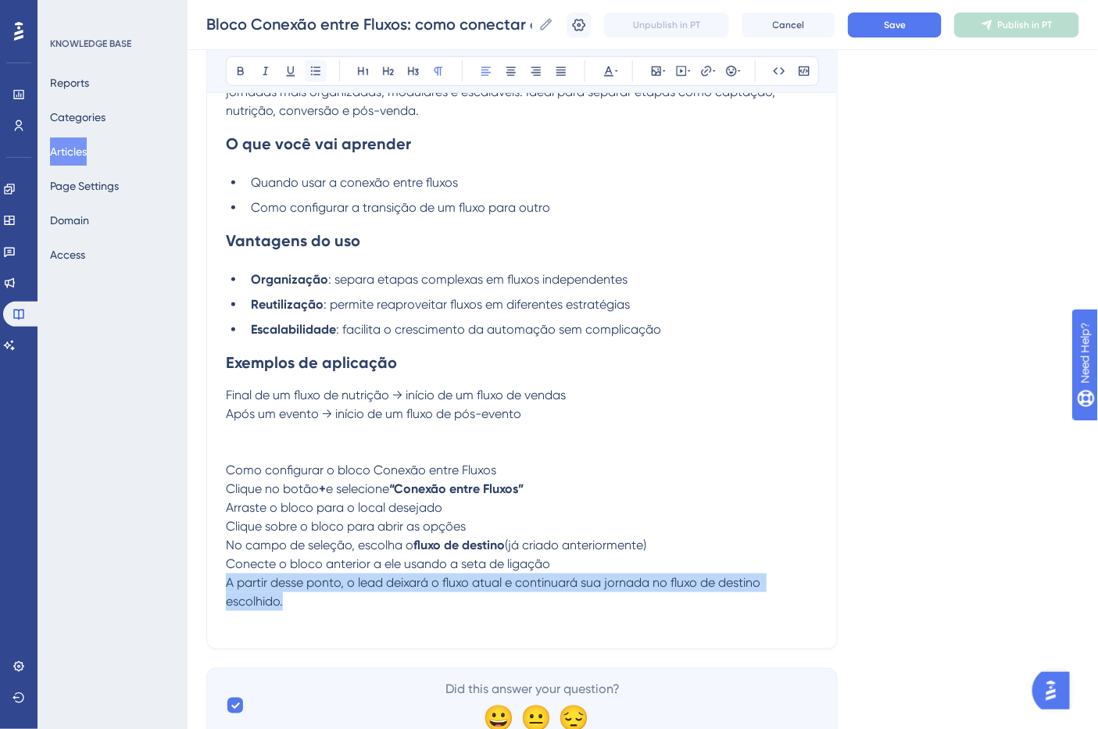
click at [322, 77] on button at bounding box center [316, 71] width 22 height 22
click at [539, 478] on p "Após um evento → início de um fluxo de pós-evento Como configurar o bloco Conex…" at bounding box center [522, 442] width 592 height 75
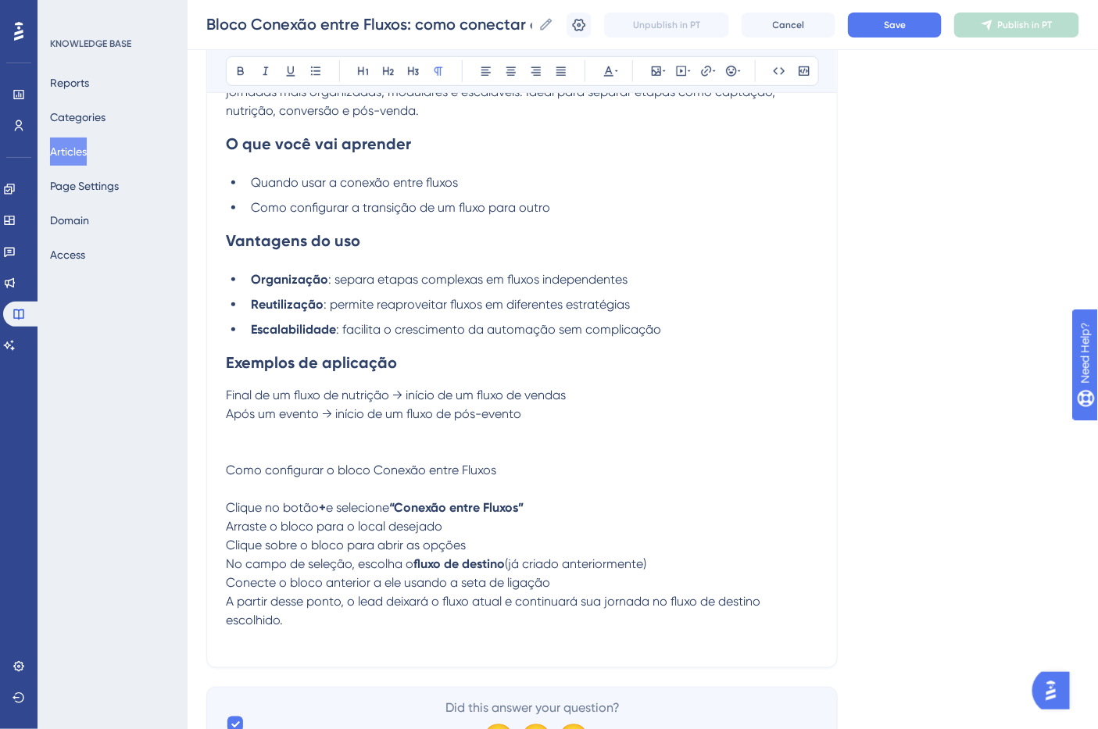
click at [400, 477] on span "Como configurar o bloco Conexão entre Fluxos" at bounding box center [361, 470] width 270 height 15
click at [400, 478] on span "Como configurar o bloco Conexão entre Fluxos" at bounding box center [361, 470] width 270 height 15
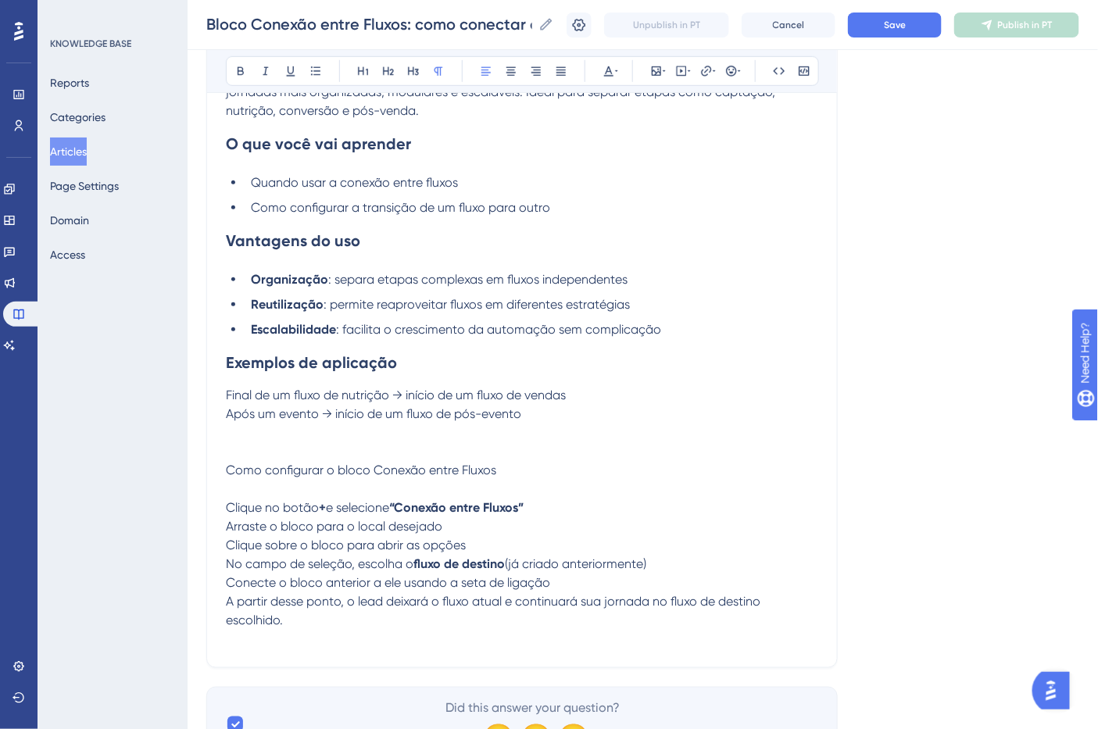
click at [473, 478] on span "Como configurar o bloco Conexão entre Fluxos" at bounding box center [361, 470] width 270 height 15
drag, startPoint x: 497, startPoint y: 471, endPoint x: 225, endPoint y: 474, distance: 272.0
click at [226, 474] on p "Após um evento → início de um fluxo de pós-evento Como configurar o bloco Conex…" at bounding box center [522, 442] width 592 height 75
click at [339, 471] on span "Como configurar o bloco Conexão entre Fluxos" at bounding box center [361, 470] width 270 height 15
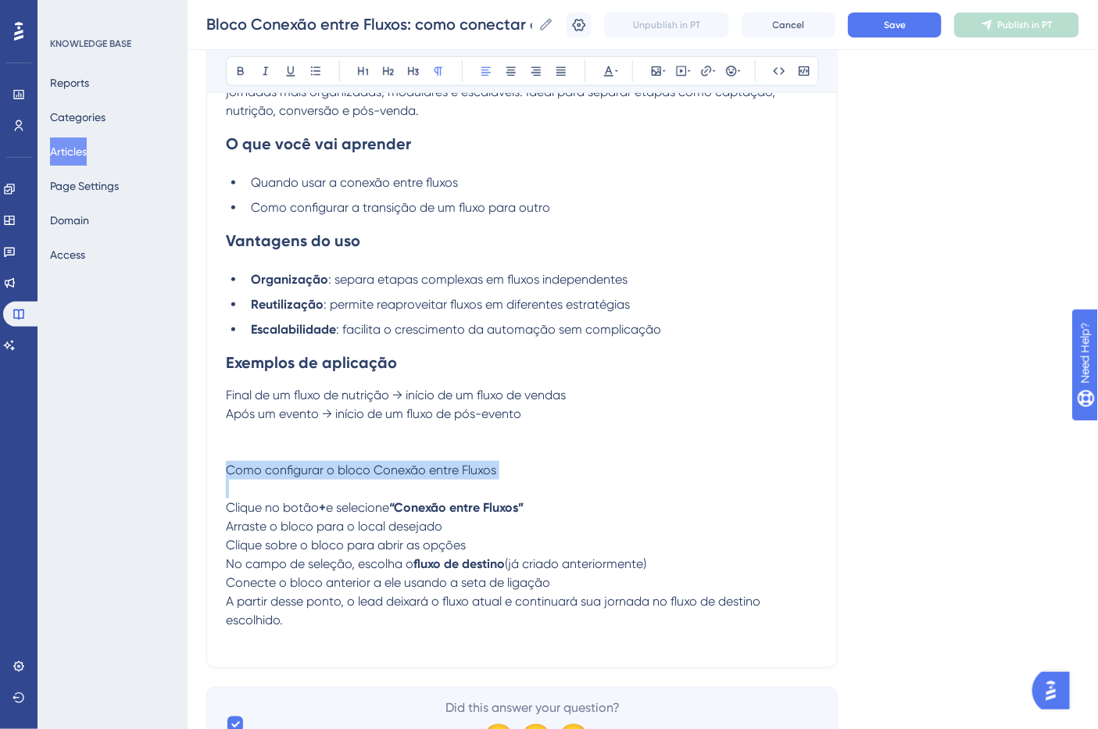
click at [339, 471] on span "Como configurar o bloco Conexão entre Fluxos" at bounding box center [361, 470] width 270 height 15
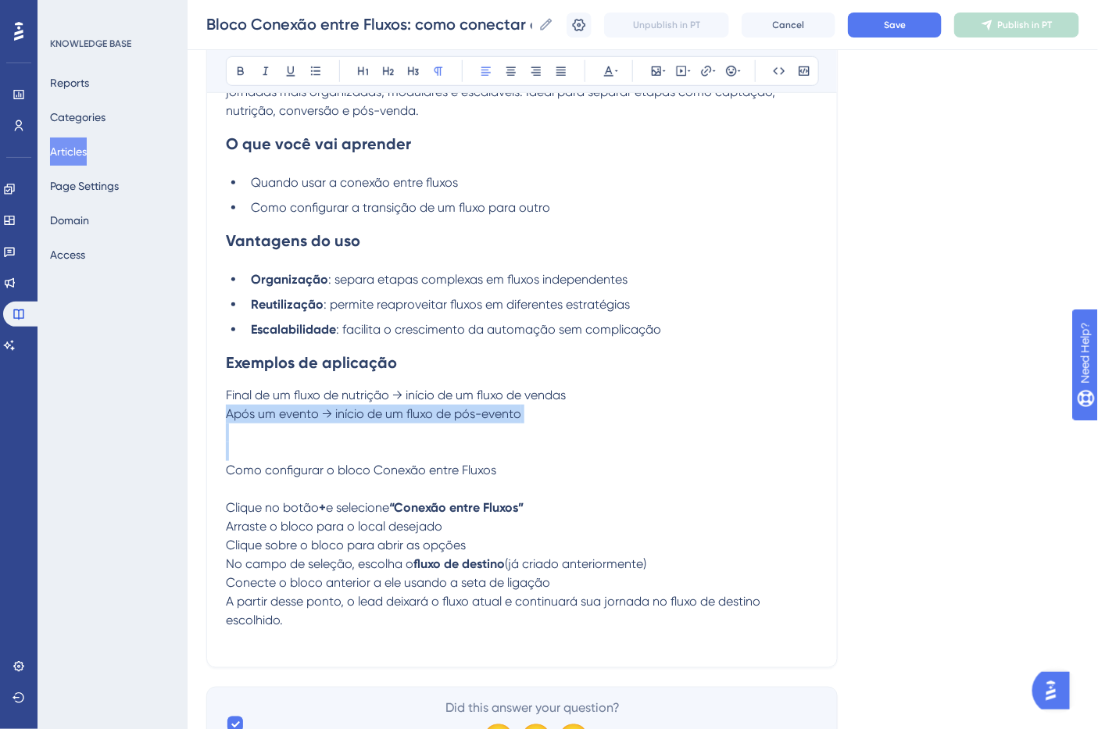
click at [327, 459] on p "Após um evento → início de um fluxo de pós-evento Como configurar o bloco Conex…" at bounding box center [522, 442] width 592 height 75
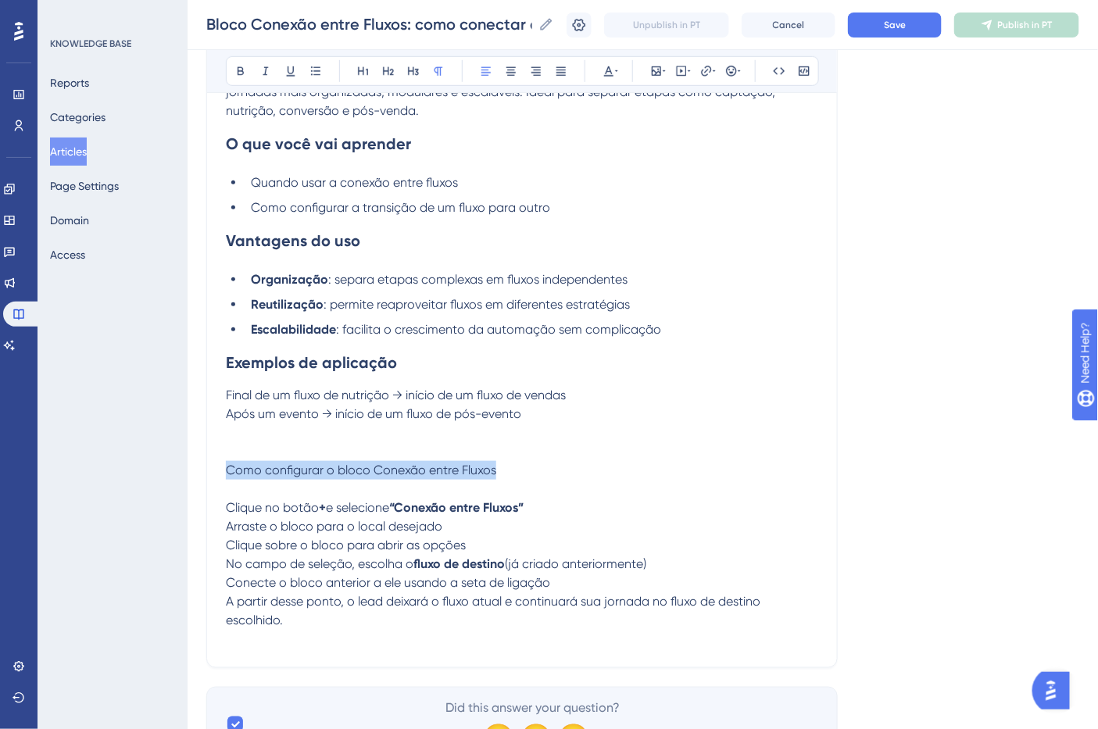
drag, startPoint x: 514, startPoint y: 474, endPoint x: 206, endPoint y: 465, distance: 307.3
click at [224, 481] on div "Bloco Conexão entre Fluxos: como conectar dois fluxos distintos Bold Italic Und…" at bounding box center [522, 264] width 632 height 808
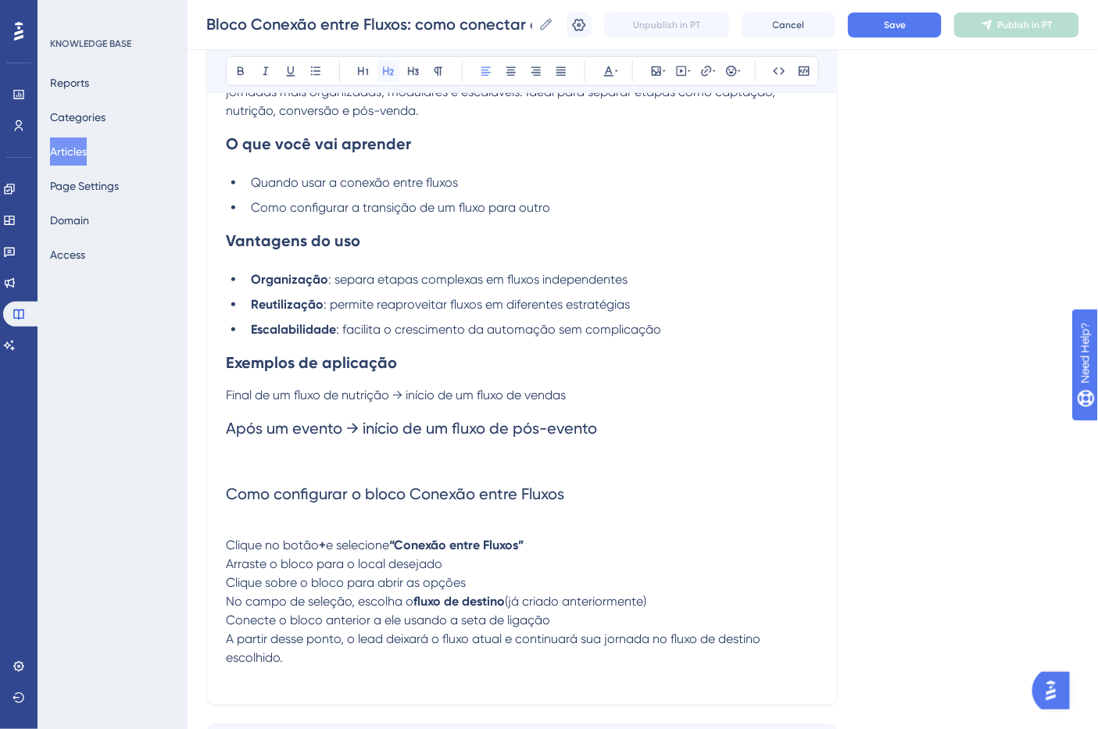
click at [382, 68] on icon at bounding box center [388, 71] width 13 height 13
click at [394, 516] on h2 "Após um evento → início de um fluxo de pós-evento Como configurar o bloco Conex…" at bounding box center [522, 461] width 592 height 113
click at [399, 503] on span "Como configurar o bloco Conexão entre Fluxos" at bounding box center [395, 494] width 338 height 19
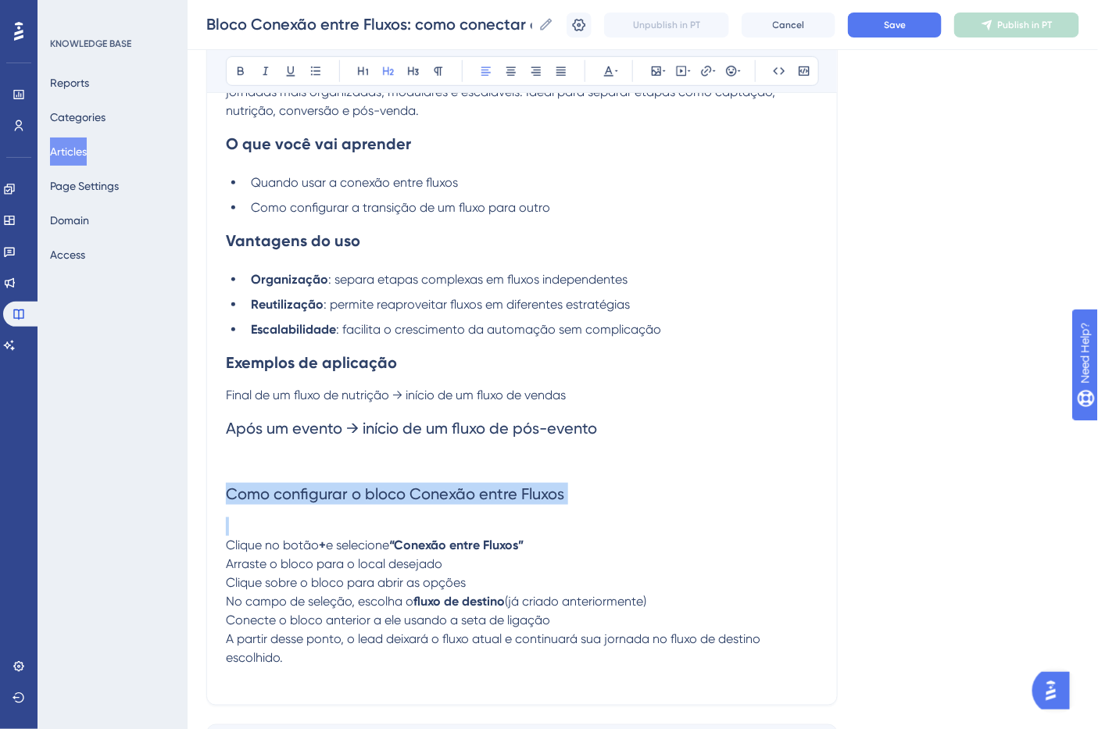
click at [399, 503] on span "Como configurar o bloco Conexão entre Fluxos" at bounding box center [395, 494] width 338 height 19
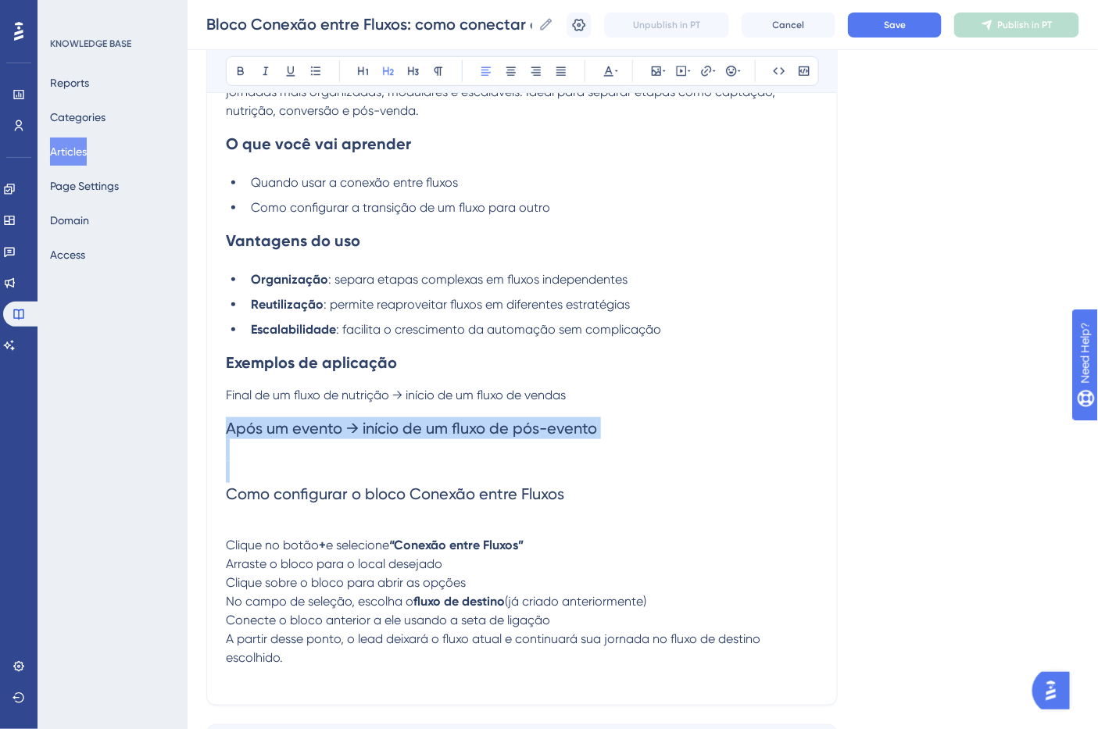
click at [405, 461] on h2 "Após um evento → início de um fluxo de pós-evento Como configurar o bloco Conex…" at bounding box center [522, 461] width 592 height 113
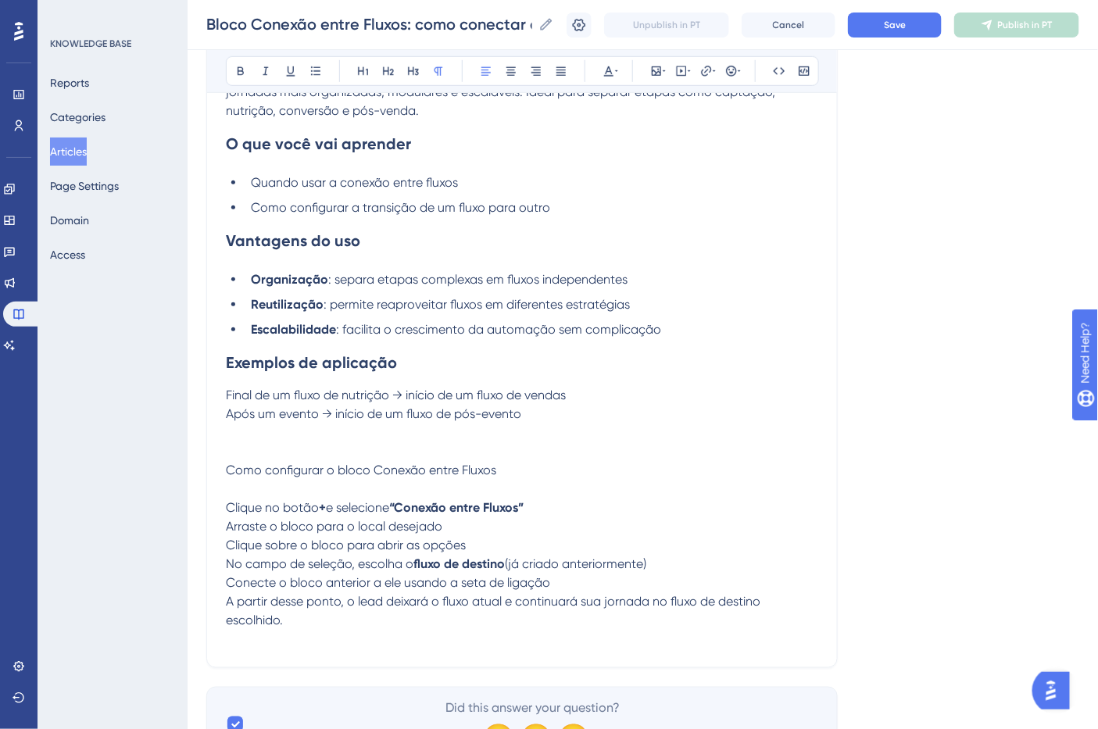
click at [419, 471] on span "Como configurar o bloco Conexão entre Fluxos" at bounding box center [361, 470] width 270 height 15
click at [428, 452] on p "Após um evento → início de um fluxo de pós-evento Como configurar o bloco Conex…" at bounding box center [522, 442] width 592 height 75
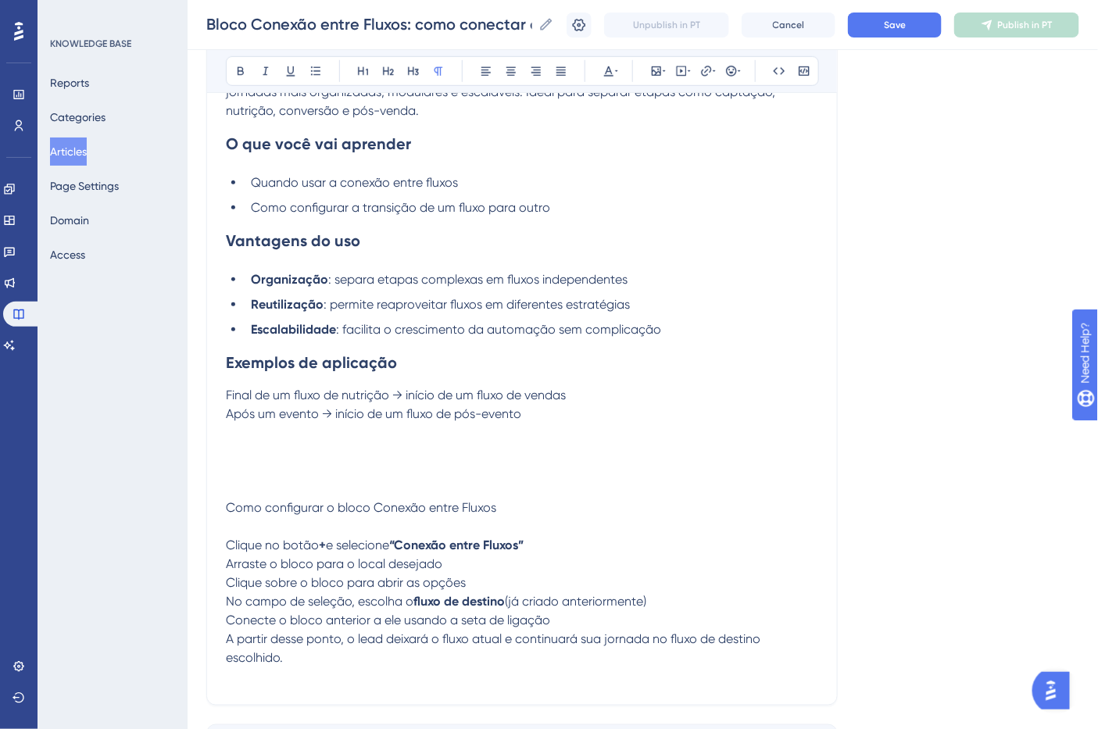
click at [340, 515] on span "Como configurar o bloco Conexão entre Fluxos" at bounding box center [361, 507] width 270 height 15
click at [339, 515] on span "Como configurar o bloco Conexão entre Fluxos" at bounding box center [361, 507] width 270 height 15
click at [389, 63] on button at bounding box center [389, 71] width 22 height 22
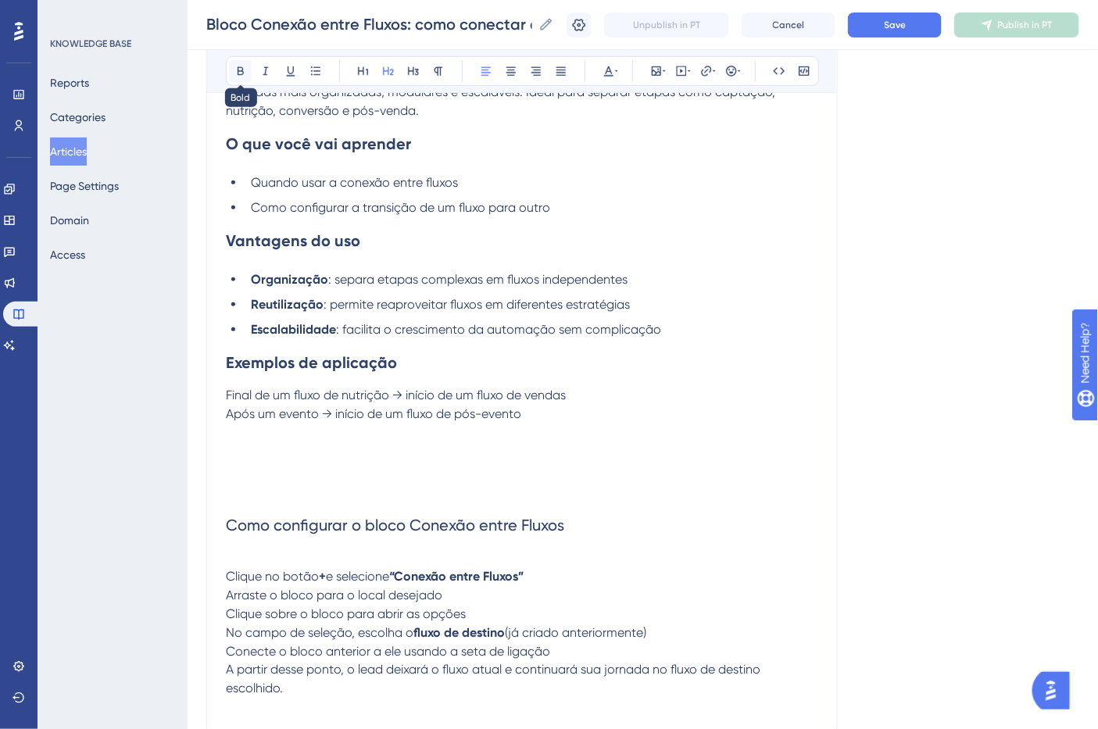
click at [238, 76] on icon at bounding box center [240, 71] width 13 height 13
click at [344, 496] on h2 "Como configurar o bloco Conexão entre Fluxos" at bounding box center [522, 514] width 592 height 69
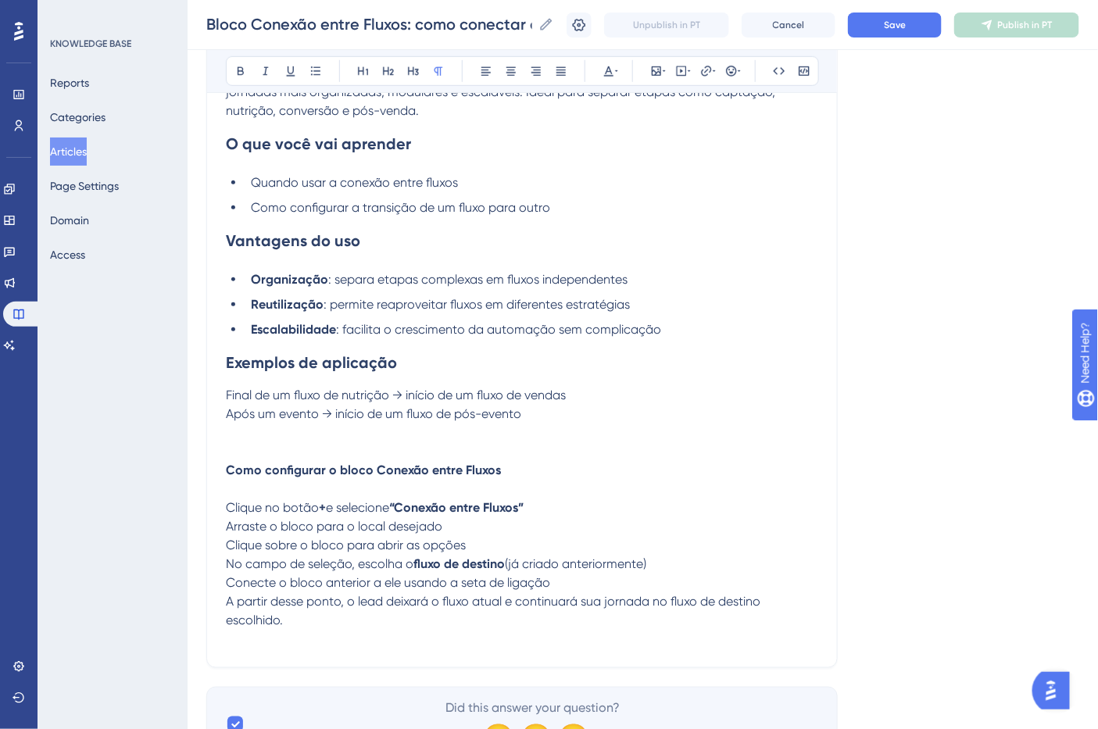
click at [338, 485] on p at bounding box center [522, 489] width 592 height 19
click at [339, 478] on strong "Como configurar o bloco Conexão entre Fluxos" at bounding box center [363, 470] width 275 height 15
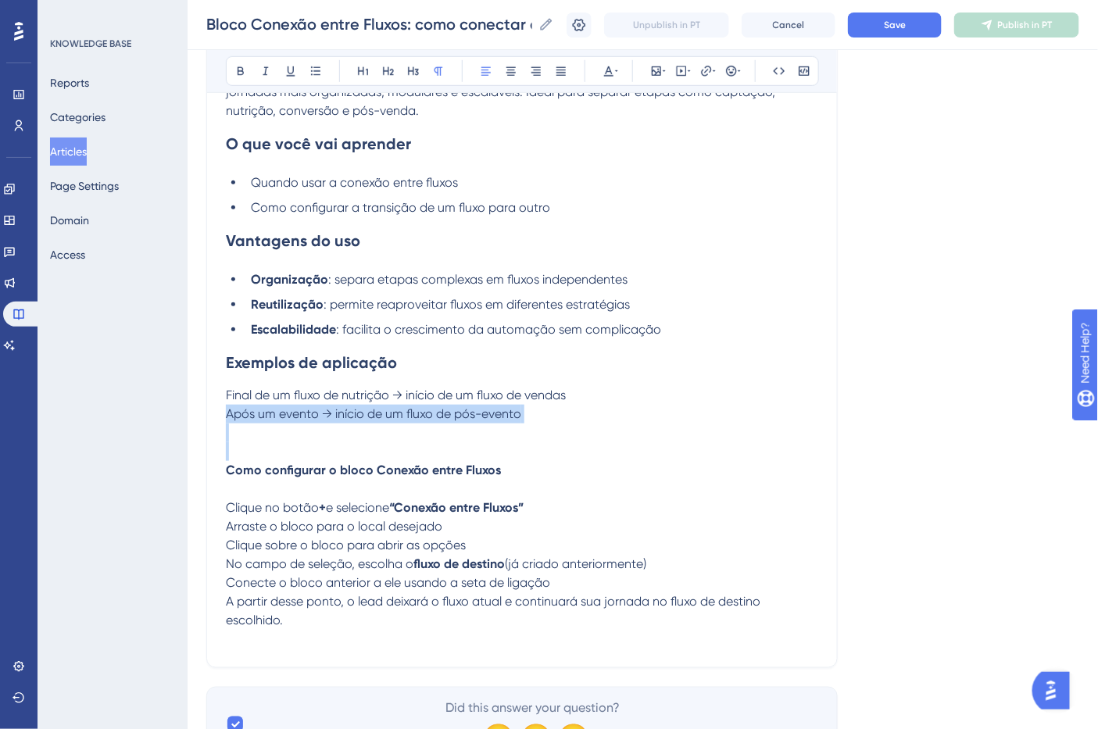
click at [339, 477] on strong "Como configurar o bloco Conexão entre Fluxos" at bounding box center [363, 470] width 275 height 15
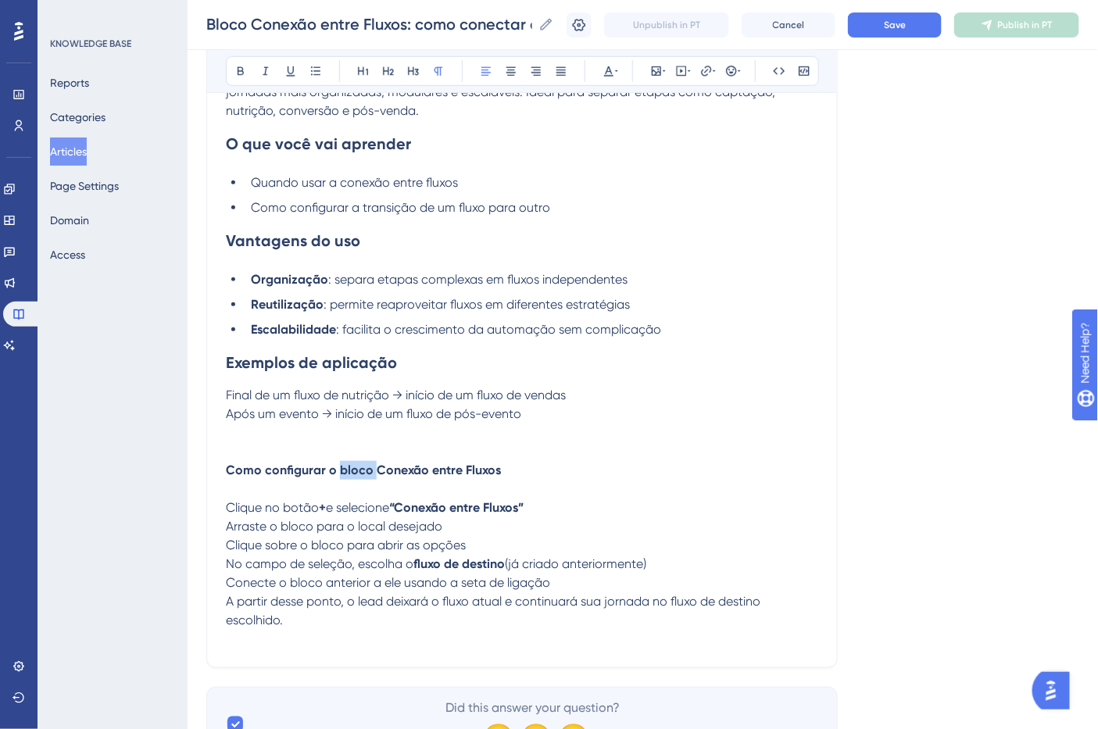
click at [339, 477] on strong "Como configurar o bloco Conexão entre Fluxos" at bounding box center [363, 470] width 275 height 15
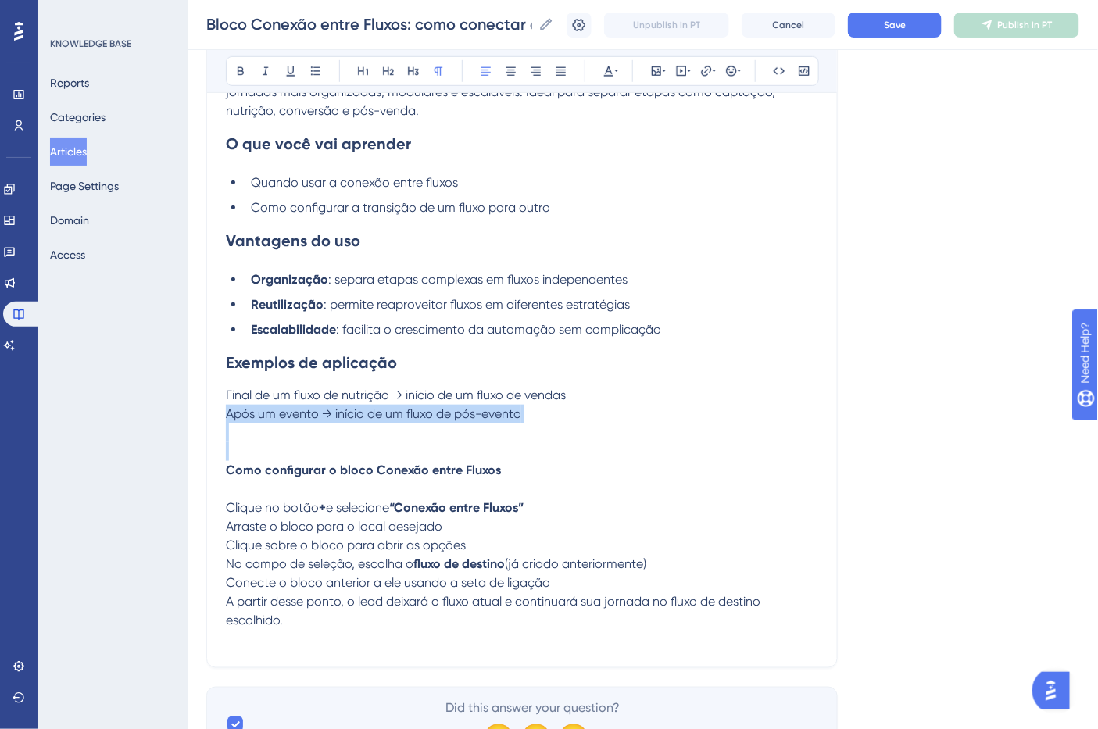
click at [339, 477] on strong "Como configurar o bloco Conexão entre Fluxos" at bounding box center [363, 470] width 275 height 15
click at [321, 451] on p "Após um evento → início de um fluxo de pós-evento Como configurar o bloco Conex…" at bounding box center [522, 442] width 592 height 75
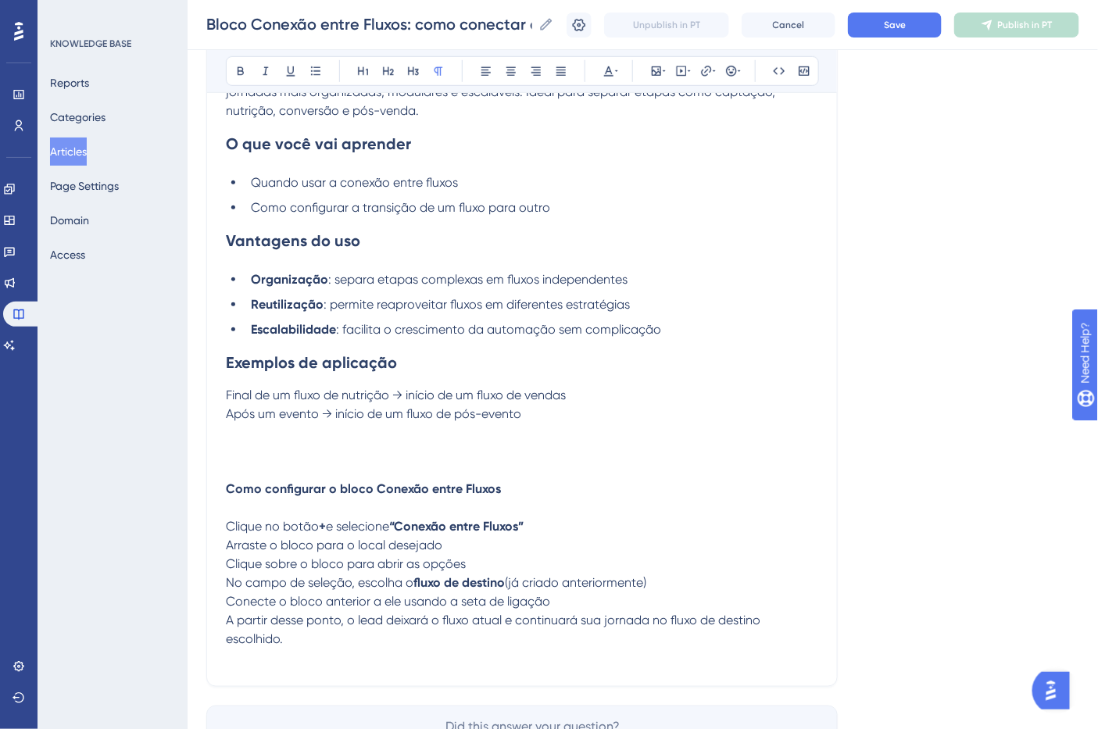
click at [310, 494] on strong "Como configurar o bloco Conexão entre Fluxos" at bounding box center [363, 488] width 275 height 15
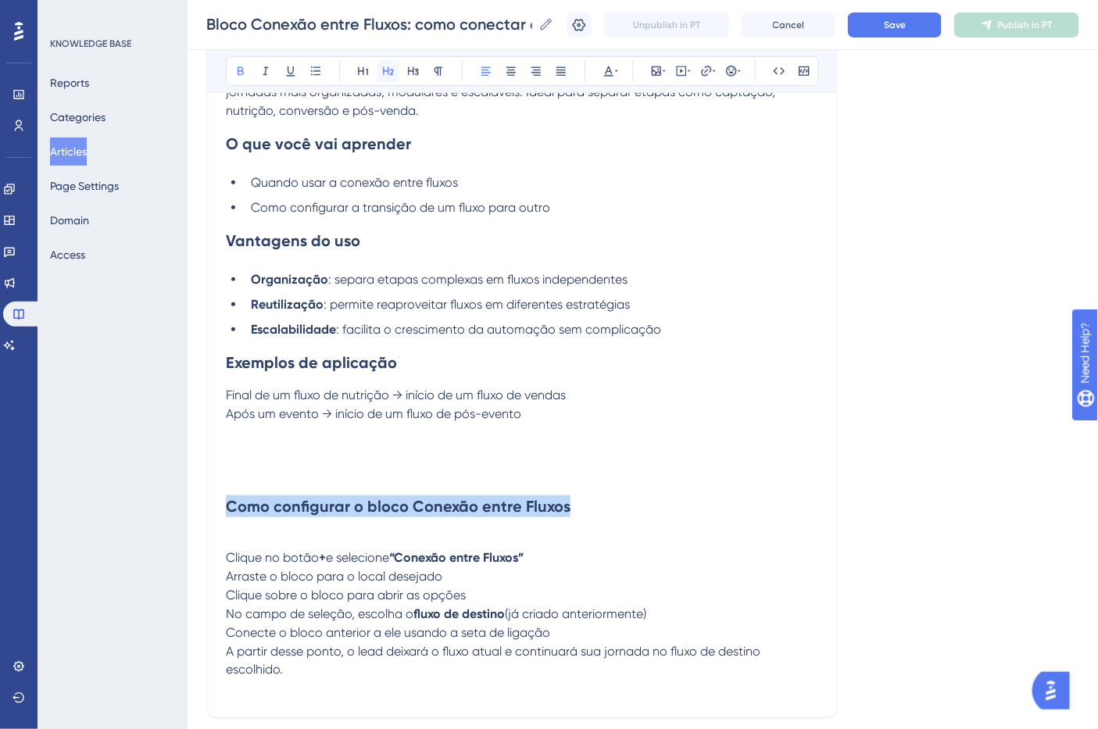
click at [392, 66] on icon at bounding box center [388, 71] width 13 height 13
click at [371, 488] on h2 "Como configurar o bloco Conexão entre Fluxos" at bounding box center [522, 495] width 592 height 69
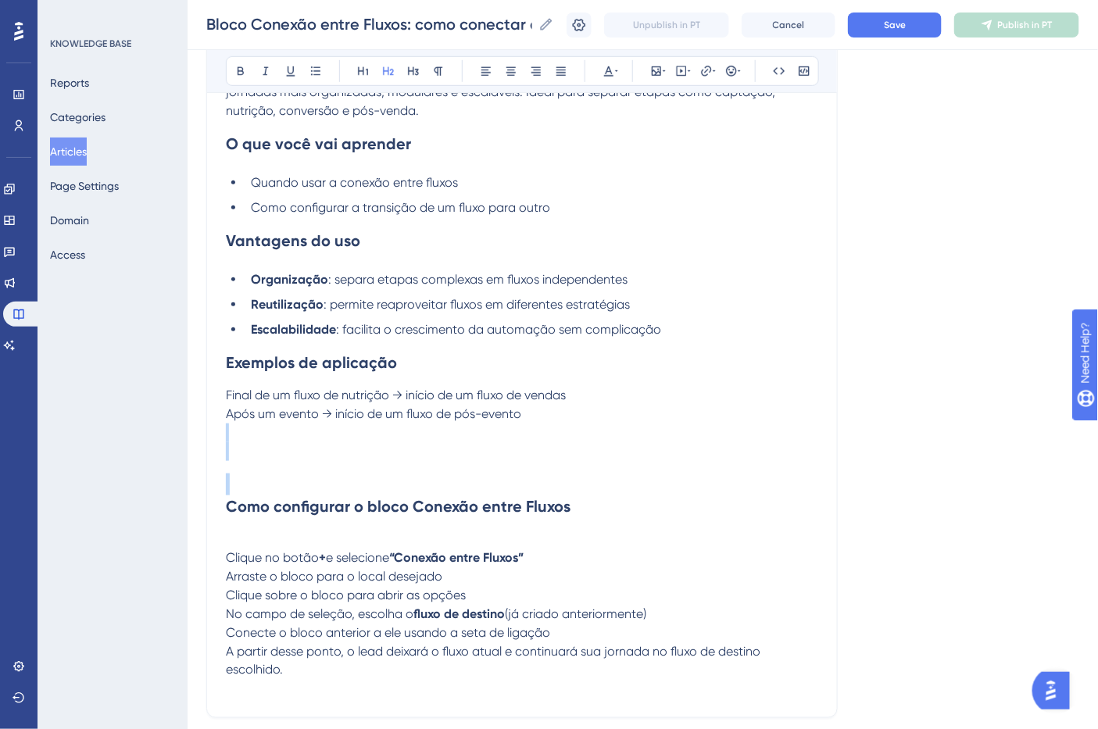
drag, startPoint x: 228, startPoint y: 491, endPoint x: 220, endPoint y: 461, distance: 30.7
click at [220, 461] on div "Bloco Conexão entre Fluxos: como conectar dois fluxos distintos Bold Italic Und…" at bounding box center [522, 289] width 632 height 858
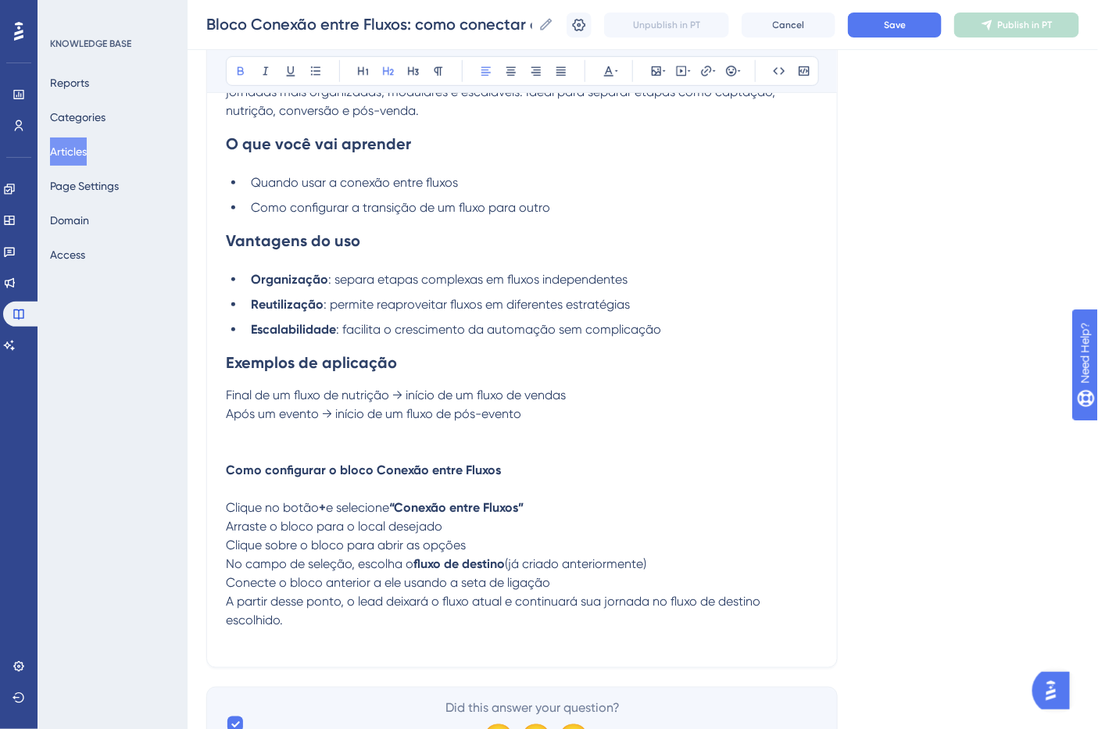
click at [350, 345] on h2 "Exemplos de aplicação" at bounding box center [522, 362] width 592 height 47
click at [352, 345] on h2 "Exemplos de aplicação" at bounding box center [522, 362] width 592 height 47
click at [363, 352] on h2 "Exemplos de aplicação" at bounding box center [522, 362] width 592 height 47
click at [675, 317] on ul "Organização : separa etapas complexas em fluxos independentes Reutilização : pe…" at bounding box center [522, 304] width 592 height 69
click at [685, 337] on li "Escalabilidade : facilita o crescimento da automação sem complicação" at bounding box center [532, 329] width 574 height 19
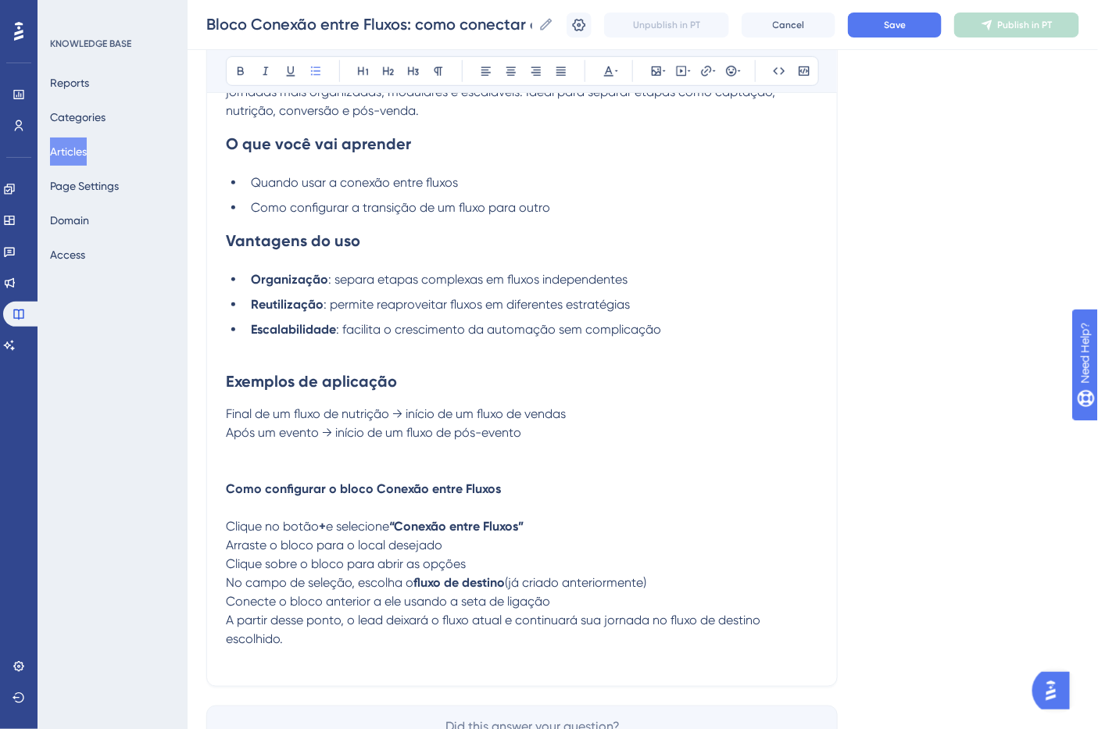
click at [368, 467] on p "Após um evento → início de um fluxo de pós-evento Como configurar o bloco Conex…" at bounding box center [522, 461] width 592 height 75
click at [427, 488] on strong "Como configurar o bloco Conexão entre Fluxos" at bounding box center [363, 488] width 275 height 15
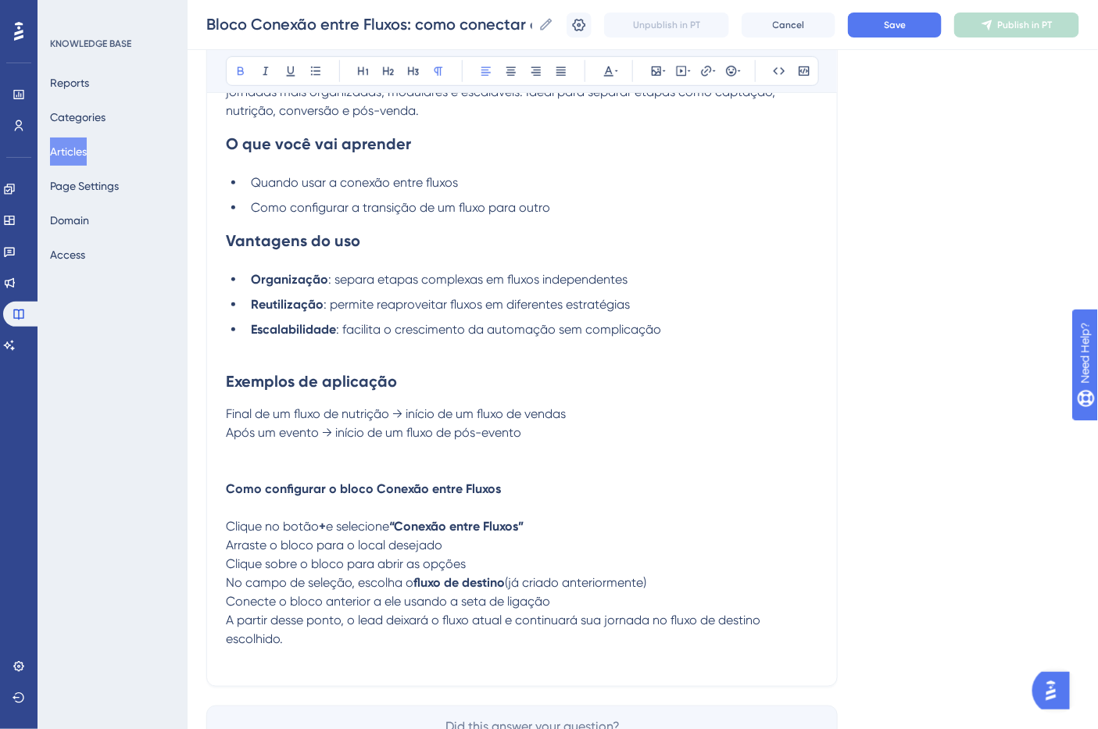
click at [404, 471] on p "Após um evento → início de um fluxo de pós-evento Como configurar o bloco Conex…" at bounding box center [522, 461] width 592 height 75
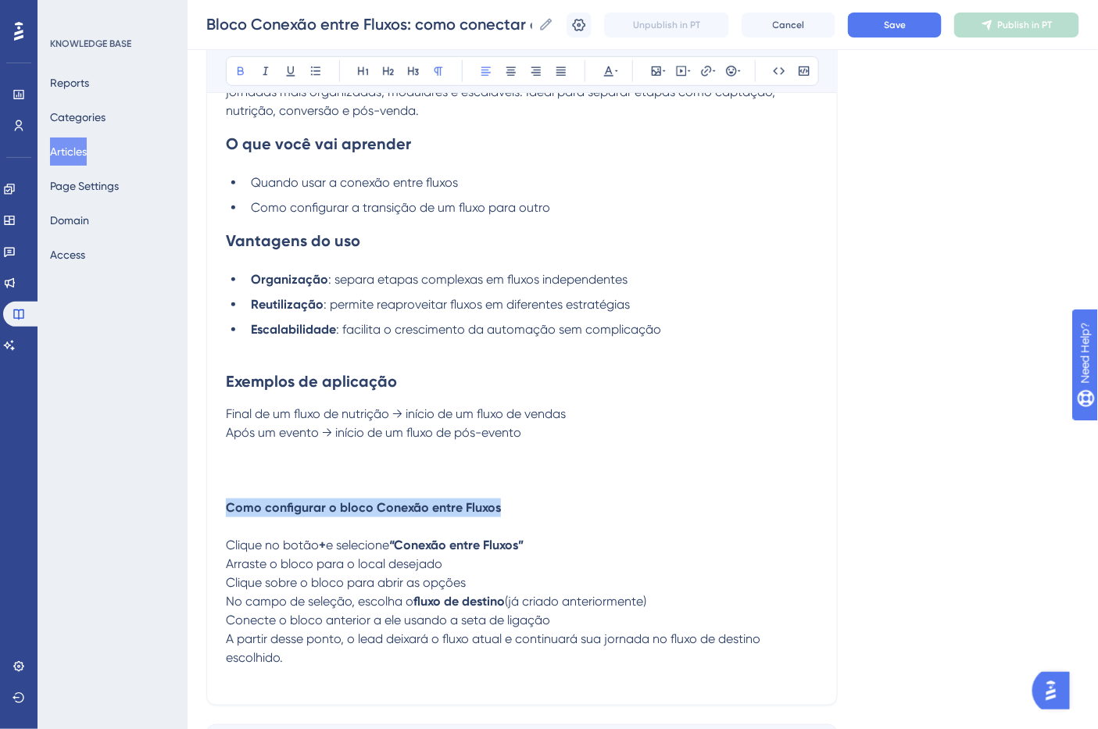
drag, startPoint x: 500, startPoint y: 510, endPoint x: 133, endPoint y: 505, distance: 367.4
click at [188, 509] on div "Performance Users Engagement Widgets Feedback Product Updates Knowledge Base AI…" at bounding box center [643, 255] width 911 height 1140
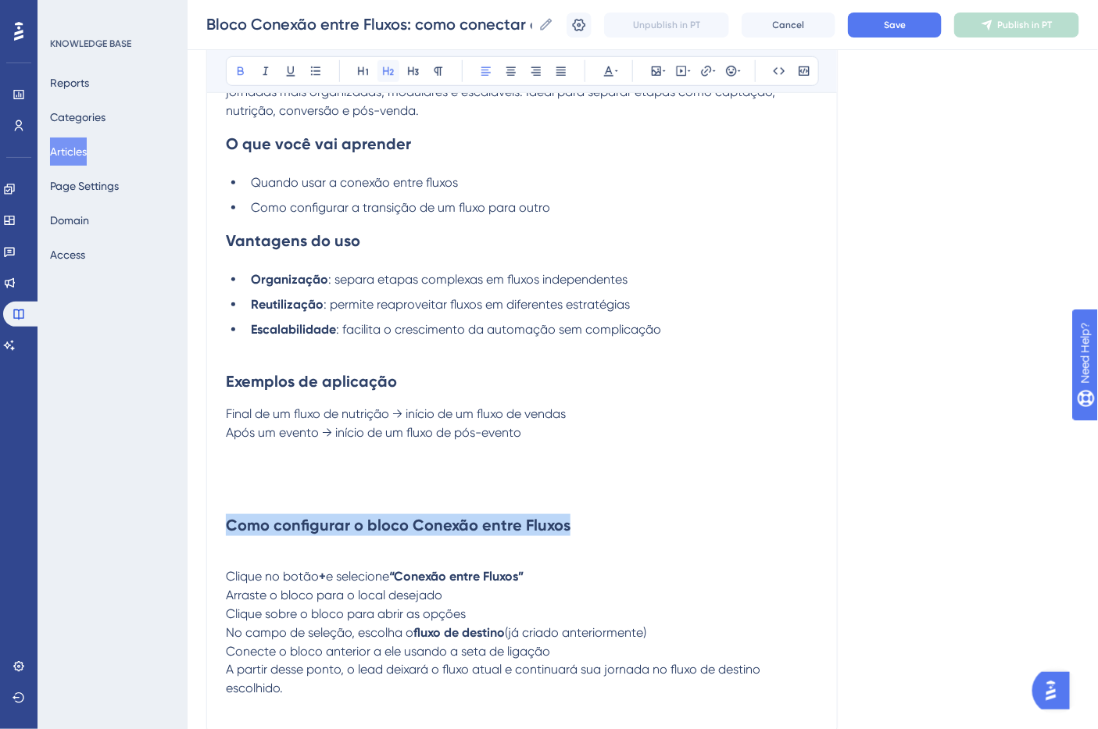
click at [380, 69] on button at bounding box center [389, 71] width 22 height 22
click at [255, 518] on h2 "Como configurar o bloco Conexão entre Fluxos" at bounding box center [522, 514] width 592 height 69
click at [224, 533] on div "Bloco Conexão entre Fluxos: como conectar dois fluxos distintos Bold Italic Und…" at bounding box center [522, 298] width 632 height 877
click at [224, 530] on div "Bloco Conexão entre Fluxos: como conectar dois fluxos distintos Bold Italic Und…" at bounding box center [522, 298] width 632 height 877
click at [229, 529] on strong "Como configurar o bloco Conexão entre Fluxos" at bounding box center [398, 525] width 345 height 19
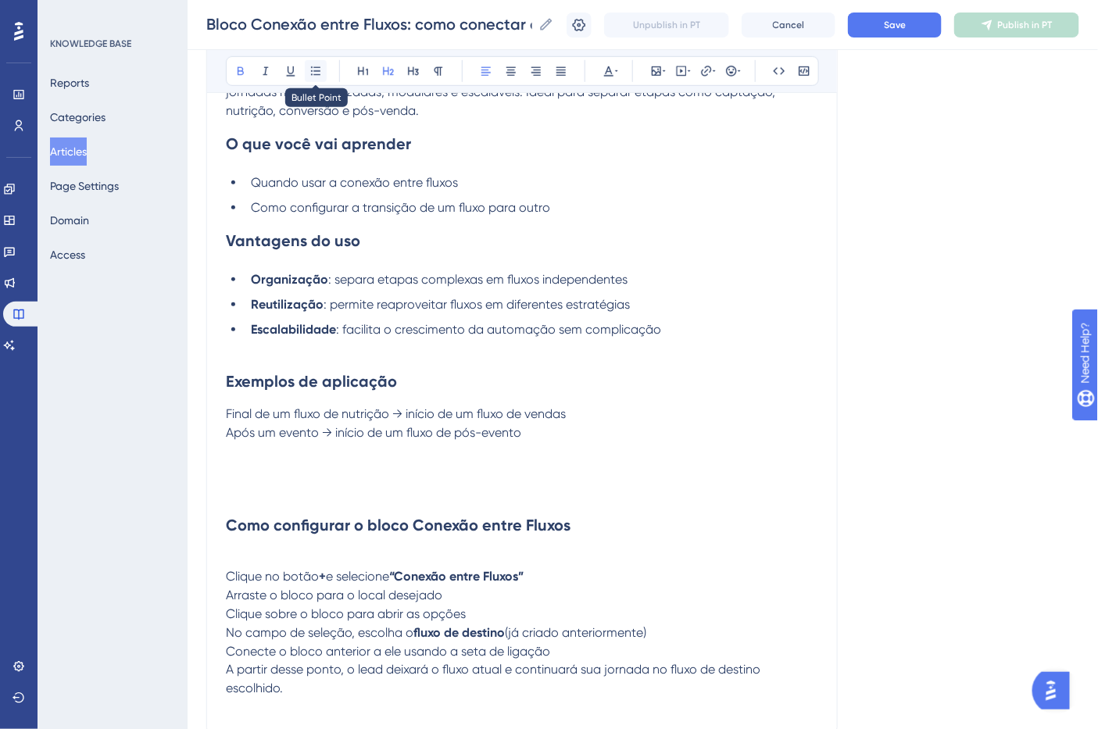
click at [319, 79] on button at bounding box center [316, 71] width 22 height 22
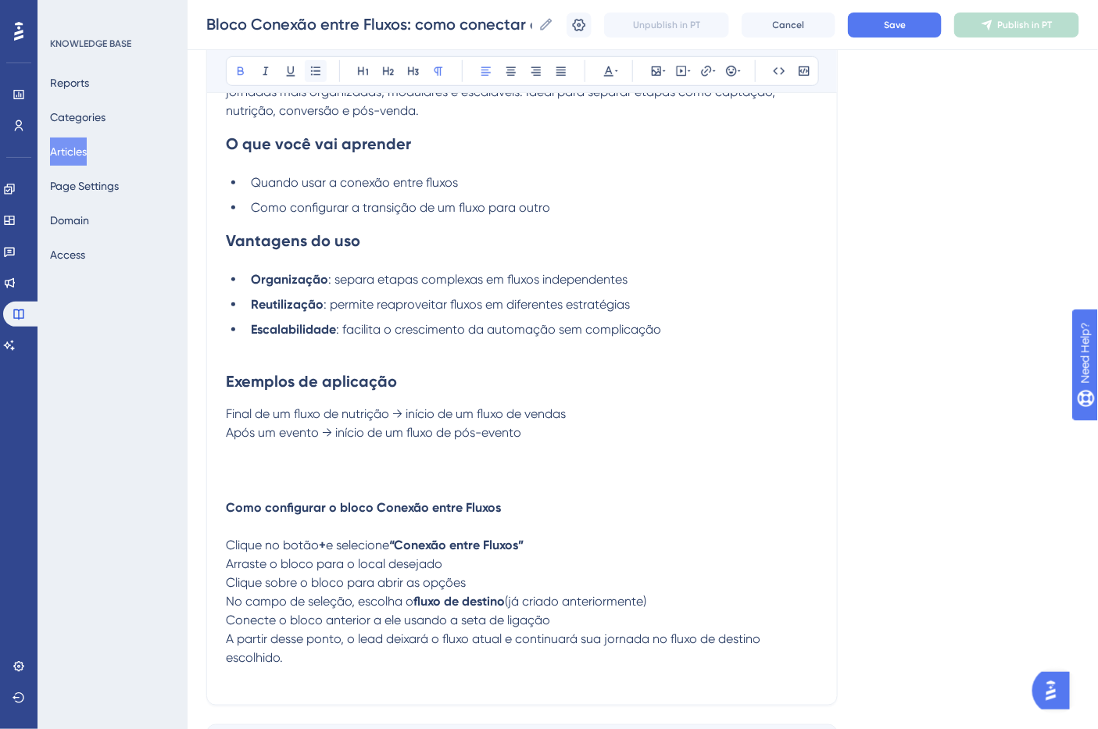
click at [319, 79] on button at bounding box center [316, 71] width 22 height 22
click at [331, 513] on strong "Como configurar o bloco Conexão entre Fluxos" at bounding box center [363, 507] width 275 height 15
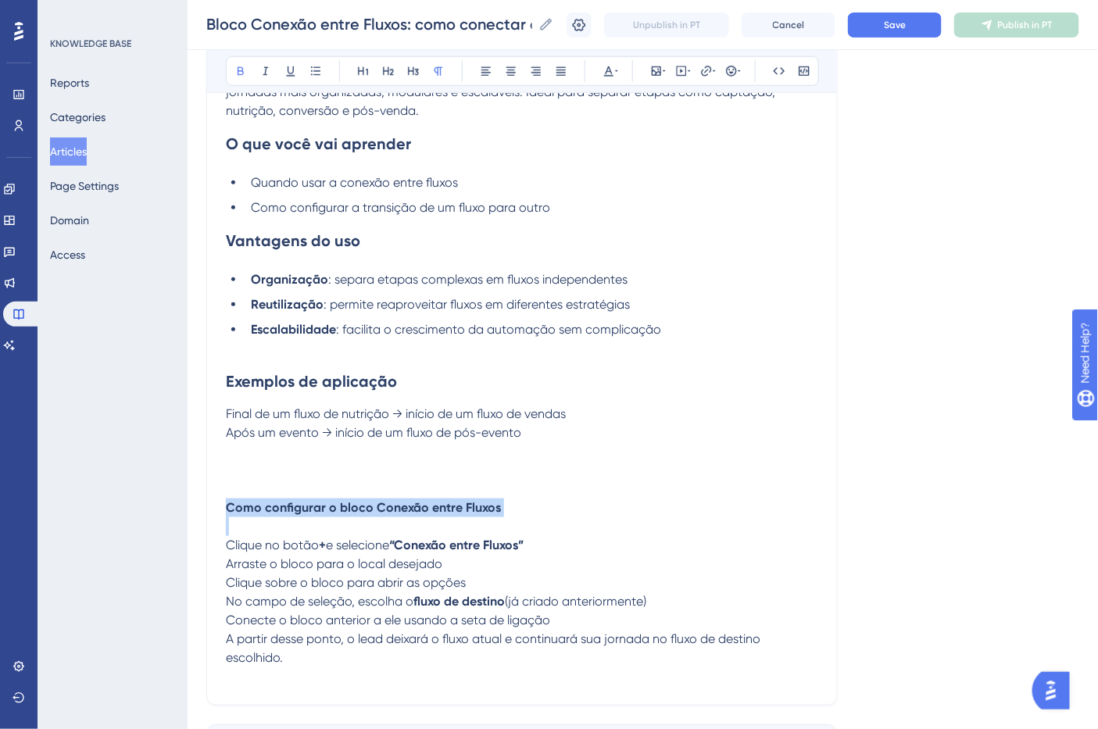
click at [331, 513] on strong "Como configurar o bloco Conexão entre Fluxos" at bounding box center [363, 507] width 275 height 15
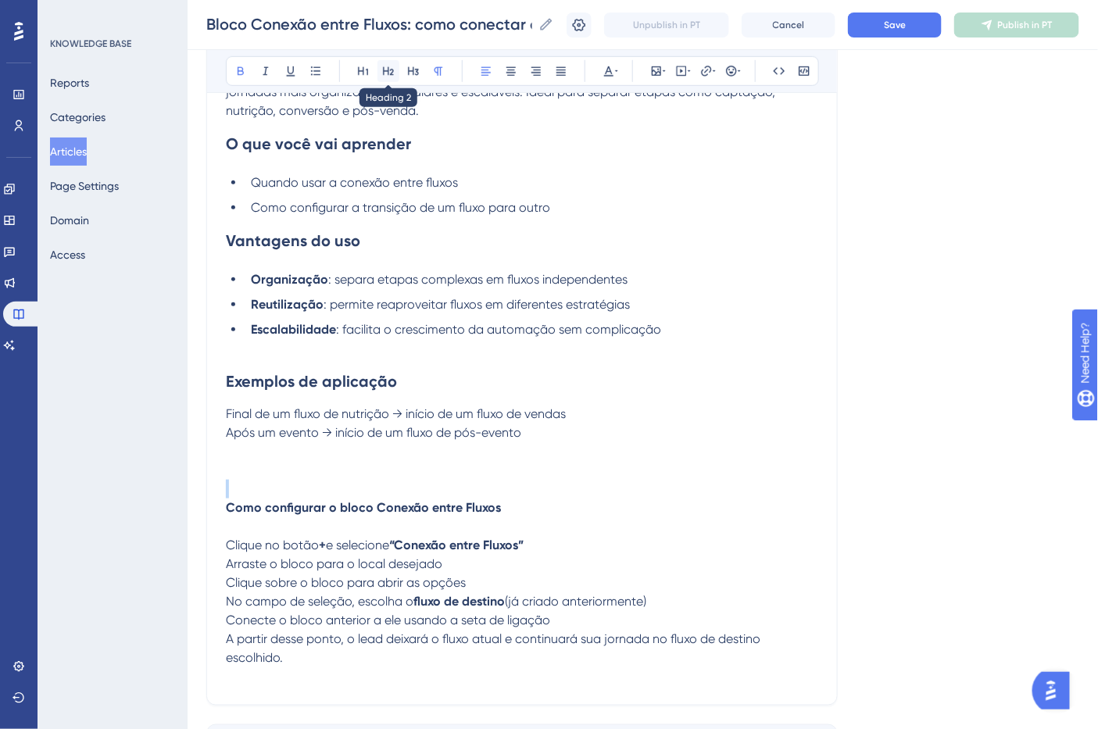
click at [381, 65] on button at bounding box center [389, 71] width 22 height 22
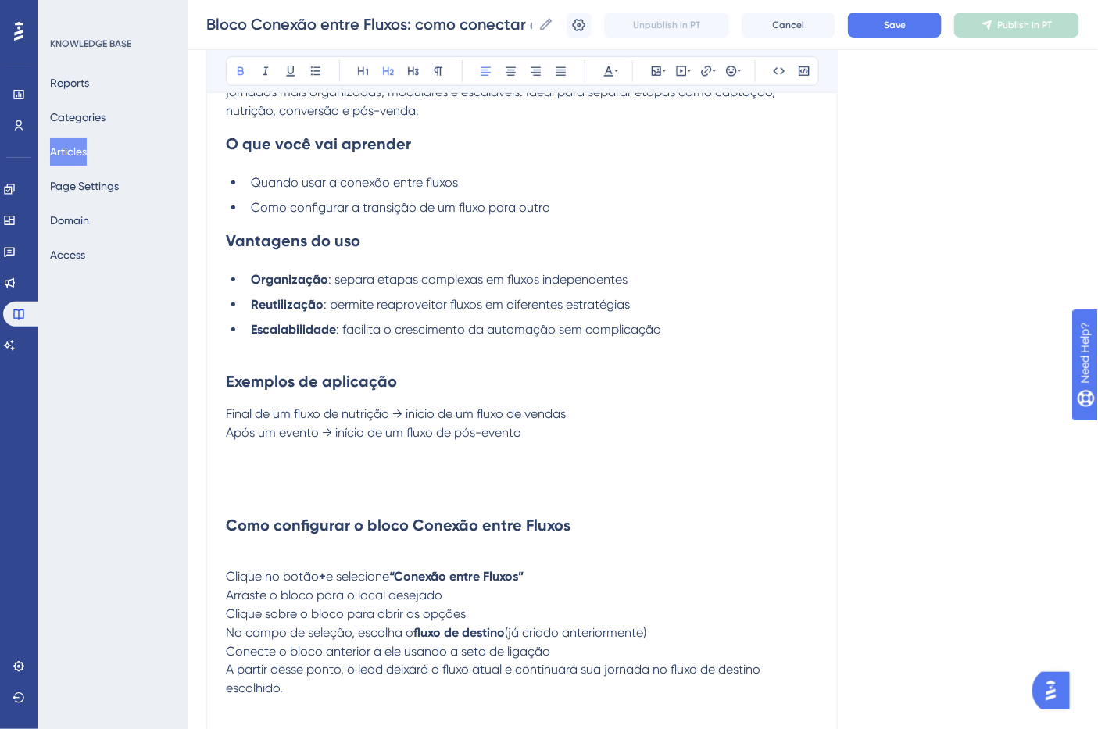
click at [263, 514] on h2 "Como configurar o bloco Conexão entre Fluxos" at bounding box center [522, 514] width 592 height 69
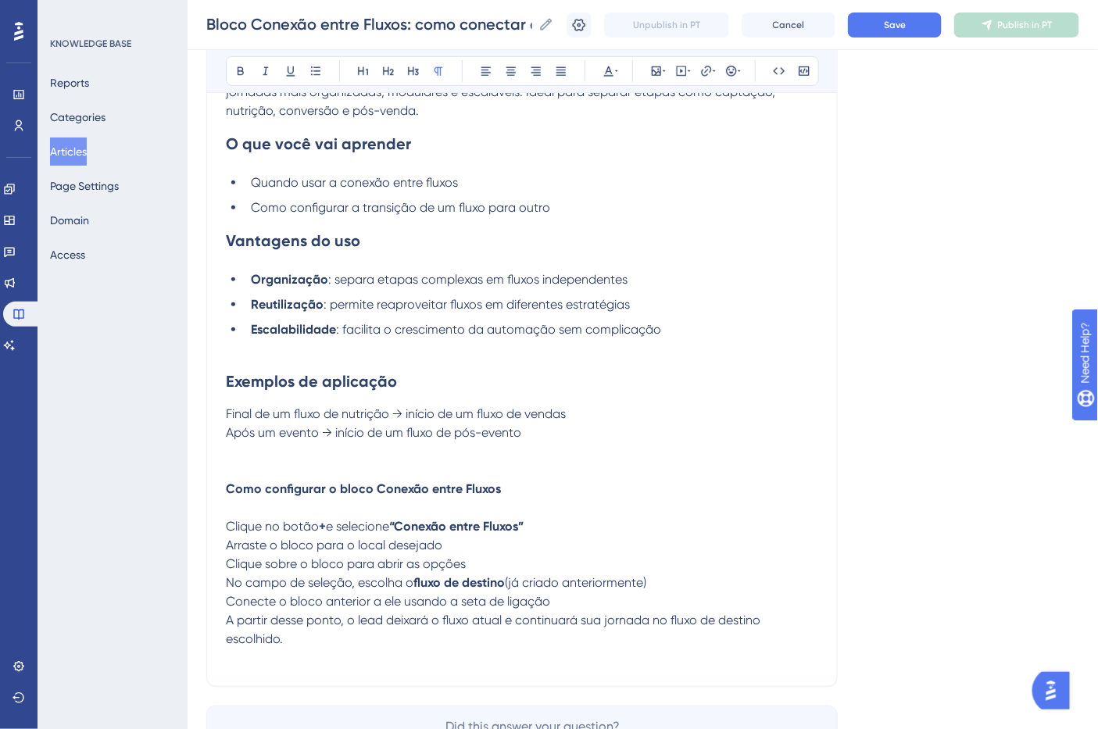
click at [266, 491] on strong "Como configurar o bloco Conexão entre Fluxos" at bounding box center [363, 488] width 275 height 15
click at [267, 478] on p "Após um evento → início de um fluxo de pós-evento Como configurar o bloco Conex…" at bounding box center [522, 461] width 592 height 75
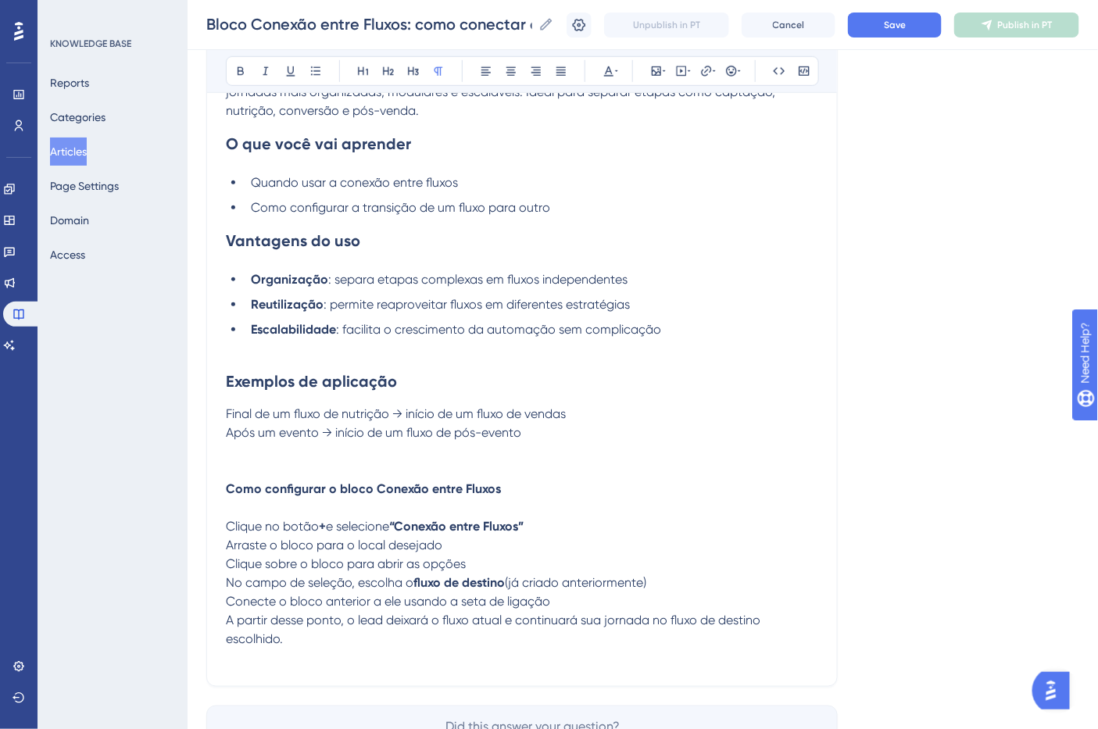
drag, startPoint x: 369, startPoint y: 668, endPoint x: 362, endPoint y: 657, distance: 13.7
click at [362, 657] on p "A partir desse ponto, o lead deixará o fluxo atual e continuará sua jornada no …" at bounding box center [522, 639] width 592 height 56
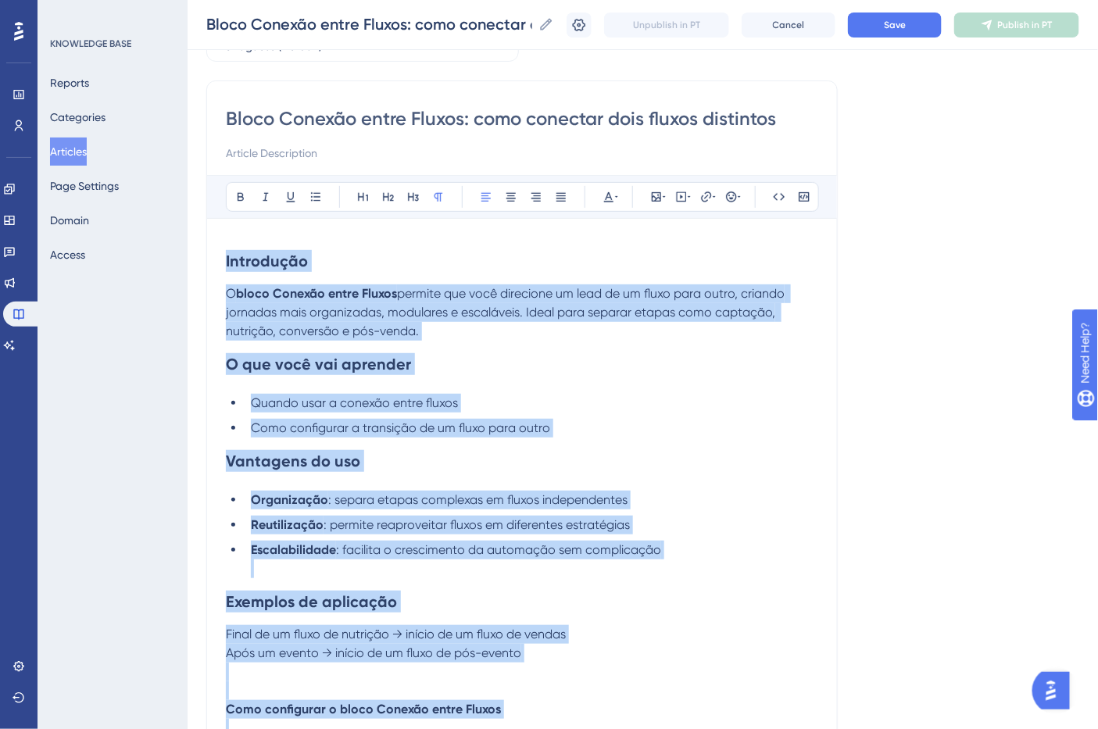
drag, startPoint x: 317, startPoint y: 649, endPoint x: 139, endPoint y: -28, distance: 700.7
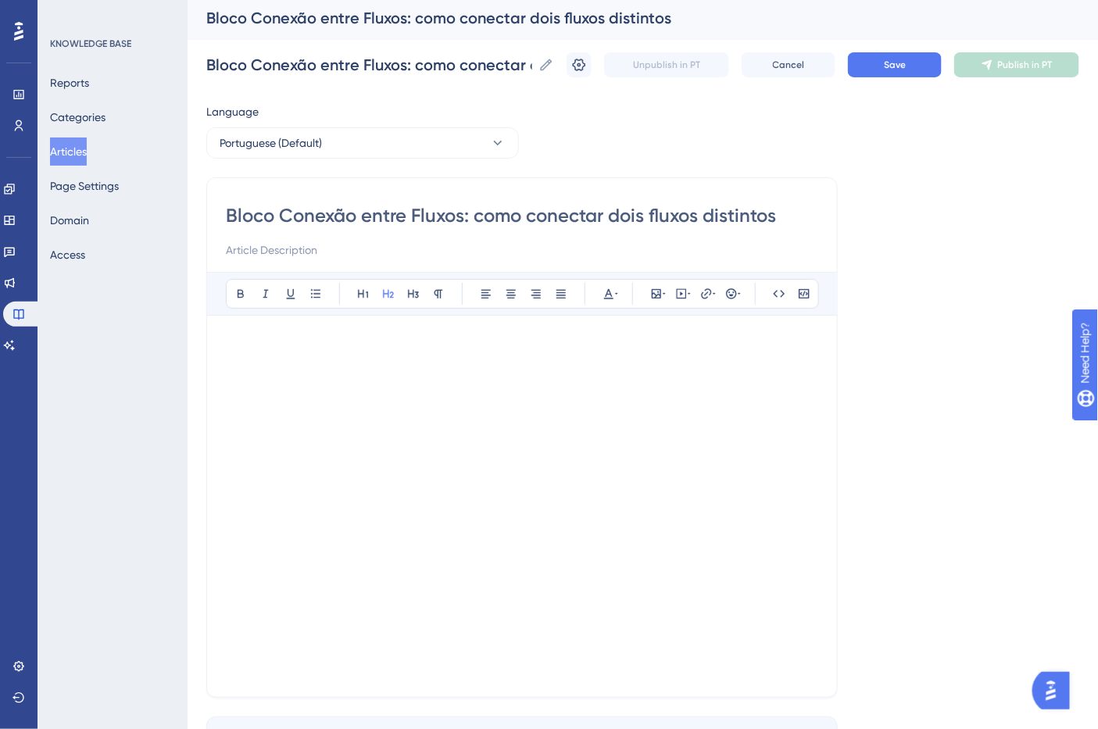
click at [298, 391] on h2 at bounding box center [522, 369] width 592 height 69
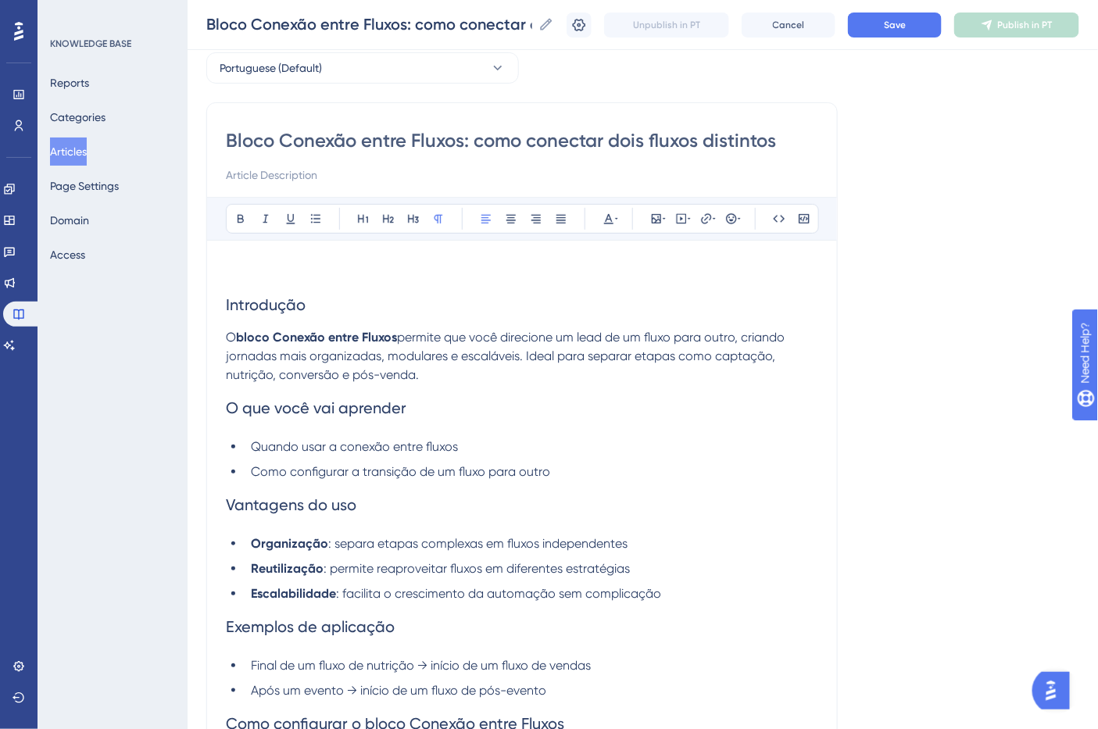
scroll to position [69, 0]
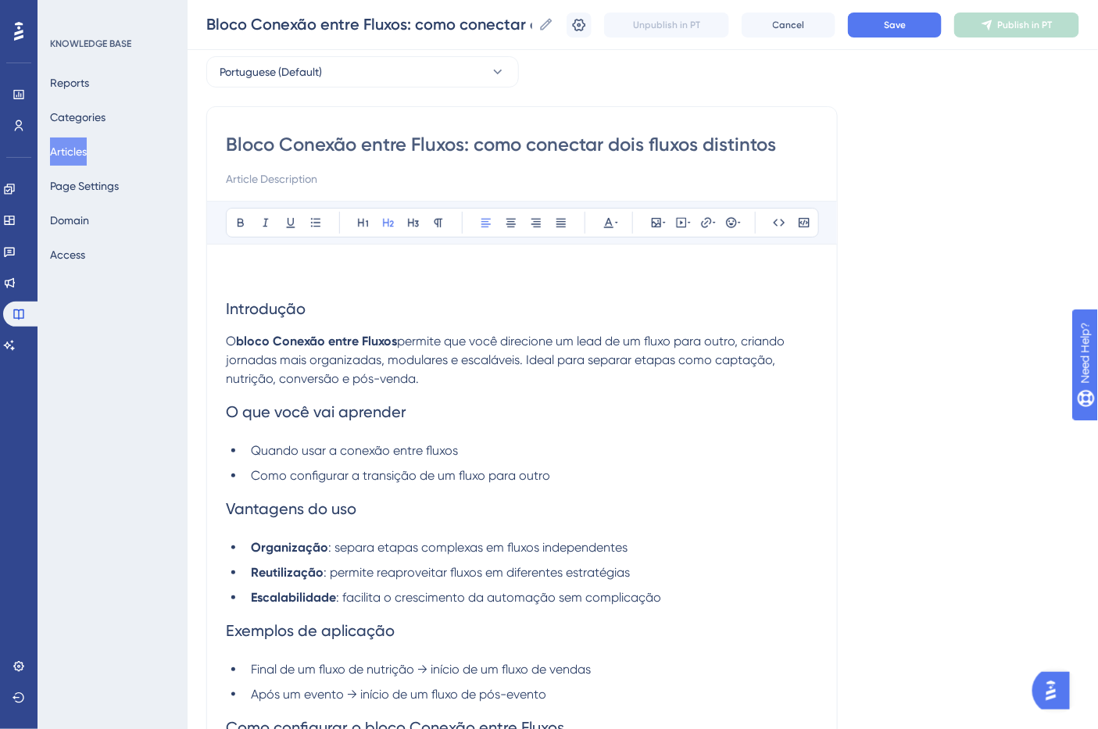
click at [272, 308] on span "Introdução" at bounding box center [266, 308] width 80 height 19
click at [241, 223] on icon at bounding box center [240, 222] width 13 height 13
click at [297, 419] on span "O que você vai aprender" at bounding box center [316, 412] width 181 height 19
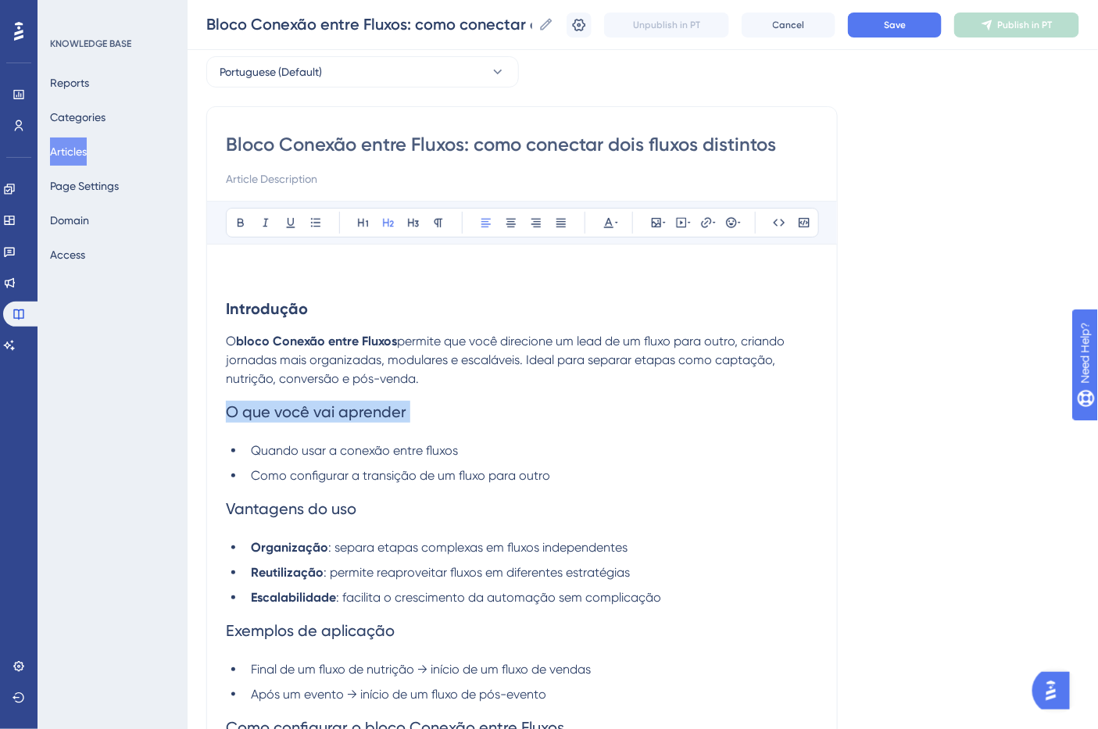
click at [297, 419] on span "O que você vai aprender" at bounding box center [316, 412] width 181 height 19
click at [241, 222] on icon at bounding box center [241, 223] width 6 height 9
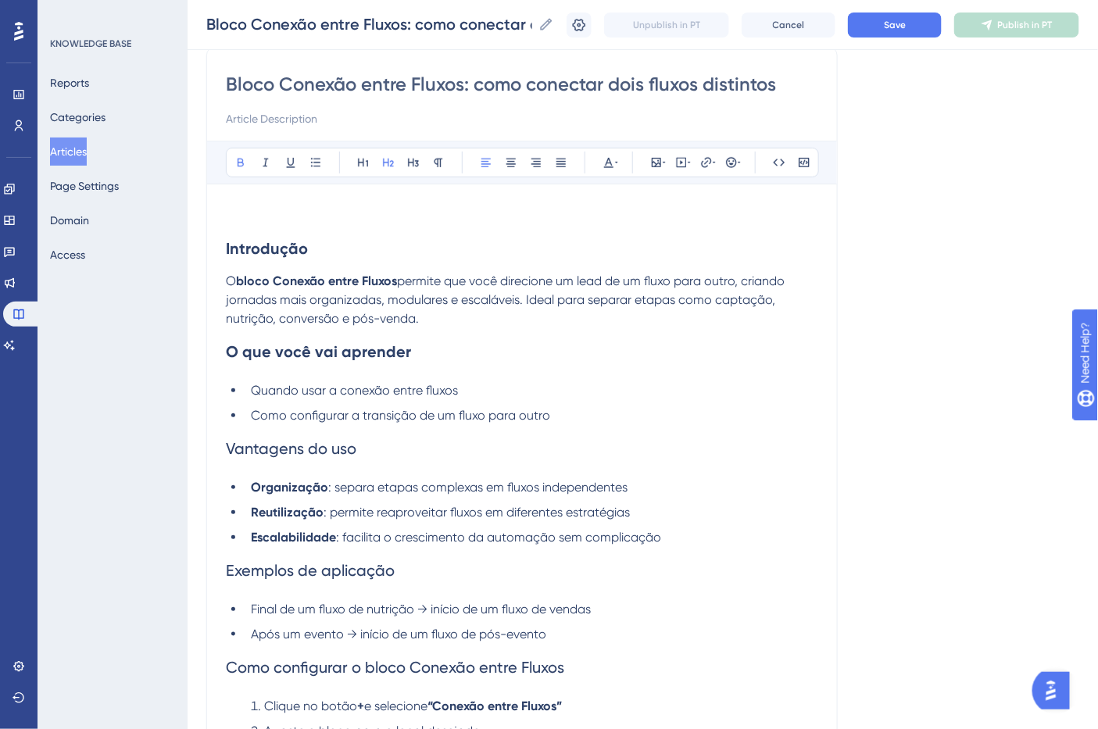
scroll to position [243, 0]
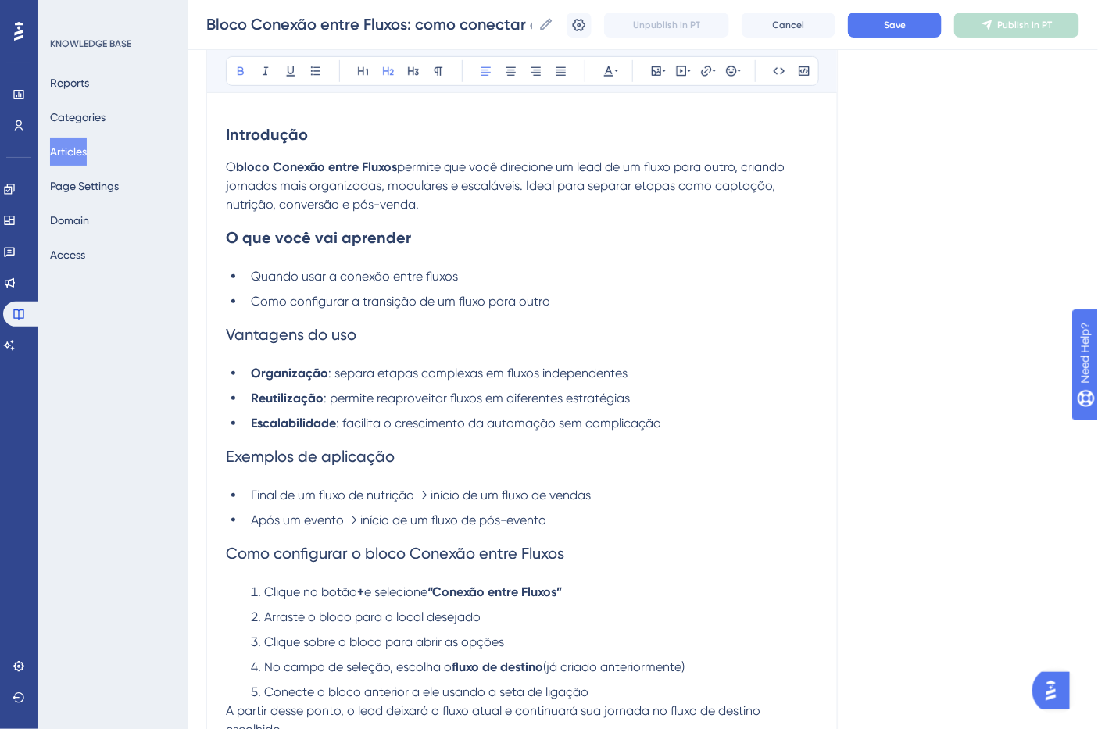
click at [292, 338] on span "Vantagens do uso" at bounding box center [291, 334] width 131 height 19
click at [244, 79] on button at bounding box center [241, 71] width 22 height 22
click at [299, 463] on span "Exemplos de aplicação" at bounding box center [310, 456] width 169 height 19
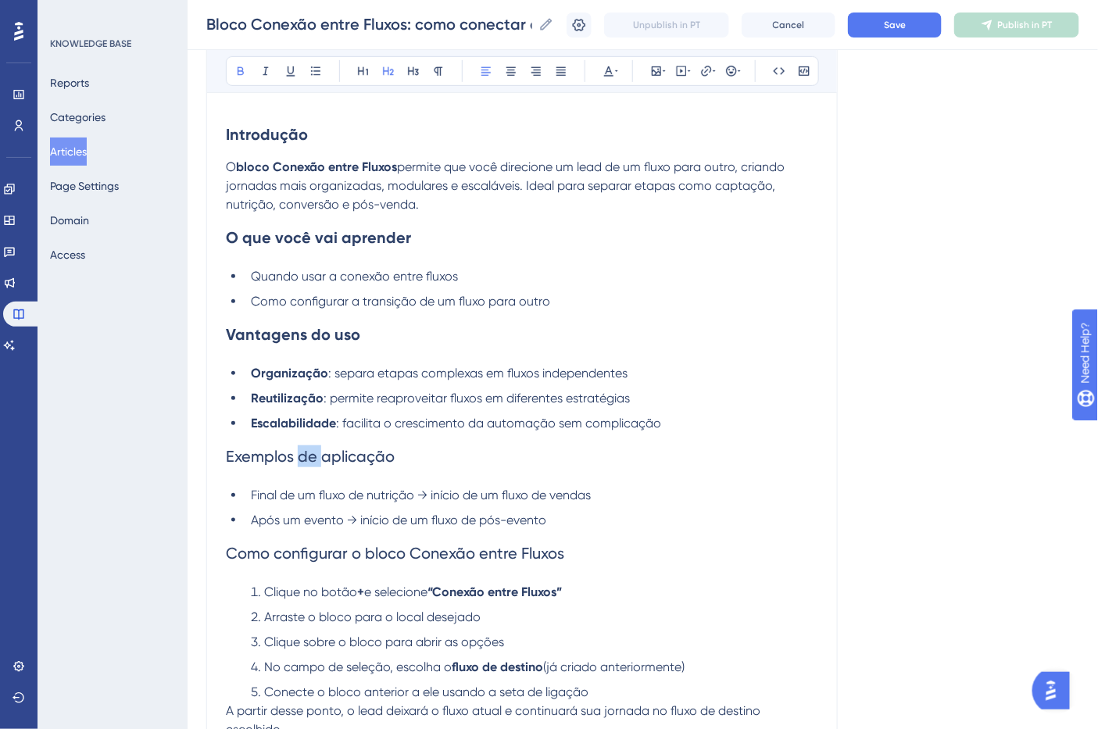
click at [299, 463] on span "Exemplos de aplicação" at bounding box center [310, 456] width 169 height 19
click at [242, 63] on button at bounding box center [241, 71] width 22 height 22
click at [672, 444] on h2 "Exemplos de aplicação" at bounding box center [522, 456] width 592 height 47
click at [677, 424] on li "Escalabilidade : facilita o crescimento da automação sem complicação" at bounding box center [532, 423] width 574 height 19
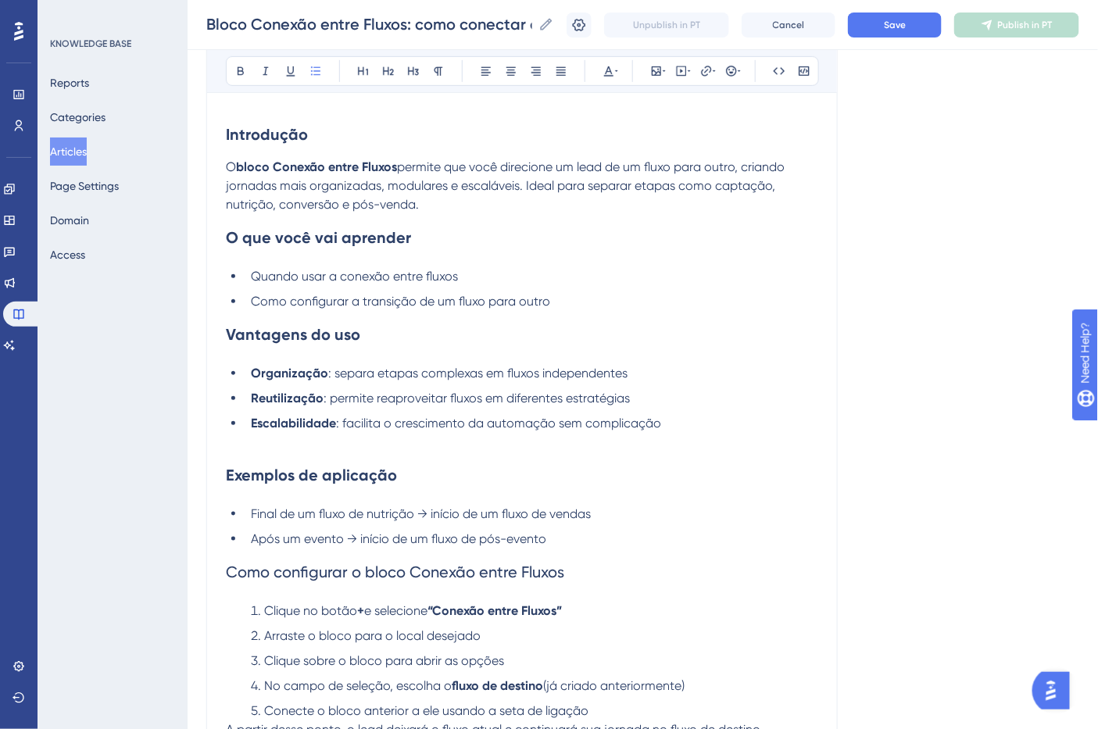
click at [377, 574] on span "Como configurar o bloco Conexão entre Fluxos" at bounding box center [395, 572] width 338 height 19
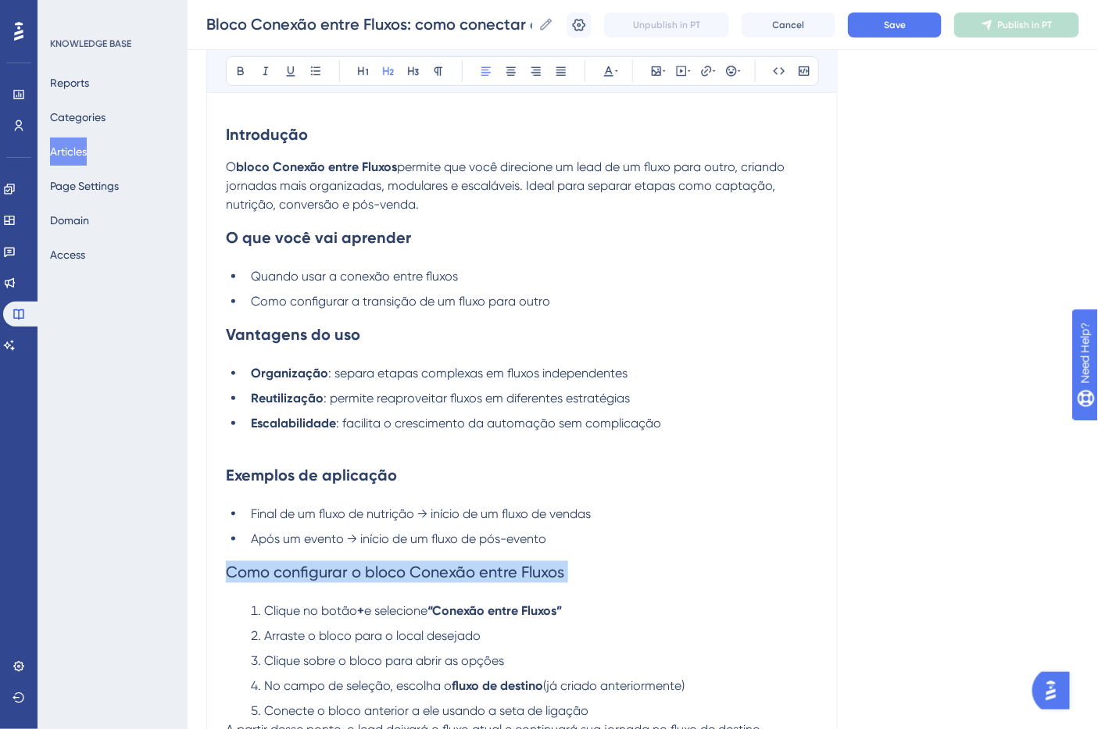
click at [377, 574] on span "Como configurar o bloco Conexão entre Fluxos" at bounding box center [395, 572] width 338 height 19
click at [233, 76] on button at bounding box center [241, 71] width 22 height 22
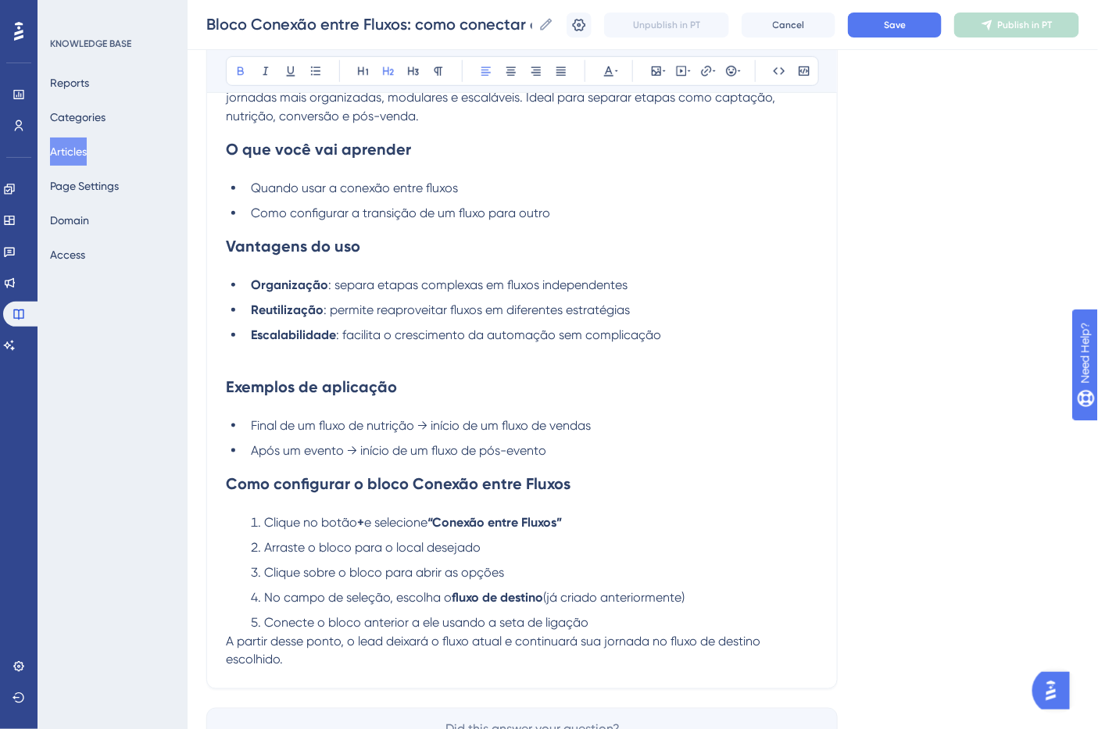
scroll to position [417, 0]
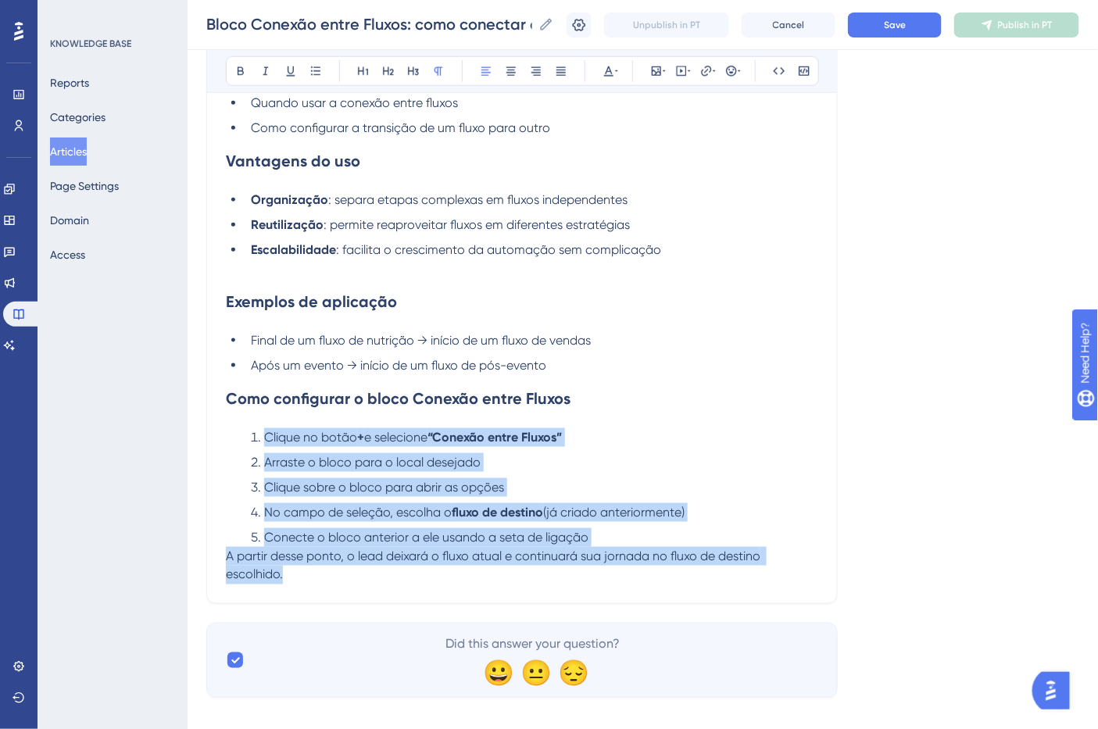
drag, startPoint x: 308, startPoint y: 587, endPoint x: 227, endPoint y: 438, distance: 168.9
click at [227, 438] on div "Introdução O bloco Conexão entre Fluxos permite que você direcione um lead de u…" at bounding box center [522, 250] width 592 height 669
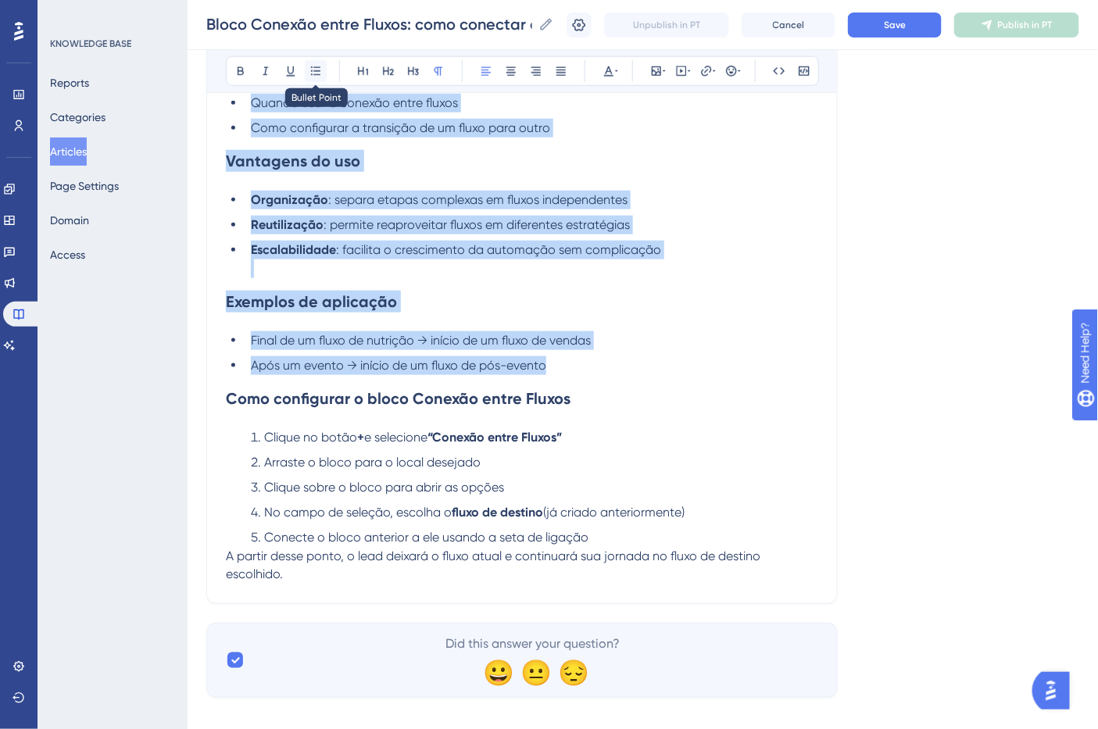
click at [313, 79] on button at bounding box center [316, 71] width 22 height 22
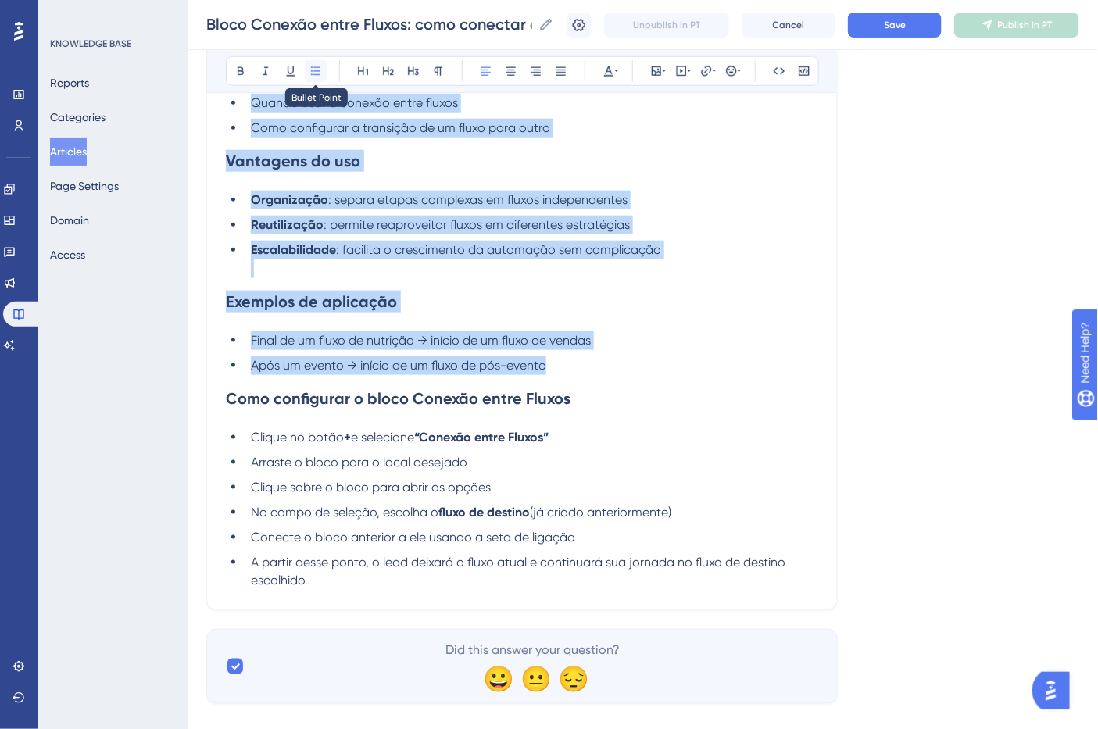
scroll to position [408, 0]
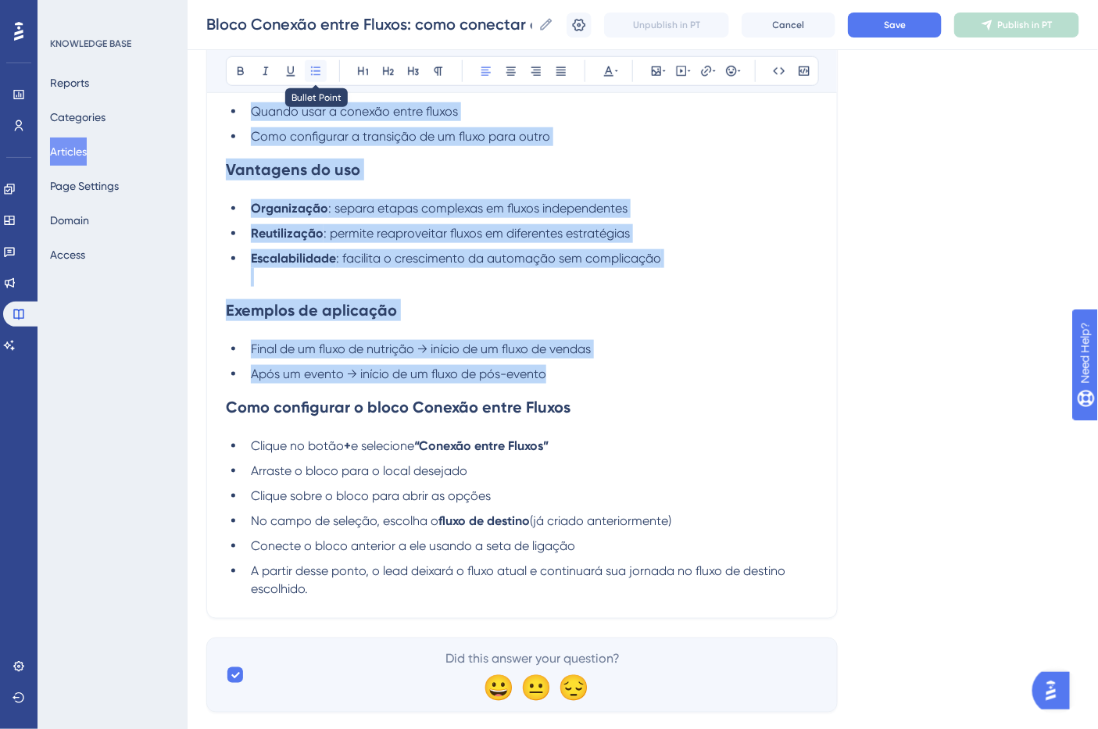
click at [317, 76] on icon at bounding box center [316, 71] width 13 height 13
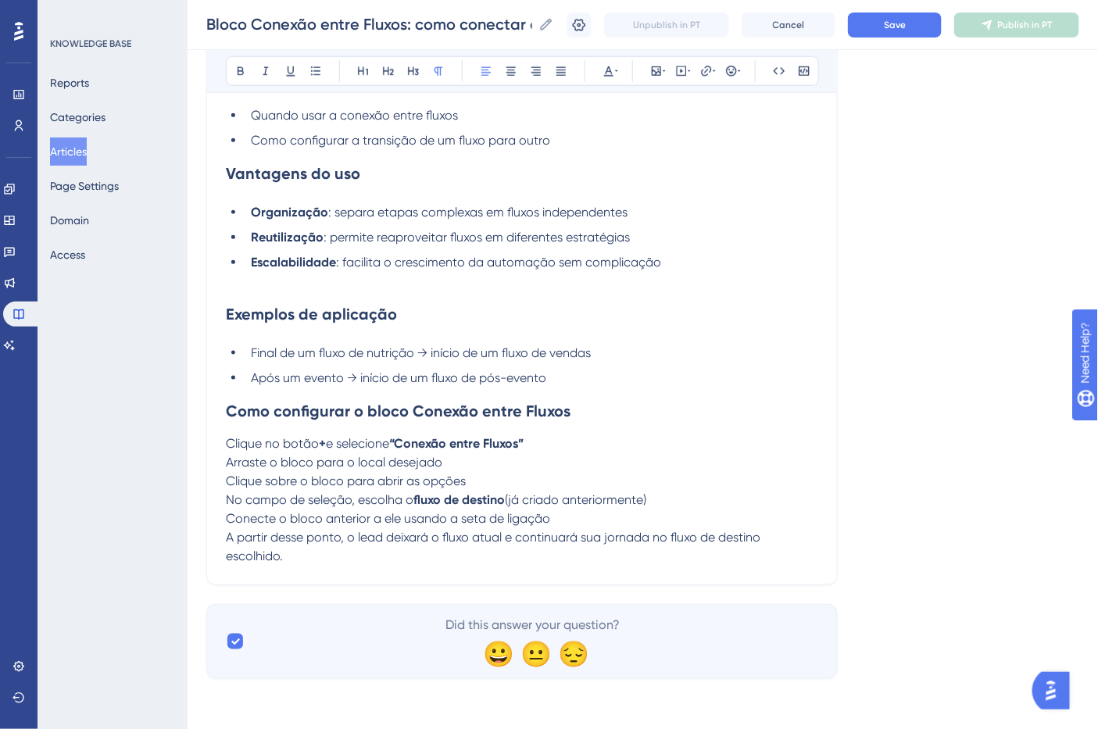
click at [543, 423] on h2 "Como configurar o bloco Conexão entre Fluxos" at bounding box center [522, 411] width 592 height 47
click at [566, 442] on p "Clique no botão + e selecione “Conexão entre Fluxos”" at bounding box center [522, 444] width 592 height 19
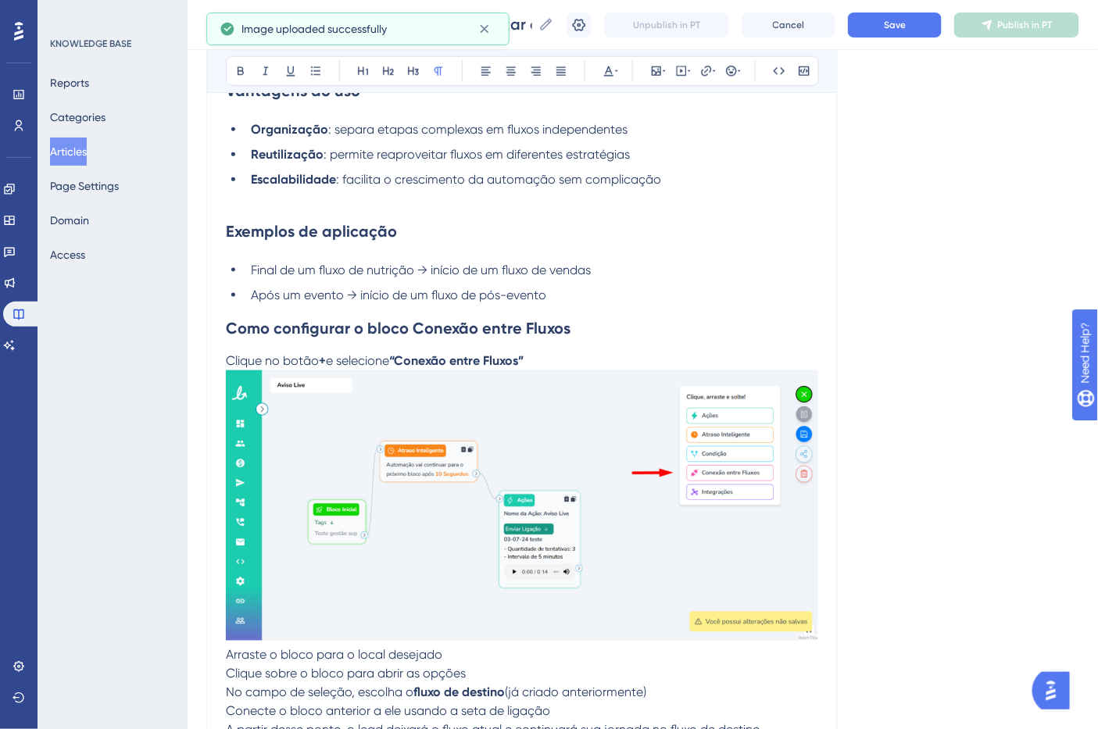
scroll to position [581, 0]
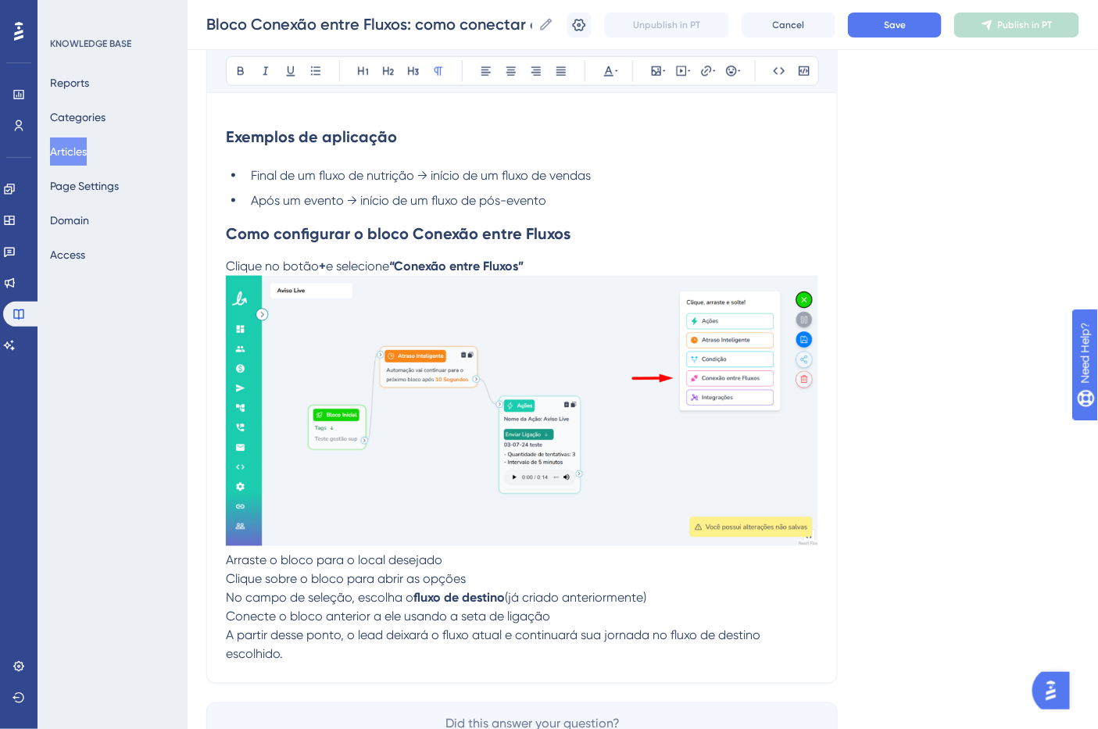
click at [491, 589] on p "Clique sobre o bloco para abrir as opções" at bounding box center [522, 580] width 592 height 19
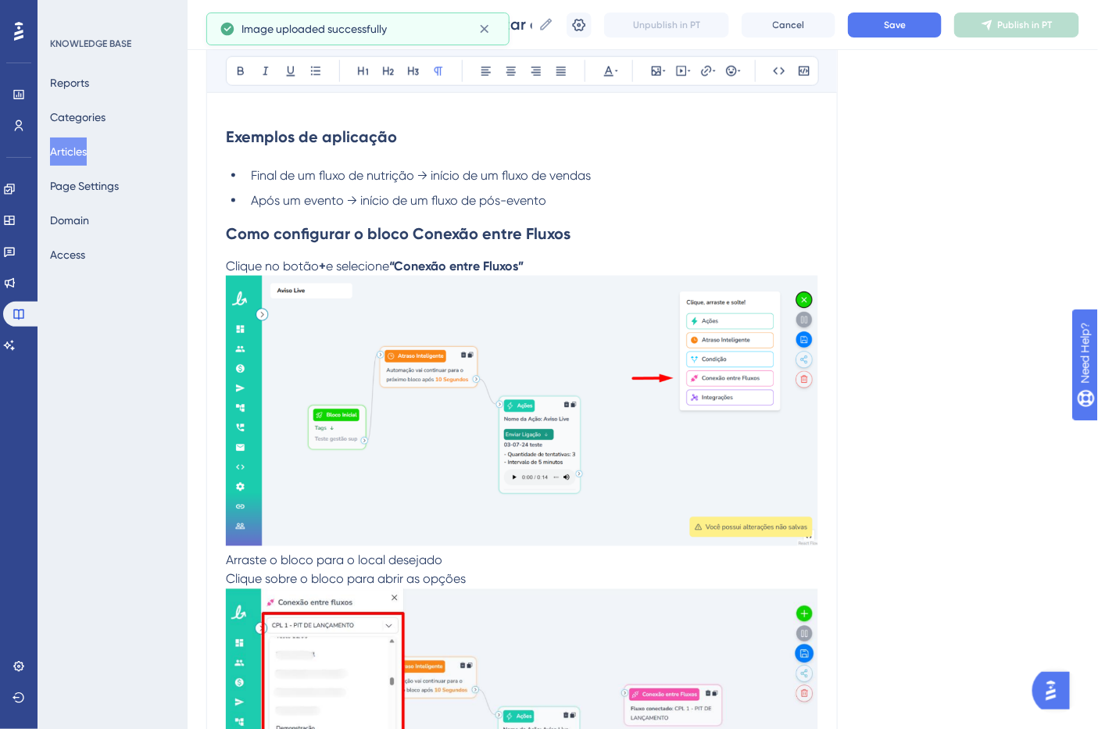
click at [473, 565] on p "Arraste o bloco para o local desejado" at bounding box center [522, 561] width 592 height 19
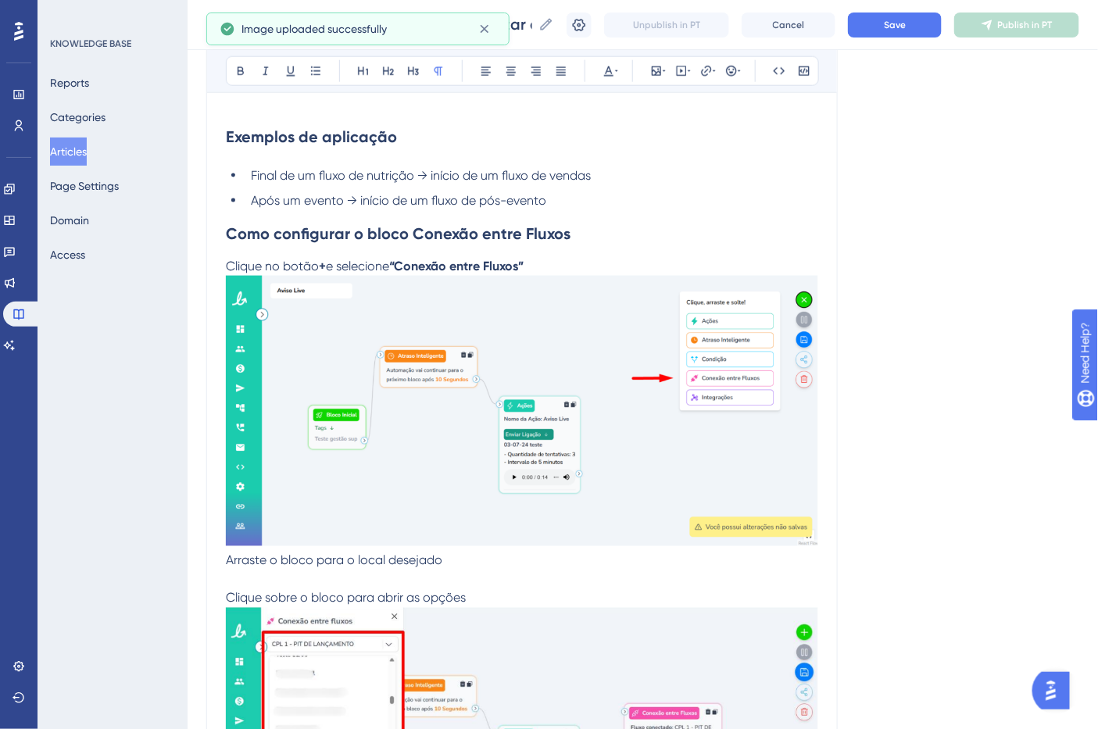
click at [477, 487] on img at bounding box center [522, 411] width 592 height 270
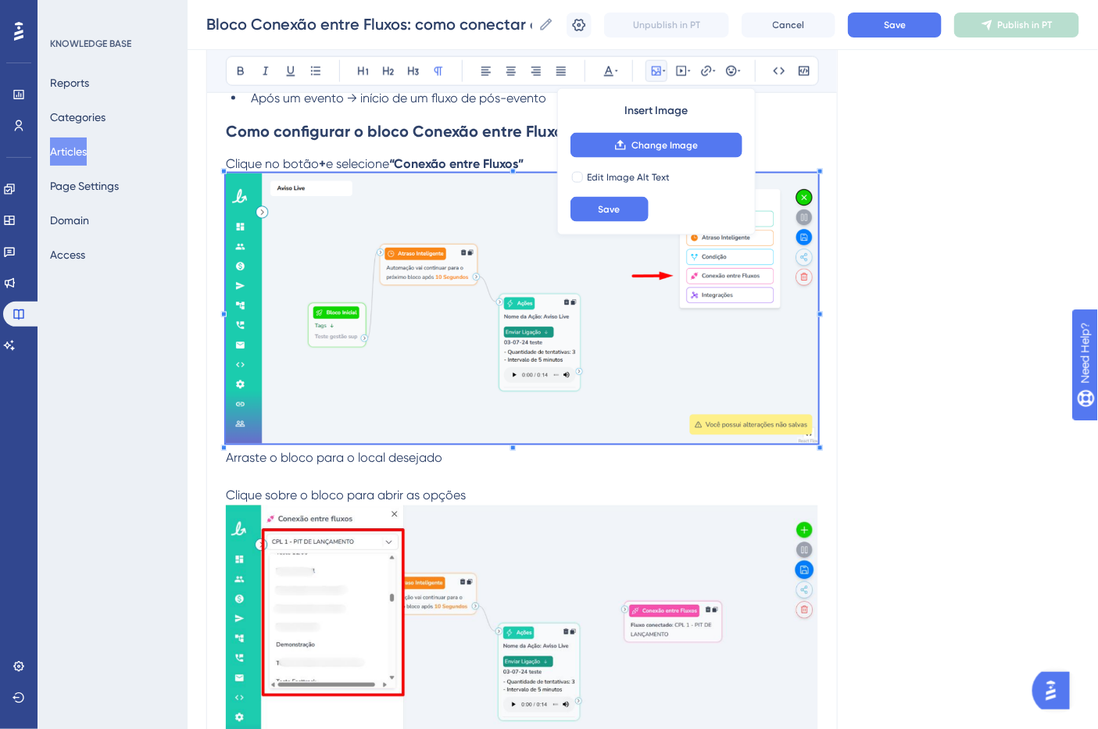
scroll to position [842, 0]
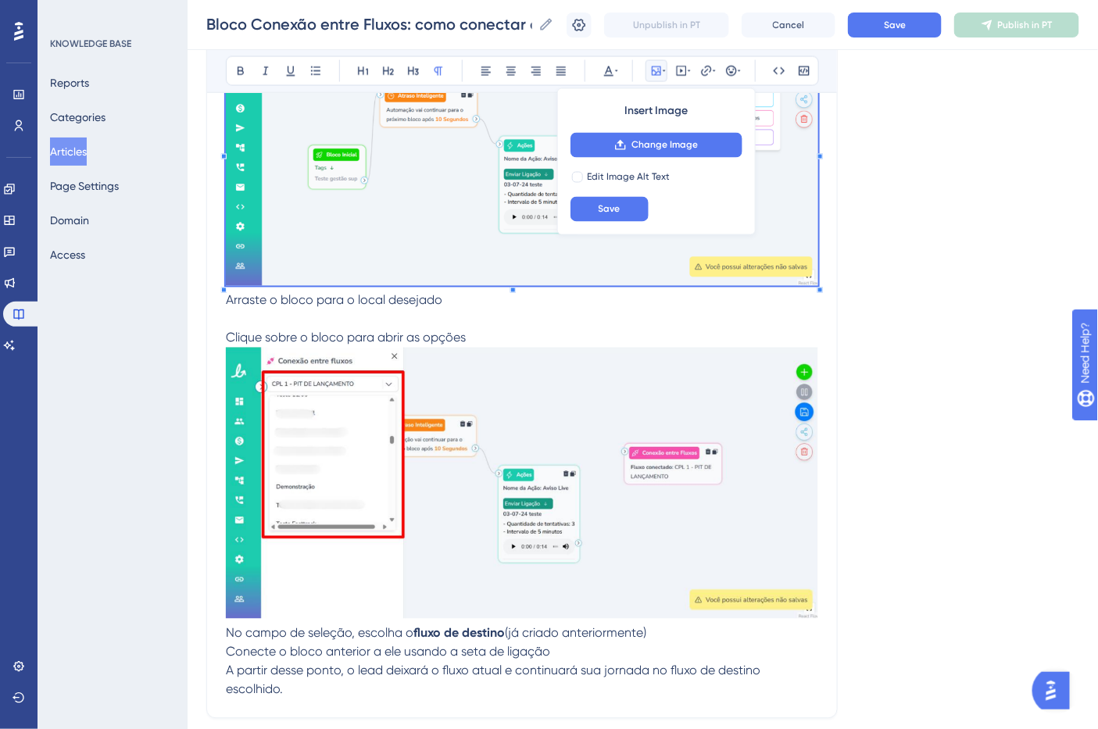
click at [402, 564] on img at bounding box center [522, 483] width 592 height 271
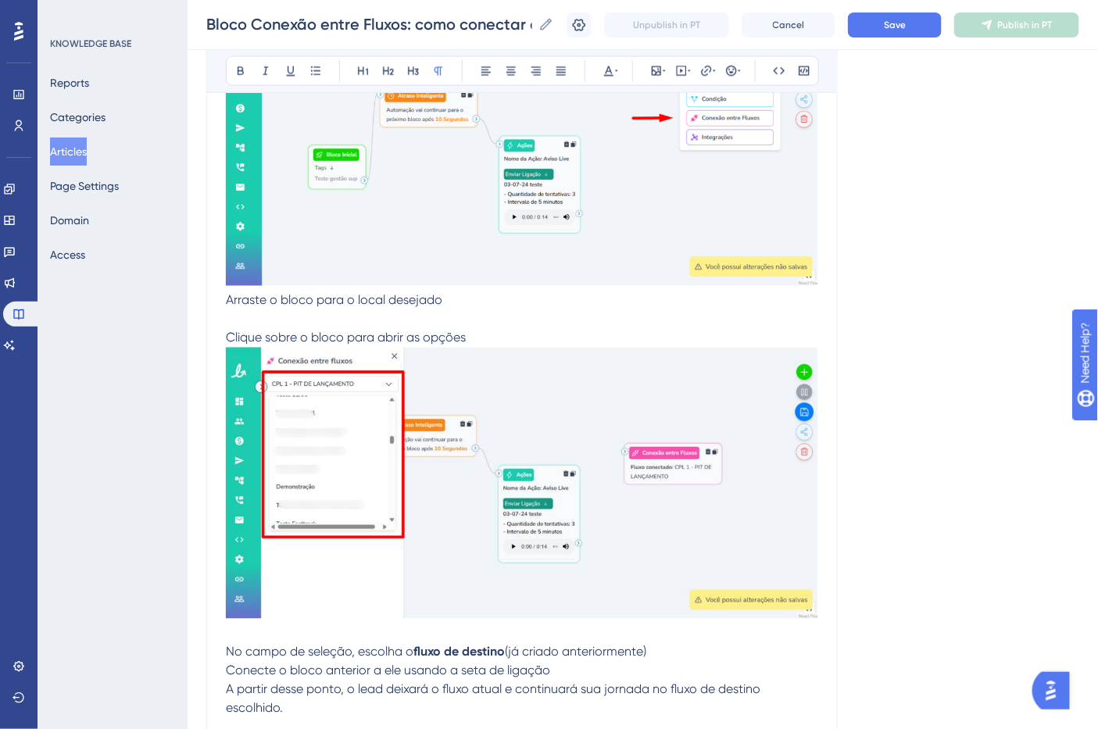
click at [659, 643] on p at bounding box center [522, 633] width 592 height 19
click at [667, 653] on p "No campo de seleção, escolha o fluxo de destino (já criado anteriormente)" at bounding box center [522, 652] width 592 height 19
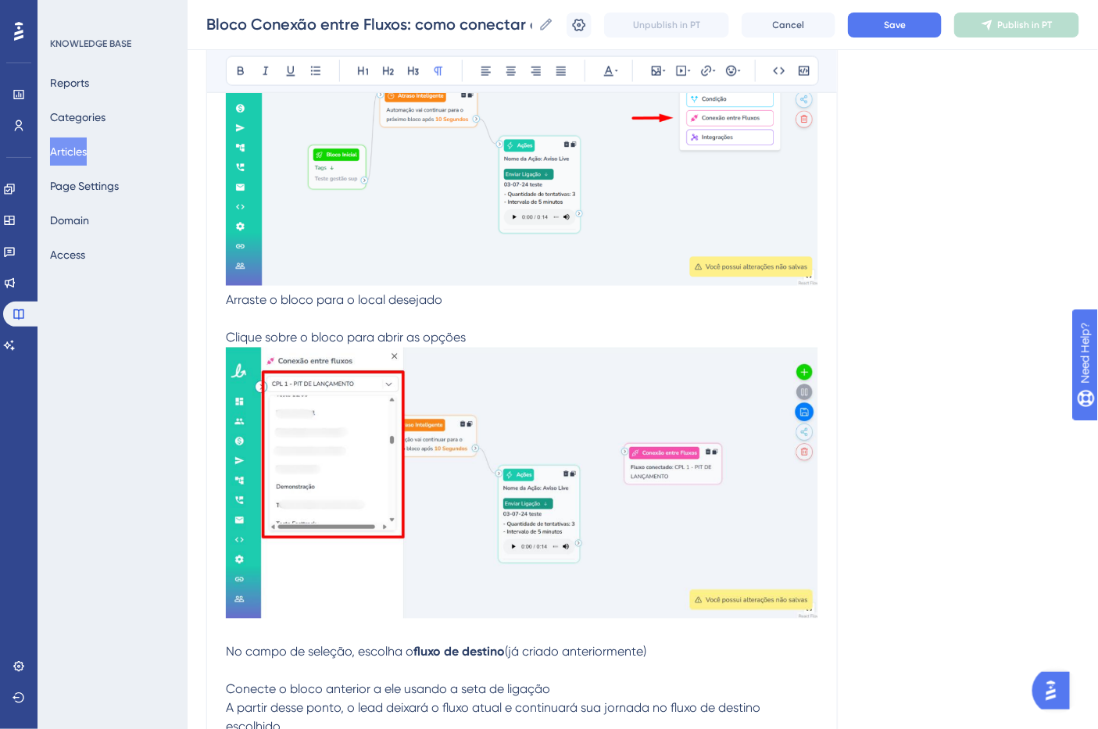
click at [315, 672] on p "No campo de seleção, escolha o fluxo de destino (já criado anteriormente)" at bounding box center [522, 662] width 592 height 38
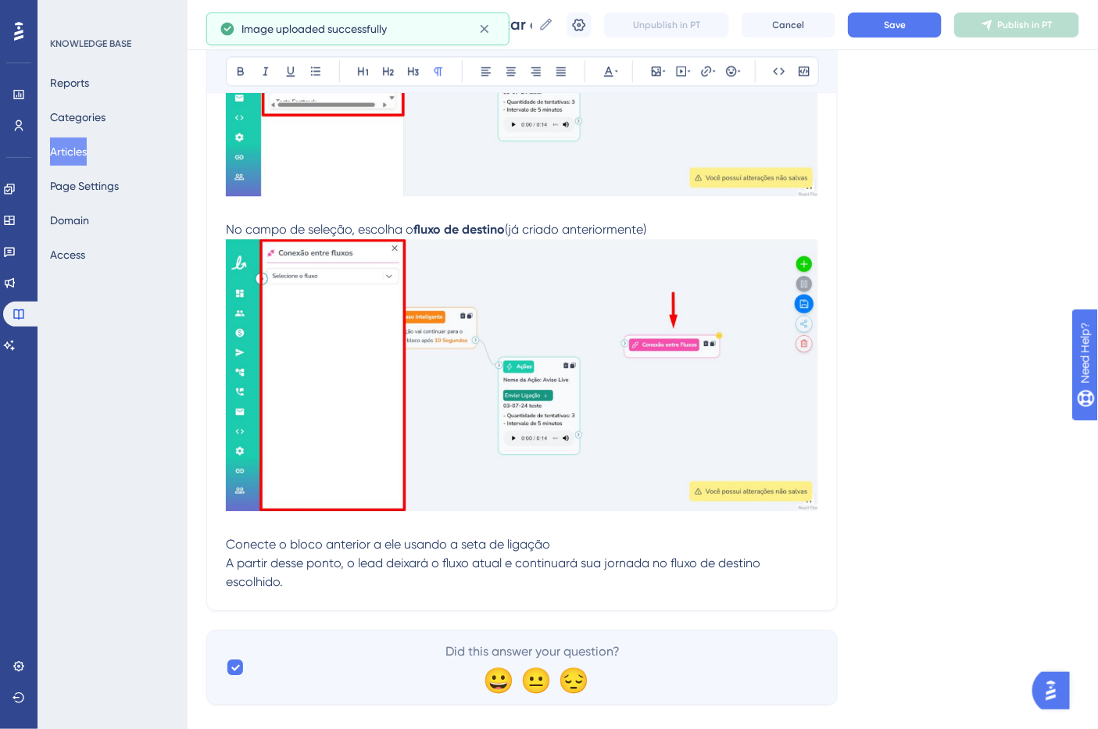
scroll to position [1294, 0]
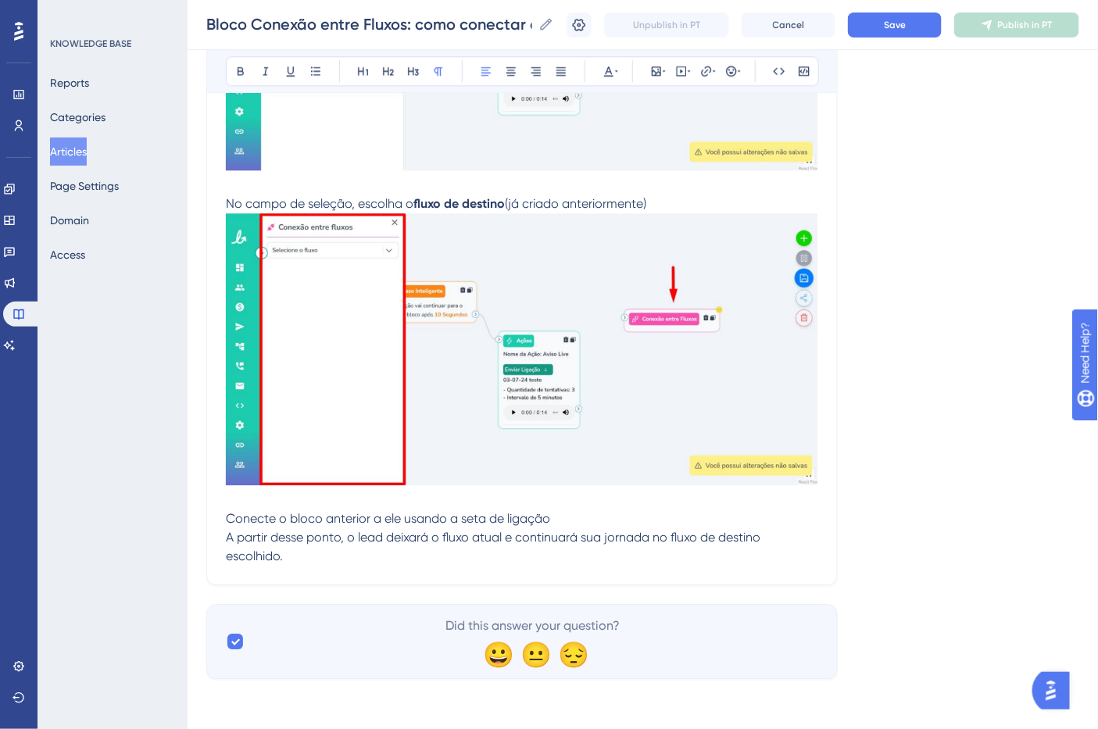
click at [575, 522] on p "Conecte o bloco anterior a ele usando a seta de ligação" at bounding box center [522, 519] width 592 height 19
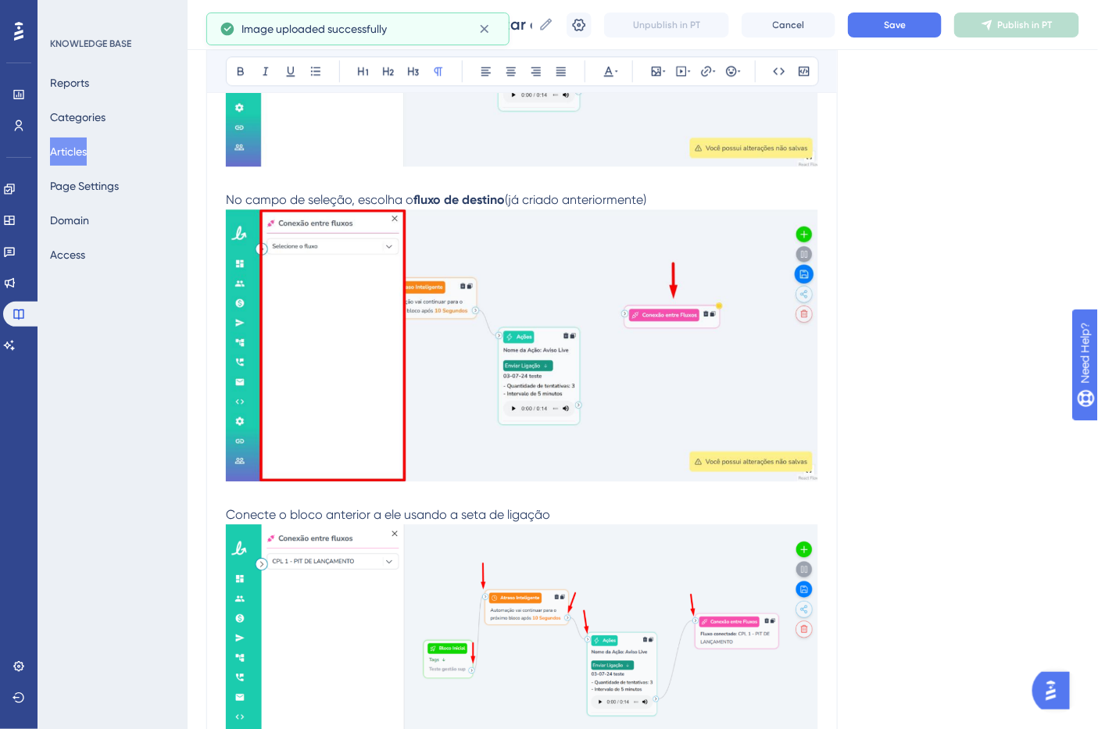
scroll to position [1555, 0]
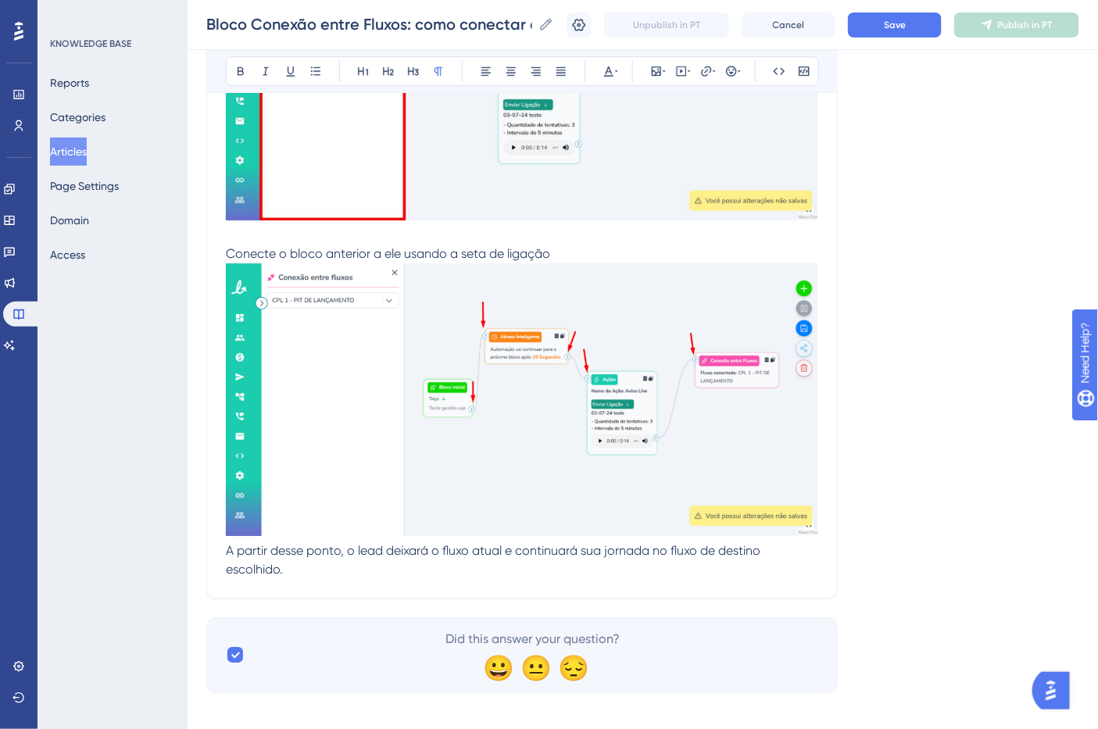
click at [521, 579] on p "A partir desse ponto, o lead deixará o fluxo atual e continuará sua jornada no …" at bounding box center [522, 561] width 592 height 38
click at [521, 573] on p "A partir desse ponto, o lead deixará o fluxo atual e continuará sua jornada no …" at bounding box center [522, 561] width 592 height 38
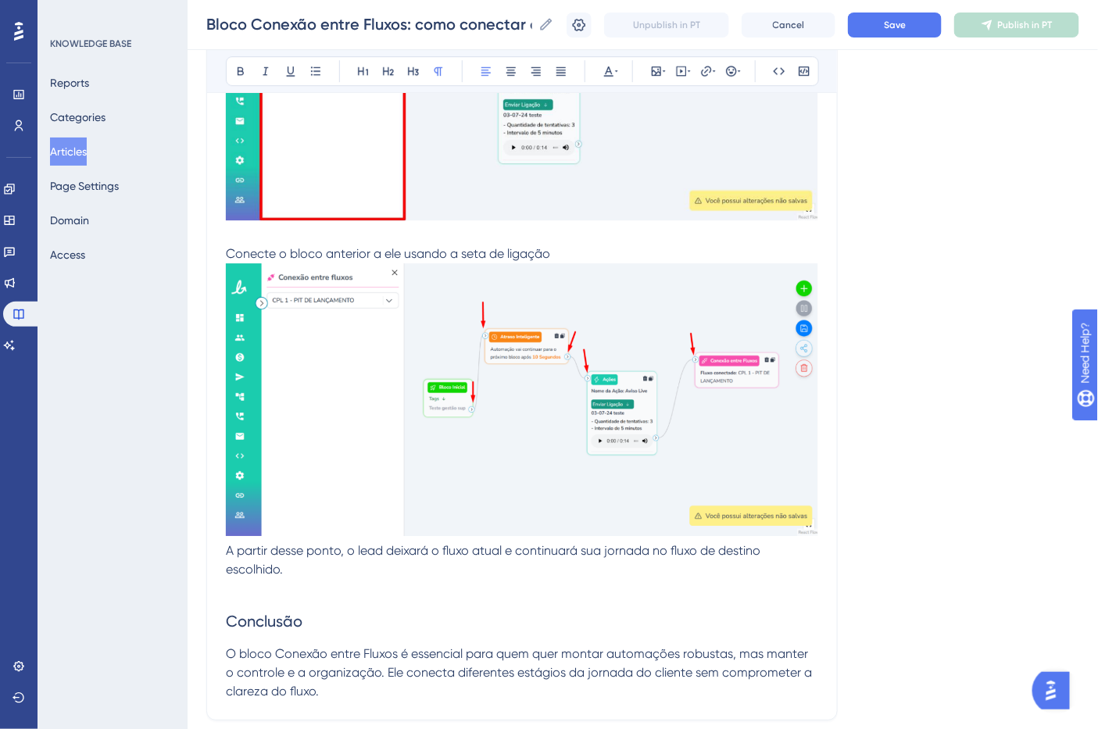
click at [253, 630] on span "Conclusão" at bounding box center [264, 621] width 77 height 19
click at [235, 72] on icon at bounding box center [240, 71] width 13 height 13
click at [934, 27] on button "Save" at bounding box center [895, 25] width 94 height 25
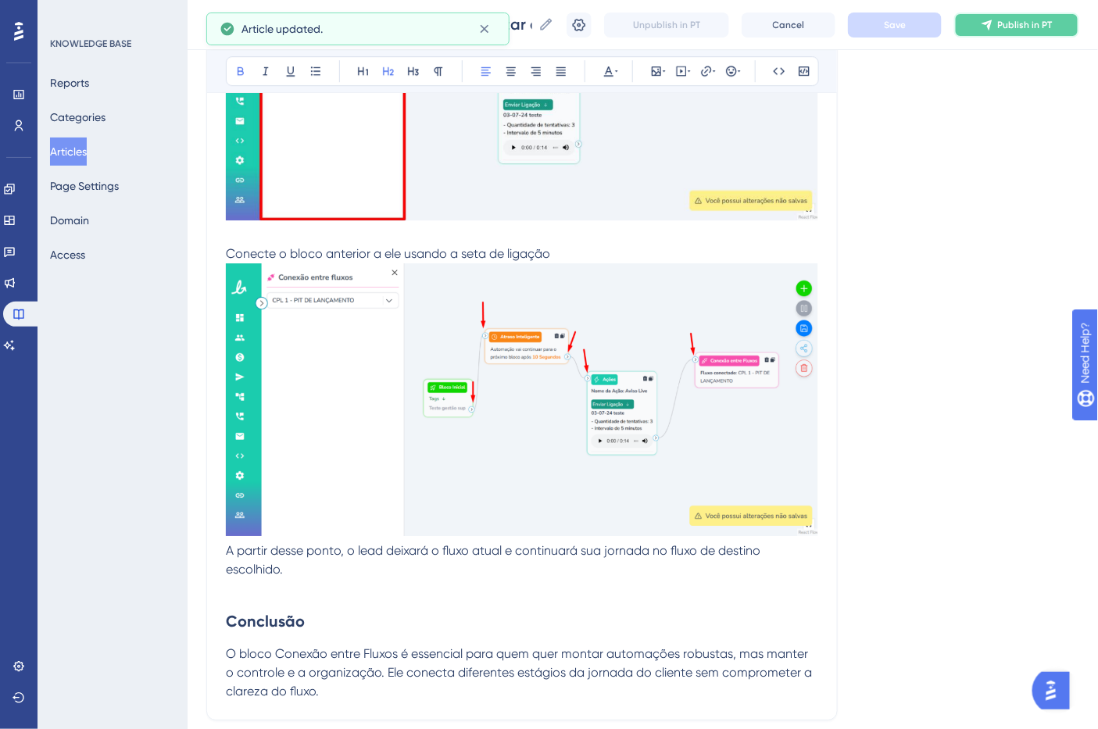
click at [1011, 26] on button "Publish in PT" at bounding box center [1016, 25] width 125 height 25
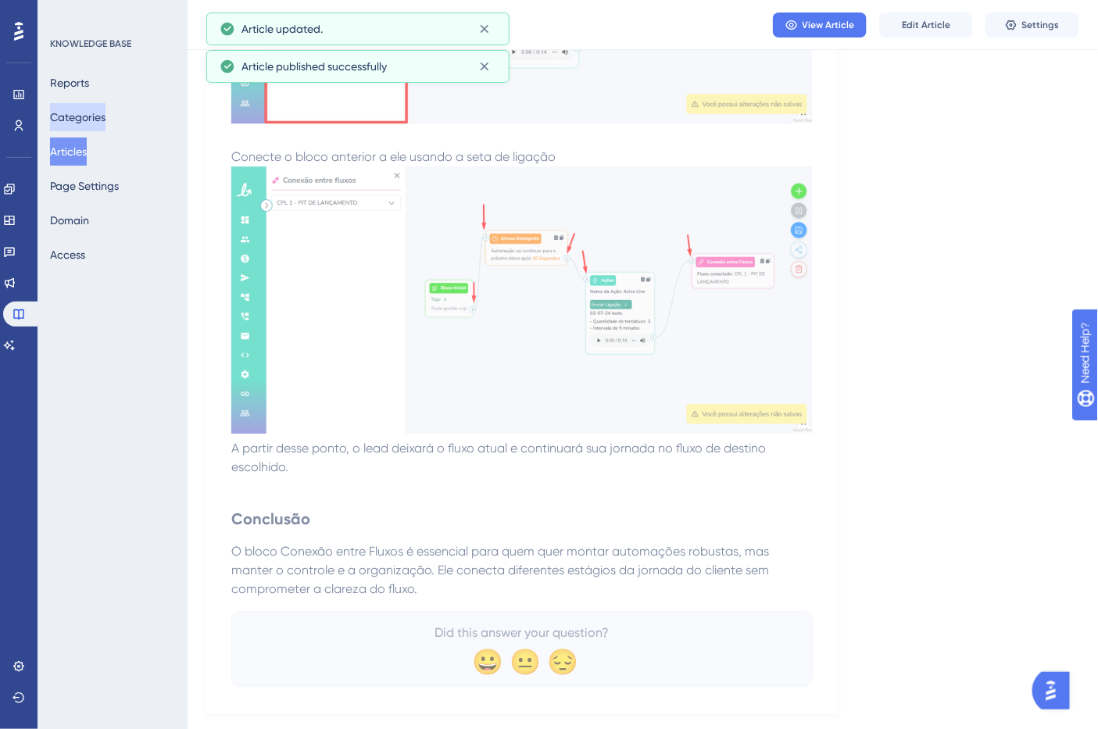
click at [98, 111] on button "Categories" at bounding box center [77, 117] width 55 height 28
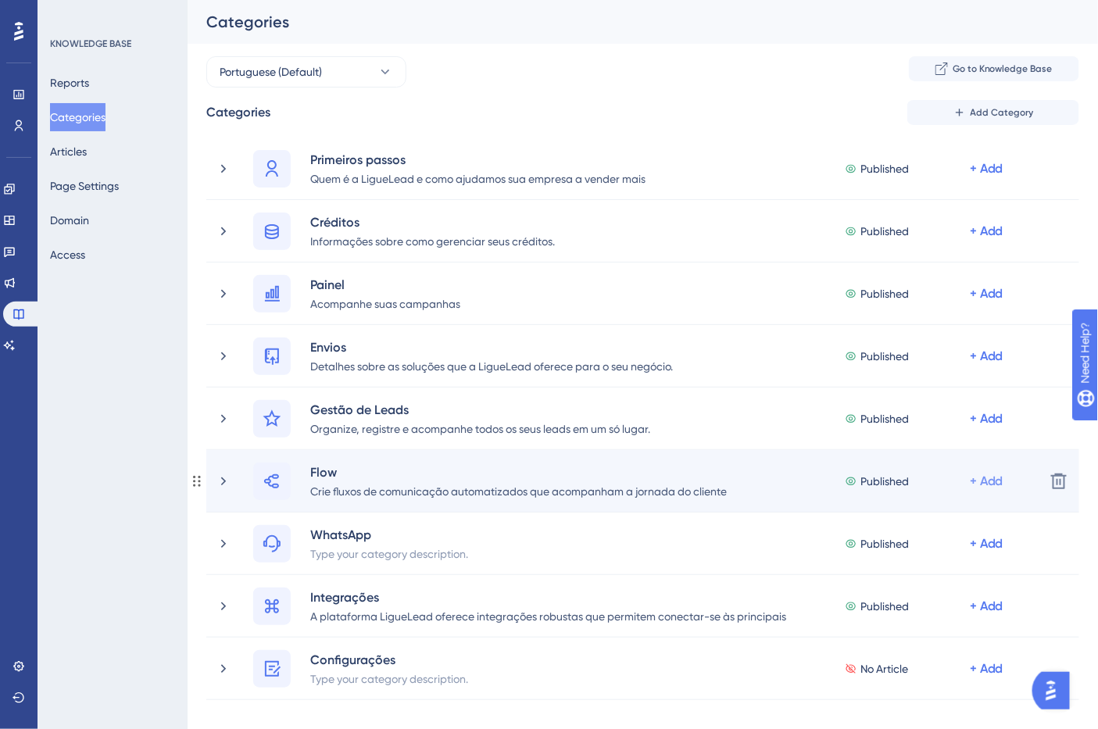
click at [982, 483] on div "+ Add" at bounding box center [987, 481] width 34 height 19
click at [916, 556] on span "Add Articles" at bounding box center [900, 554] width 60 height 19
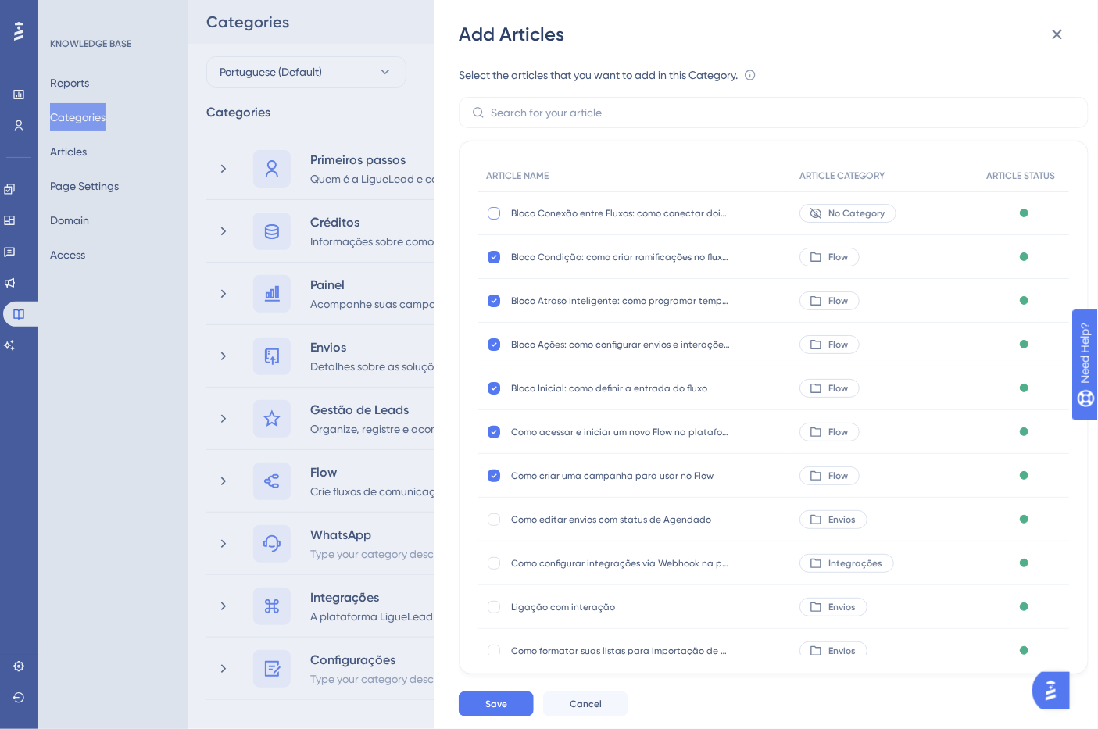
click at [496, 213] on div at bounding box center [494, 213] width 13 height 13
checkbox input "true"
click at [491, 710] on button "Save" at bounding box center [496, 704] width 75 height 25
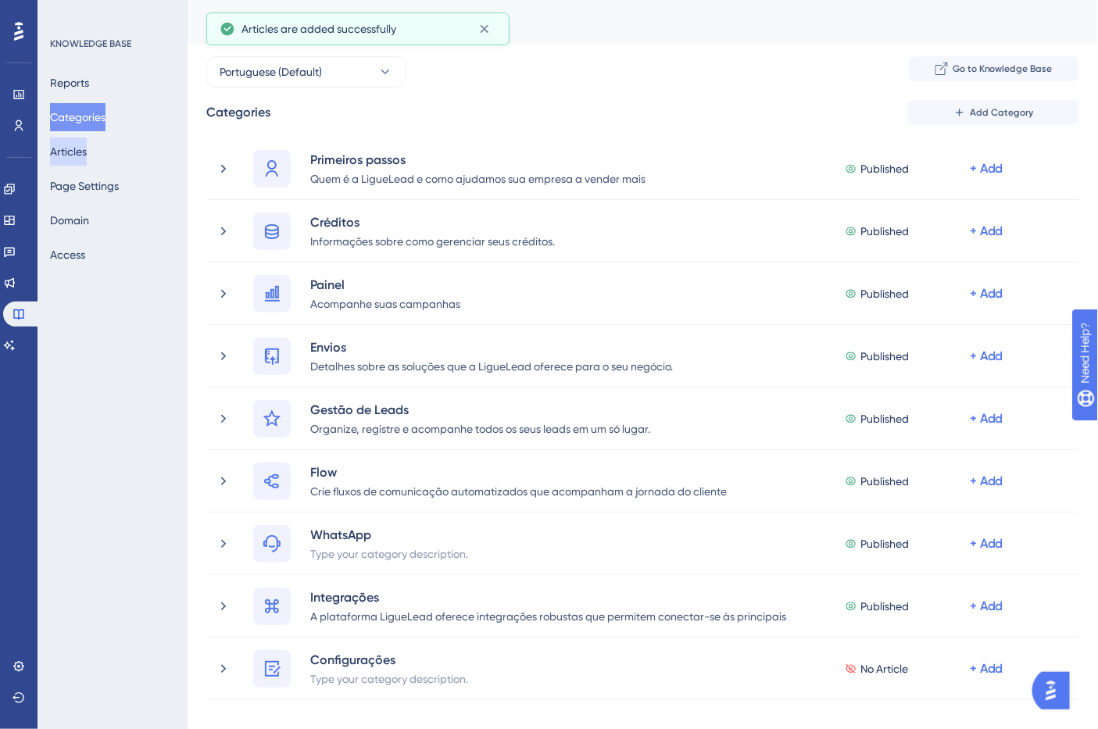
click at [87, 138] on button "Articles" at bounding box center [68, 152] width 37 height 28
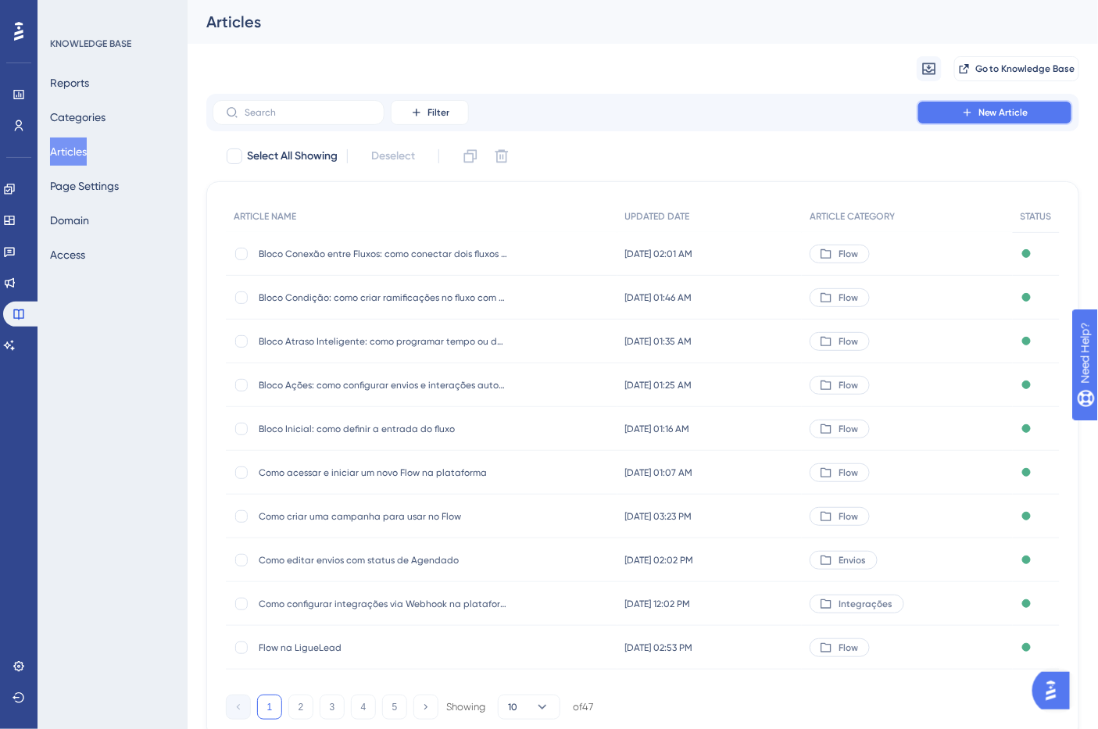
click at [1004, 113] on span "New Article" at bounding box center [1004, 112] width 50 height 13
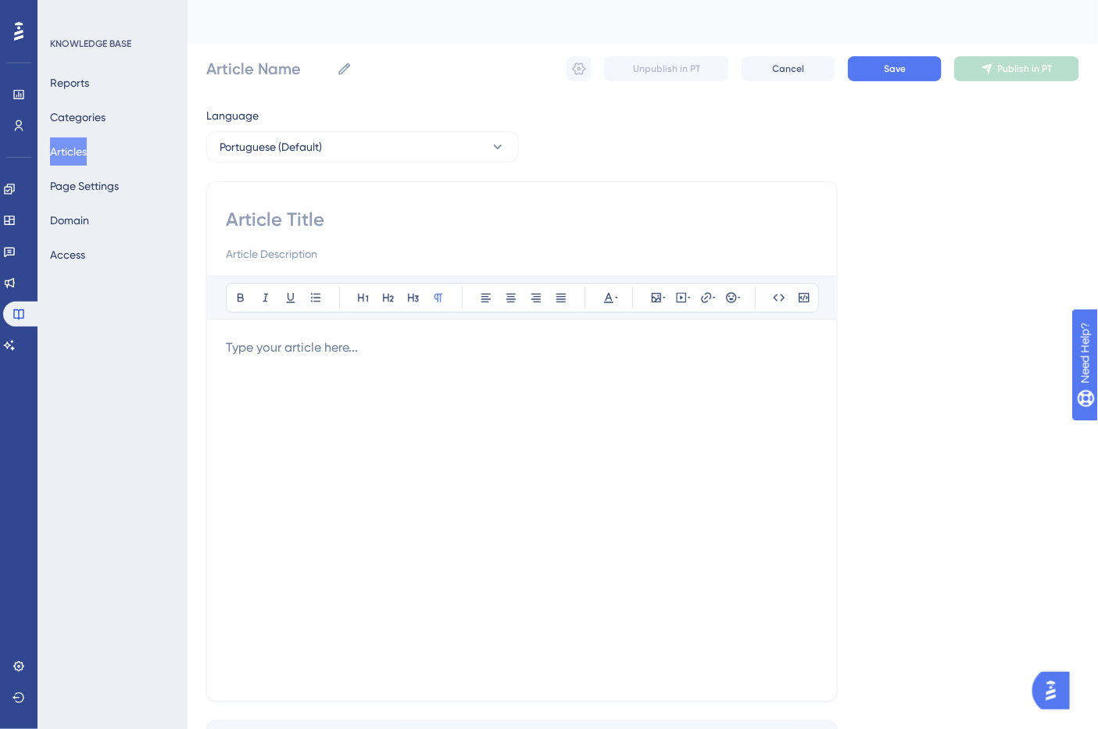
click at [306, 222] on input at bounding box center [522, 219] width 592 height 25
paste input "Bloco Integrações: como enviar dados para sistemas externos"
type input "Bloco Integrações: como enviar dados para sistemas externos"
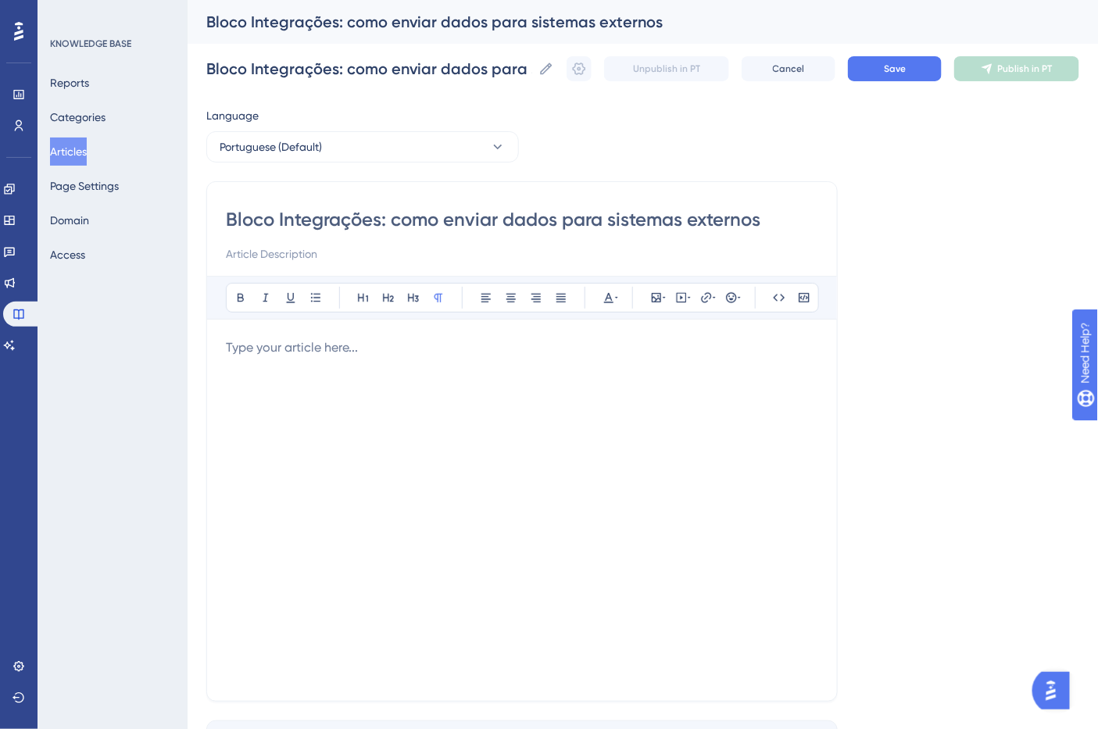
type input "Bloco Integrações: como enviar dados para sistemas externos"
click at [314, 352] on p at bounding box center [522, 347] width 592 height 19
click at [271, 364] on div at bounding box center [522, 510] width 592 height 344
click at [274, 354] on p at bounding box center [522, 347] width 592 height 19
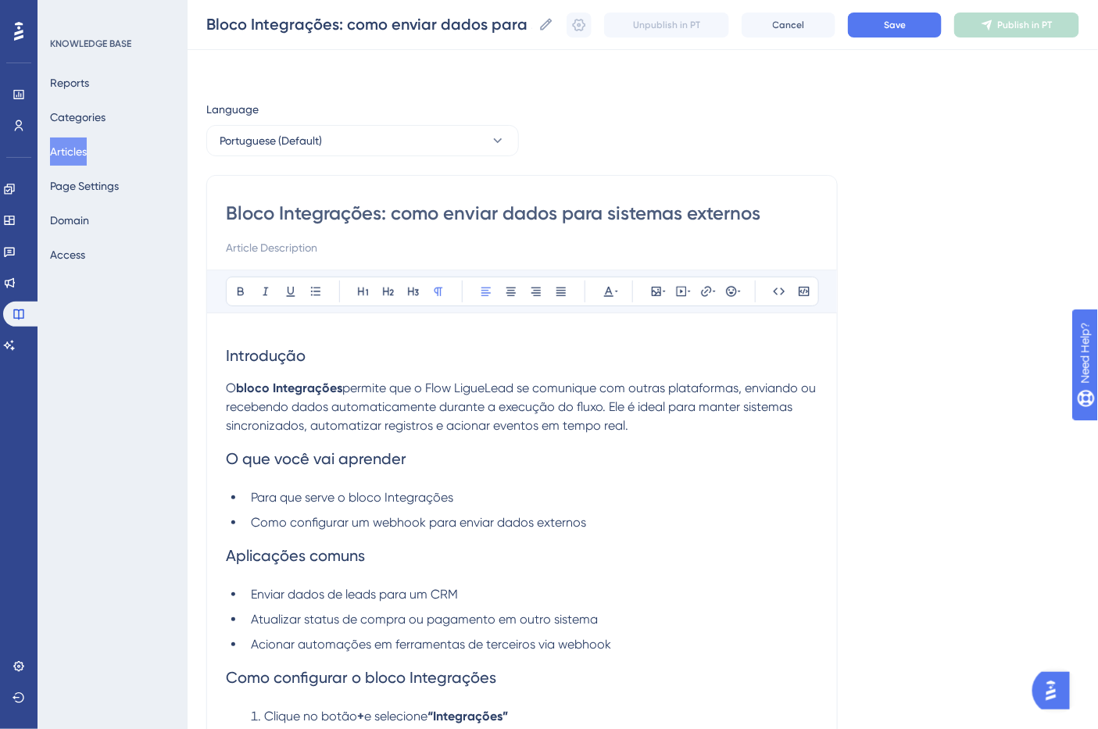
scroll to position [199, 0]
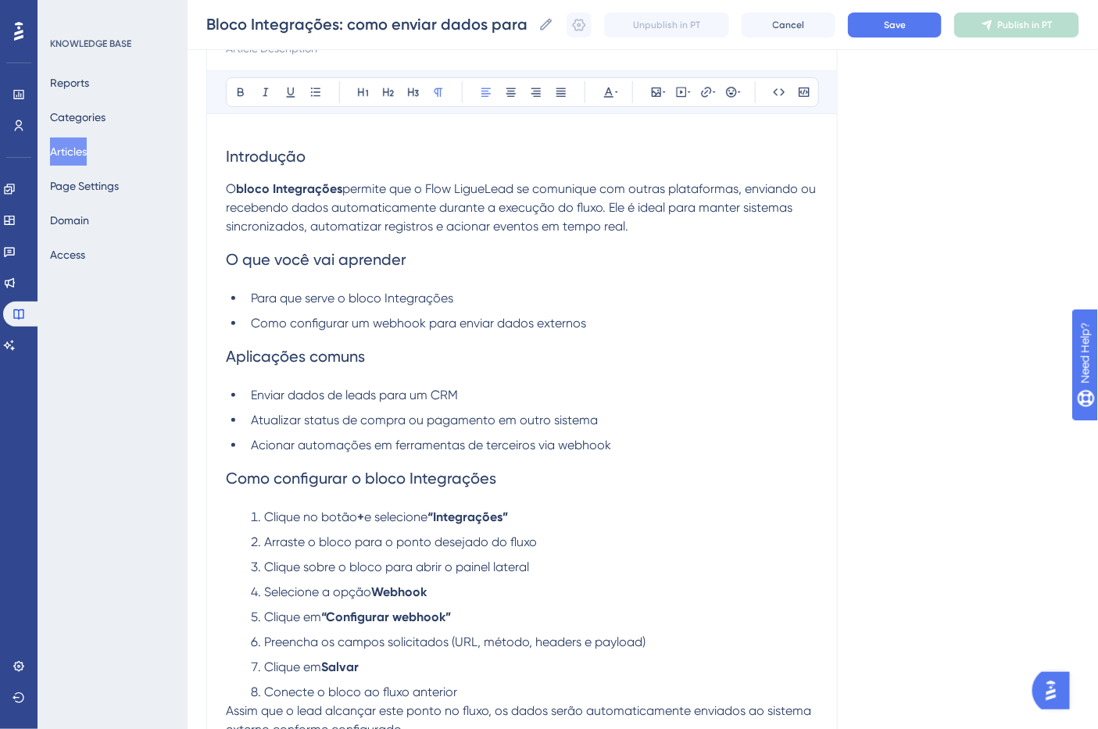
click at [279, 147] on span "Introdução" at bounding box center [266, 156] width 80 height 19
click at [245, 95] on icon at bounding box center [240, 92] width 13 height 13
click at [291, 267] on span "O que você vai aprender" at bounding box center [316, 259] width 181 height 19
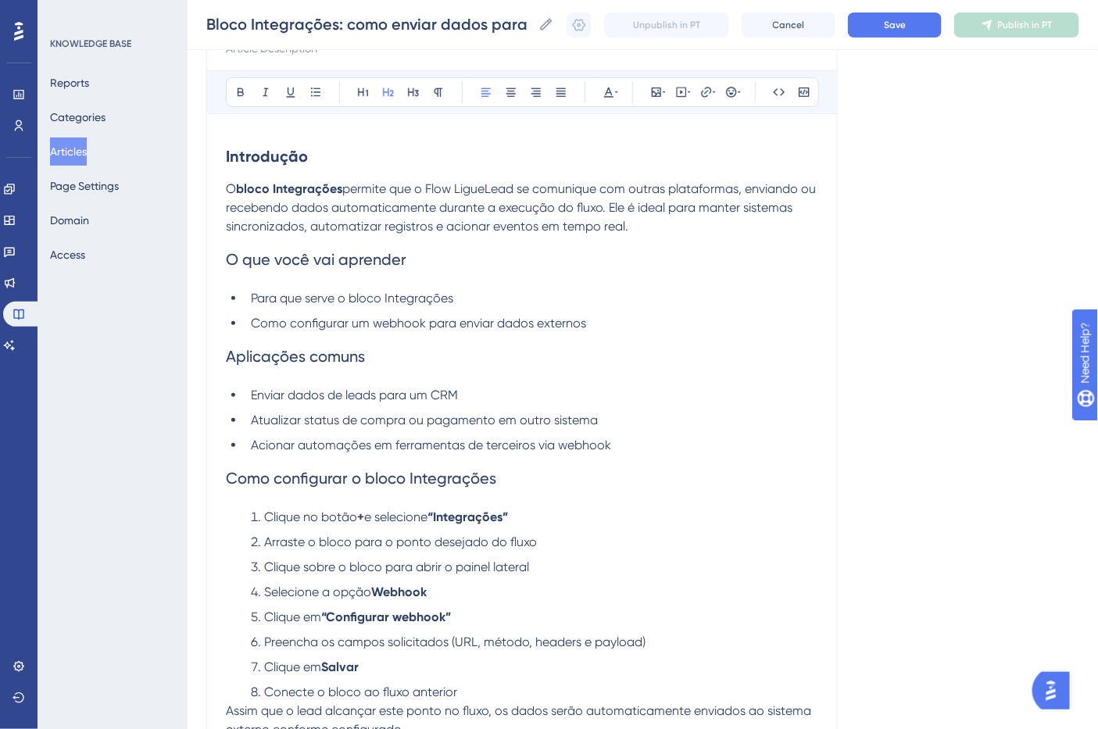
click at [292, 261] on span "O que você vai aprender" at bounding box center [316, 259] width 181 height 19
click at [290, 252] on span "O que você vai aprender" at bounding box center [316, 259] width 181 height 19
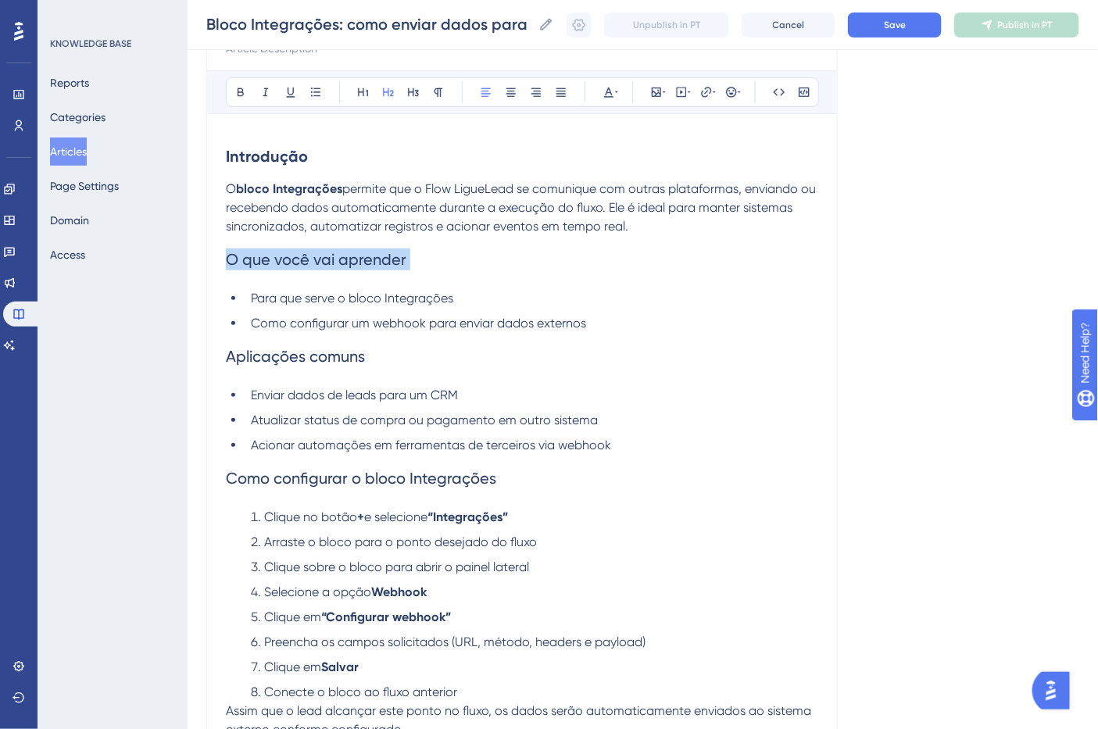
click at [290, 252] on span "O que você vai aprender" at bounding box center [316, 259] width 181 height 19
click at [239, 90] on icon at bounding box center [240, 92] width 13 height 13
click at [308, 356] on span "Aplicações comuns" at bounding box center [295, 356] width 139 height 19
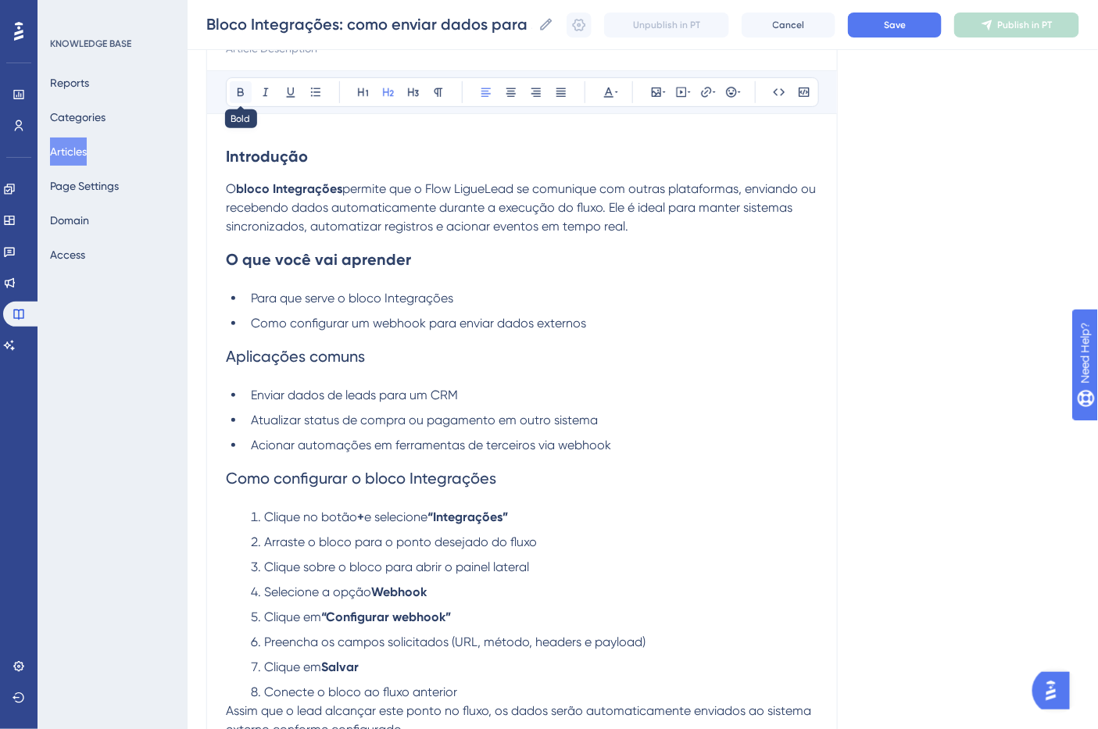
click at [241, 89] on icon at bounding box center [240, 92] width 13 height 13
click at [420, 485] on span "Como configurar o bloco Integrações" at bounding box center [361, 478] width 270 height 19
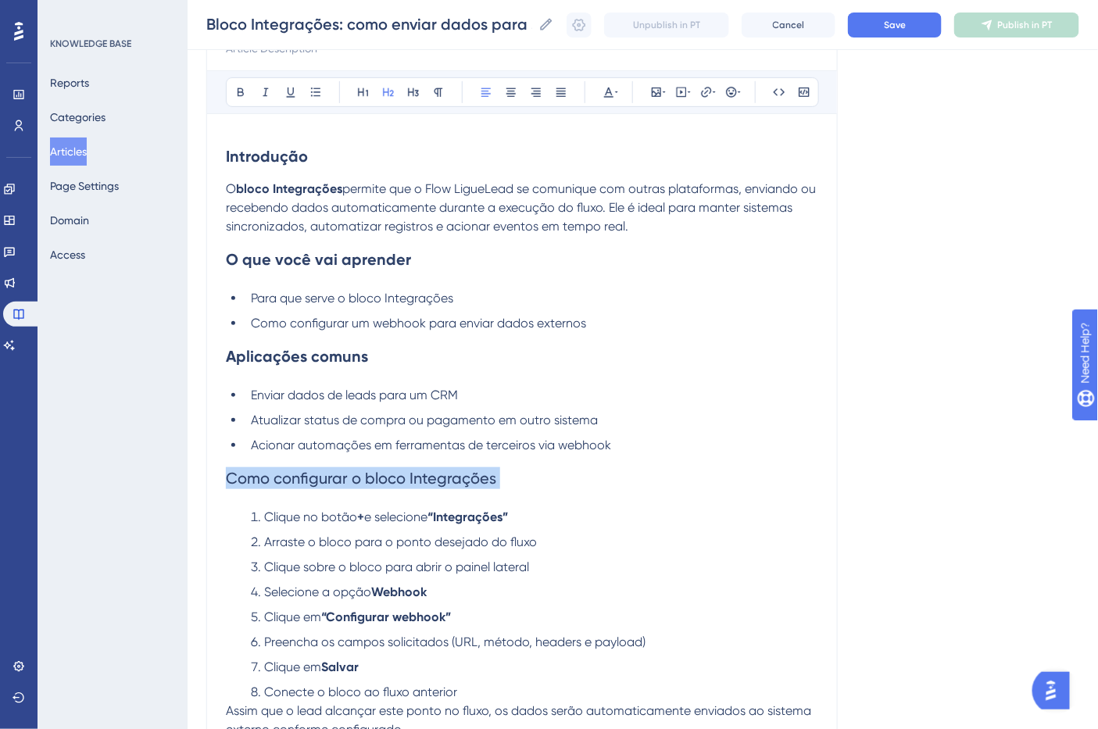
click at [420, 485] on span "Como configurar o bloco Integrações" at bounding box center [361, 478] width 270 height 19
click at [245, 86] on icon at bounding box center [240, 92] width 13 height 13
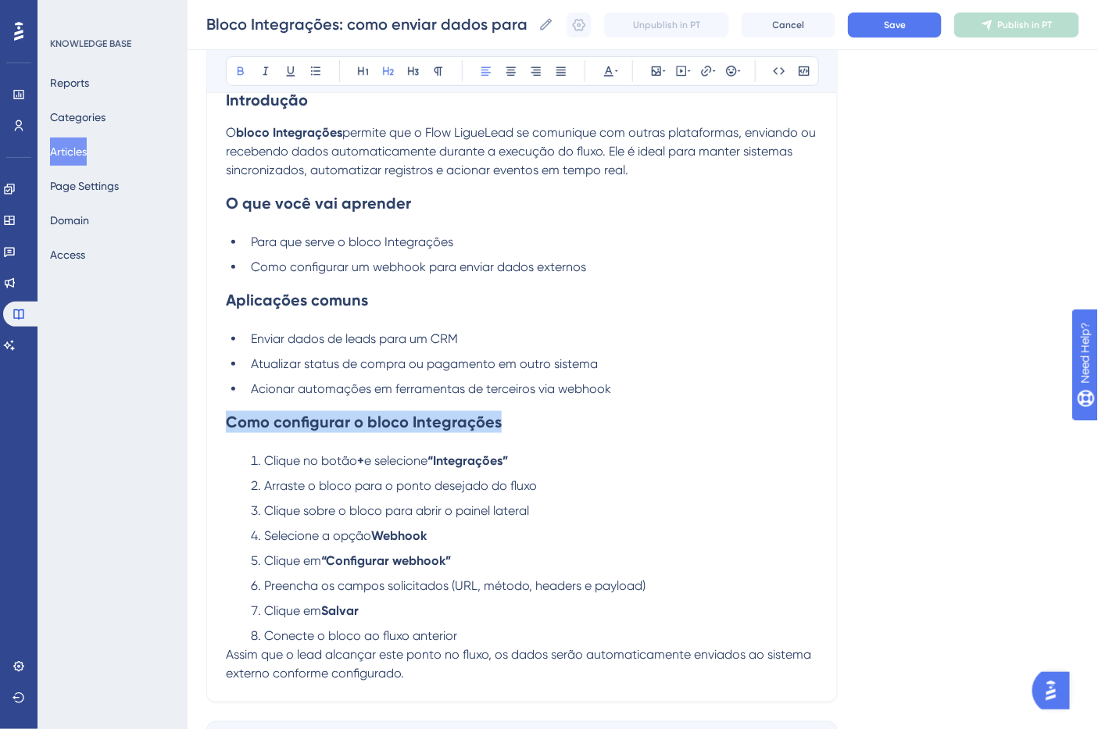
scroll to position [286, 0]
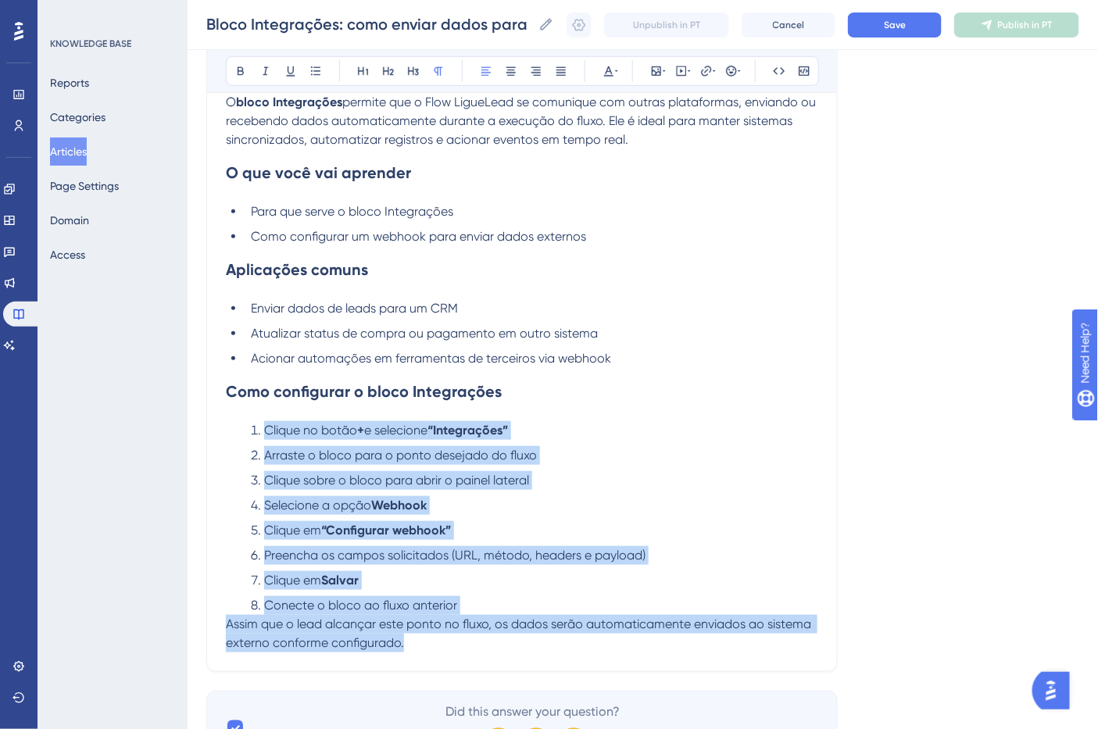
drag, startPoint x: 424, startPoint y: 646, endPoint x: 247, endPoint y: 435, distance: 275.7
click at [247, 435] on div "Introdução O bloco Integrações permite que o Flow LigueLead se comunique com ou…" at bounding box center [522, 349] width 592 height 607
click at [317, 70] on icon at bounding box center [316, 71] width 13 height 13
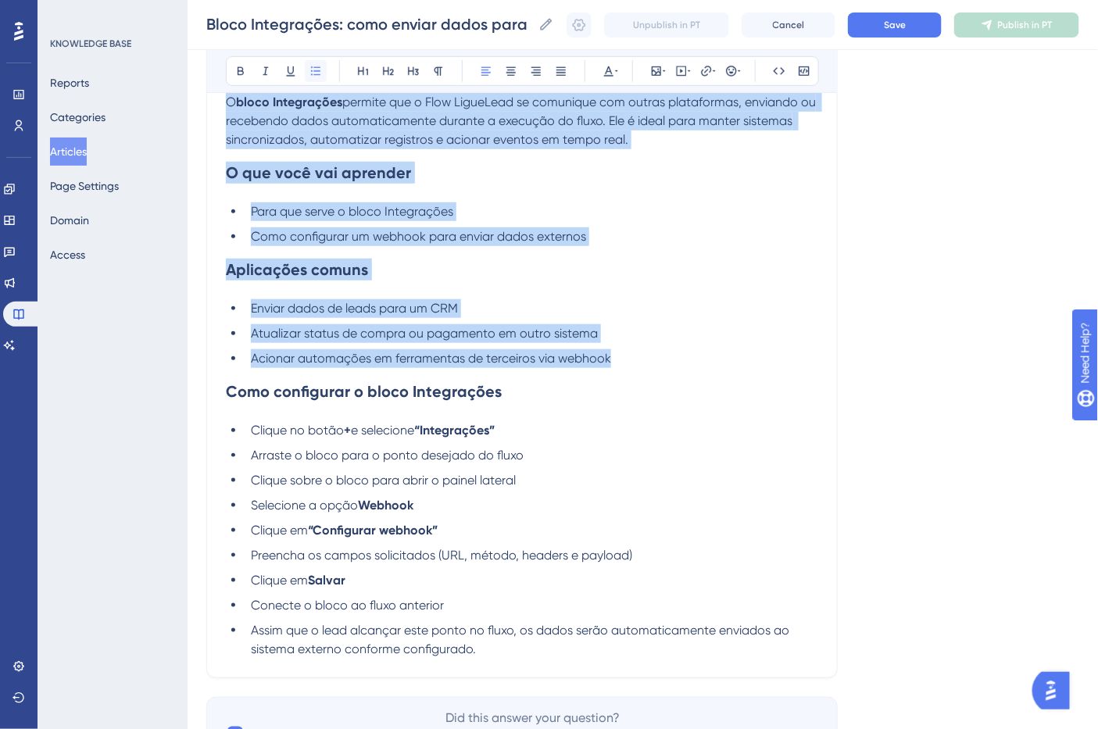
click at [317, 70] on icon at bounding box center [316, 71] width 13 height 13
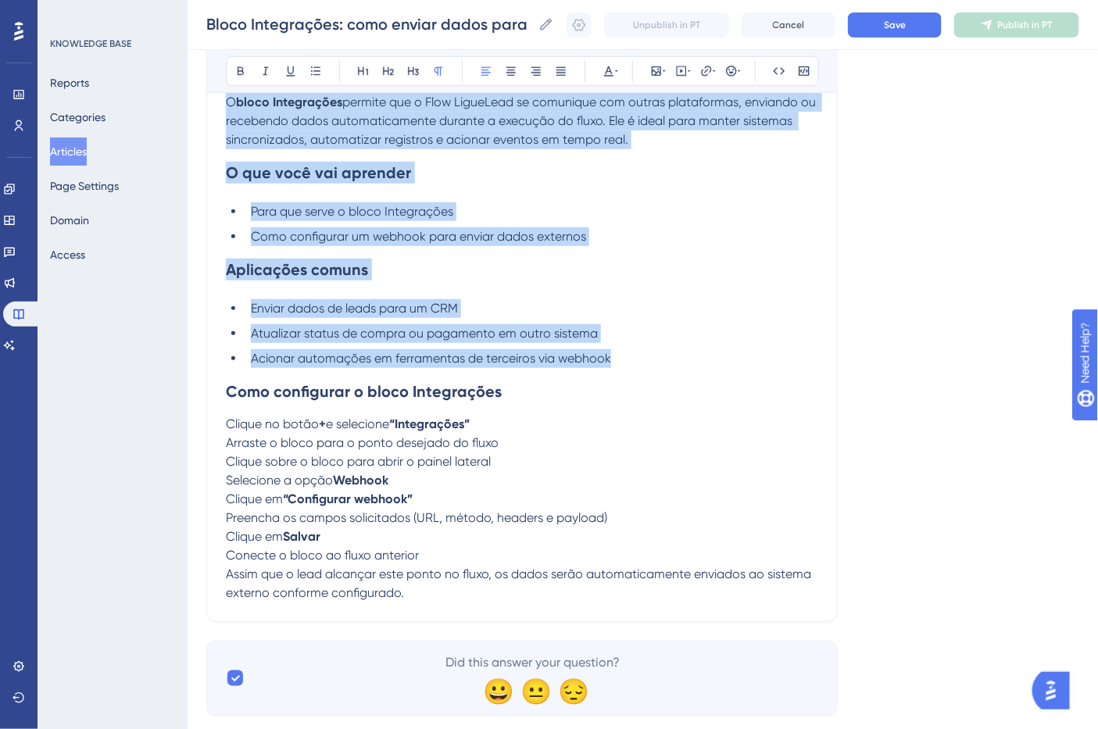
click at [420, 438] on span "Arraste o bloco para o ponto desejado do fluxo" at bounding box center [362, 442] width 273 height 15
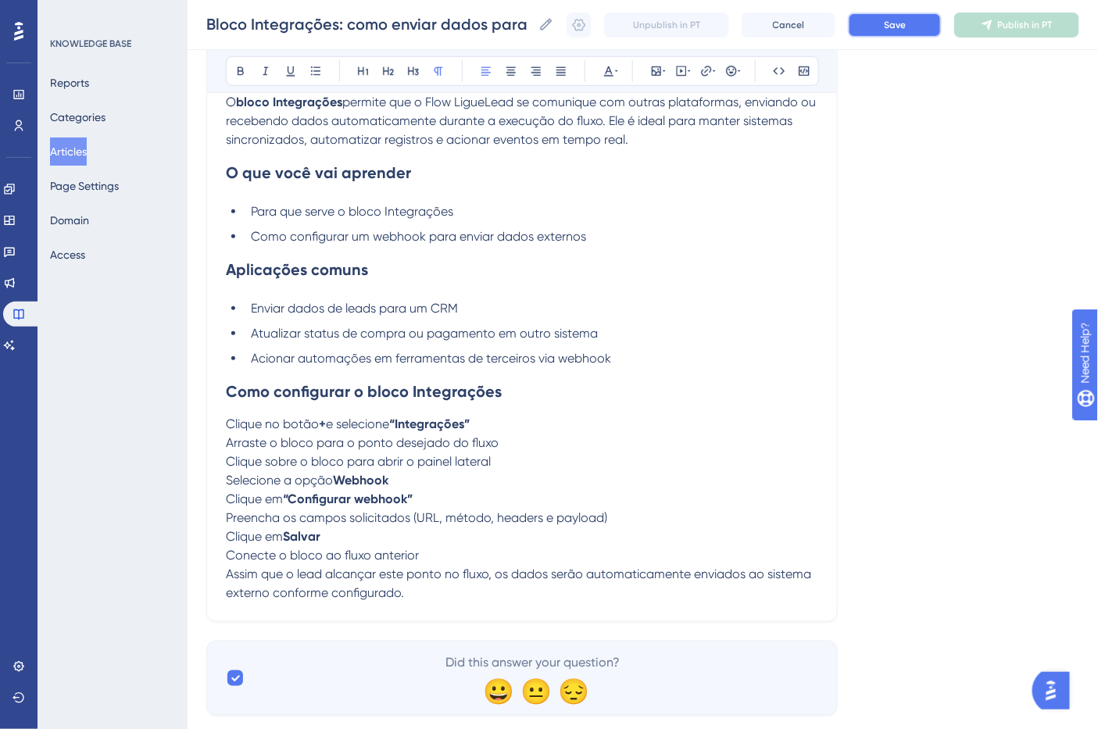
click at [883, 19] on button "Save" at bounding box center [895, 25] width 94 height 25
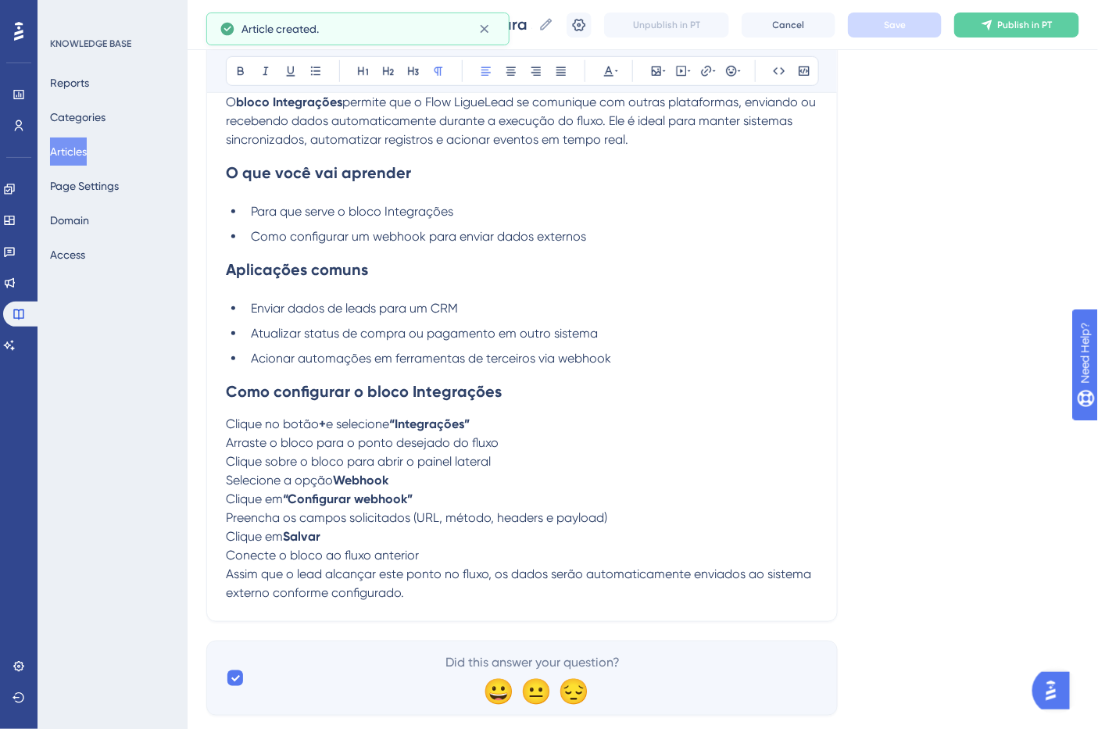
scroll to position [146, 0]
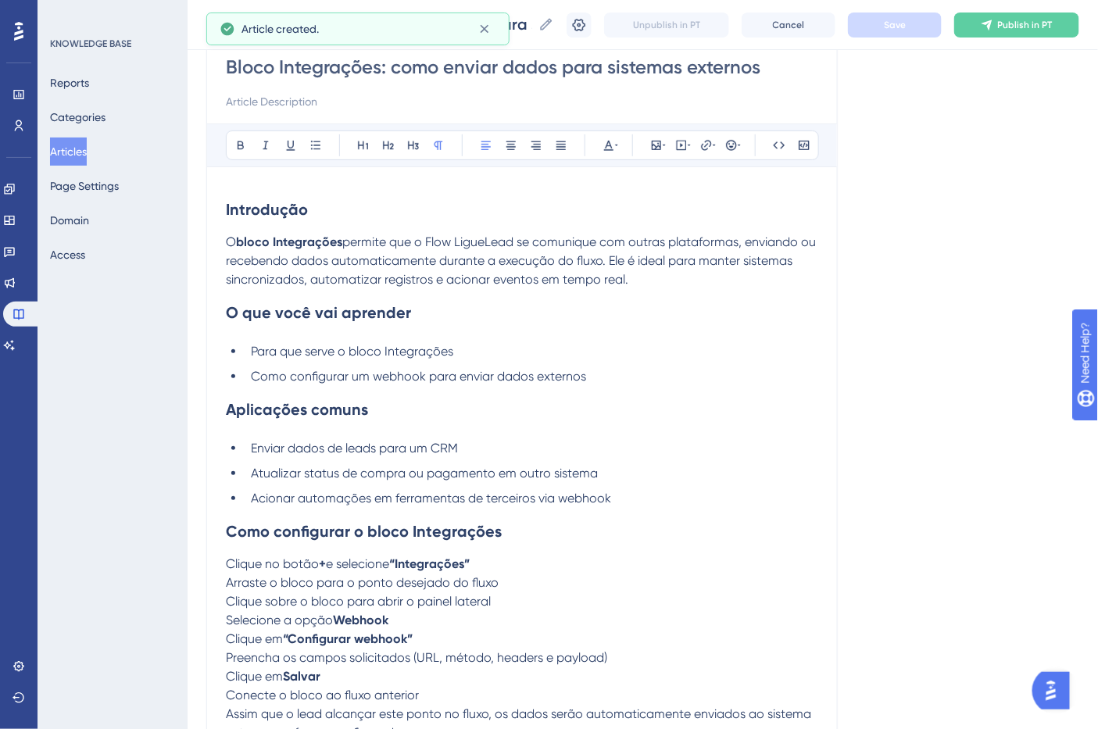
click at [657, 499] on li "Acionar automações em ferramentas de terceiros via webhook" at bounding box center [532, 498] width 574 height 19
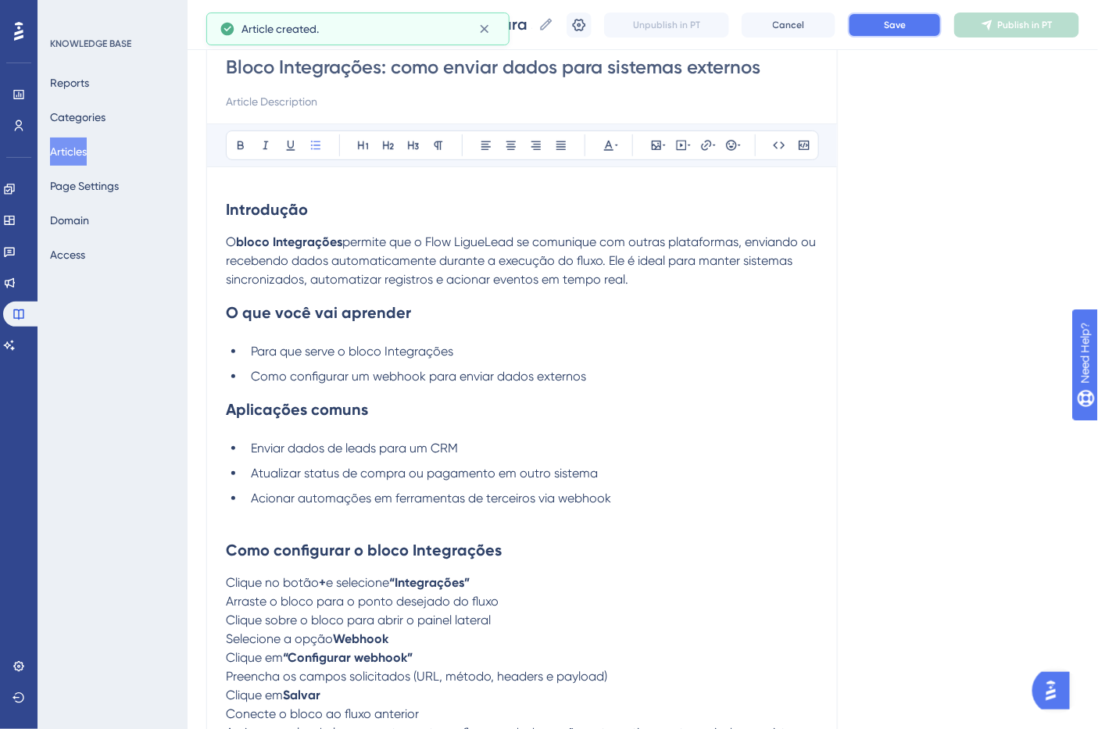
click at [906, 28] on span "Save" at bounding box center [895, 25] width 22 height 13
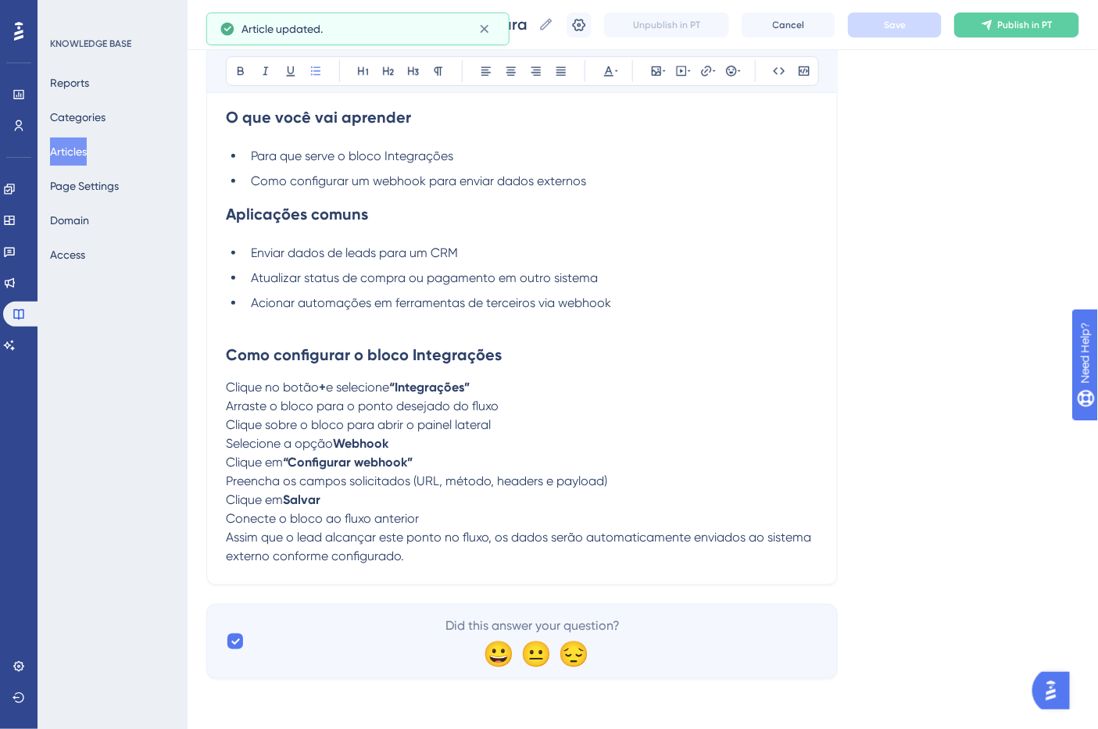
scroll to position [345, 0]
click at [553, 381] on p "Clique no botão + e selecione “Integrações”" at bounding box center [522, 387] width 592 height 19
click at [526, 387] on p "Clique no botão + e selecione “Integrações”" at bounding box center [522, 387] width 592 height 19
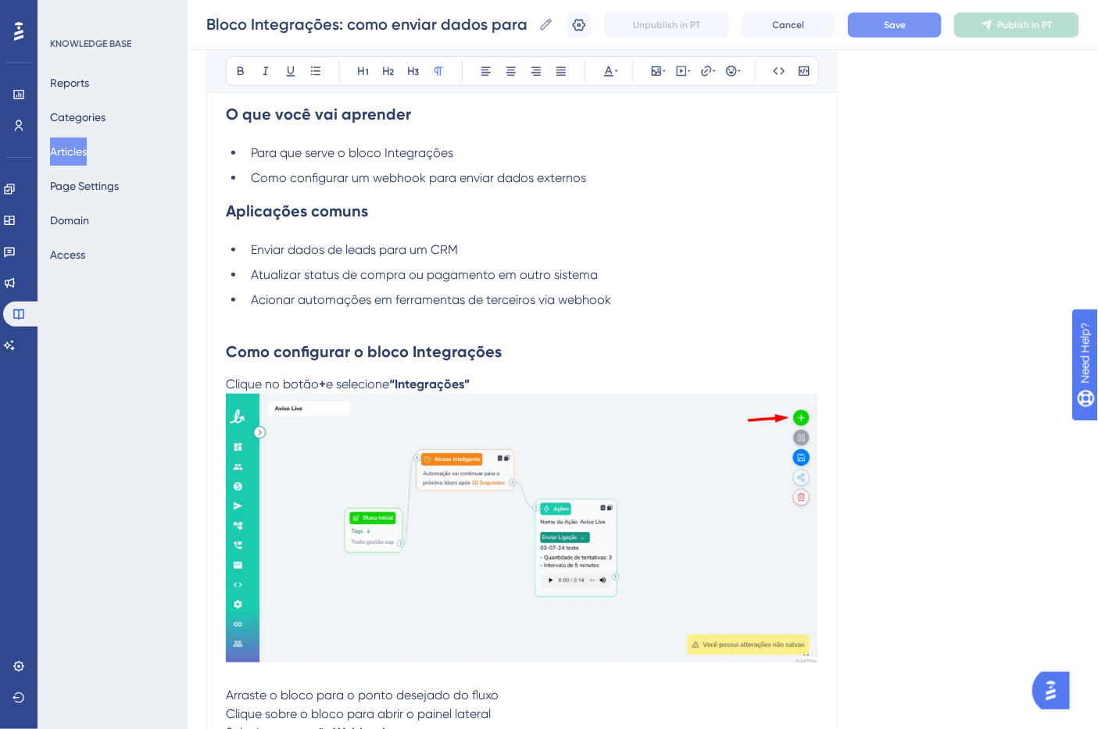
click at [442, 381] on strong "“Integrações”" at bounding box center [429, 384] width 81 height 15
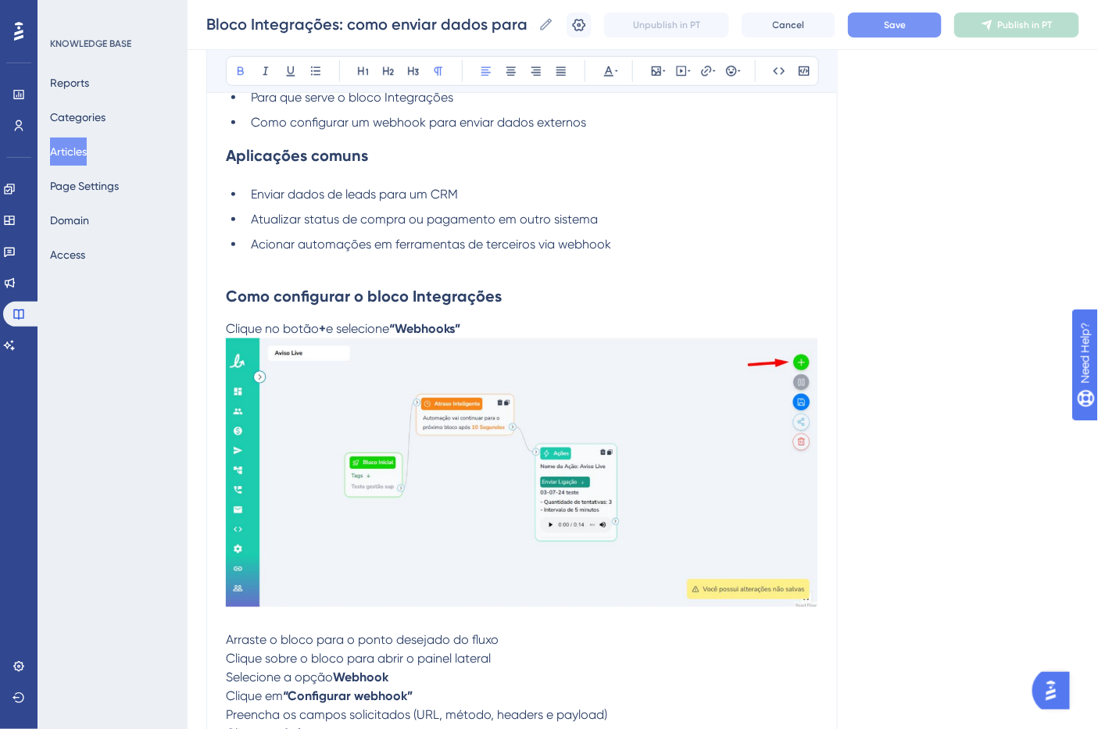
scroll to position [518, 0]
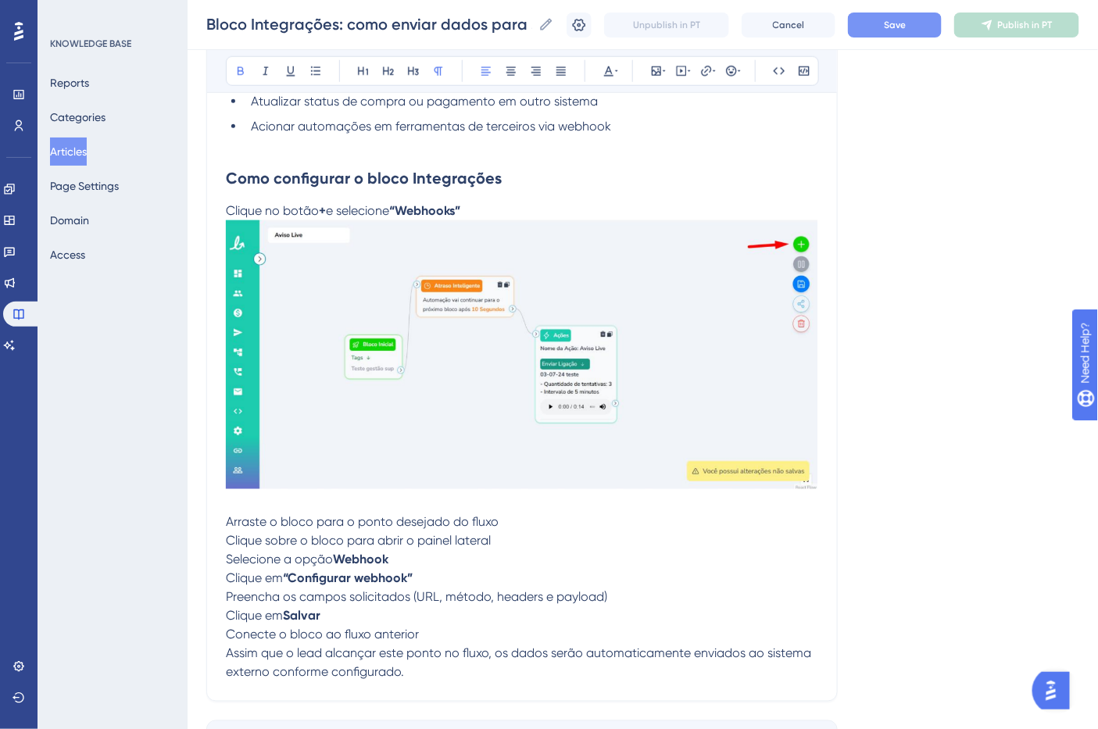
click at [419, 504] on p at bounding box center [522, 504] width 592 height 19
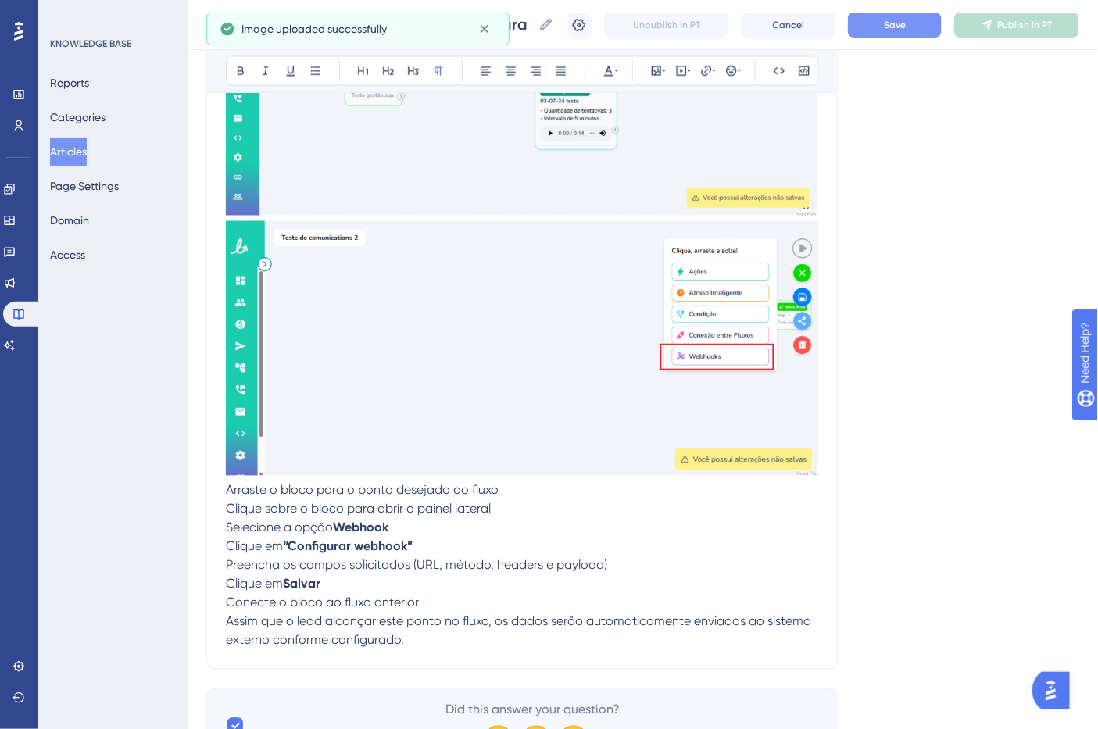
scroll to position [865, 0]
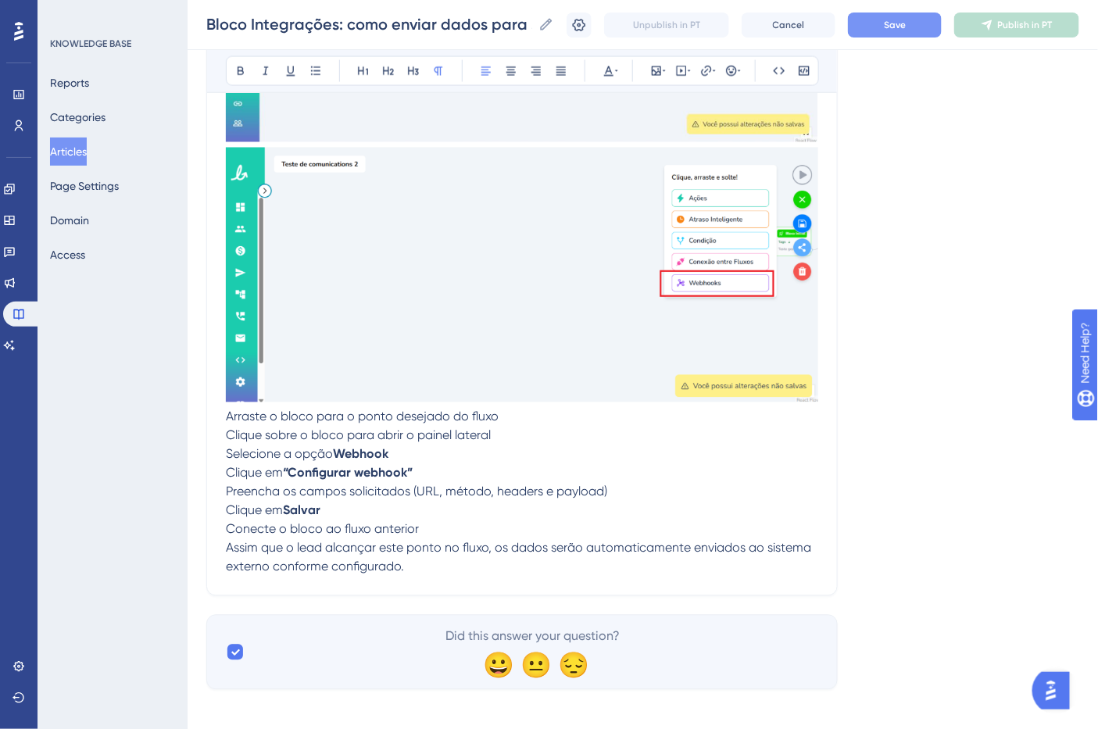
click at [525, 422] on p "Arraste o bloco para o ponto desejado do fluxo" at bounding box center [522, 417] width 592 height 19
click at [514, 427] on p "Arraste o bloco para o ponto desejado do fluxo" at bounding box center [522, 417] width 592 height 19
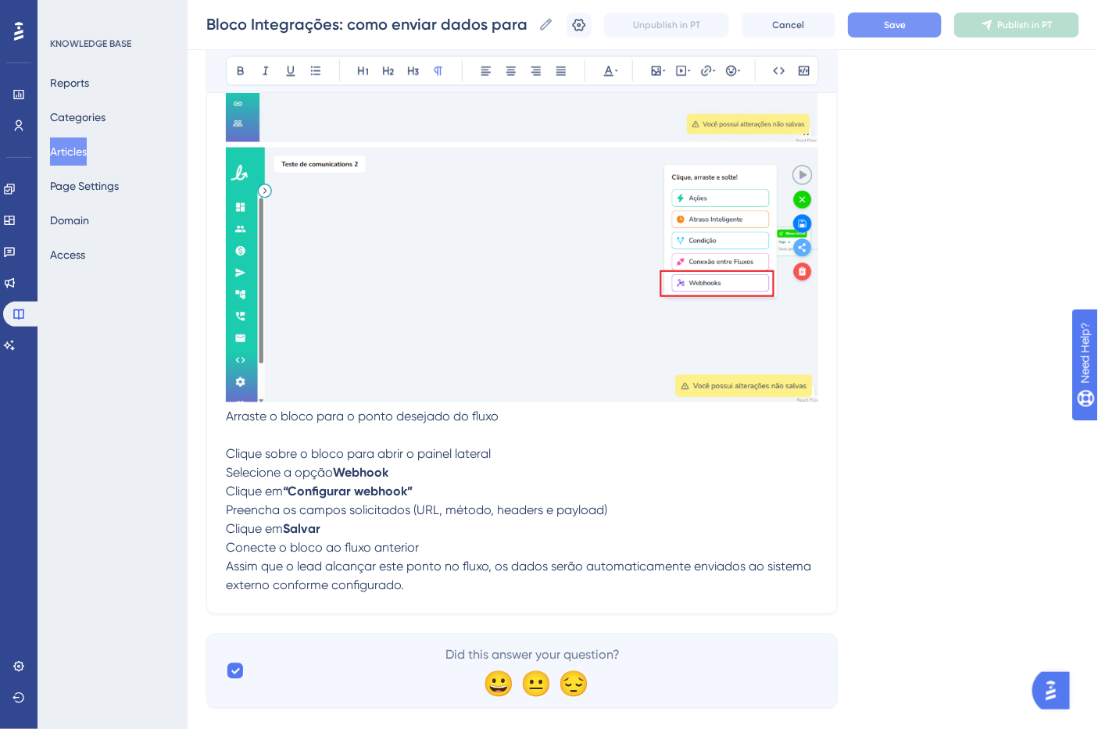
click at [514, 459] on p "Clique sobre o bloco para abrir o painel lateral" at bounding box center [522, 455] width 592 height 19
click at [510, 471] on p "Selecione a opção Webhook" at bounding box center [522, 473] width 592 height 19
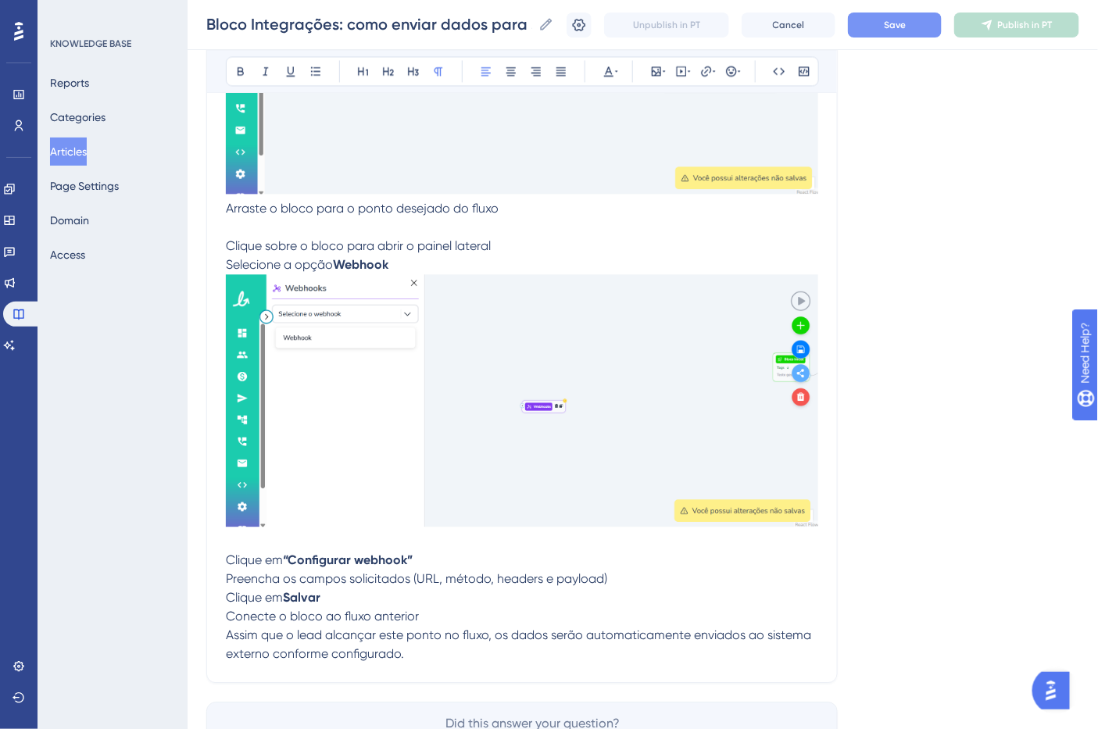
scroll to position [1075, 0]
click at [426, 560] on p "Clique em “Configurar webhook”" at bounding box center [522, 558] width 592 height 19
click at [424, 563] on p "Clique em “Configurar webhook”" at bounding box center [522, 558] width 592 height 19
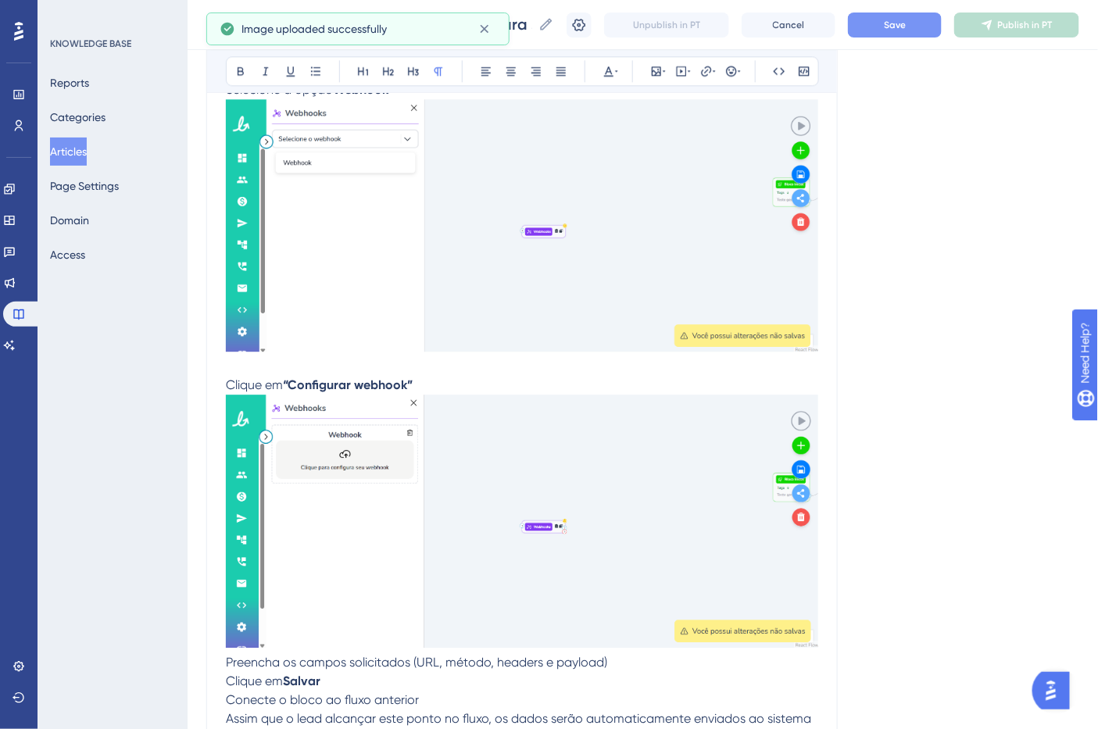
scroll to position [1337, 0]
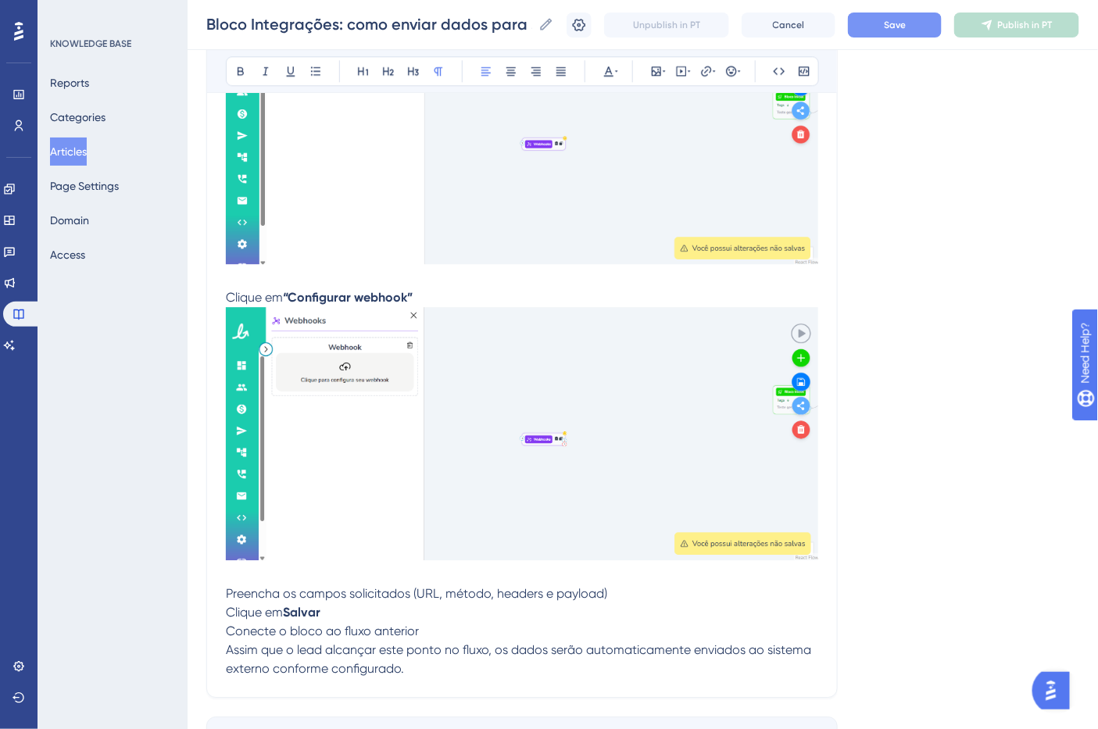
click at [634, 603] on p "Preencha os campos solicitados (URL, método, headers e payload)" at bounding box center [522, 594] width 592 height 19
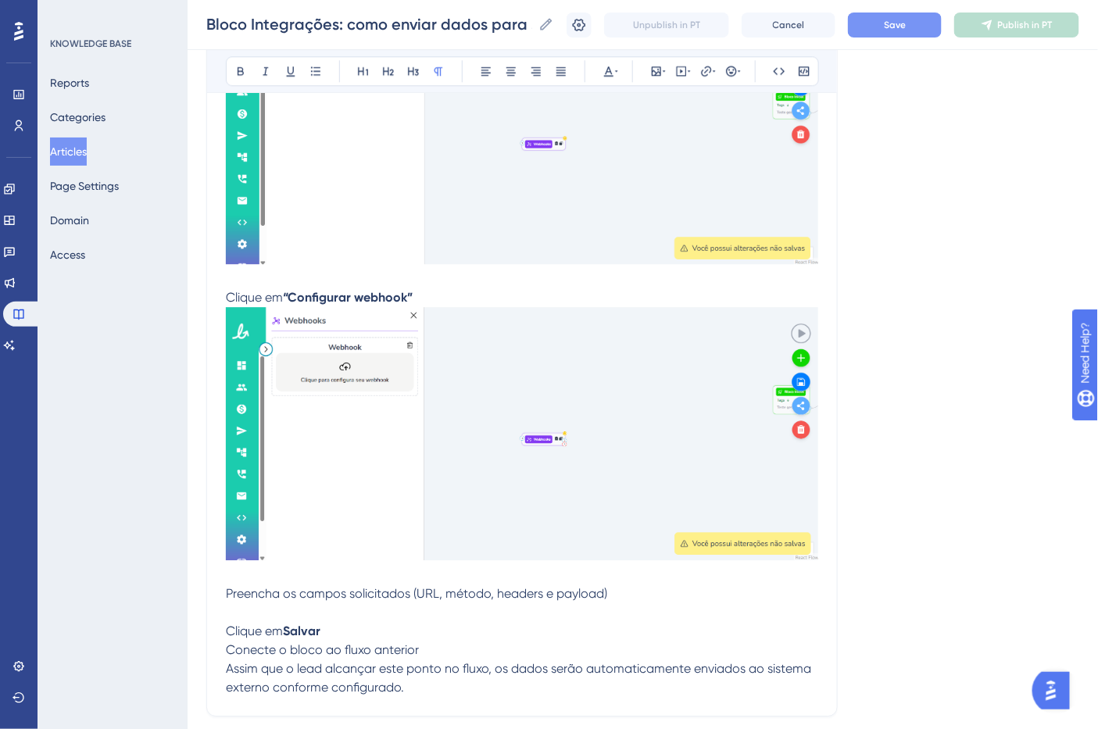
click at [496, 621] on p at bounding box center [522, 612] width 592 height 19
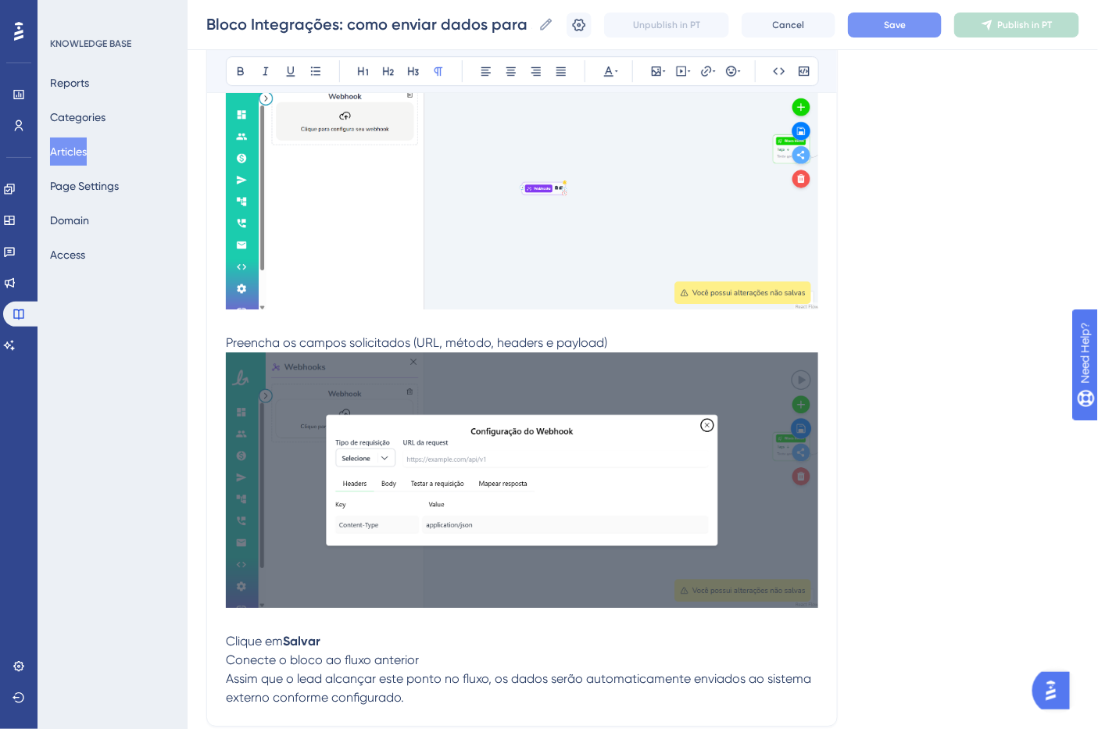
scroll to position [1733, 0]
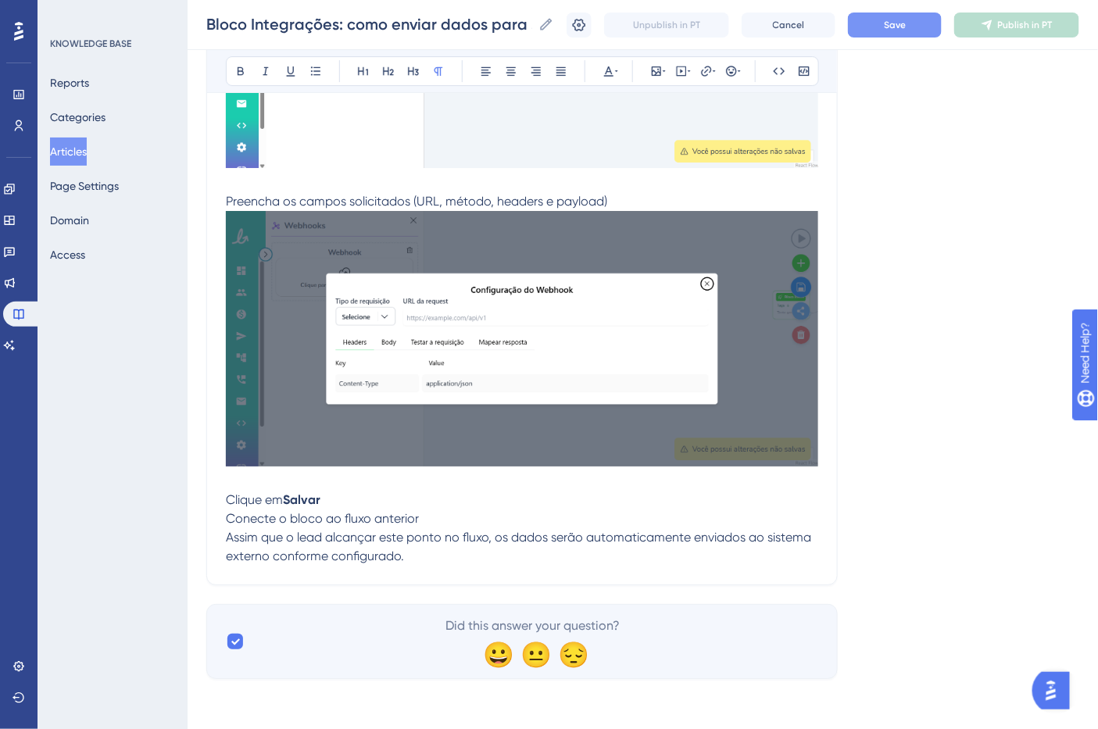
click at [360, 496] on p "Clique em [GEOGRAPHIC_DATA]" at bounding box center [522, 500] width 592 height 19
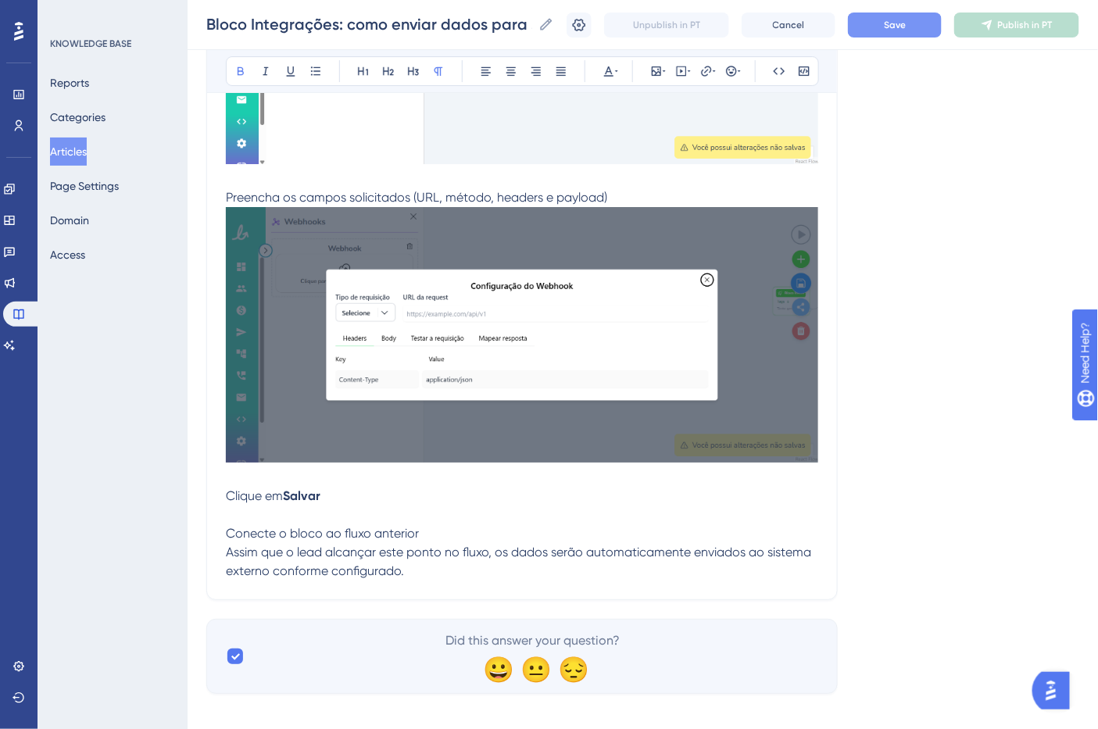
click at [410, 571] on p "Assim que o lead alcançar este ponto no fluxo, os dados serão automaticamente e…" at bounding box center [522, 562] width 592 height 38
click at [324, 505] on p "Clique em [GEOGRAPHIC_DATA]" at bounding box center [522, 496] width 592 height 19
click at [323, 518] on p at bounding box center [522, 515] width 592 height 19
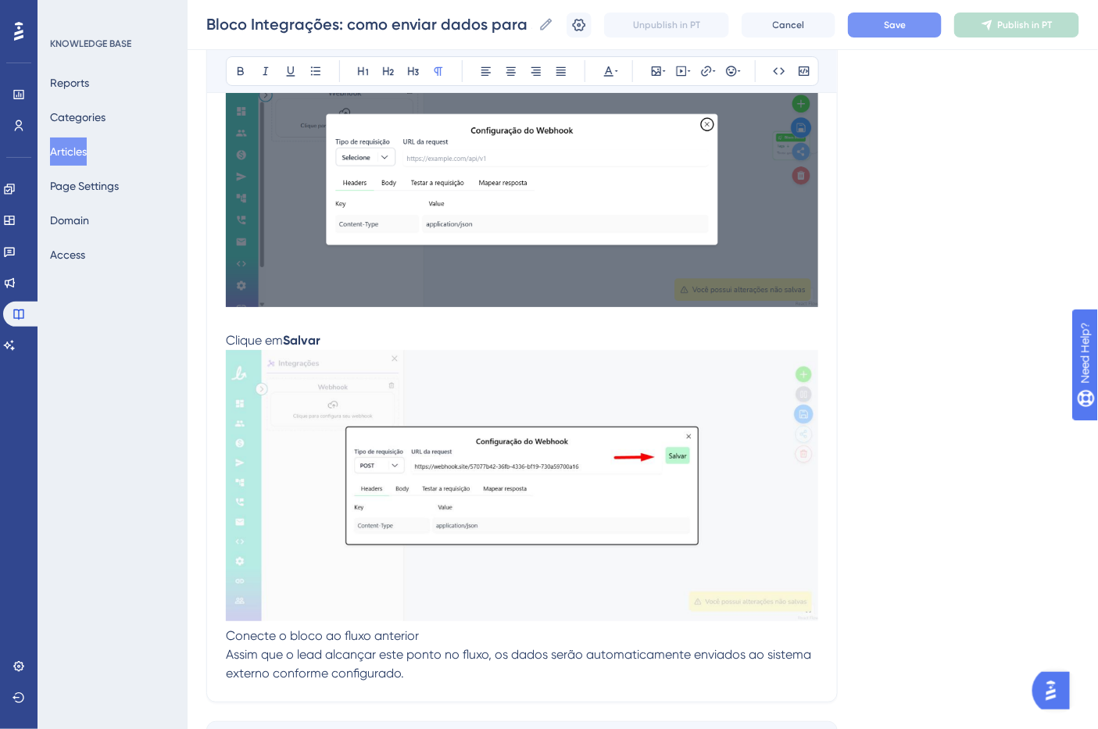
scroll to position [2010, 0]
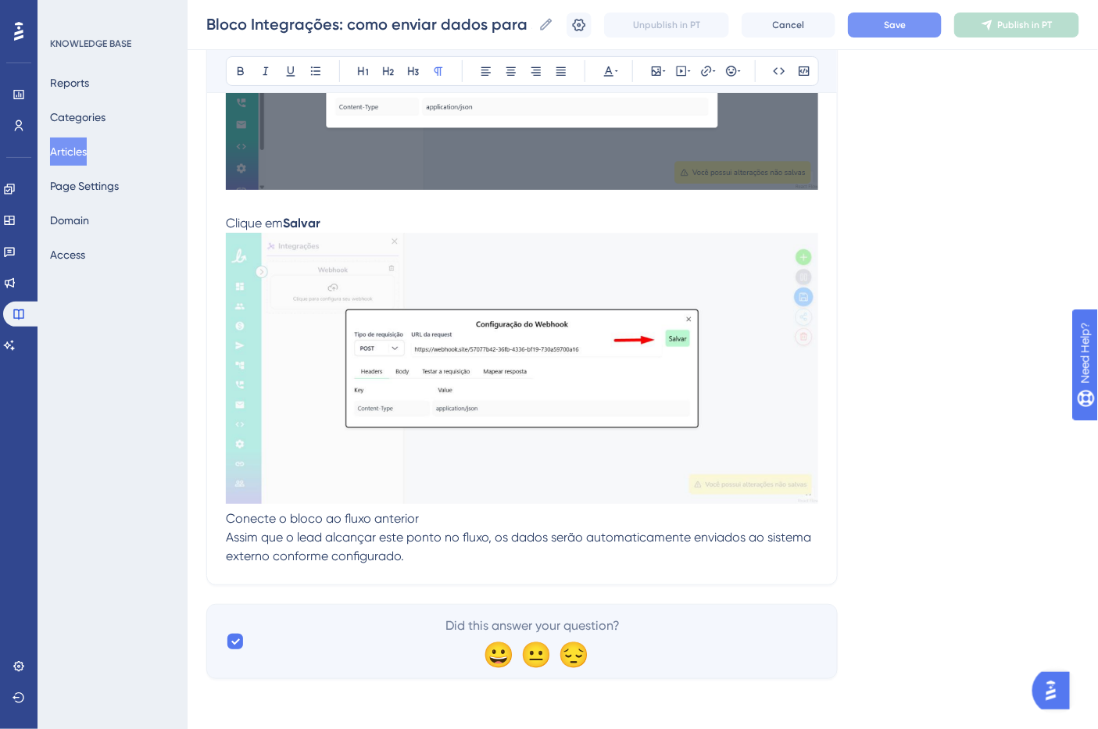
click at [432, 518] on p "Conecte o bloco ao fluxo anterior" at bounding box center [522, 519] width 592 height 19
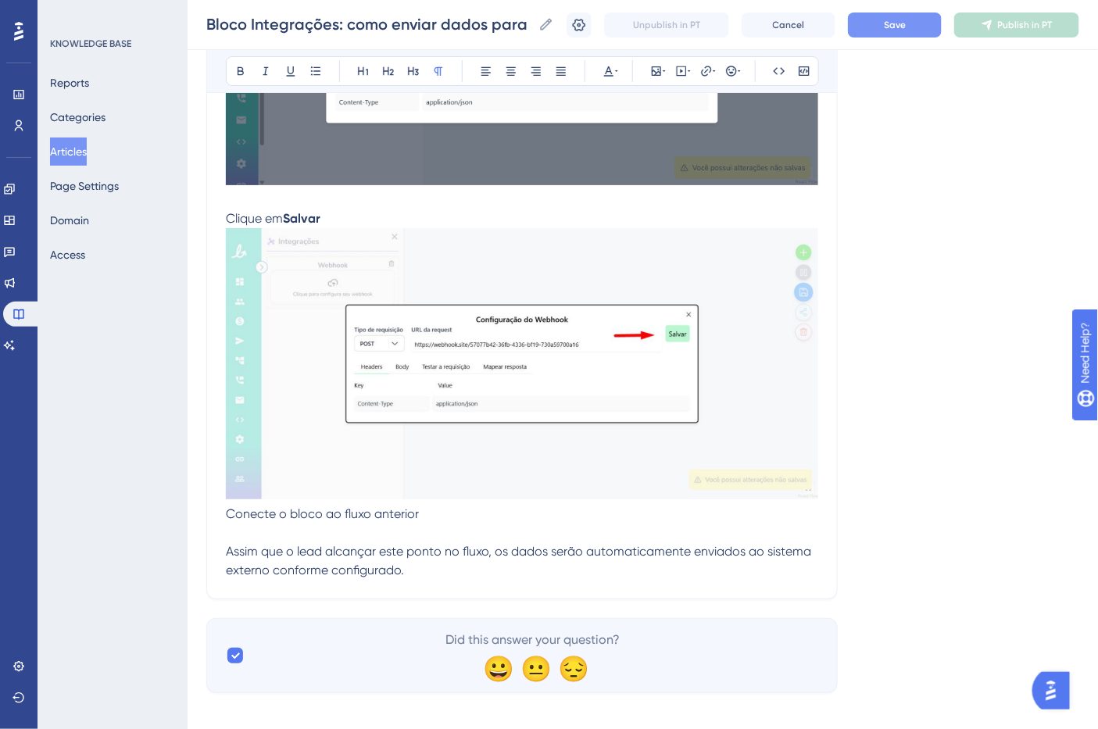
click at [377, 517] on span "Conecte o bloco ao fluxo anterior" at bounding box center [322, 513] width 193 height 15
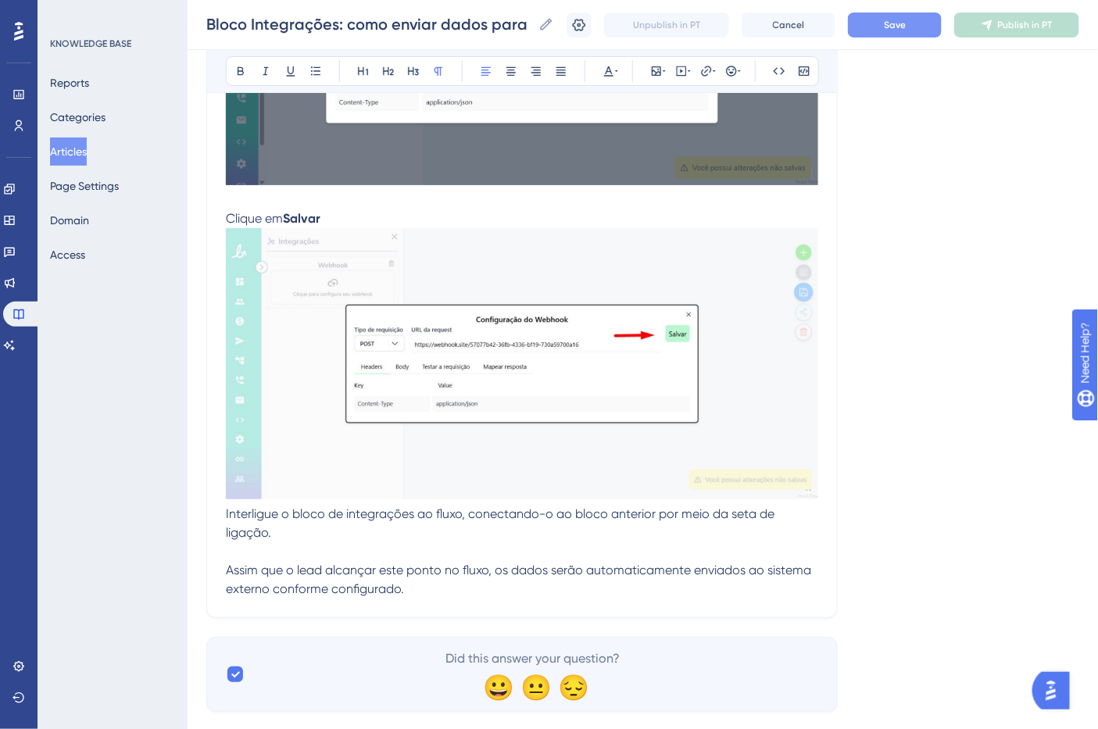
click at [425, 595] on p "Assim que o lead alcançar este ponto no fluxo, os dados serão automaticamente e…" at bounding box center [522, 580] width 592 height 38
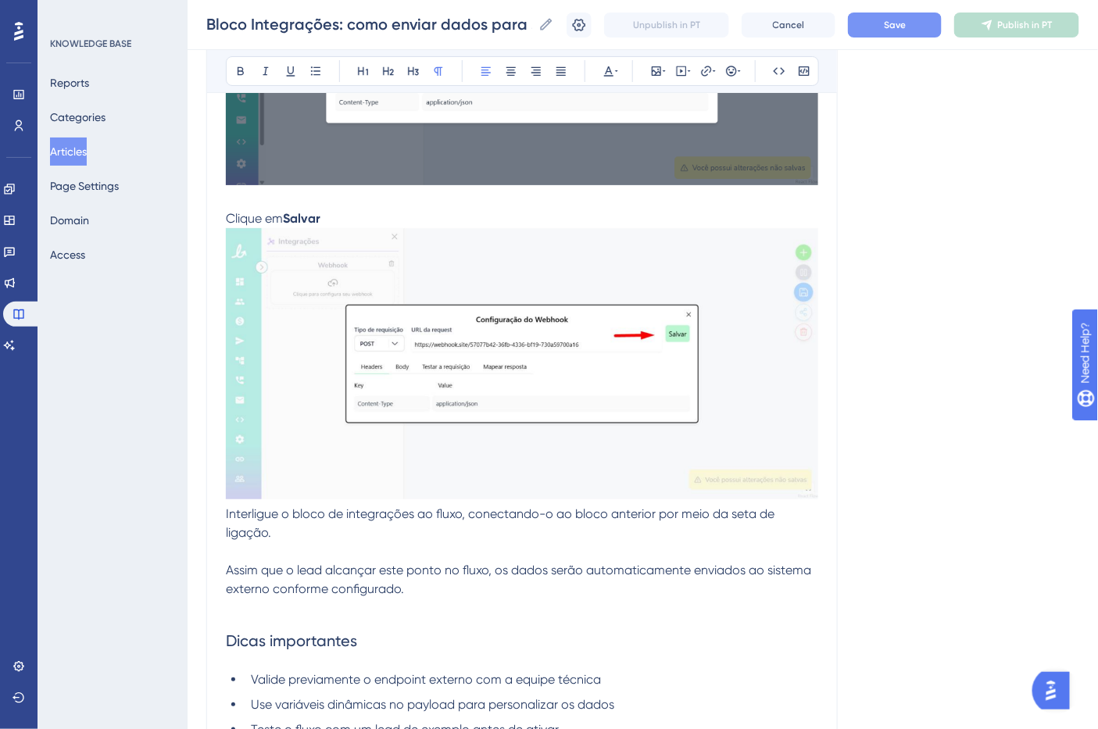
scroll to position [2092, 0]
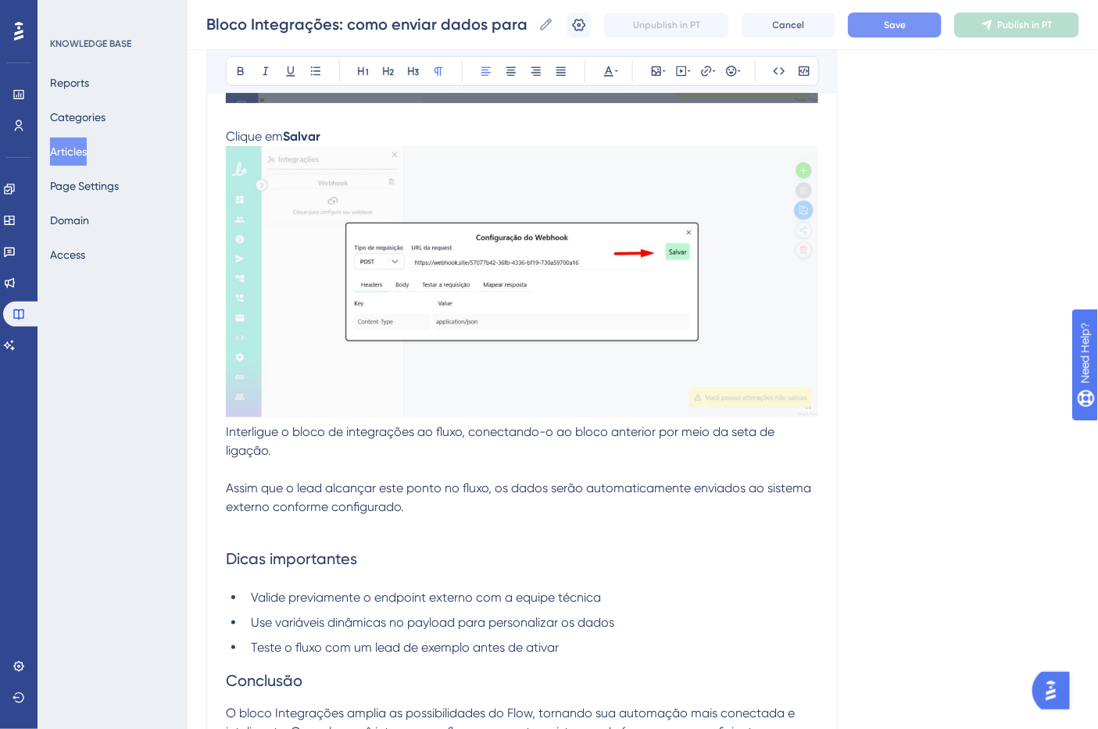
click at [306, 574] on h2 "Dicas importantes" at bounding box center [522, 558] width 592 height 47
click at [243, 61] on button at bounding box center [241, 71] width 22 height 22
click at [274, 685] on span "Conclusão" at bounding box center [264, 680] width 77 height 19
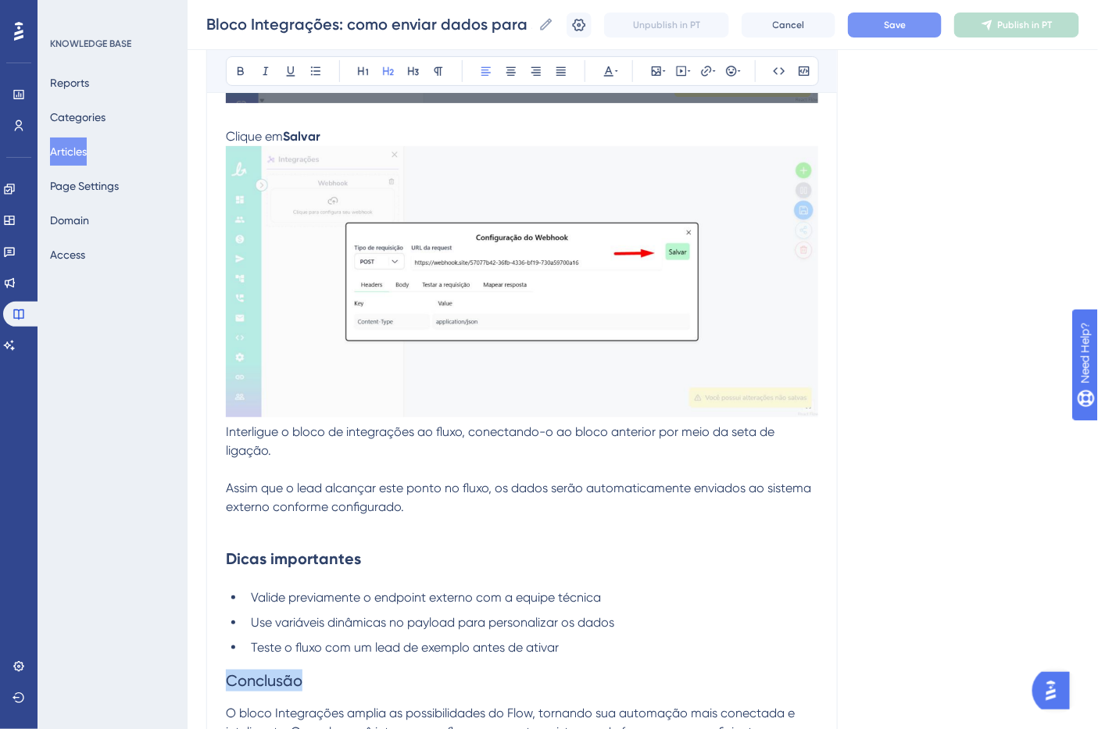
click at [274, 685] on span "Conclusão" at bounding box center [264, 680] width 77 height 19
click at [245, 66] on icon at bounding box center [240, 71] width 13 height 13
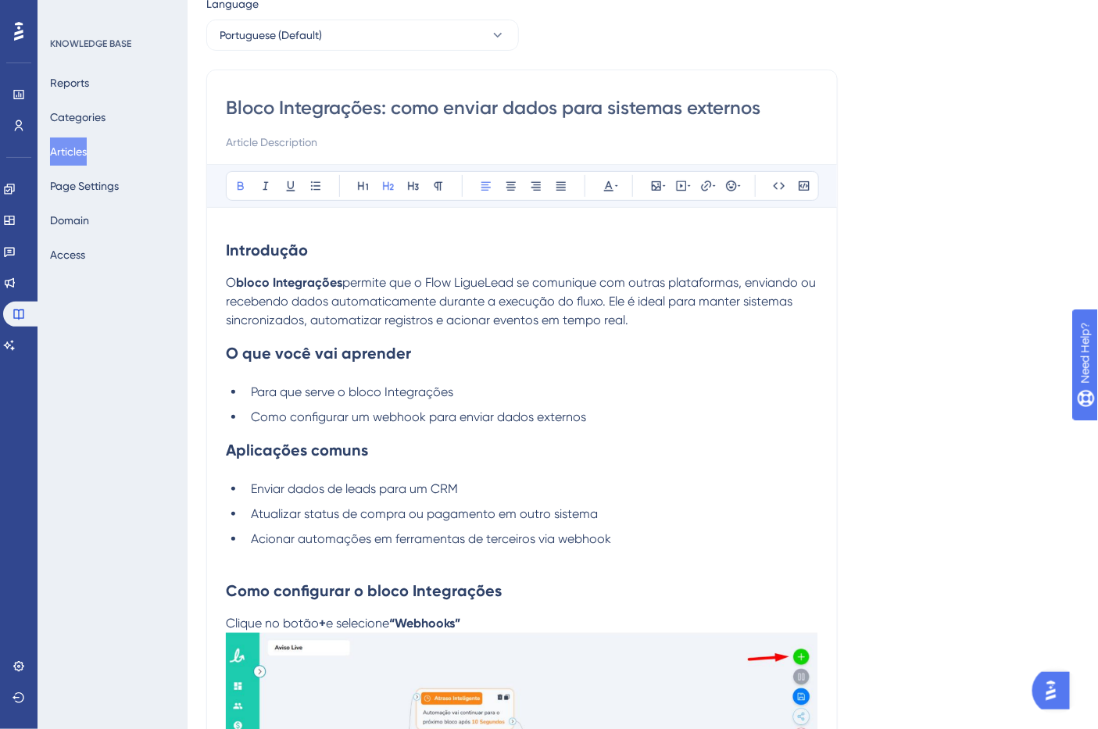
scroll to position [0, 0]
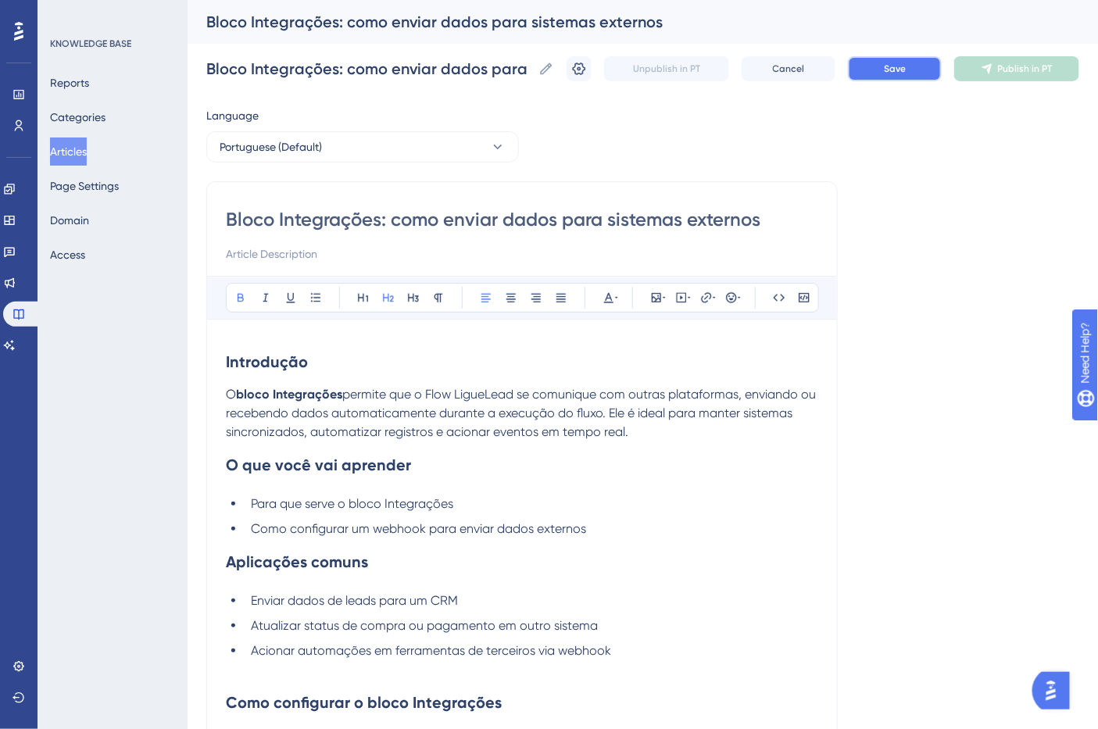
click at [906, 71] on span "Save" at bounding box center [895, 69] width 22 height 13
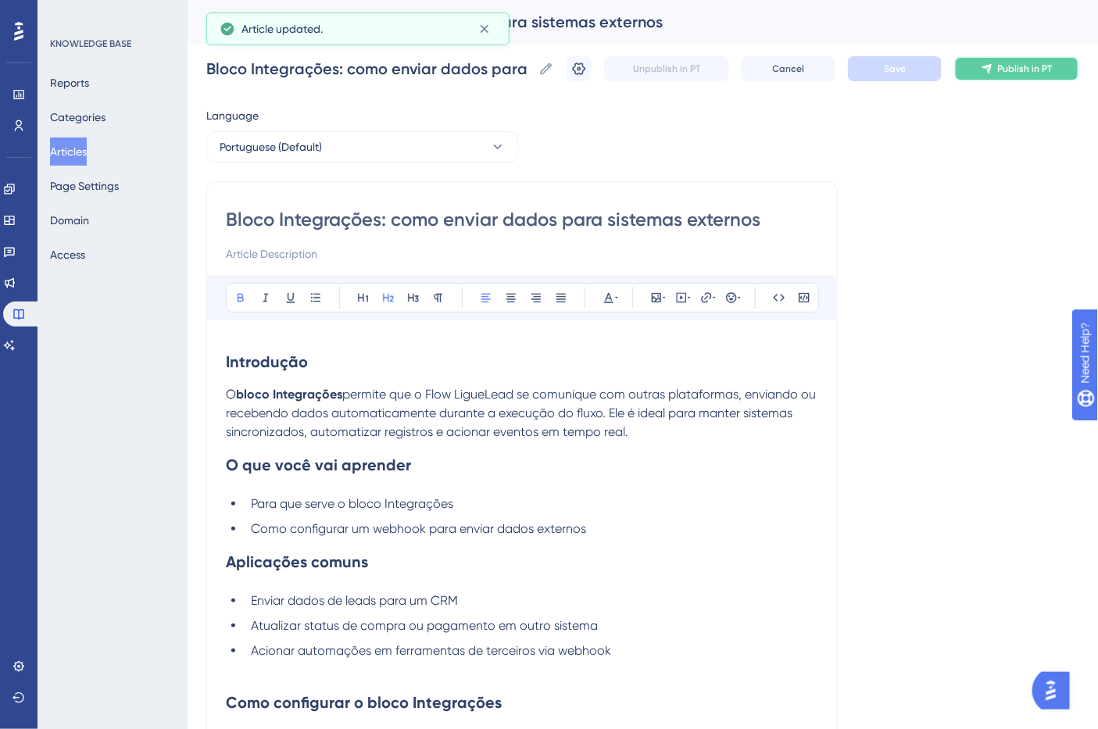
click at [1048, 77] on button "Publish in PT" at bounding box center [1016, 68] width 125 height 25
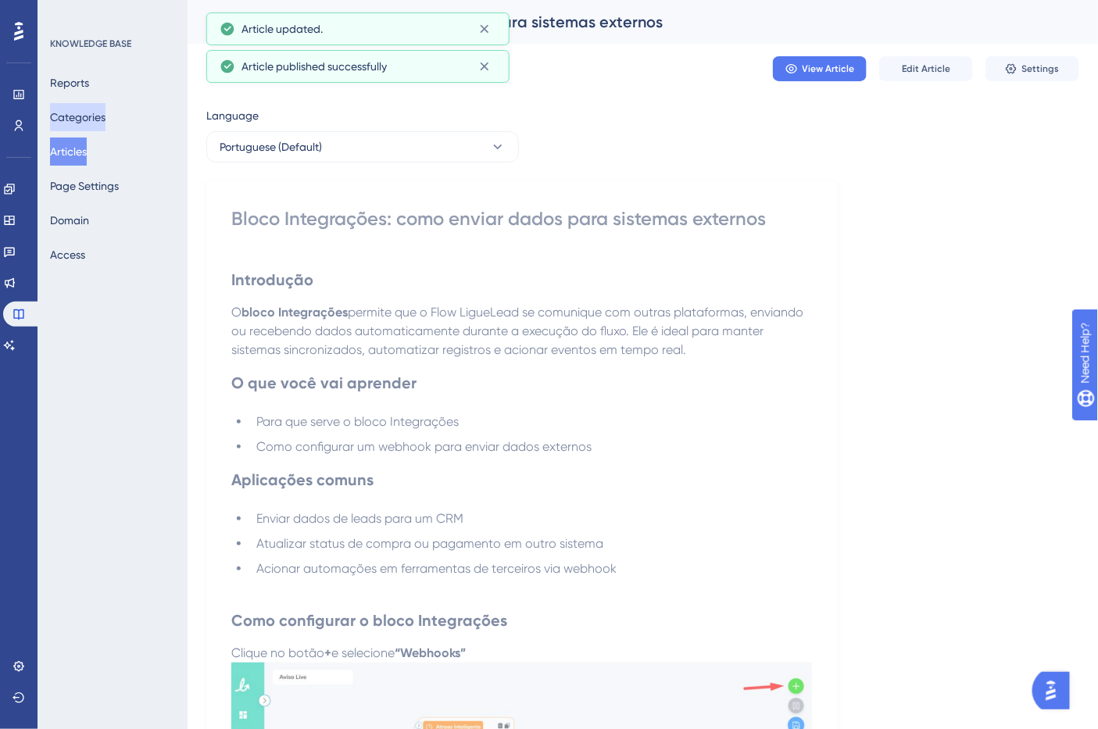
click at [106, 127] on button "Categories" at bounding box center [77, 117] width 55 height 28
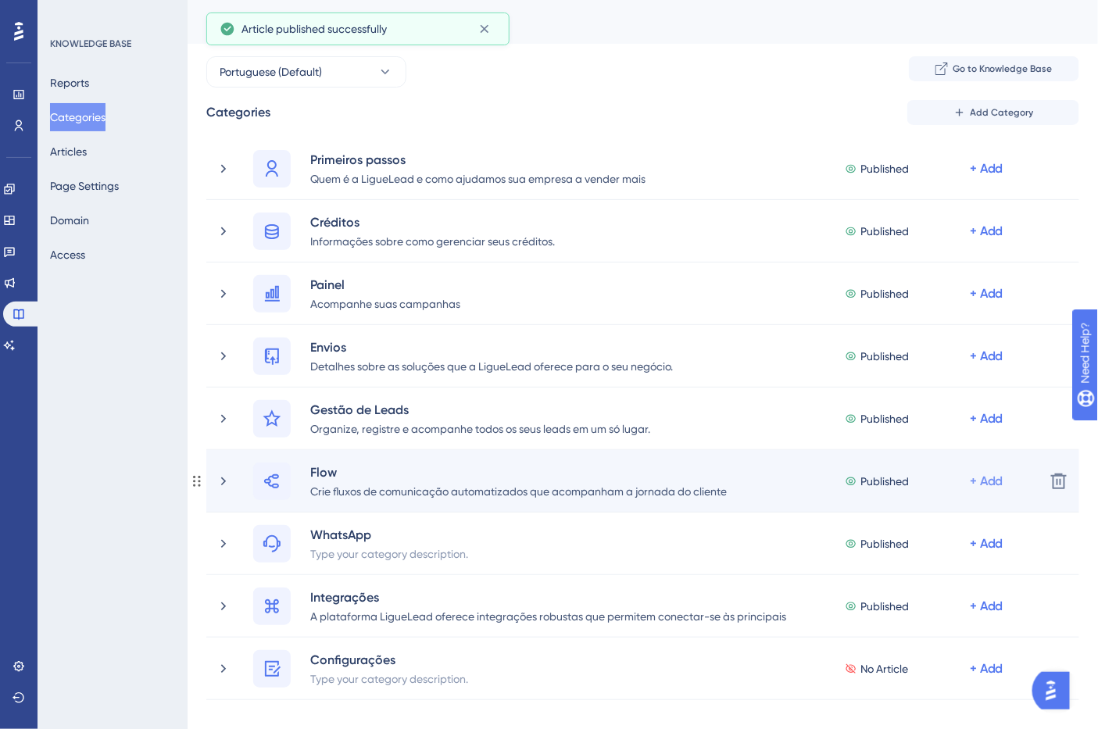
click at [997, 481] on div "+ Add" at bounding box center [987, 481] width 34 height 19
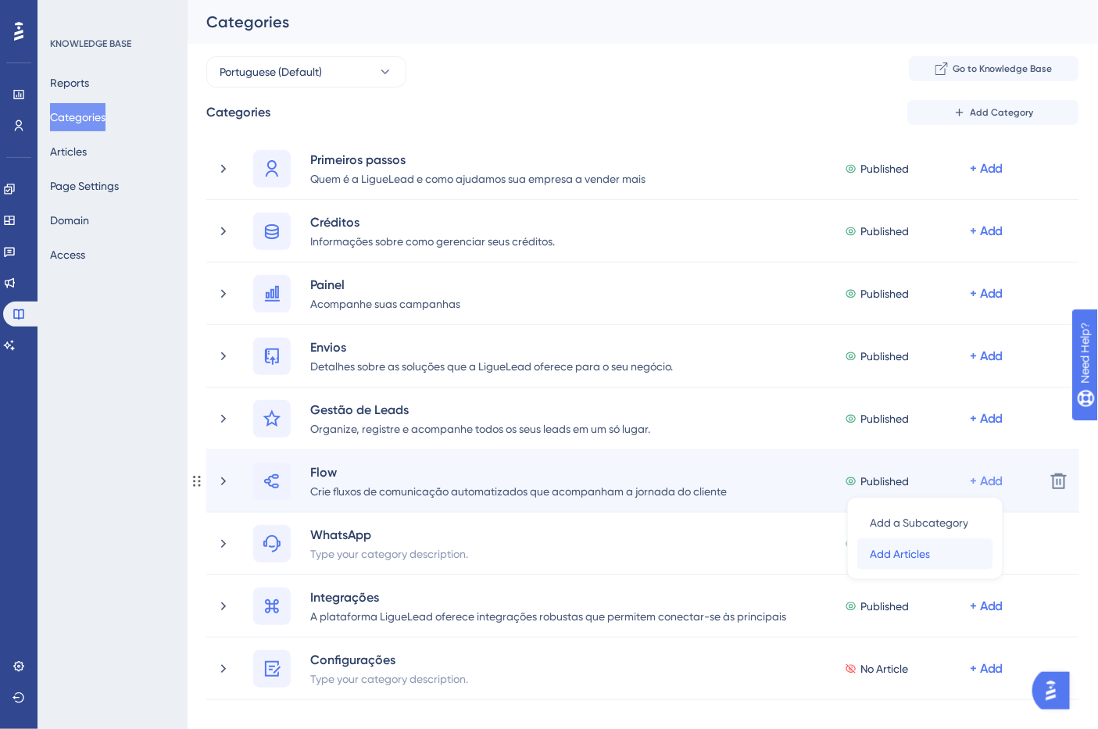
click at [916, 550] on span "Add Articles" at bounding box center [900, 554] width 60 height 19
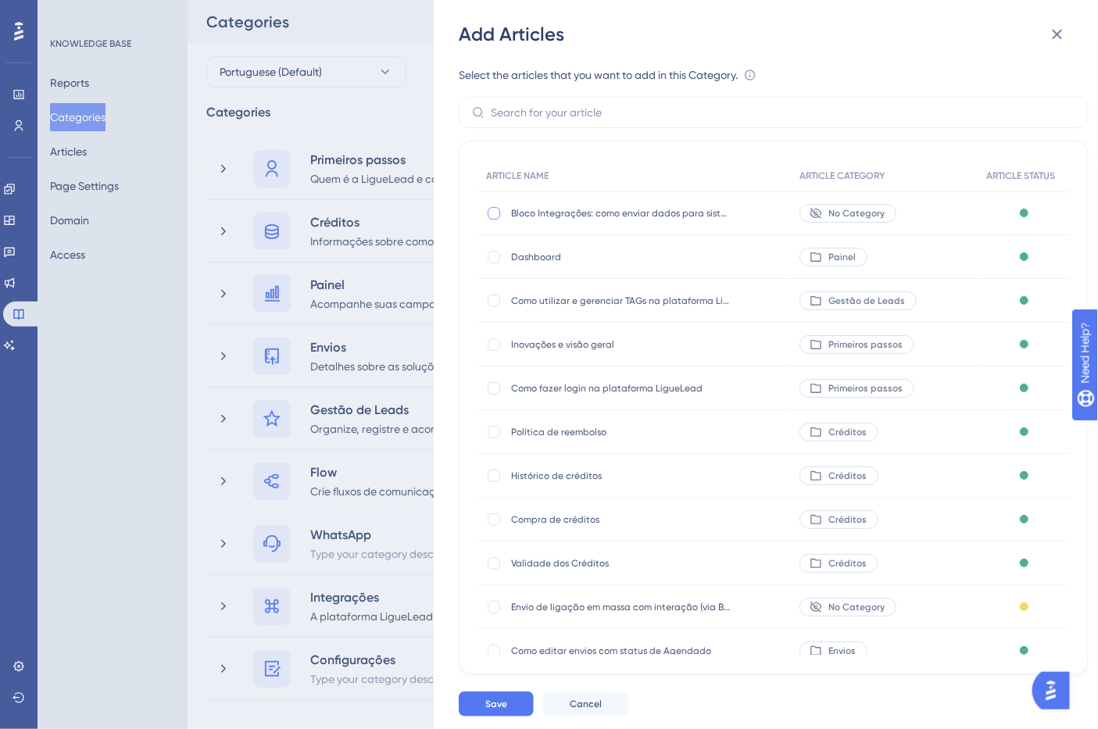
click at [492, 214] on div at bounding box center [494, 213] width 13 height 13
checkbox input "true"
click at [503, 710] on span "Save" at bounding box center [496, 704] width 22 height 13
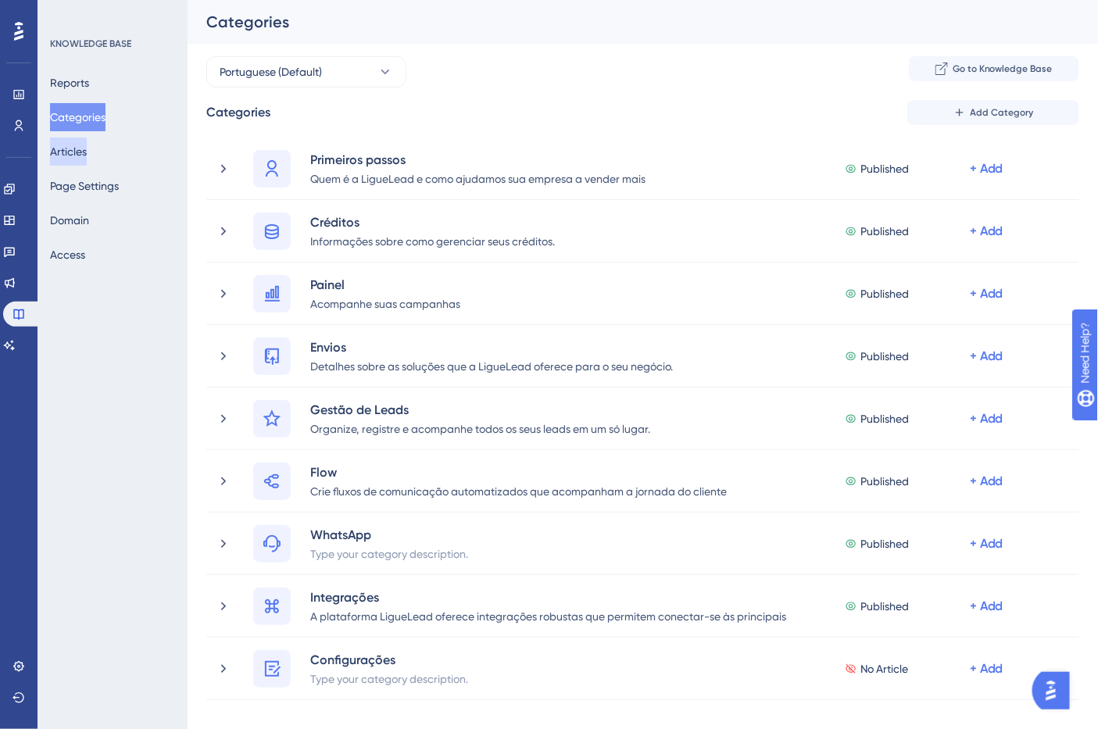
click at [87, 152] on button "Articles" at bounding box center [68, 152] width 37 height 28
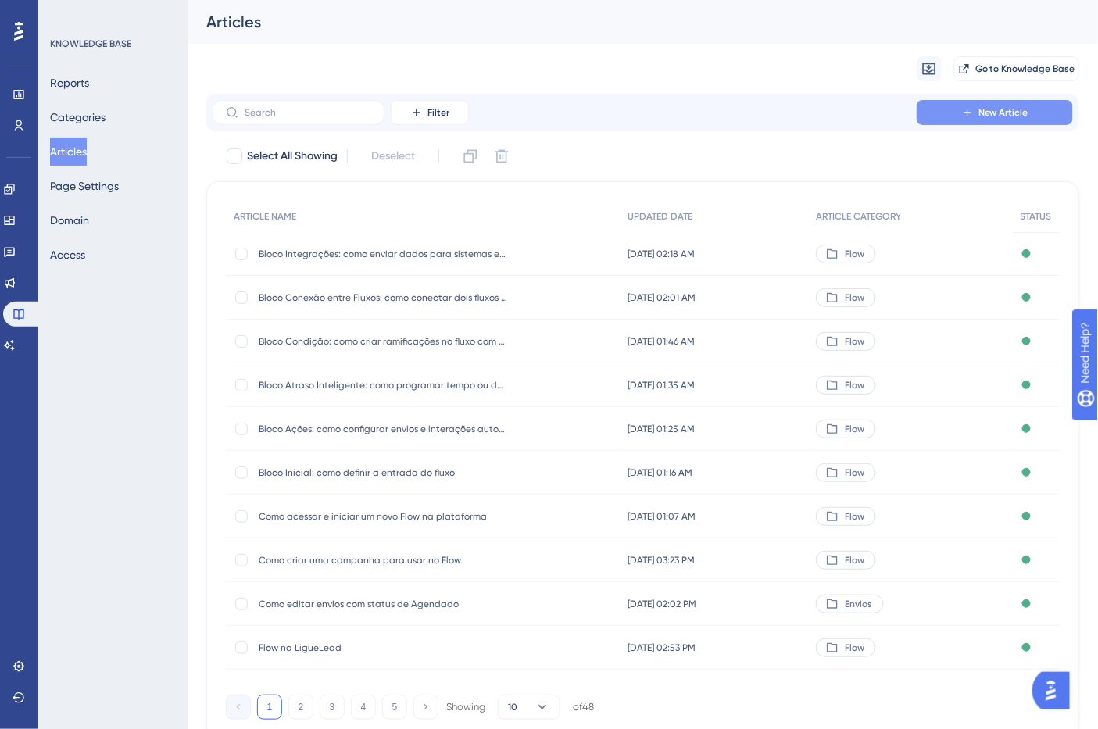
click at [1000, 108] on span "New Article" at bounding box center [1004, 112] width 50 height 13
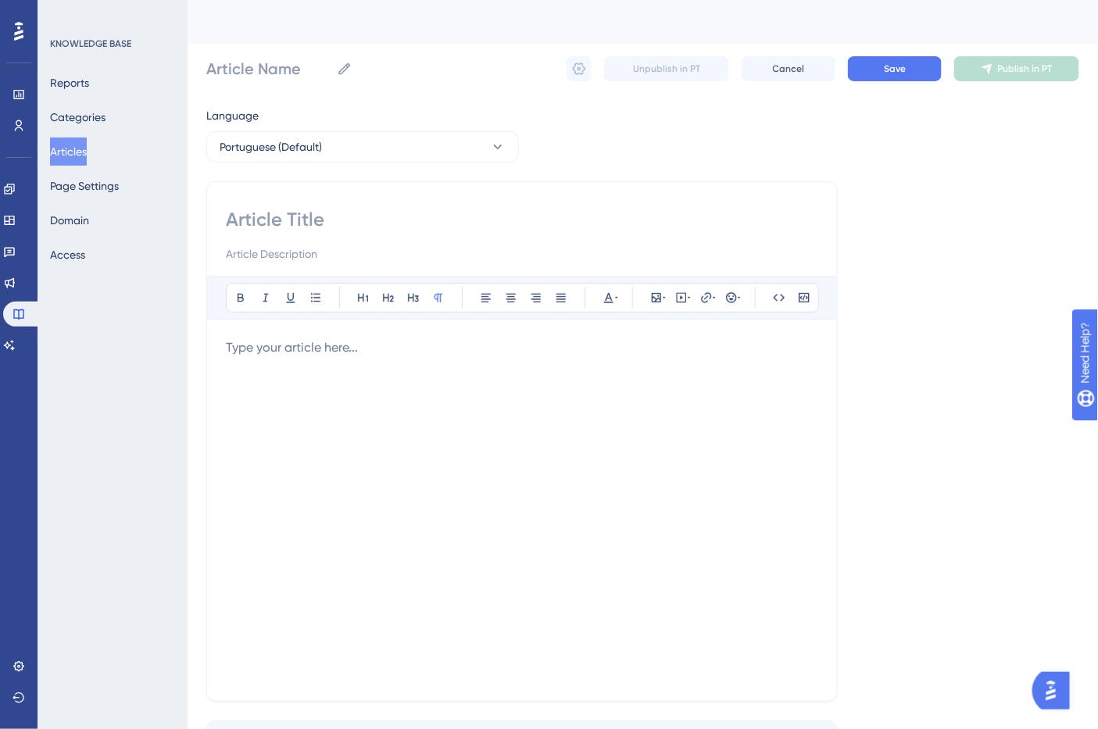
click at [338, 207] on input at bounding box center [522, 219] width 592 height 25
click at [337, 232] on div at bounding box center [522, 235] width 592 height 56
click at [335, 222] on input at bounding box center [522, 219] width 592 height 25
paste input "Como salvar, ativar e executar um Flow"
type input "Como salvar, ativar e executar um Flow"
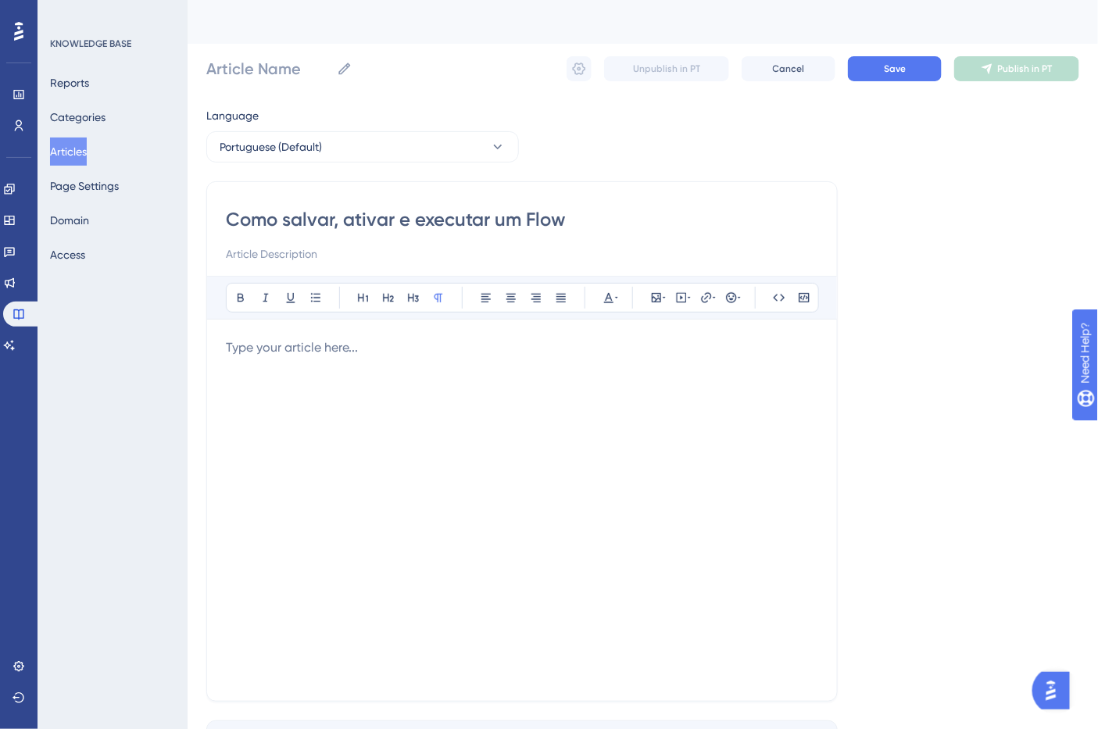
type input "Como salvar, ativar e executar um Flow"
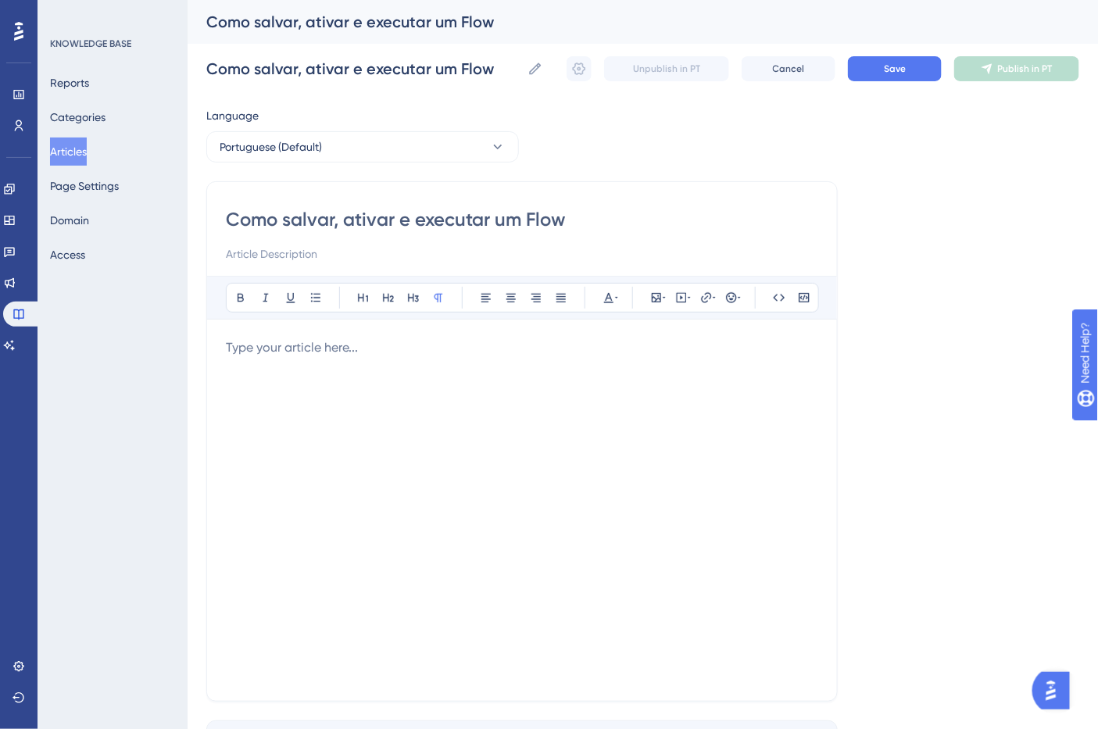
click at [428, 396] on div at bounding box center [522, 510] width 592 height 344
click at [379, 361] on div at bounding box center [522, 510] width 592 height 344
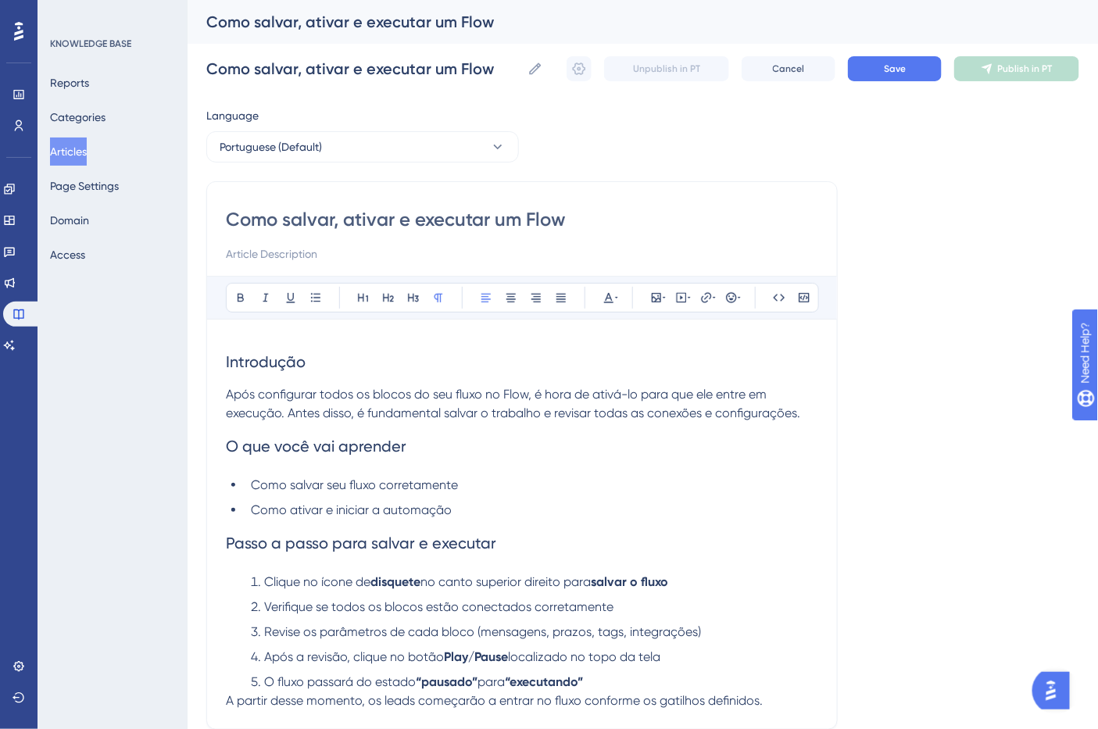
click at [299, 354] on span "Introdução" at bounding box center [266, 361] width 80 height 19
click at [236, 292] on icon at bounding box center [240, 298] width 13 height 13
click at [309, 443] on span "O que você vai aprender" at bounding box center [316, 446] width 181 height 19
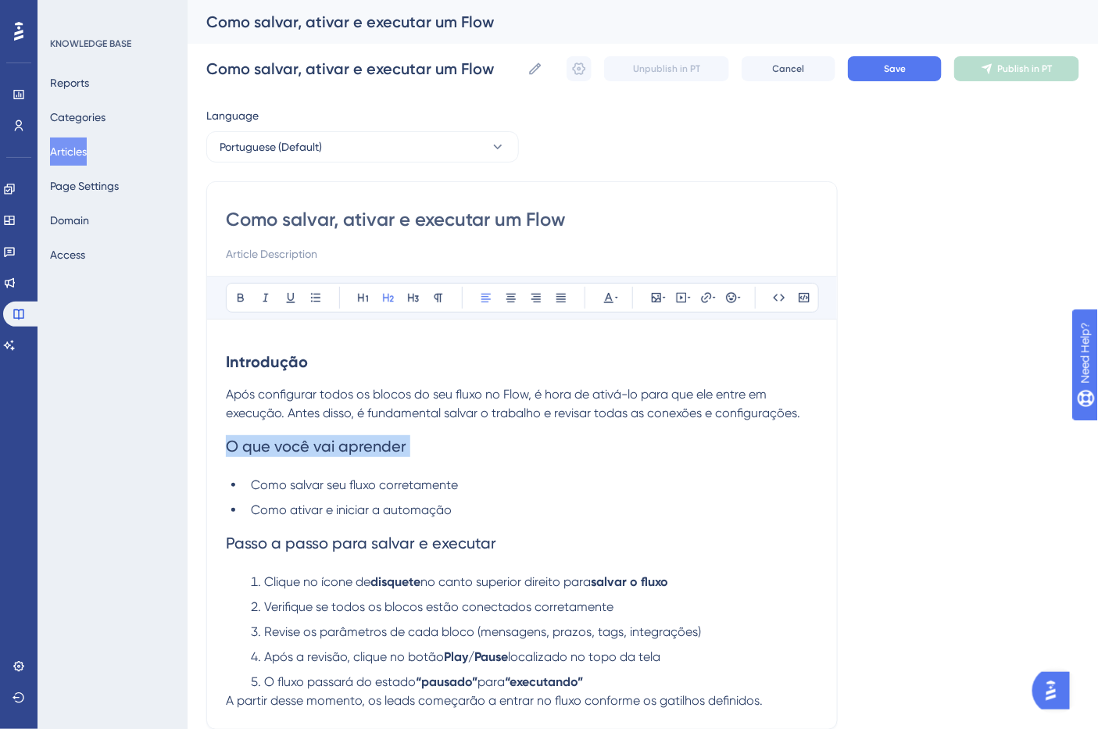
click at [309, 443] on span "O que você vai aprender" at bounding box center [316, 446] width 181 height 19
click at [235, 293] on icon at bounding box center [240, 298] width 13 height 13
click at [361, 542] on span "Passo a passo para salvar e executar" at bounding box center [361, 543] width 270 height 19
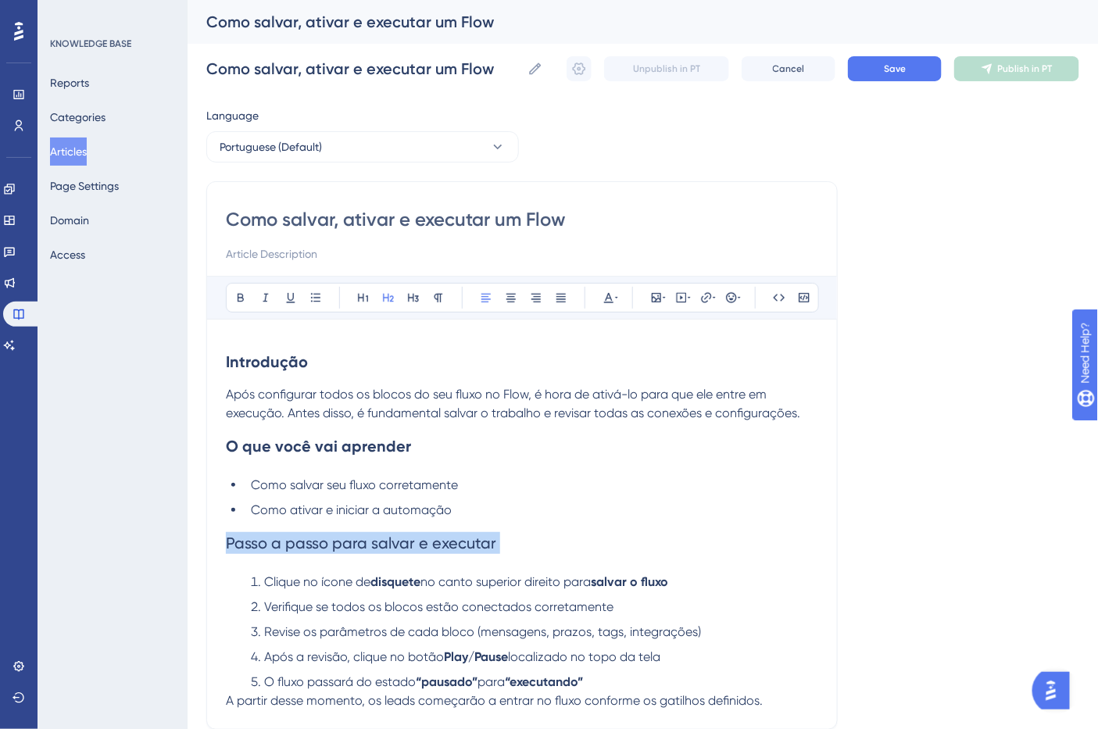
click at [361, 542] on span "Passo a passo para salvar e executar" at bounding box center [361, 543] width 270 height 19
click at [238, 294] on icon at bounding box center [241, 298] width 6 height 9
click at [483, 478] on li "Como salvar seu fluxo corretamente" at bounding box center [532, 485] width 574 height 19
click at [571, 517] on li "Como ativar e iniciar a automação" at bounding box center [532, 510] width 574 height 19
click at [559, 517] on li "Como ativar e iniciar a automação" at bounding box center [532, 510] width 574 height 19
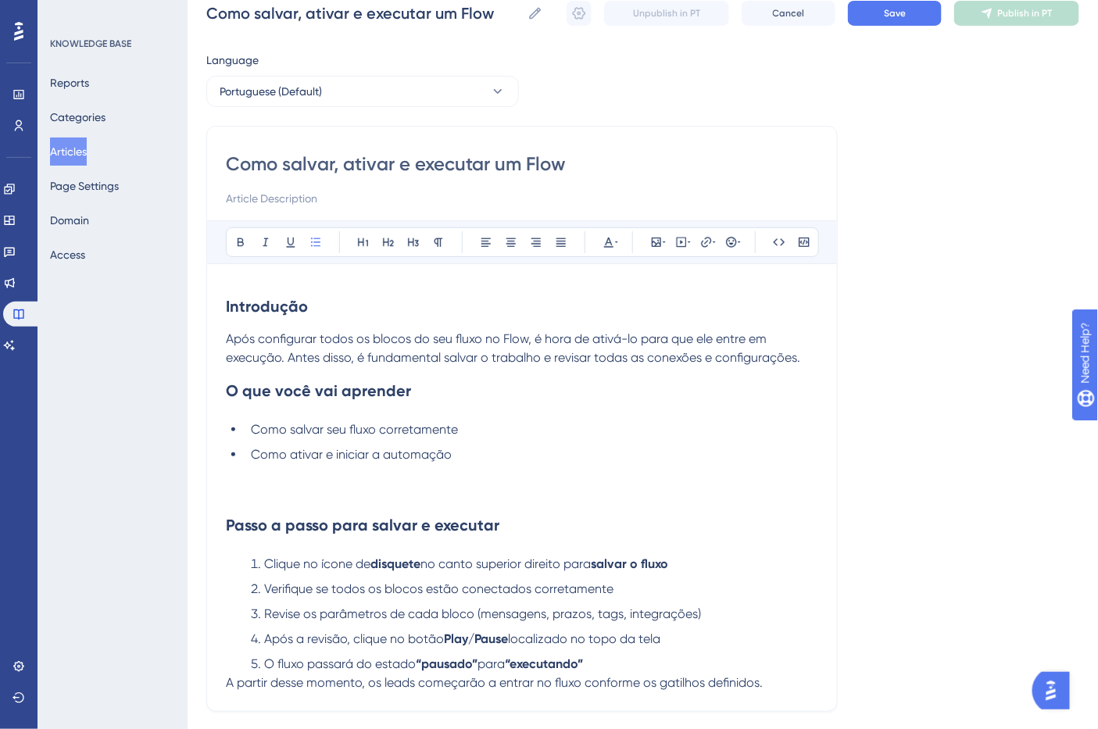
scroll to position [174, 0]
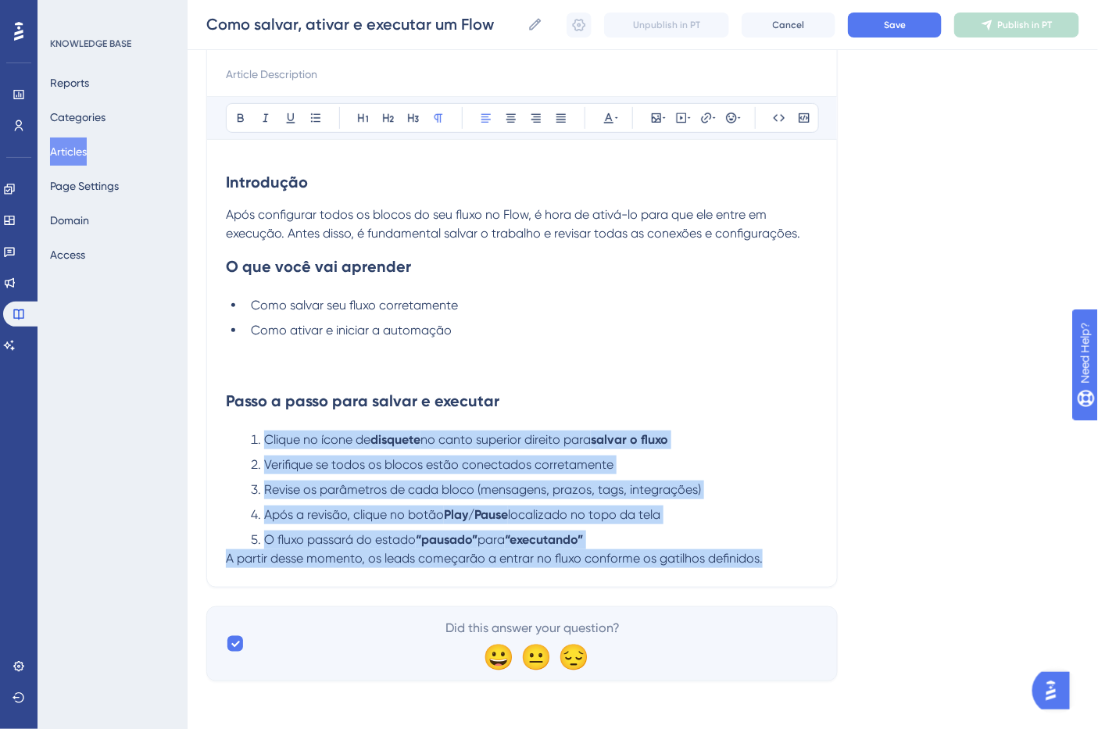
drag, startPoint x: 775, startPoint y: 565, endPoint x: 248, endPoint y: 449, distance: 539.3
click at [248, 449] on div "Introdução Após configurar todos os blocos do seu fluxo no Flow, é hora de ativ…" at bounding box center [522, 364] width 592 height 410
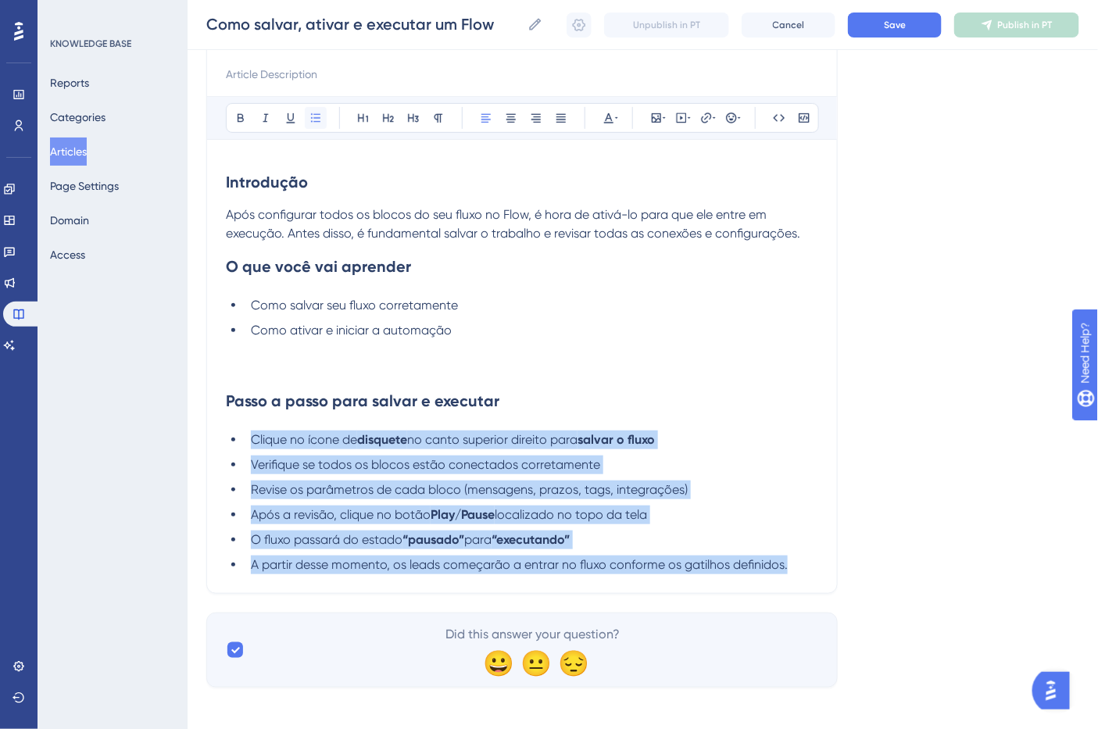
click at [307, 120] on button at bounding box center [316, 118] width 22 height 22
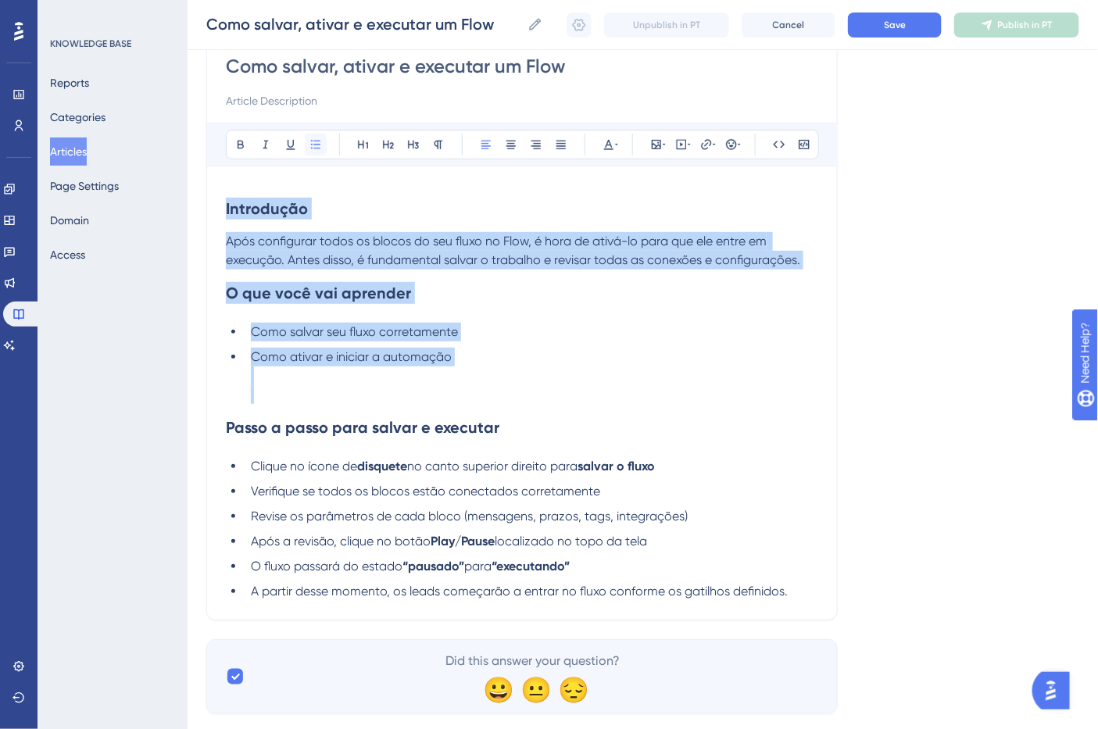
click at [307, 120] on div "Como salvar, ativar e executar um Flow Bold Italic Underline Bullet Point Headi…" at bounding box center [522, 324] width 632 height 592
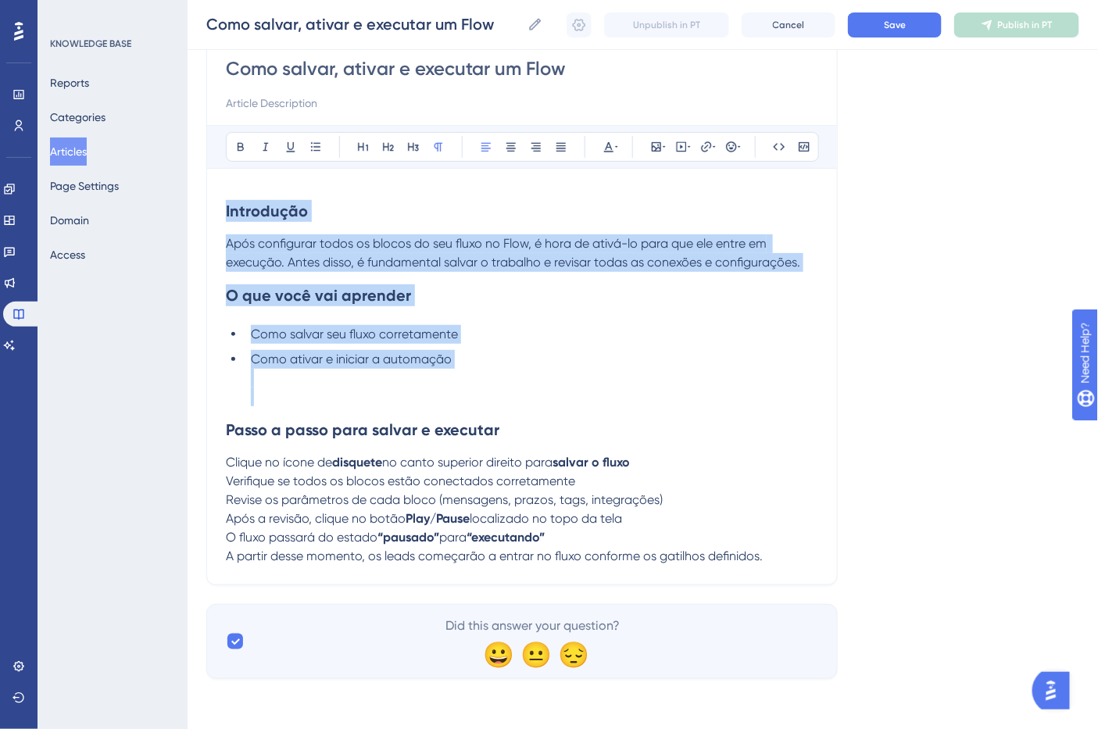
click at [365, 497] on span "Revise os parâmetros de cada bloco (mensagens, prazos, tags, integrações)" at bounding box center [444, 499] width 437 height 15
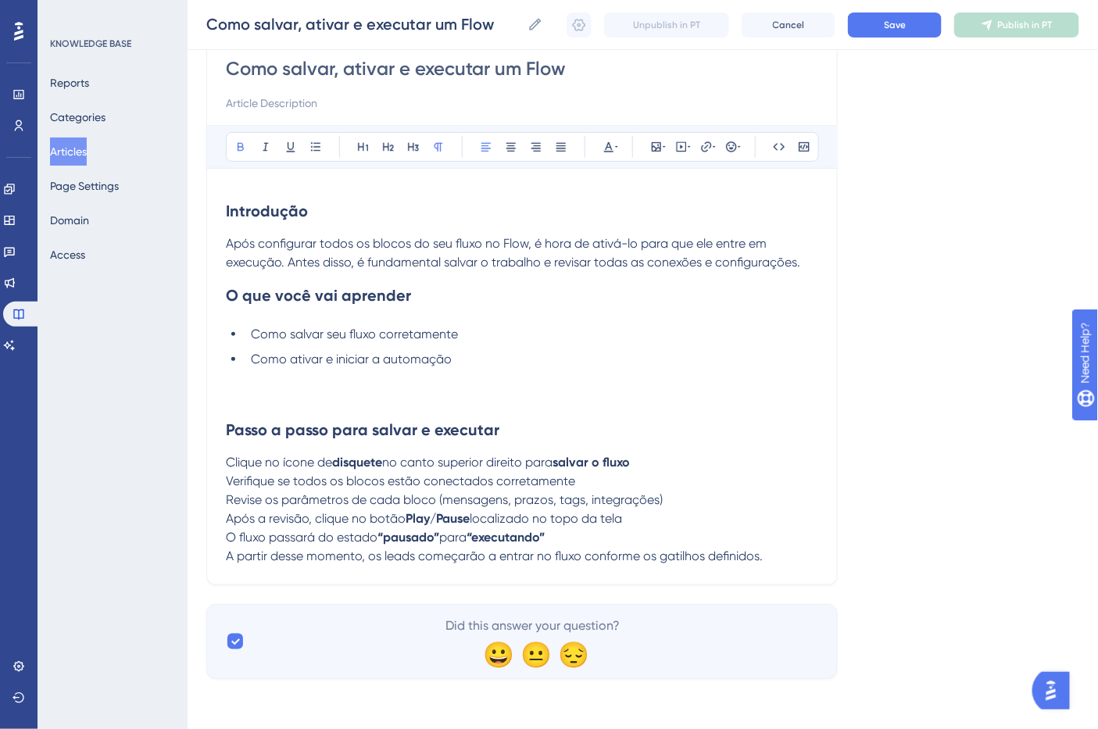
click at [660, 466] on p "Clique no ícone de disquete no canto superior direito para salvar o fluxo" at bounding box center [522, 462] width 592 height 19
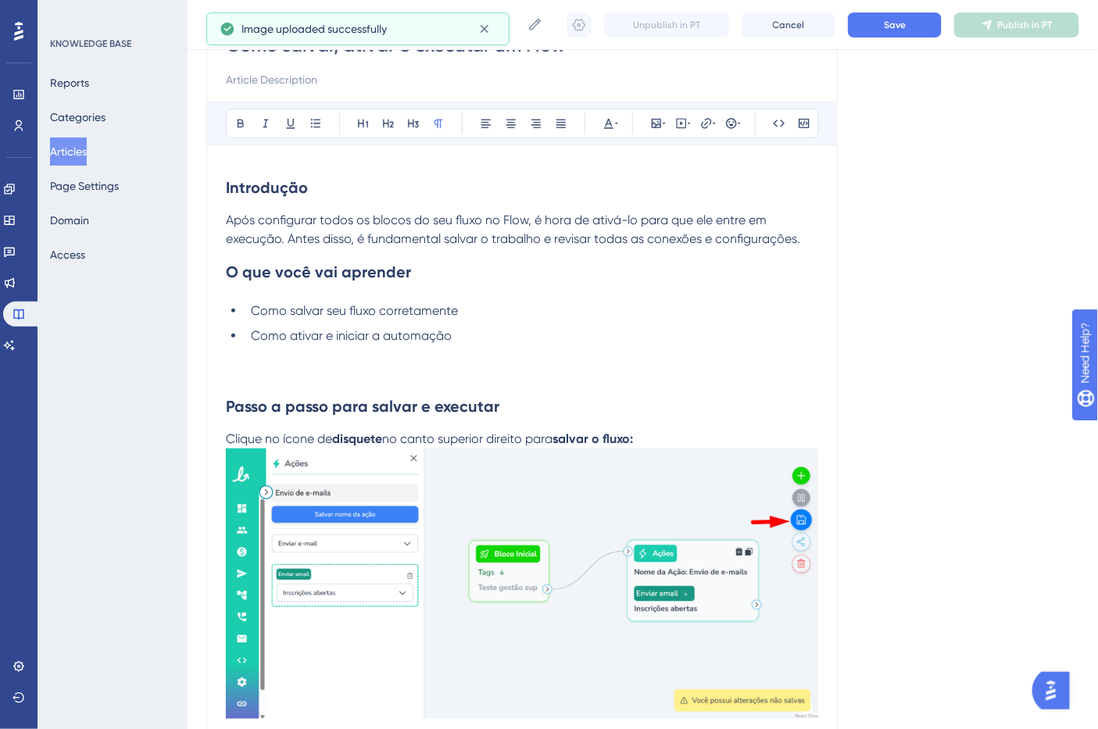
scroll to position [428, 0]
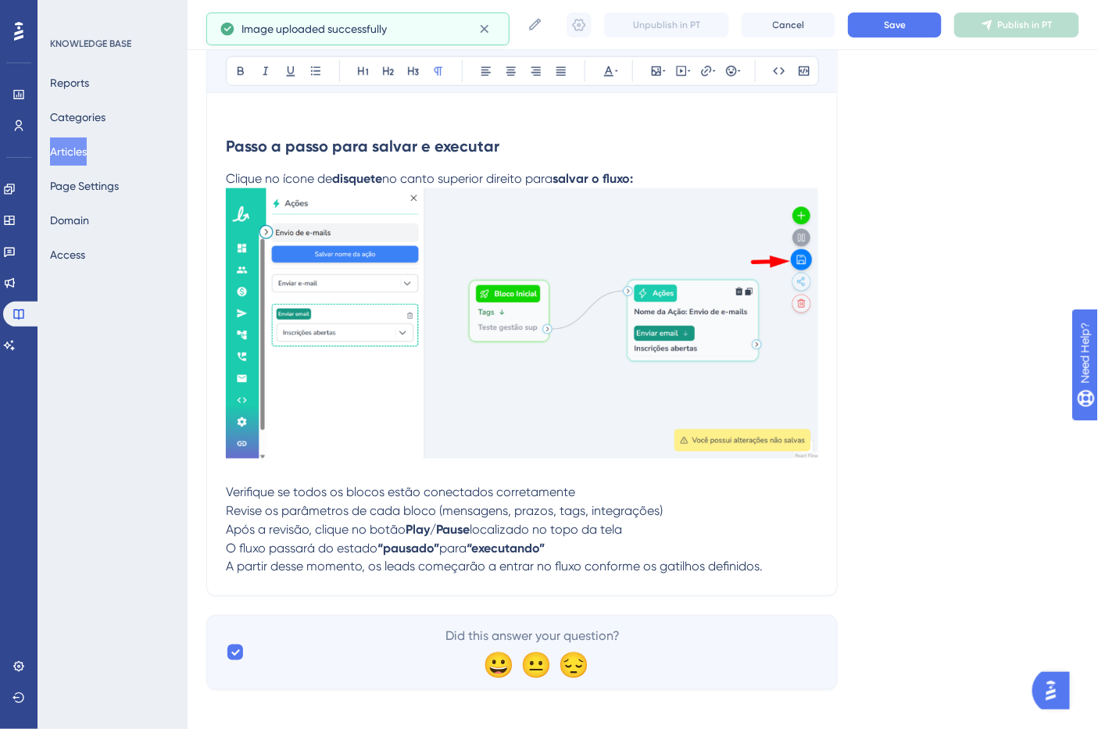
click at [592, 493] on p "Verifique se todos os blocos estão conectados corretamente" at bounding box center [522, 492] width 592 height 19
click at [698, 508] on p "Revise os parâmetros de cada bloco (mensagens, prazos, tags, integrações)" at bounding box center [522, 511] width 592 height 19
click at [697, 522] on p "Após a revisão, clique no botão Play/Pause localizado no topo da tela" at bounding box center [522, 530] width 592 height 19
click at [707, 514] on p "Revise os parâmetros de cada bloco (mensagens, prazos, tags, integrações)" at bounding box center [522, 511] width 592 height 19
click at [674, 535] on p "Após a revisão, clique no botão Play/Pause localizado no topo da tela" at bounding box center [522, 530] width 592 height 19
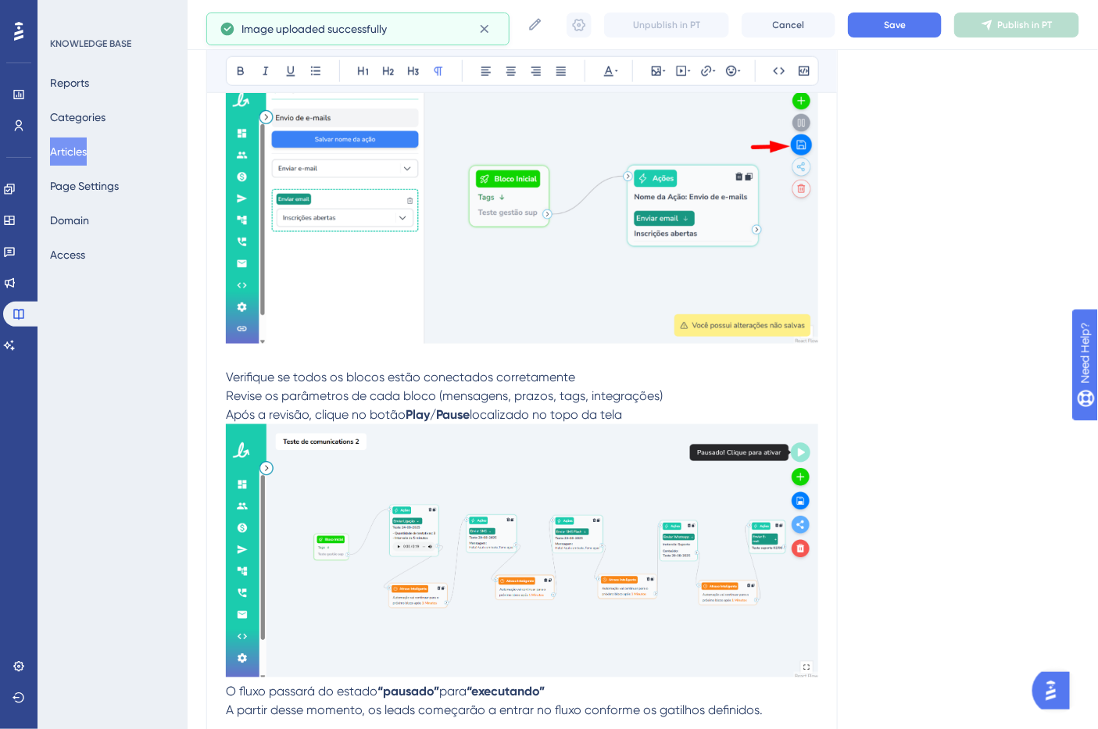
scroll to position [603, 0]
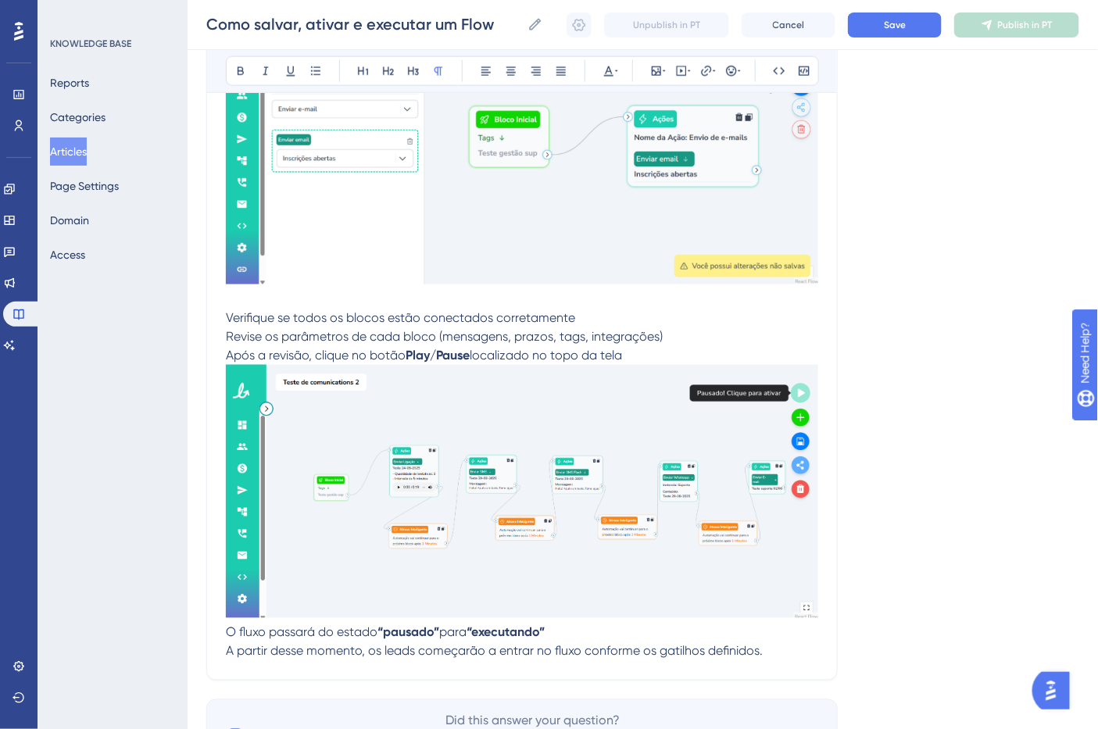
click at [506, 689] on div "Language Portuguese (Default) Como salvar, ativar e executar um Flow Bold Itali…" at bounding box center [642, 135] width 873 height 1277
click at [506, 680] on div "Como salvar, ativar e executar um Flow Bold Italic Underline Bullet Point Headi…" at bounding box center [522, 126] width 632 height 1108
drag, startPoint x: 785, startPoint y: 667, endPoint x: 763, endPoint y: 653, distance: 26.0
click at [783, 667] on div "Como salvar, ativar e executar um Flow Bold Italic Underline Bullet Point Headi…" at bounding box center [522, 126] width 632 height 1108
click at [763, 653] on p "A partir desse momento, os leads começarão a entrar no fluxo conforme os gatilh…" at bounding box center [522, 651] width 592 height 19
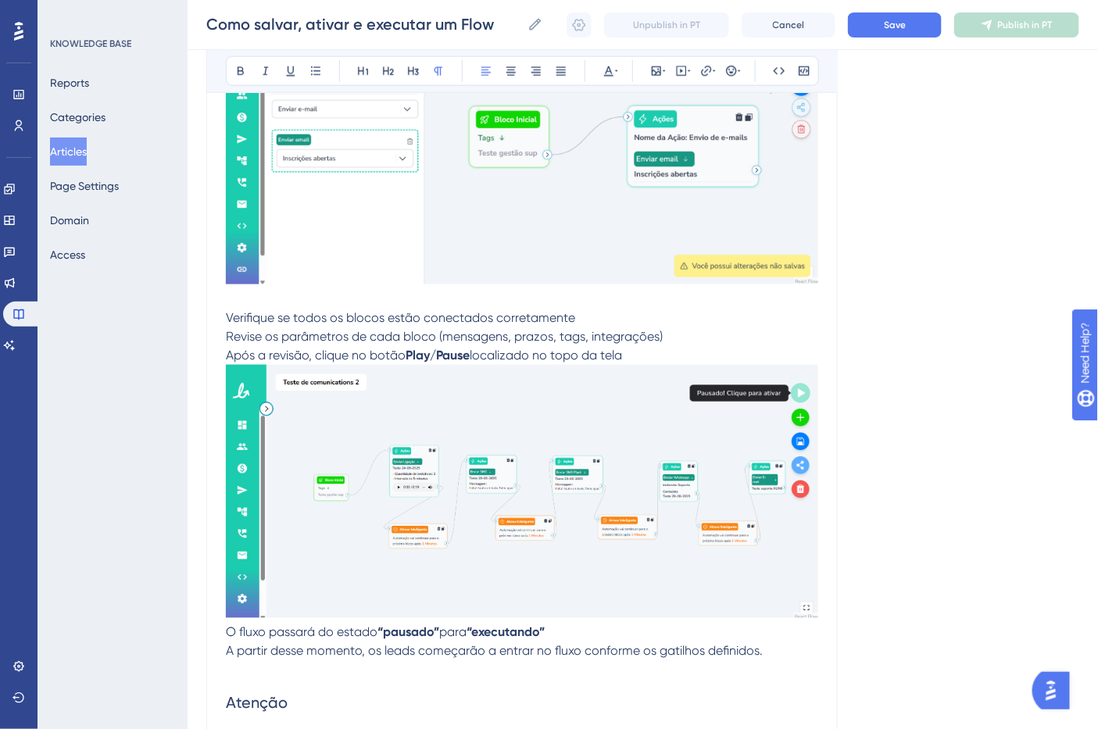
scroll to position [764, 0]
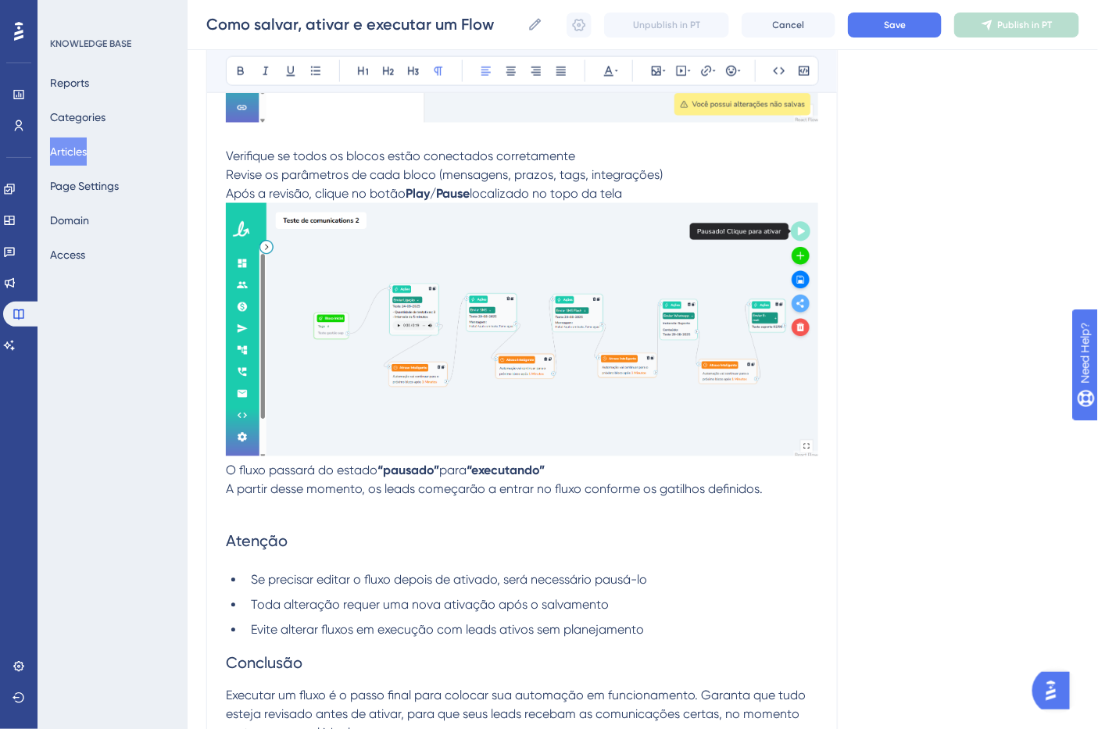
click at [266, 538] on span "Atenção" at bounding box center [257, 541] width 62 height 19
click at [264, 538] on span "Atenção" at bounding box center [257, 541] width 62 height 19
click at [241, 71] on icon at bounding box center [241, 71] width 6 height 9
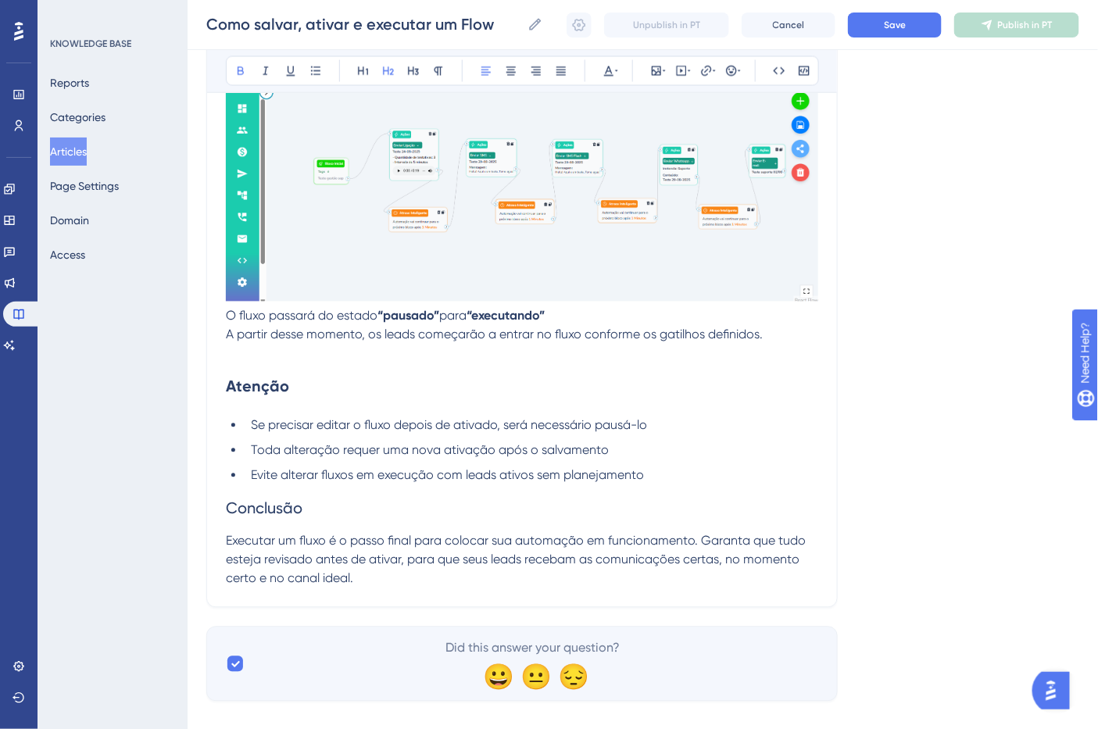
scroll to position [939, 0]
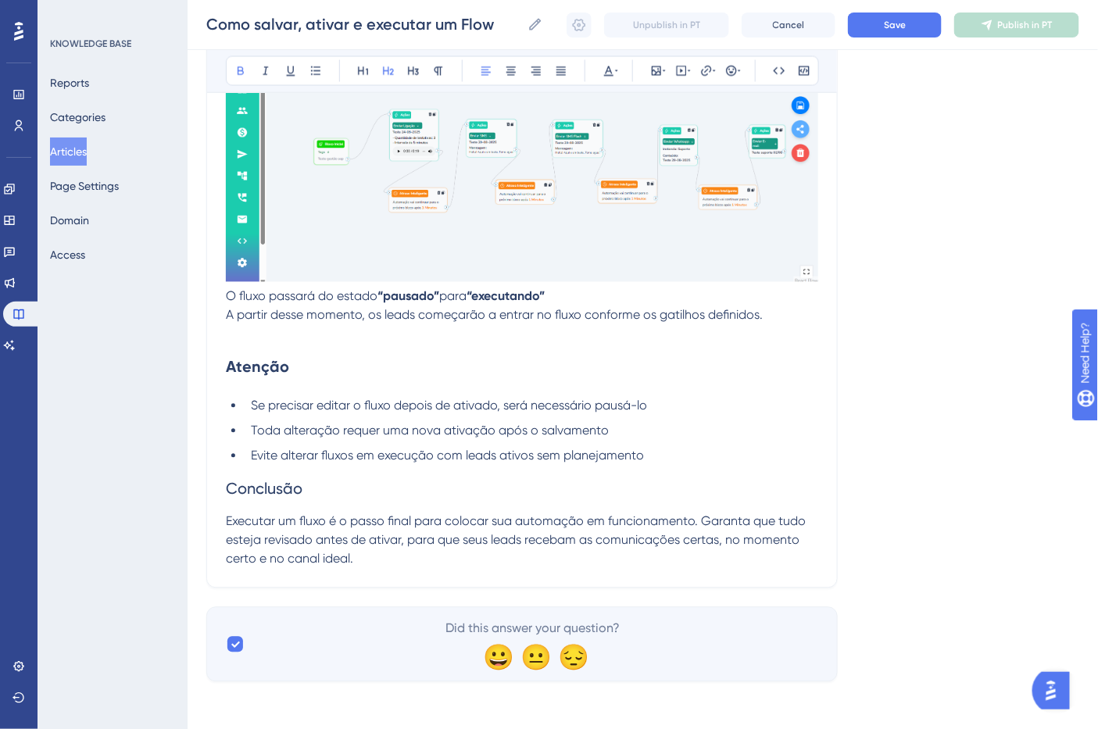
click at [267, 495] on span "Conclusão" at bounding box center [264, 489] width 77 height 19
click at [241, 66] on icon at bounding box center [240, 71] width 13 height 13
click at [502, 519] on span "Executar um fluxo é o passo final para colocar sua automação em funcionamento. …" at bounding box center [517, 540] width 583 height 52
click at [900, 40] on div "Como salvar, ativar e executar um Flow Como salvar, [PERSON_NAME] e executar um…" at bounding box center [643, 25] width 911 height 50
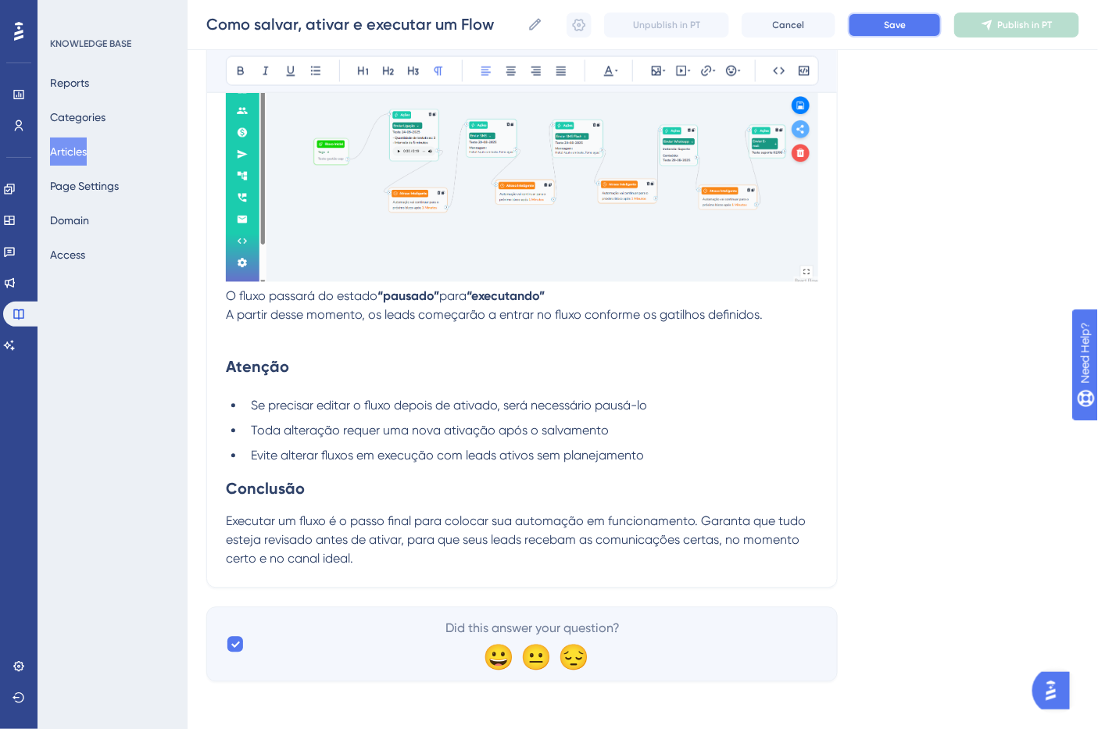
click at [896, 27] on span "Save" at bounding box center [895, 25] width 22 height 13
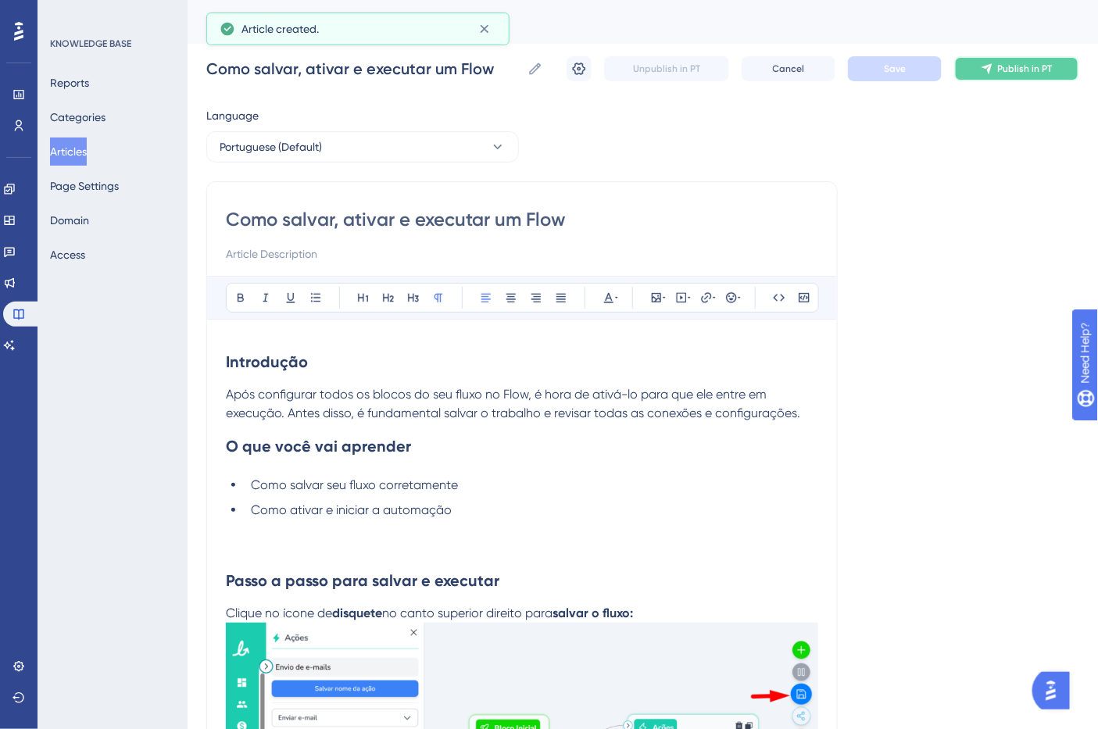
click at [1054, 66] on button "Publish in PT" at bounding box center [1016, 68] width 125 height 25
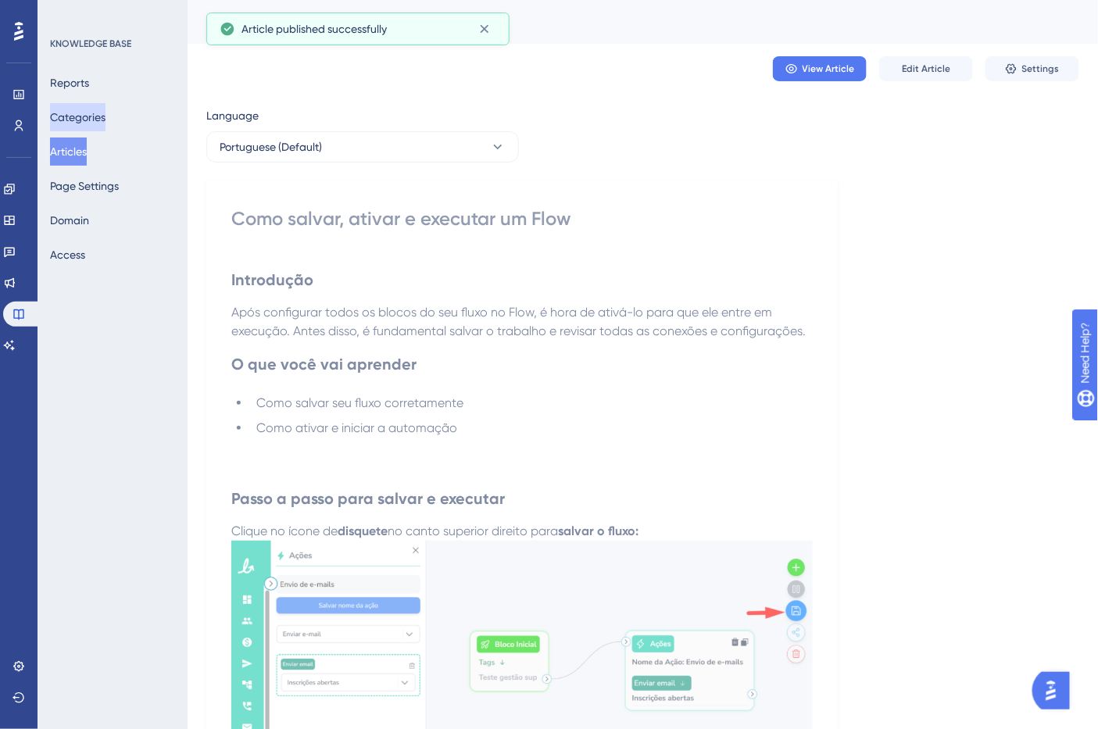
click at [98, 122] on button "Categories" at bounding box center [77, 117] width 55 height 28
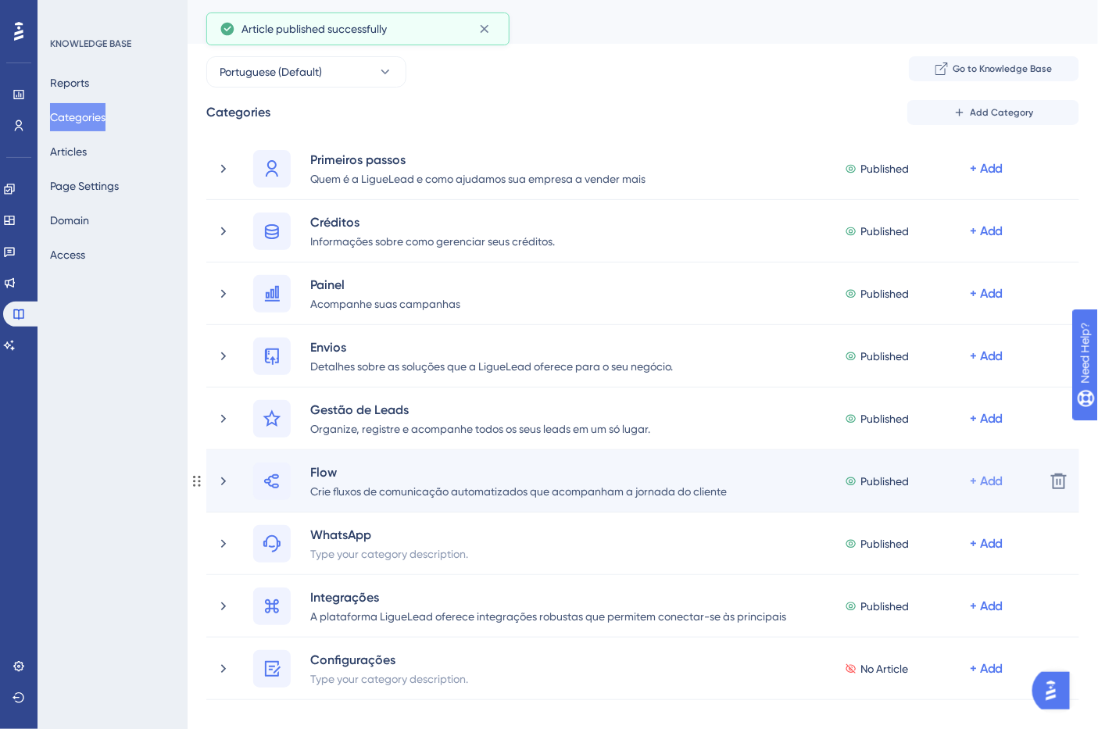
click at [989, 481] on div "+ Add" at bounding box center [987, 481] width 34 height 19
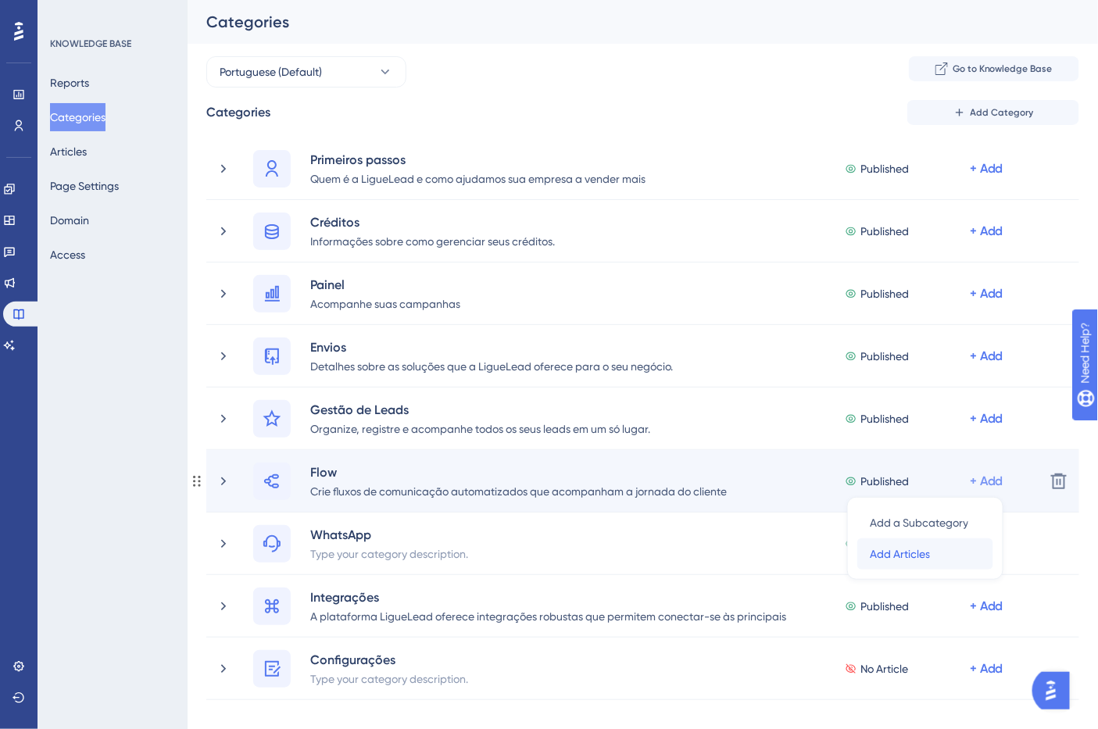
click at [939, 555] on div "Add Articles Add Articles" at bounding box center [925, 554] width 111 height 31
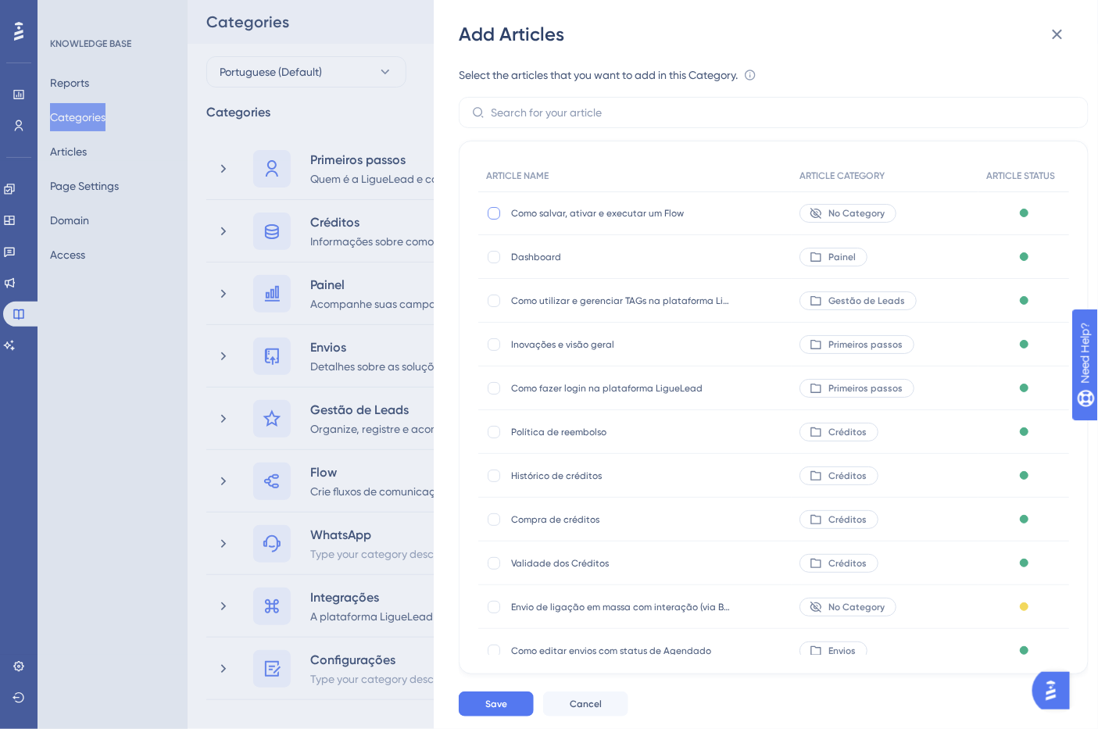
click at [496, 213] on div at bounding box center [494, 213] width 13 height 13
checkbox input "true"
click at [498, 710] on button "Save" at bounding box center [496, 704] width 75 height 25
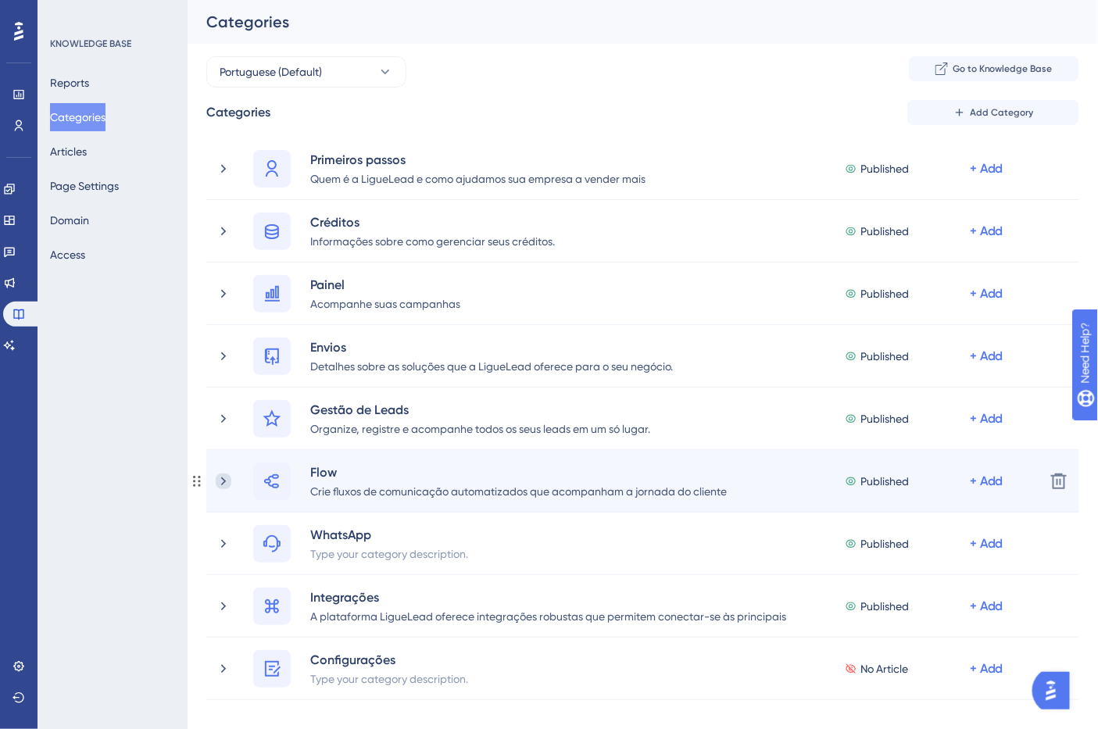
click at [223, 481] on icon at bounding box center [224, 482] width 16 height 16
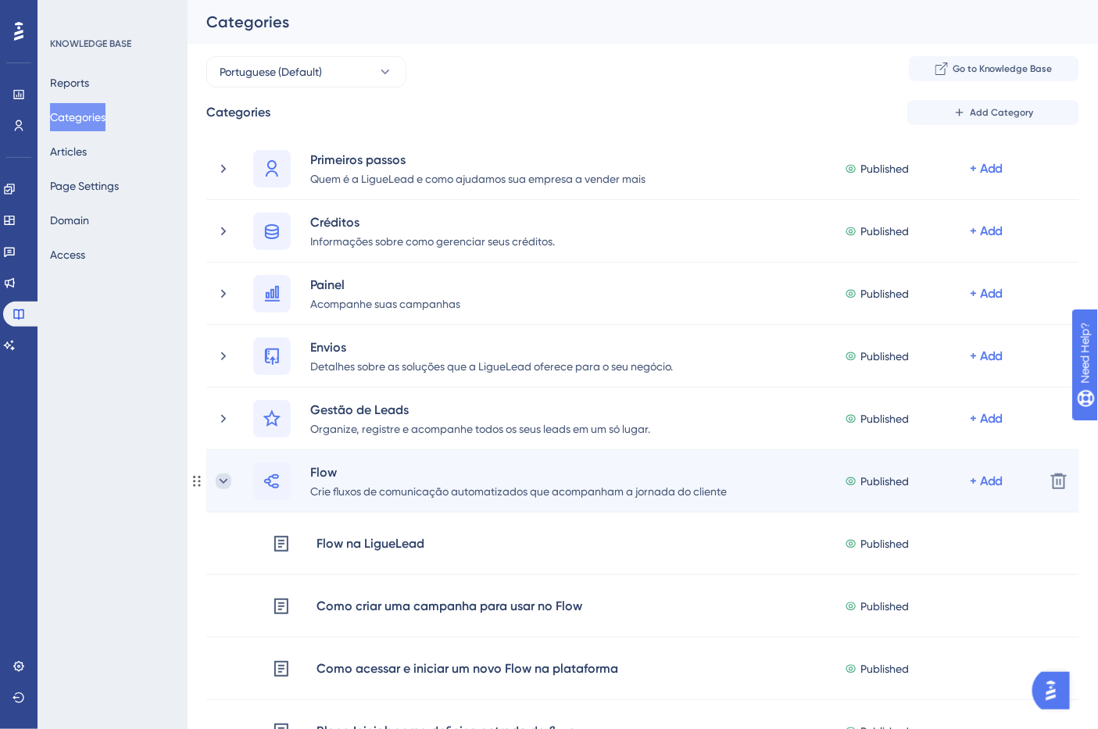
click at [219, 474] on icon at bounding box center [224, 482] width 16 height 16
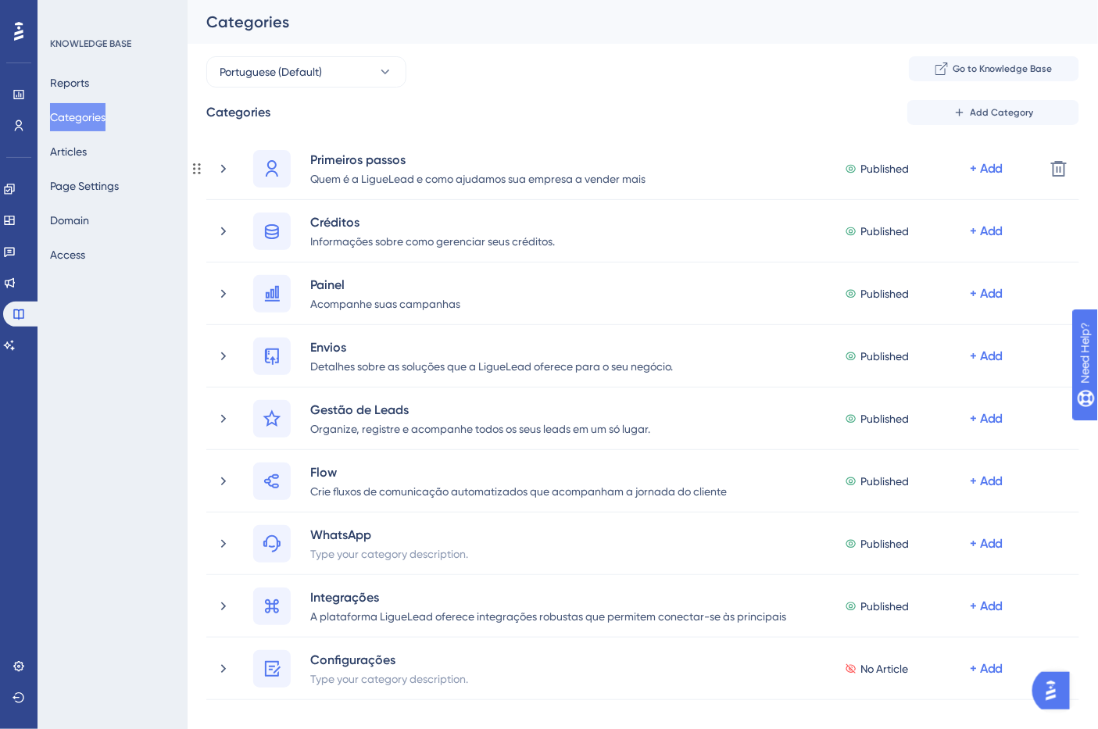
click at [203, 170] on div "Primeiros passos Quem é a LigueLead e como ajudamos sua empresa a vender mais P…" at bounding box center [635, 169] width 889 height 63
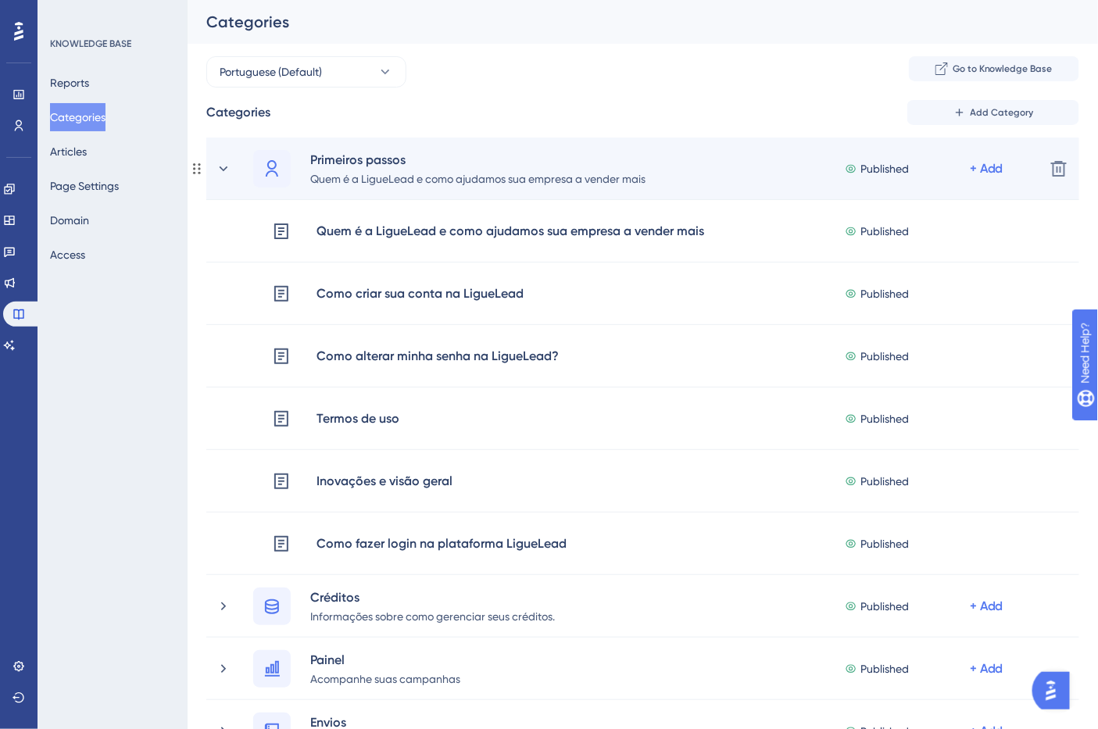
click at [198, 168] on icon at bounding box center [197, 169] width 13 height 13
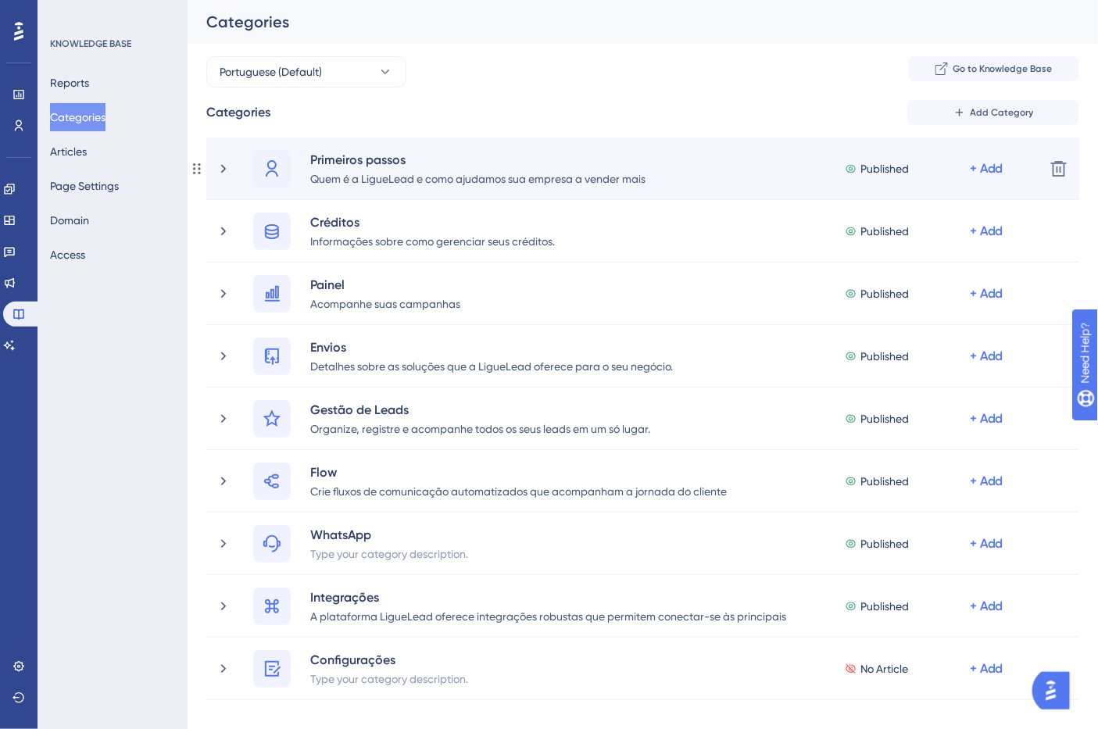
click at [196, 168] on icon at bounding box center [197, 169] width 13 height 13
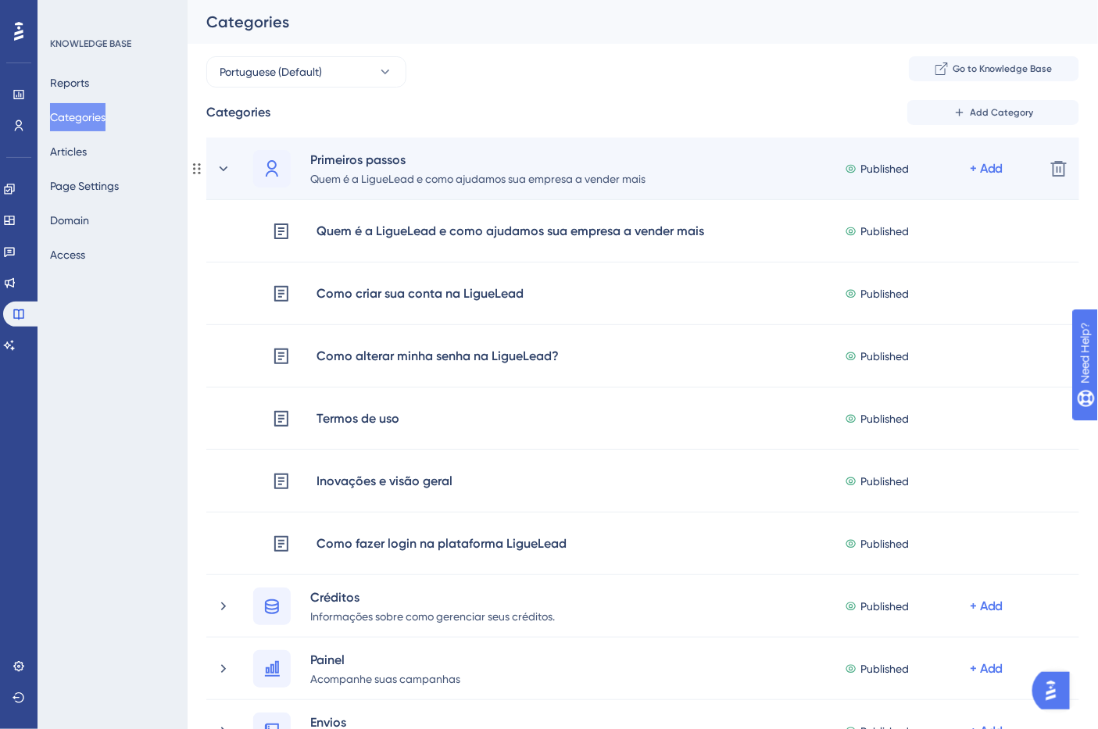
click at [194, 168] on circle at bounding box center [194, 168] width 2 height 2
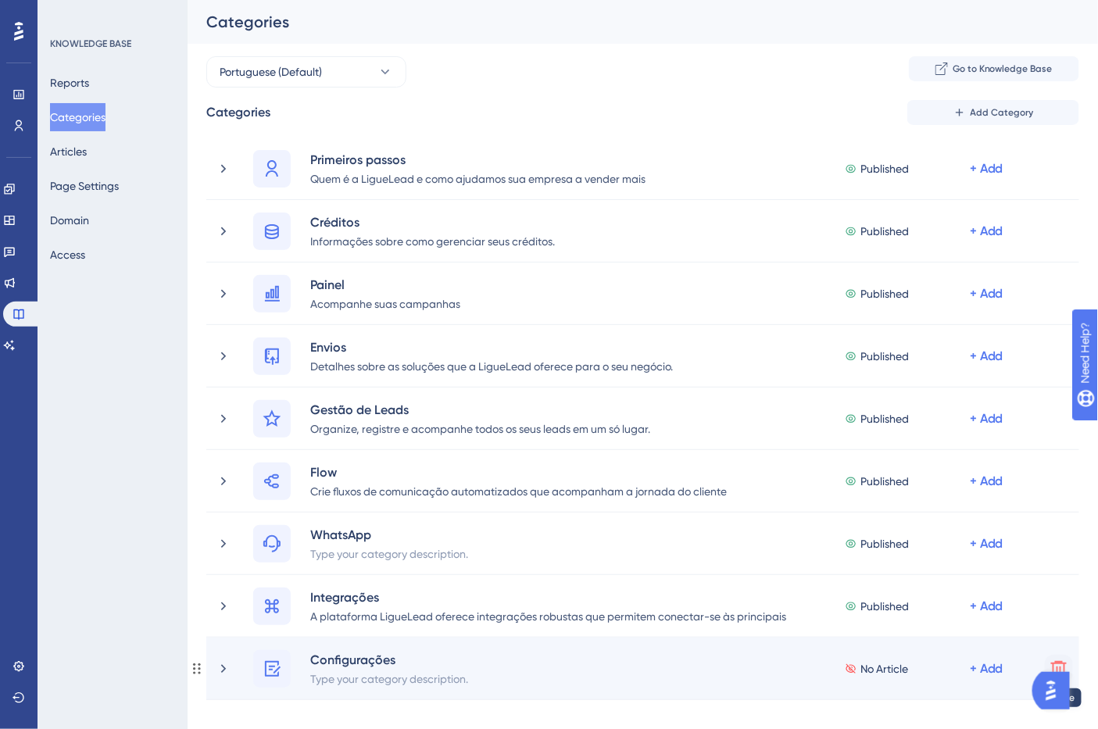
click at [1054, 660] on icon at bounding box center [1059, 669] width 19 height 19
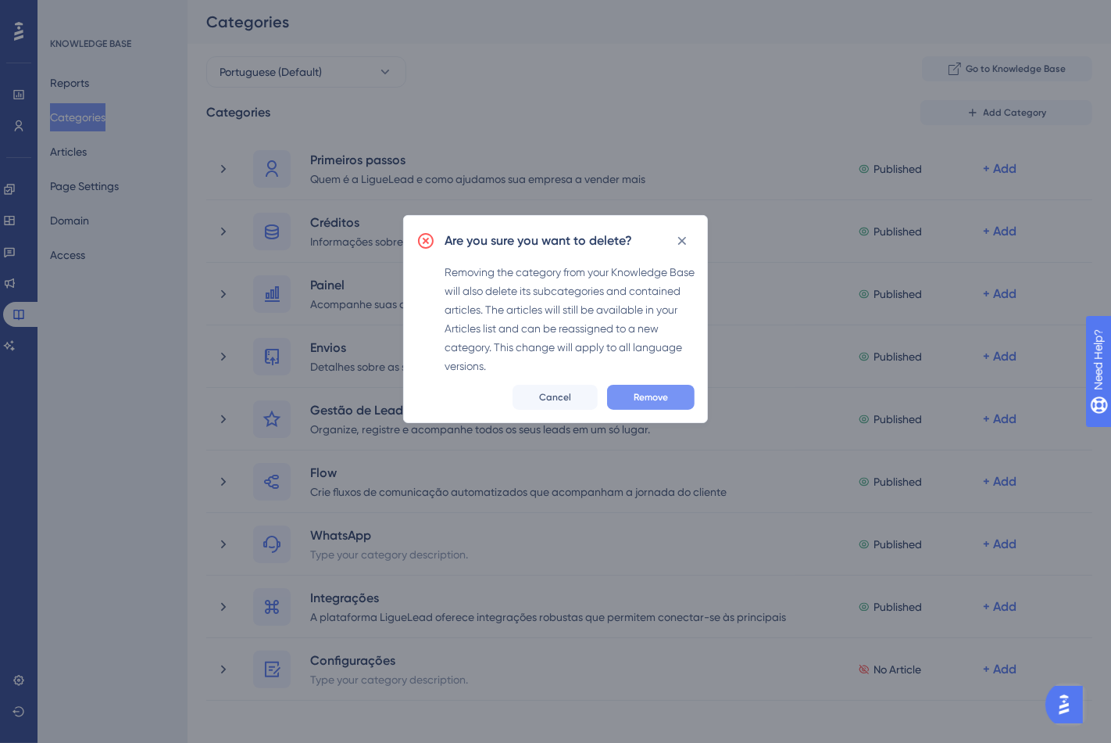
click at [659, 388] on button "Remove" at bounding box center [651, 397] width 88 height 25
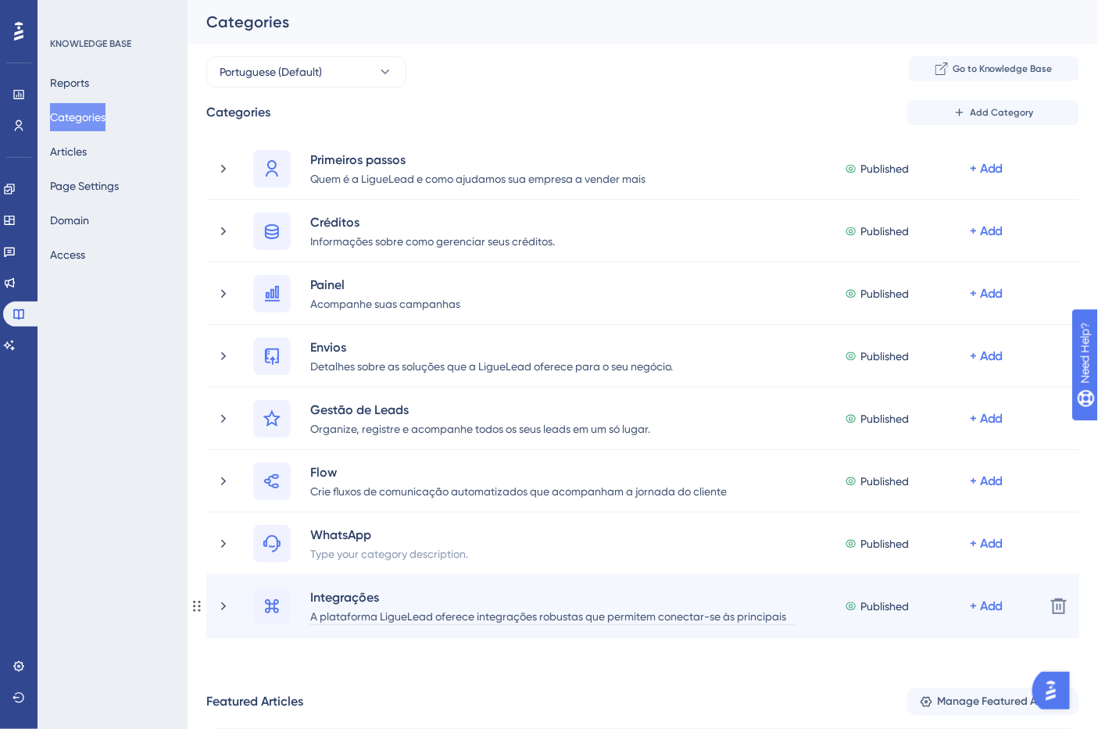
click at [464, 614] on div "A plataforma LigueLead oferece integrações robustas que permitem conectar-se às…" at bounding box center [553, 616] width 486 height 19
click at [482, 614] on div "A plataforma LigueLead oferece integrações robustas que permitem conectar-se às…" at bounding box center [553, 616] width 486 height 19
click at [477, 614] on div "A plataforma LigueLead oferece integrações robustas que permitem conectar-se às…" at bounding box center [553, 616] width 486 height 19
click at [720, 617] on div "Integrações robustas que permitem conectar-se às principais ferramentas do merc…" at bounding box center [530, 616] width 440 height 19
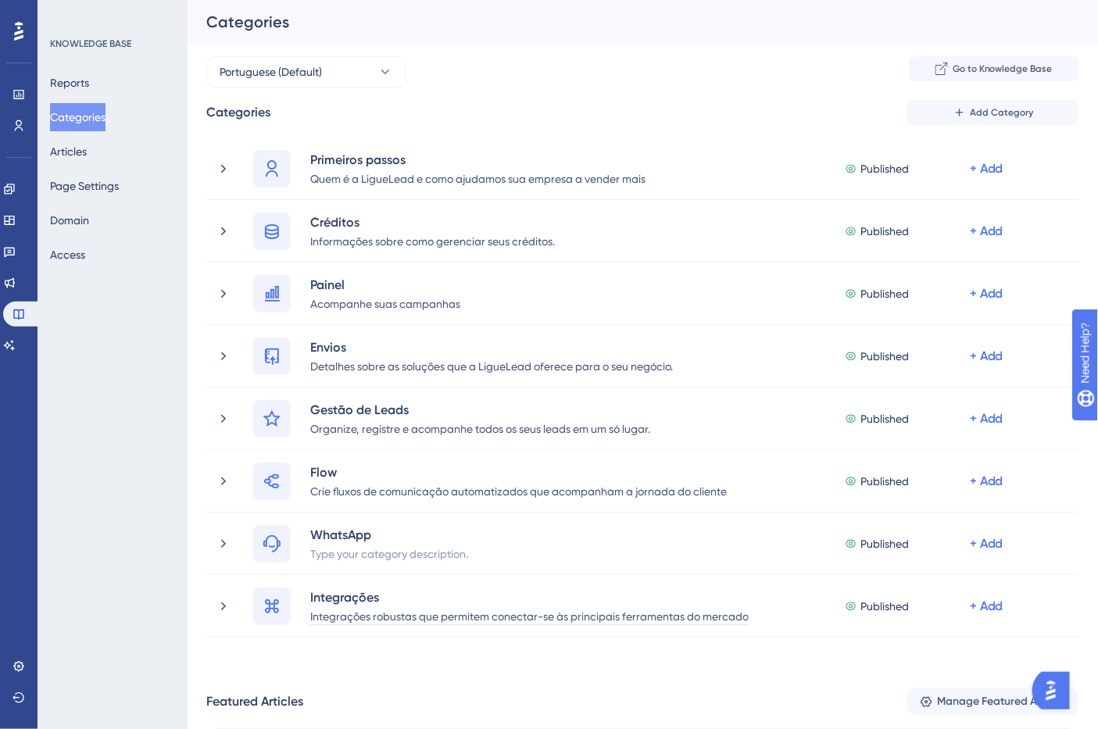
click at [743, 653] on div "Performance Users Engagement Widgets Feedback Product Updates Knowledge Base AI…" at bounding box center [643, 581] width 911 height 1163
